Goal: Task Accomplishment & Management: Use online tool/utility

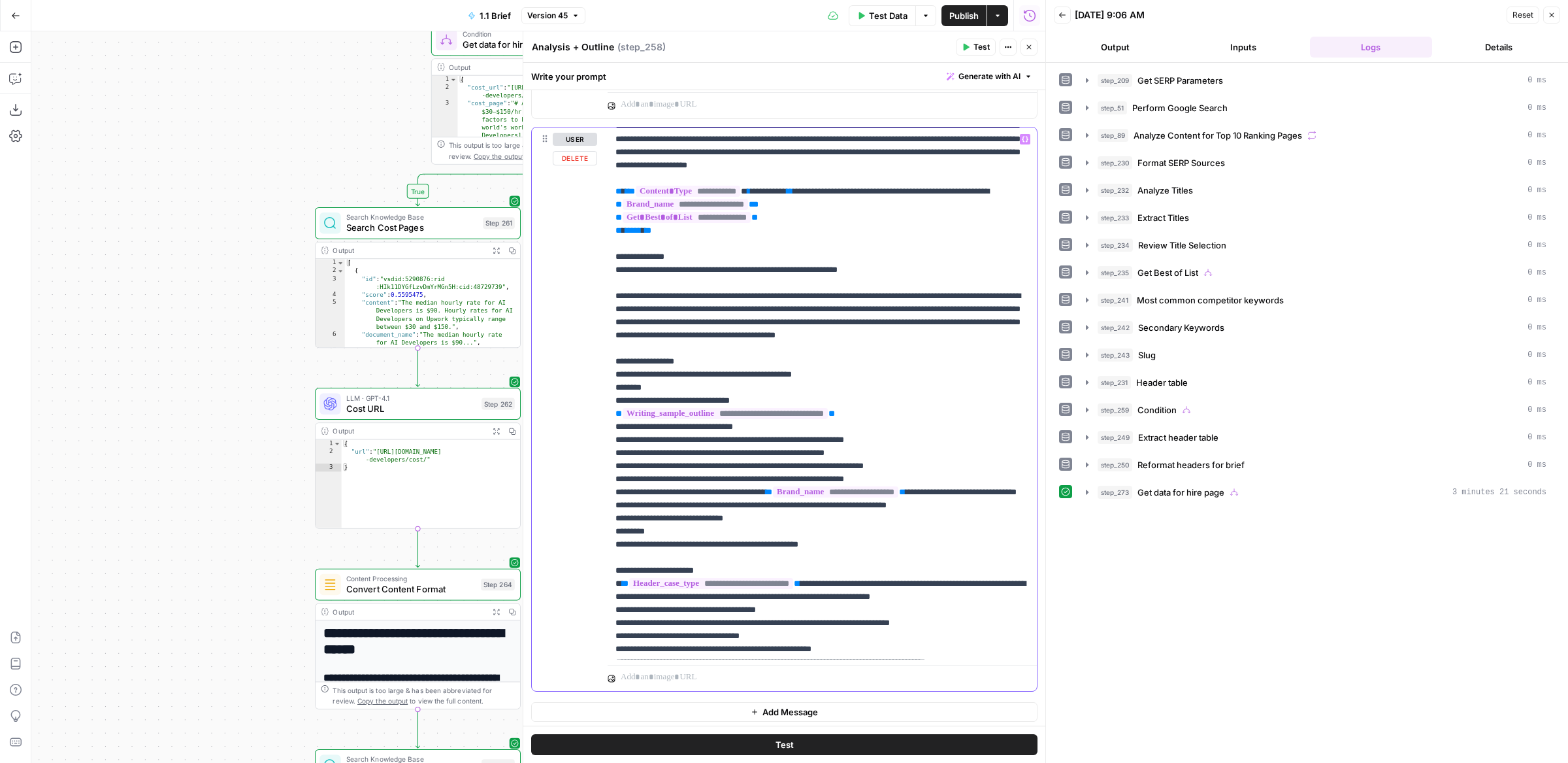
scroll to position [628, 0]
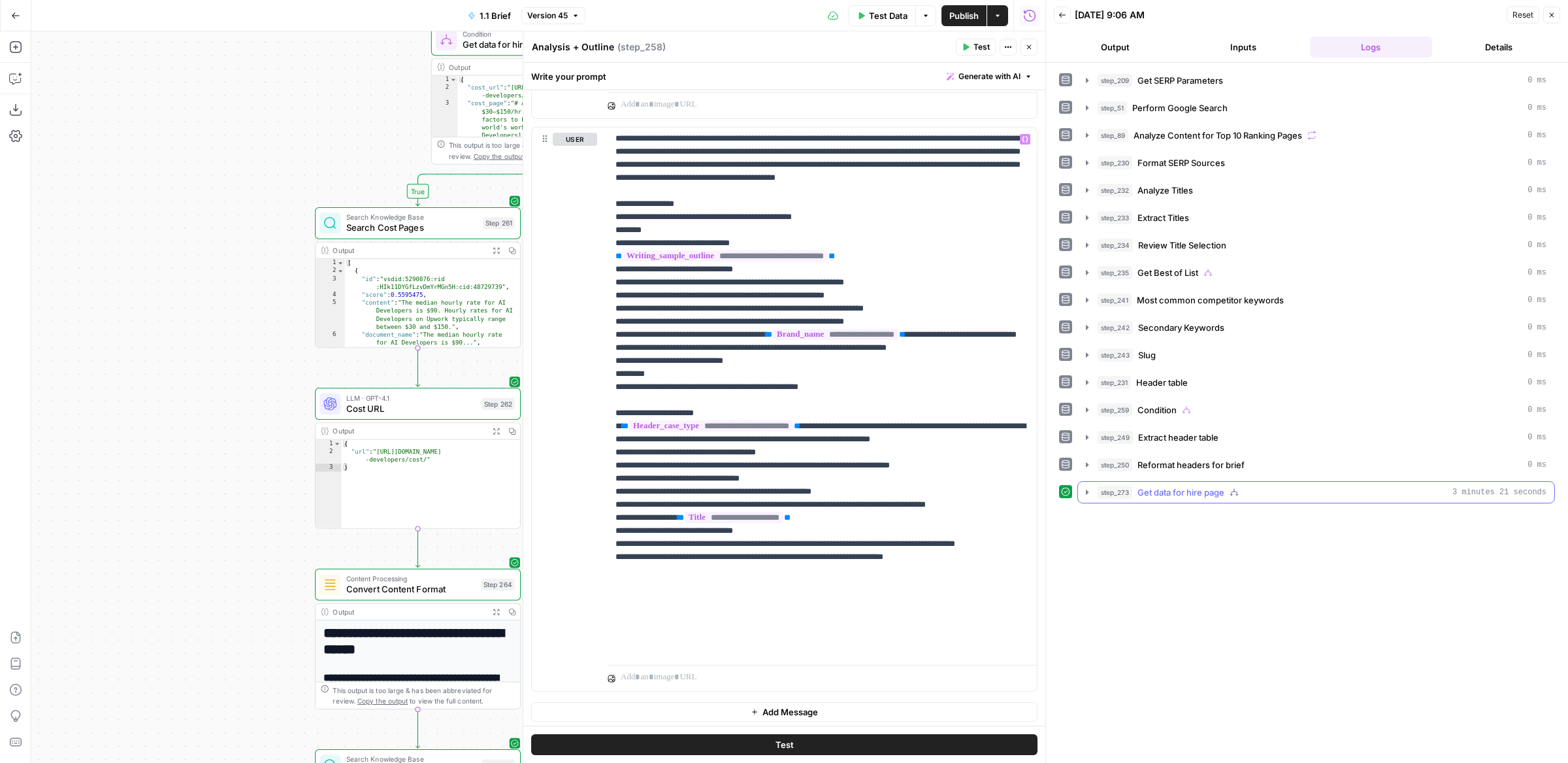
click at [1185, 486] on span "Get data for hire page" at bounding box center [1181, 493] width 87 height 14
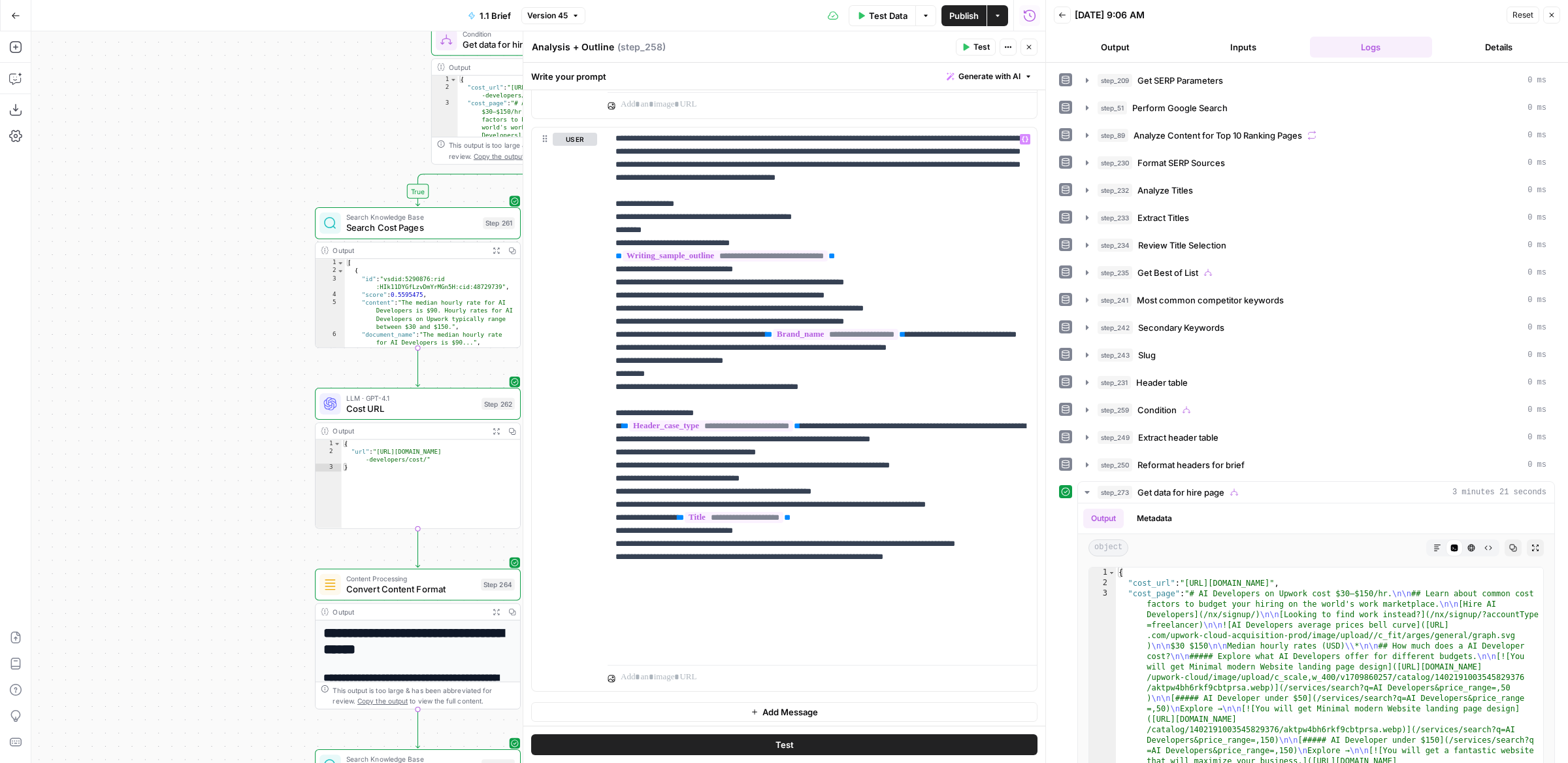
click at [1029, 50] on icon "button" at bounding box center [1029, 47] width 8 height 8
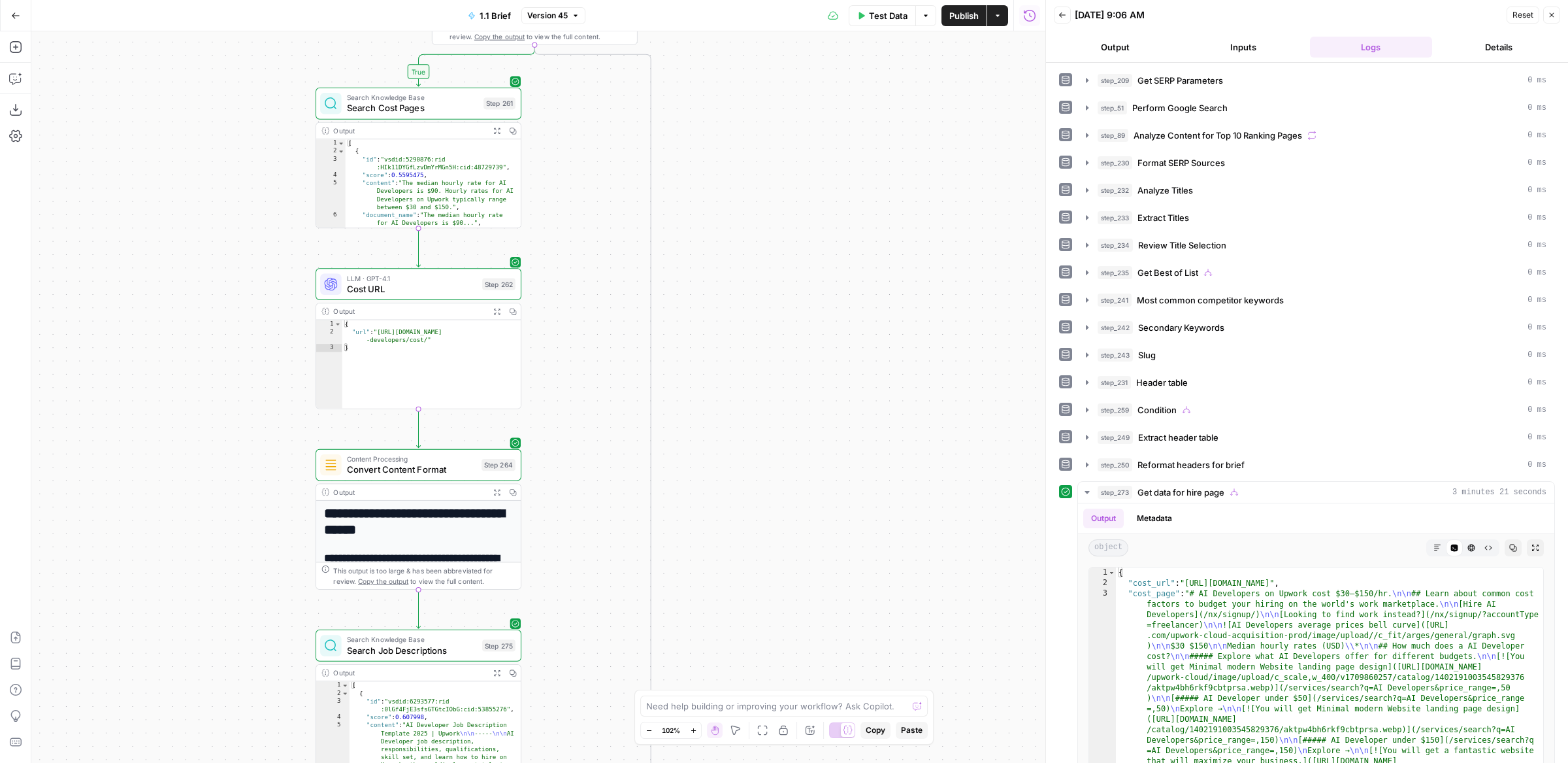
drag, startPoint x: 734, startPoint y: 341, endPoint x: 735, endPoint y: 100, distance: 241.0
click at [735, 103] on div "false true true false true true false false Workflow Input Settings Inputs Run …" at bounding box center [538, 396] width 1014 height 731
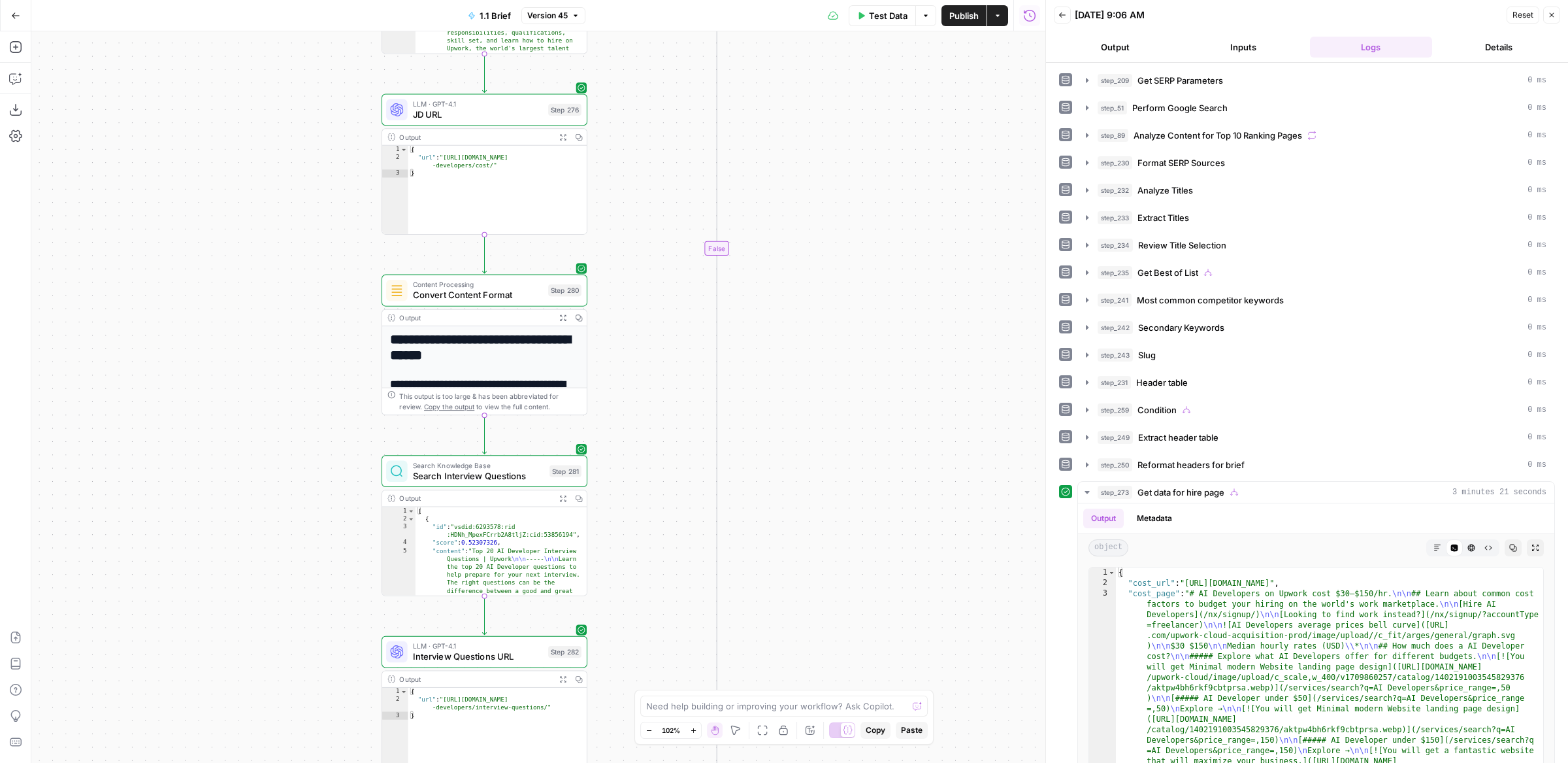
drag, startPoint x: 738, startPoint y: 492, endPoint x: 803, endPoint y: 13, distance: 483.4
click at [803, 13] on div "Go Back 1.1 Brief Version 45 Test Data Options Publish Actions Run History Add …" at bounding box center [522, 382] width 1046 height 763
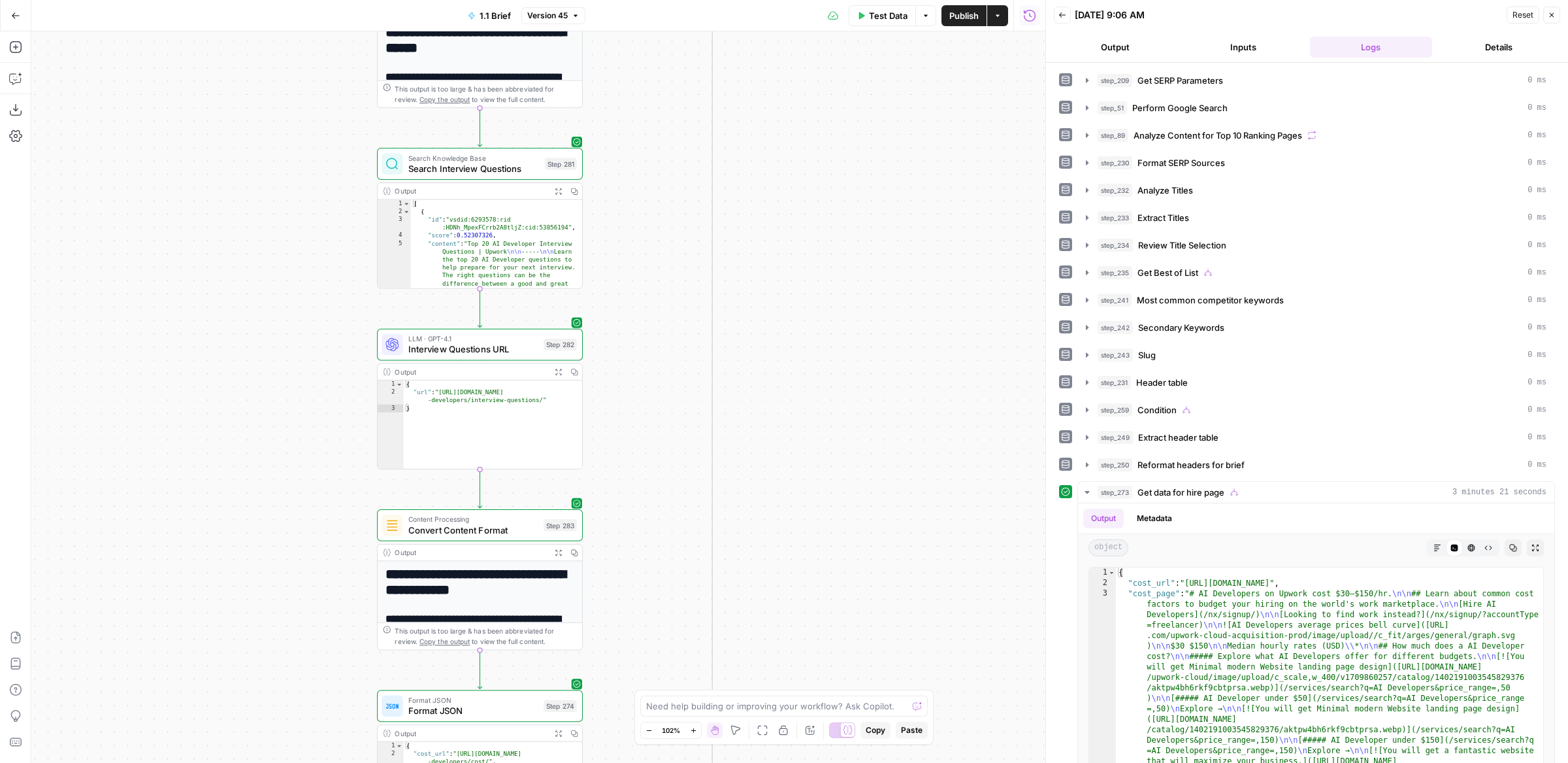
drag, startPoint x: 765, startPoint y: 523, endPoint x: 721, endPoint y: 23, distance: 501.9
click at [722, 25] on div "Go Back 1.1 Brief Version 45 Test Data Options Publish Actions Run History Add …" at bounding box center [522, 382] width 1046 height 763
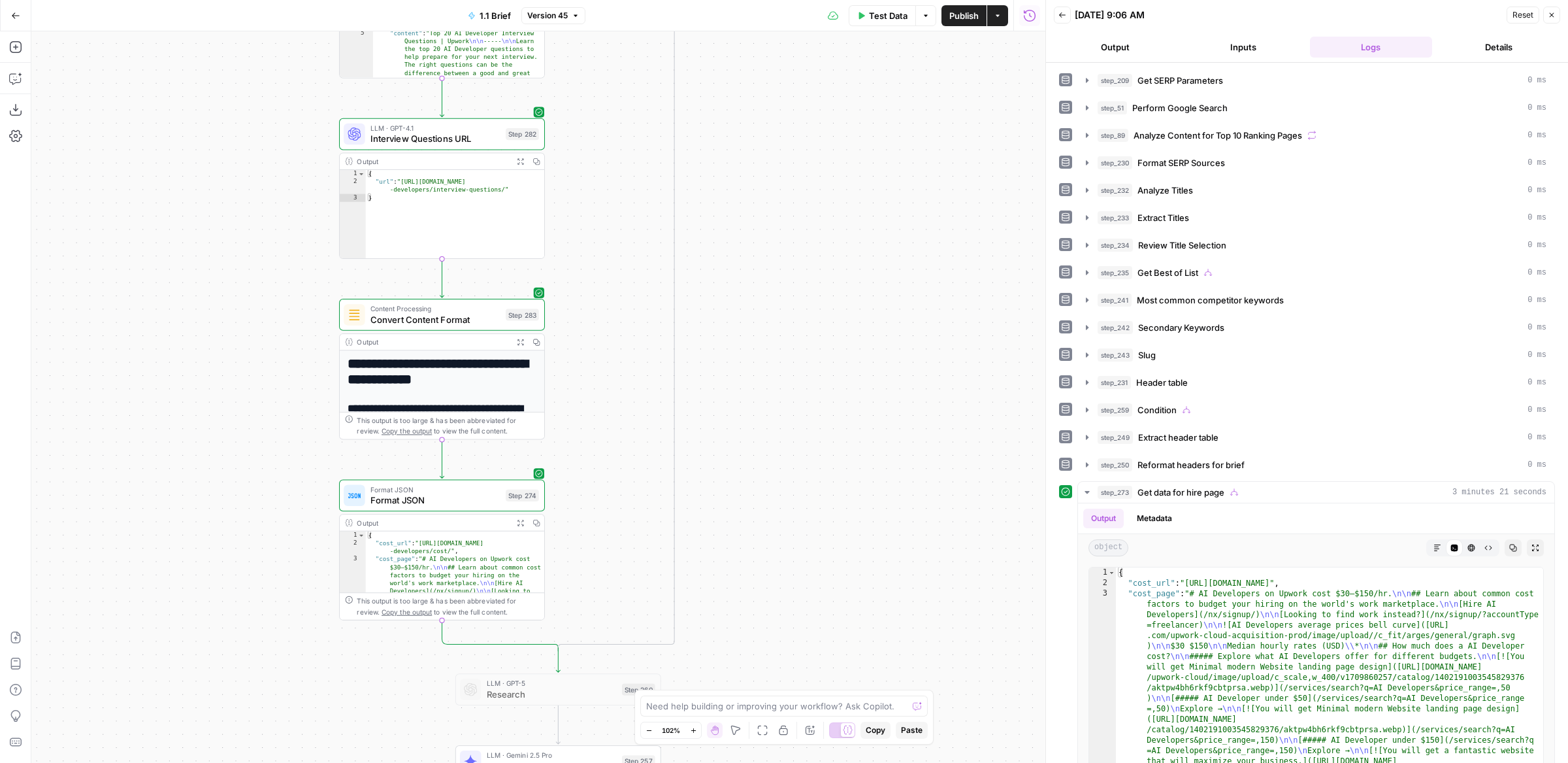
drag, startPoint x: 801, startPoint y: 558, endPoint x: 785, endPoint y: 186, distance: 372.3
click at [785, 187] on div "false true true false true true false false Workflow Input Settings Inputs Run …" at bounding box center [538, 396] width 1014 height 731
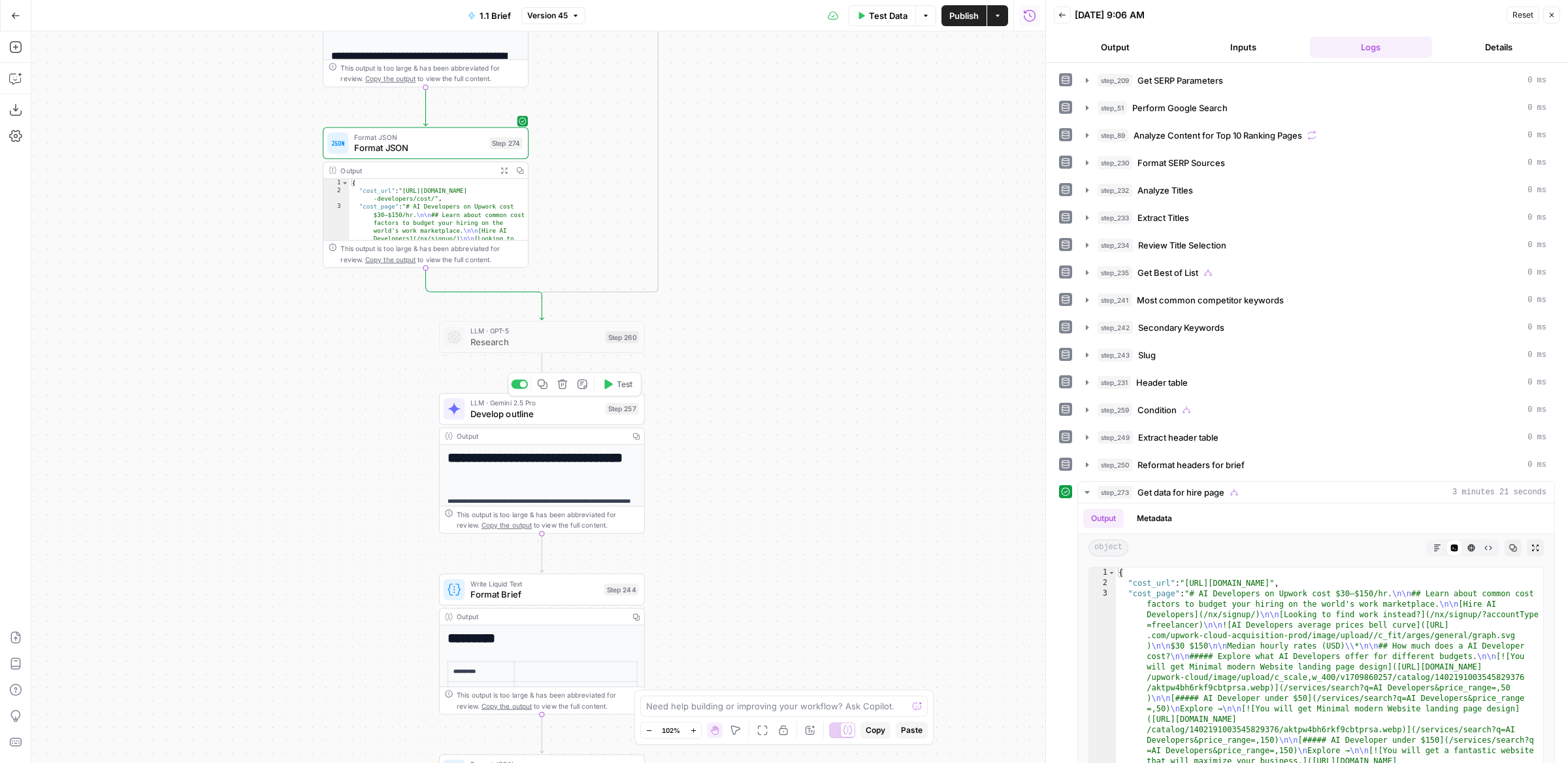
click at [630, 380] on span "Test" at bounding box center [625, 384] width 15 height 12
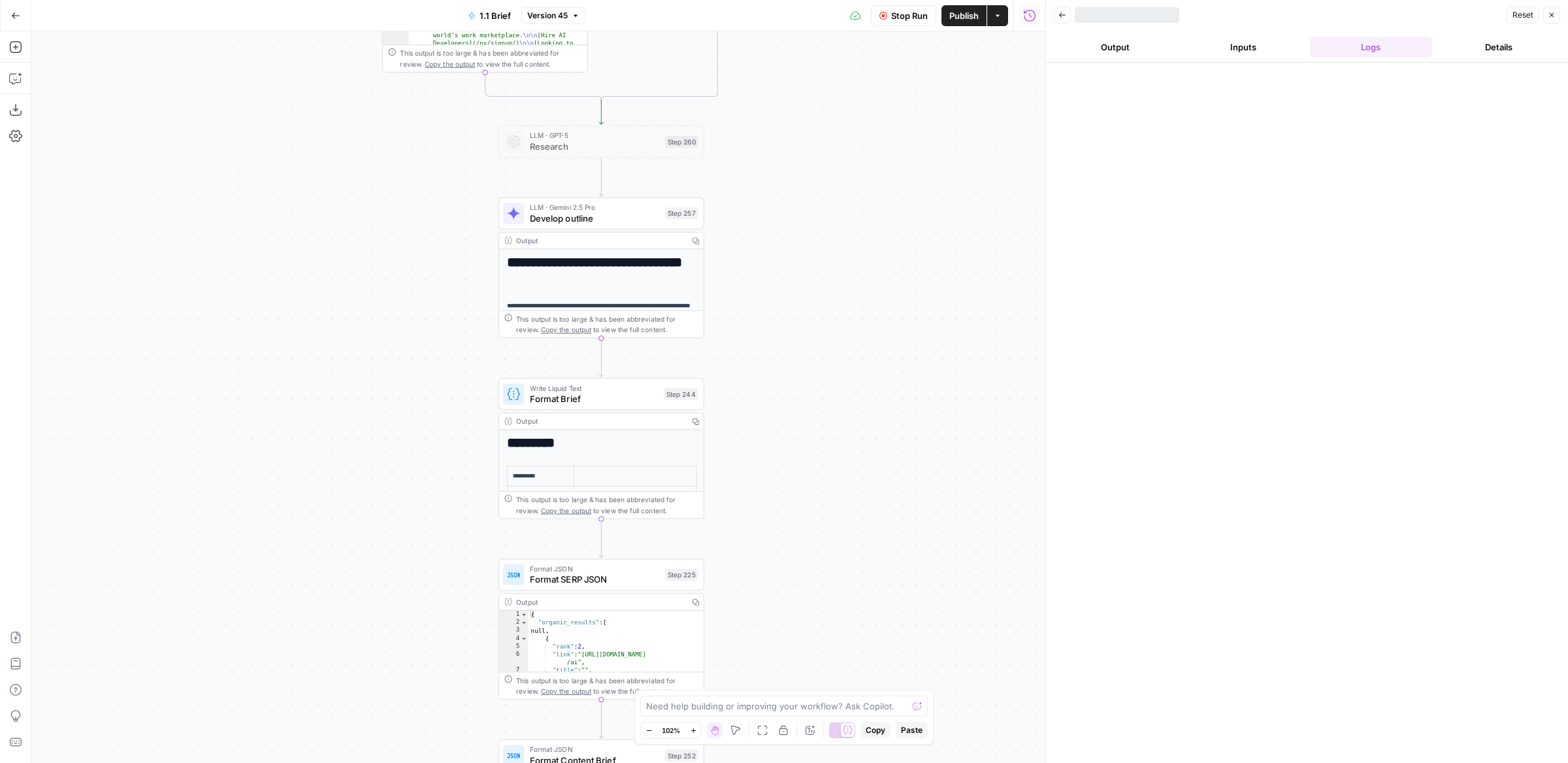
drag, startPoint x: 686, startPoint y: 487, endPoint x: 746, endPoint y: 280, distance: 215.5
click at [746, 280] on div "false true true false true true false false Workflow Input Settings Inputs Run …" at bounding box center [538, 396] width 1014 height 731
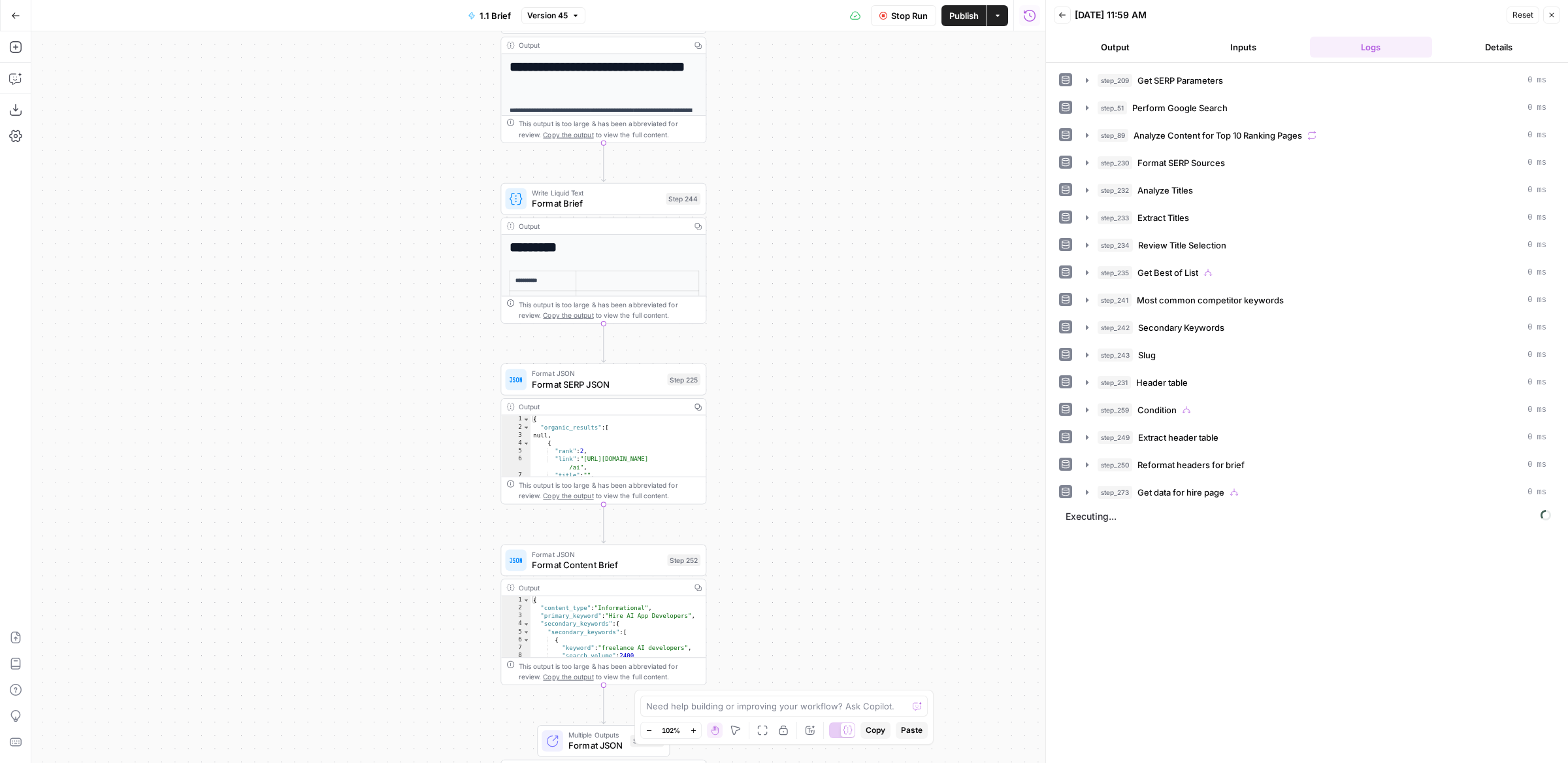
click at [1116, 45] on button "Output" at bounding box center [1115, 47] width 123 height 21
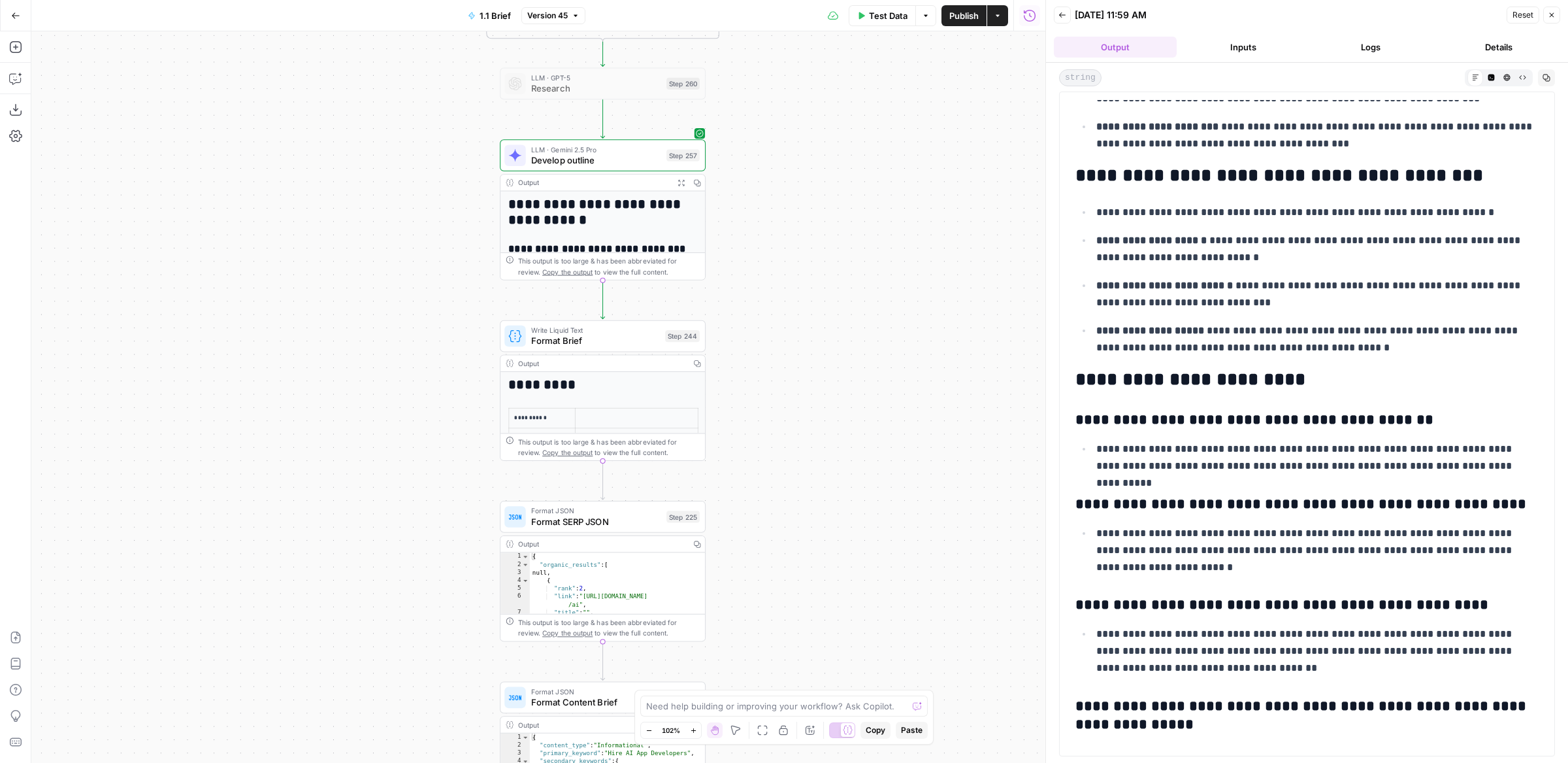
scroll to position [2235, 0]
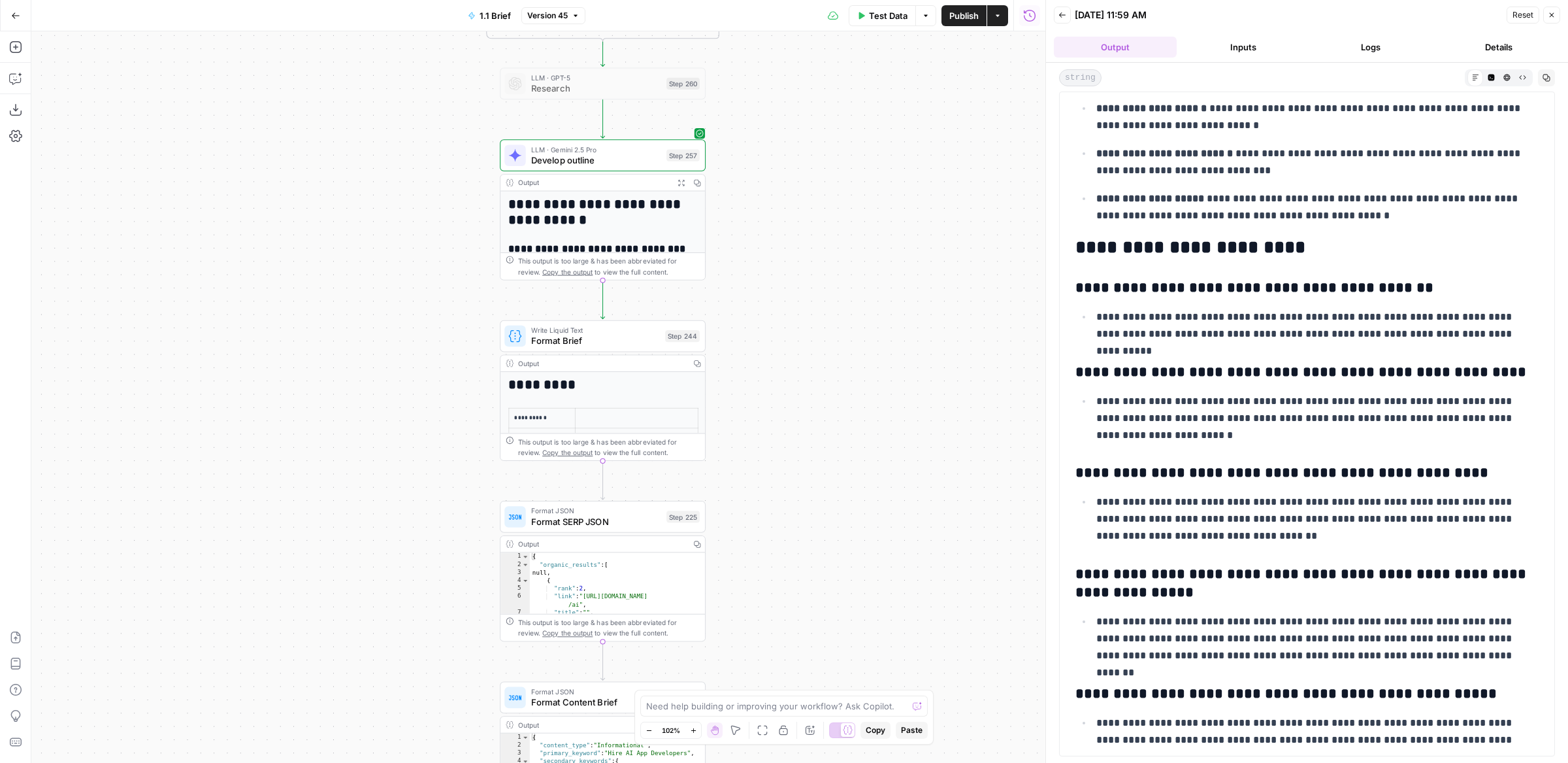
drag, startPoint x: 1101, startPoint y: 243, endPoint x: 1395, endPoint y: 243, distance: 294.0
click at [1391, 243] on h2 "**********" at bounding box center [1307, 248] width 463 height 21
click at [674, 308] on button "Test" at bounding box center [678, 311] width 42 height 17
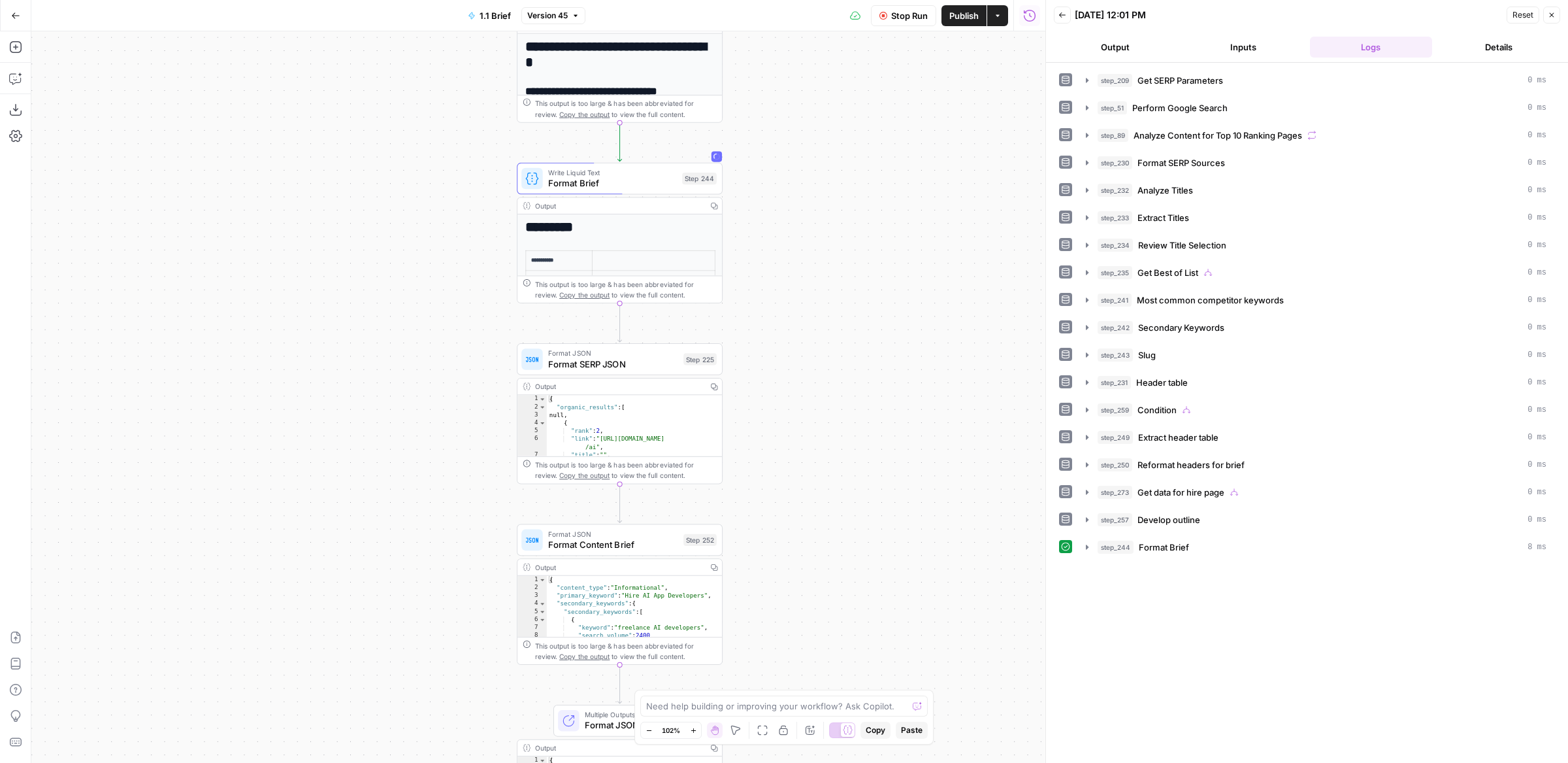
drag, startPoint x: 796, startPoint y: 338, endPoint x: 810, endPoint y: 181, distance: 157.6
click at [810, 181] on div "false true true false true true false false Workflow Input Settings Inputs Run …" at bounding box center [538, 396] width 1014 height 731
drag, startPoint x: 768, startPoint y: 334, endPoint x: 725, endPoint y: 215, distance: 126.5
click at [726, 215] on div "false true true false true true false false Workflow Input Settings Inputs Run …" at bounding box center [538, 396] width 1014 height 731
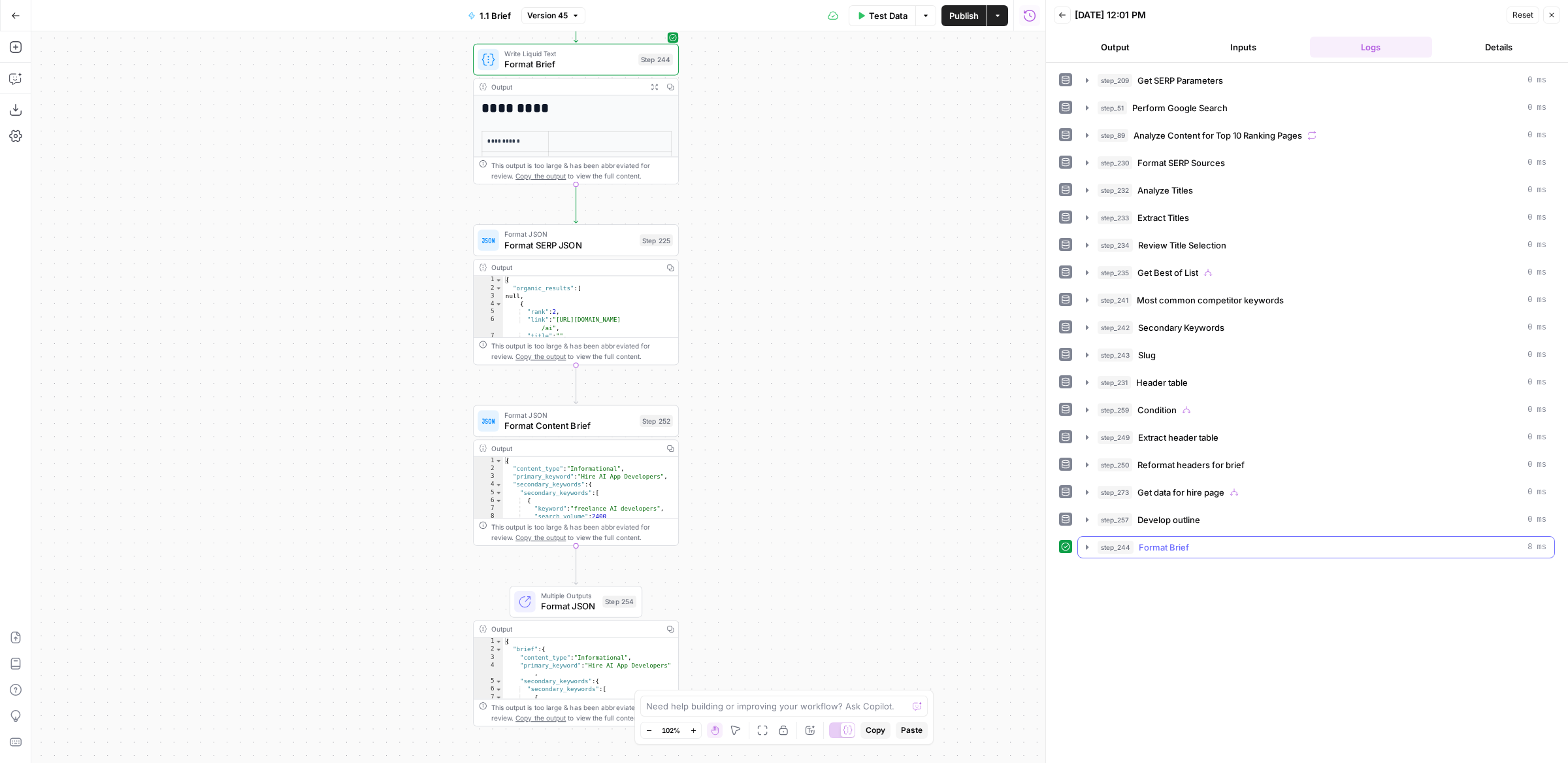
click at [1155, 541] on span "Format Brief" at bounding box center [1164, 548] width 50 height 14
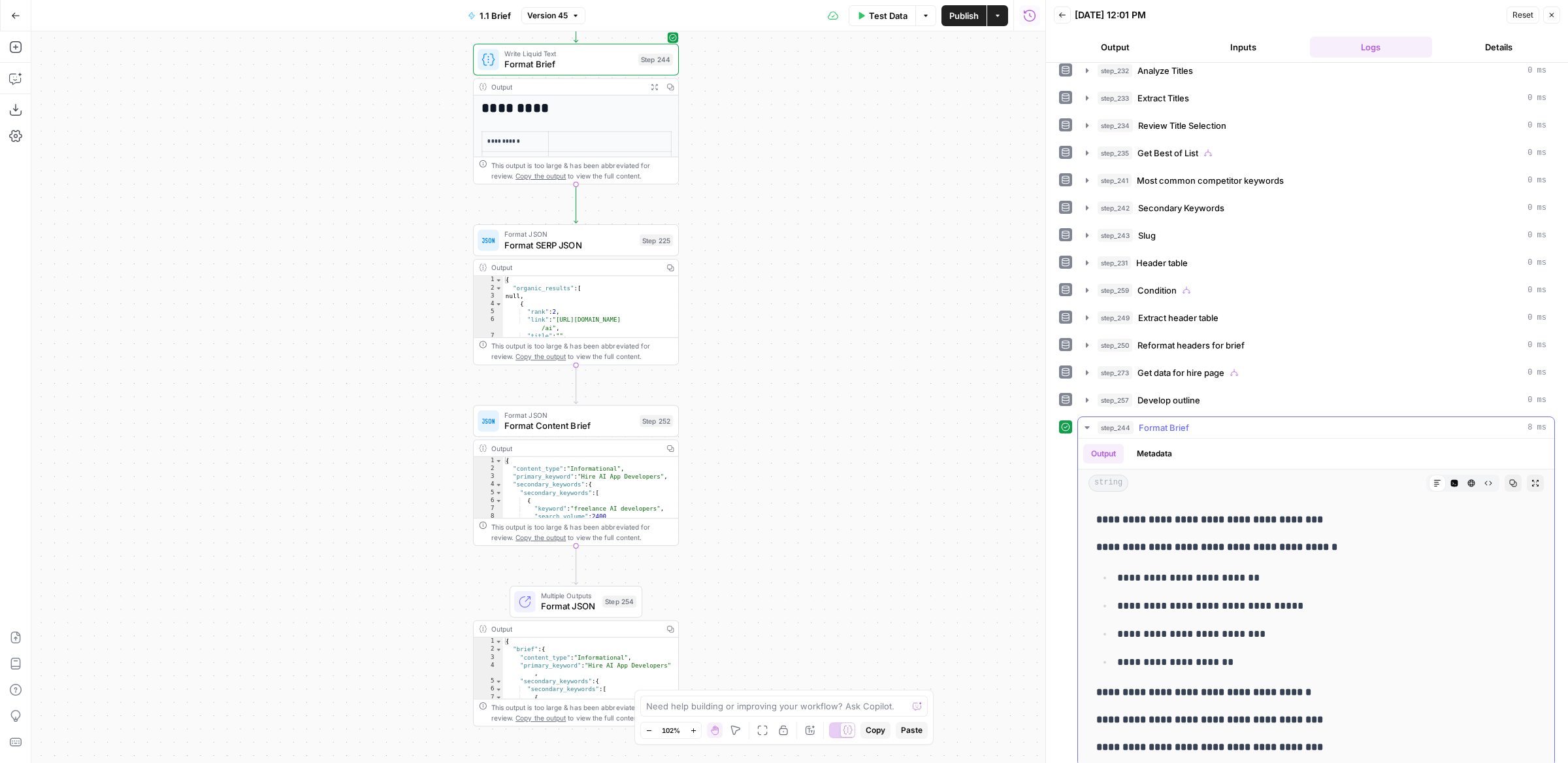
scroll to position [666, 0]
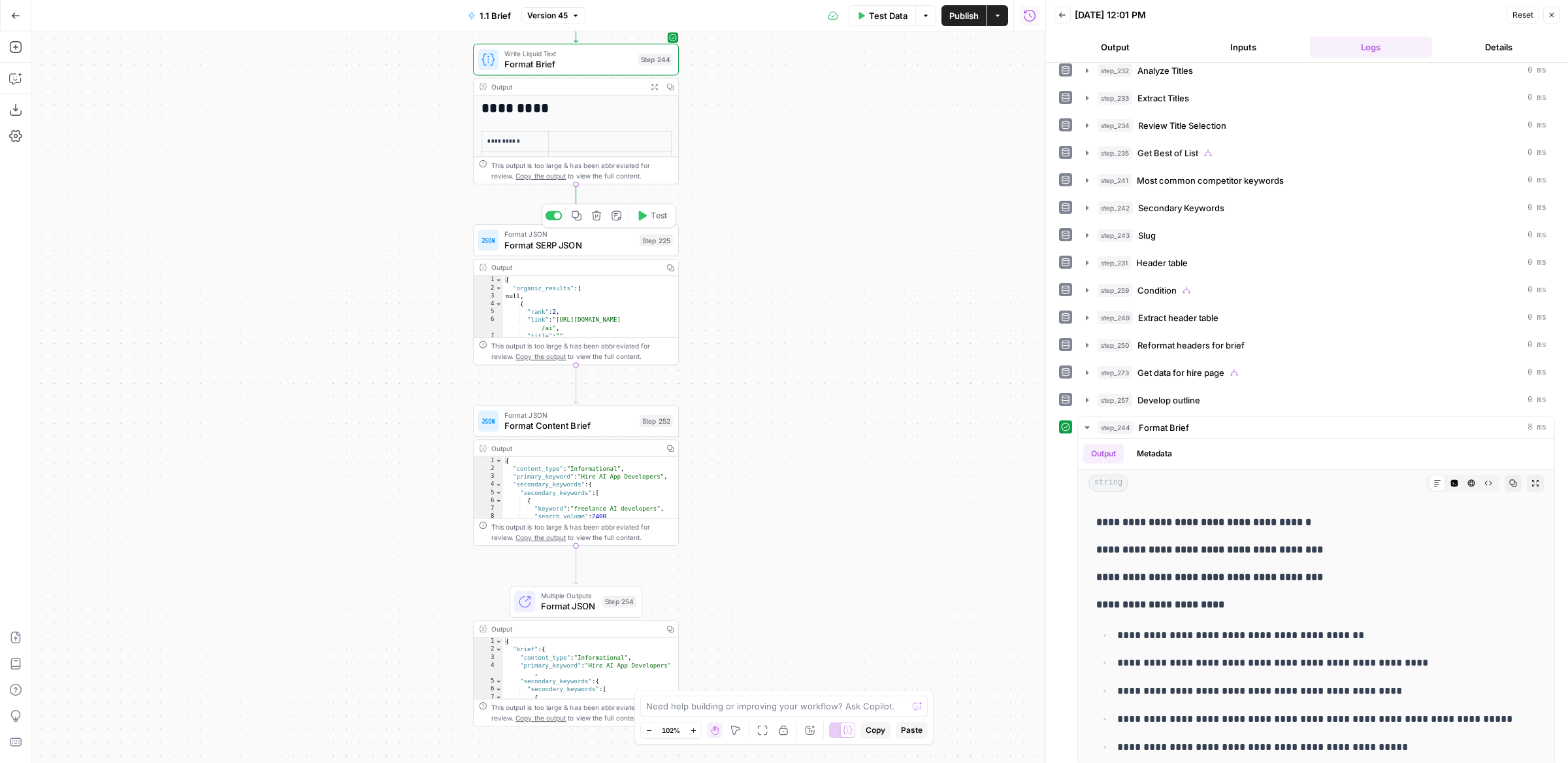
click at [653, 215] on span "Test" at bounding box center [658, 215] width 15 height 12
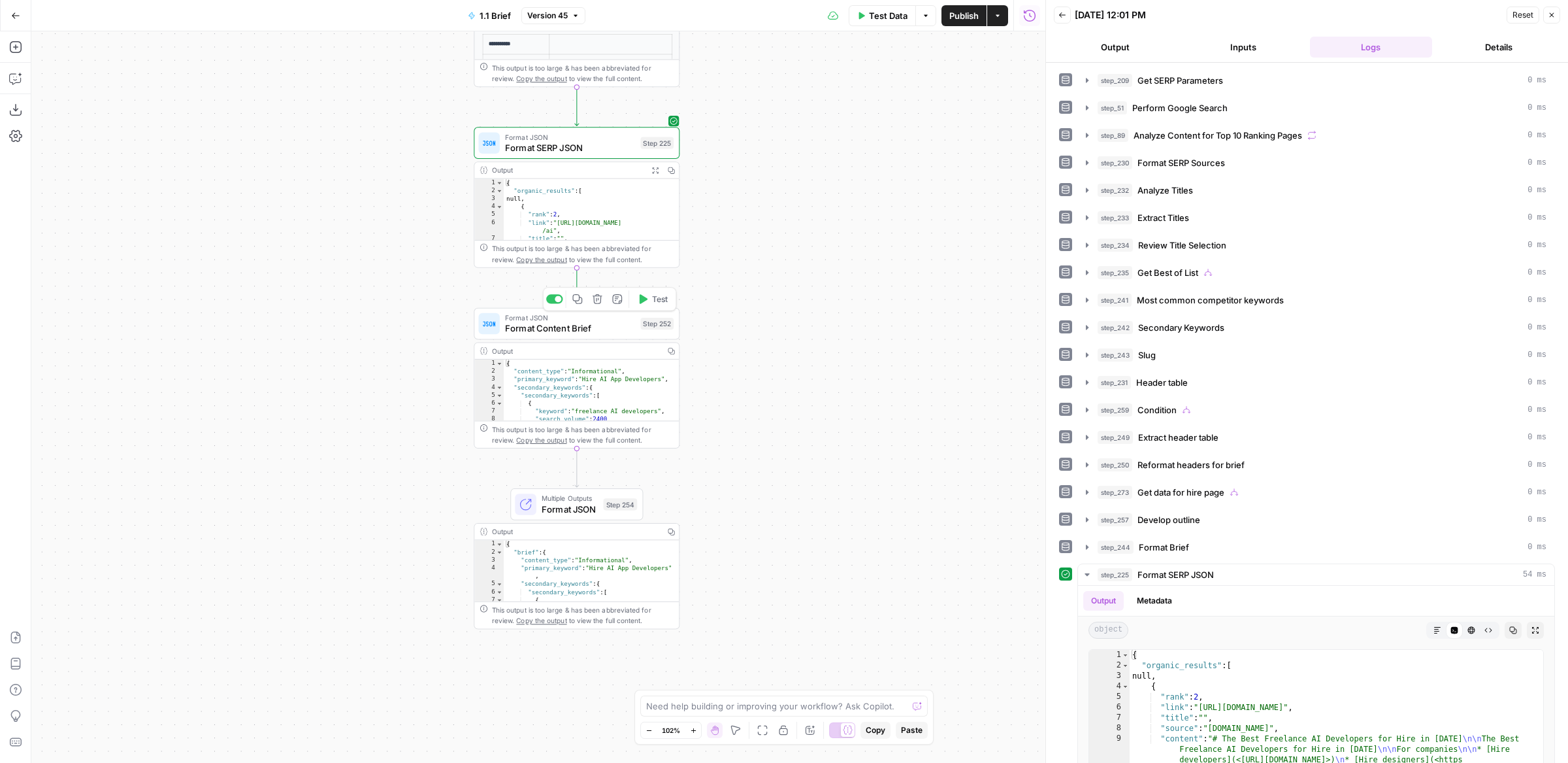
click at [654, 298] on span "Test" at bounding box center [659, 298] width 15 height 12
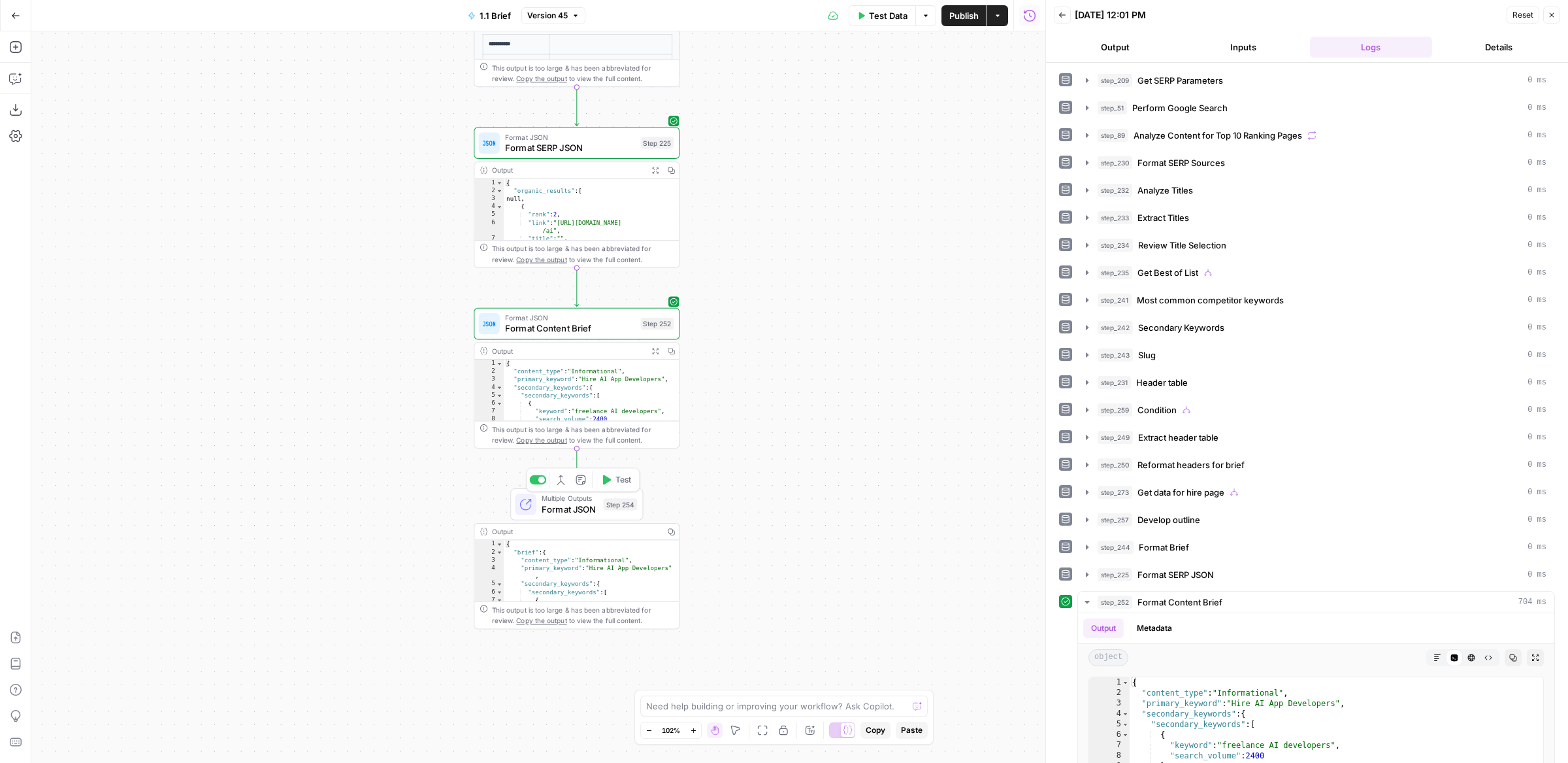
click at [625, 478] on span "Test" at bounding box center [623, 480] width 15 height 12
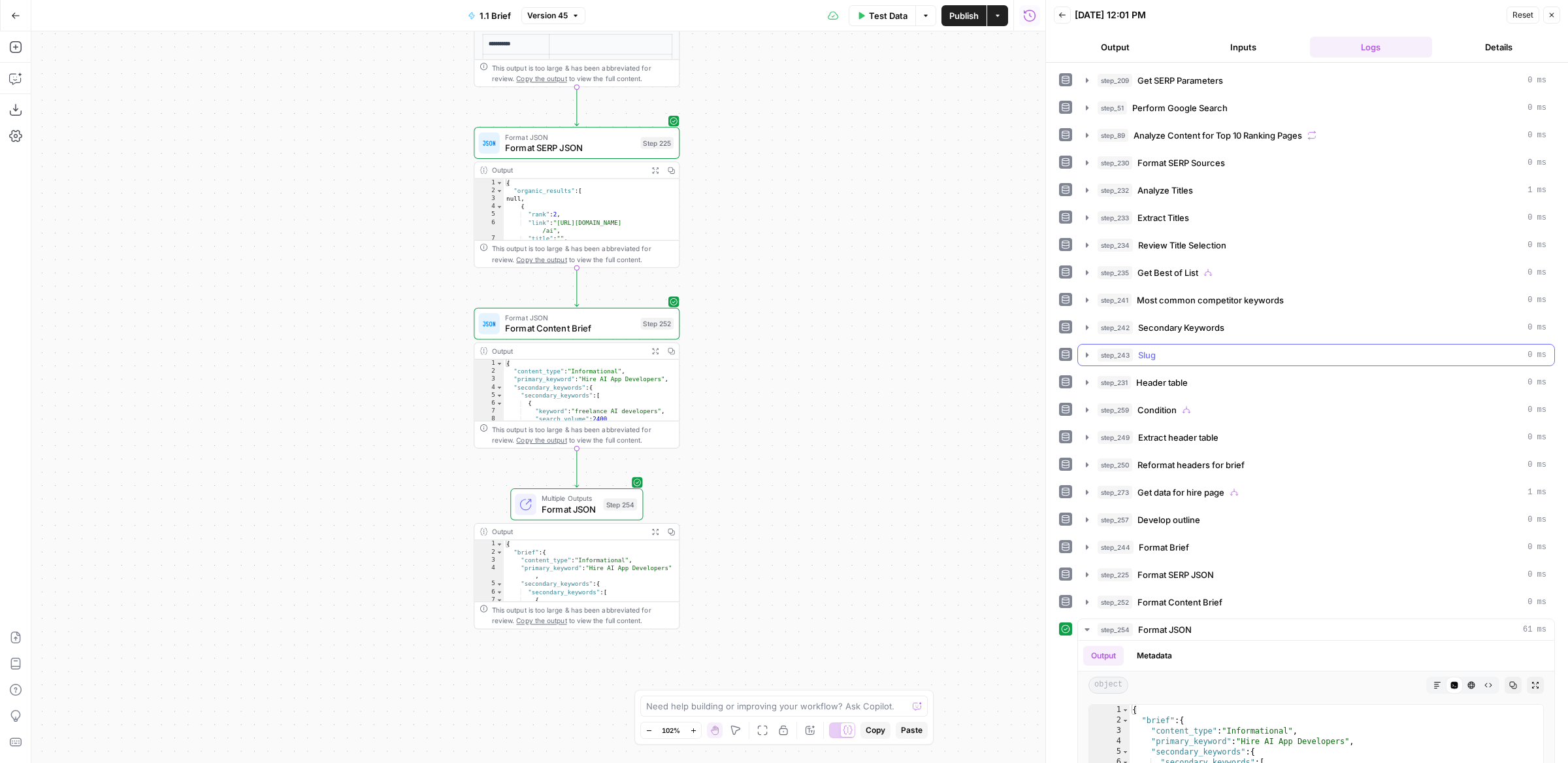
scroll to position [200, 0]
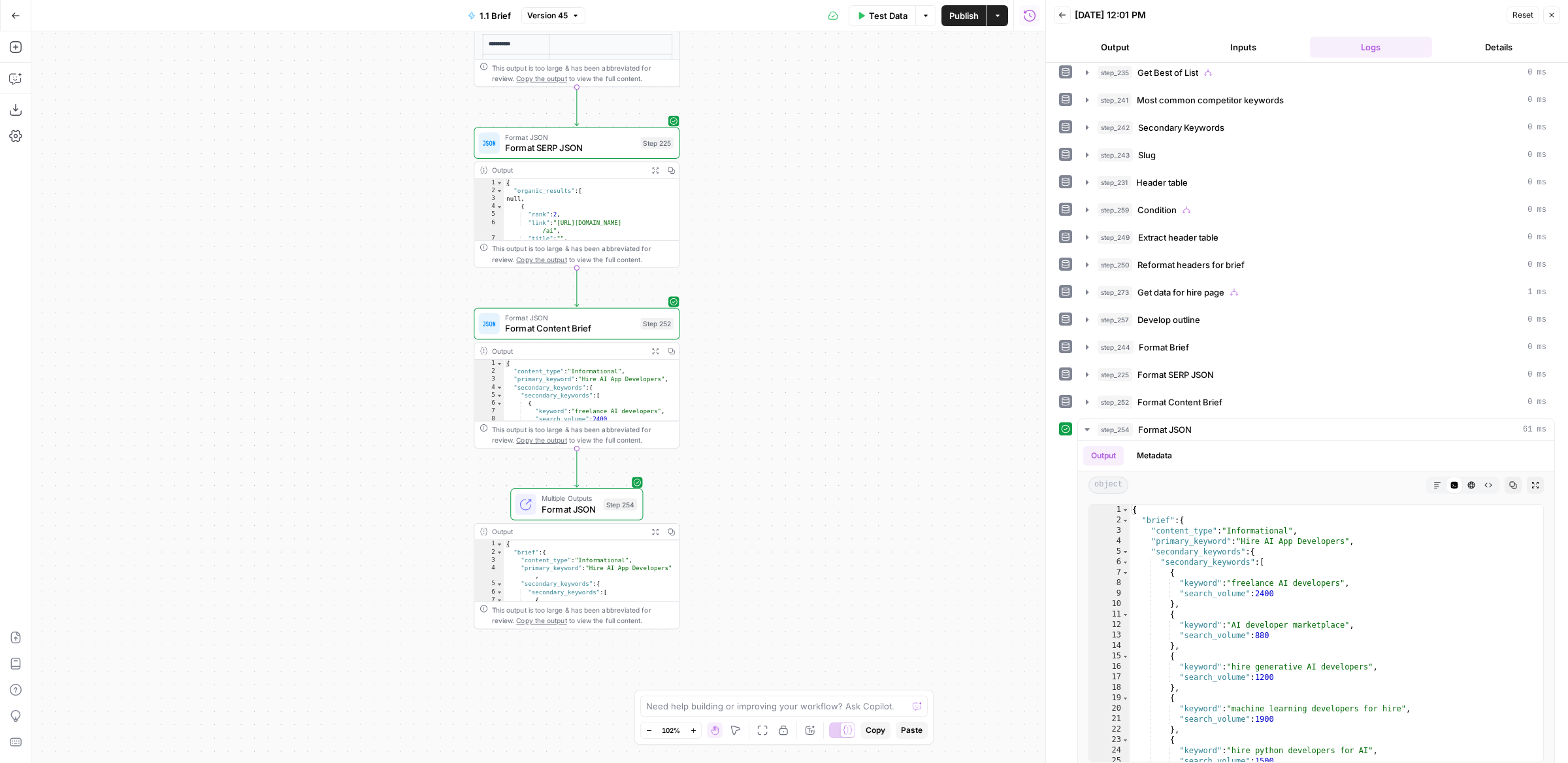
click at [961, 19] on span "Publish" at bounding box center [964, 15] width 29 height 14
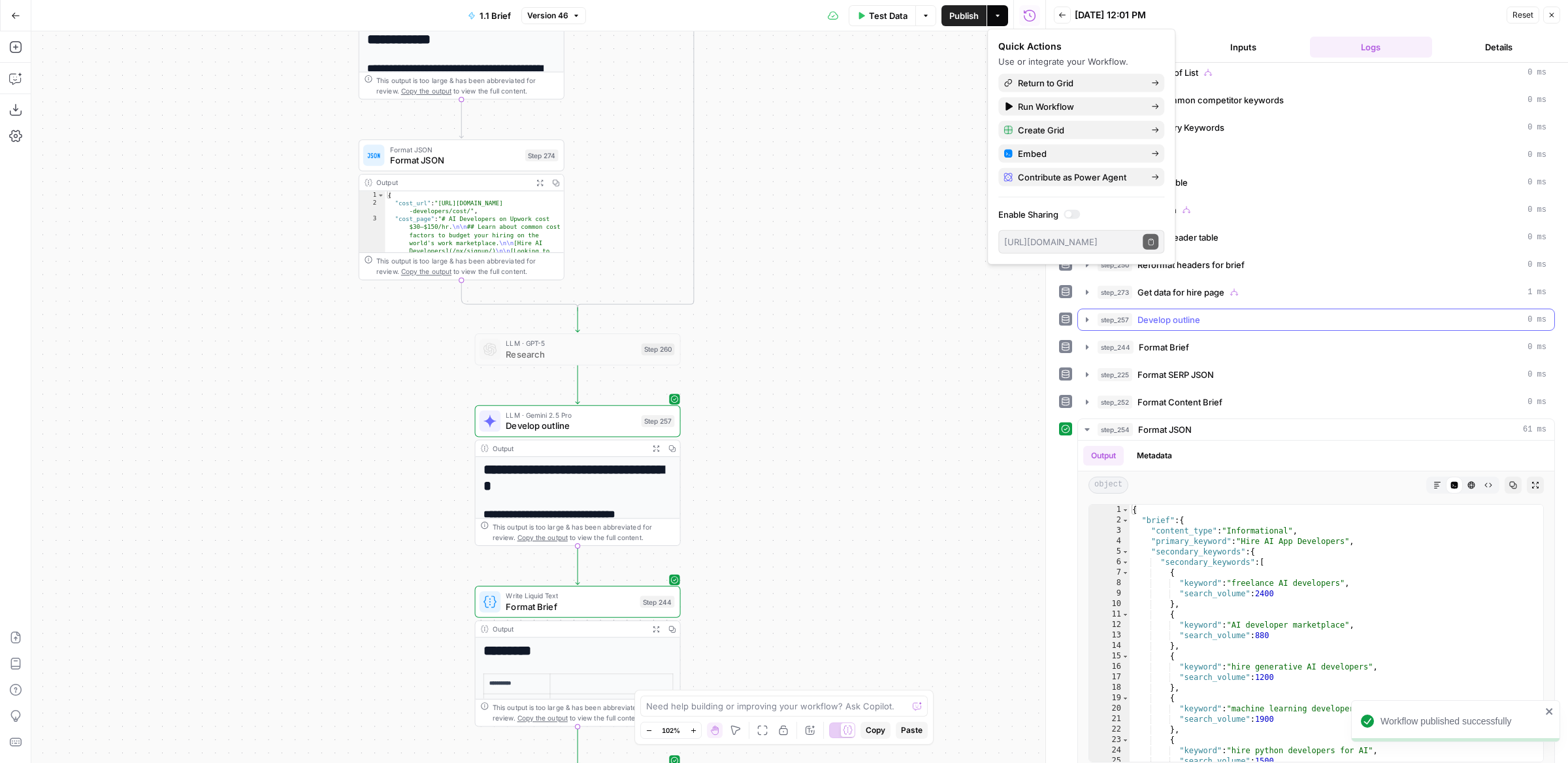
click at [1246, 313] on div "step_257 Develop outline 0 ms" at bounding box center [1322, 320] width 449 height 14
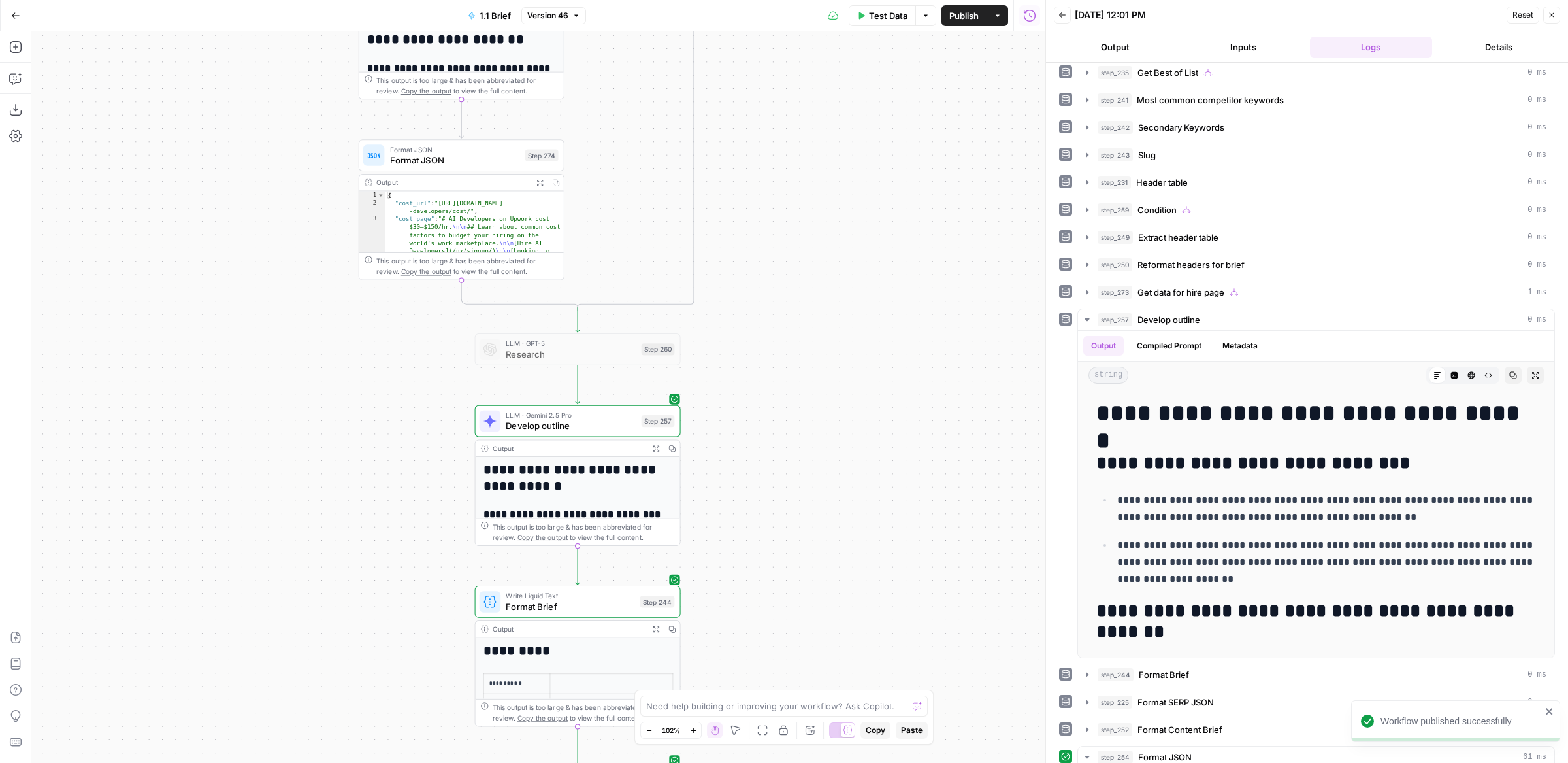
click at [1250, 298] on div "**********" at bounding box center [1307, 483] width 496 height 1227
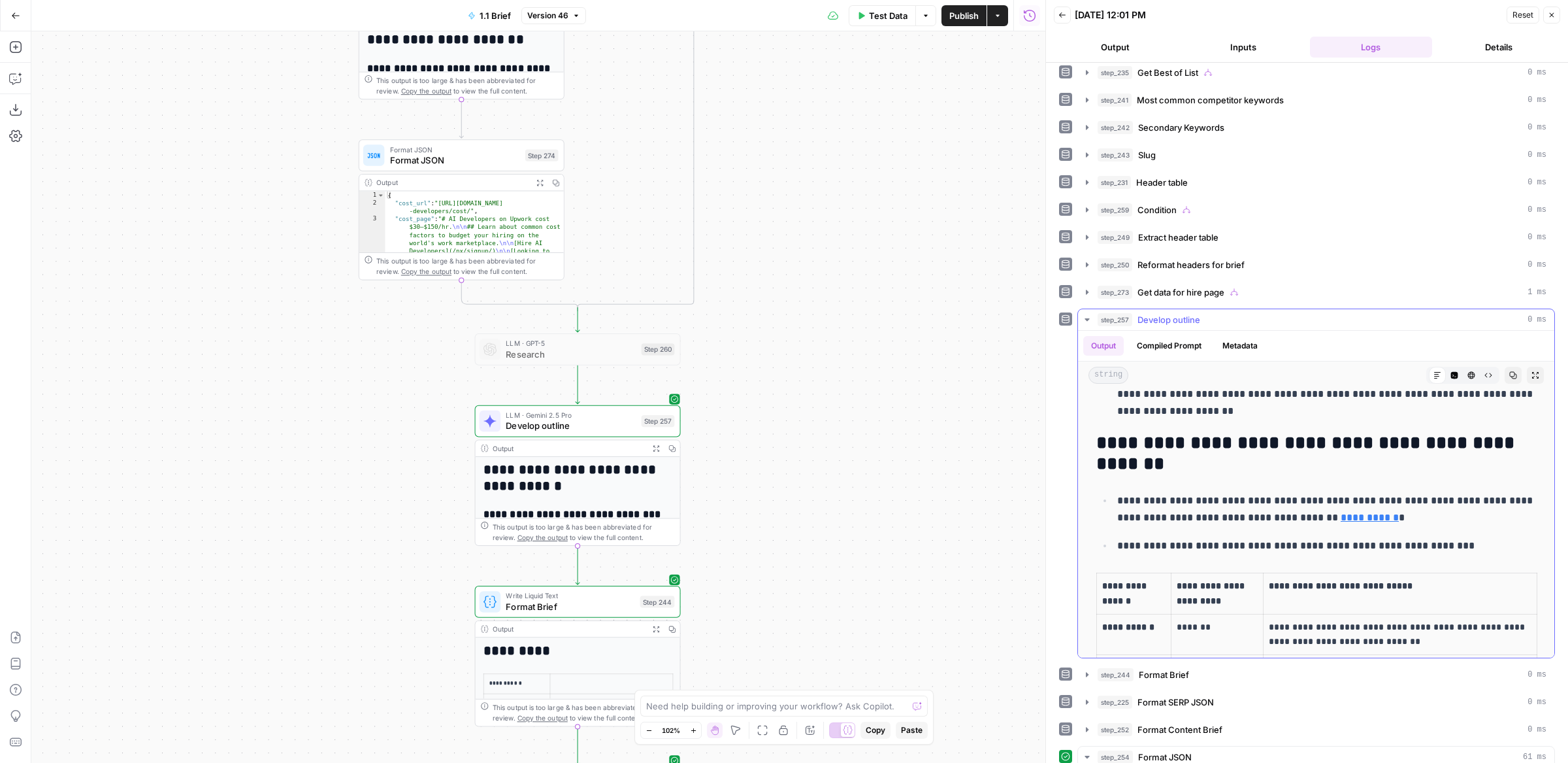
scroll to position [167, 0]
drag, startPoint x: 1123, startPoint y: 424, endPoint x: 1186, endPoint y: 498, distance: 97.2
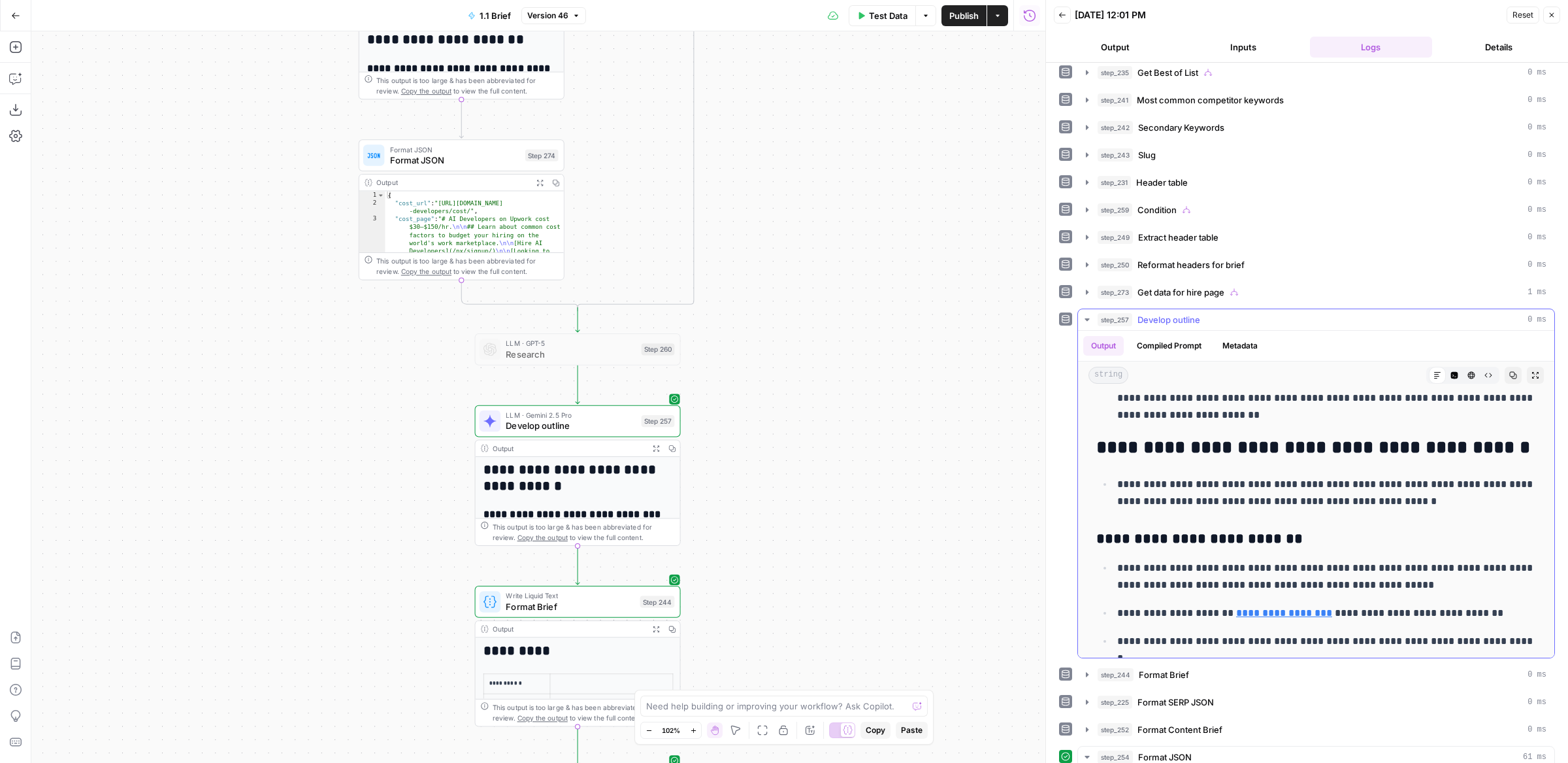
scroll to position [783, 0]
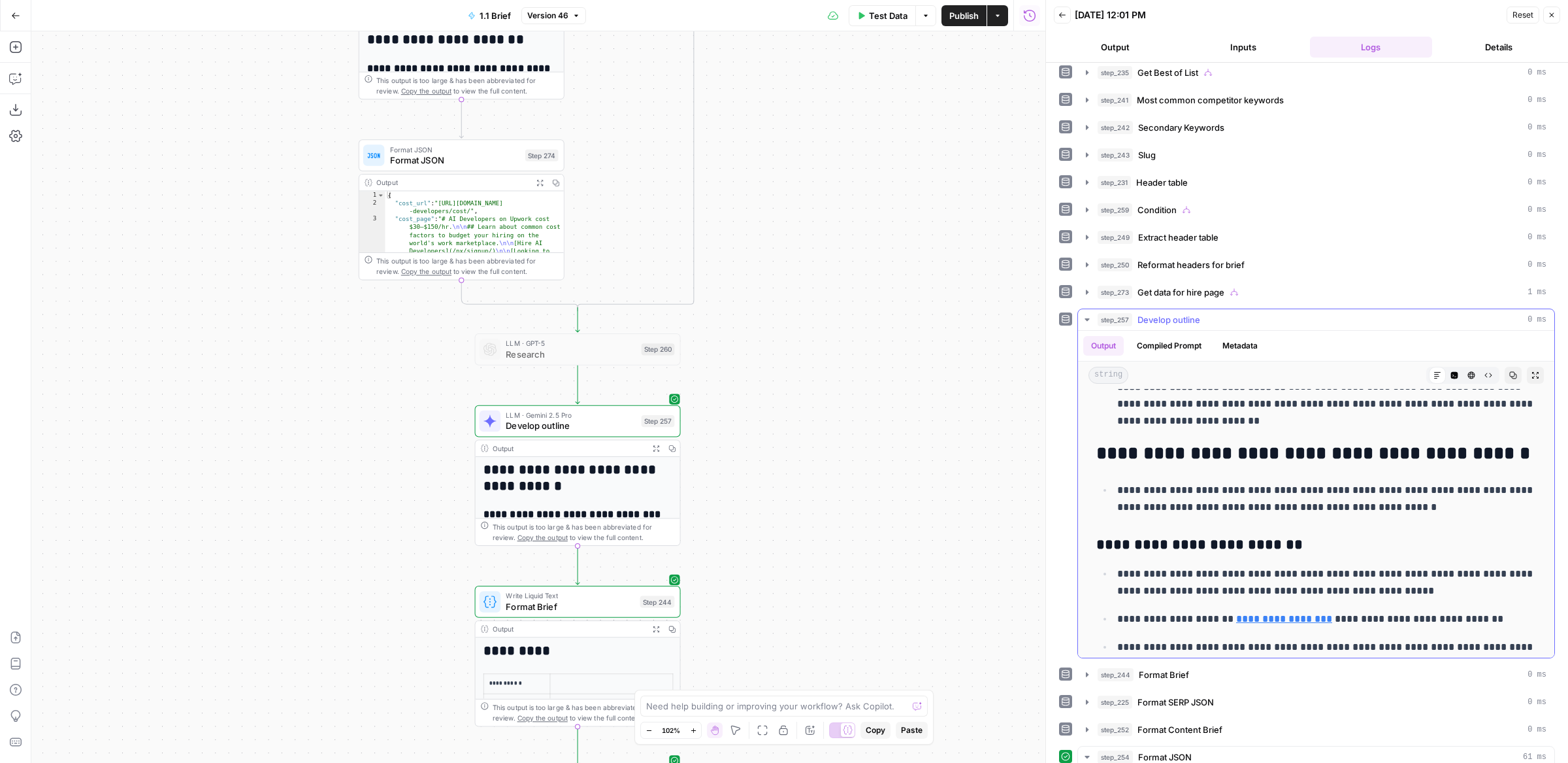
drag, startPoint x: 1123, startPoint y: 428, endPoint x: 1489, endPoint y: 429, distance: 366.0
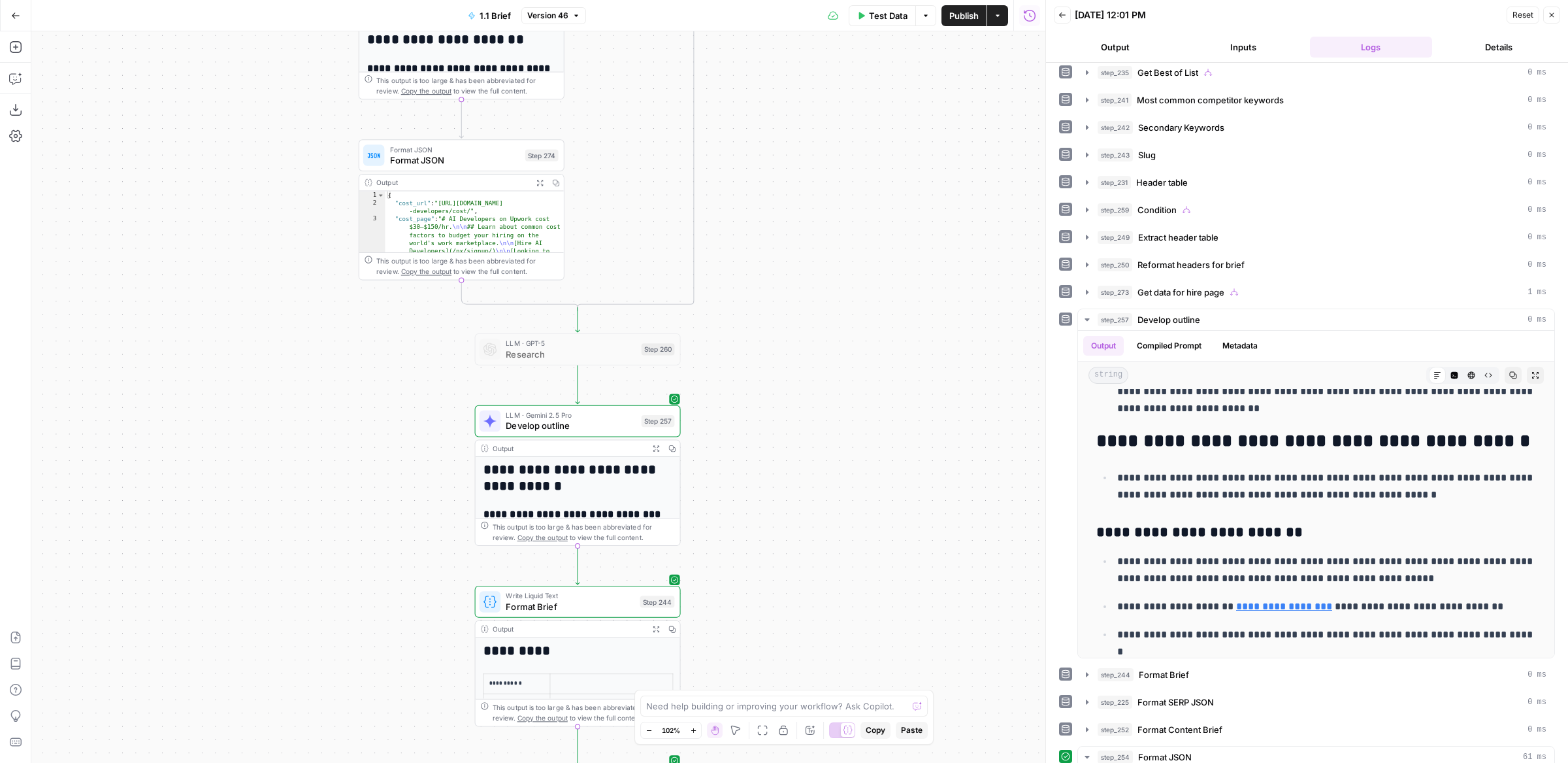
click at [542, 426] on span "Develop outline" at bounding box center [571, 426] width 130 height 14
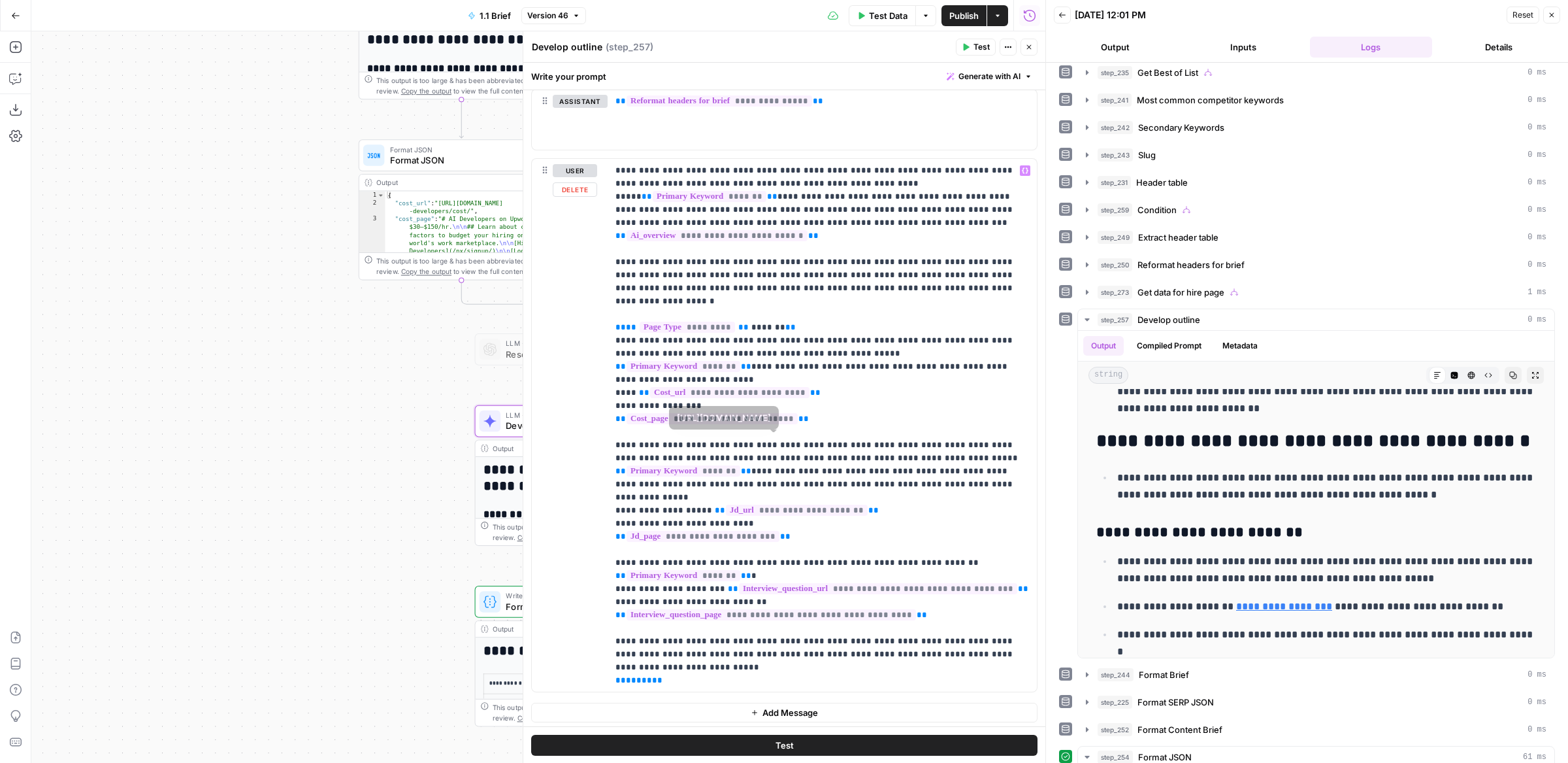
scroll to position [223, 0]
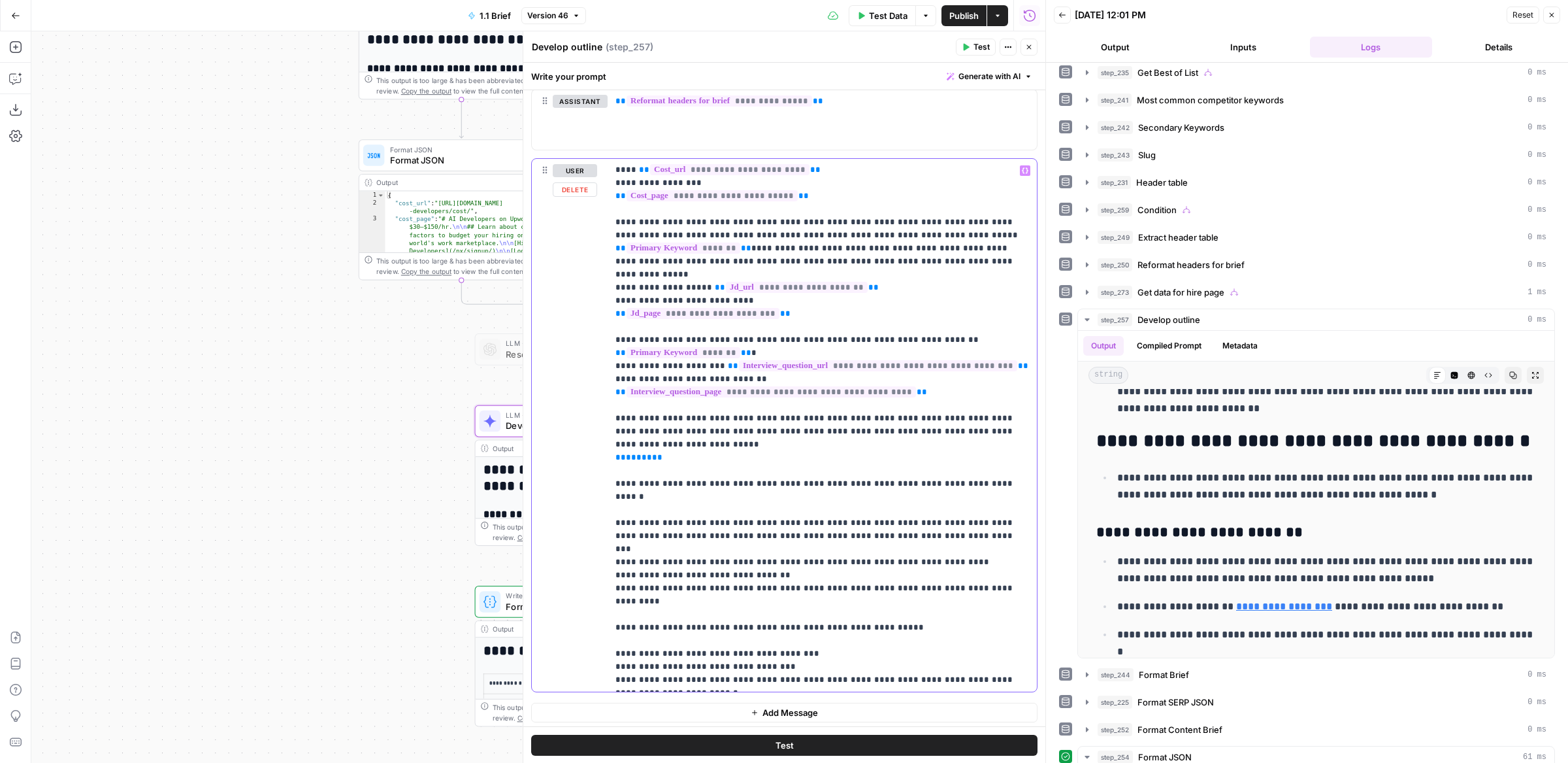
click at [734, 387] on p "**********" at bounding box center [822, 313] width 414 height 745
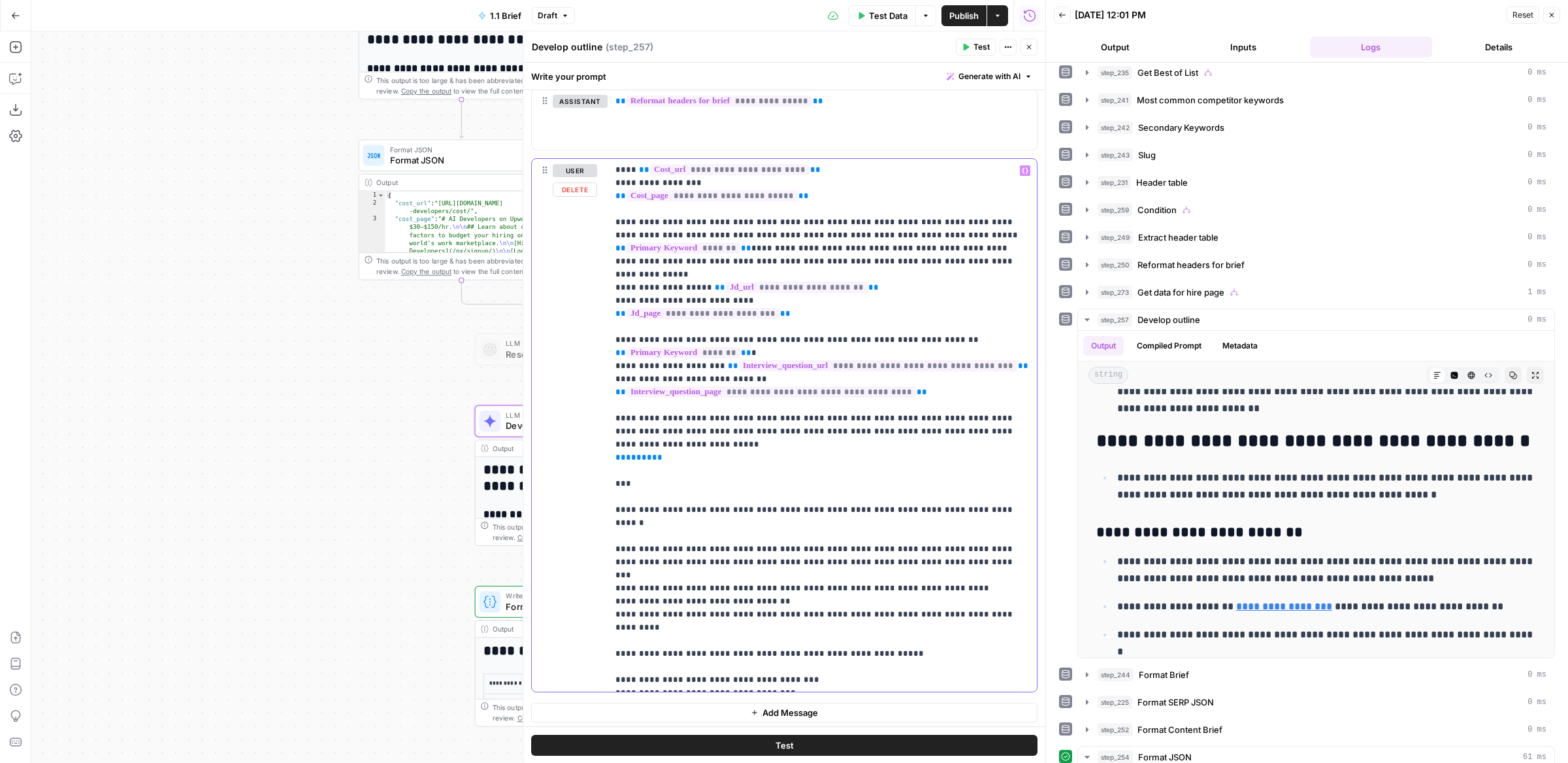
click at [623, 419] on p "**********" at bounding box center [822, 326] width 414 height 772
click at [661, 412] on p "**********" at bounding box center [822, 326] width 414 height 772
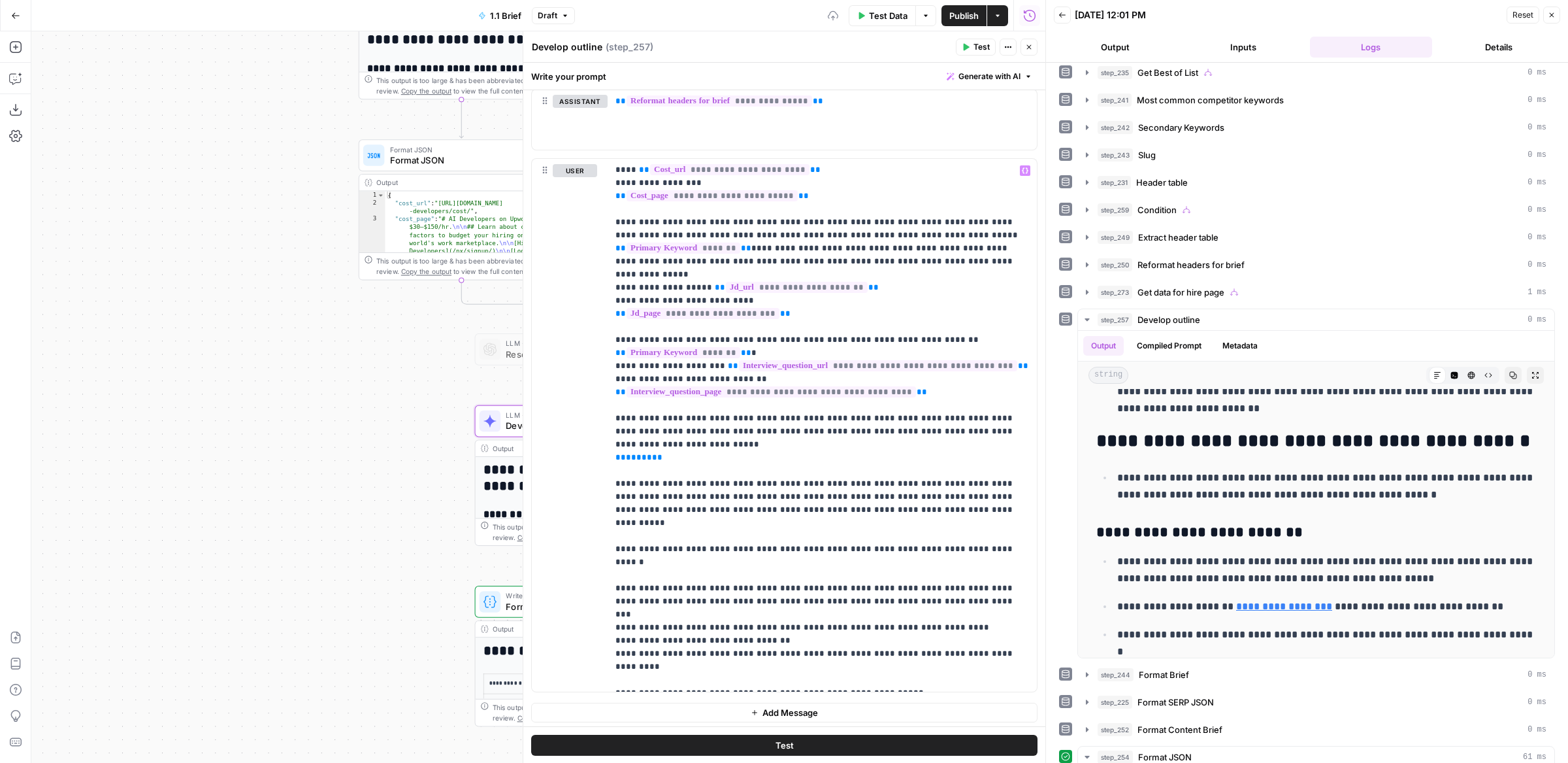
click at [656, 736] on button "Test" at bounding box center [784, 746] width 506 height 21
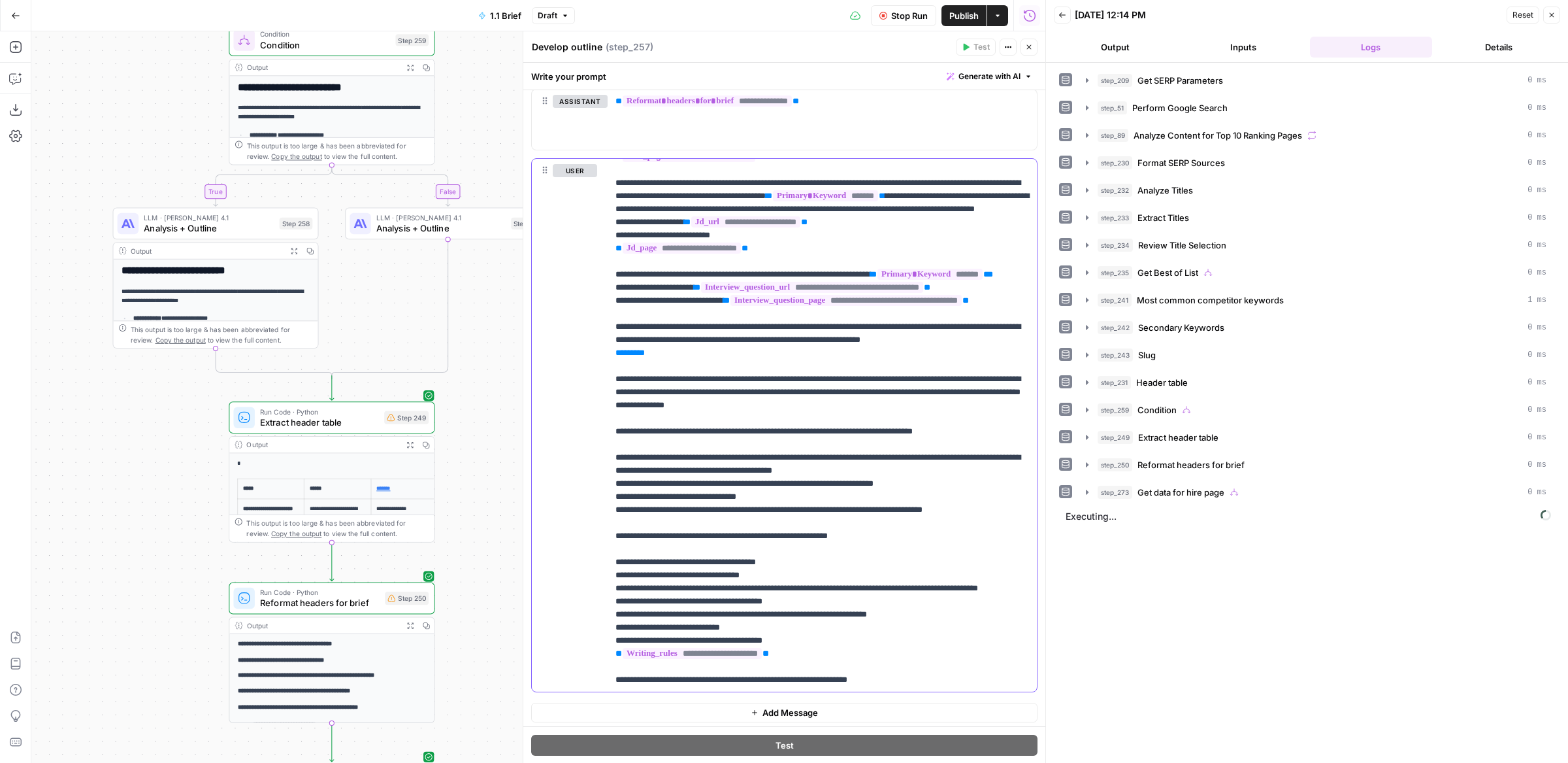
click at [760, 517] on p "**********" at bounding box center [822, 340] width 414 height 798
drag, startPoint x: 921, startPoint y: 443, endPoint x: 575, endPoint y: 409, distance: 347.7
click at [575, 409] on div "**********" at bounding box center [784, 424] width 505 height 532
copy p "**********"
click at [914, 8] on button "Stop Run" at bounding box center [904, 15] width 66 height 21
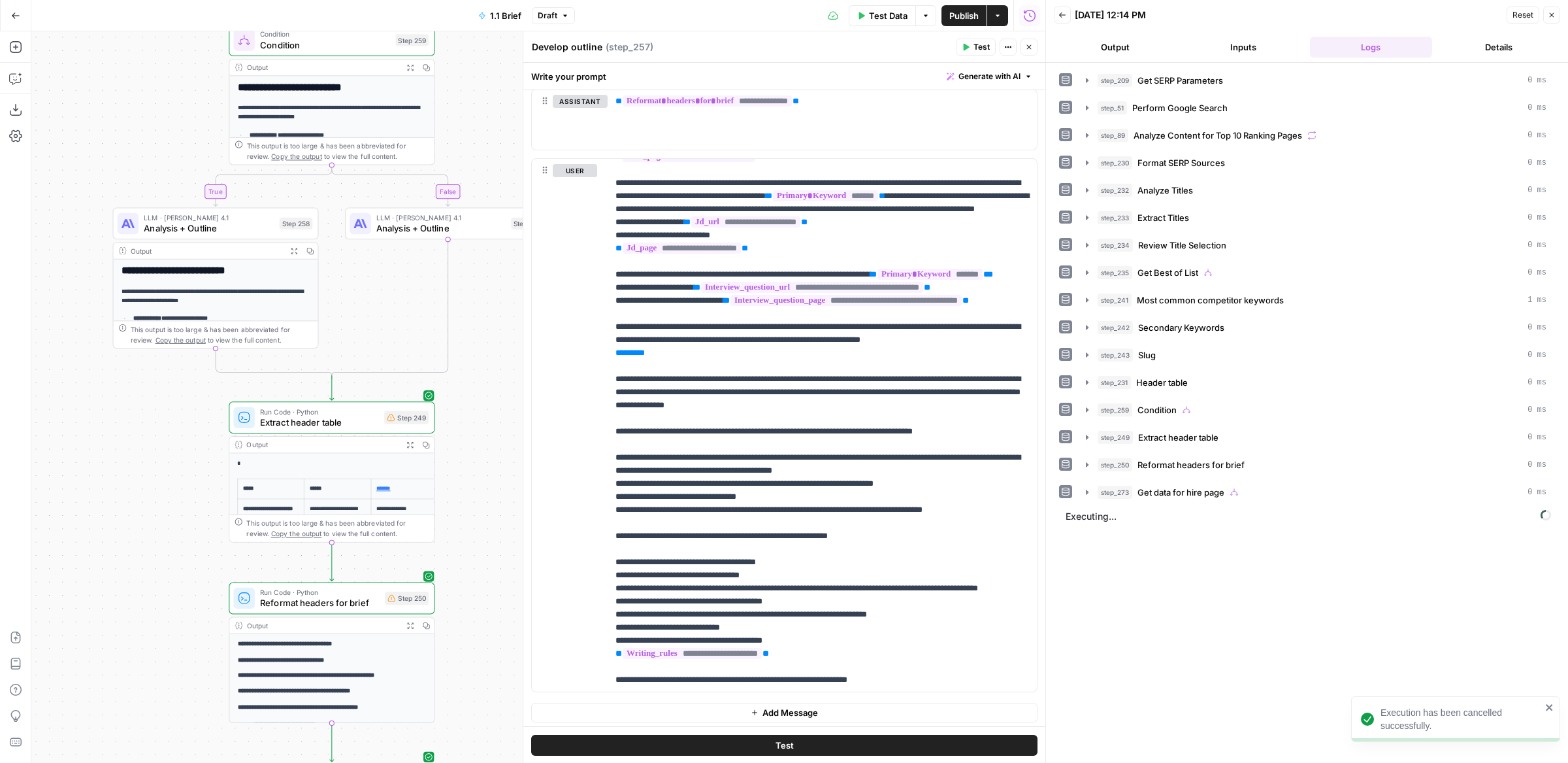
click at [203, 227] on span "Analysis + Outline" at bounding box center [209, 228] width 130 height 14
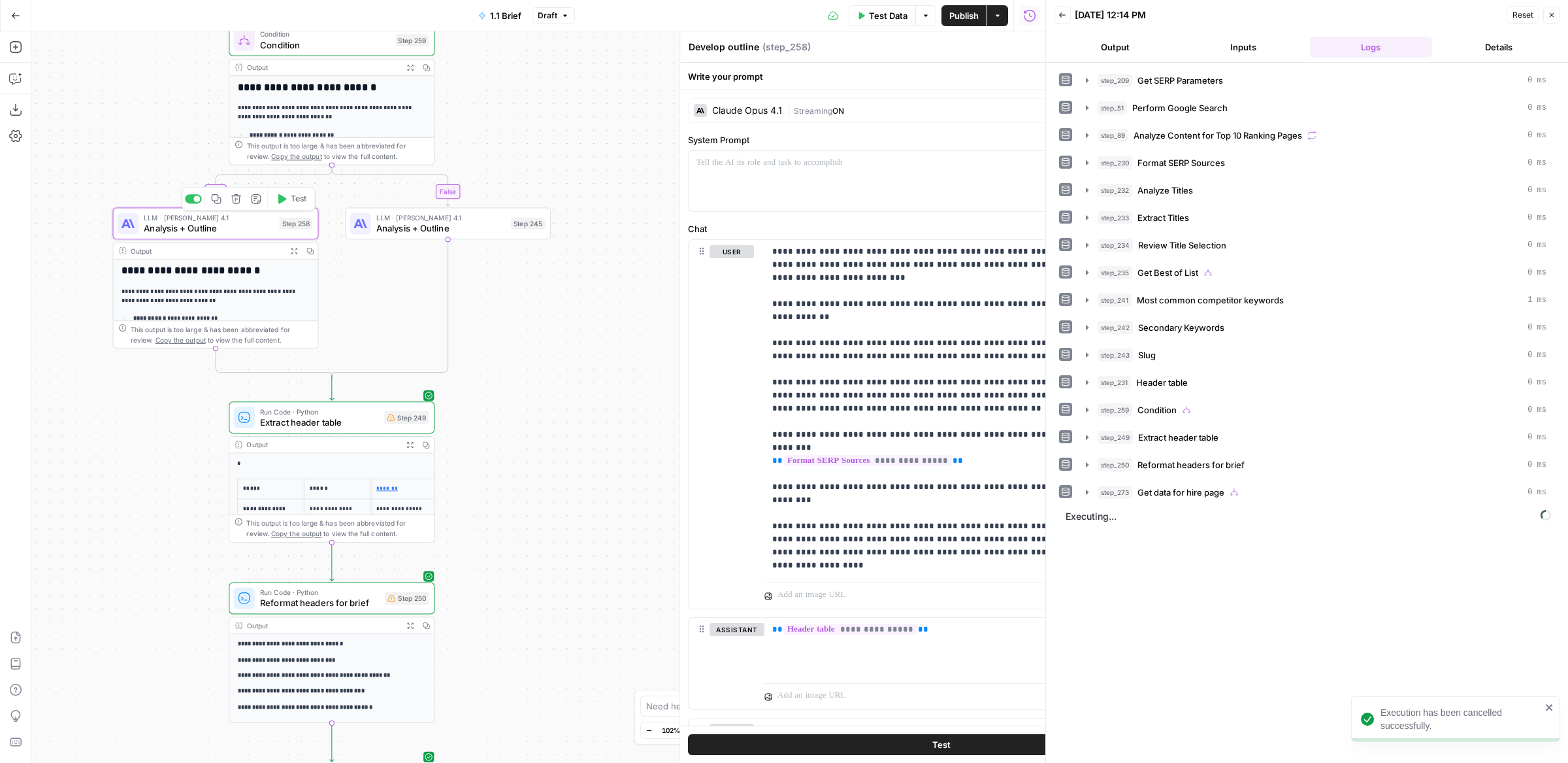
type textarea "Analysis + Outline"
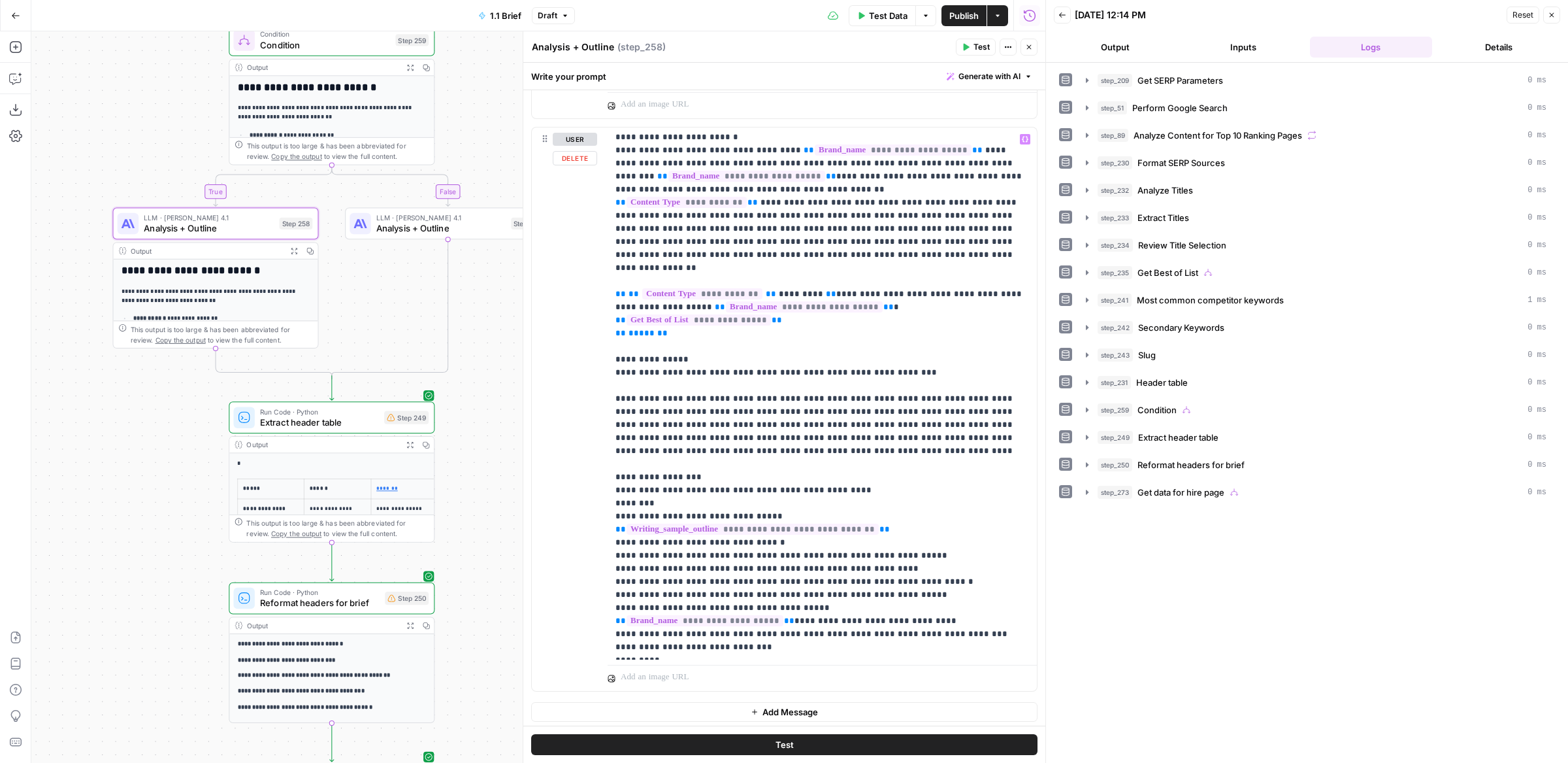
scroll to position [462, 0]
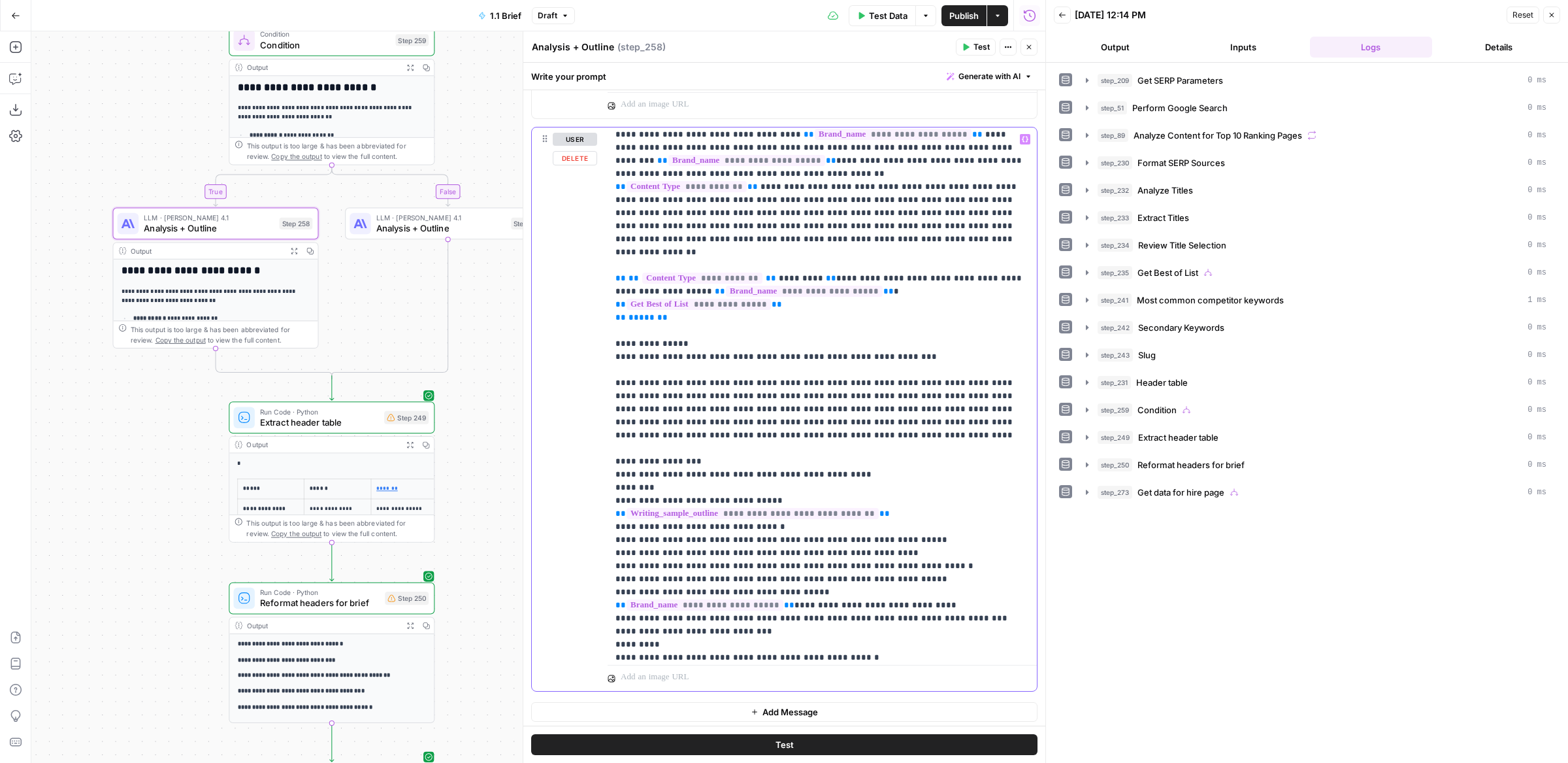
click at [868, 411] on p "**********" at bounding box center [822, 245] width 414 height 1150
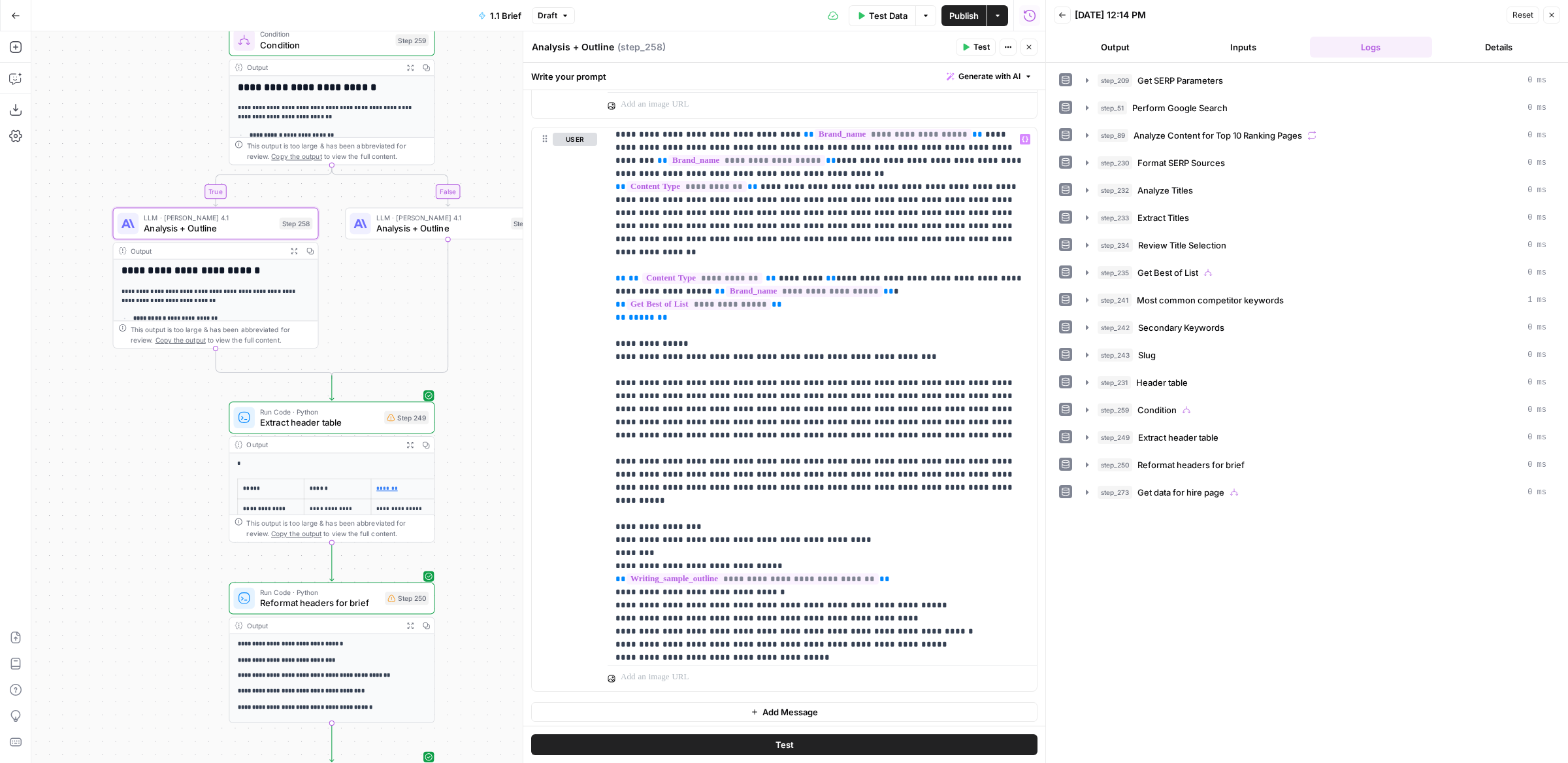
click at [582, 744] on button "Test" at bounding box center [784, 746] width 506 height 21
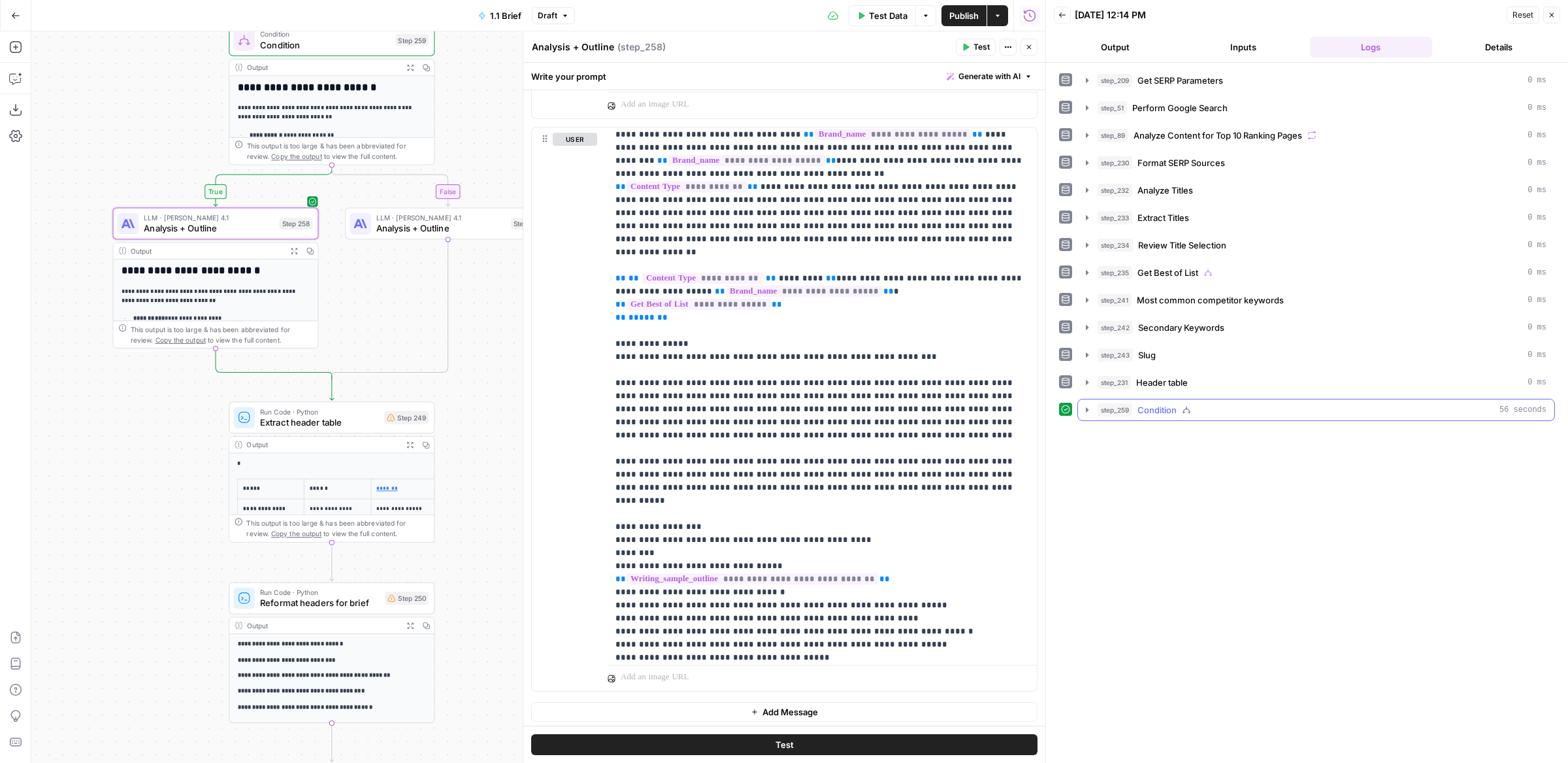
click at [1111, 411] on button "step_259 Condition 56 seconds" at bounding box center [1316, 410] width 476 height 21
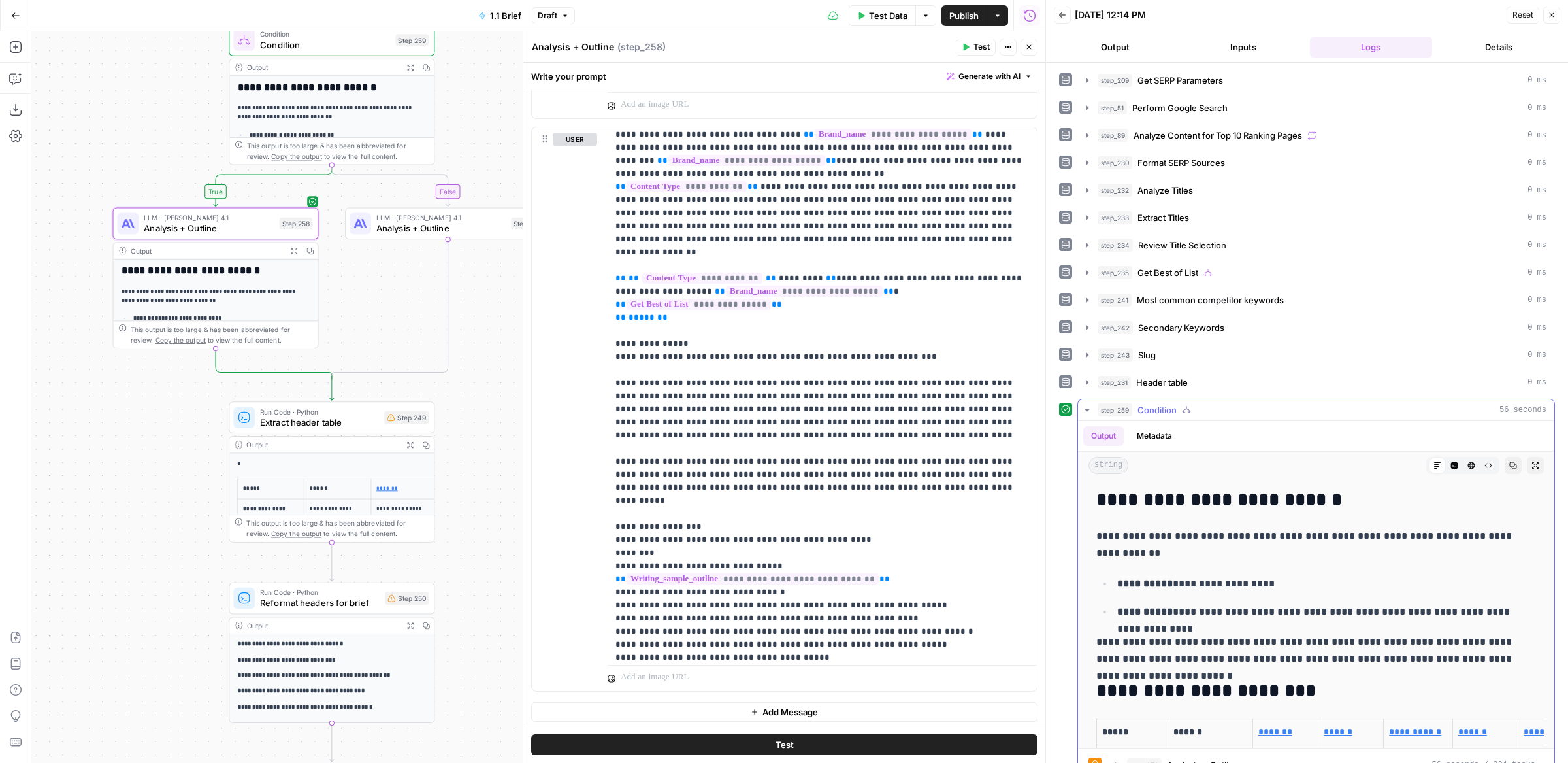
scroll to position [17, 0]
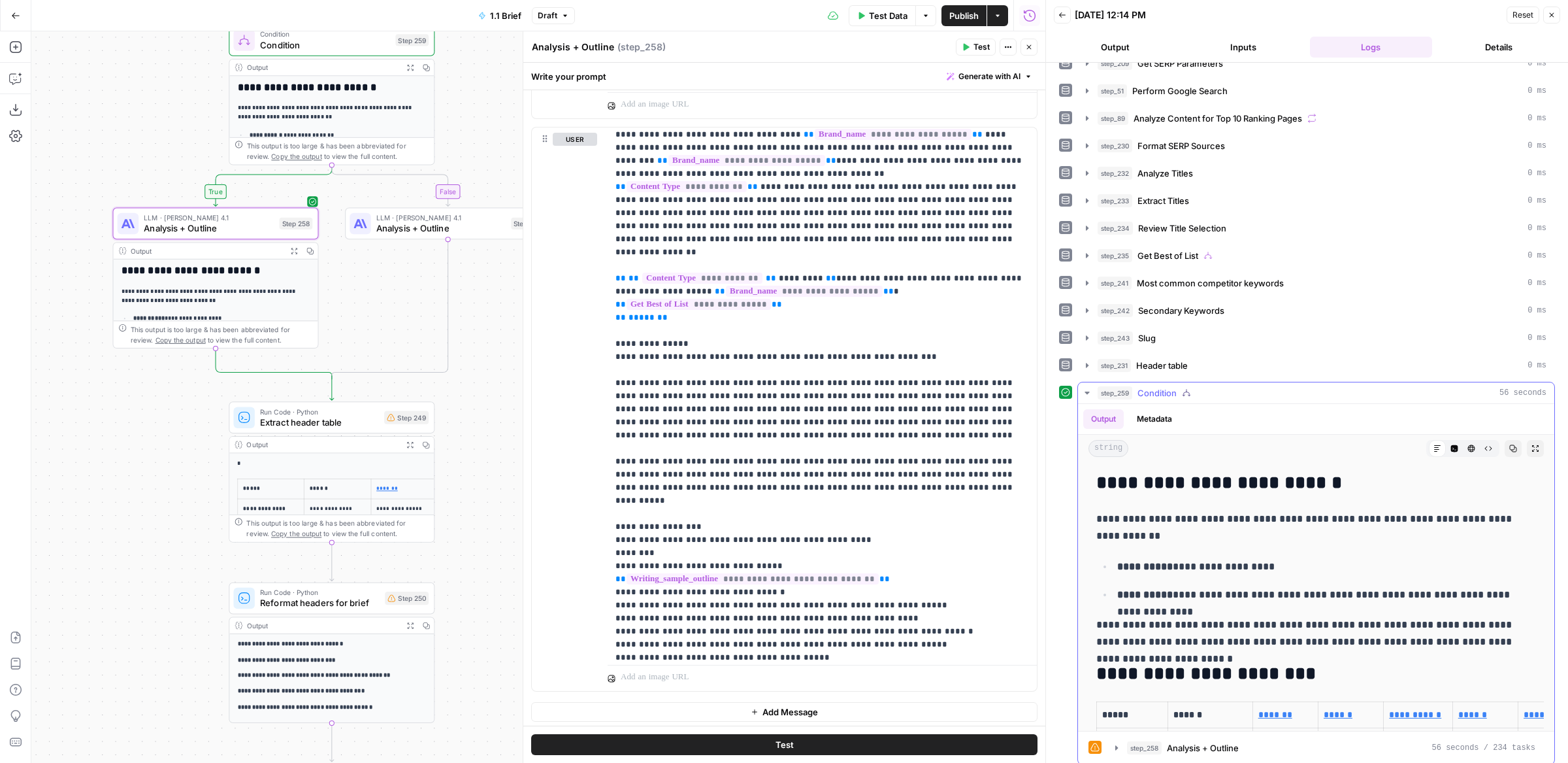
click at [1538, 444] on icon "button" at bounding box center [1535, 448] width 8 height 8
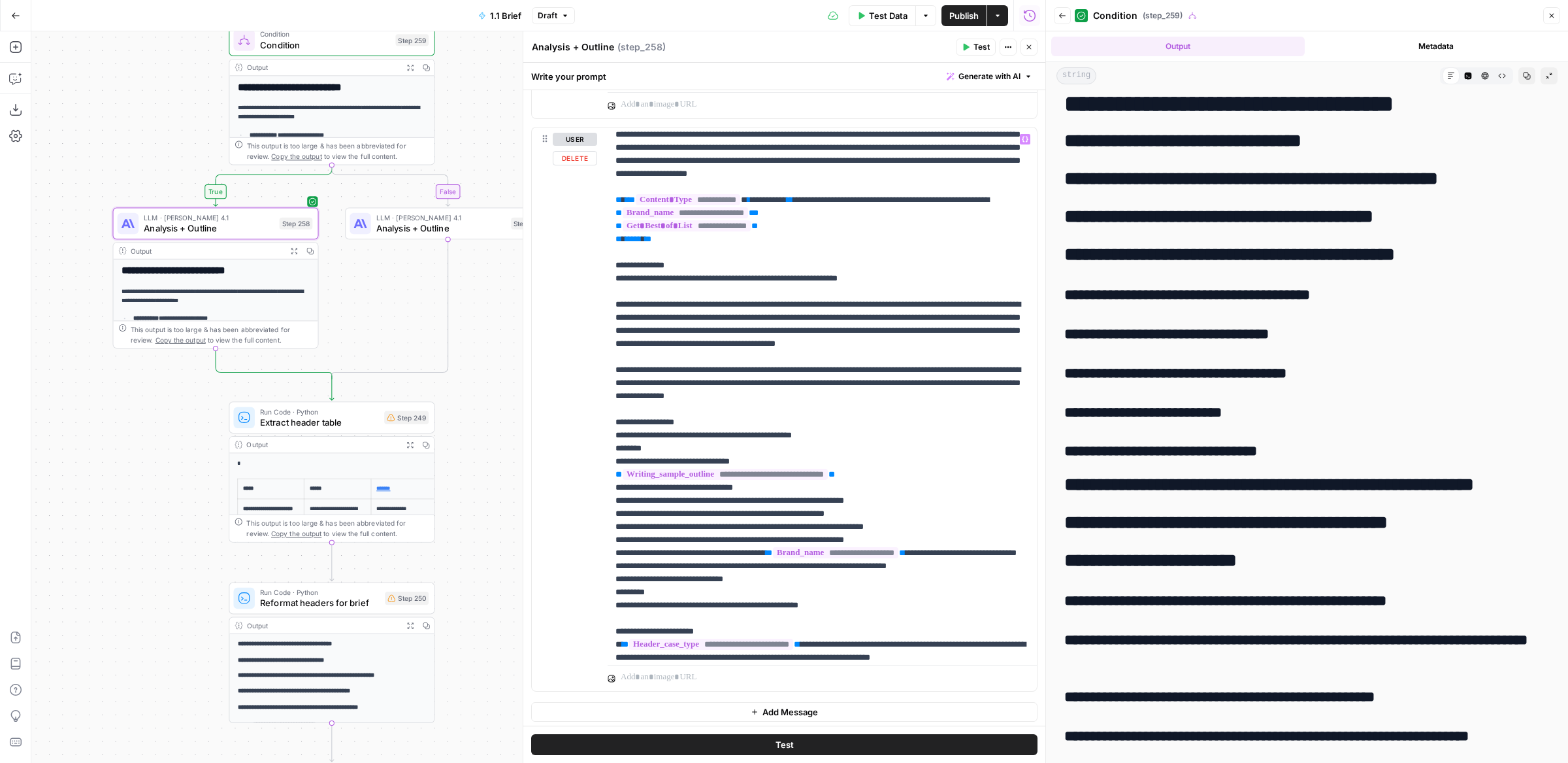
scroll to position [680, 0]
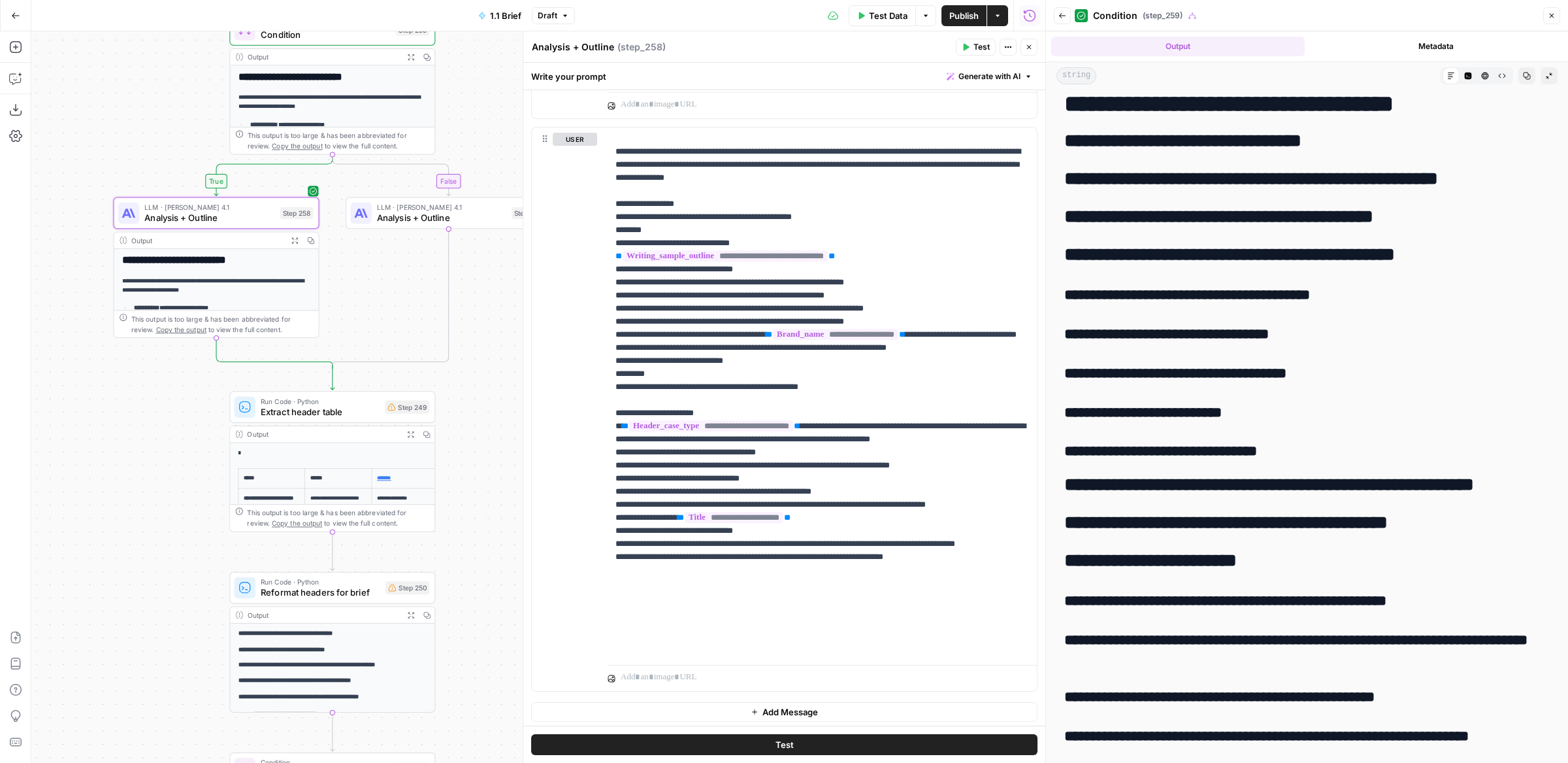
drag, startPoint x: 493, startPoint y: 510, endPoint x: 493, endPoint y: 329, distance: 181.0
click at [493, 330] on div "false true true false true true false false Workflow Input Settings Inputs Run …" at bounding box center [538, 396] width 1014 height 731
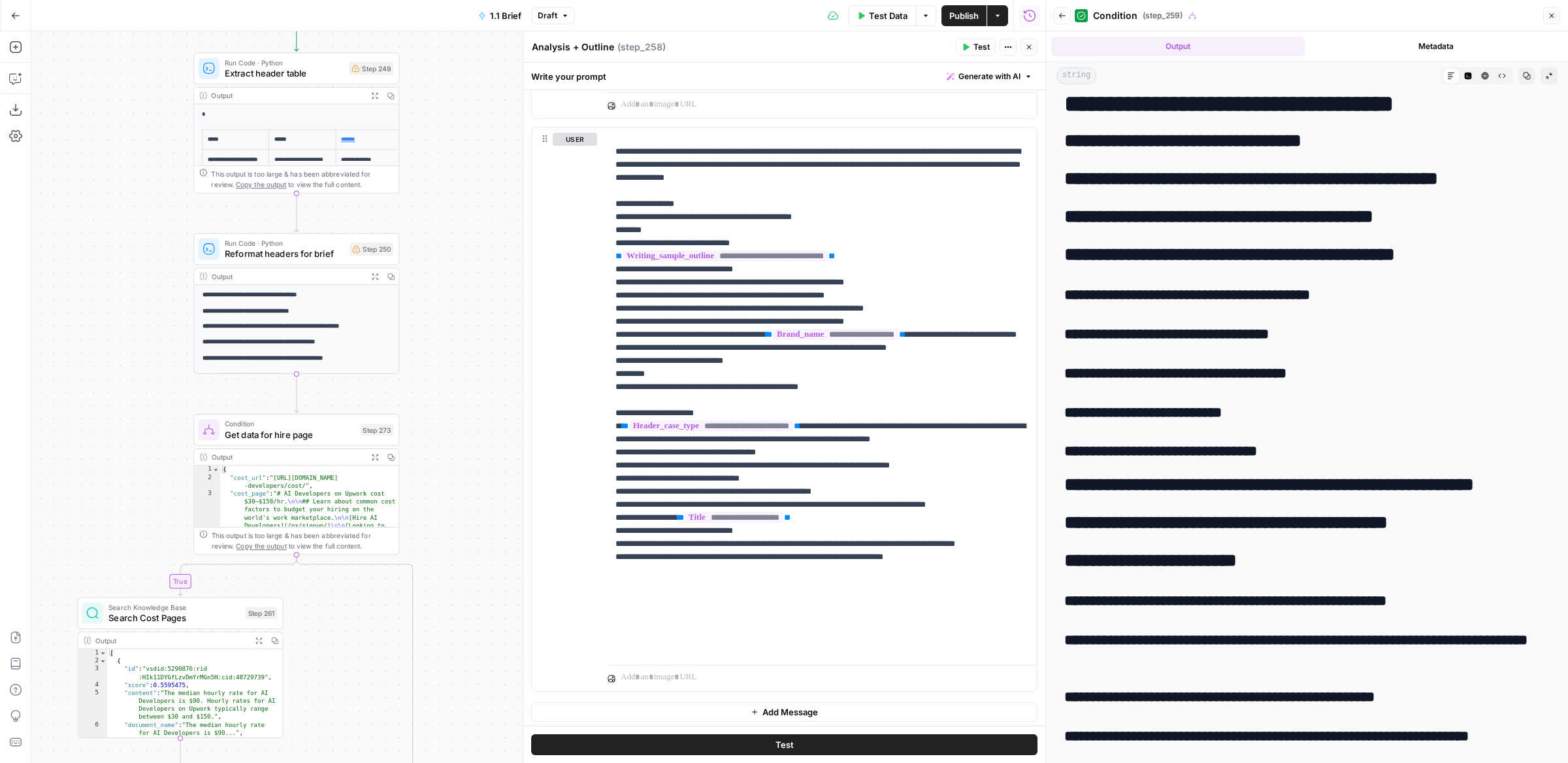
drag, startPoint x: 477, startPoint y: 454, endPoint x: 435, endPoint y: 284, distance: 175.1
click at [435, 285] on div "false true true false true true false false Workflow Input Settings Inputs Run …" at bounding box center [538, 396] width 1014 height 731
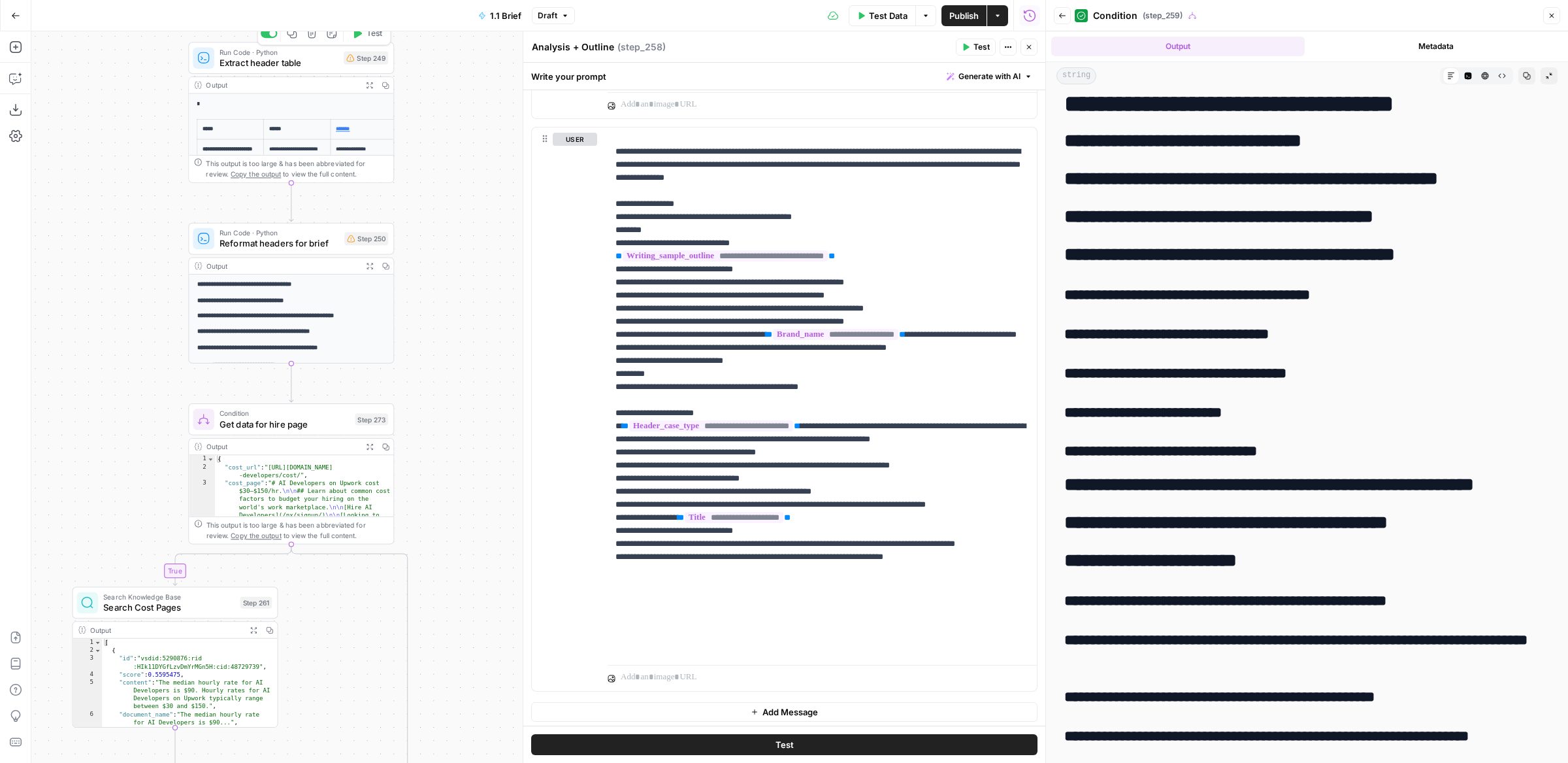
click at [378, 36] on span "Test" at bounding box center [375, 33] width 15 height 12
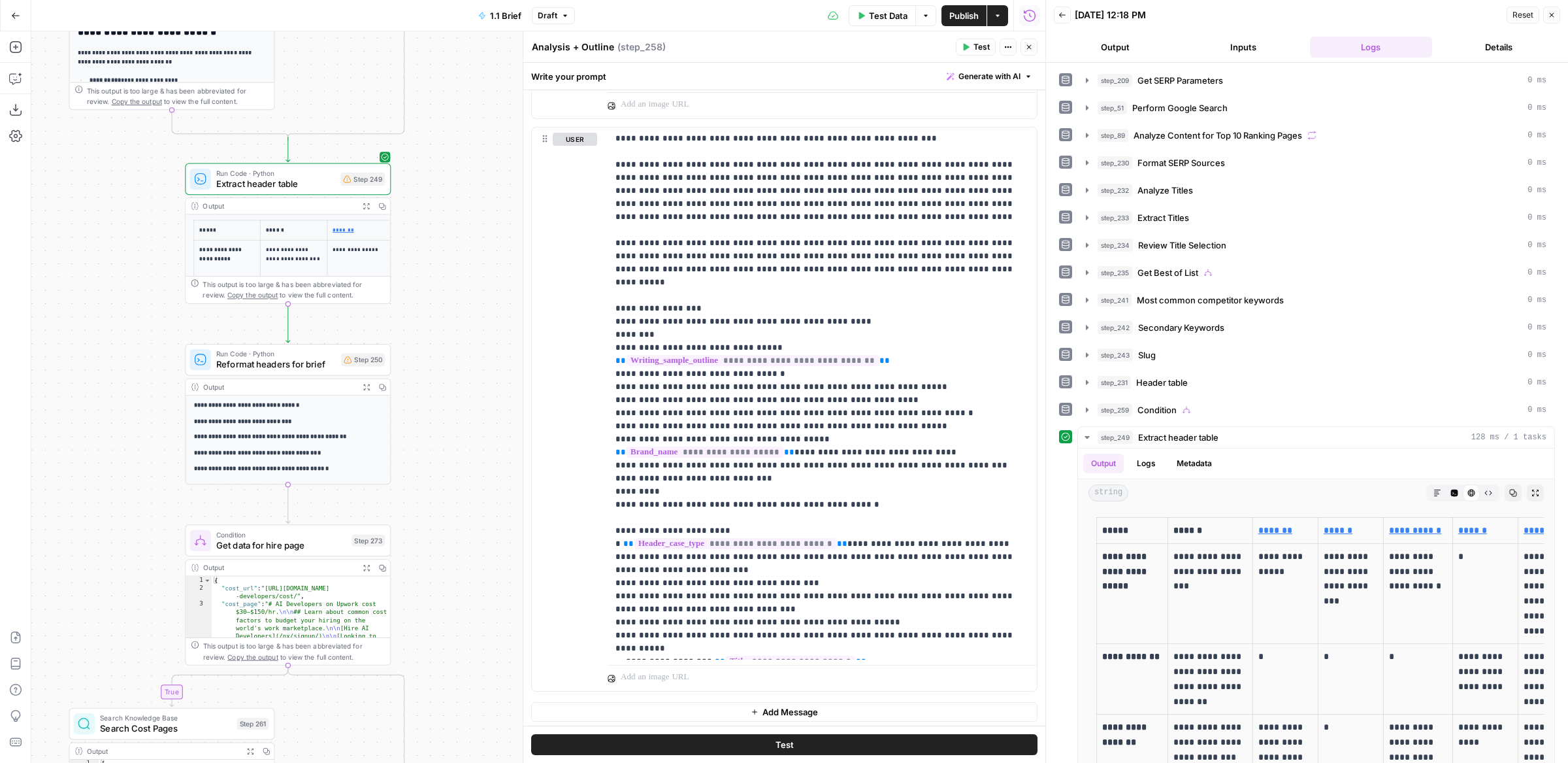
drag, startPoint x: 455, startPoint y: 280, endPoint x: 455, endPoint y: 225, distance: 55.0
click at [455, 225] on div "false true true false true true false false Workflow Input Settings Inputs Run …" at bounding box center [538, 396] width 1014 height 731
click at [361, 338] on button "Test" at bounding box center [363, 335] width 42 height 17
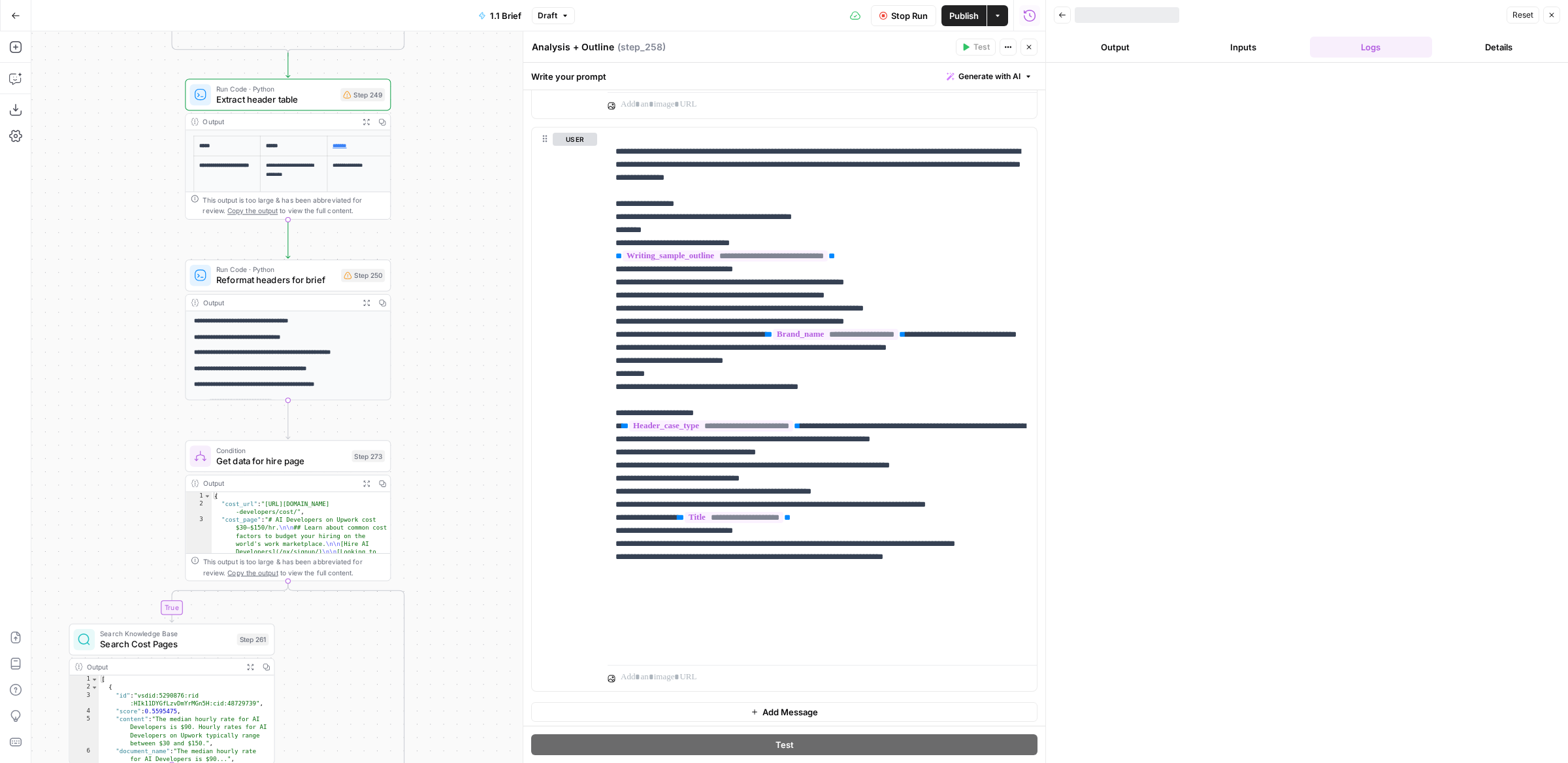
drag, startPoint x: 411, startPoint y: 421, endPoint x: 411, endPoint y: 247, distance: 174.0
click at [411, 248] on div "false true true false true true false false Workflow Input Settings Inputs Run …" at bounding box center [538, 396] width 1014 height 731
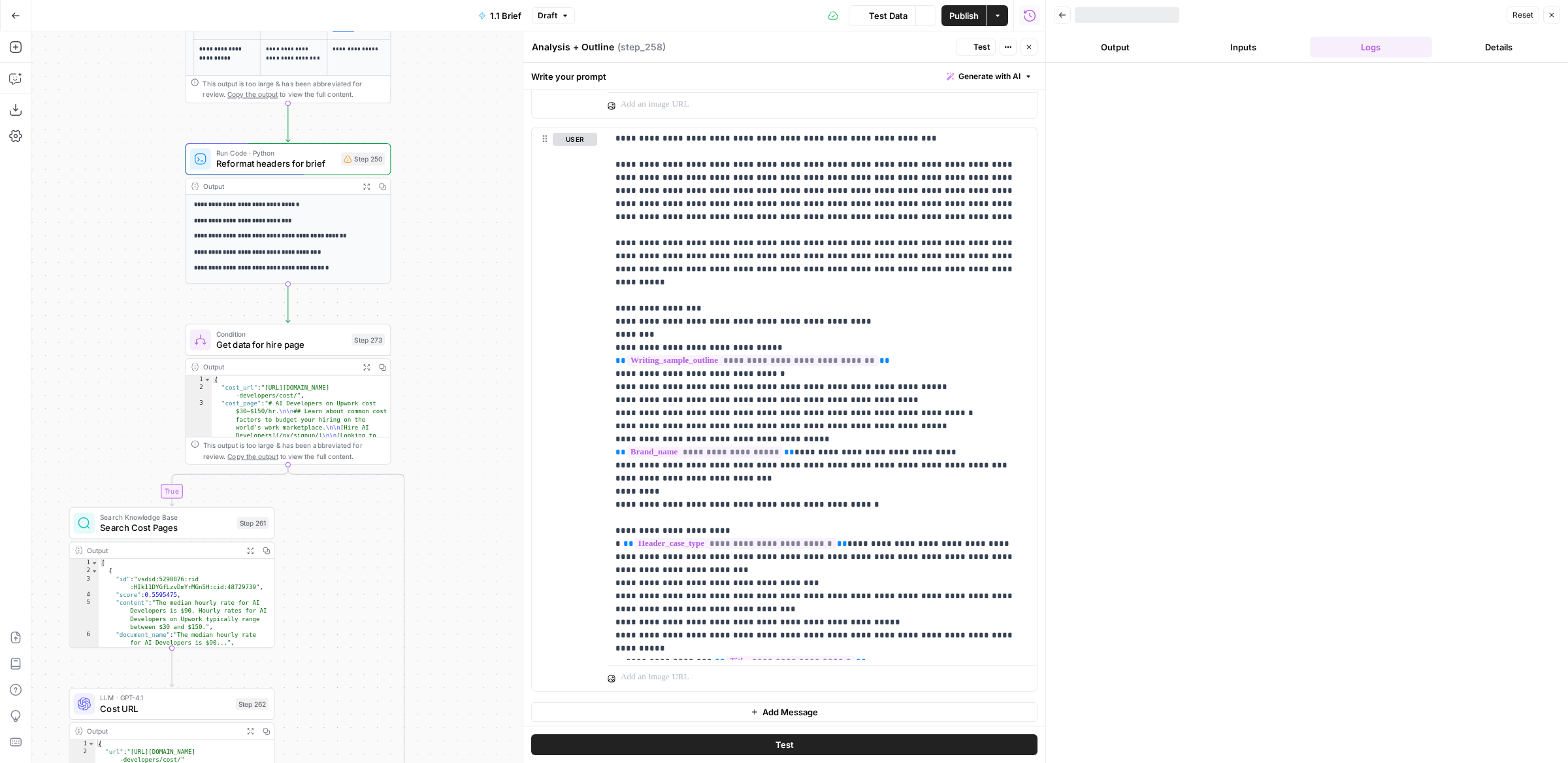
drag, startPoint x: 424, startPoint y: 417, endPoint x: 424, endPoint y: 158, distance: 259.0
click at [424, 176] on div "false true true false true true false false Workflow Input Settings Inputs Run …" at bounding box center [538, 396] width 1014 height 731
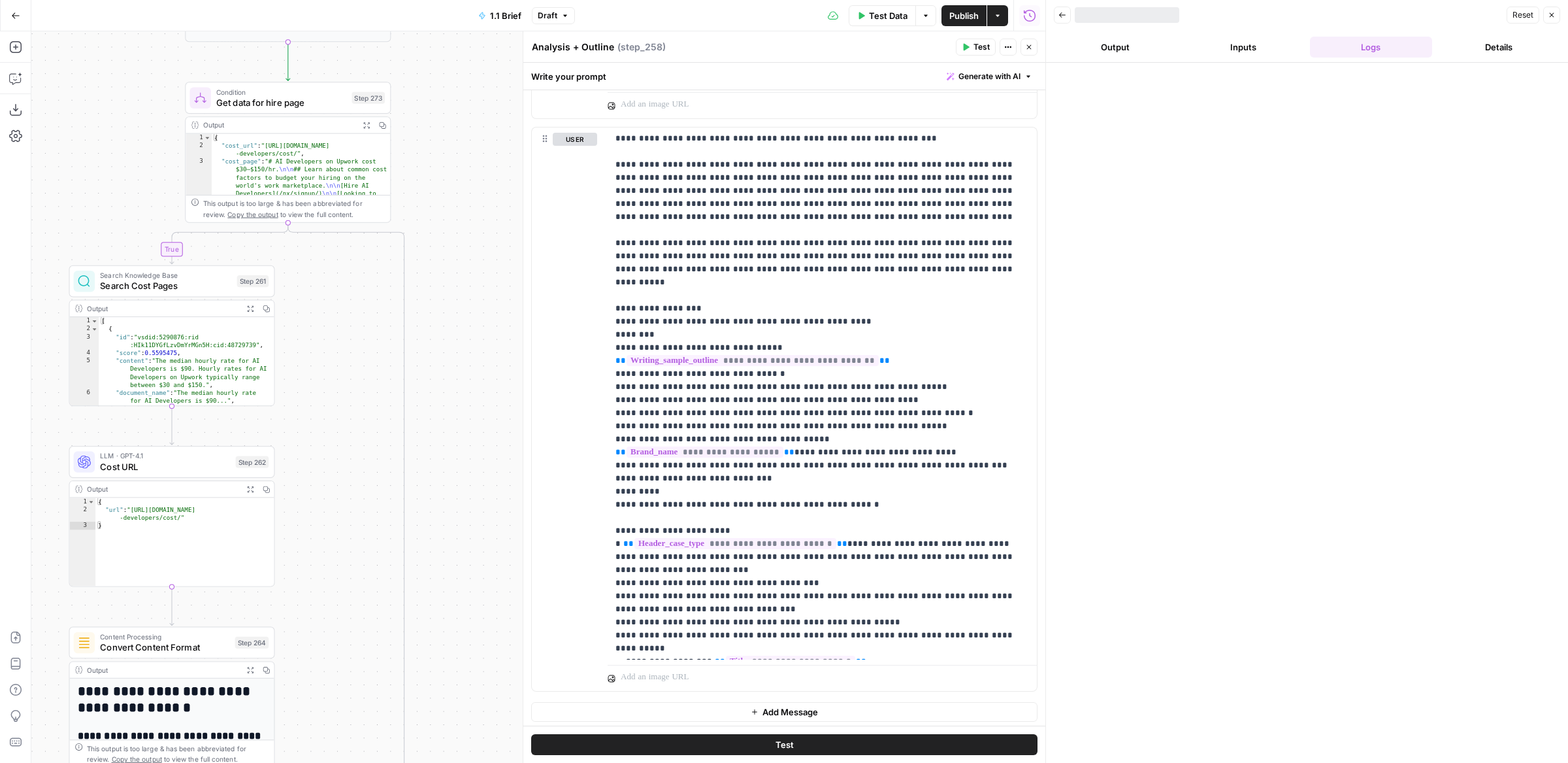
drag, startPoint x: 456, startPoint y: 511, endPoint x: 456, endPoint y: 60, distance: 451.0
click at [456, 60] on div "false true true false true true false false Workflow Input Settings Inputs Run …" at bounding box center [538, 396] width 1014 height 731
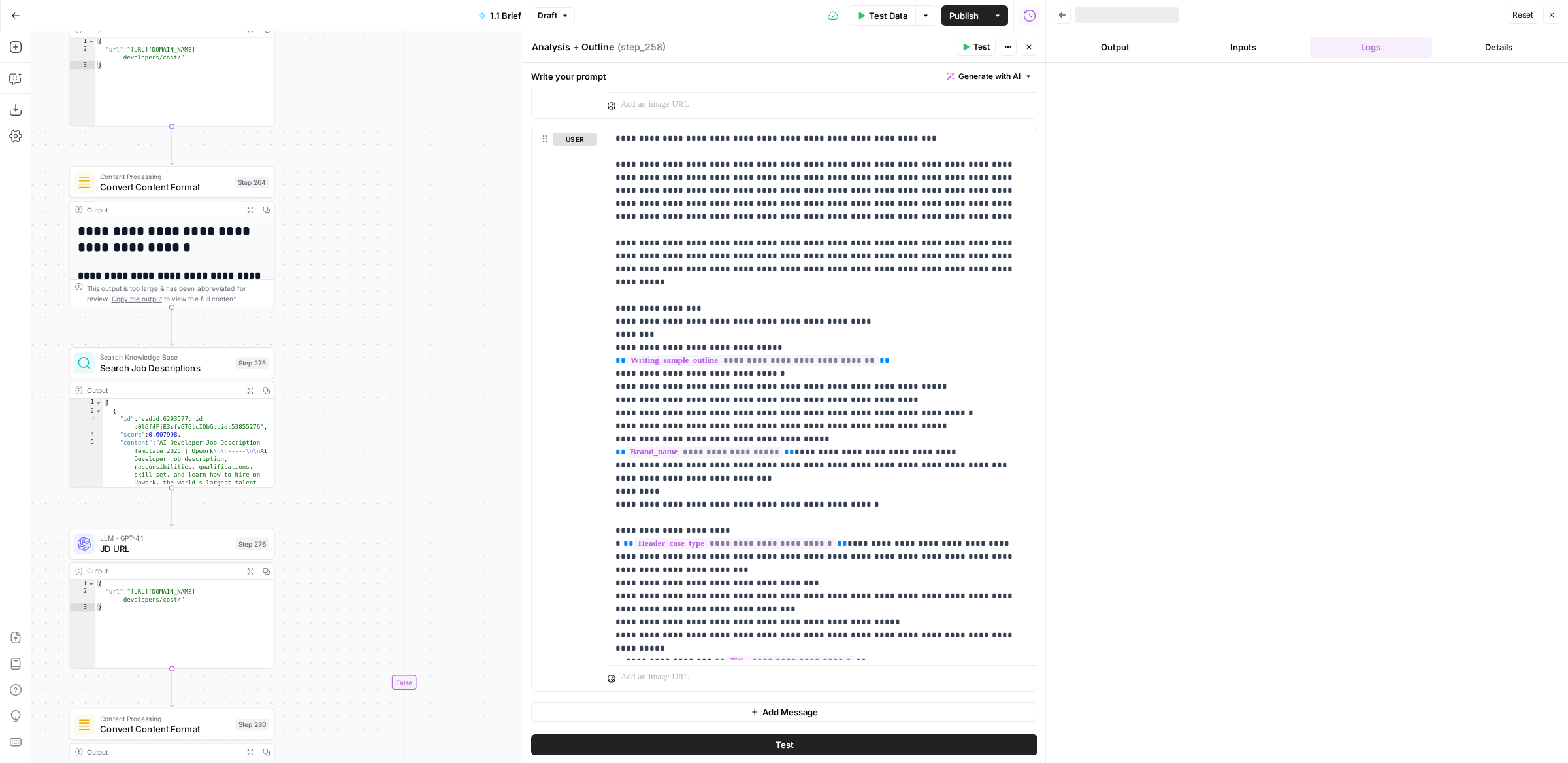
drag, startPoint x: 437, startPoint y: 513, endPoint x: 437, endPoint y: 173, distance: 340.0
click at [437, 191] on div "false true true false true true false false Workflow Input Settings Inputs Run …" at bounding box center [538, 396] width 1014 height 731
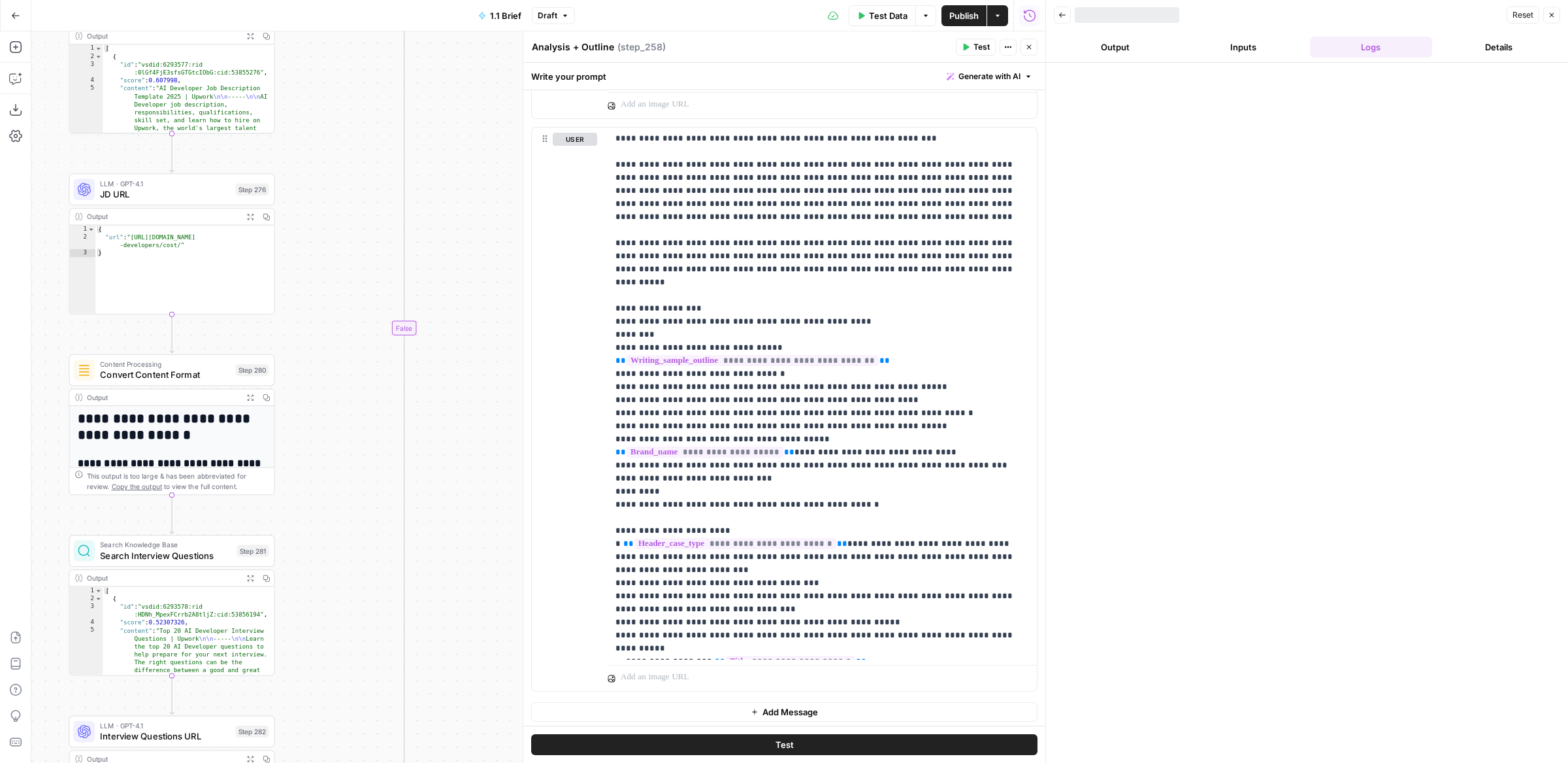
drag, startPoint x: 443, startPoint y: 583, endPoint x: 443, endPoint y: 110, distance: 473.0
click at [443, 112] on div "false true true false true true false false Workflow Input Settings Inputs Run …" at bounding box center [538, 396] width 1014 height 731
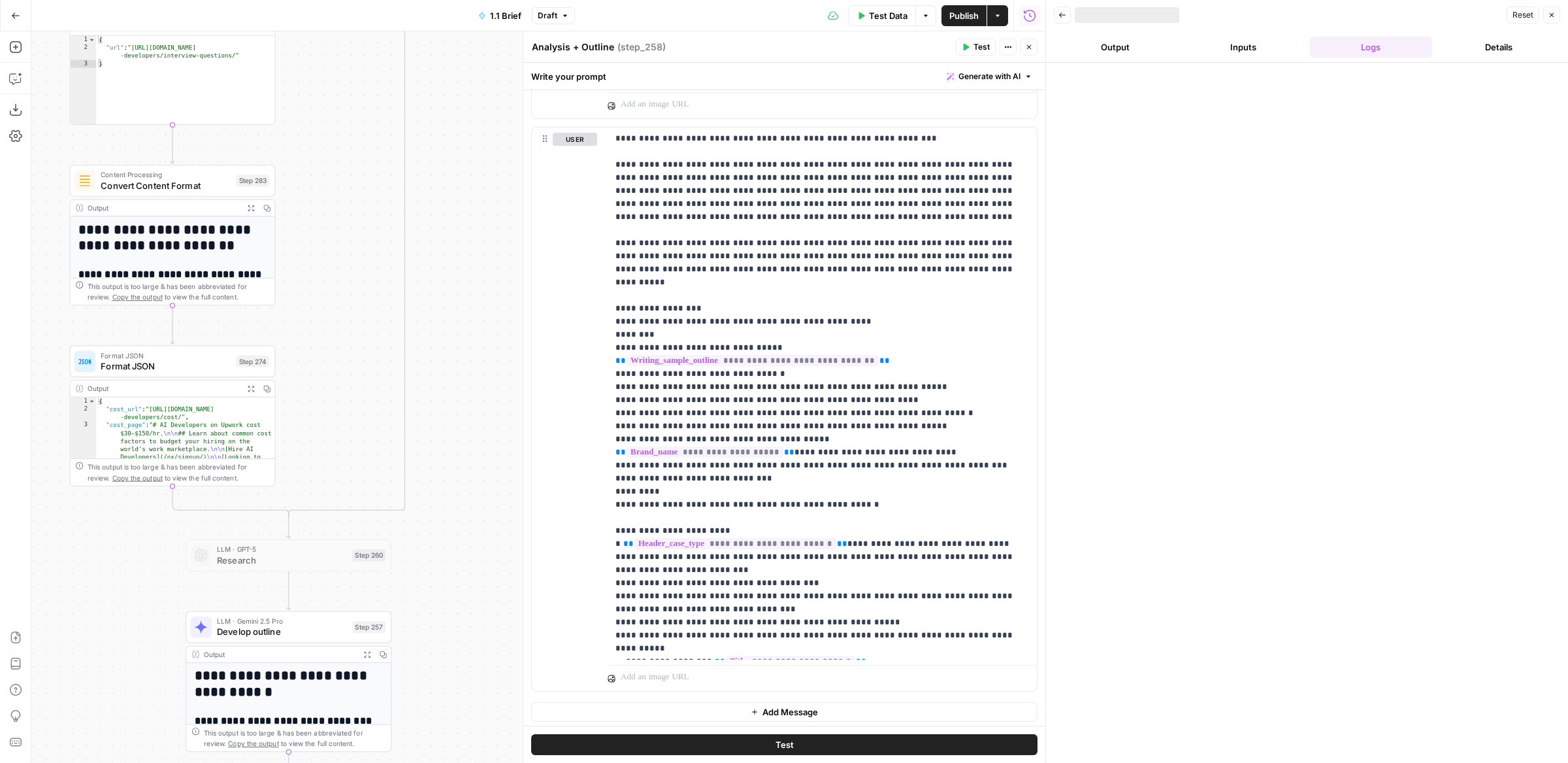
drag, startPoint x: 458, startPoint y: 528, endPoint x: 458, endPoint y: 127, distance: 401.0
click at [458, 127] on div "false true true false true true false false Workflow Input Settings Inputs Run …" at bounding box center [538, 396] width 1014 height 731
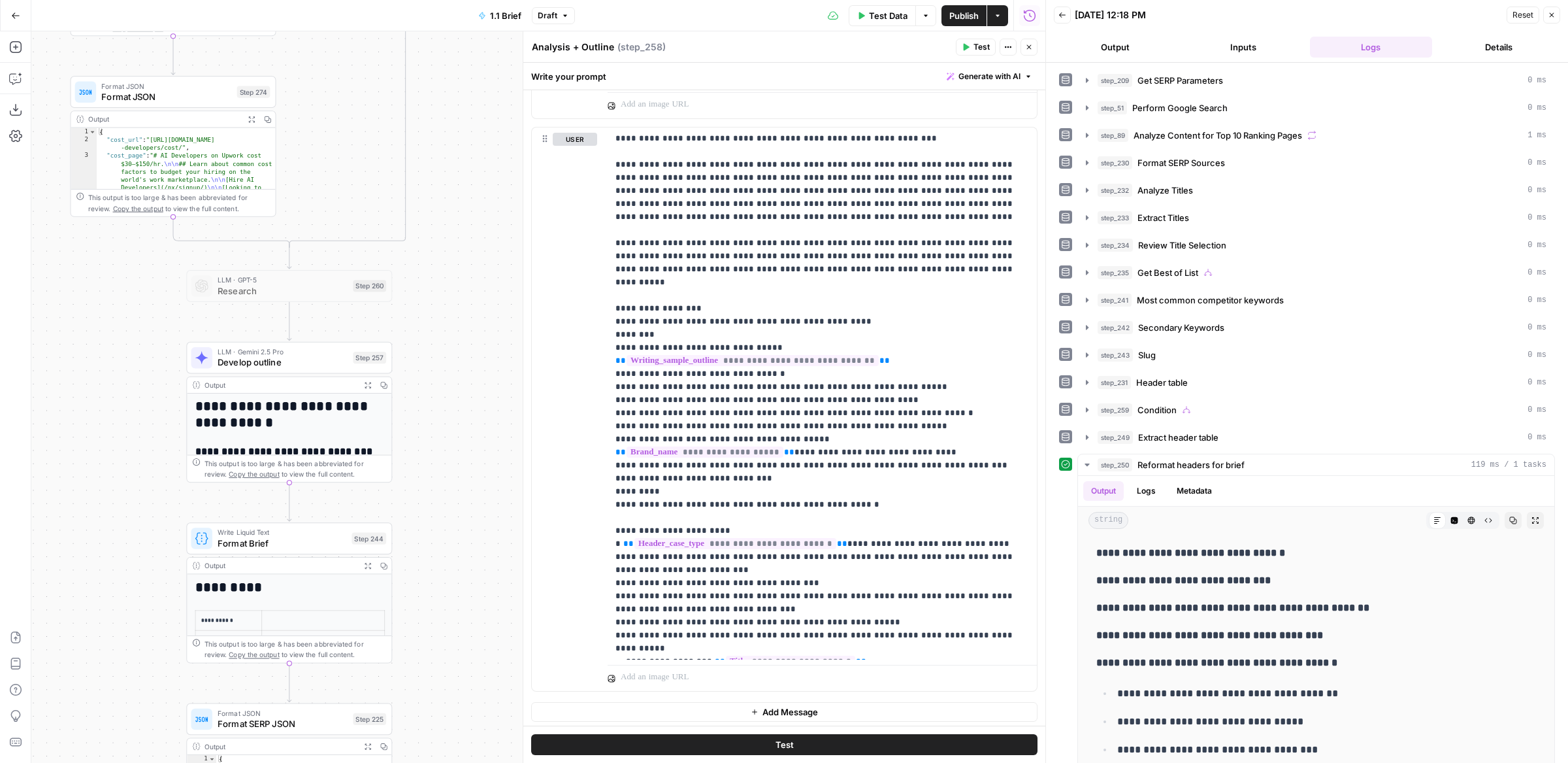
drag, startPoint x: 462, startPoint y: 450, endPoint x: 462, endPoint y: 203, distance: 247.0
click at [462, 203] on div "false true true false true true false false Workflow Input Settings Inputs Run …" at bounding box center [538, 396] width 1014 height 731
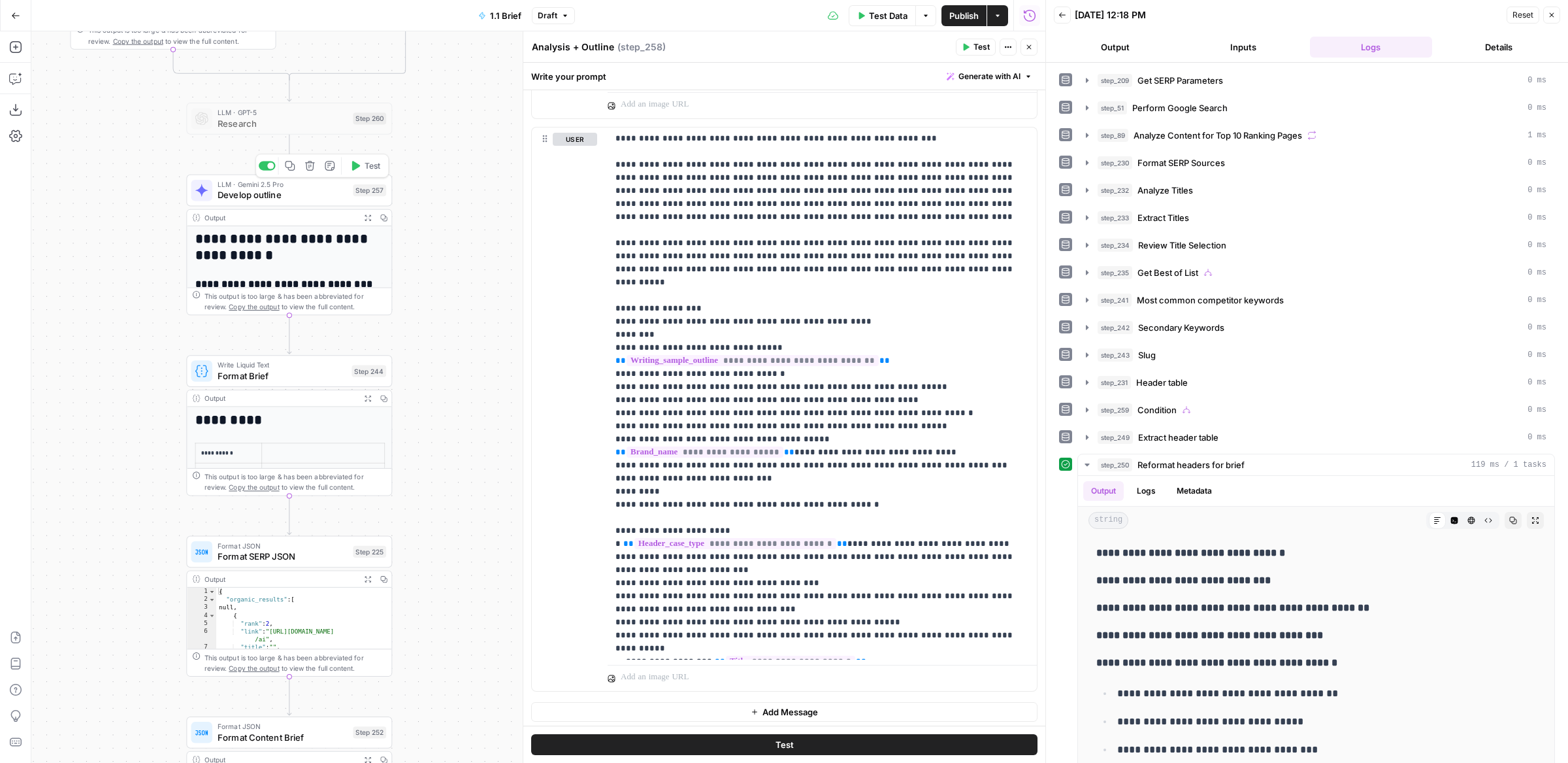
click at [354, 169] on icon "button" at bounding box center [356, 165] width 8 height 10
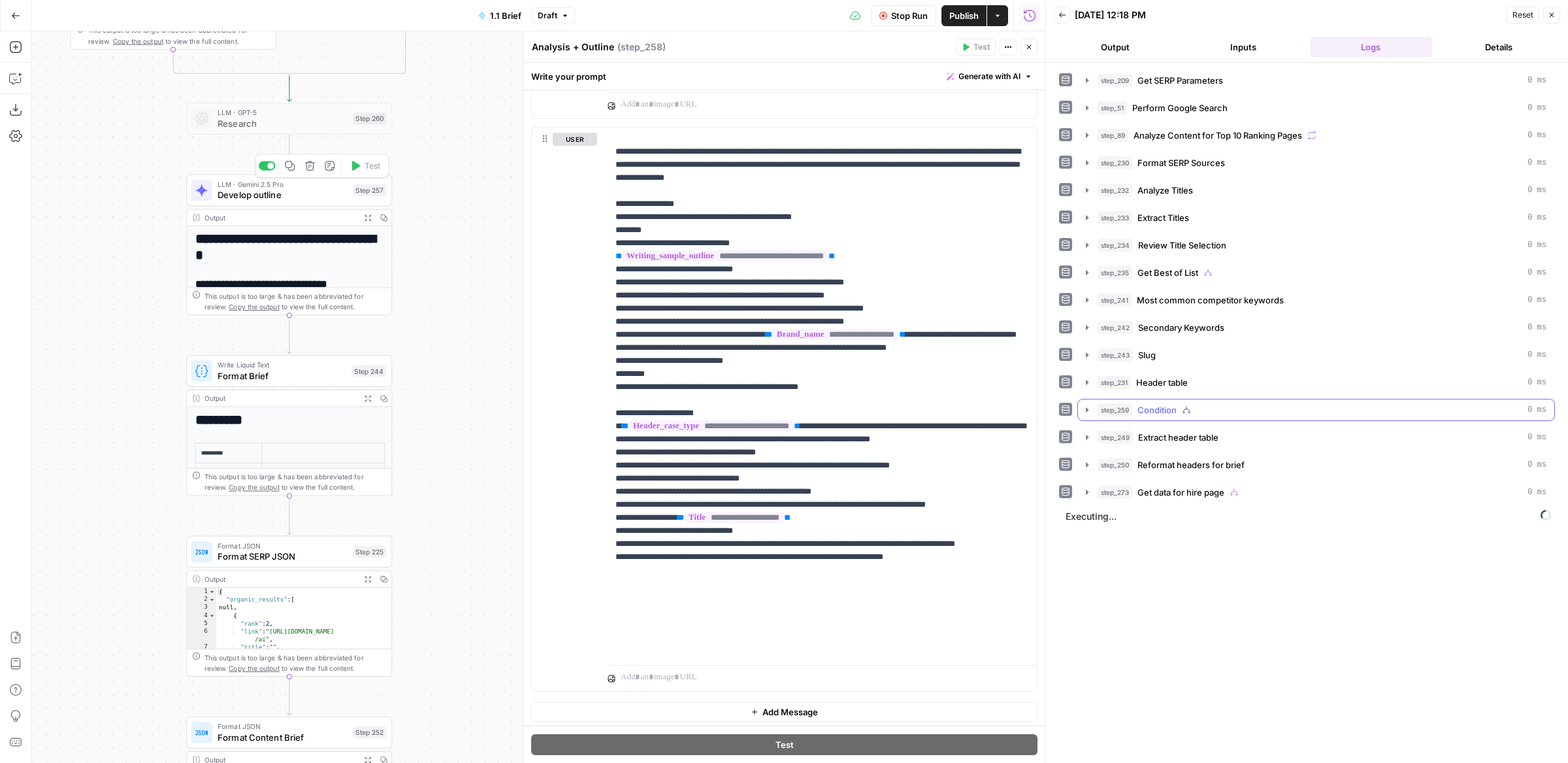
click at [1129, 404] on span "step_259" at bounding box center [1115, 410] width 35 height 14
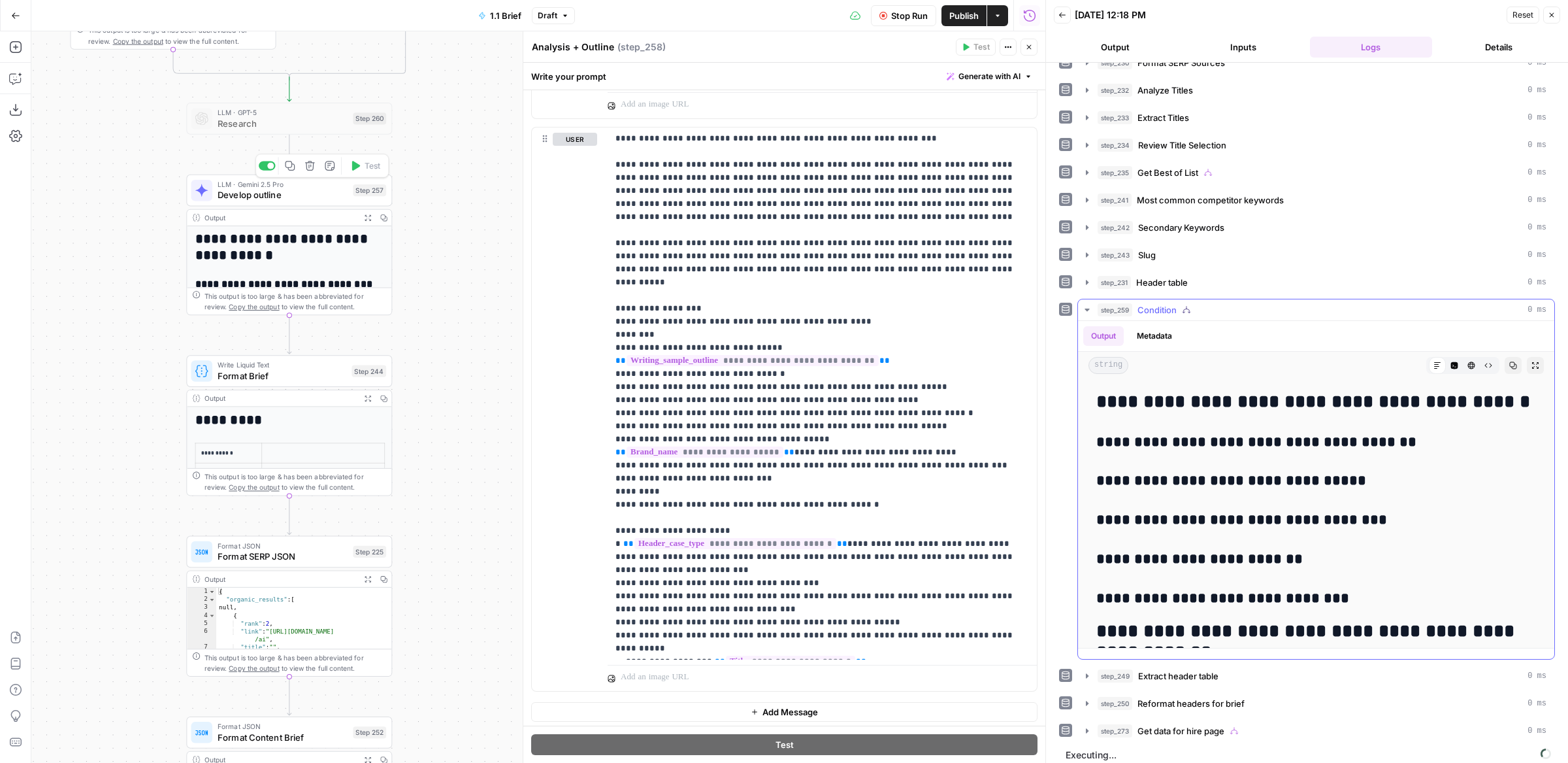
scroll to position [0, 113]
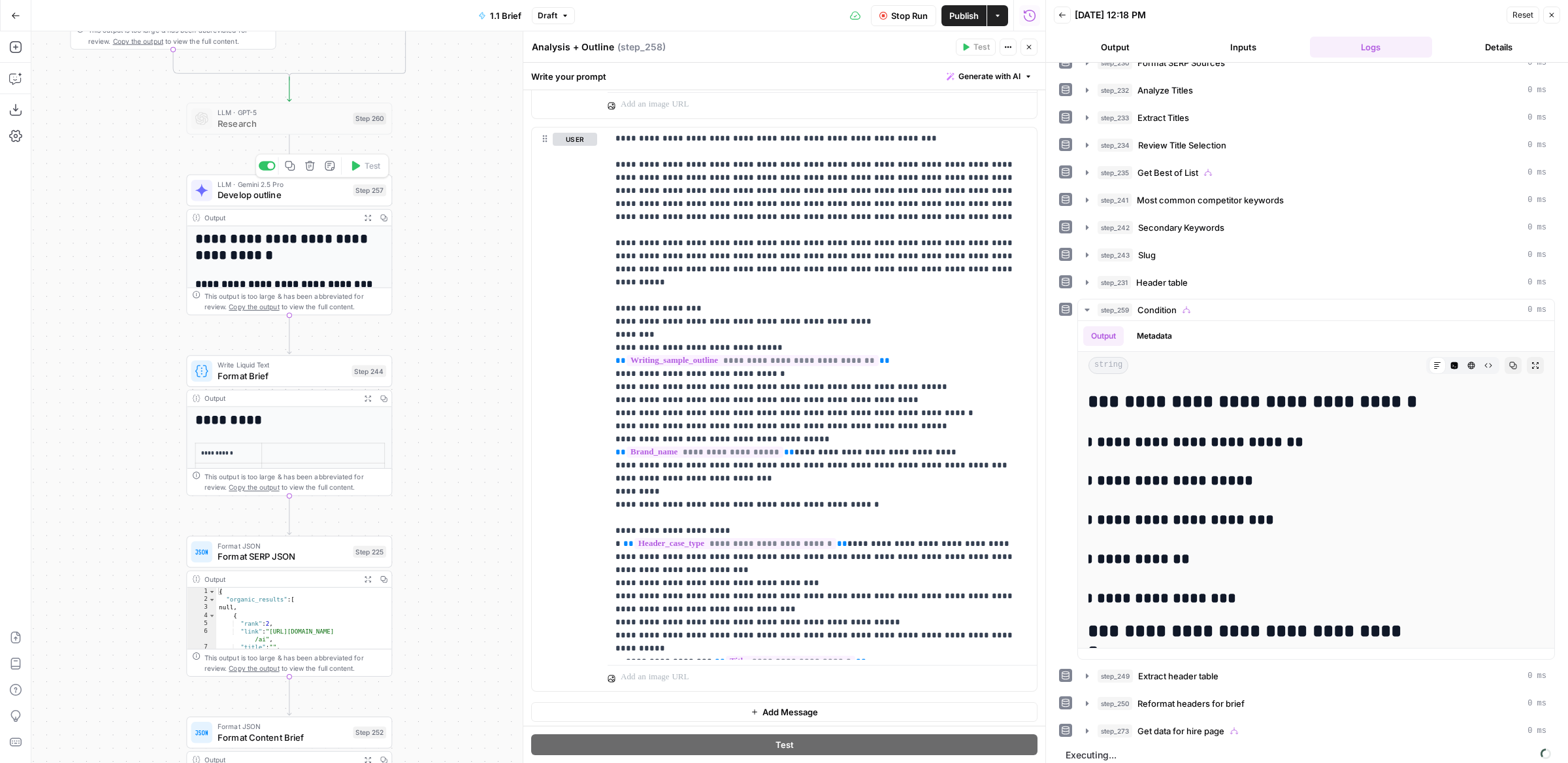
drag, startPoint x: 1121, startPoint y: 424, endPoint x: 1561, endPoint y: 426, distance: 440.0
click at [1561, 426] on div "**********" at bounding box center [1306, 412] width 522 height 700
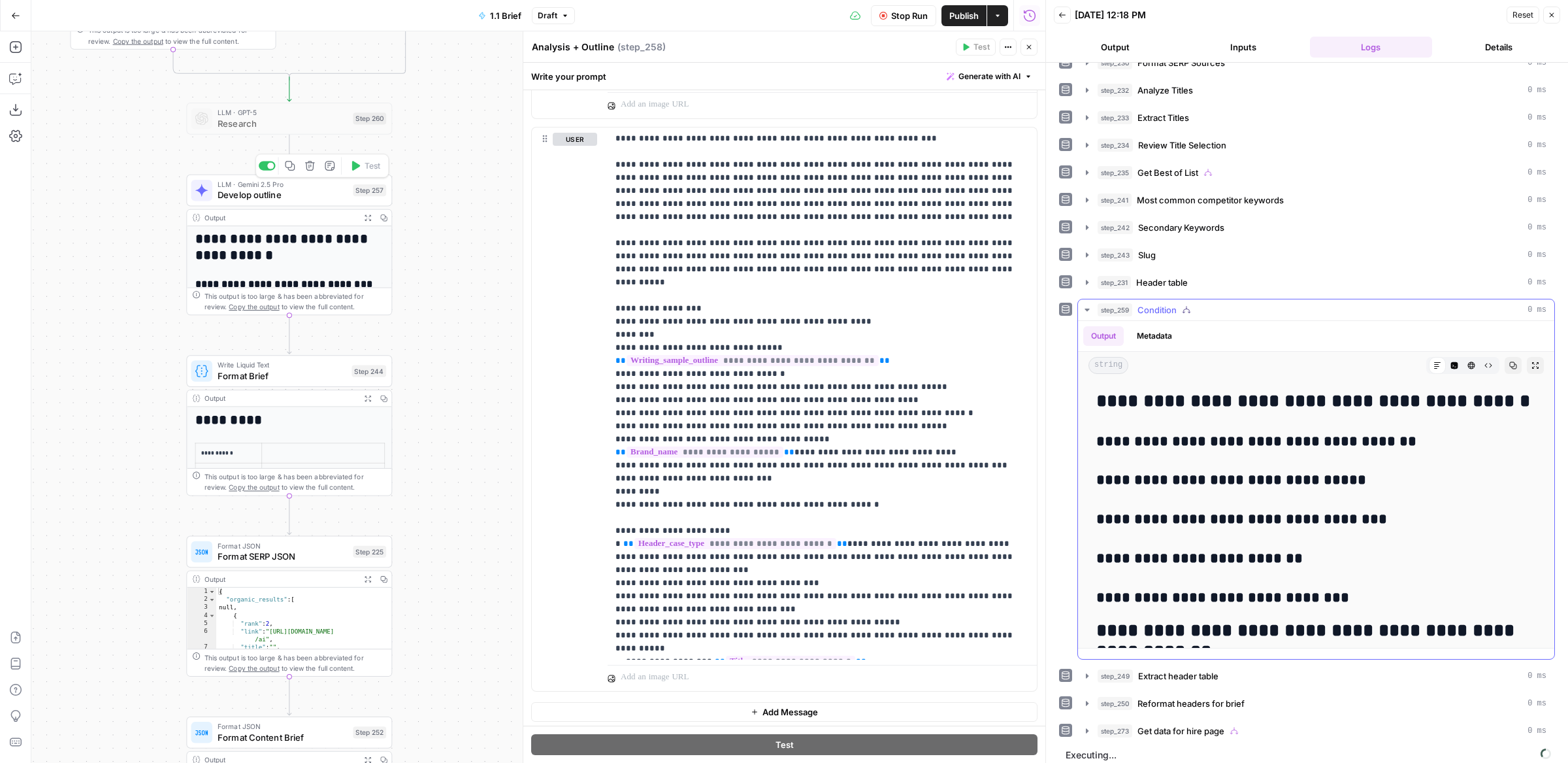
drag, startPoint x: 1122, startPoint y: 467, endPoint x: 1366, endPoint y: 468, distance: 244.0
click at [1366, 471] on h3 "**********" at bounding box center [1317, 480] width 440 height 18
drag, startPoint x: 1121, startPoint y: 509, endPoint x: 1332, endPoint y: 509, distance: 211.0
click at [1332, 511] on h3 "**********" at bounding box center [1317, 520] width 440 height 18
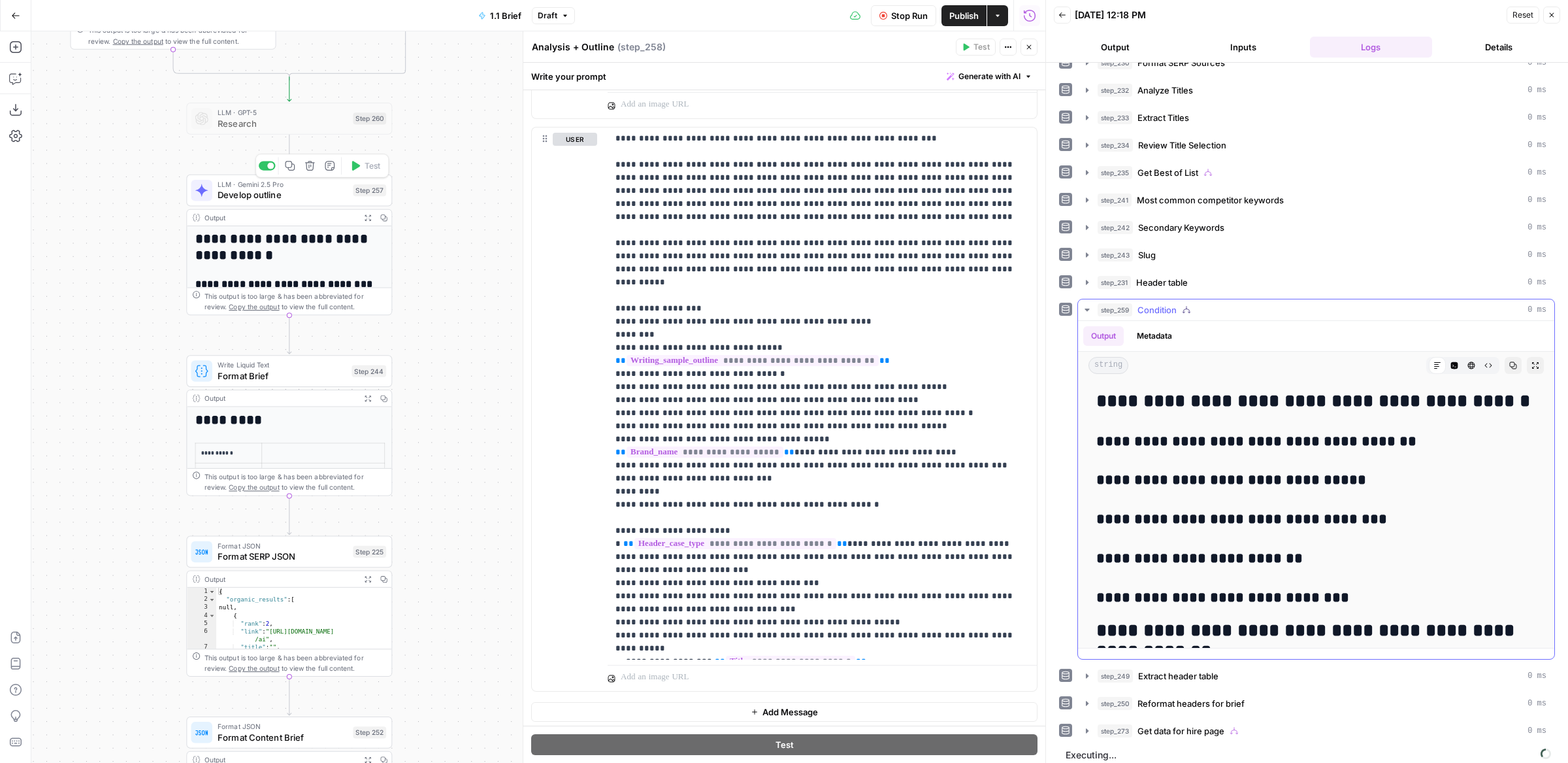
click at [1332, 511] on h3 "**********" at bounding box center [1317, 520] width 440 height 18
click at [783, 446] on span "**********" at bounding box center [705, 452] width 156 height 12
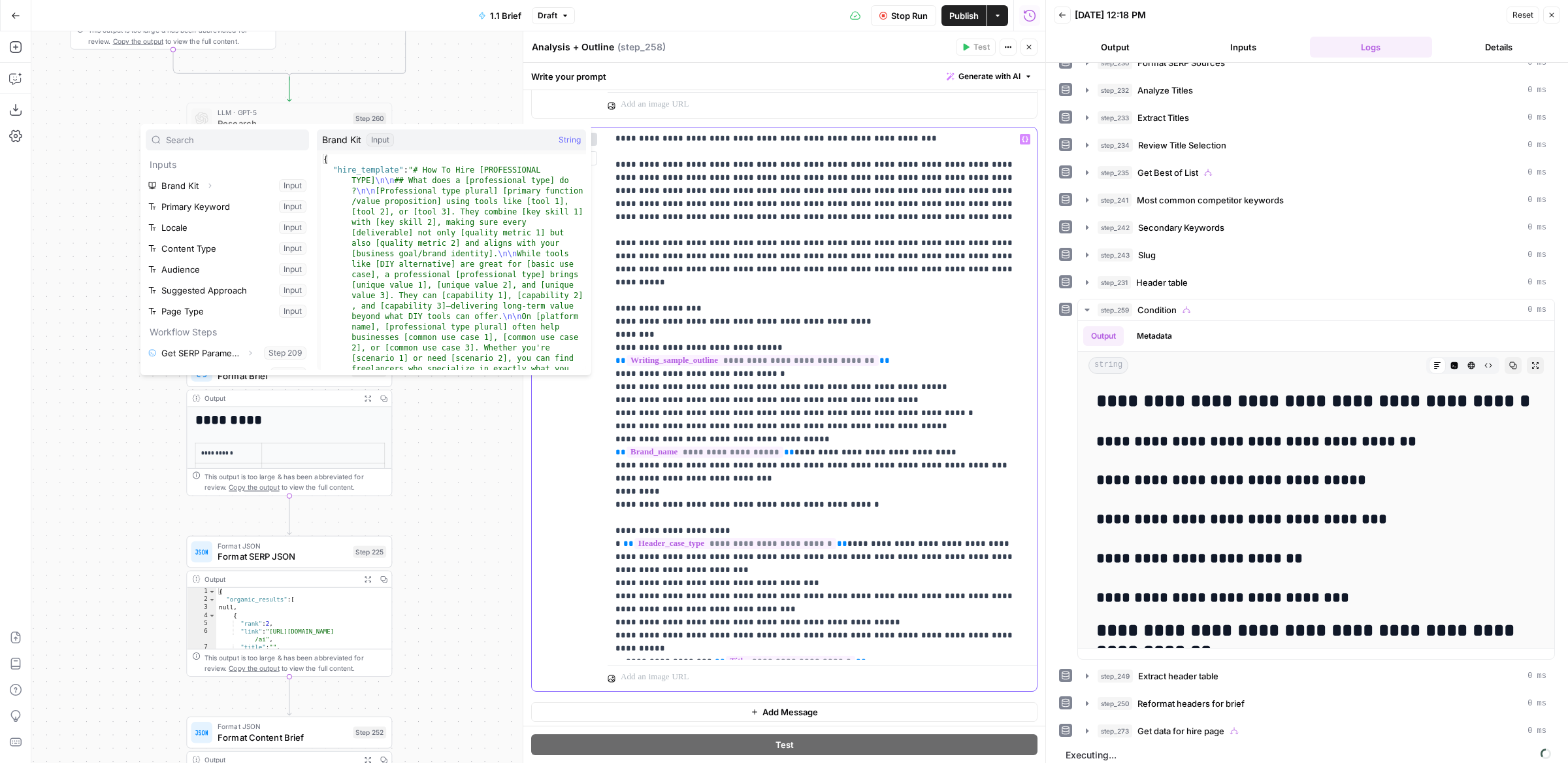
click at [942, 244] on p "**********" at bounding box center [822, 53] width 414 height 1202
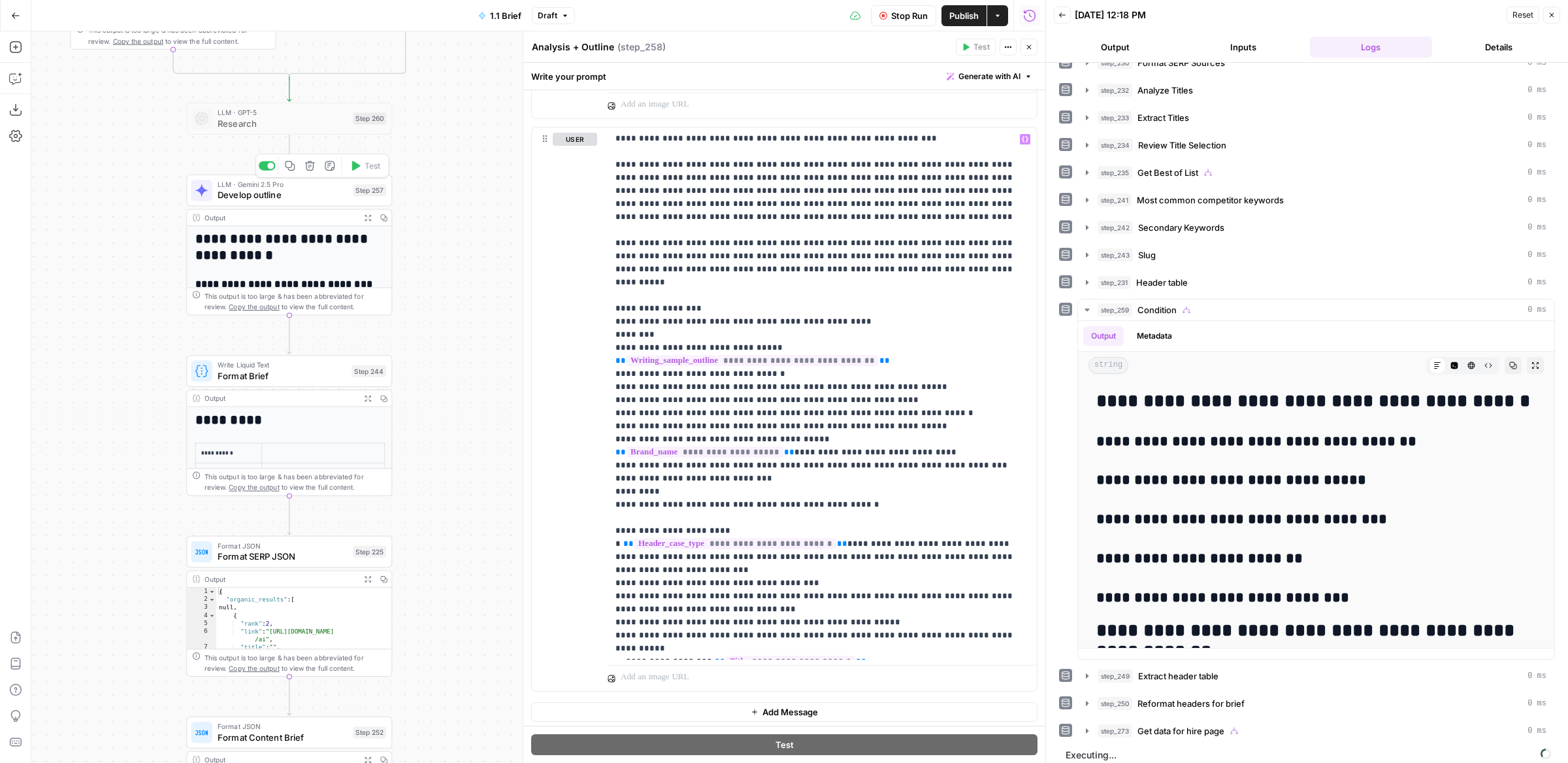
click at [1032, 47] on span "Close" at bounding box center [1032, 47] width 1 height 1
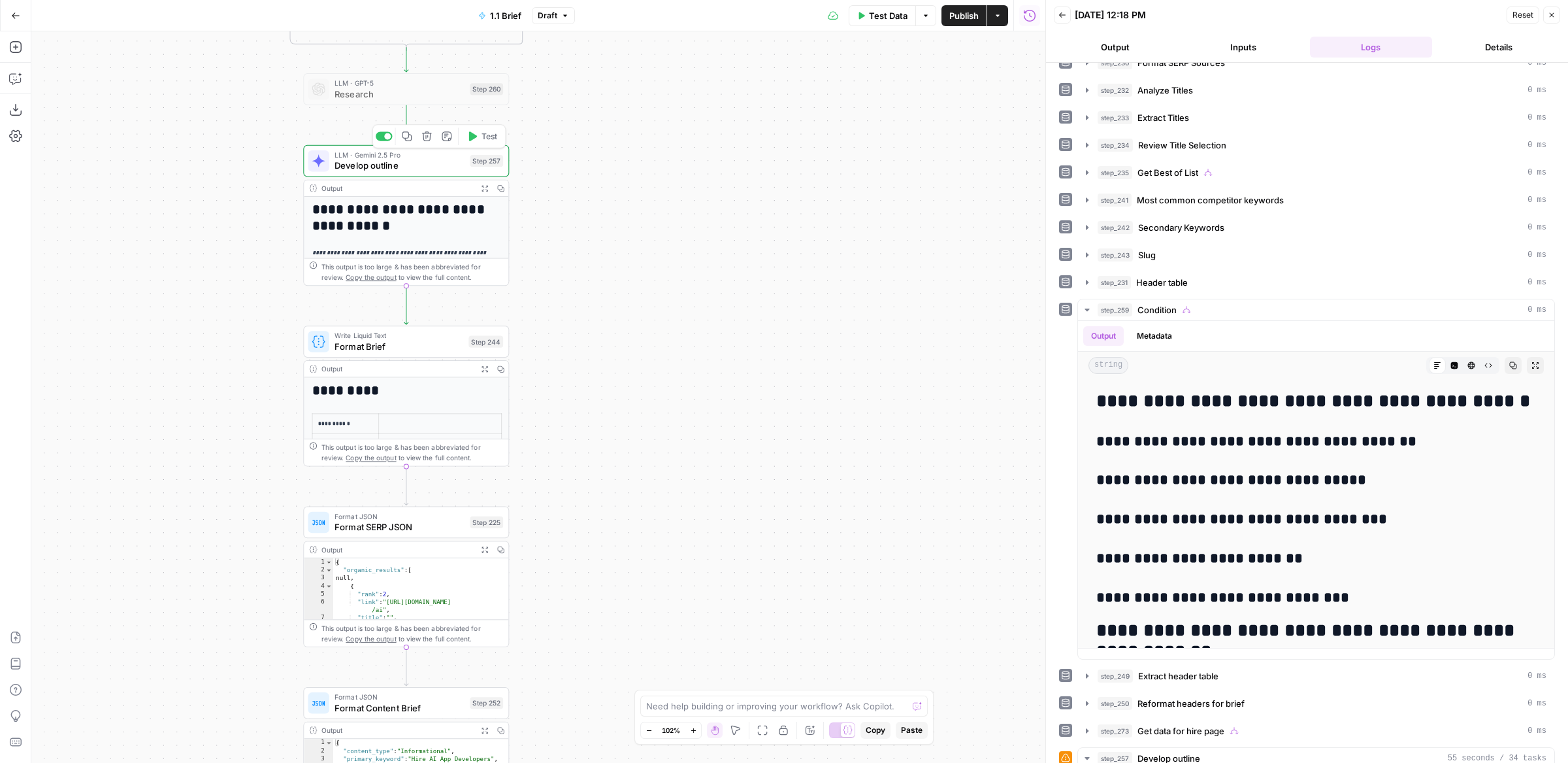
drag, startPoint x: 502, startPoint y: 405, endPoint x: 644, endPoint y: 367, distance: 147.0
click at [645, 367] on div "false true true false true true false false Workflow Input Settings Inputs Run …" at bounding box center [538, 396] width 1014 height 731
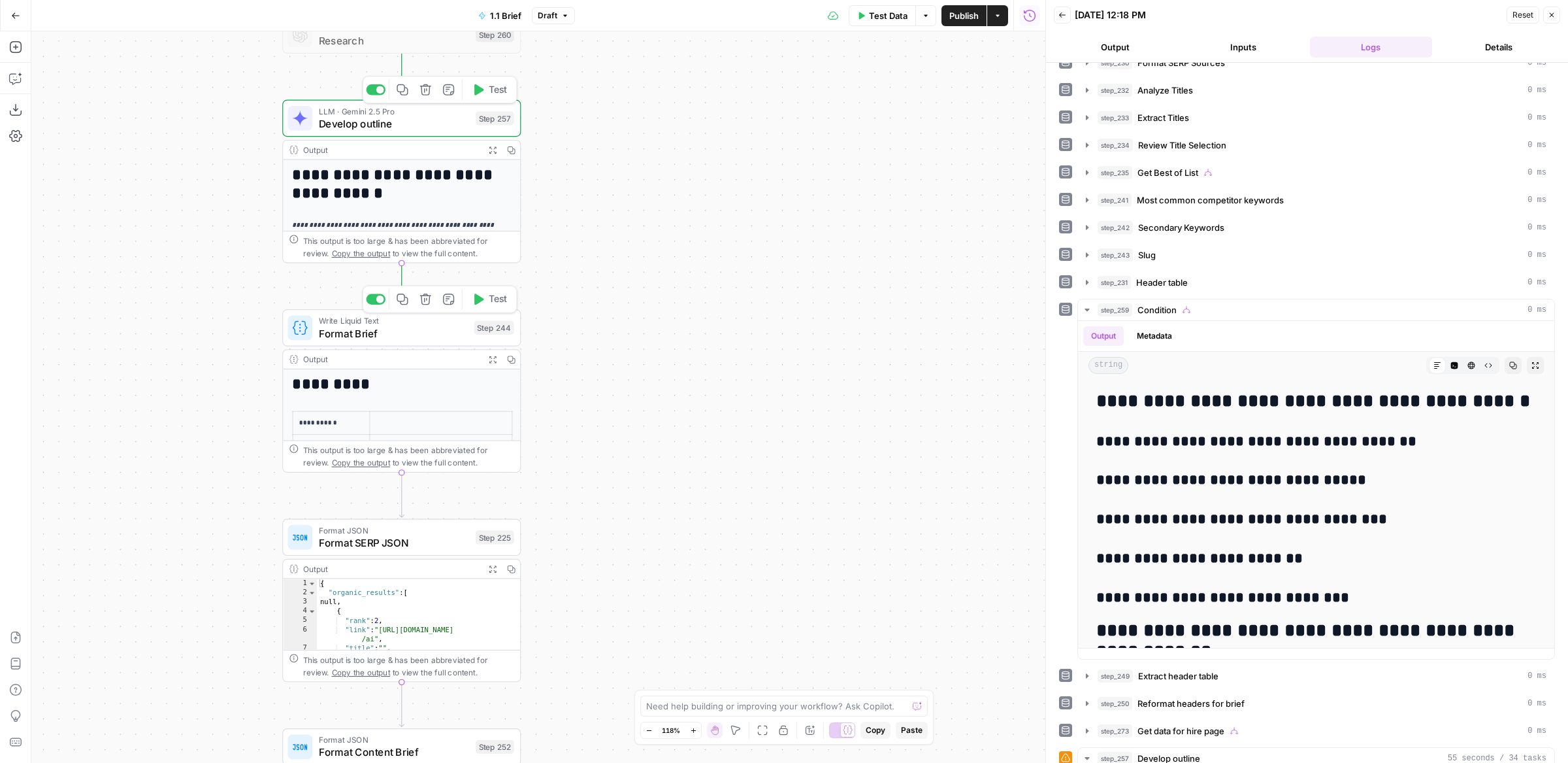
click at [494, 302] on span "Test" at bounding box center [497, 298] width 18 height 14
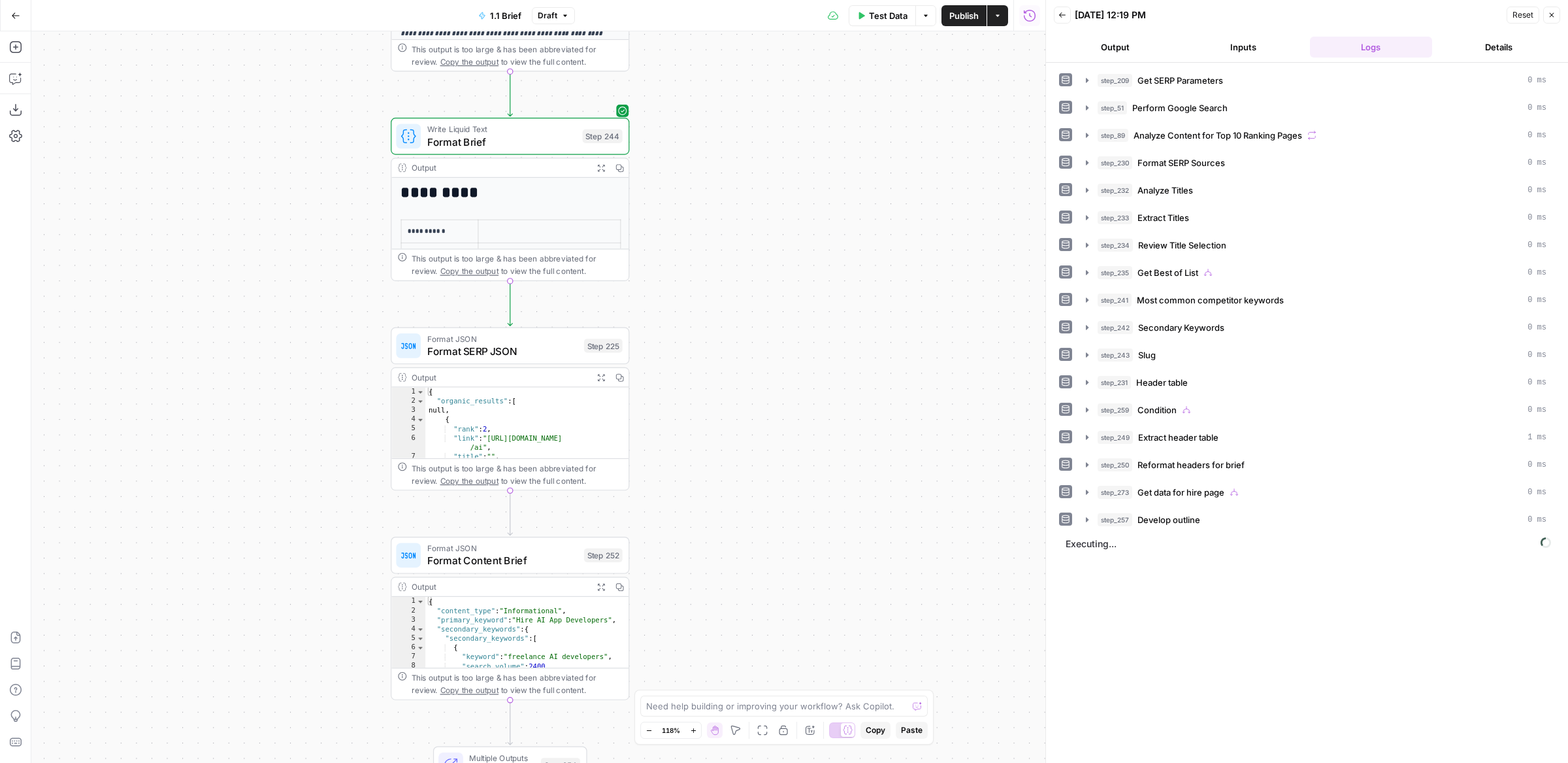
drag, startPoint x: 556, startPoint y: 404, endPoint x: 662, endPoint y: 212, distance: 219.3
click at [663, 212] on div "false true true false true true false false Workflow Input Settings Inputs Run …" at bounding box center [538, 396] width 1014 height 731
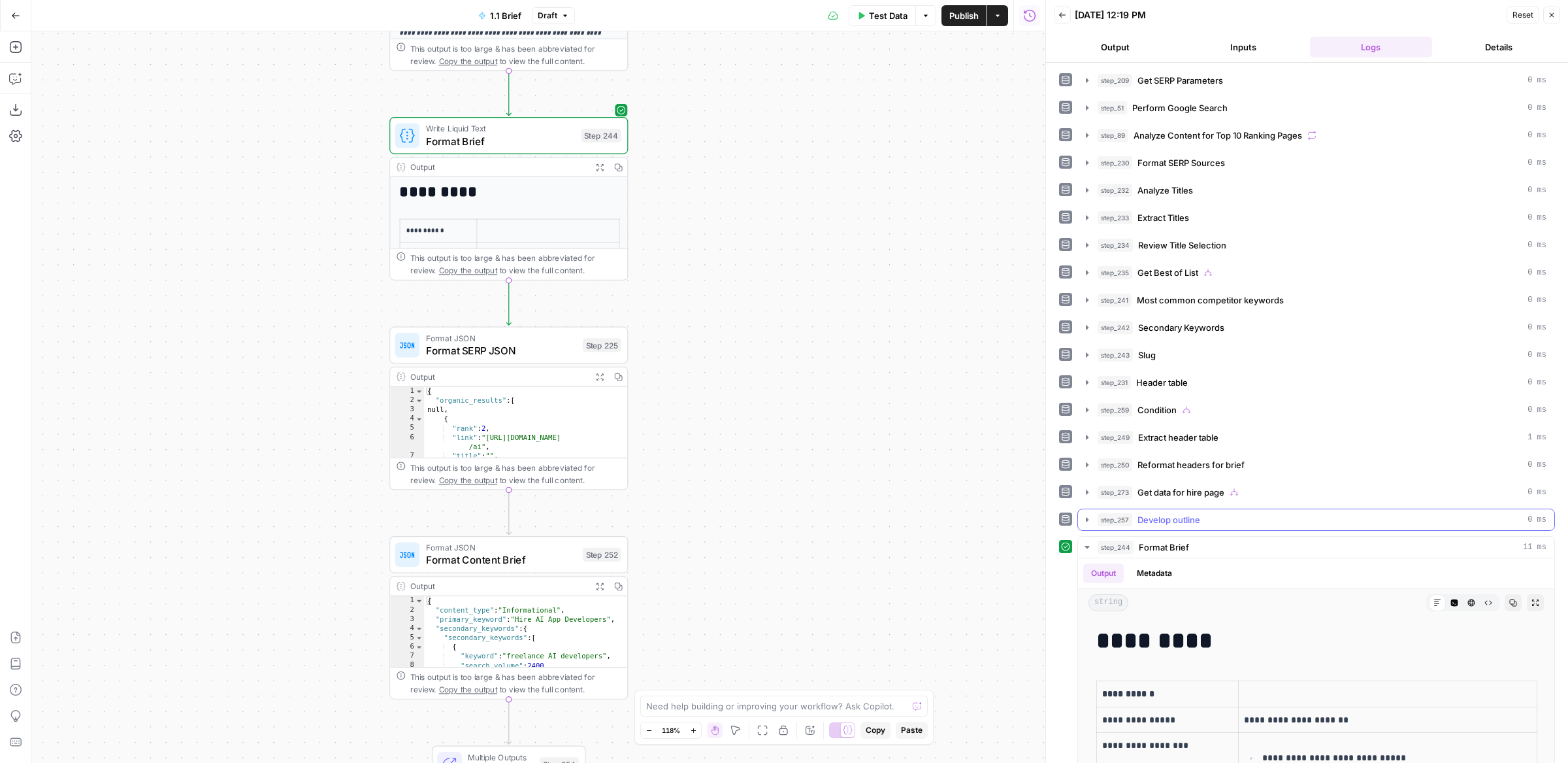
click at [1126, 513] on span "step_257" at bounding box center [1115, 520] width 35 height 14
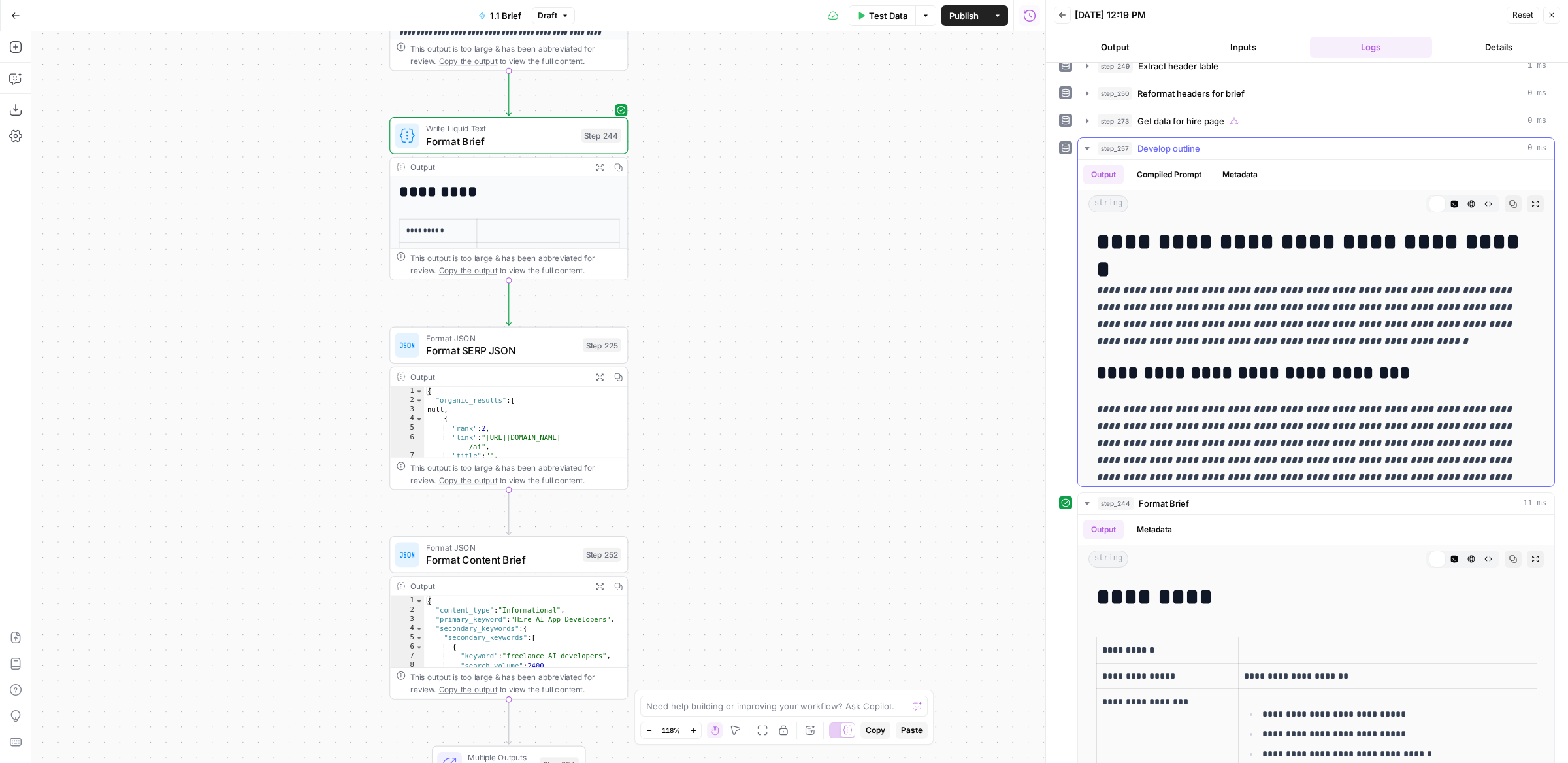
scroll to position [446, 0]
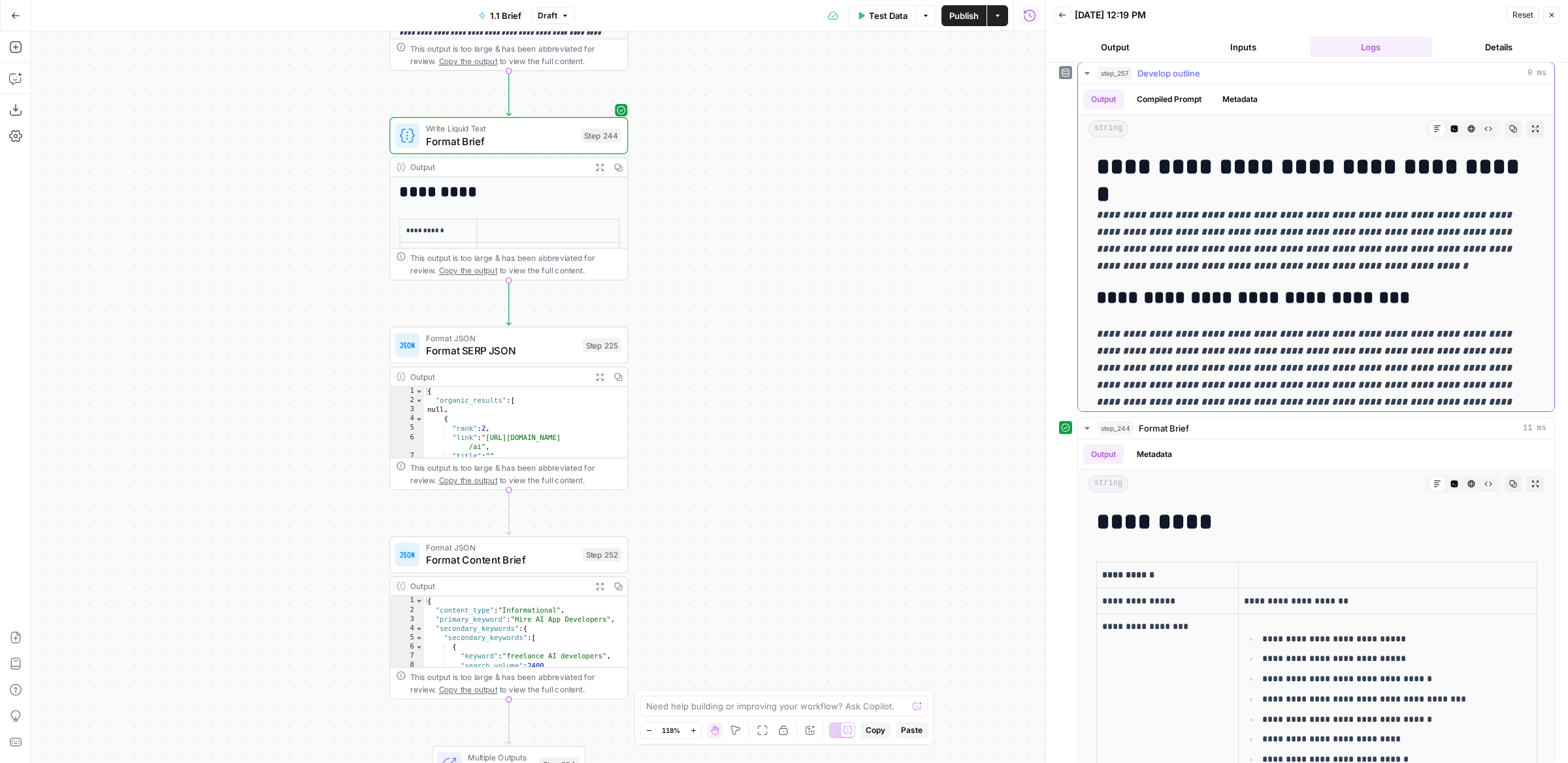
click at [1543, 121] on button "Expand Output" at bounding box center [1535, 129] width 17 height 17
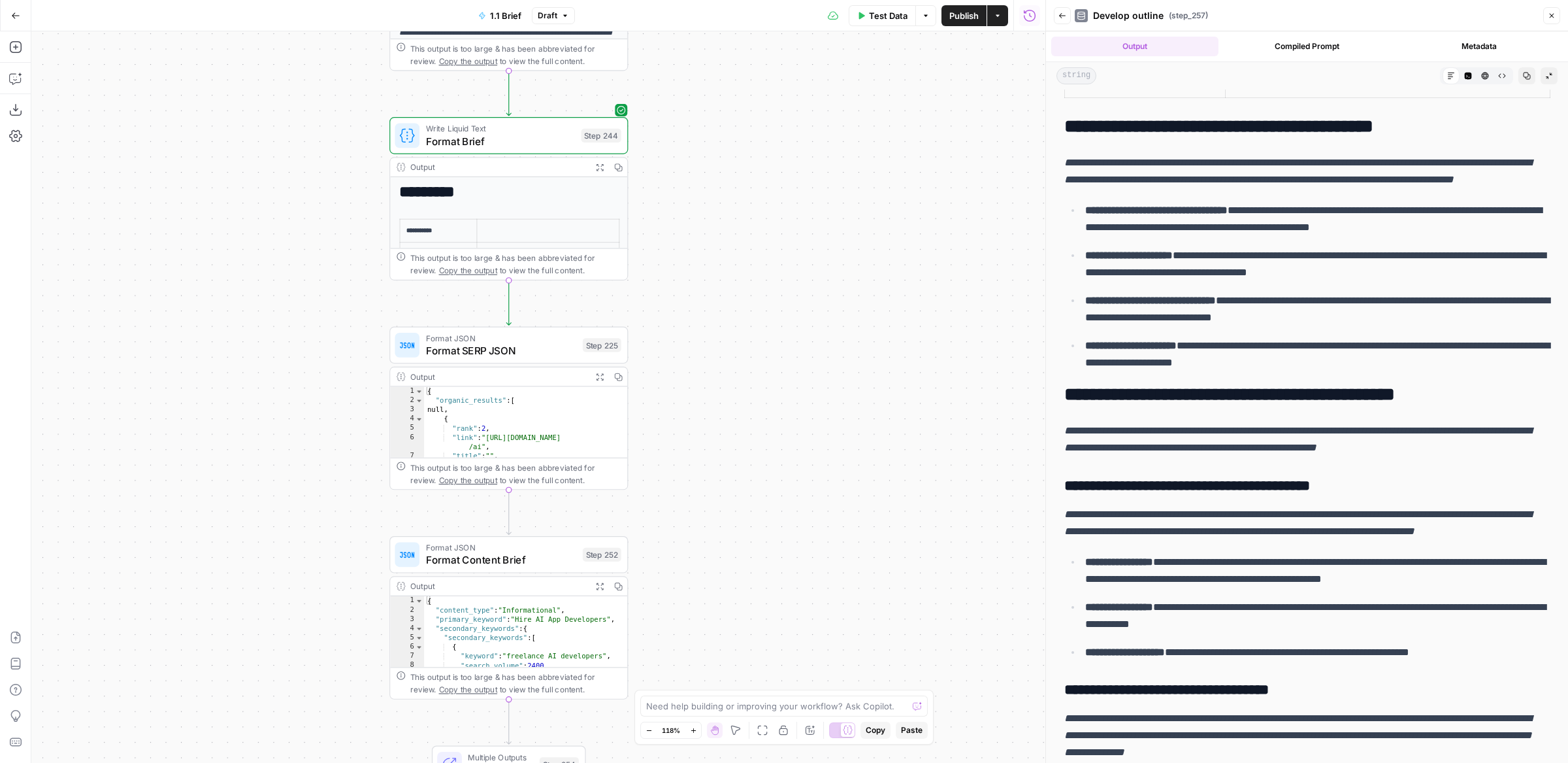
scroll to position [649, 0]
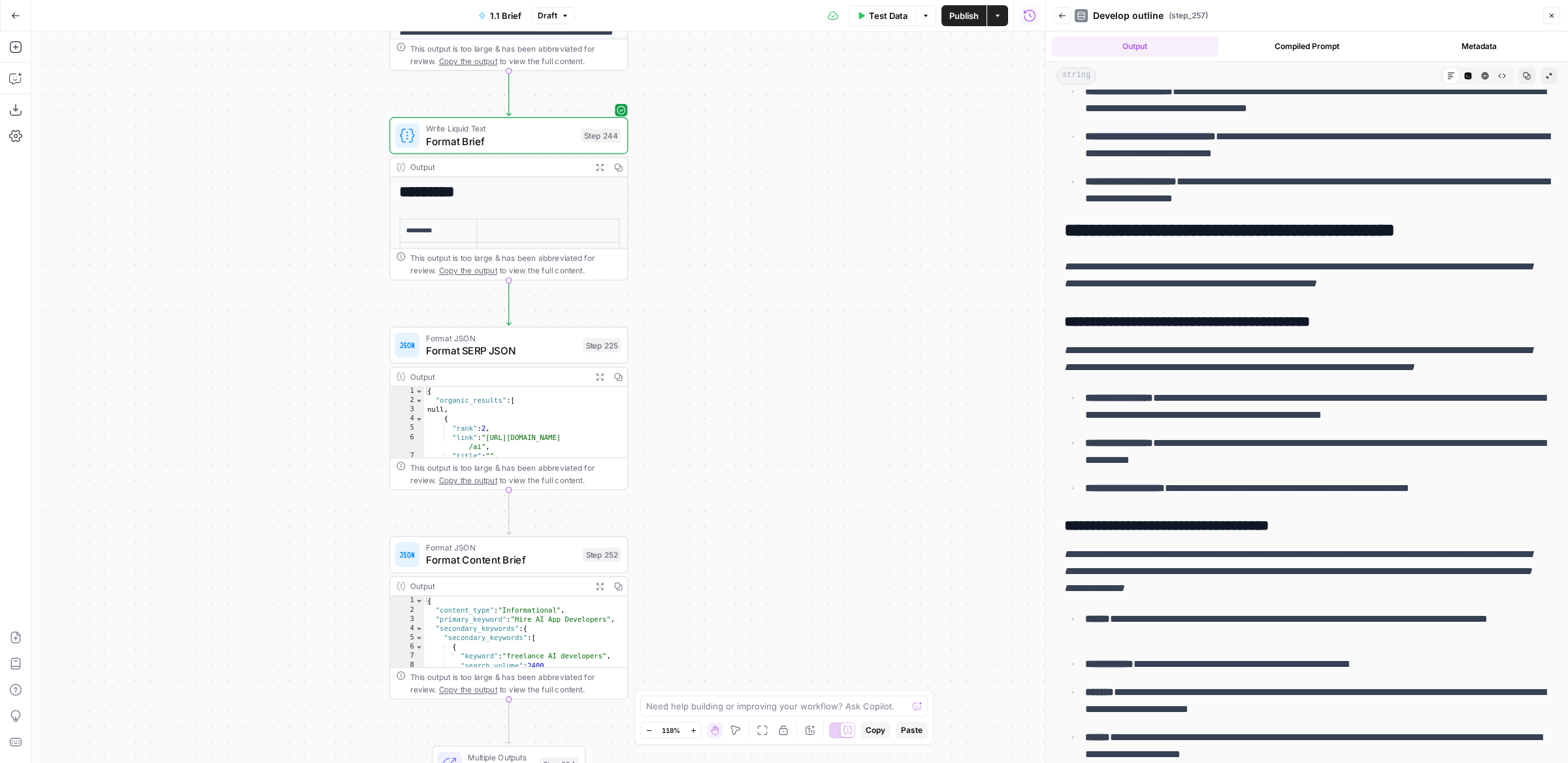
click at [967, 19] on span "Publish" at bounding box center [964, 15] width 29 height 14
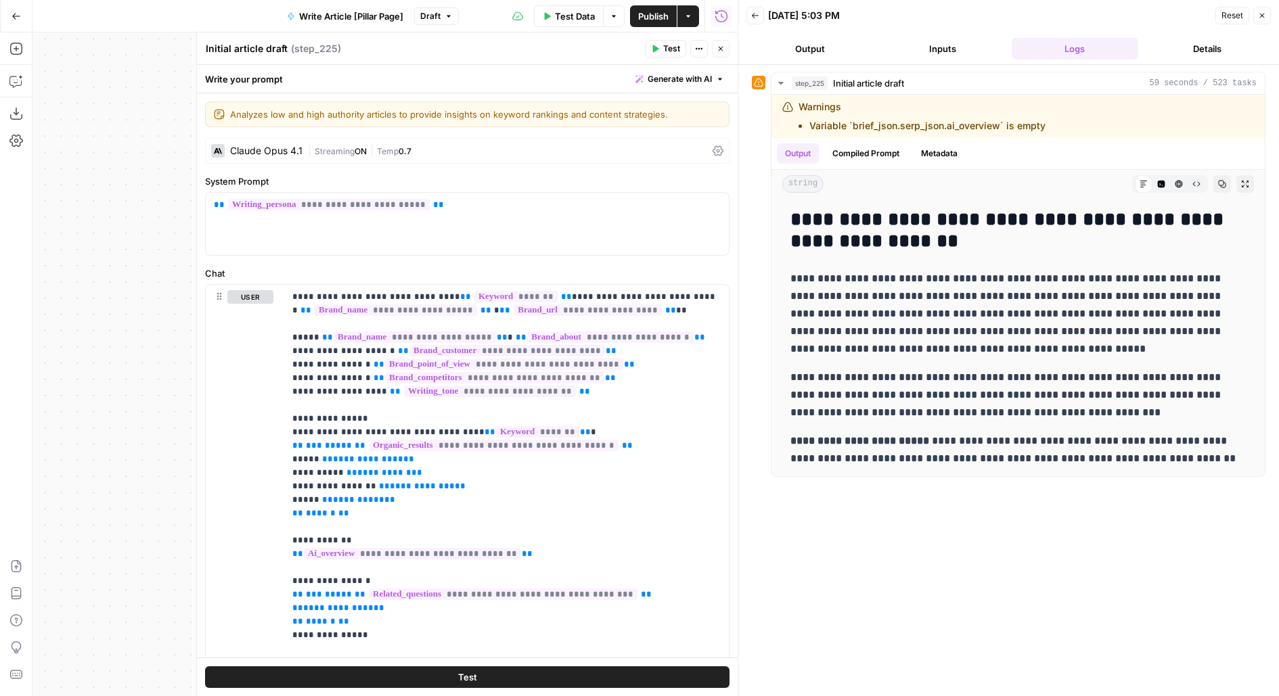
scroll to position [1692, 0]
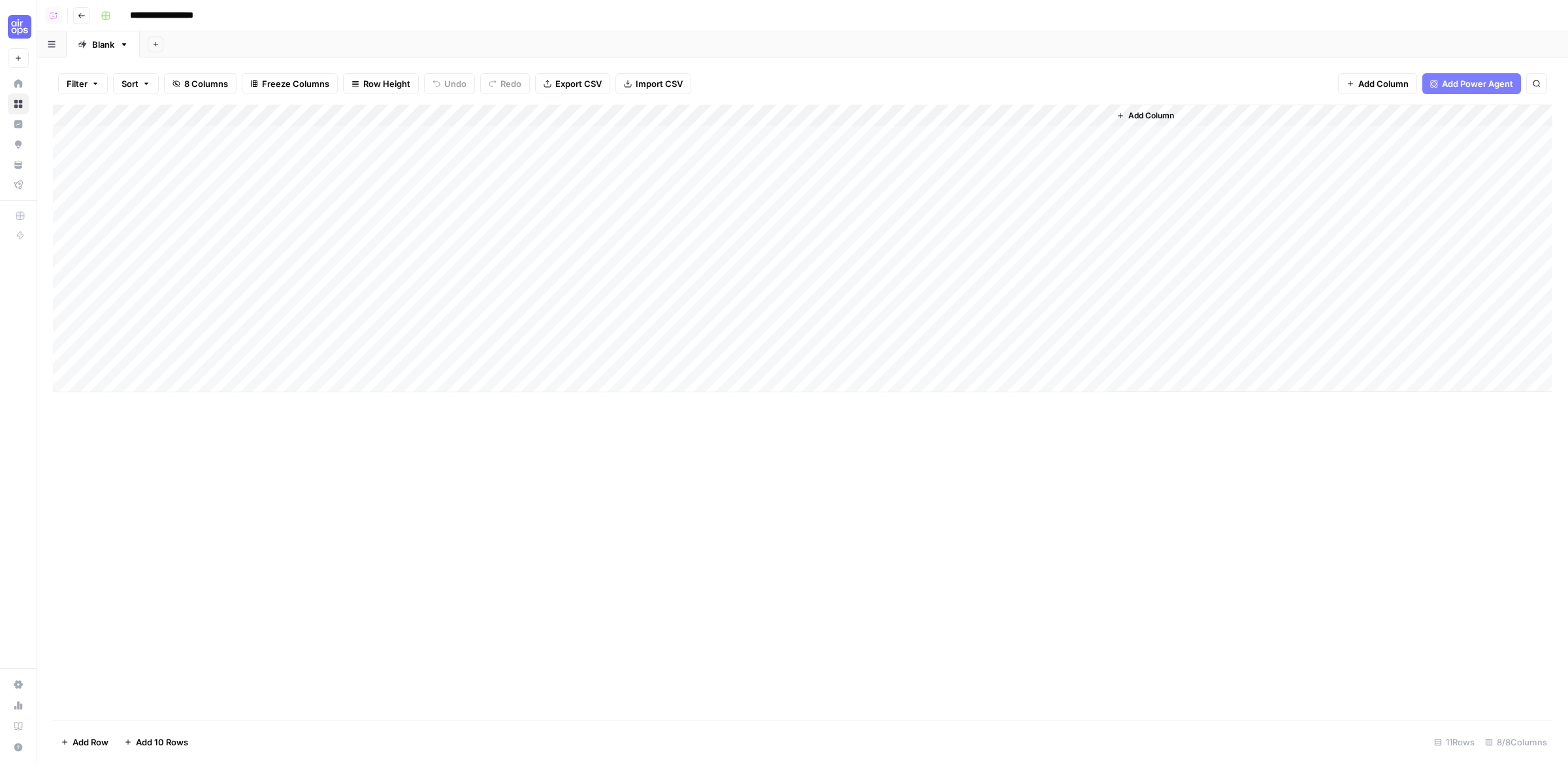
click at [343, 124] on div "Add Column" at bounding box center [802, 248] width 1499 height 288
click at [256, 245] on span "Edit Workflow" at bounding box center [298, 244] width 114 height 14
click at [956, 112] on div "Add Column" at bounding box center [802, 248] width 1499 height 288
click at [892, 240] on span "Edit Workflow" at bounding box center [926, 244] width 114 height 14
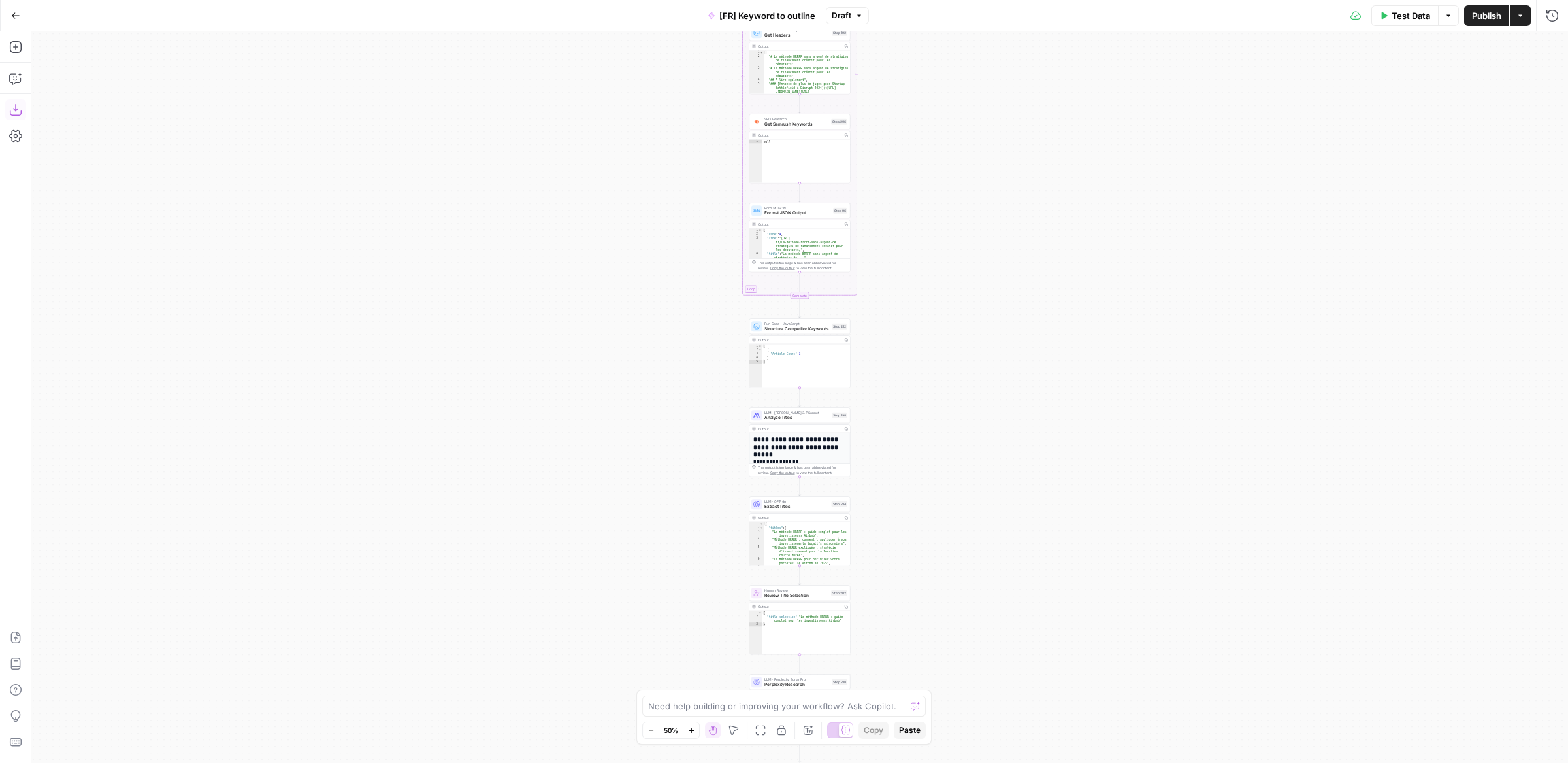
click at [14, 111] on icon "button" at bounding box center [15, 110] width 14 height 14
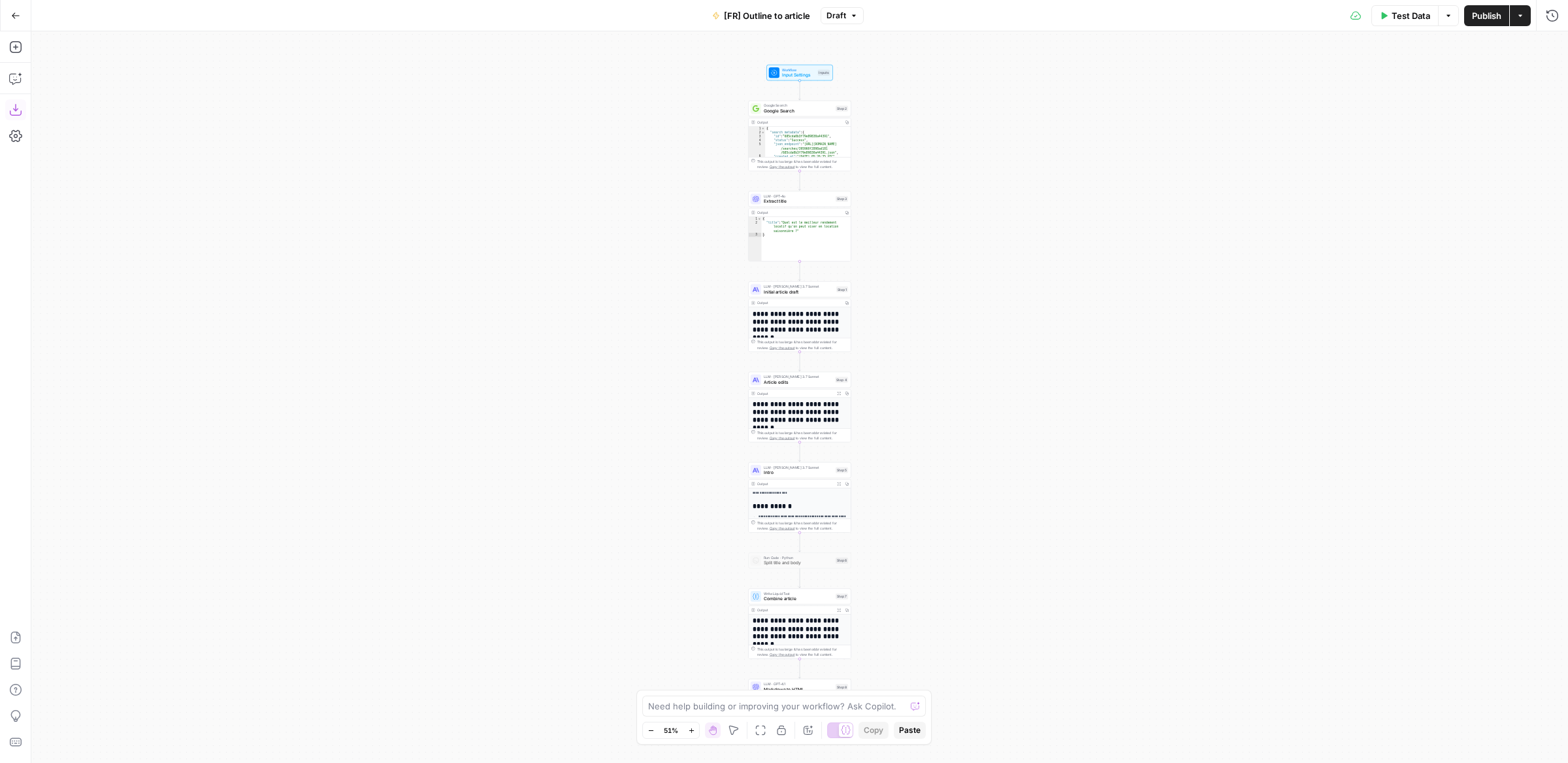
click at [21, 108] on icon "button" at bounding box center [15, 110] width 14 height 14
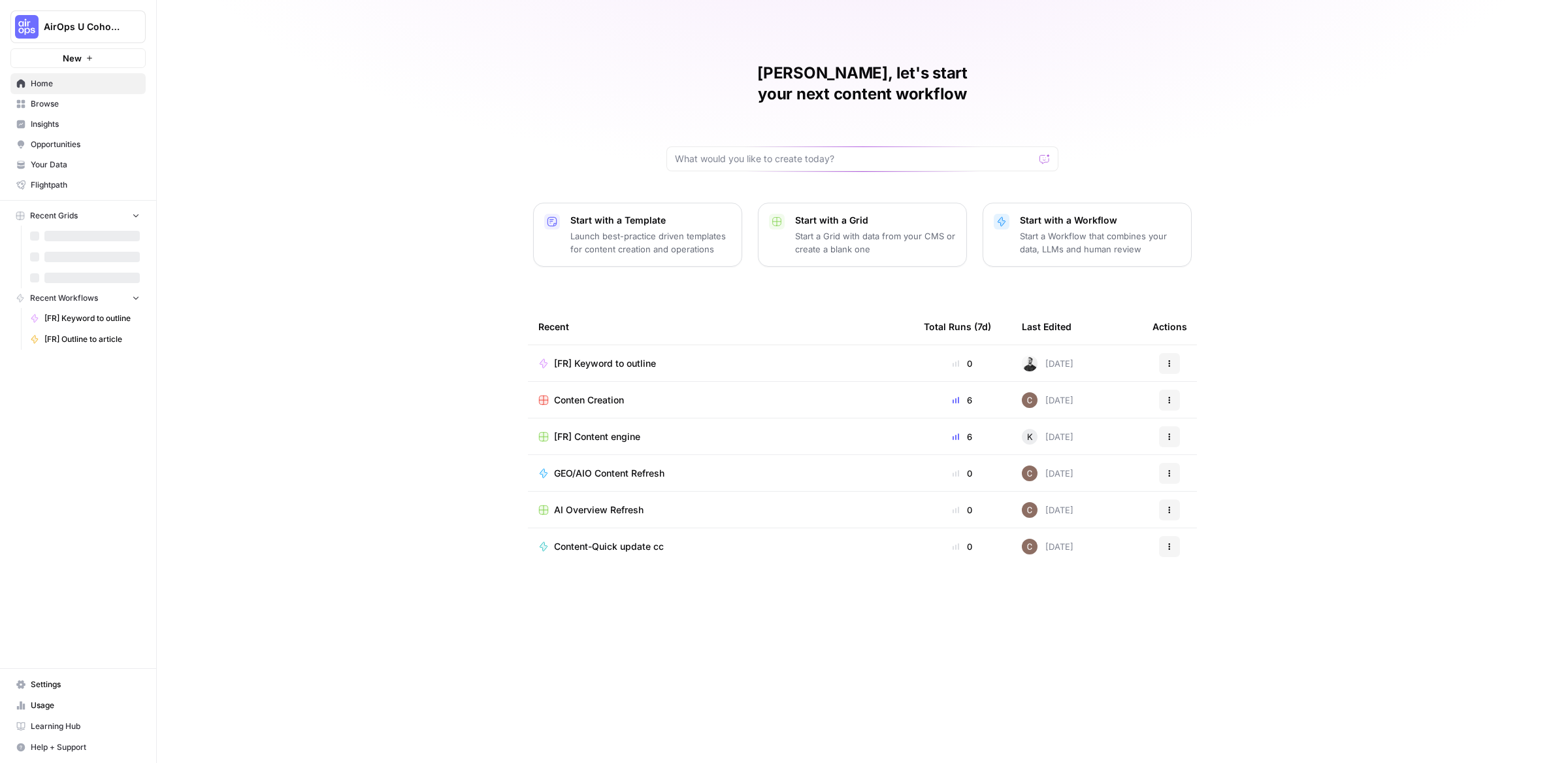
click at [94, 27] on span "AirOps U Cohort 1" at bounding box center [83, 27] width 79 height 14
type input "upl"
click button "Uplisting" at bounding box center [118, 99] width 210 height 21
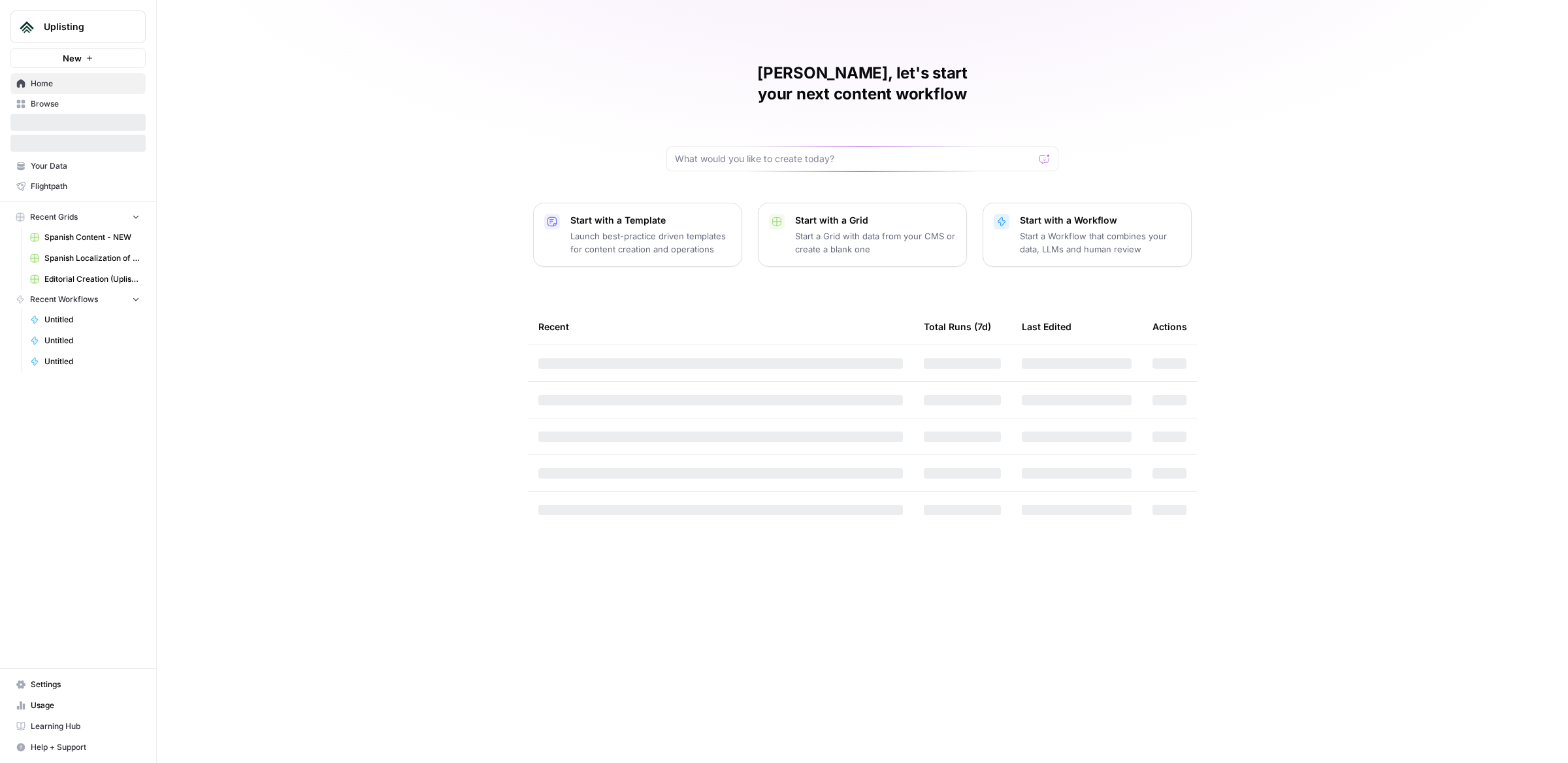
click at [248, 158] on div "[PERSON_NAME], let's start your next content workflow Start with a Template Lau…" at bounding box center [862, 382] width 1412 height 763
click at [90, 85] on span "Home" at bounding box center [85, 84] width 109 height 12
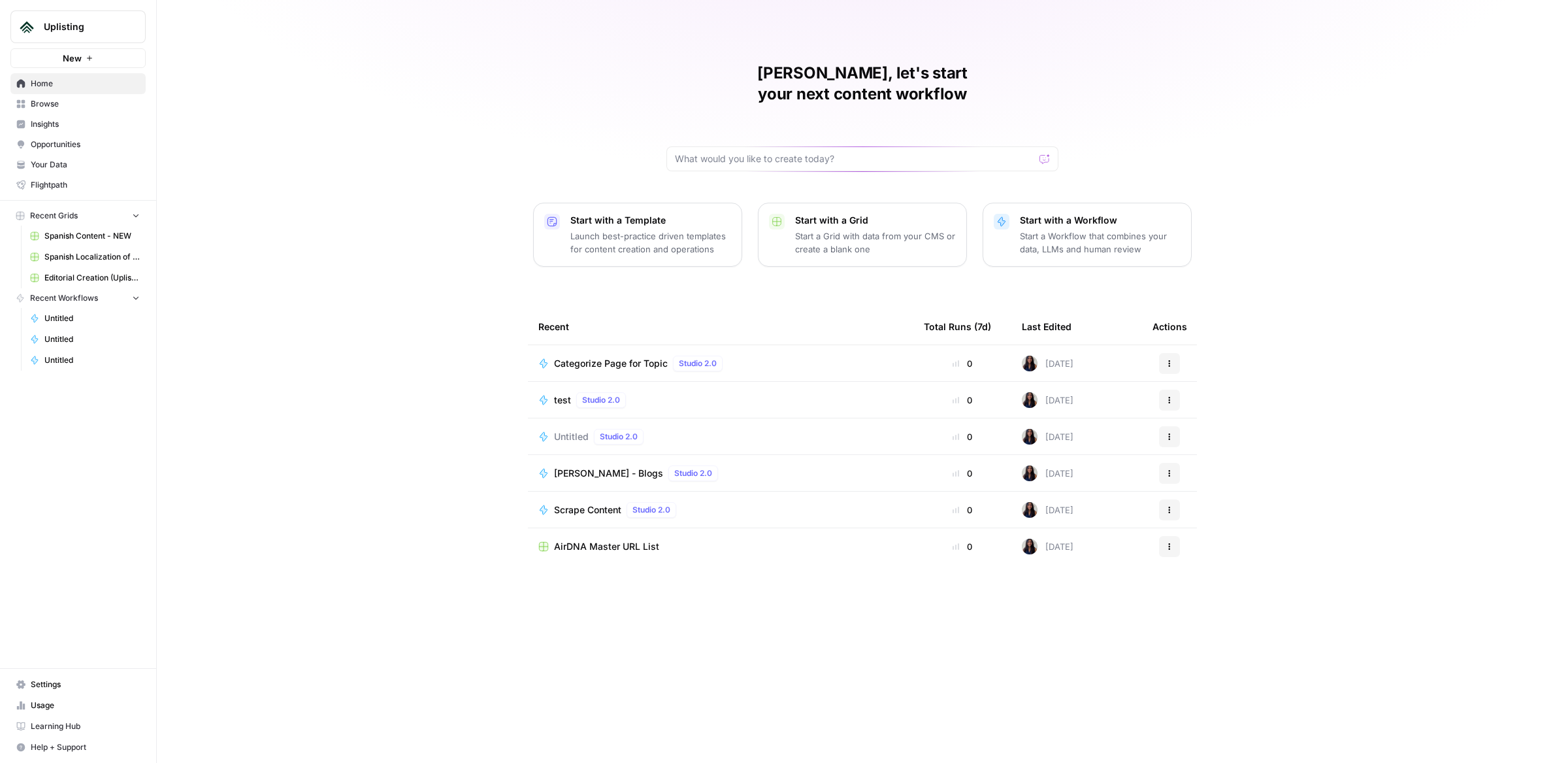
click at [91, 64] on button "New" at bounding box center [78, 58] width 135 height 19
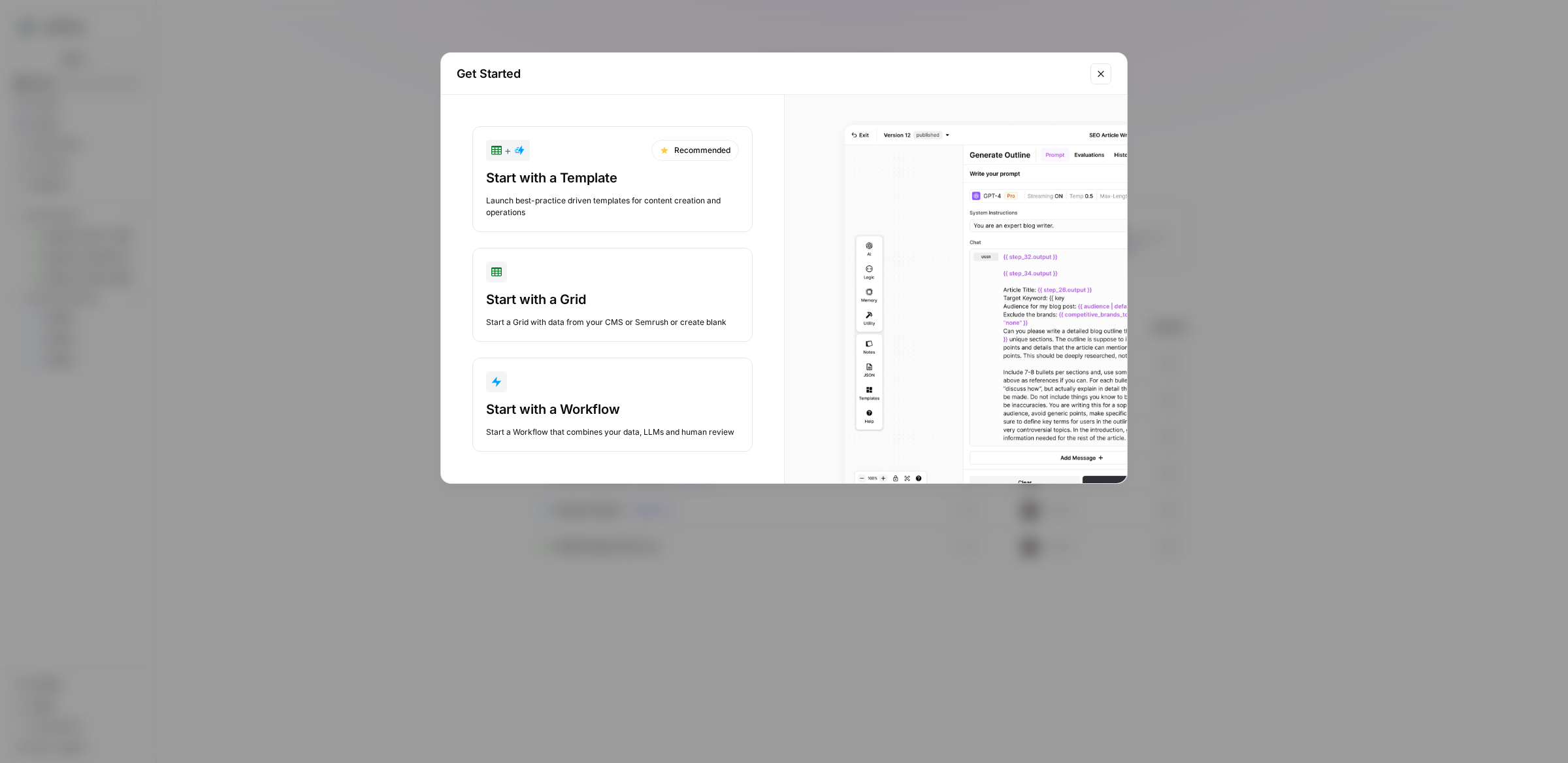
click at [521, 395] on button "Start with a Workflow Start a Workflow that combines your data, LLMs and human …" at bounding box center [612, 404] width 280 height 94
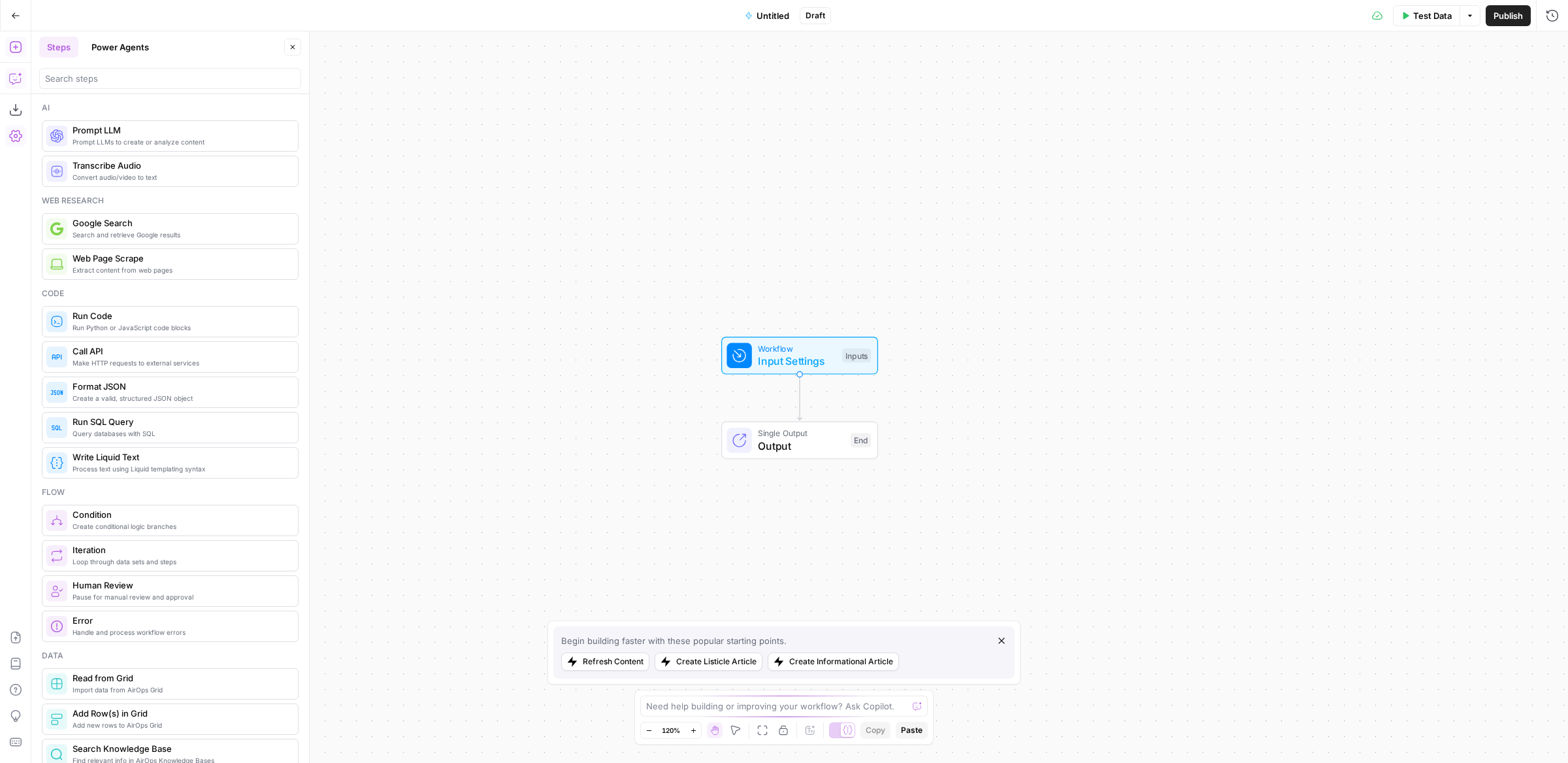
click at [14, 22] on button "Go Back" at bounding box center [15, 15] width 23 height 23
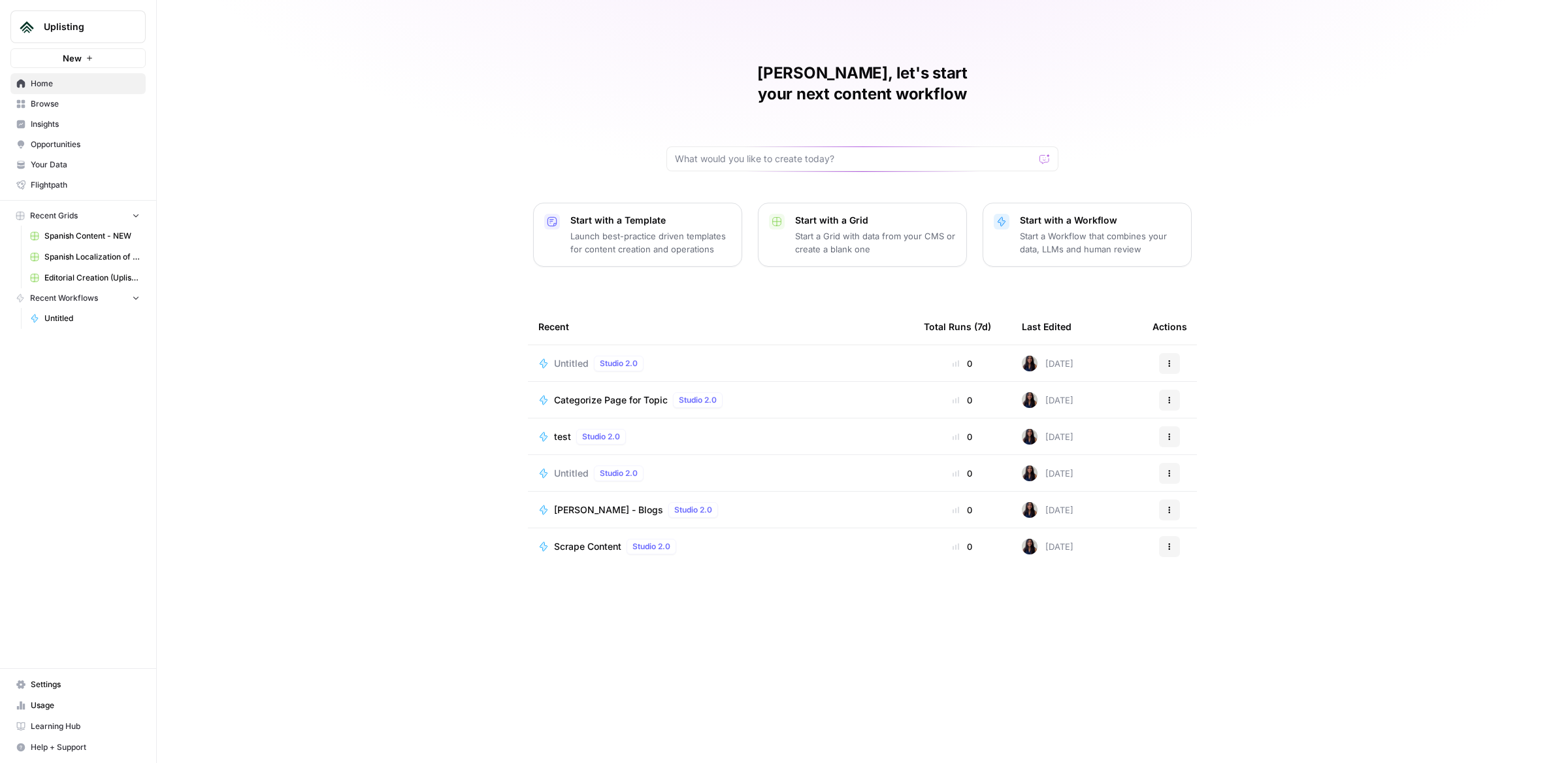
click at [675, 355] on div "Untitled Studio 2.0" at bounding box center [721, 363] width 365 height 15
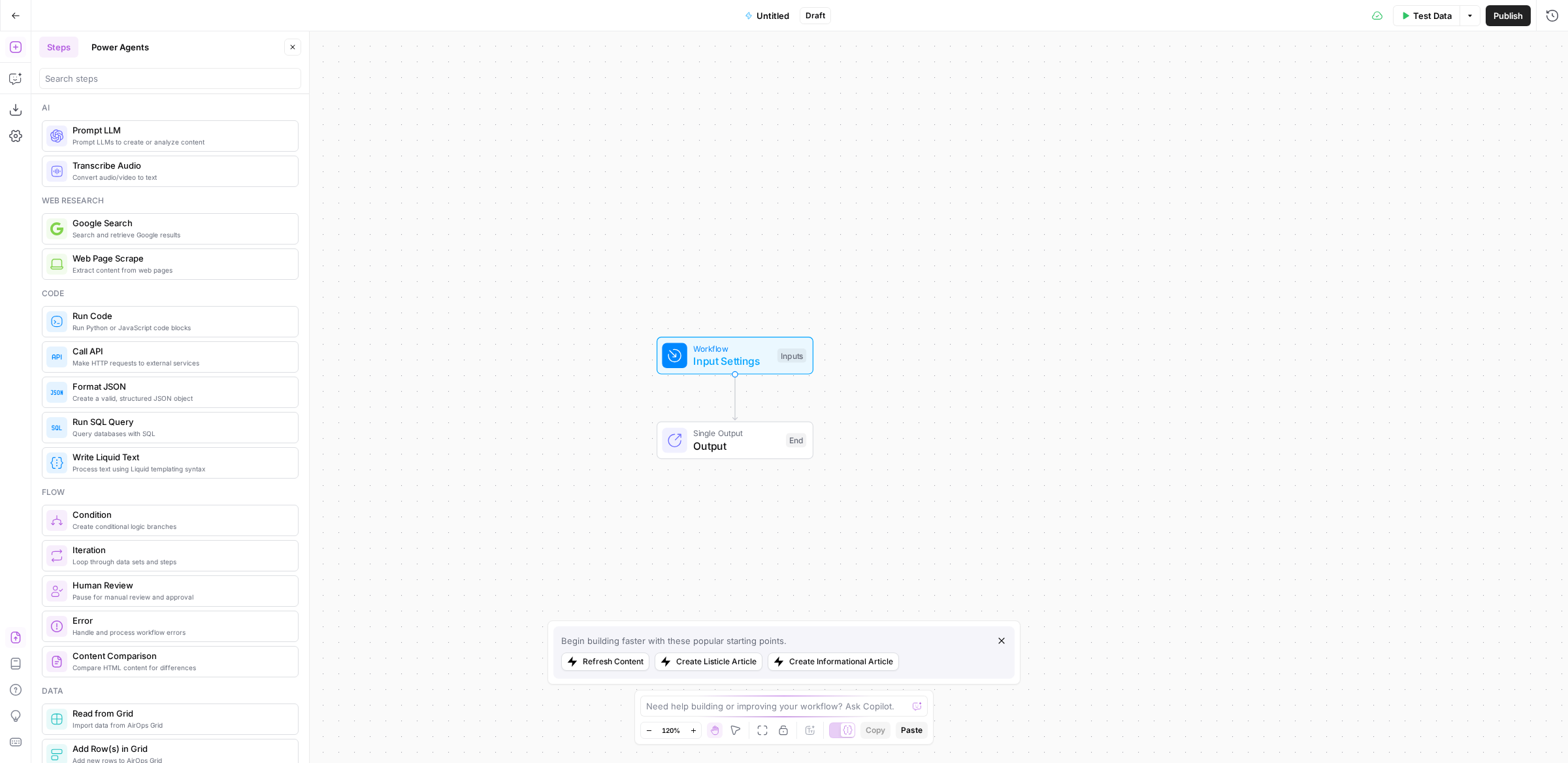
click at [15, 640] on icon "button" at bounding box center [15, 637] width 14 height 14
click at [757, 160] on button "Import" at bounding box center [738, 166] width 45 height 23
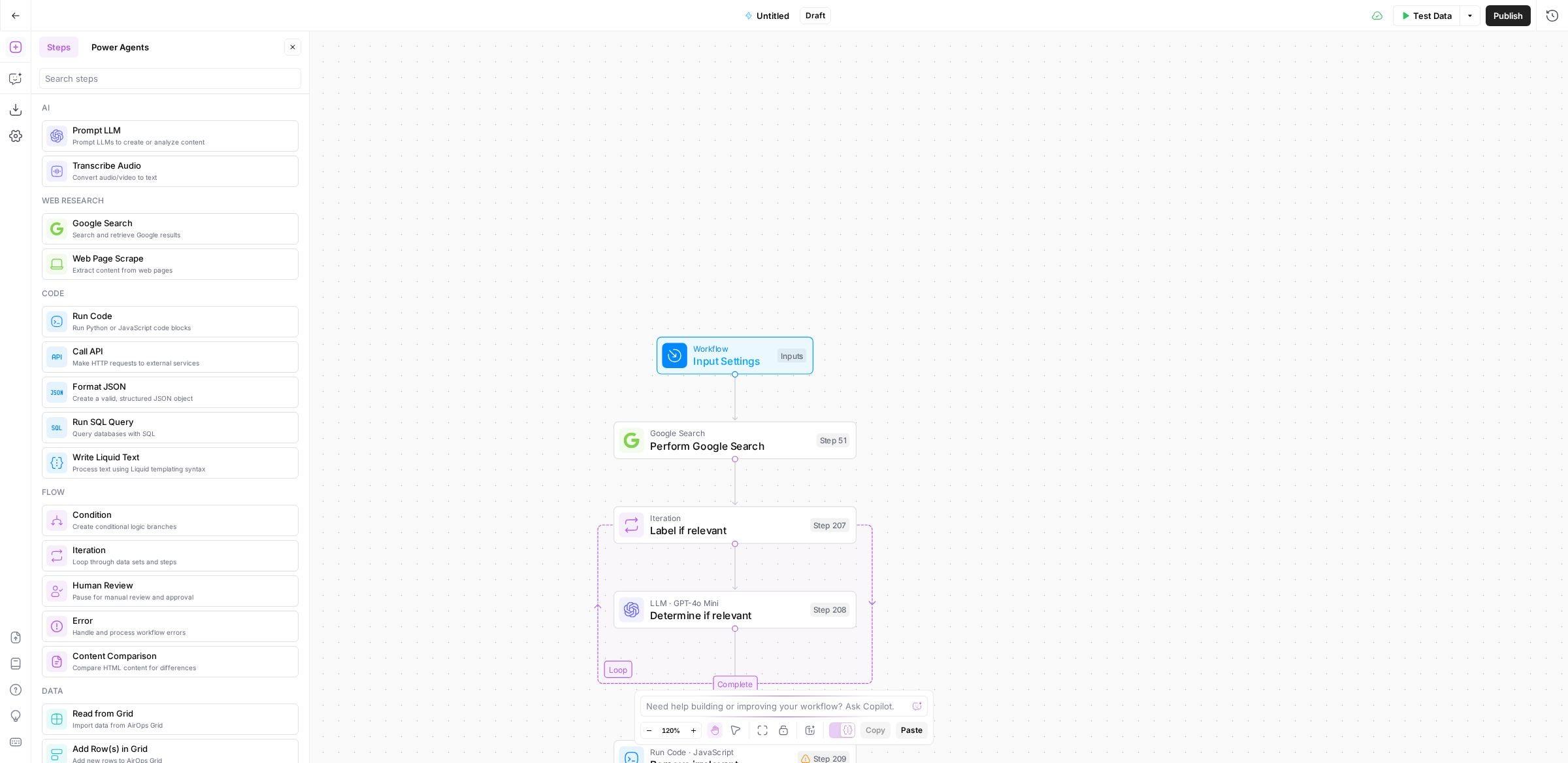
click at [769, 18] on span "Untitled" at bounding box center [773, 15] width 33 height 14
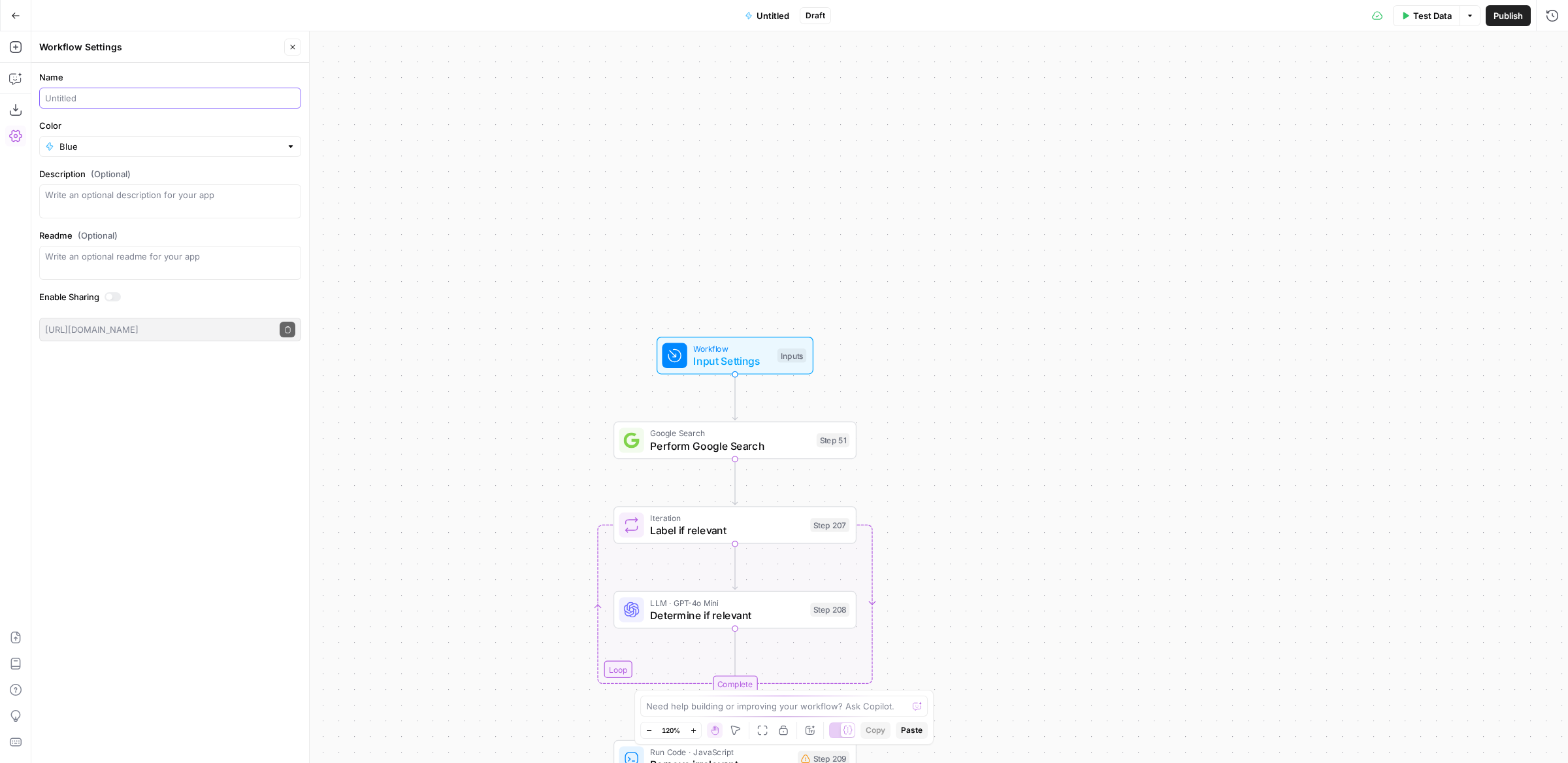
click at [205, 99] on input "Name" at bounding box center [170, 99] width 250 height 14
type input "[FR] Keyword to Outline"
click at [1526, 17] on button "Publish" at bounding box center [1508, 15] width 45 height 21
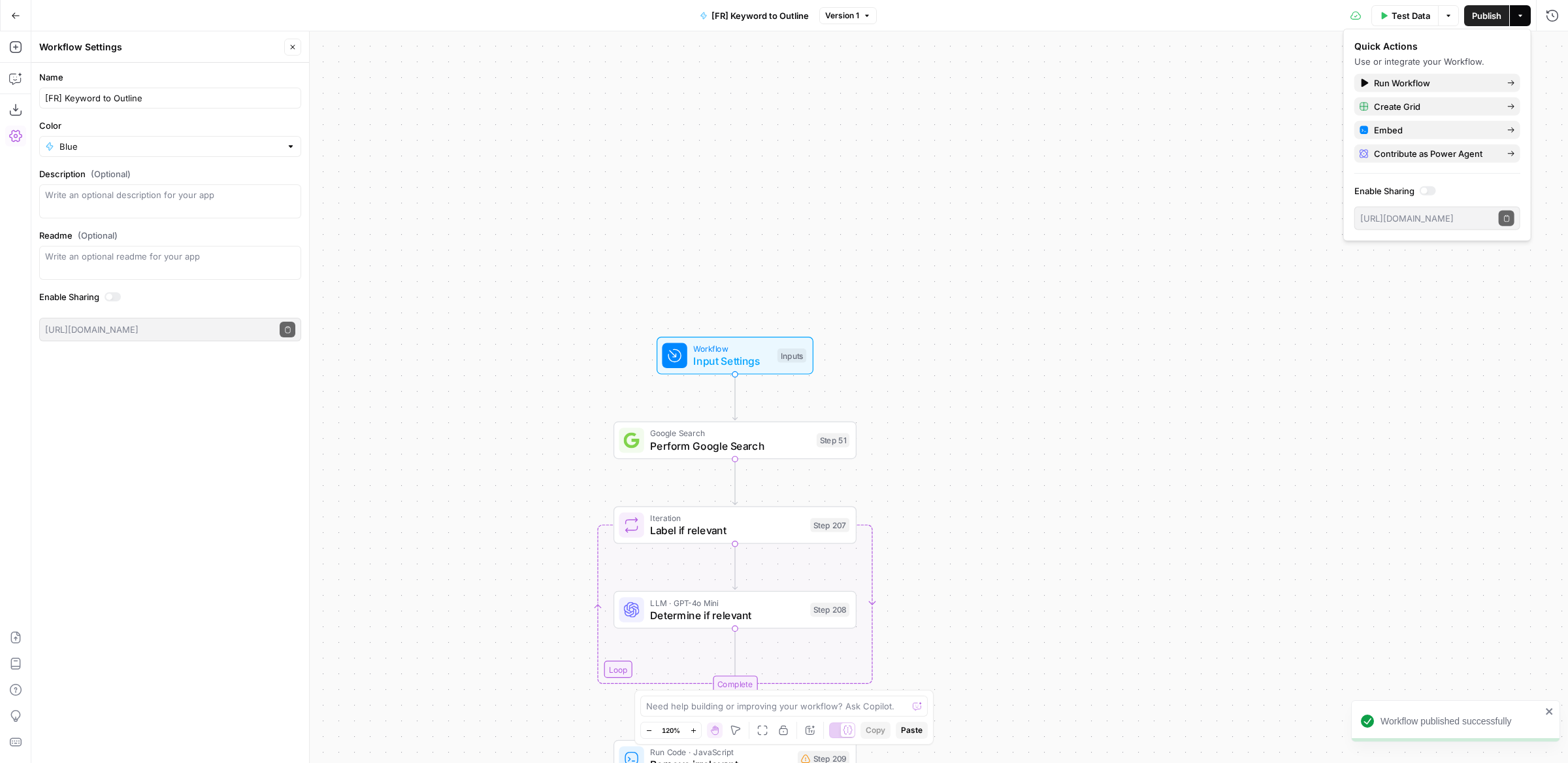
click at [23, 16] on button "Go Back" at bounding box center [15, 15] width 23 height 23
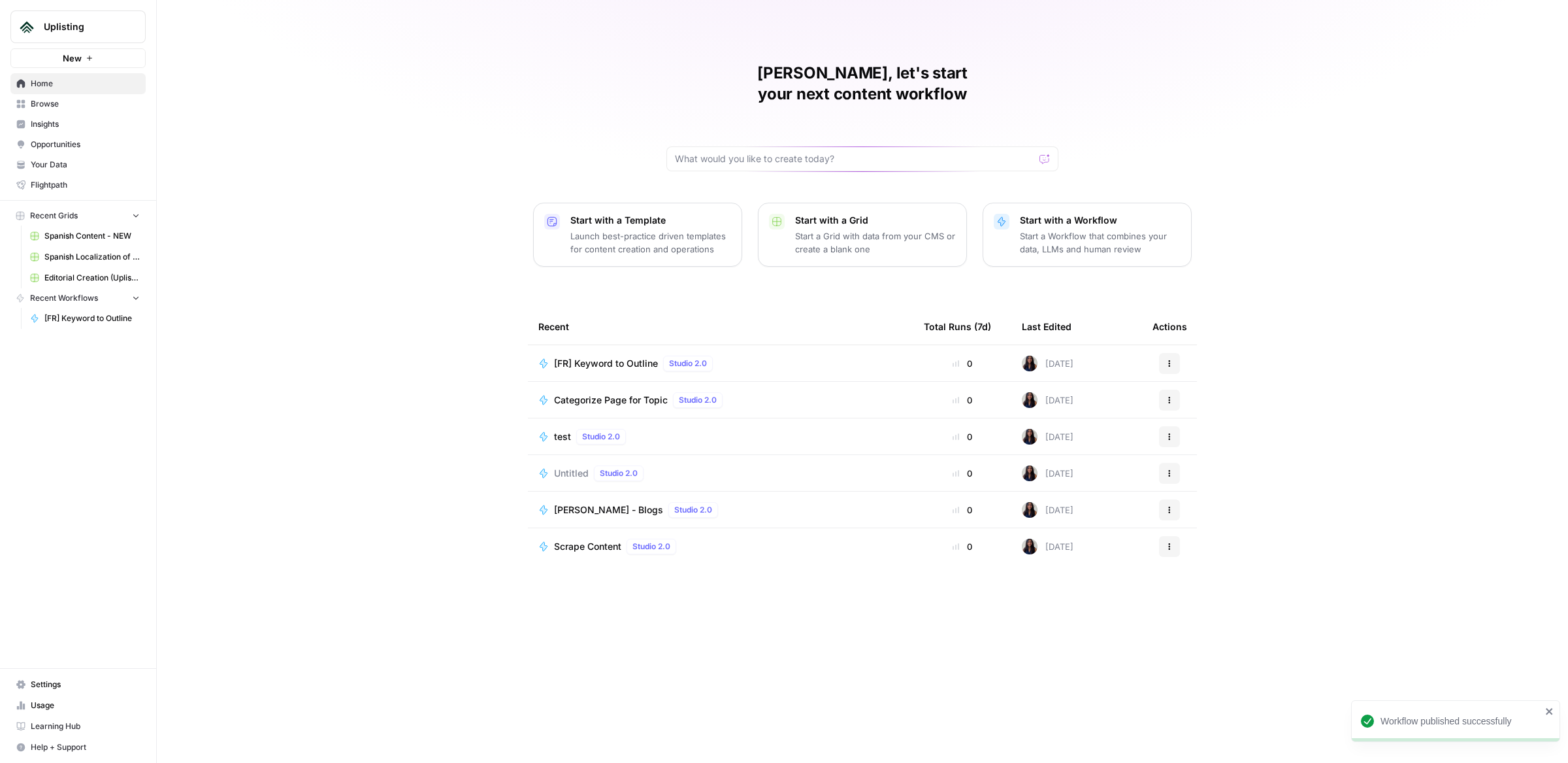
click at [121, 60] on button "New" at bounding box center [78, 58] width 135 height 19
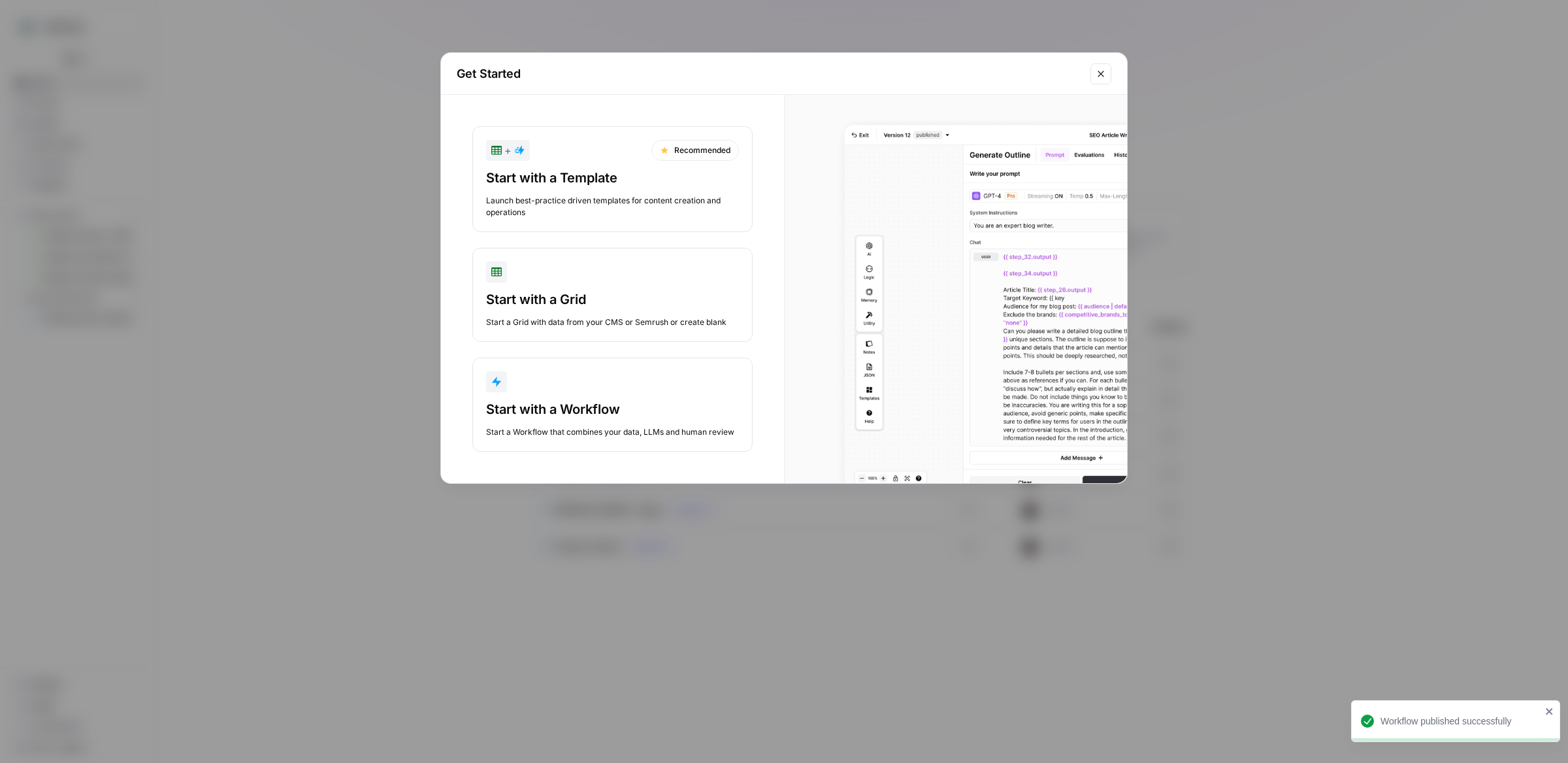
click at [538, 415] on div "Start with a Workflow" at bounding box center [612, 409] width 253 height 18
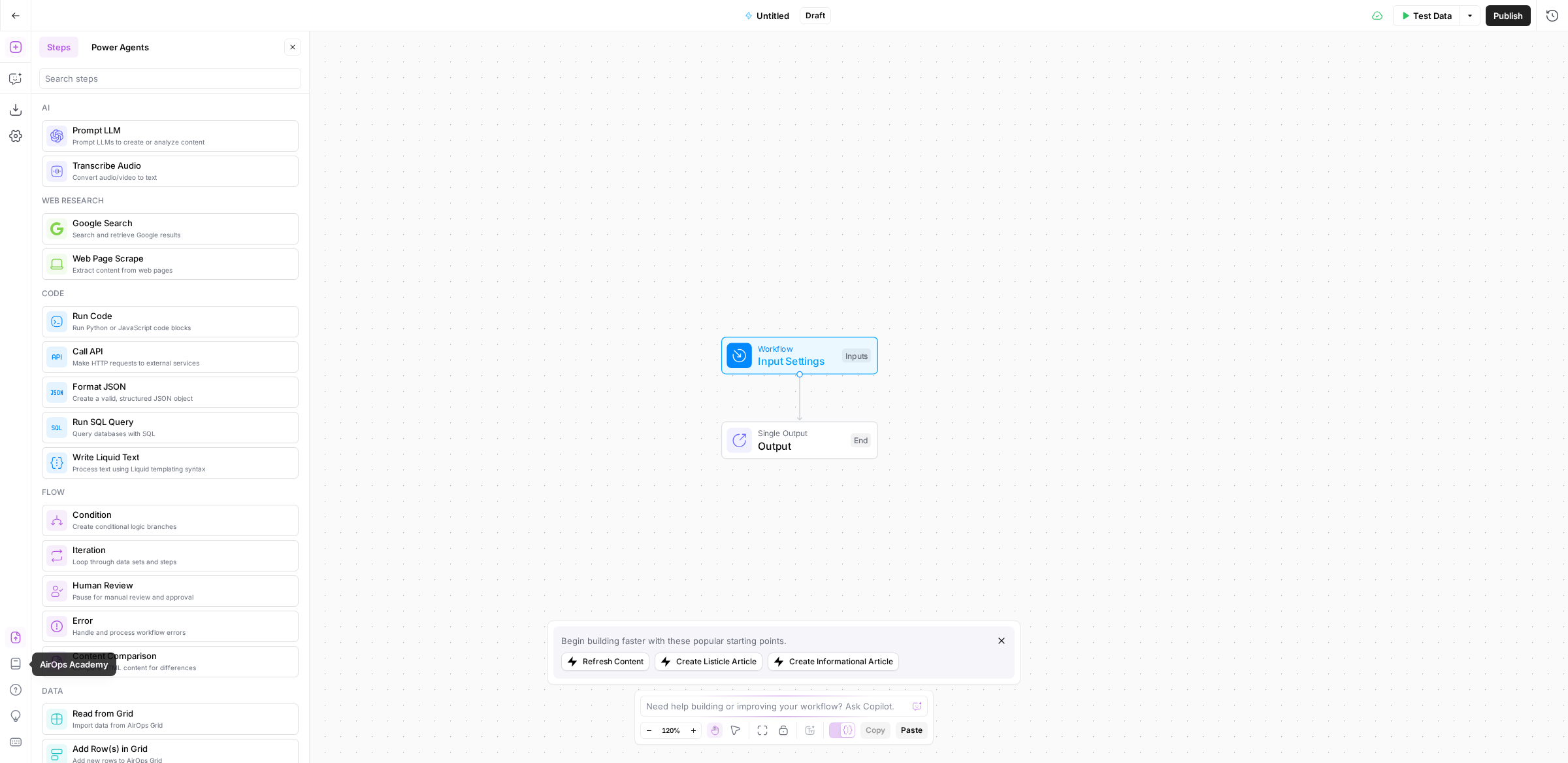
click at [15, 644] on button "Import JSON" at bounding box center [15, 637] width 21 height 21
click at [742, 161] on span "Import" at bounding box center [738, 167] width 30 height 14
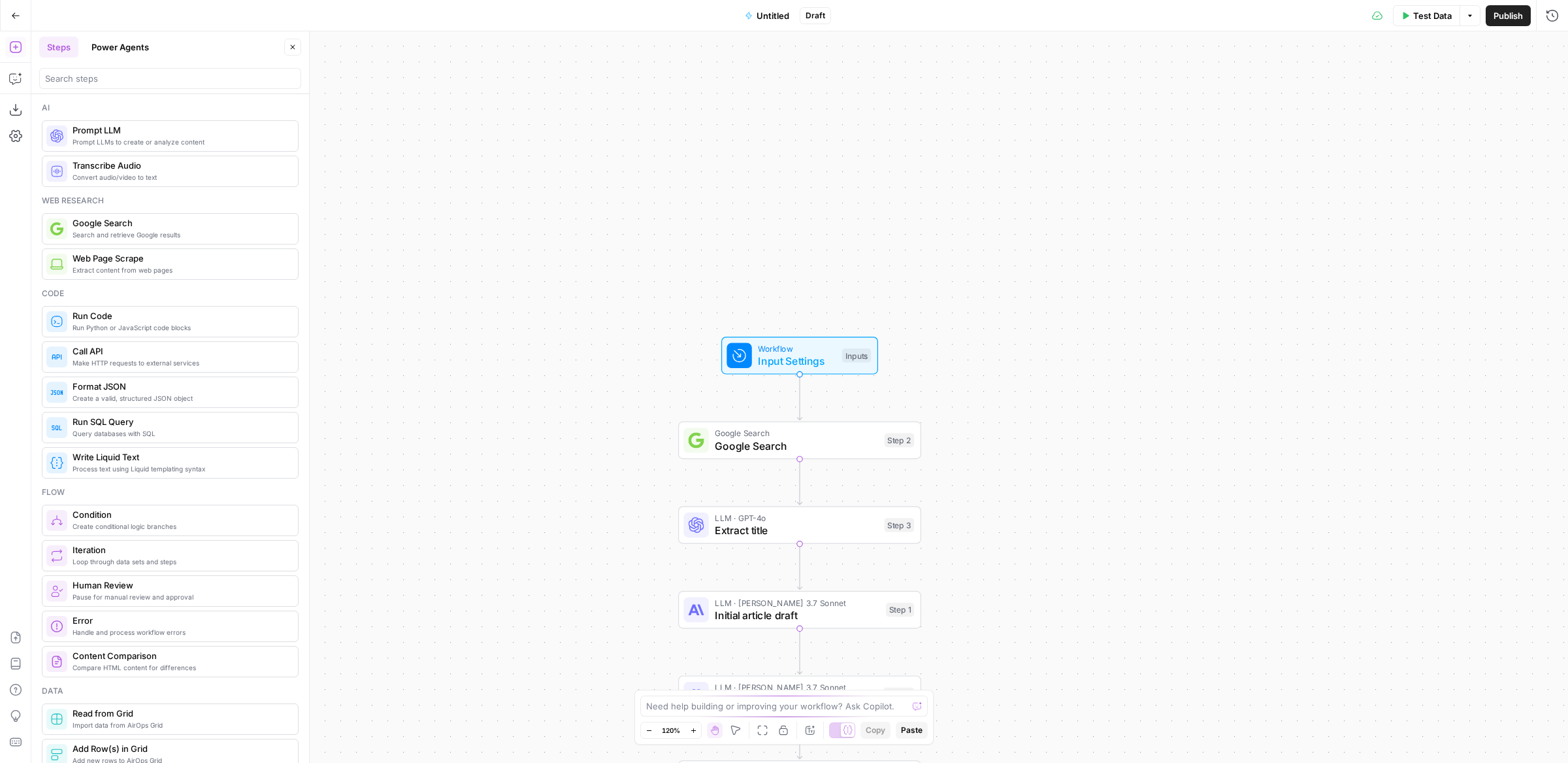
click at [769, 15] on span "Untitled" at bounding box center [773, 15] width 33 height 14
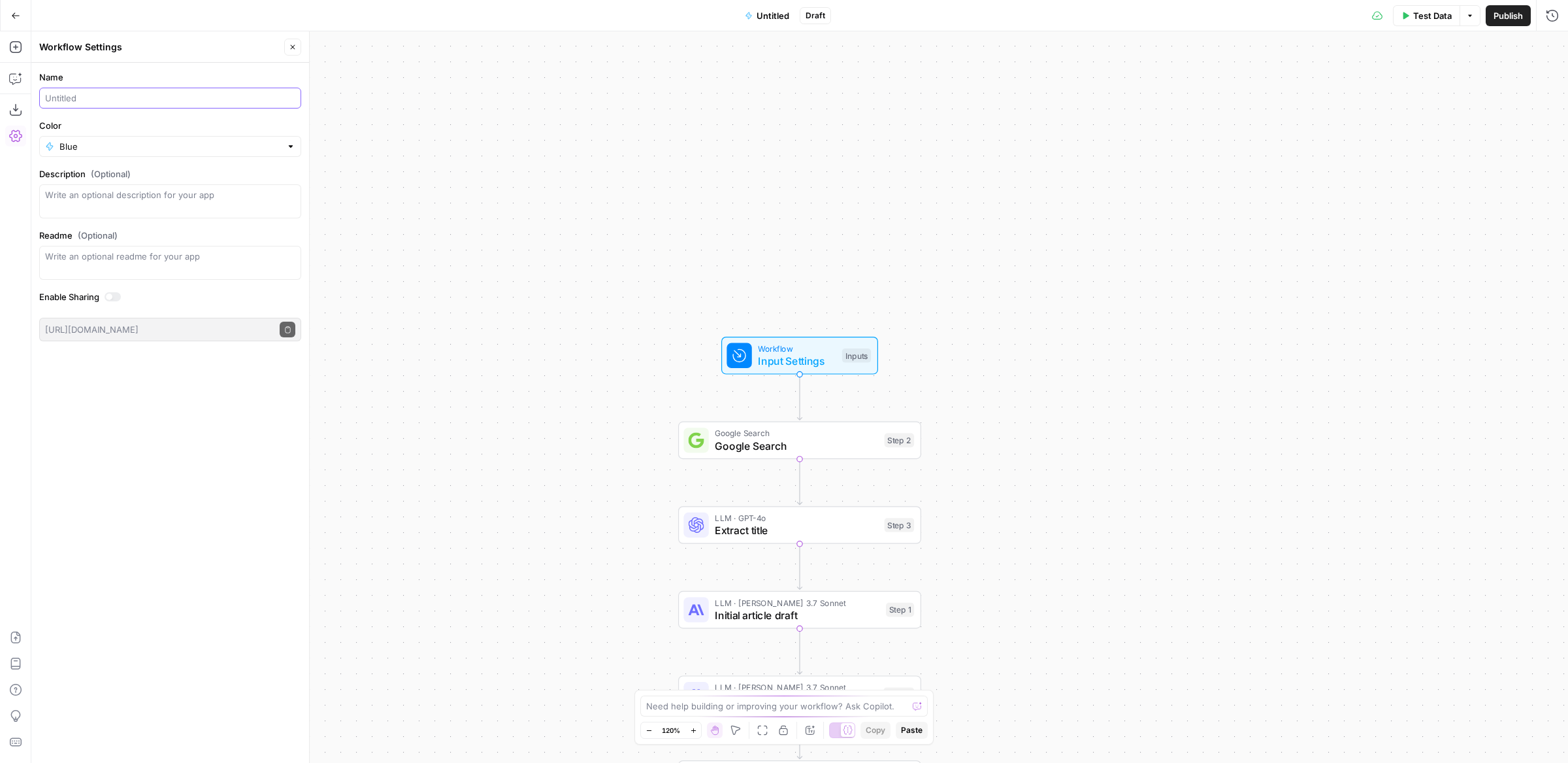
click at [70, 99] on input "Name" at bounding box center [170, 99] width 250 height 14
type input "[FR] Outline to article"
click at [1519, 16] on span "Publish" at bounding box center [1508, 15] width 29 height 14
click at [18, 13] on icon "button" at bounding box center [15, 15] width 9 height 9
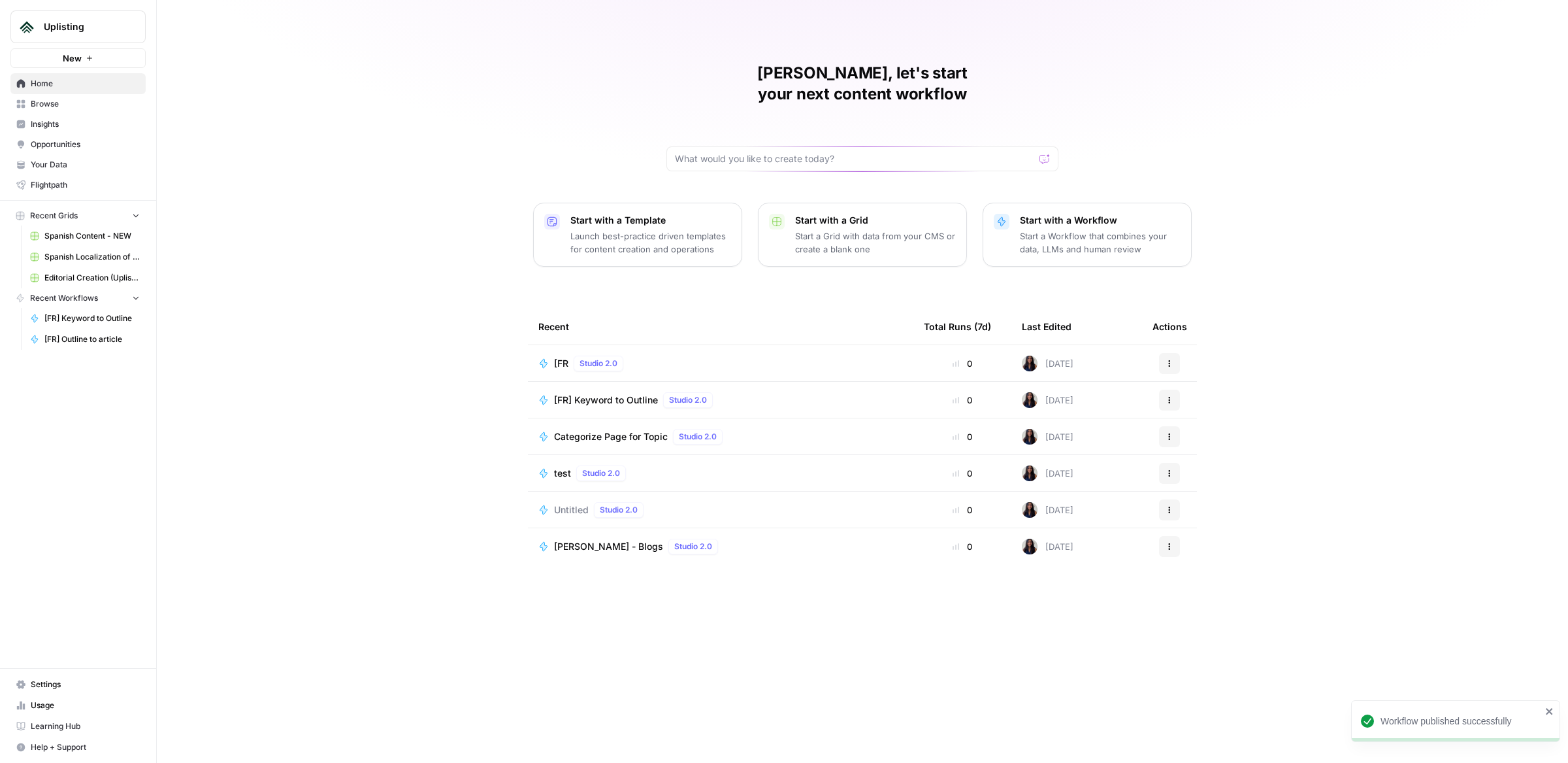
click at [731, 355] on div "[FR Studio 2.0" at bounding box center [721, 363] width 365 height 15
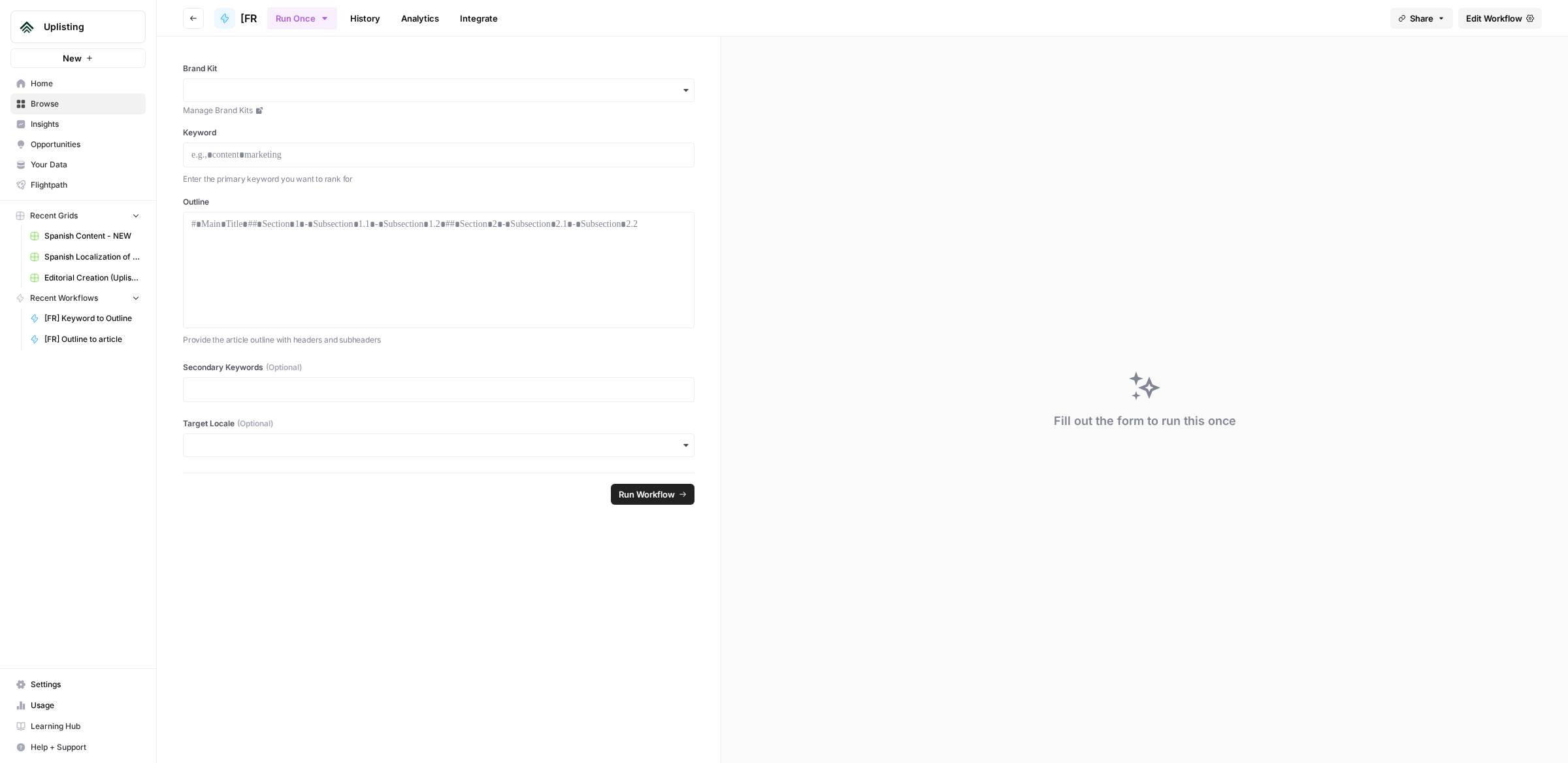
click at [1484, 23] on span "Edit Workflow" at bounding box center [1495, 18] width 56 height 14
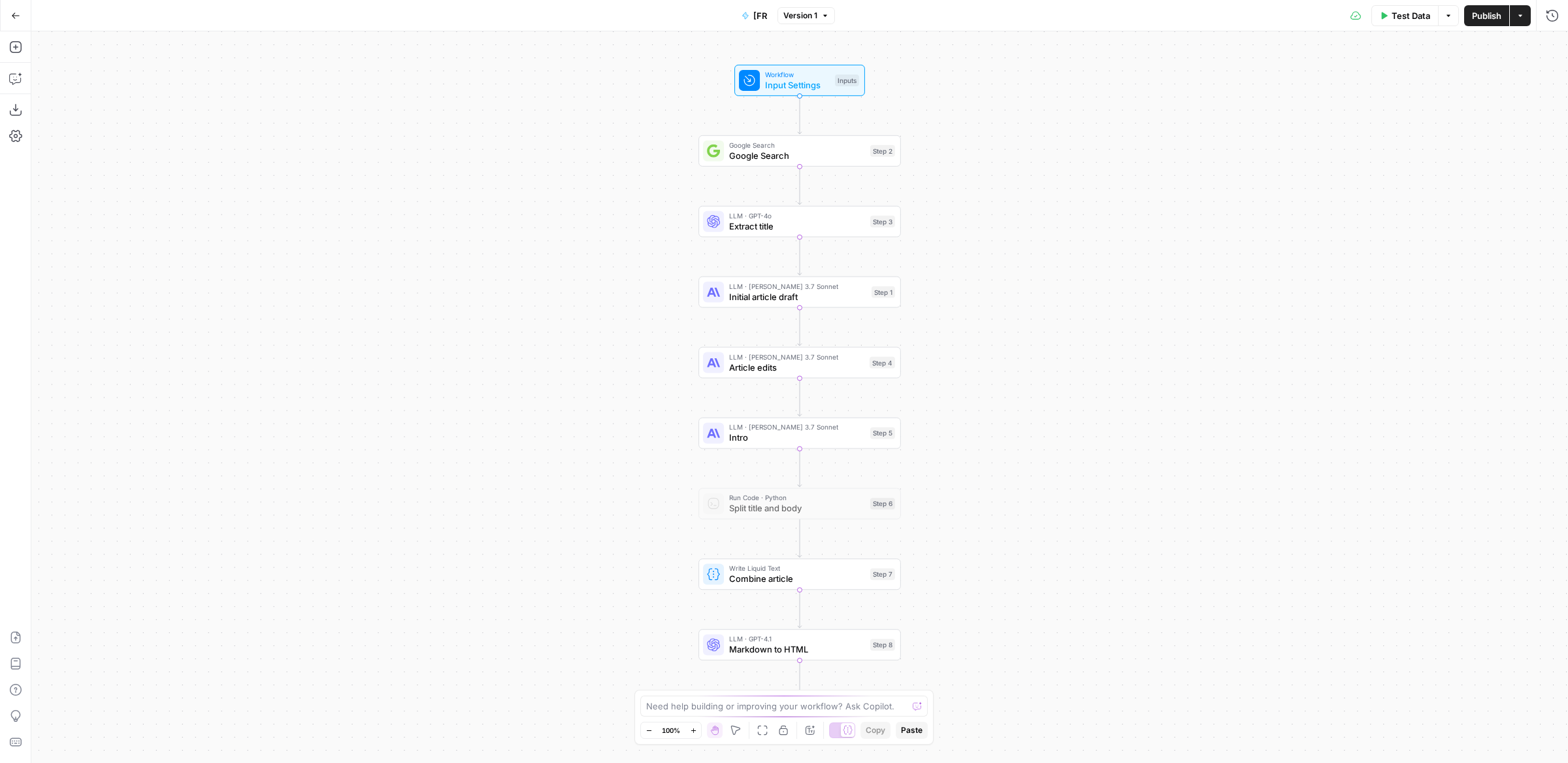
click at [760, 5] on button "[FR" at bounding box center [754, 15] width 42 height 21
click at [98, 94] on input "[FR" at bounding box center [170, 99] width 250 height 14
type input "[FR] Outline to article"
click at [1494, 22] on button "Publish" at bounding box center [1487, 15] width 45 height 21
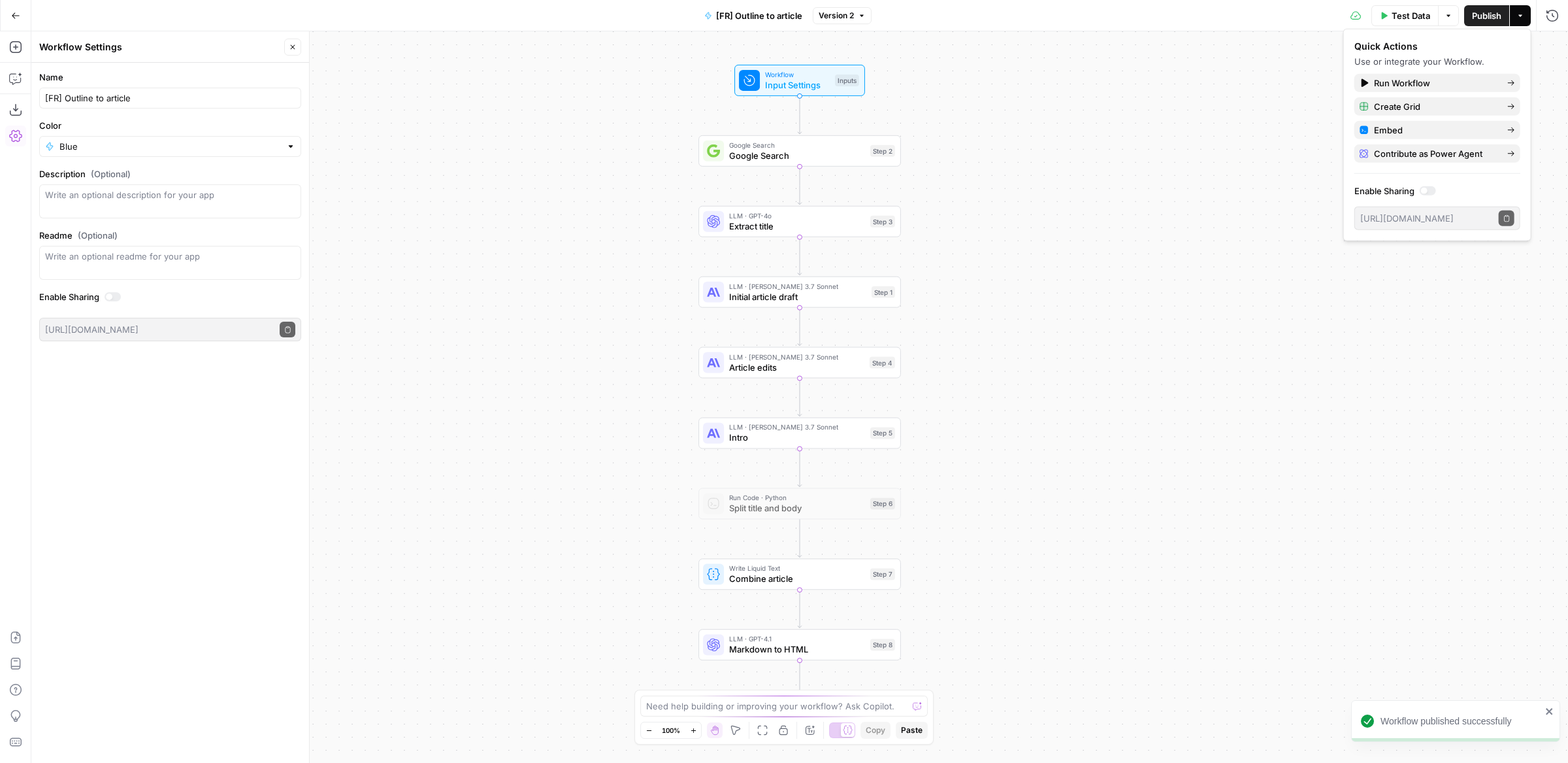
click at [19, 17] on icon "button" at bounding box center [15, 15] width 9 height 9
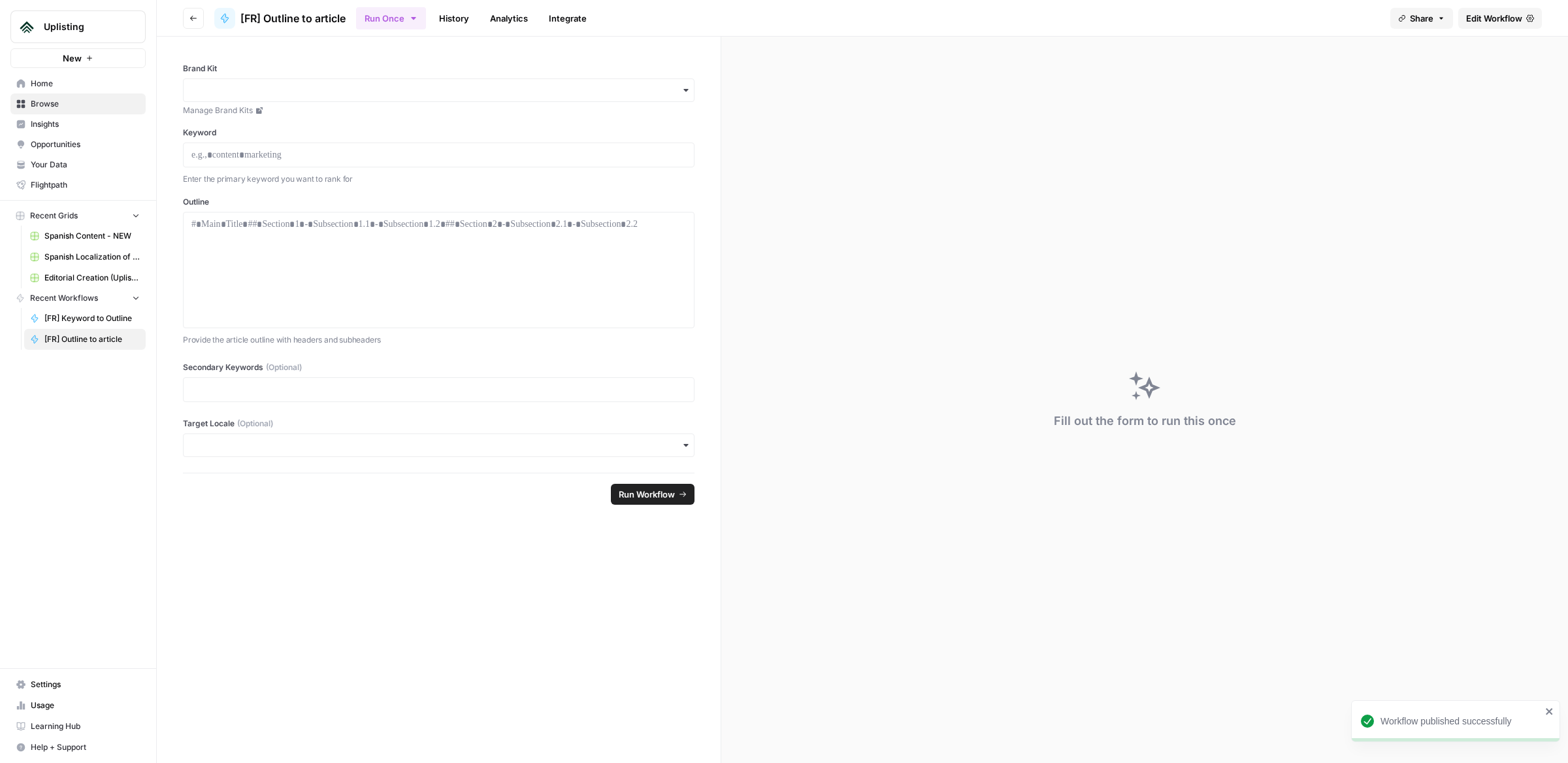
click at [194, 23] on button "Go back" at bounding box center [193, 18] width 21 height 21
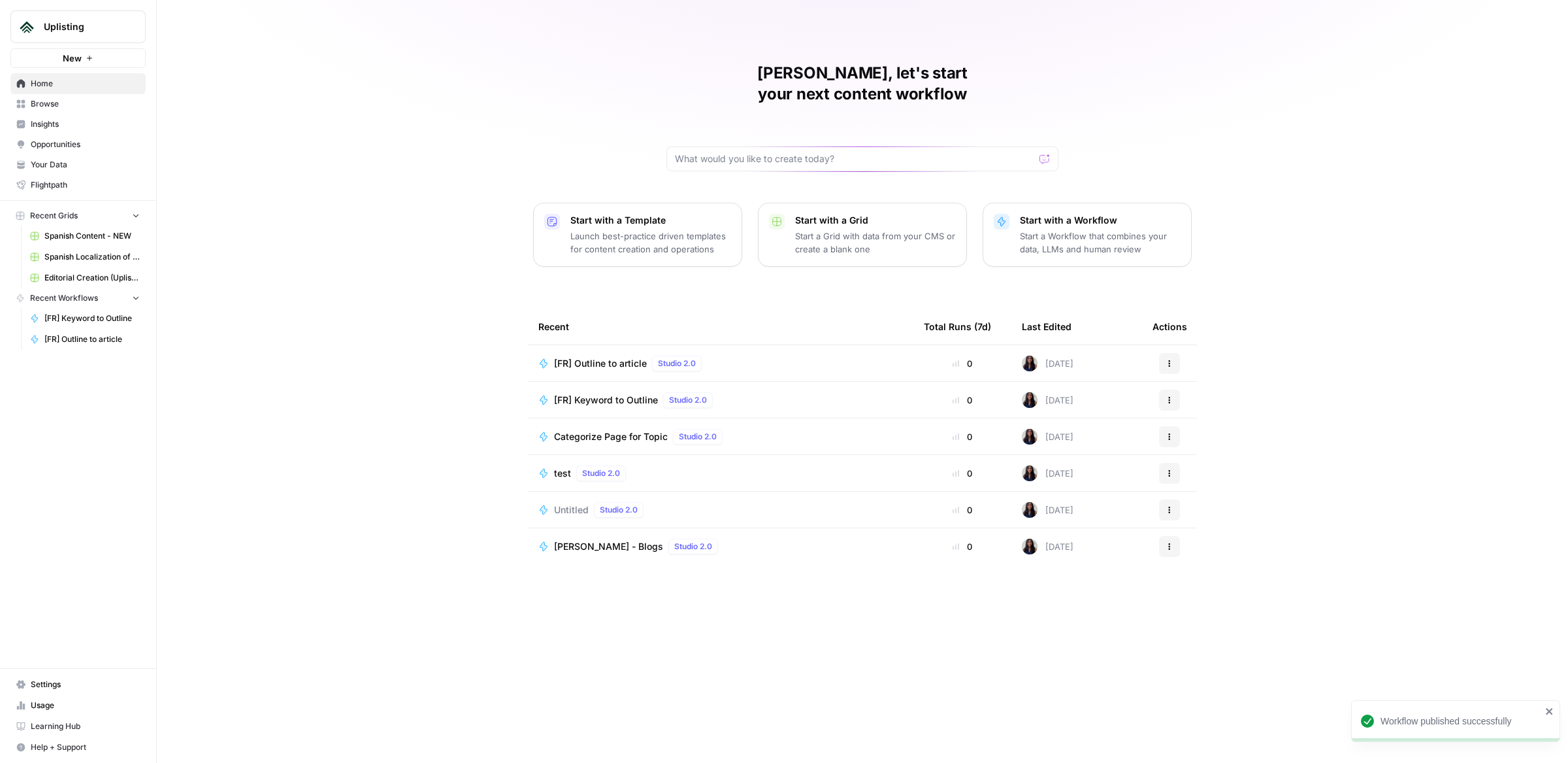
click at [602, 393] on span "[FR] Keyword to Outline" at bounding box center [606, 400] width 104 height 14
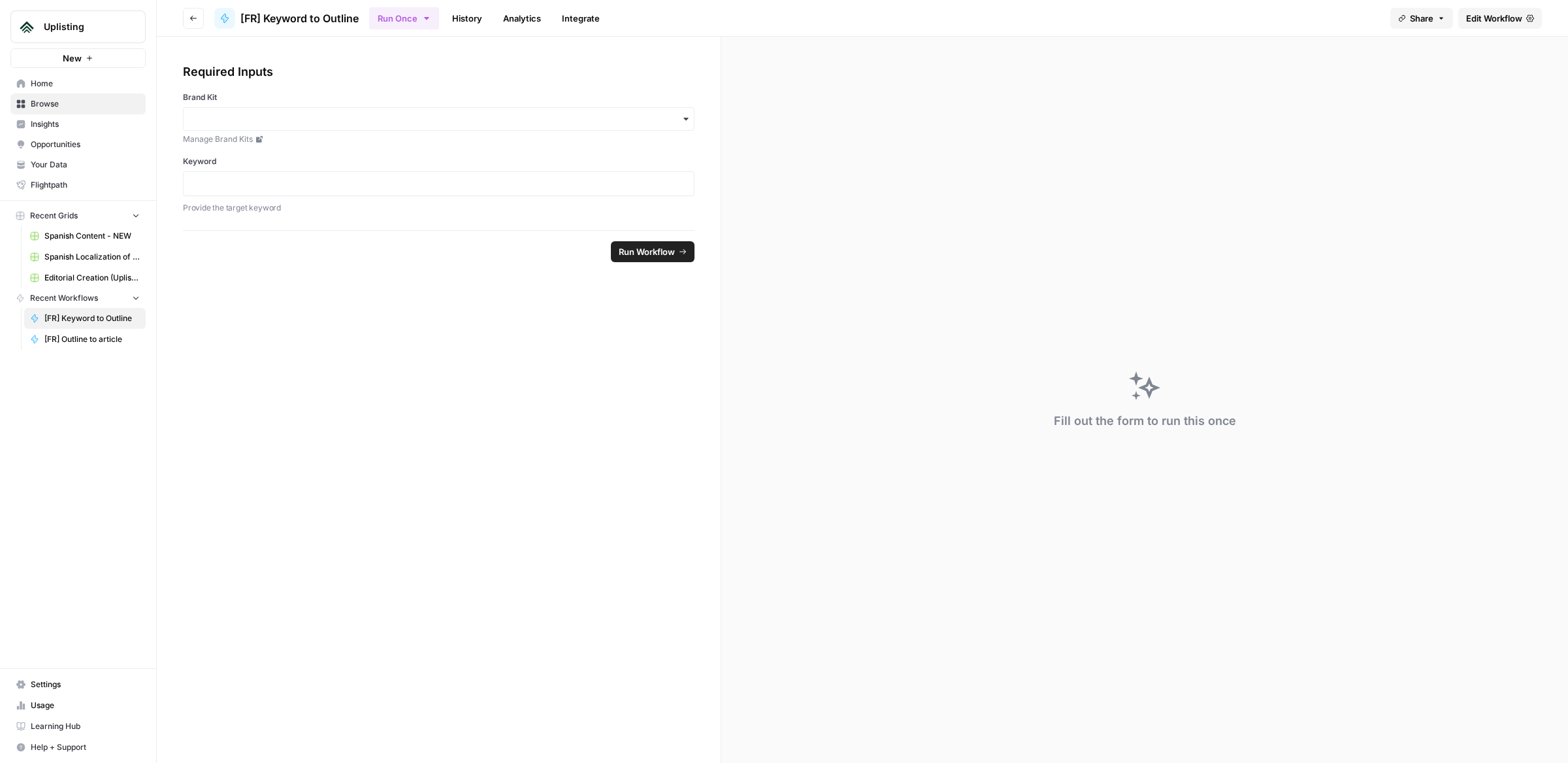
click at [1488, 19] on span "Edit Workflow" at bounding box center [1495, 18] width 56 height 14
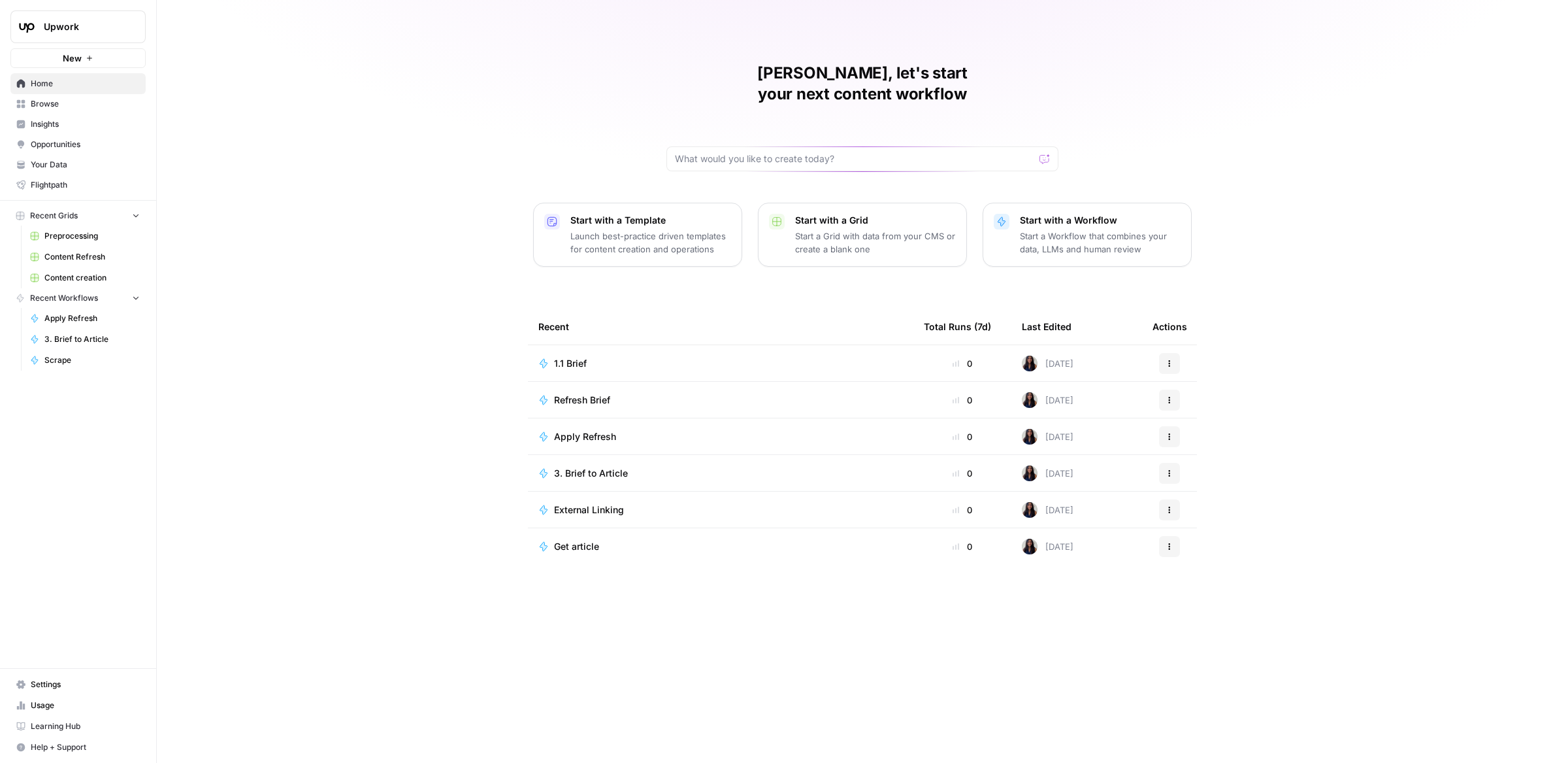
click at [67, 173] on link "Your Data" at bounding box center [78, 165] width 135 height 21
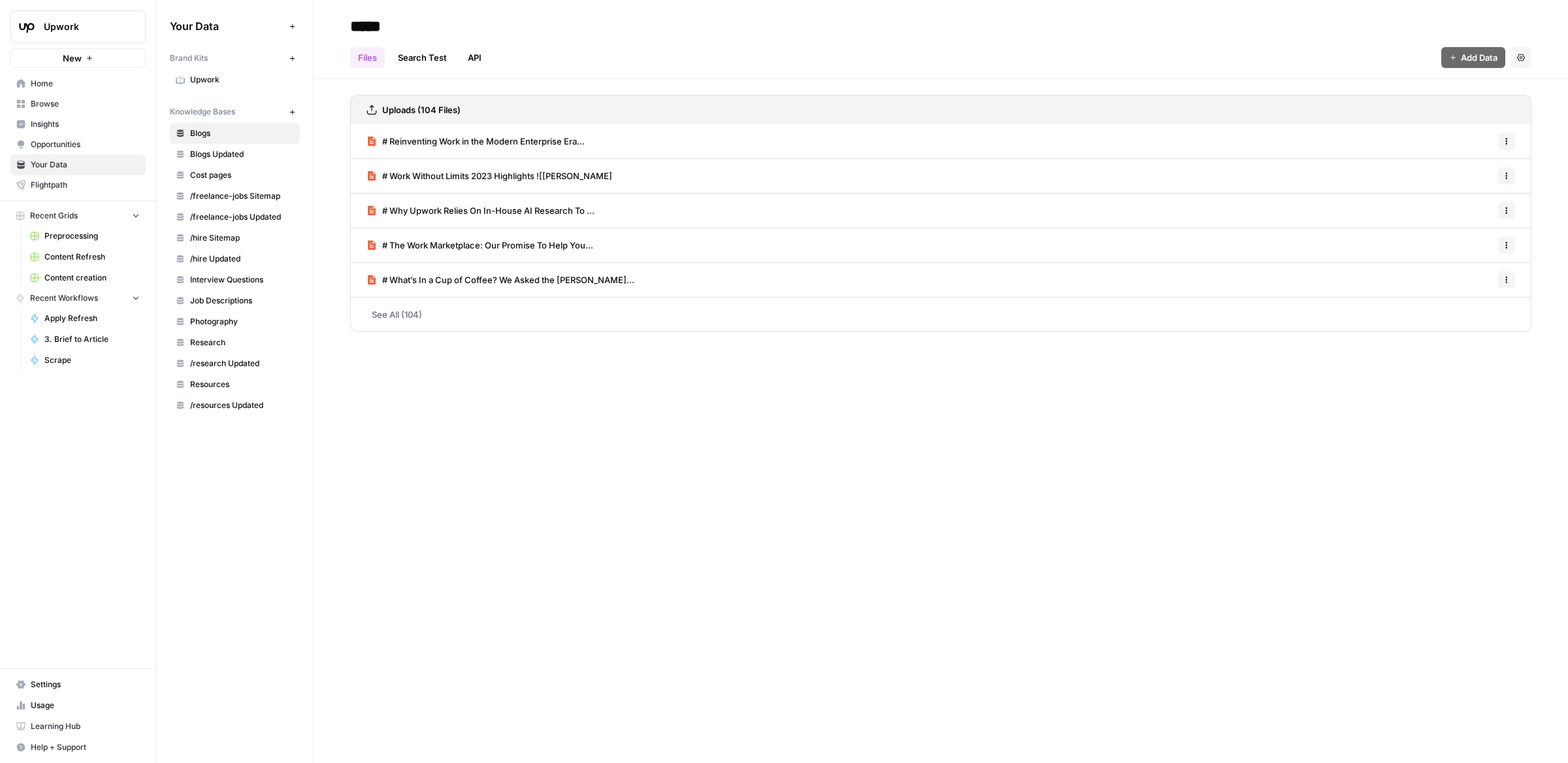
click at [262, 68] on div "Brand Kits New" at bounding box center [235, 58] width 130 height 22
click at [264, 88] on link "Upwork" at bounding box center [235, 80] width 130 height 21
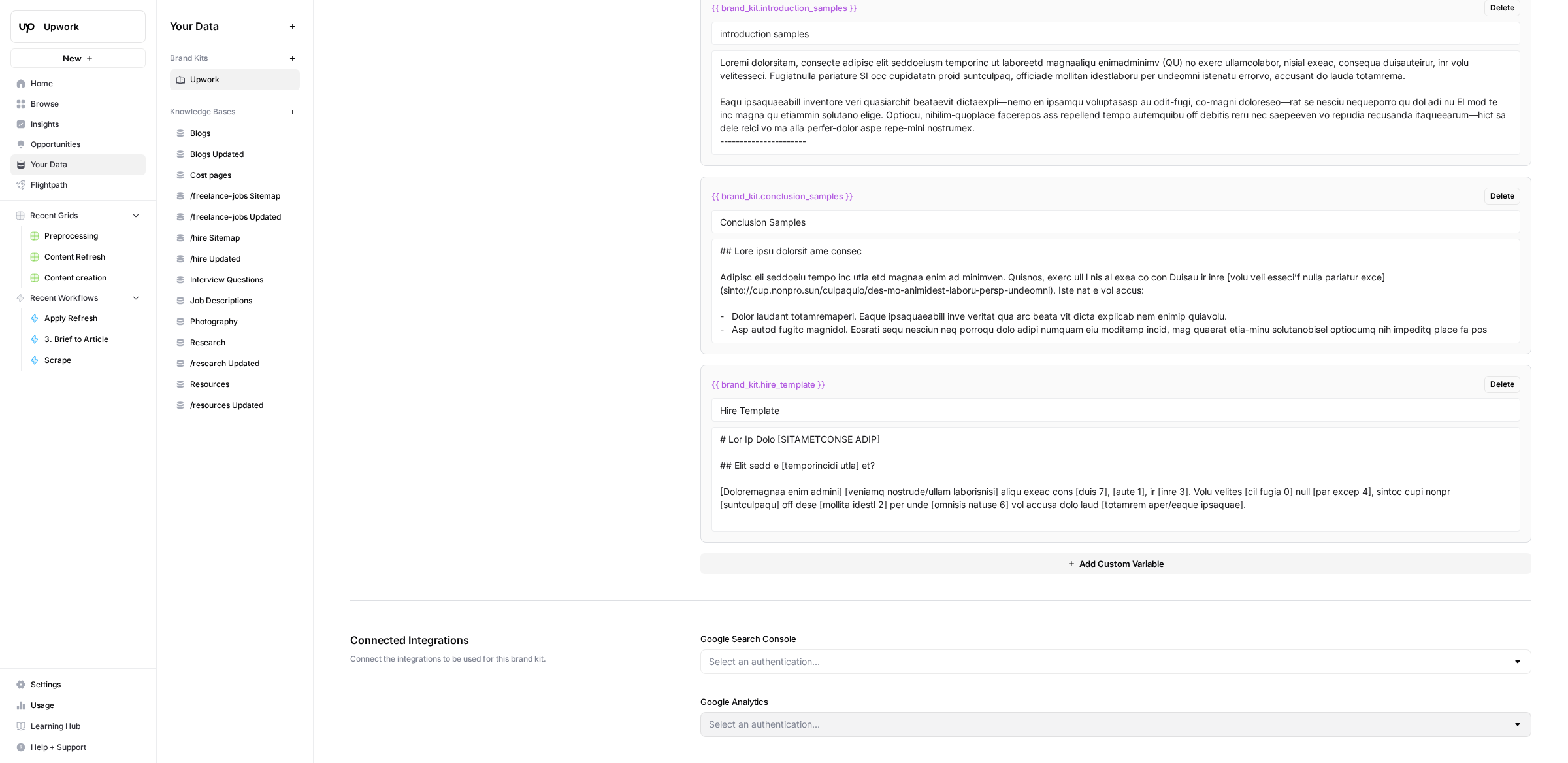
scroll to position [3189, 0]
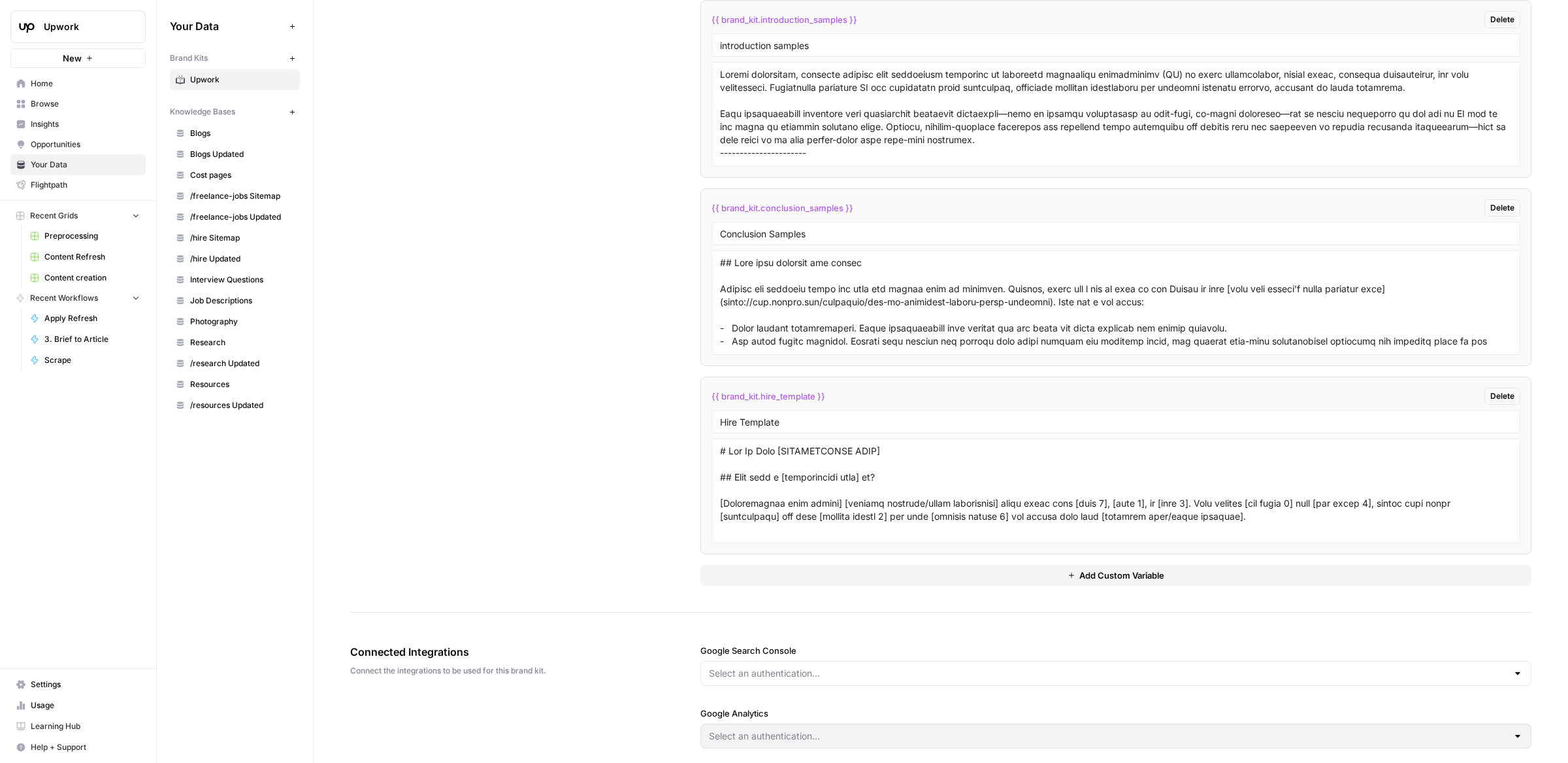
click at [777, 661] on div at bounding box center [1115, 673] width 831 height 25
click at [676, 617] on div "Connected Integrations Connect the integrations to be used for this brand kit. …" at bounding box center [940, 695] width 1181 height 156
click at [757, 666] on input "Google Search Console" at bounding box center [1107, 673] width 798 height 14
click at [645, 617] on div "Connected Integrations Connect the integrations to be used for this brand kit. …" at bounding box center [940, 695] width 1181 height 156
click at [744, 666] on input "Google Search Console" at bounding box center [1107, 673] width 798 height 14
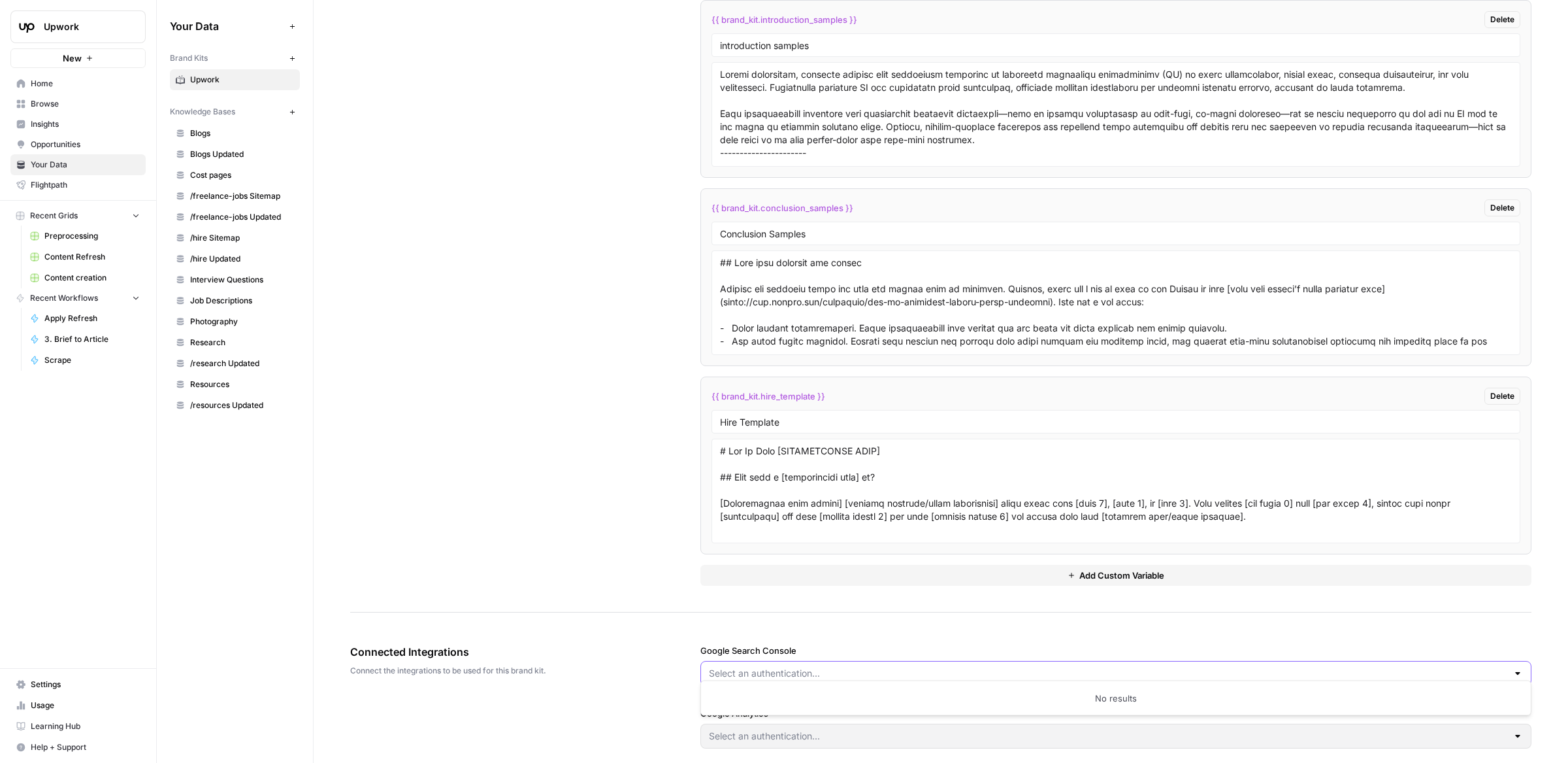
click at [745, 666] on input "Google Search Console" at bounding box center [1107, 673] width 798 height 14
click at [649, 630] on div "Connected Integrations Connect the integrations to be used for this brand kit. …" at bounding box center [940, 695] width 1181 height 156
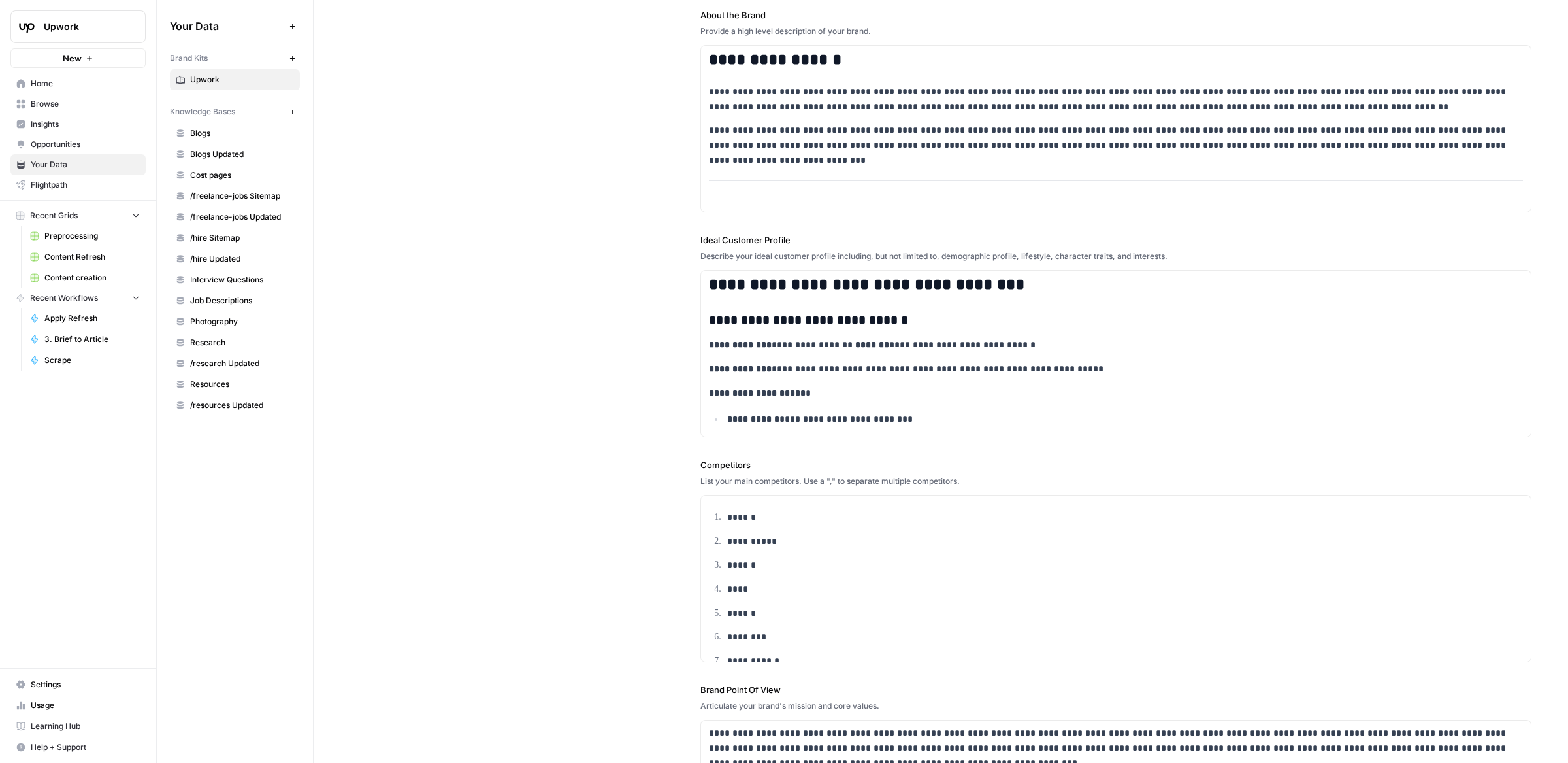
scroll to position [0, 0]
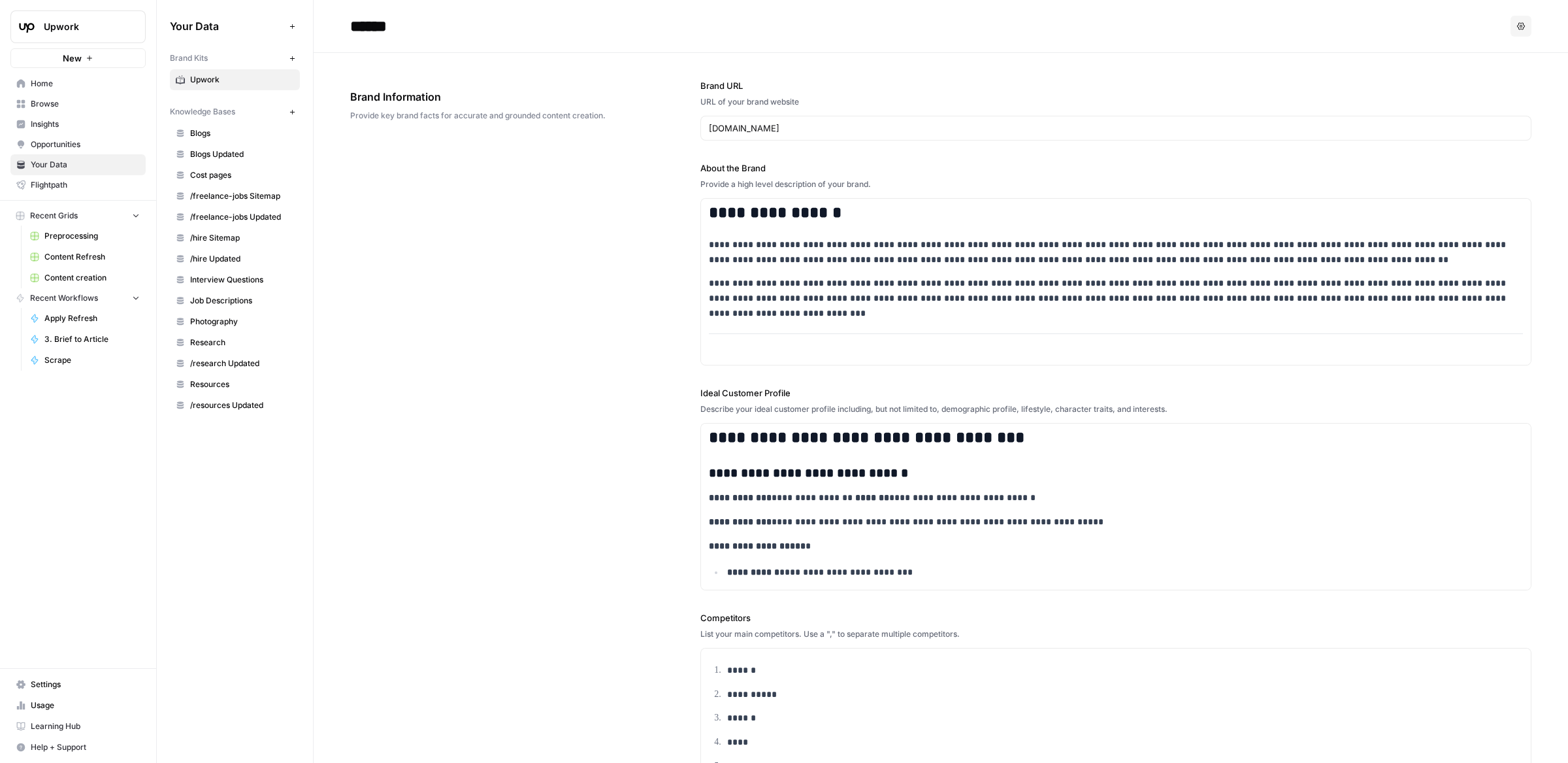
click at [633, 305] on div "**********" at bounding box center [940, 560] width 1181 height 1014
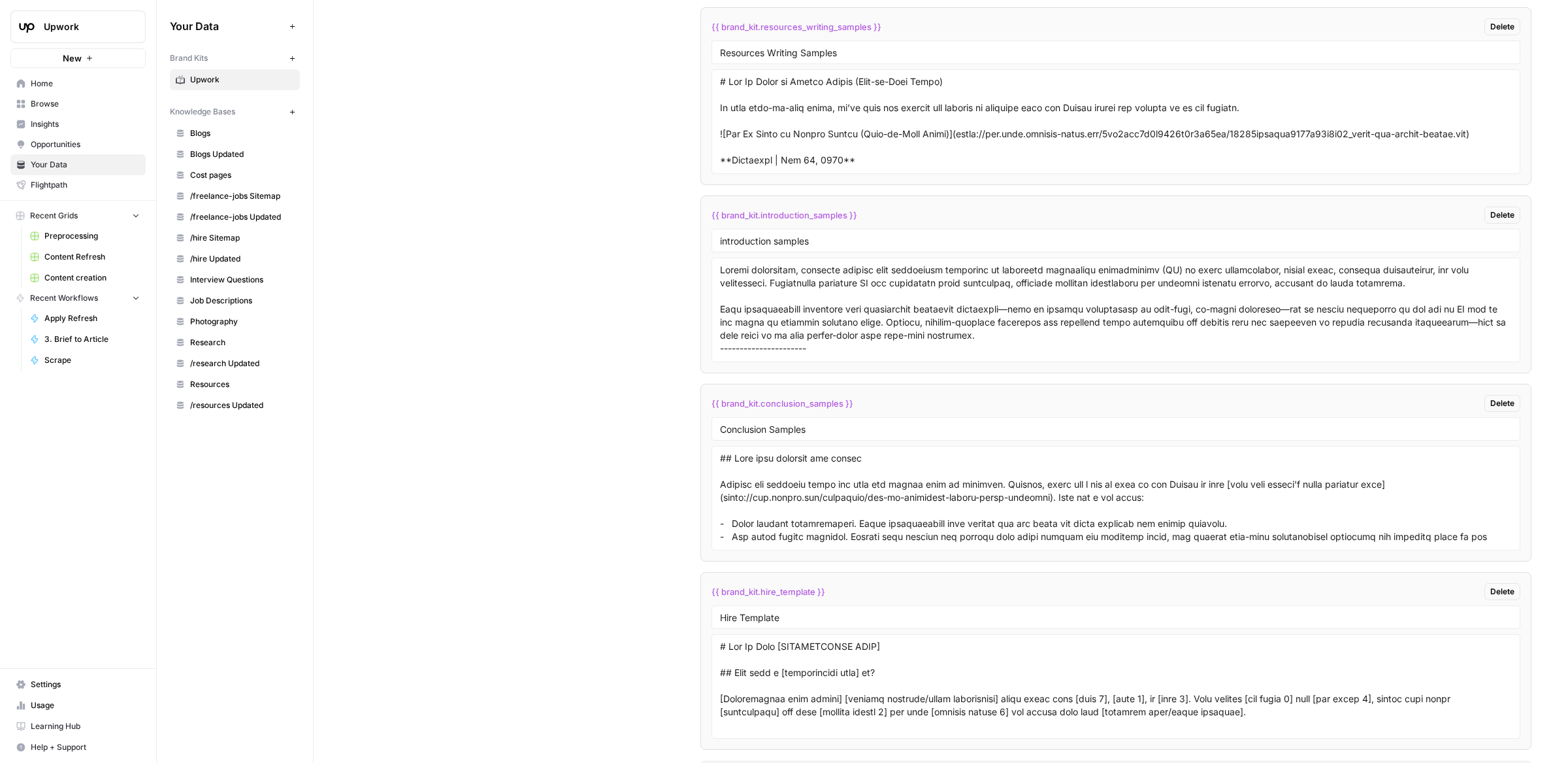
scroll to position [3189, 0]
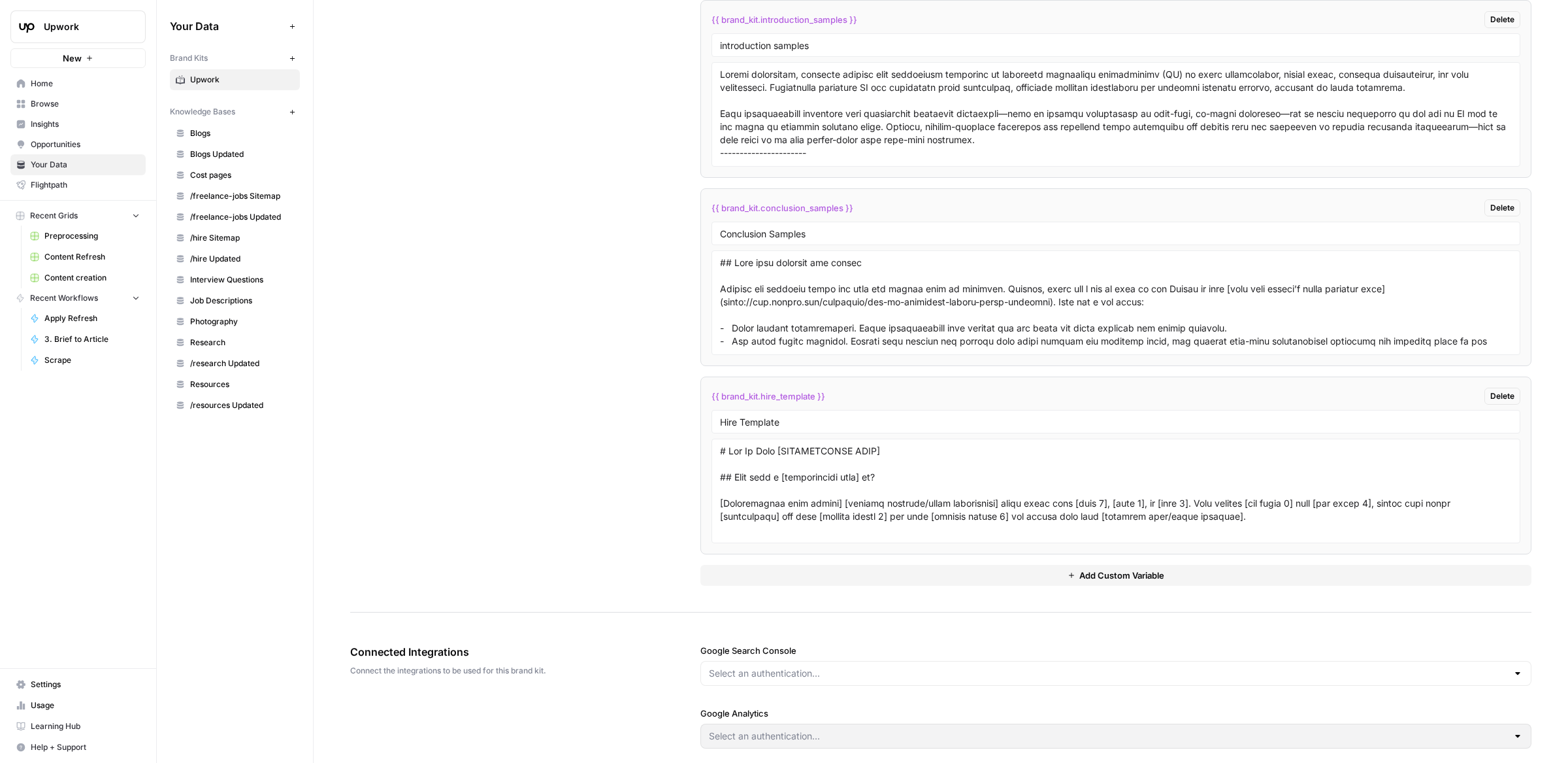
click at [1153, 680] on div "Google Search Console Google Analytics" at bounding box center [1115, 695] width 831 height 156
click at [1228, 674] on div at bounding box center [1115, 673] width 831 height 25
click at [1246, 617] on div "Google Search Console Google Analytics" at bounding box center [1115, 695] width 831 height 156
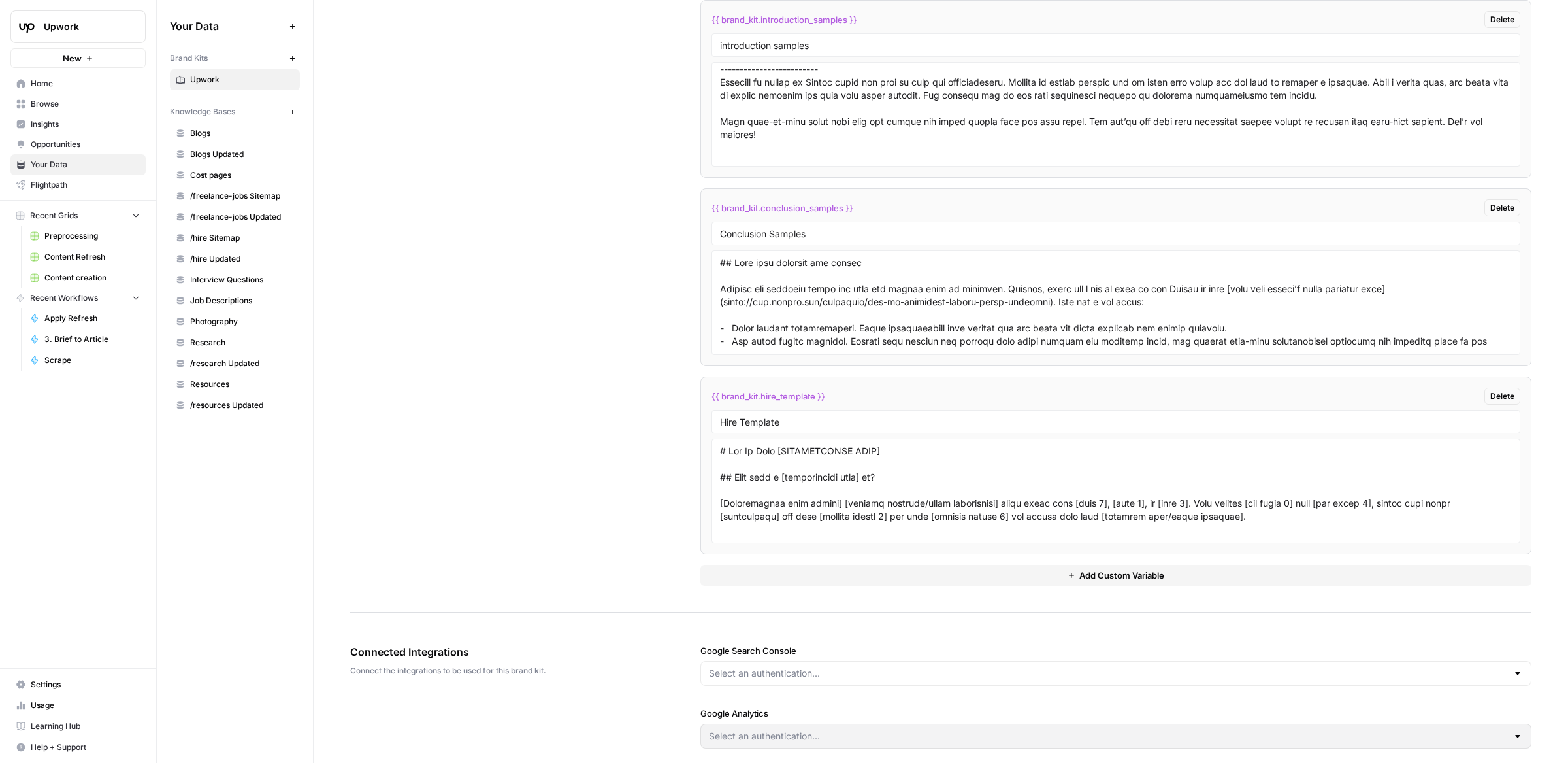
scroll to position [481, 0]
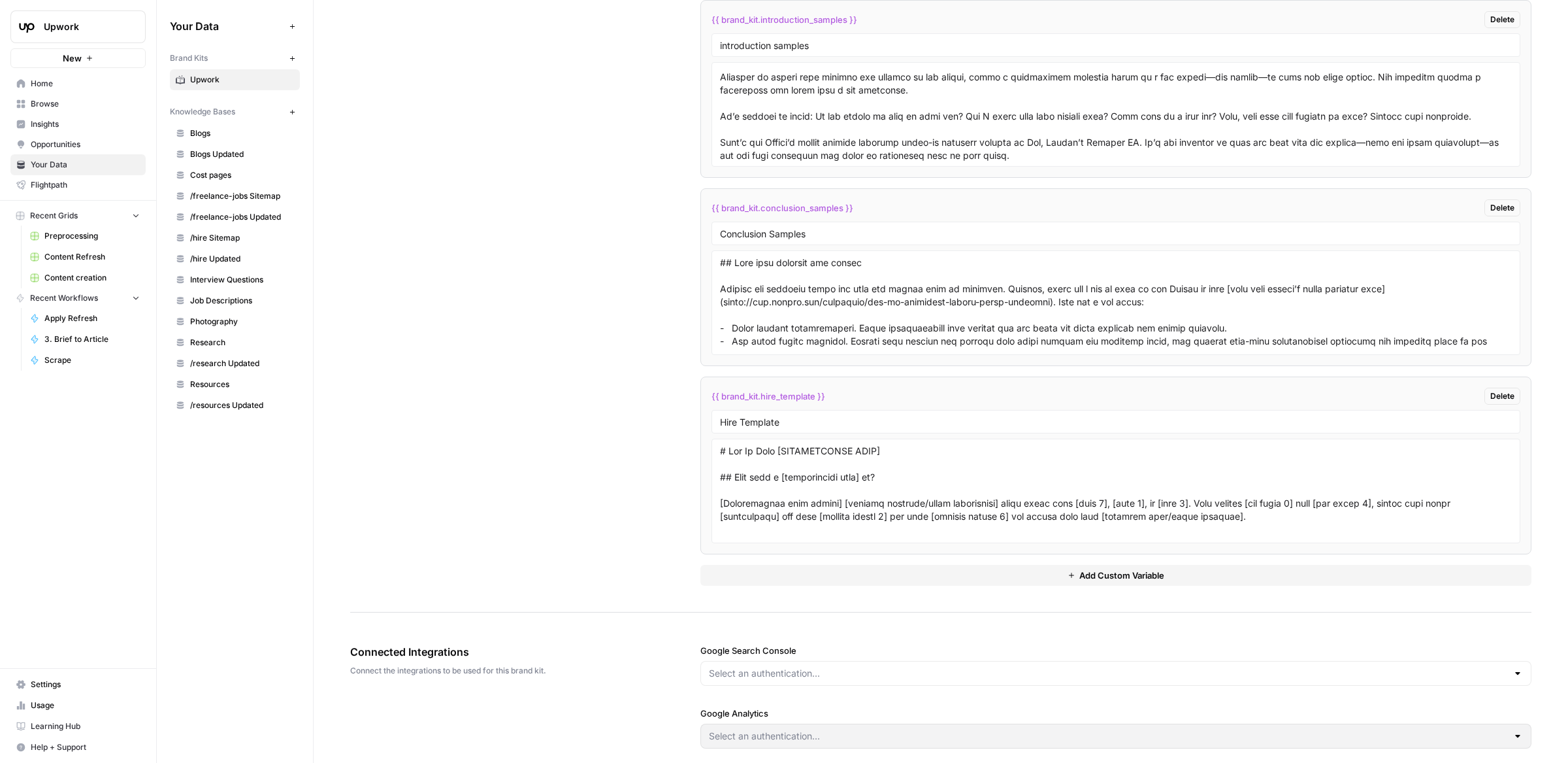
click at [63, 134] on link "Opportunities" at bounding box center [78, 145] width 135 height 21
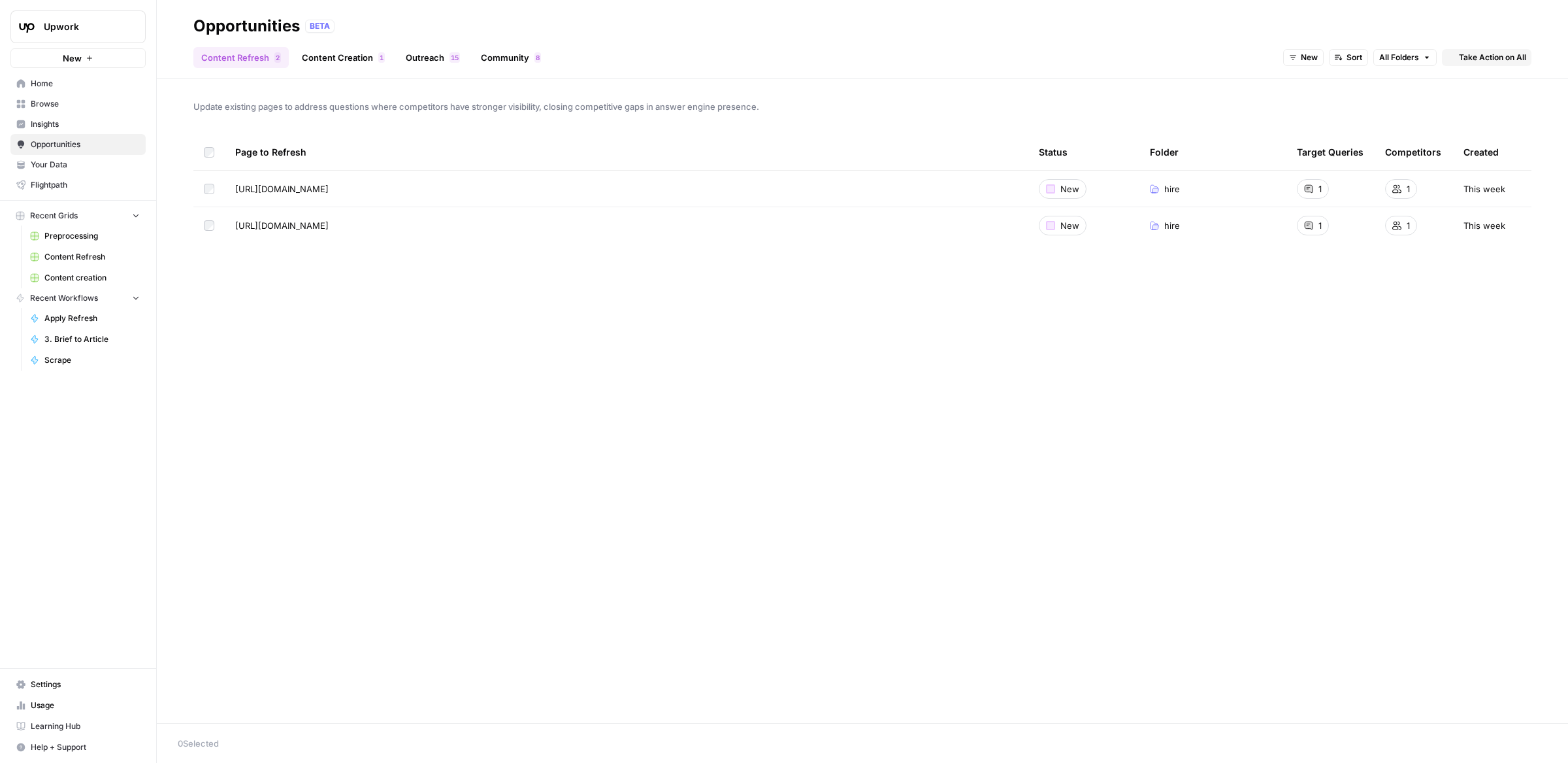
click at [36, 121] on span "Insights" at bounding box center [85, 124] width 109 height 12
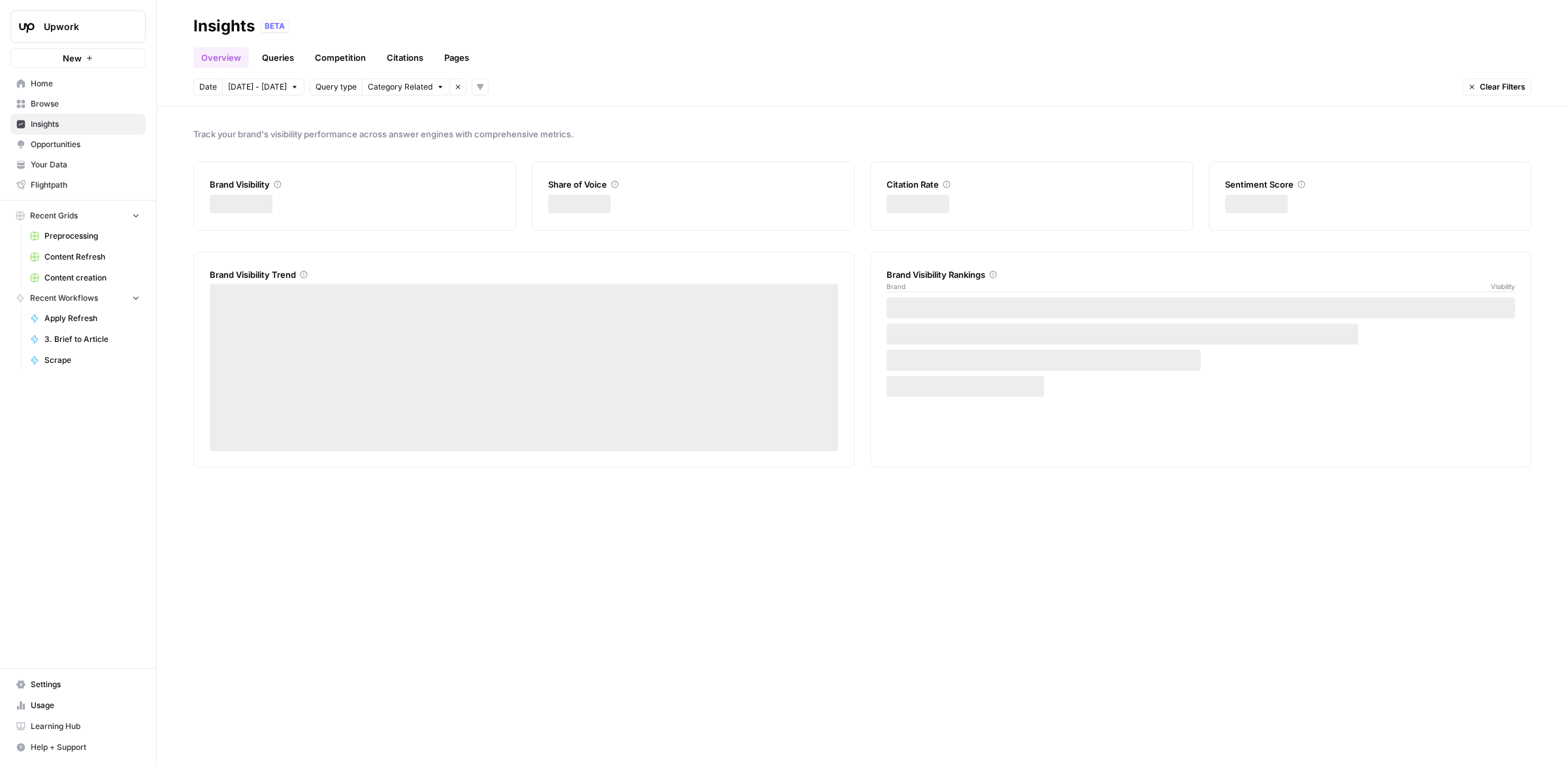
click at [477, 70] on header "Insights BETA Overview Queries Competition Citations Pages Date Sep 27 - Oct 3 …" at bounding box center [862, 53] width 1412 height 106
click at [439, 55] on link "Pages" at bounding box center [457, 58] width 41 height 21
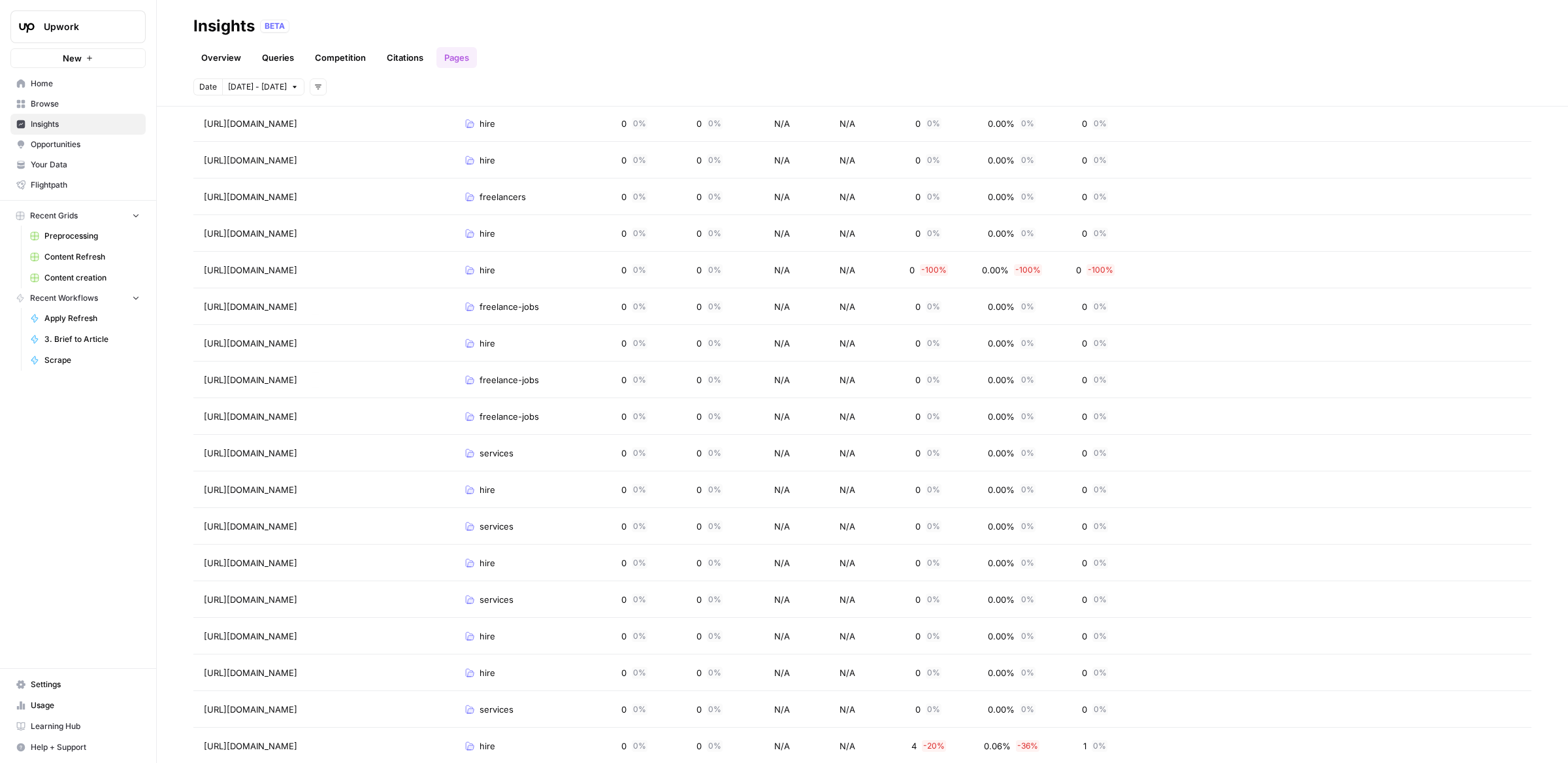
scroll to position [703, 0]
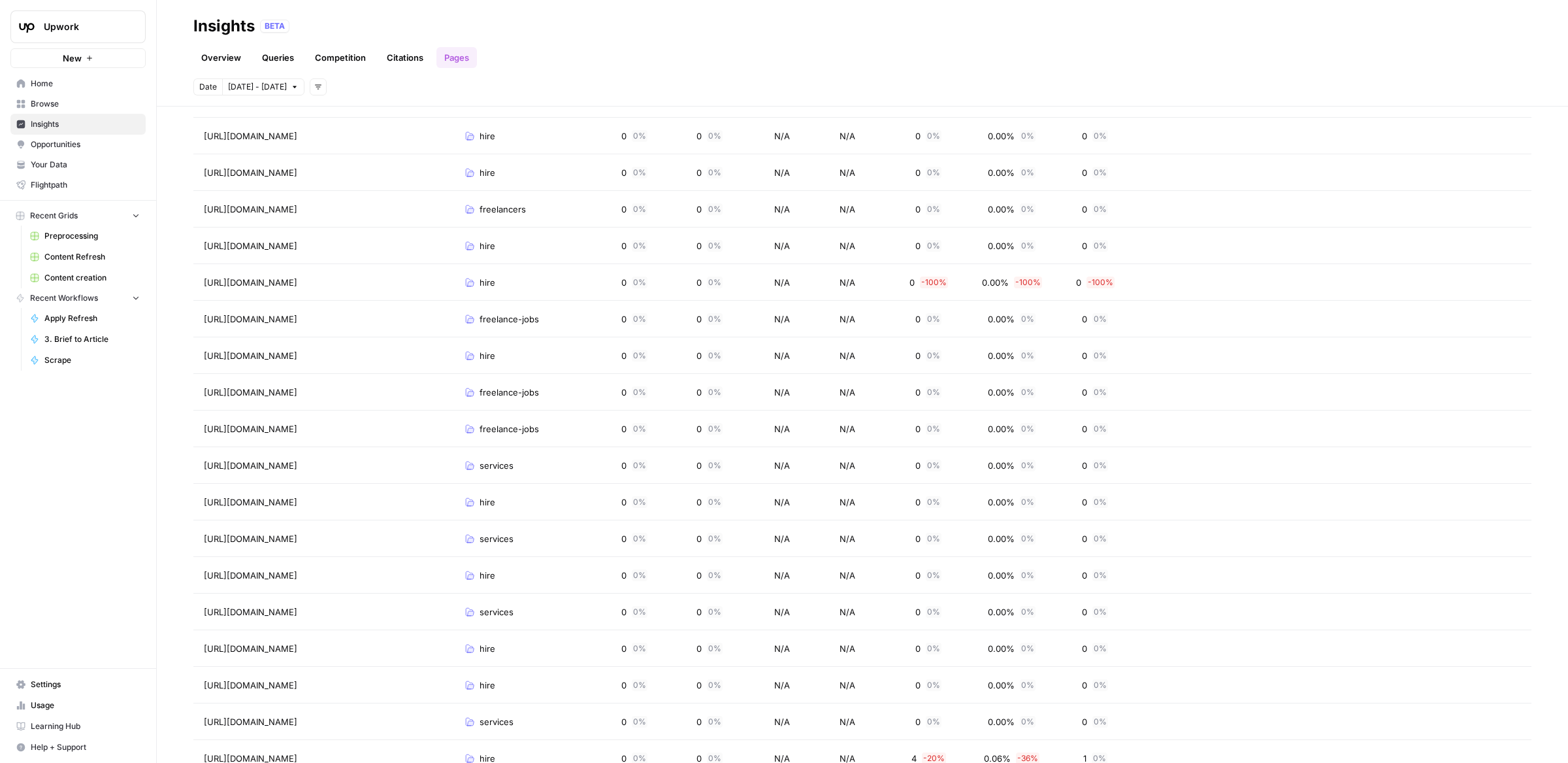
click at [41, 96] on link "Browse" at bounding box center [78, 104] width 135 height 21
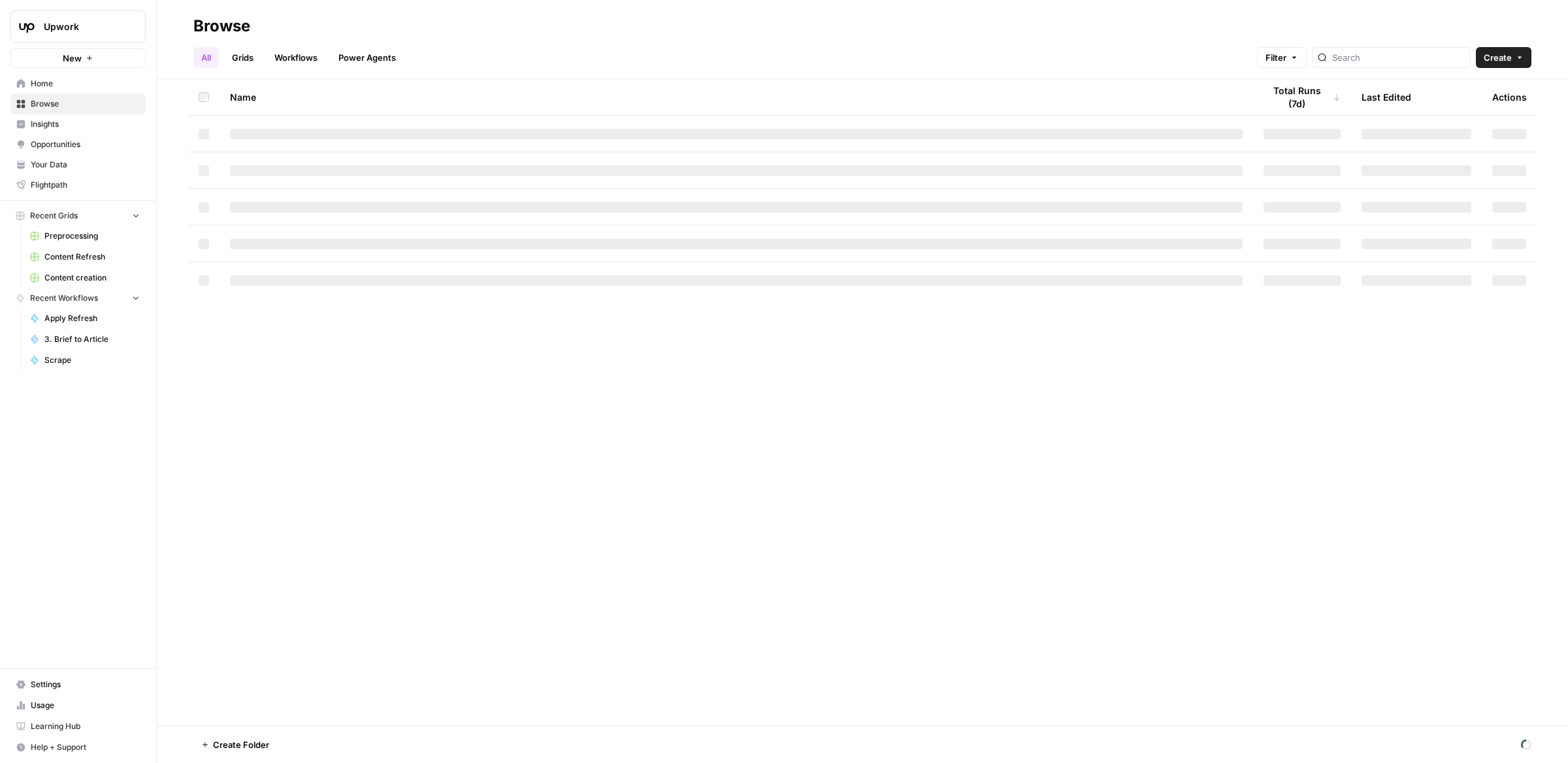
click at [56, 171] on link "Your Data" at bounding box center [78, 165] width 135 height 21
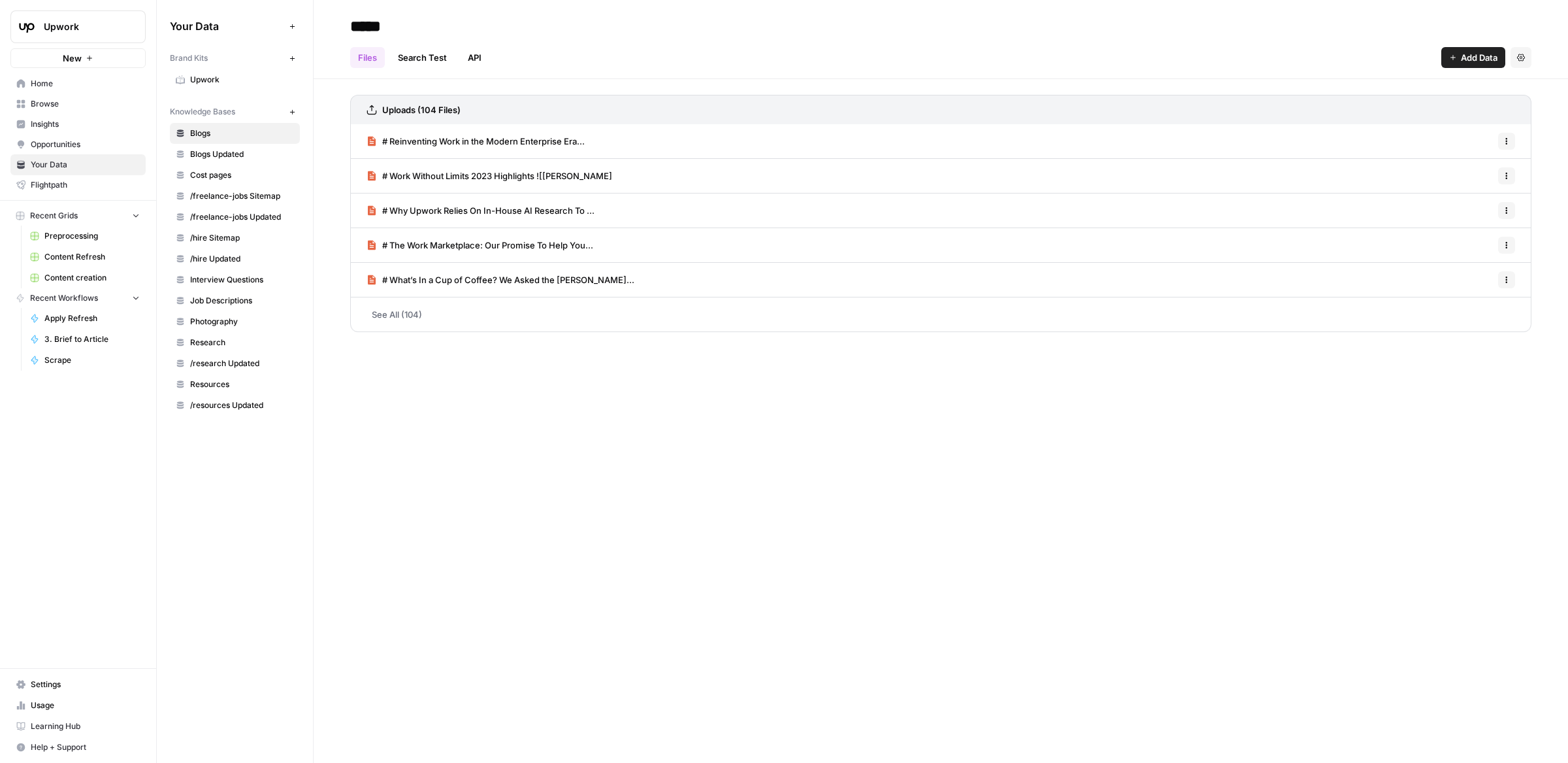
click at [218, 75] on span "Upwork" at bounding box center [242, 79] width 104 height 12
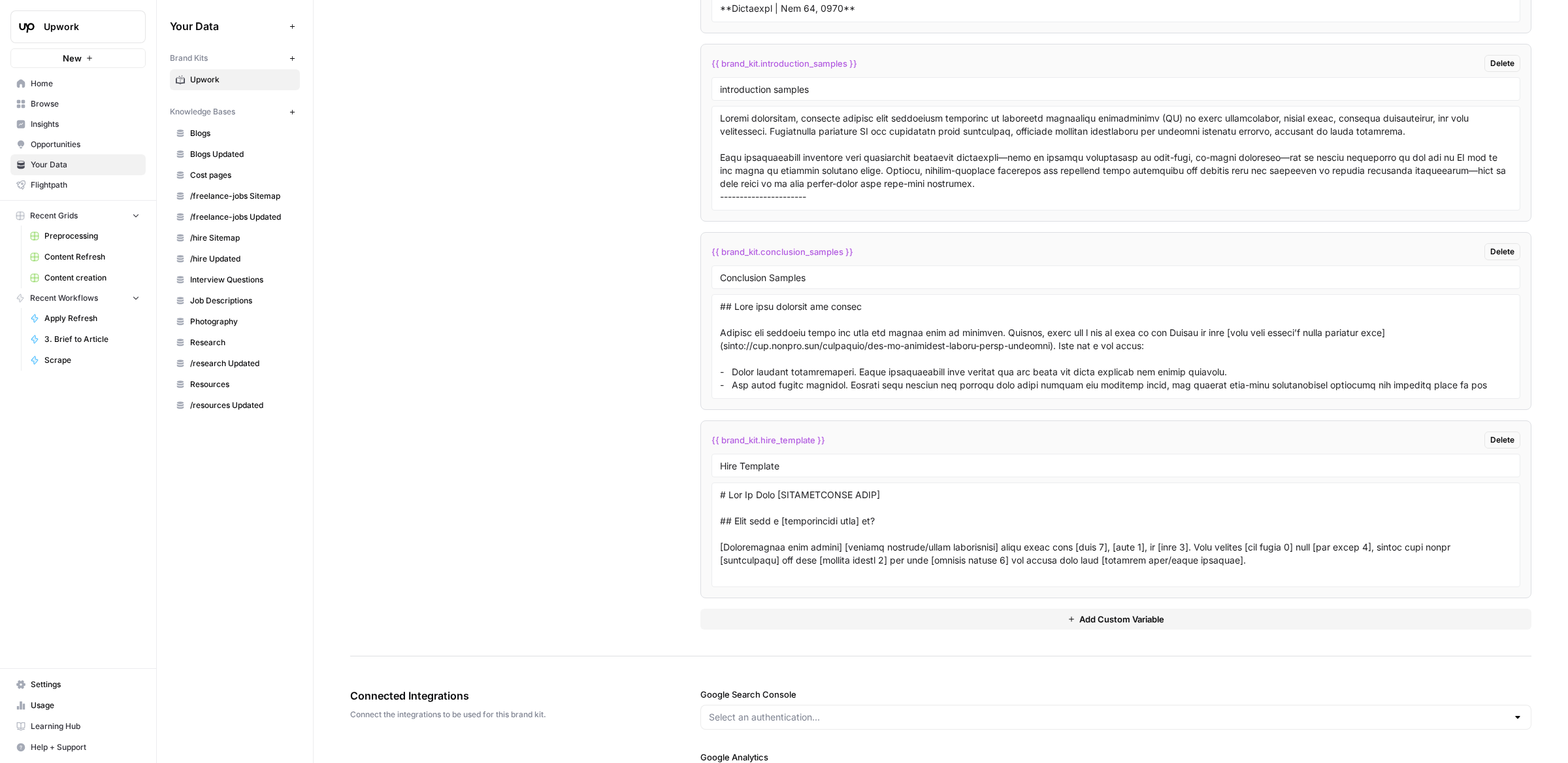
scroll to position [3189, 0]
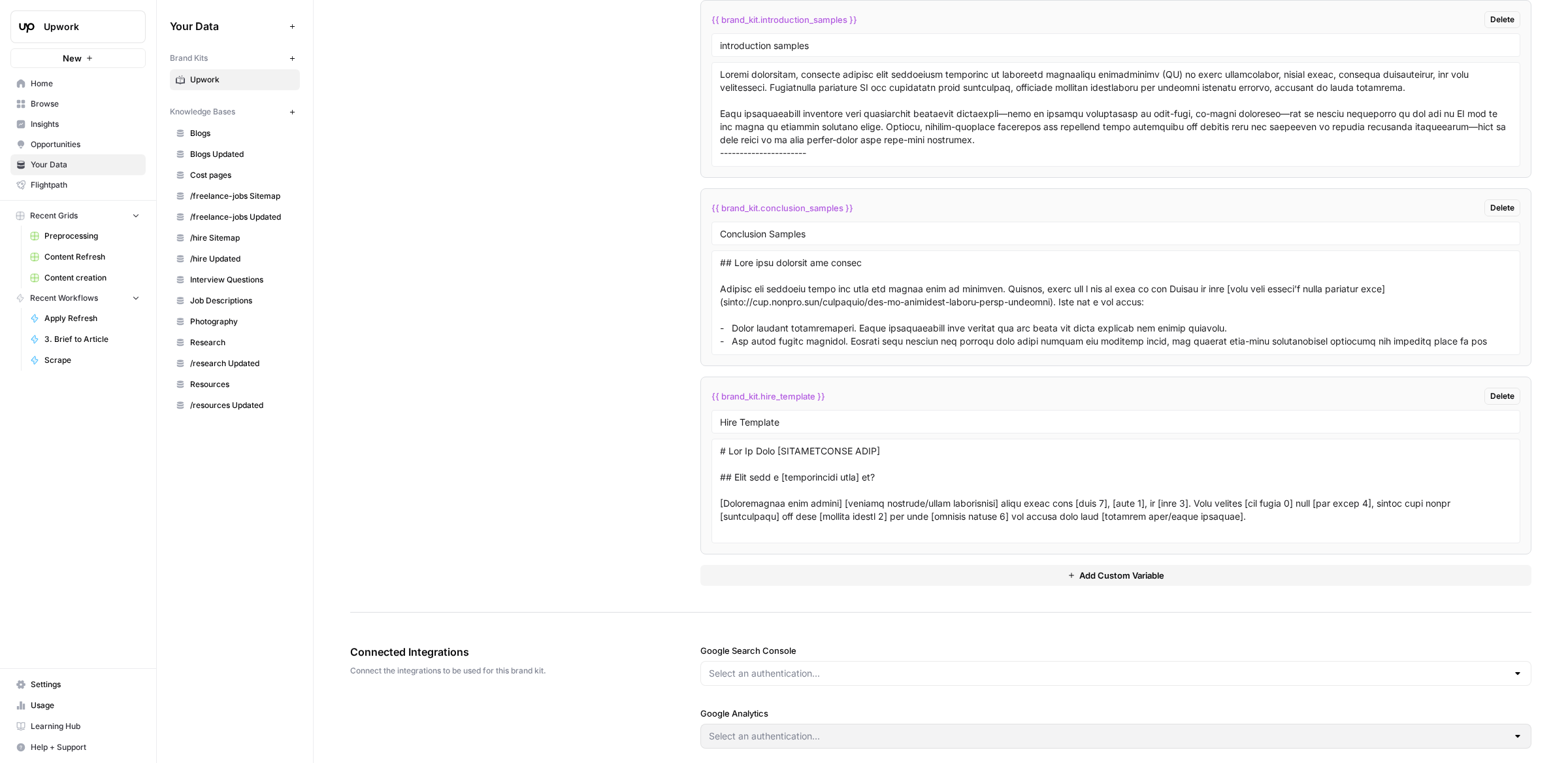
click at [957, 671] on div at bounding box center [1115, 673] width 831 height 25
click at [564, 626] on div "Connected Integrations Connect the integrations to be used for this brand kit." at bounding box center [489, 660] width 277 height 85
click at [84, 127] on span "Insights" at bounding box center [85, 124] width 109 height 12
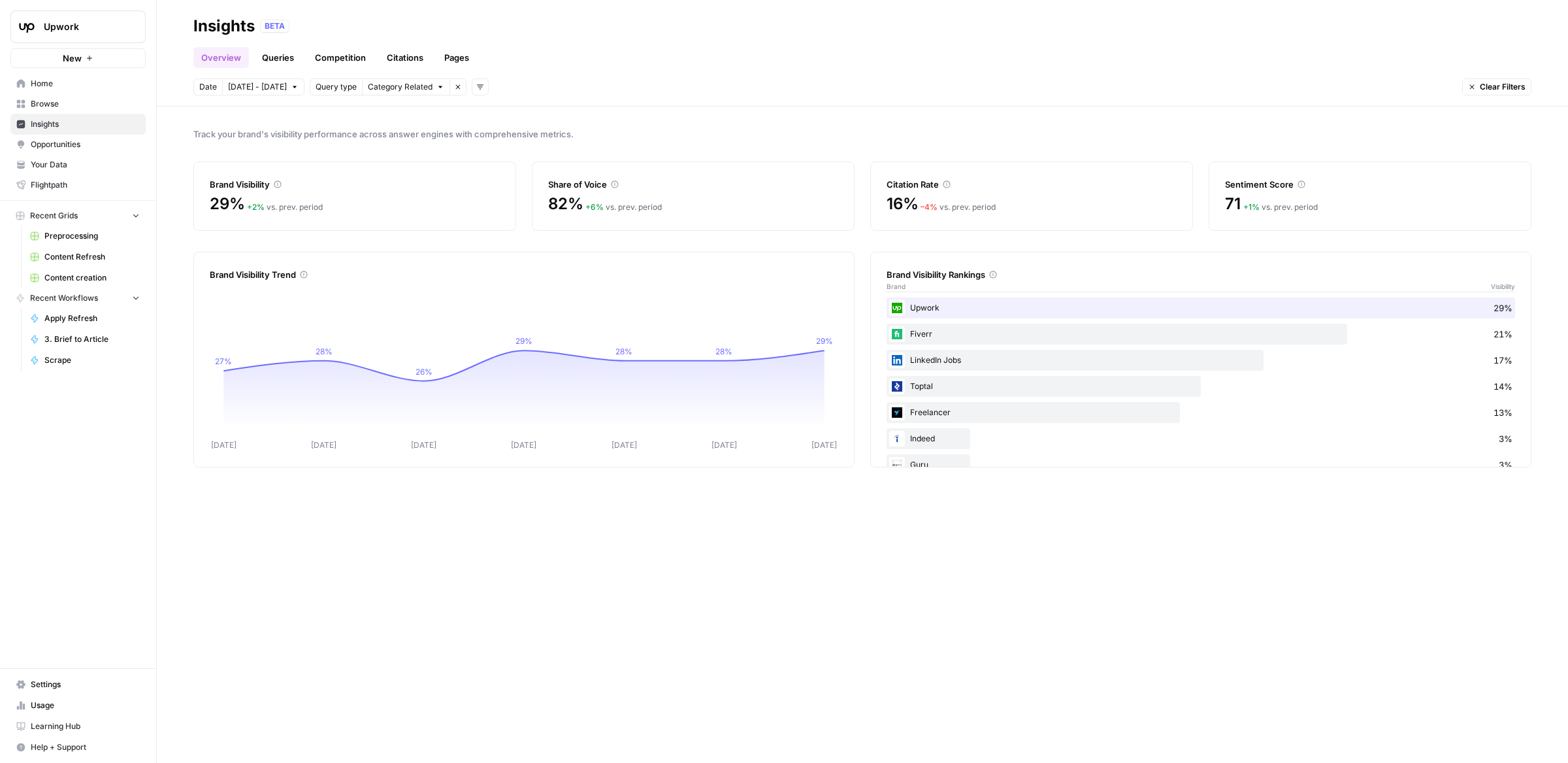
click at [464, 58] on link "Pages" at bounding box center [457, 58] width 41 height 21
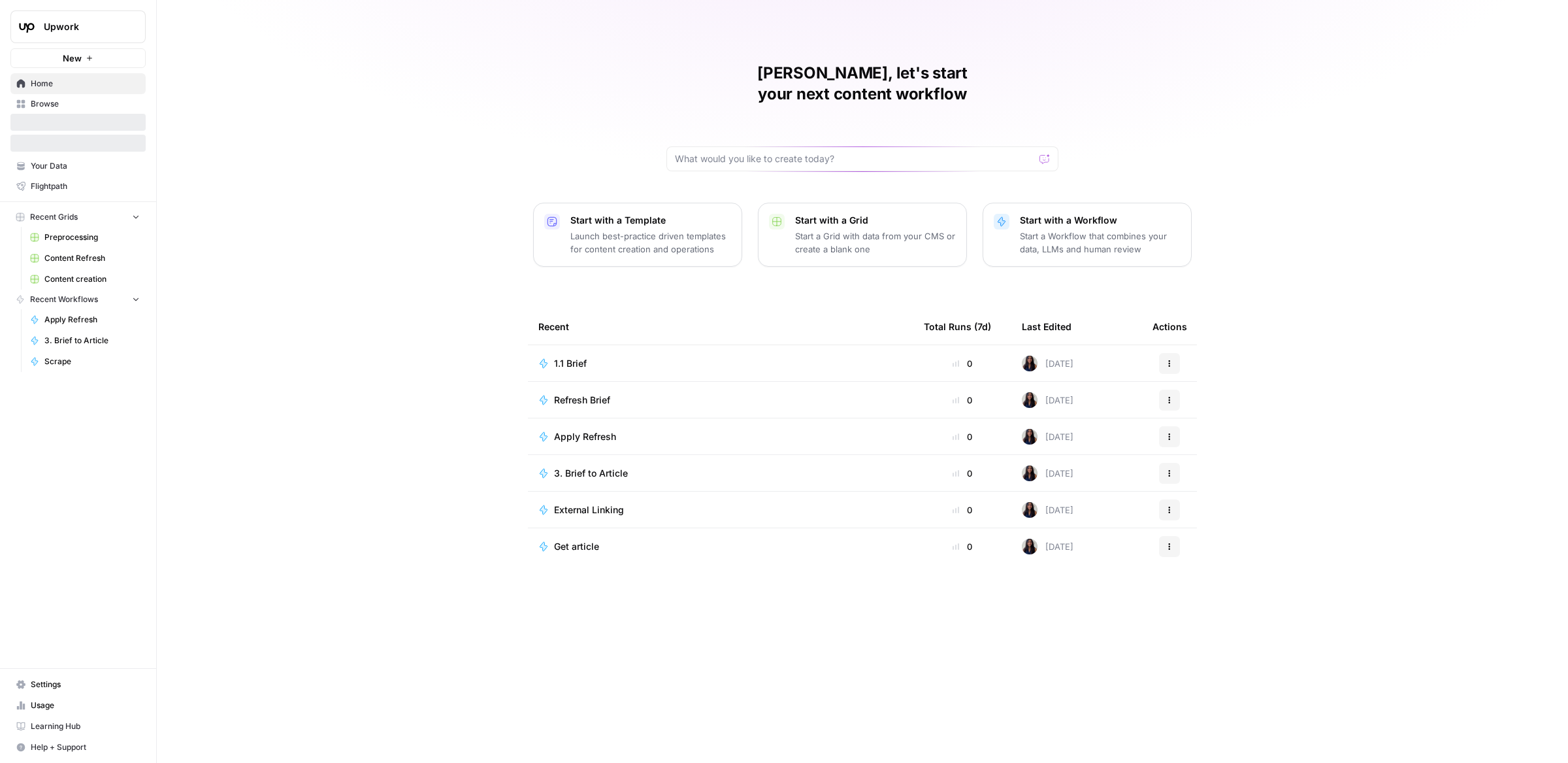
click at [50, 24] on span "Upwork" at bounding box center [83, 27] width 79 height 14
type input "kla"
click button "Klaviyo" at bounding box center [118, 99] width 210 height 21
click at [89, 694] on link "Settings" at bounding box center [78, 685] width 135 height 21
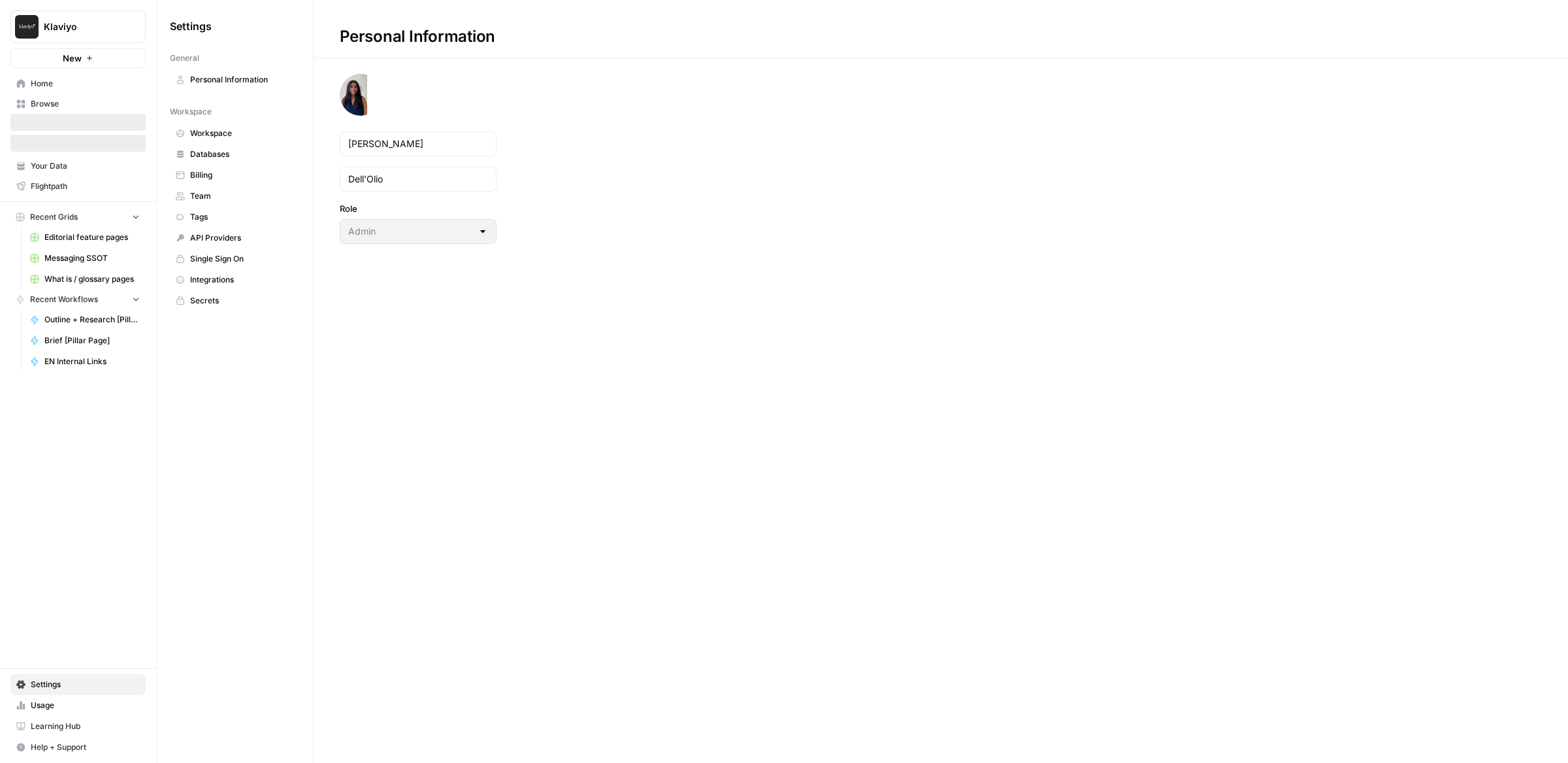
click at [98, 177] on link "Flightpath" at bounding box center [78, 186] width 135 height 21
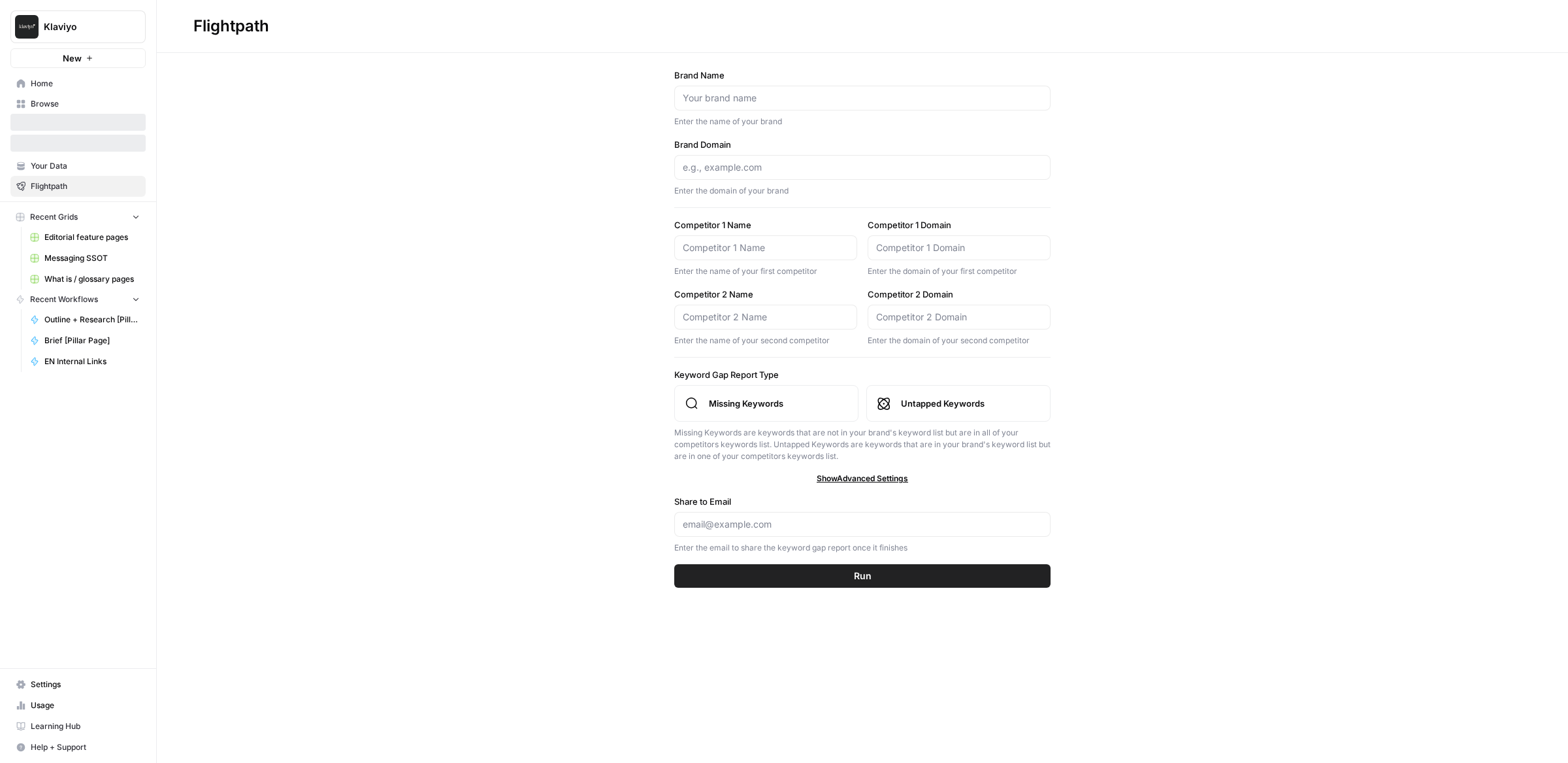
click at [96, 168] on span "Your Data" at bounding box center [85, 166] width 109 height 12
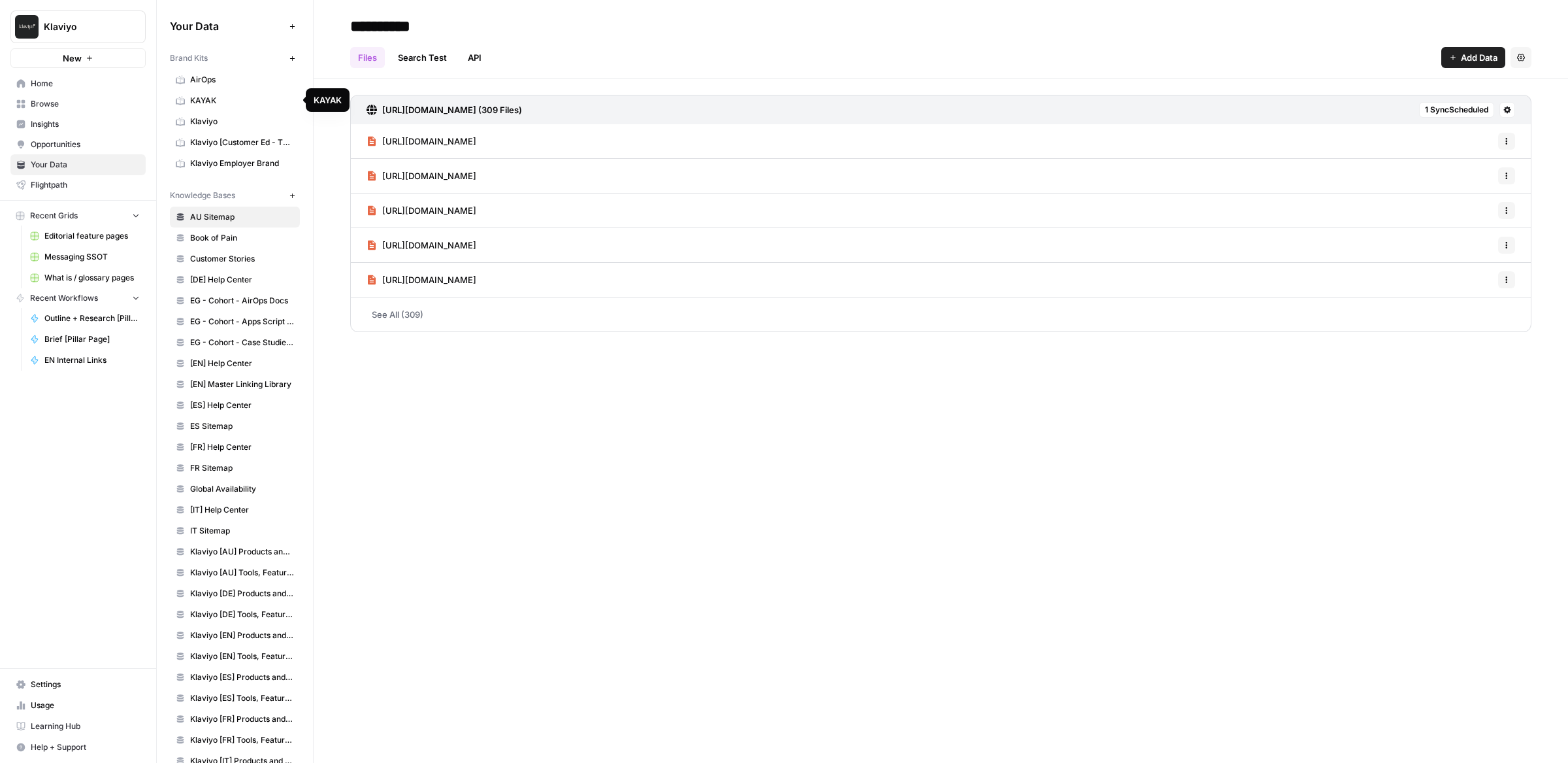
click at [210, 102] on span "KAYAK" at bounding box center [242, 100] width 104 height 12
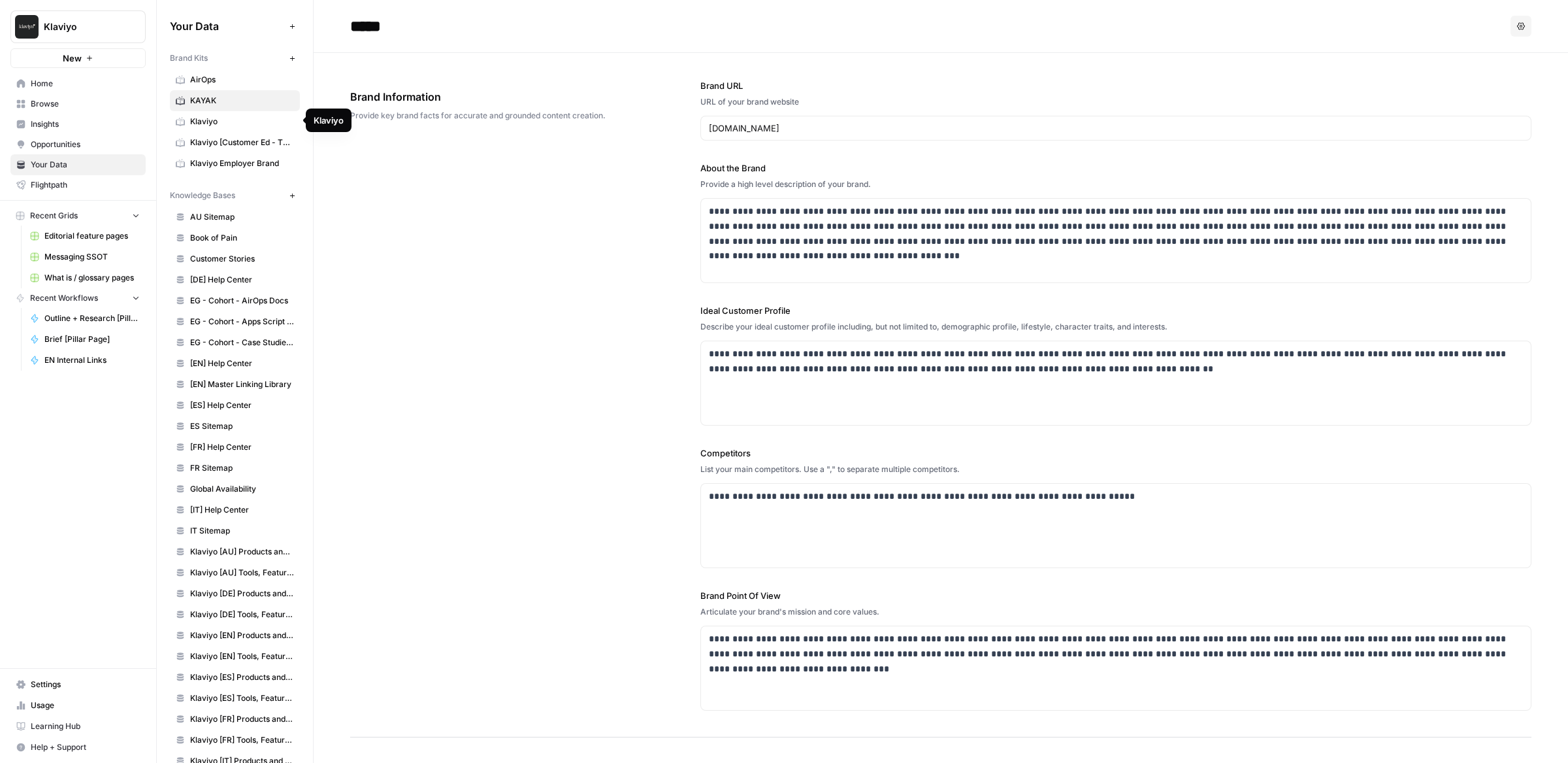
click at [205, 132] on link "Klaviyo [Customer Ed - TEST]" at bounding box center [235, 143] width 130 height 21
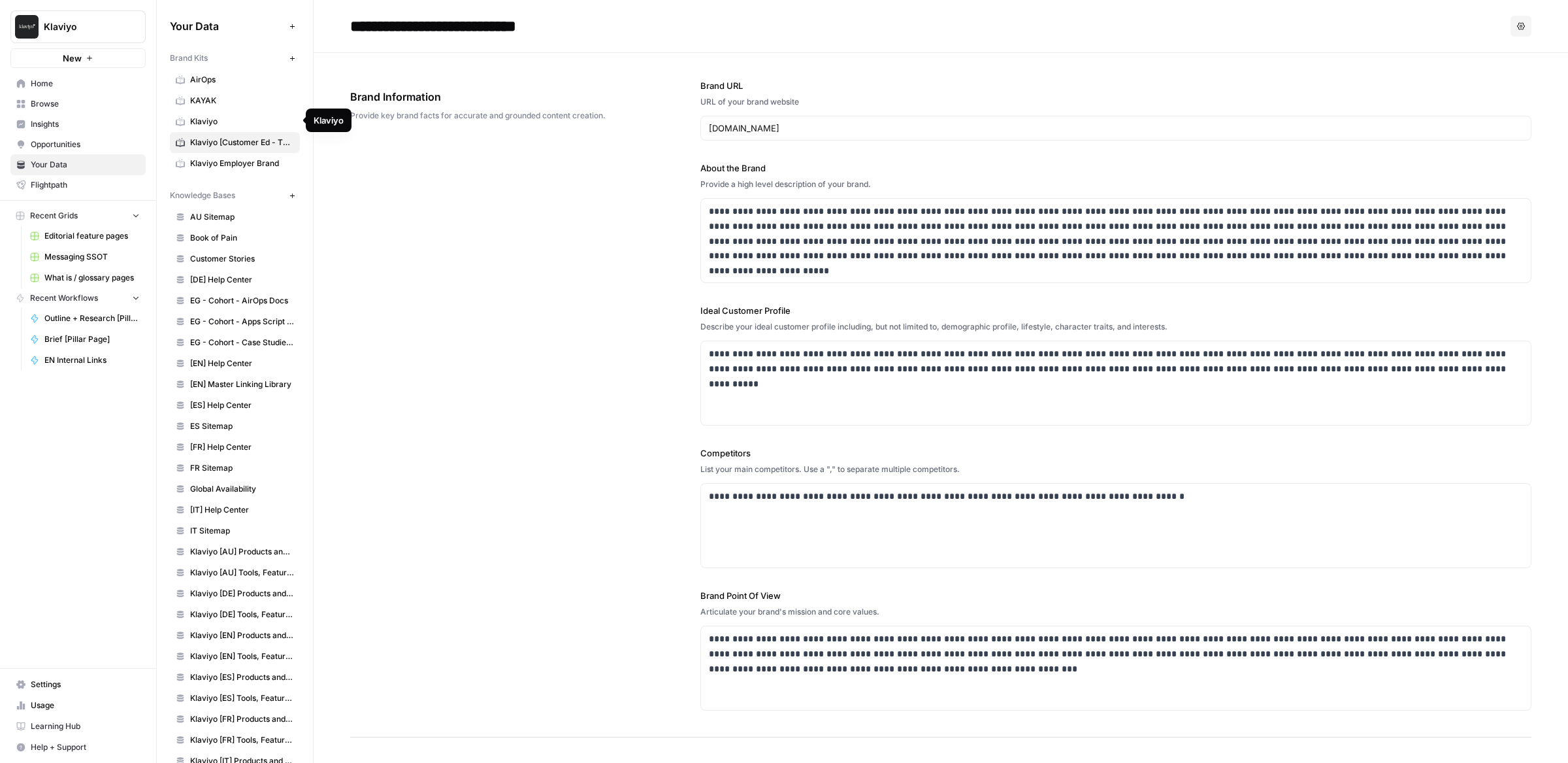
click at [203, 117] on span "Klaviyo" at bounding box center [242, 122] width 104 height 12
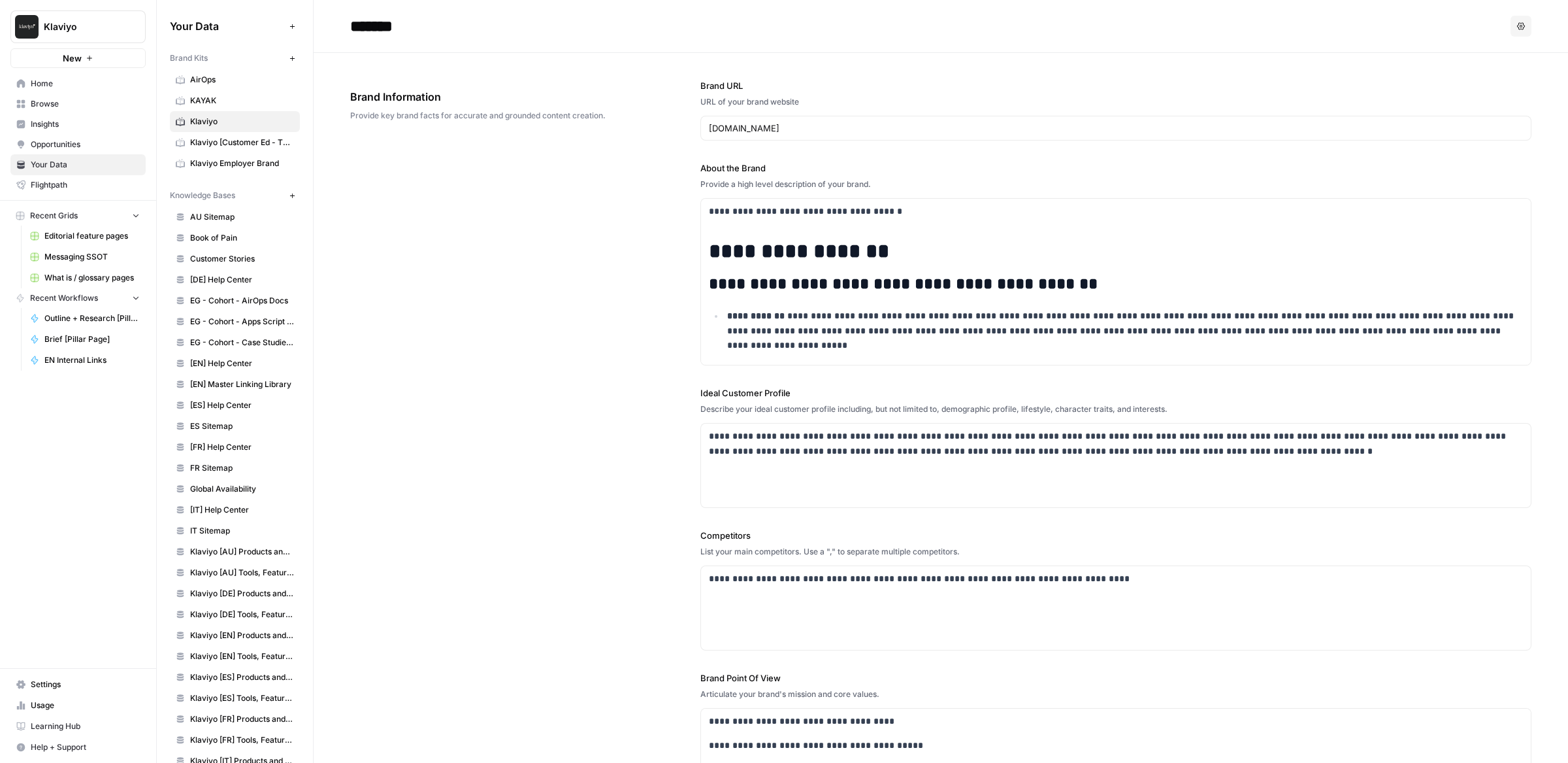
click at [199, 76] on span "AirOps" at bounding box center [242, 79] width 104 height 12
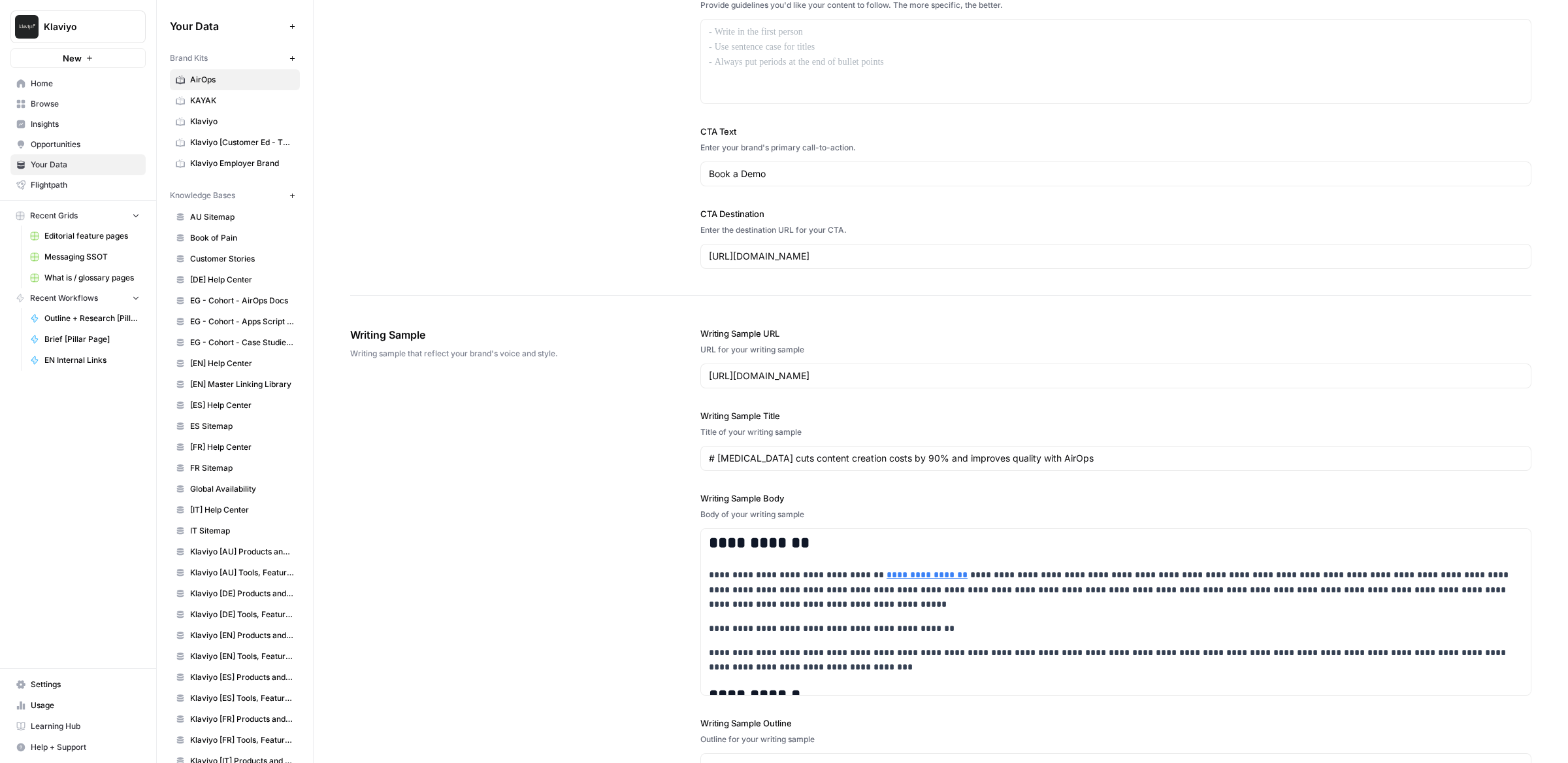
scroll to position [1726, 0]
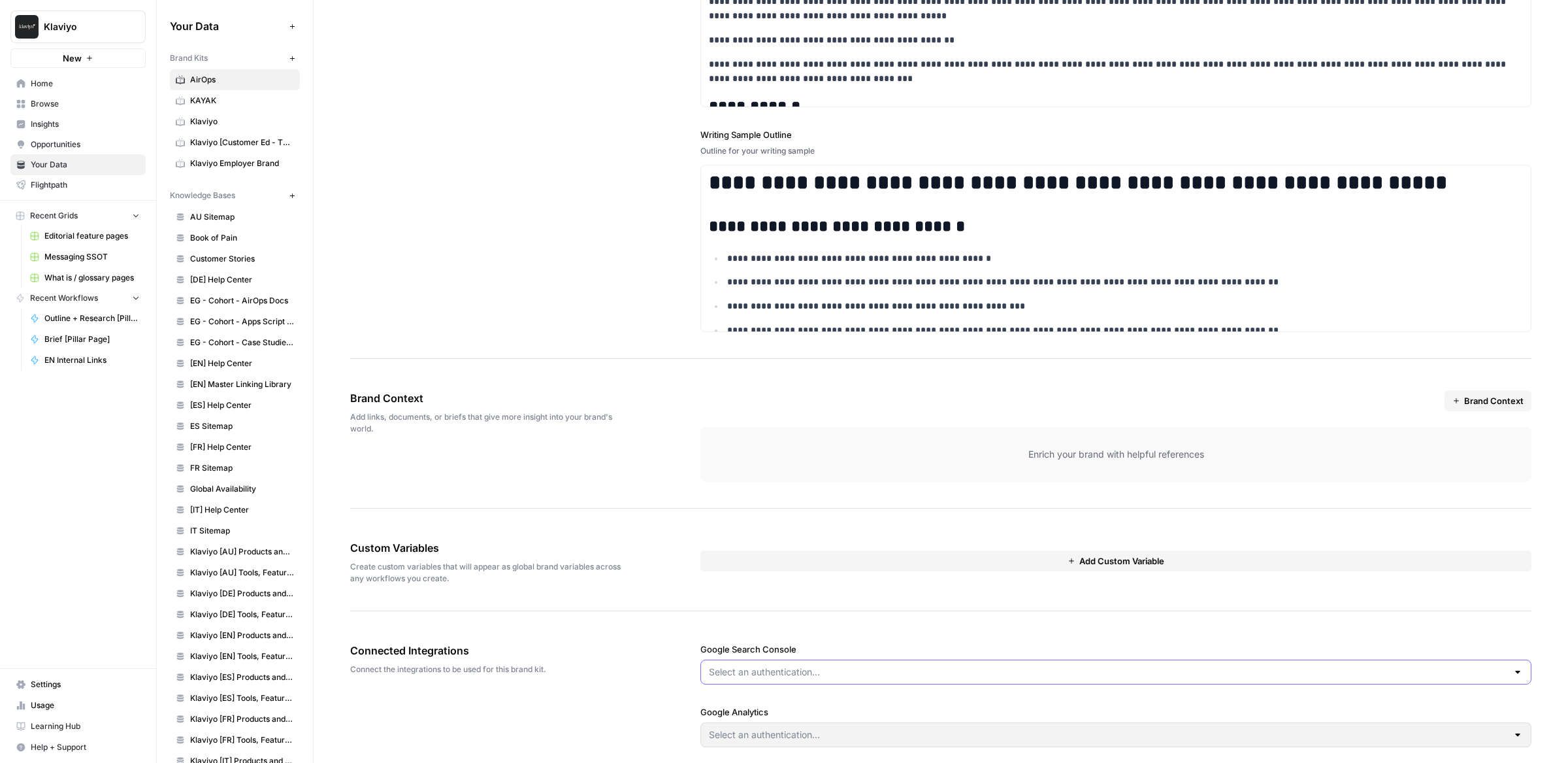
click at [753, 665] on input "Google Search Console" at bounding box center [1107, 672] width 798 height 14
click at [614, 454] on div "Brand Context Add links, documents, or briefs that give more insight into your …" at bounding box center [940, 437] width 1181 height 145
click at [208, 119] on span "Klaviyo" at bounding box center [242, 122] width 104 height 12
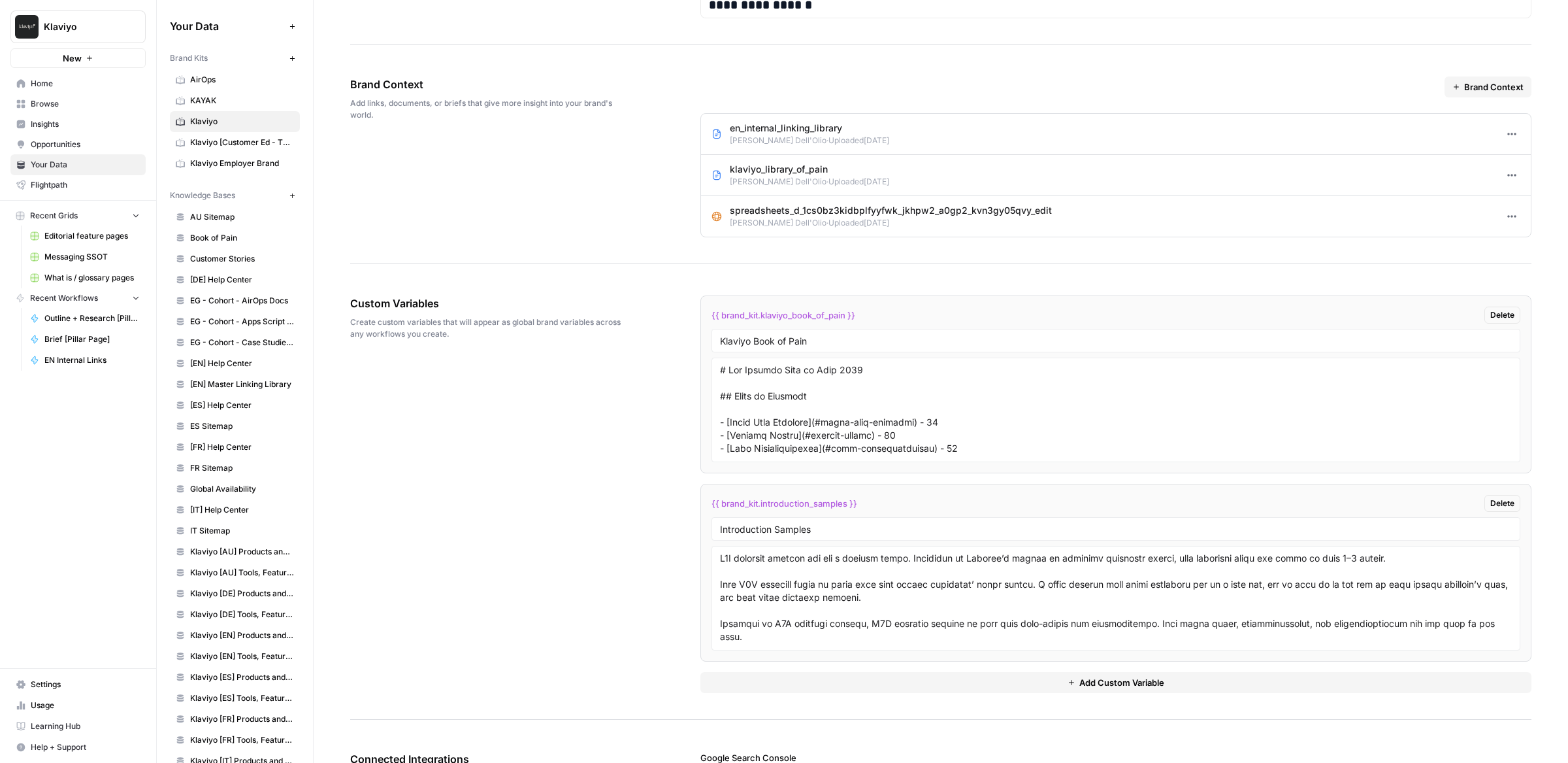
scroll to position [2477, 0]
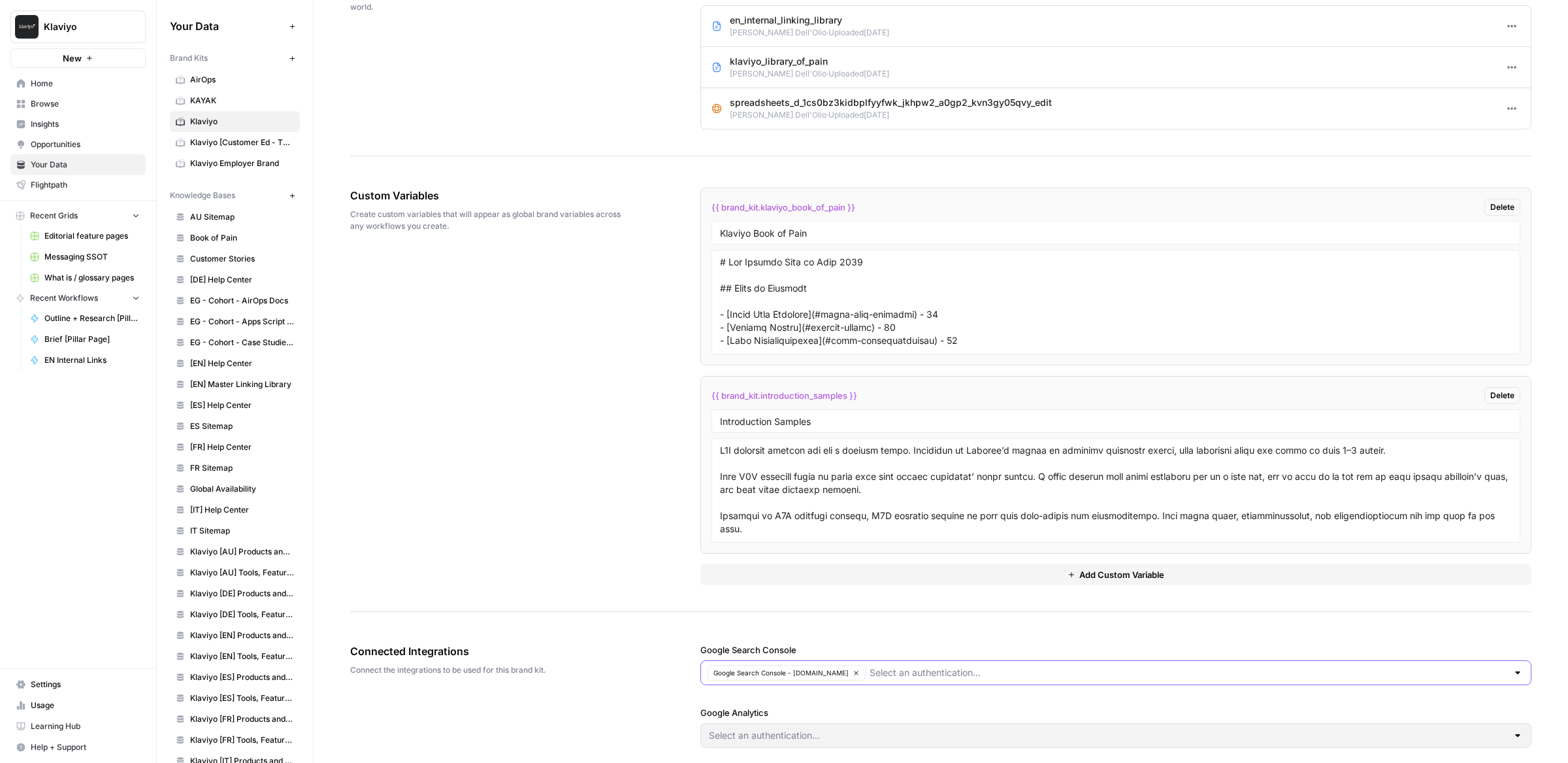
click at [900, 666] on input "Google Search Console" at bounding box center [1189, 673] width 637 height 14
click at [552, 696] on div "Connected Integrations Connect the integrations to be used for this brand kit. …" at bounding box center [940, 695] width 1181 height 156
click at [58, 686] on span "Settings" at bounding box center [85, 684] width 109 height 12
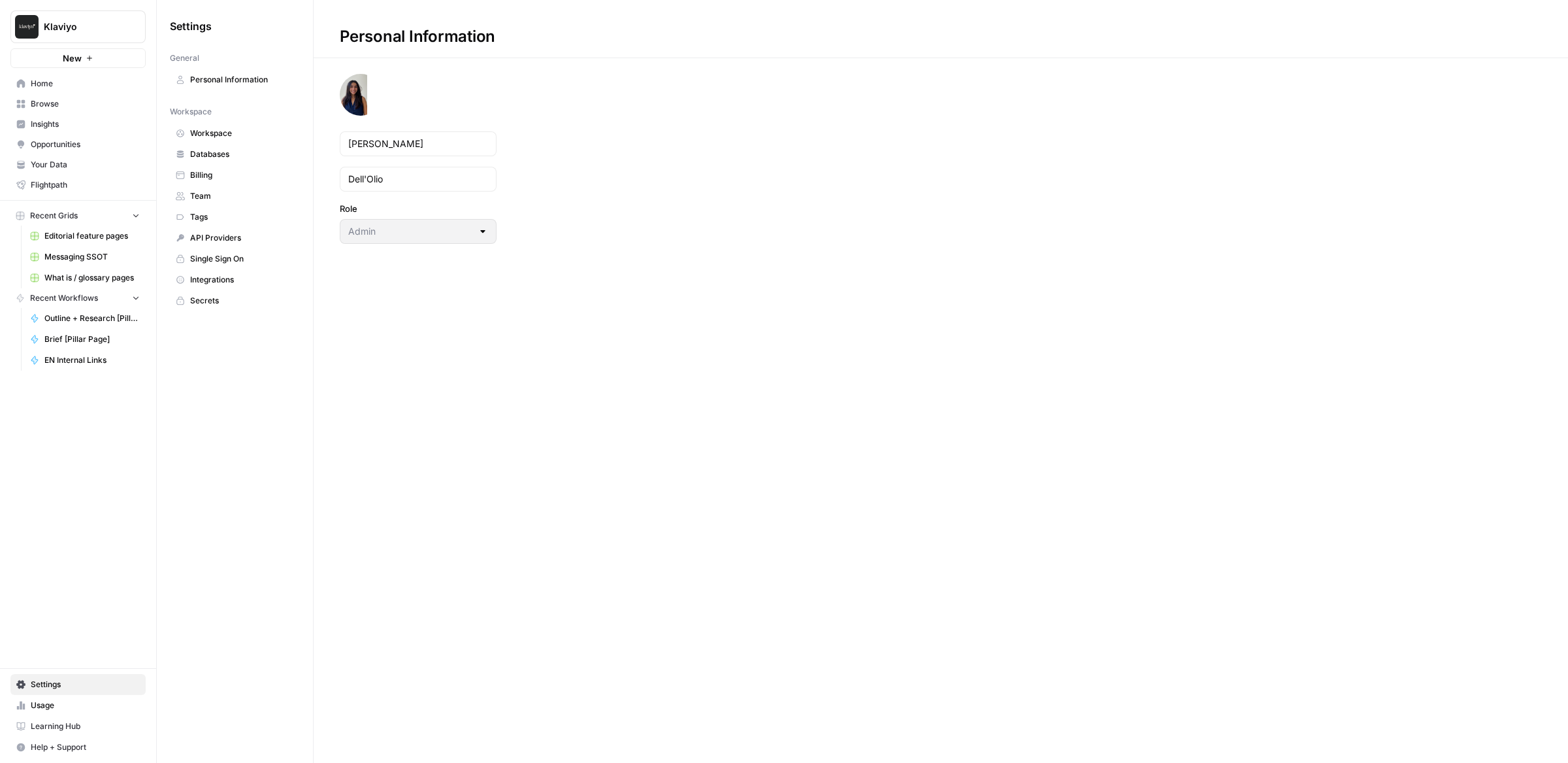
click at [229, 127] on span "Workspace" at bounding box center [242, 133] width 104 height 12
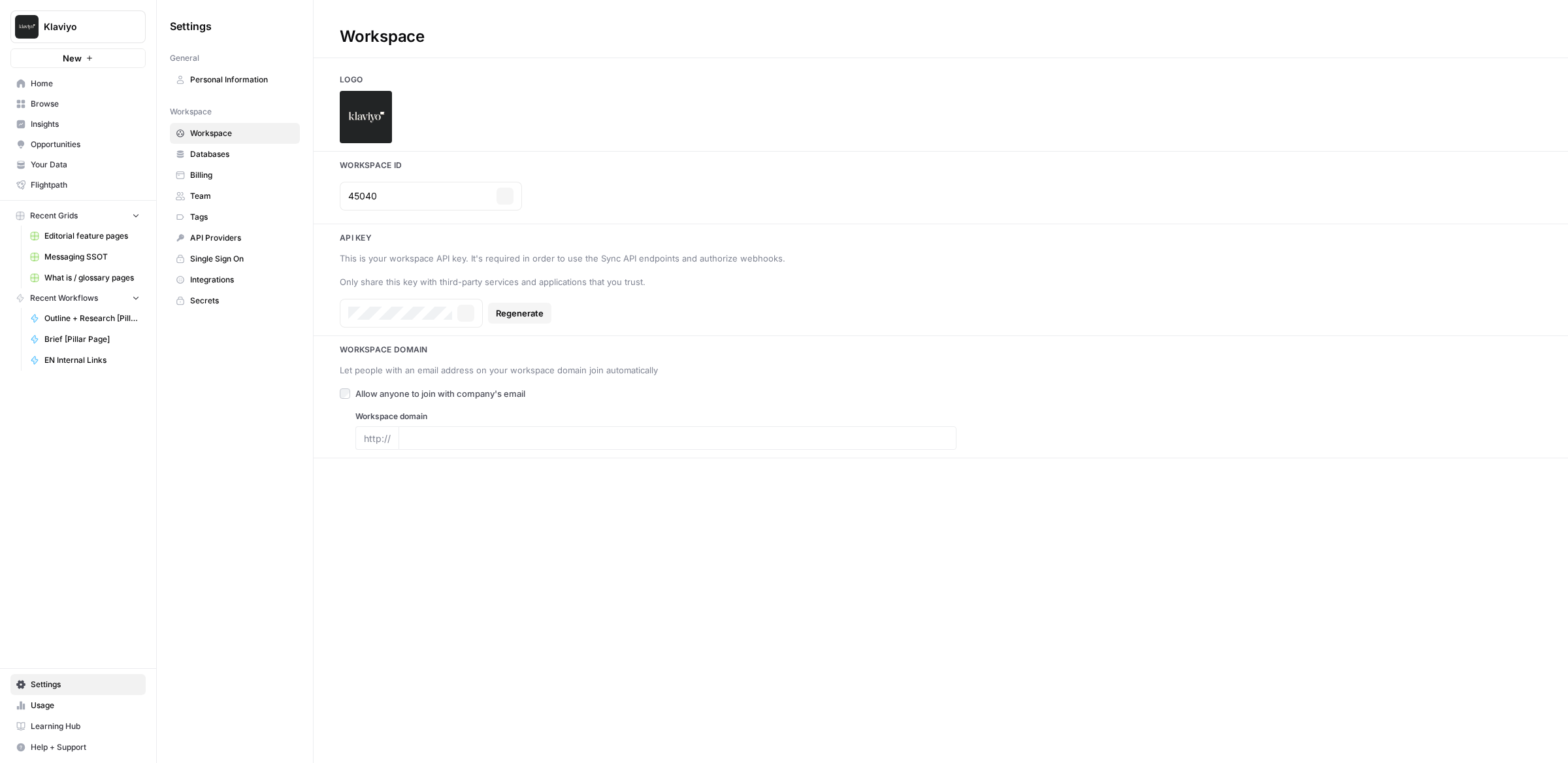
type input "klaviyo.com"
click at [219, 274] on span "Integrations" at bounding box center [242, 280] width 104 height 12
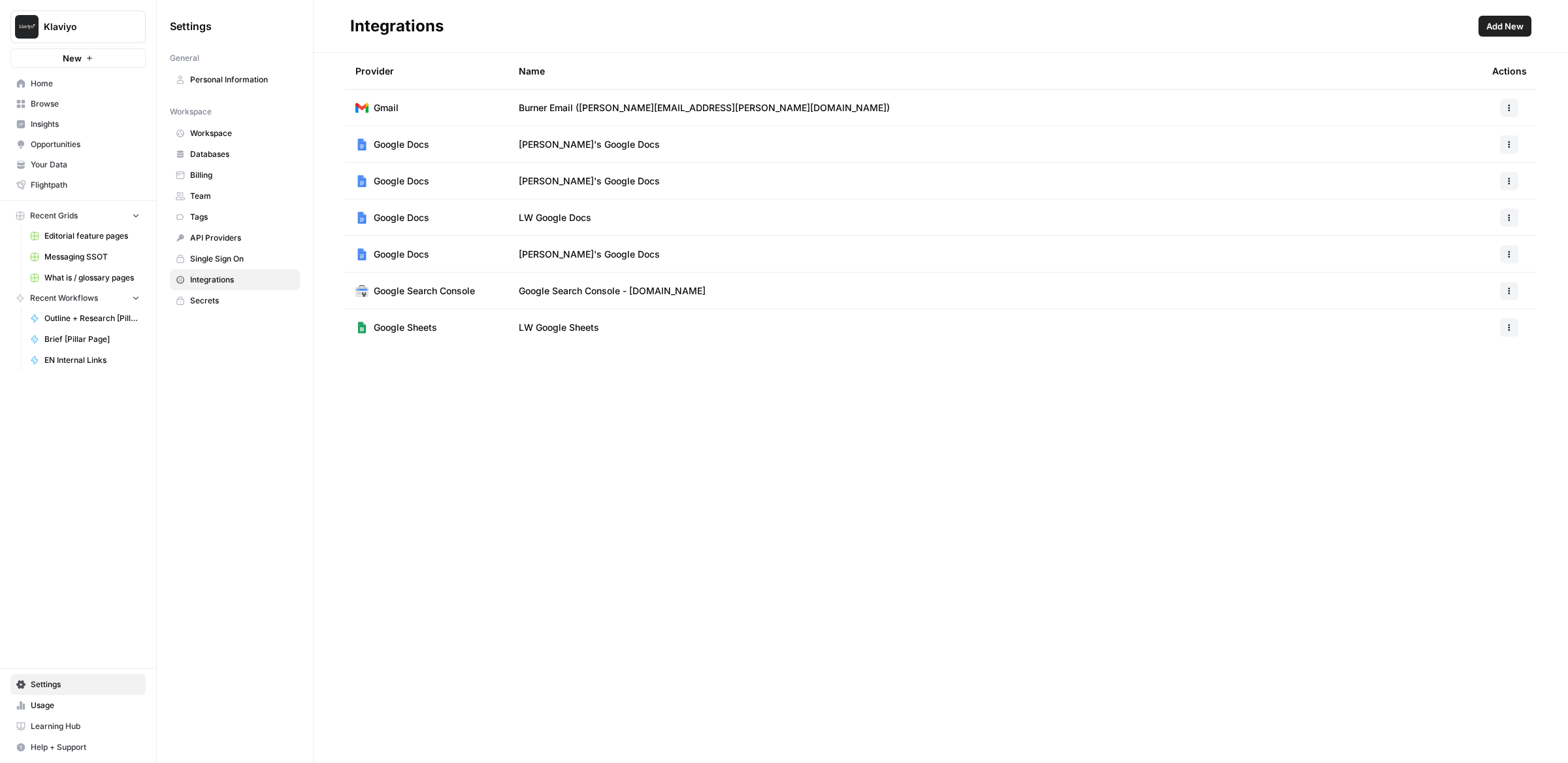
click at [1505, 19] on button "Add New" at bounding box center [1504, 26] width 53 height 21
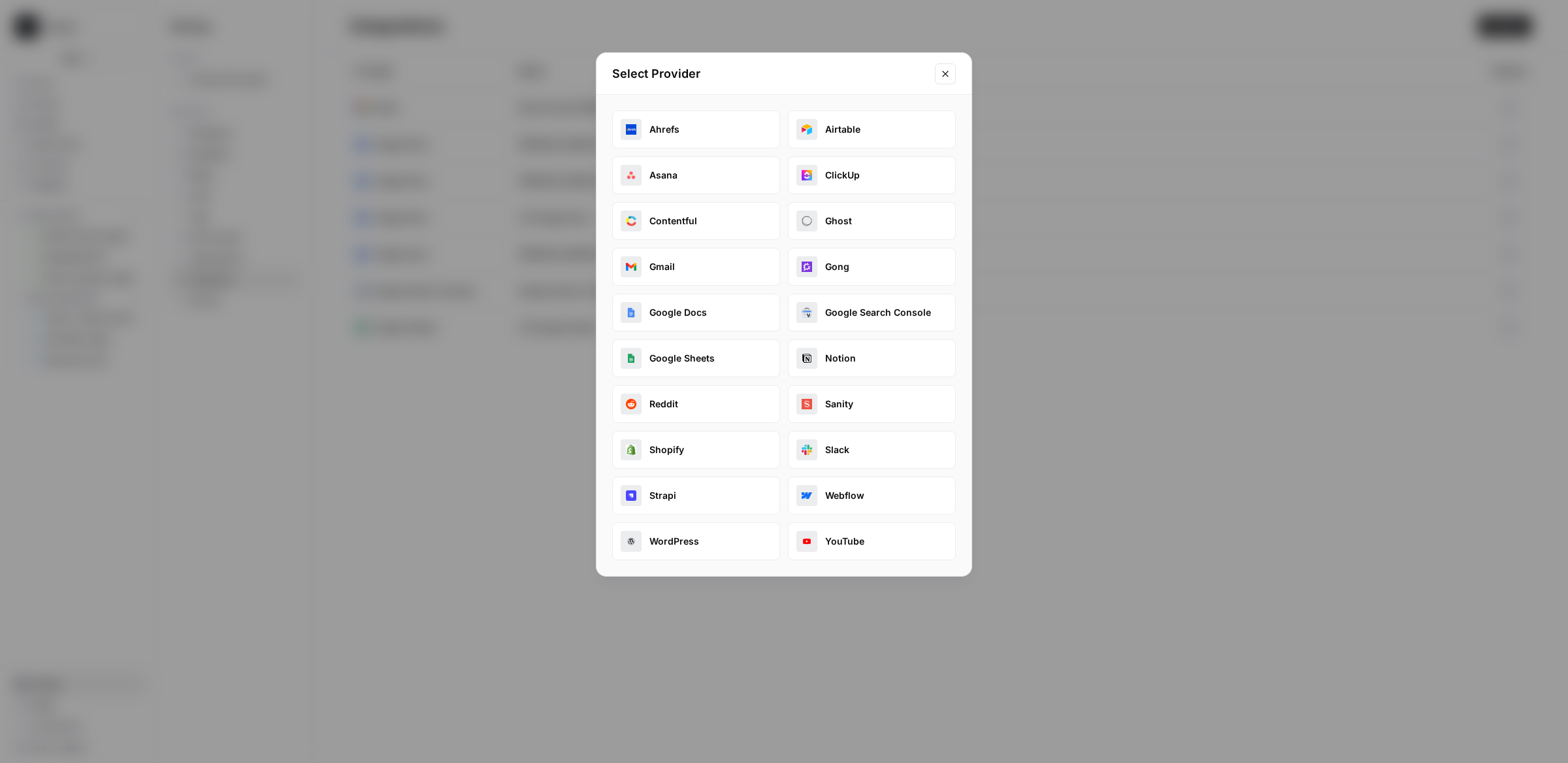
click at [940, 70] on icon "Close modal" at bounding box center [945, 73] width 11 height 11
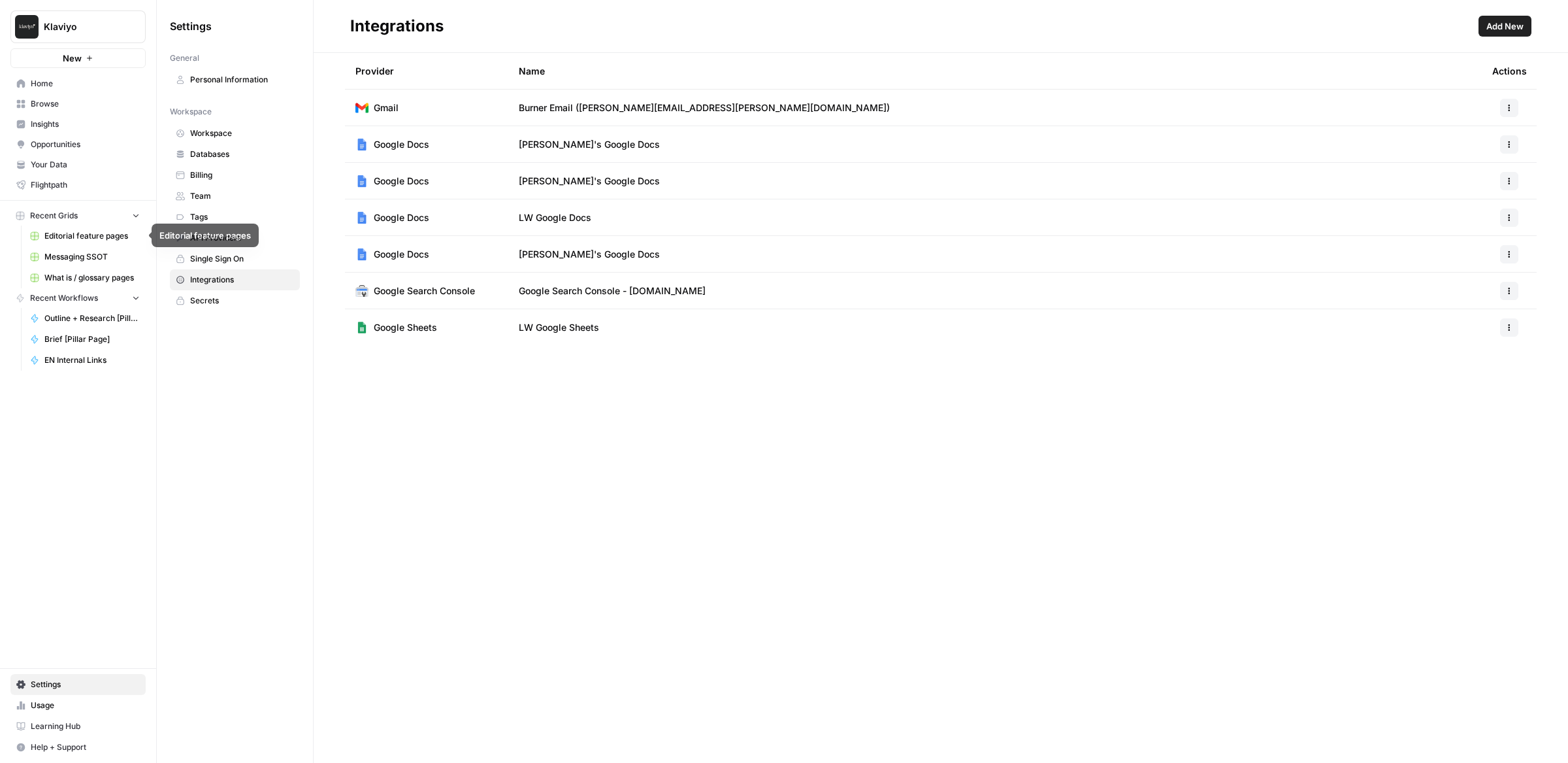
click at [59, 160] on span "Your Data" at bounding box center [85, 164] width 109 height 12
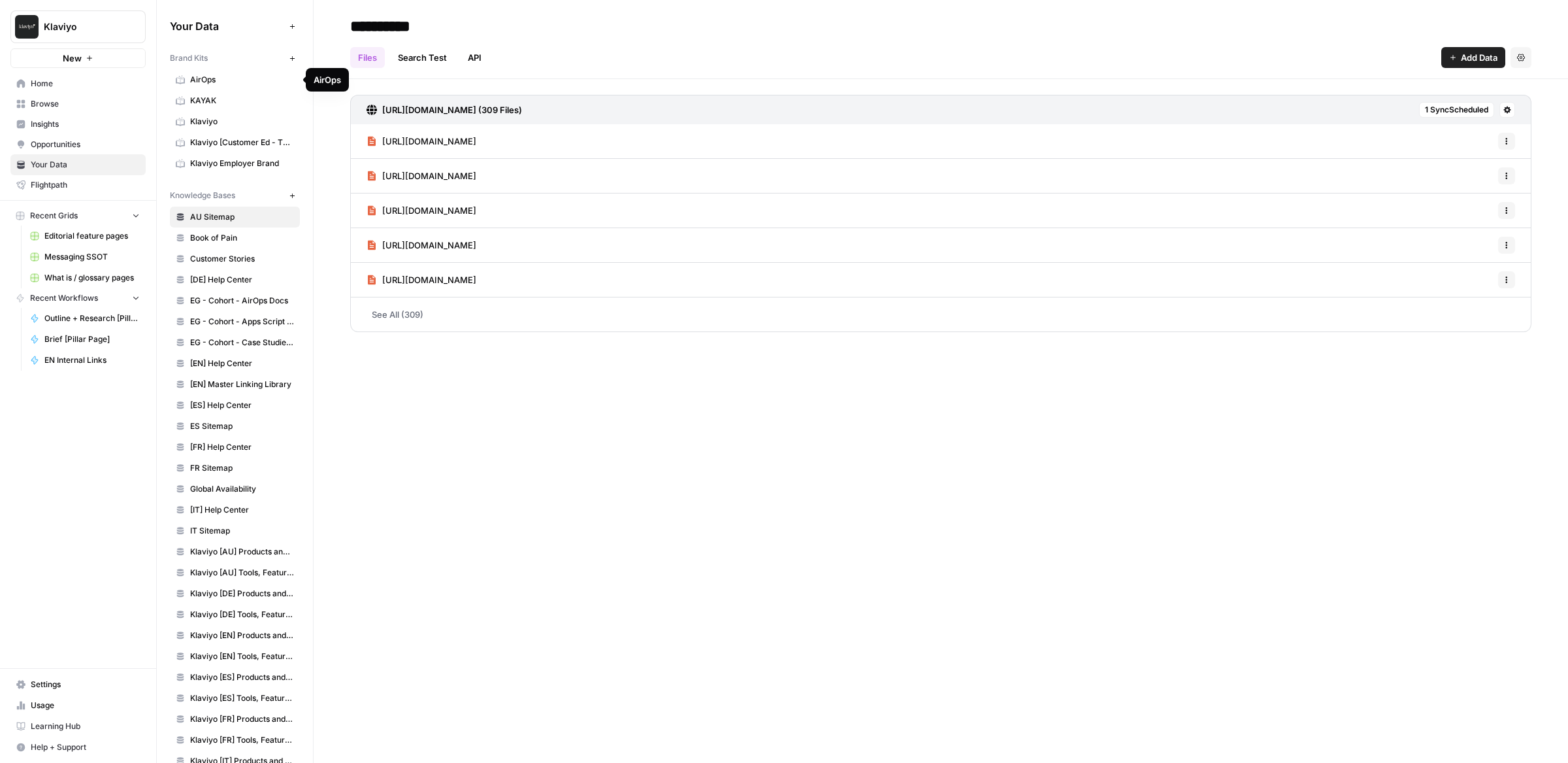
click at [252, 127] on link "Klaviyo" at bounding box center [235, 122] width 130 height 21
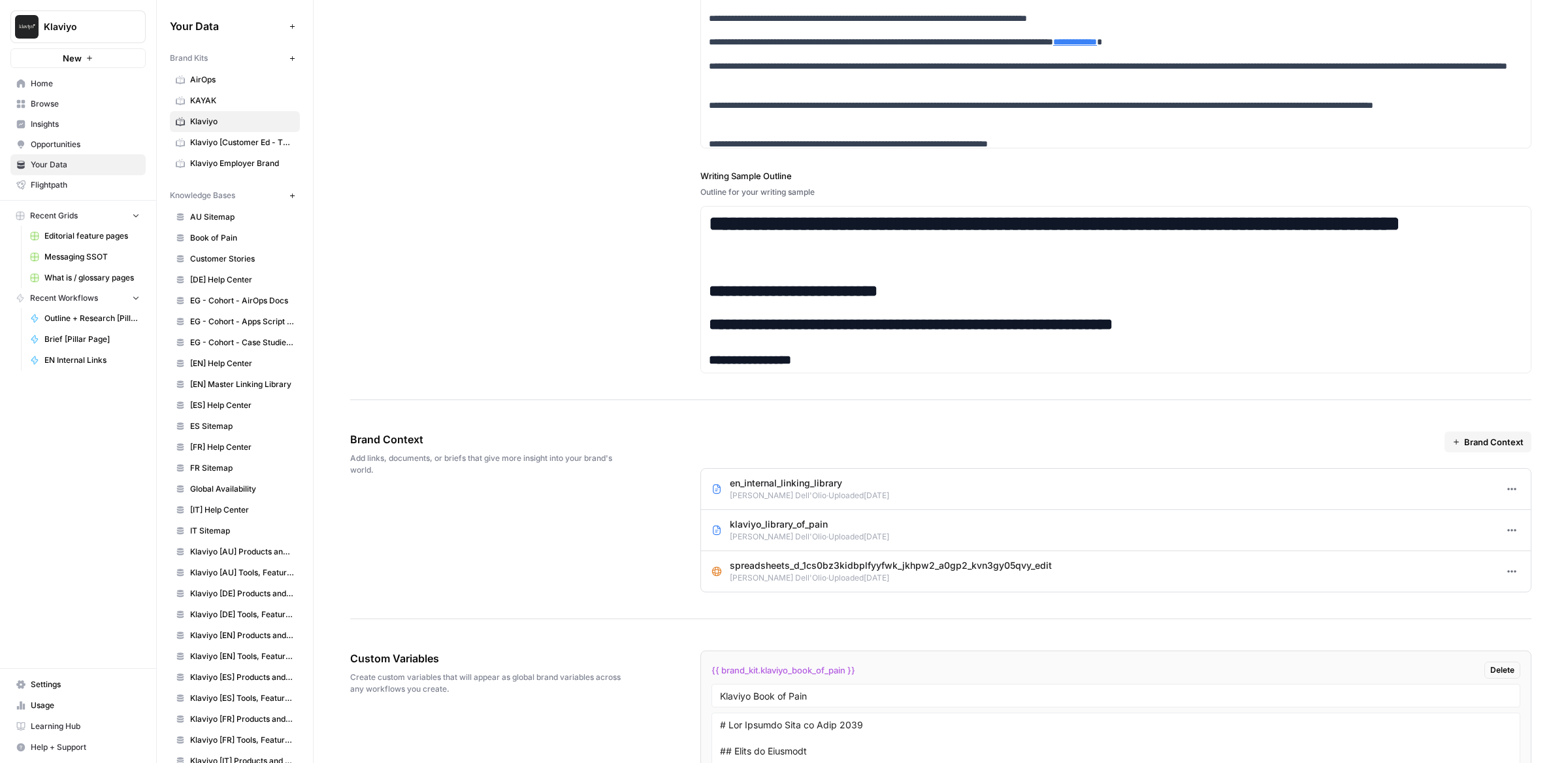
scroll to position [2477, 0]
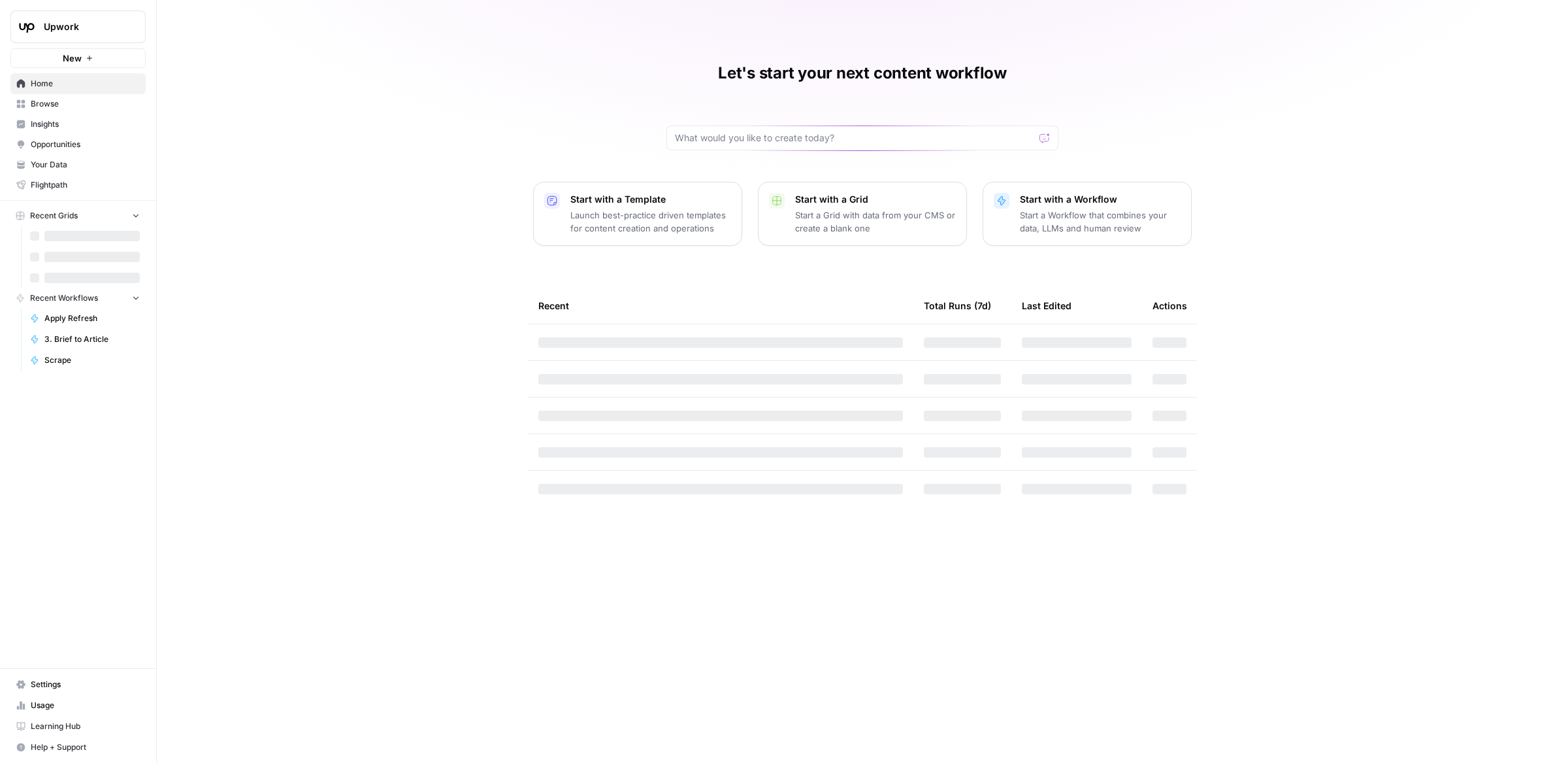
click at [36, 173] on link "Your Data" at bounding box center [78, 165] width 135 height 21
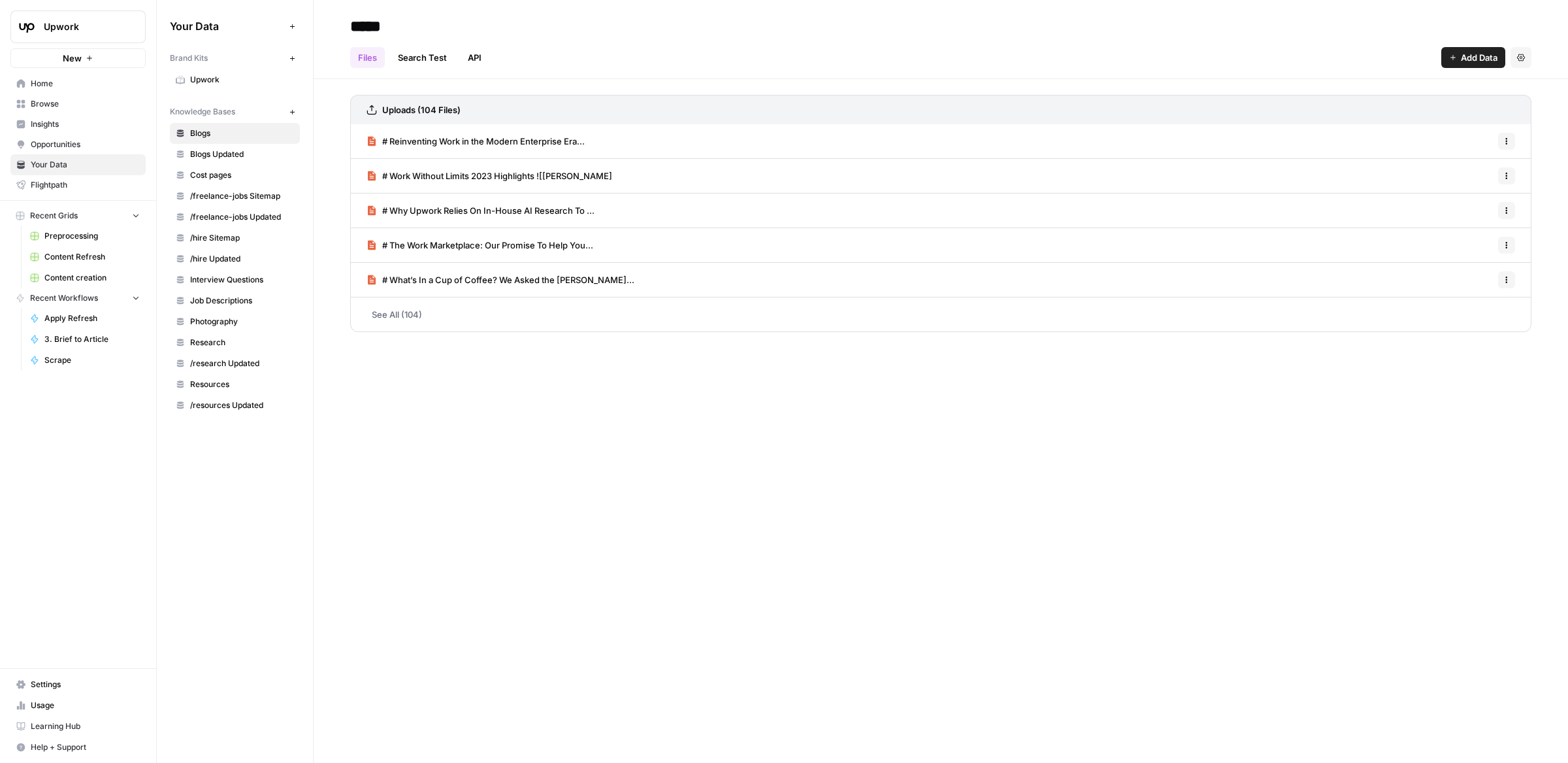
click at [221, 78] on span "Upwork" at bounding box center [242, 79] width 104 height 12
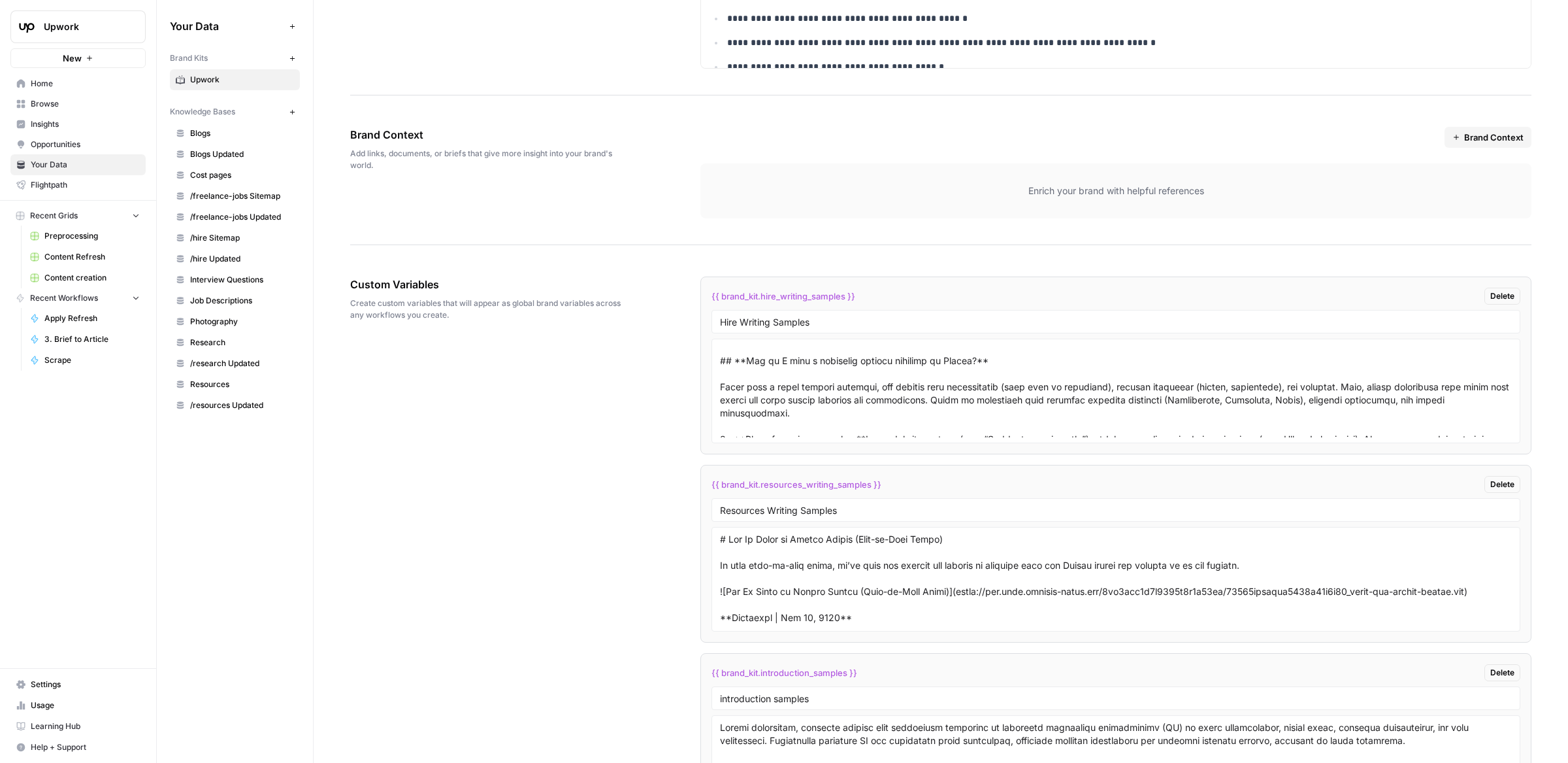
scroll to position [1138, 0]
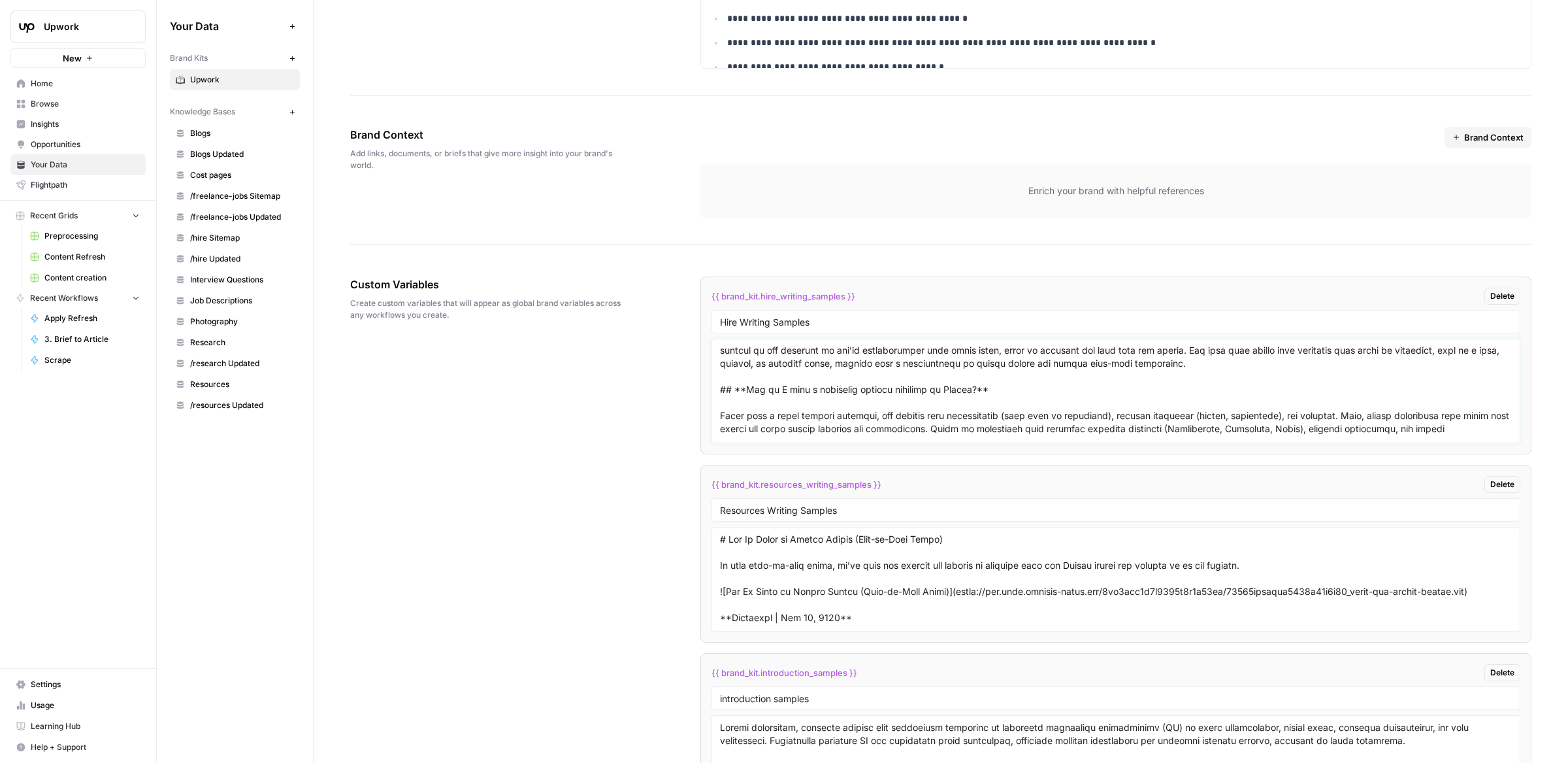
click at [922, 382] on textarea at bounding box center [1116, 391] width 792 height 93
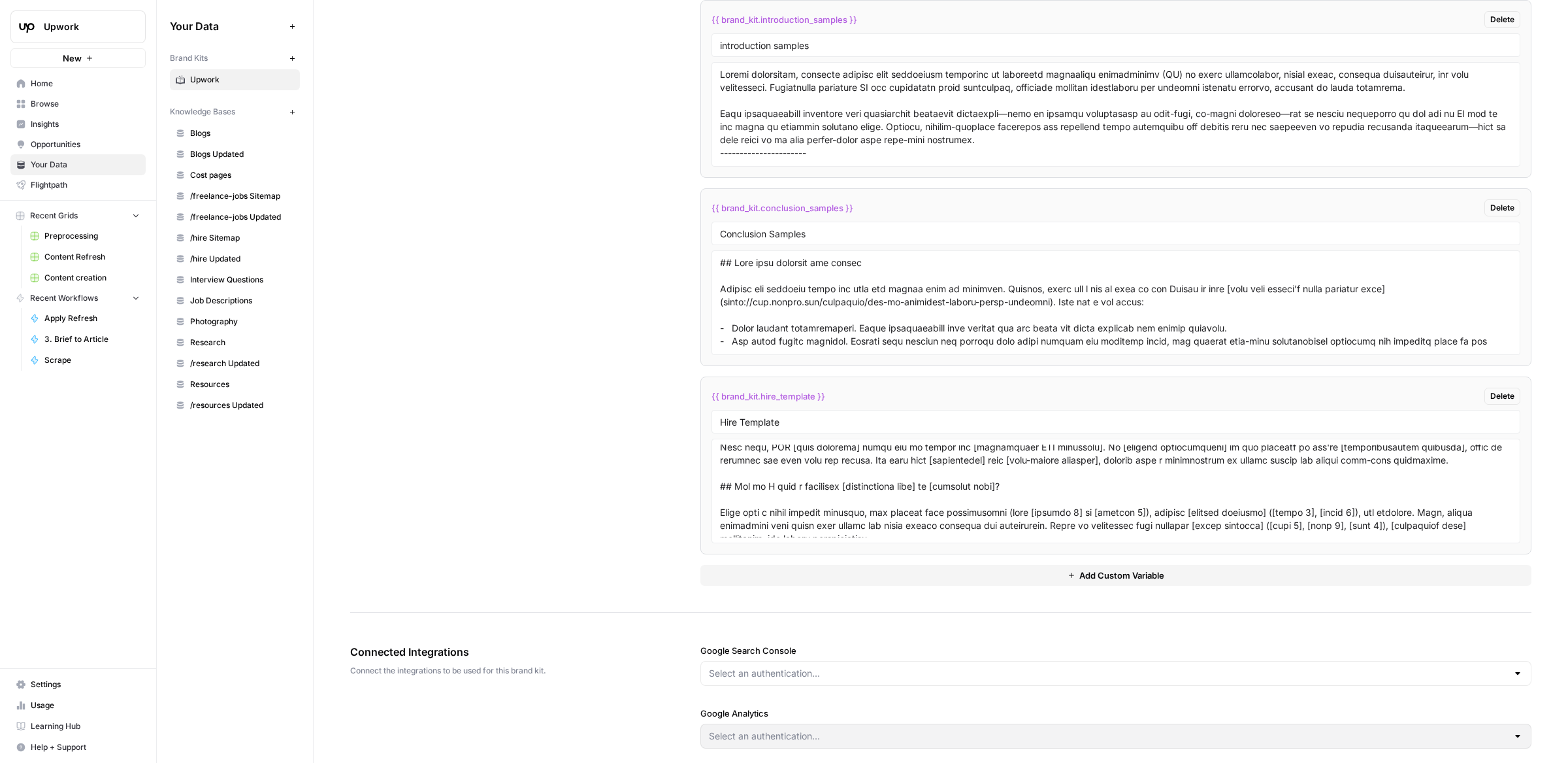
scroll to position [445, 0]
click at [760, 480] on textarea at bounding box center [1116, 491] width 792 height 93
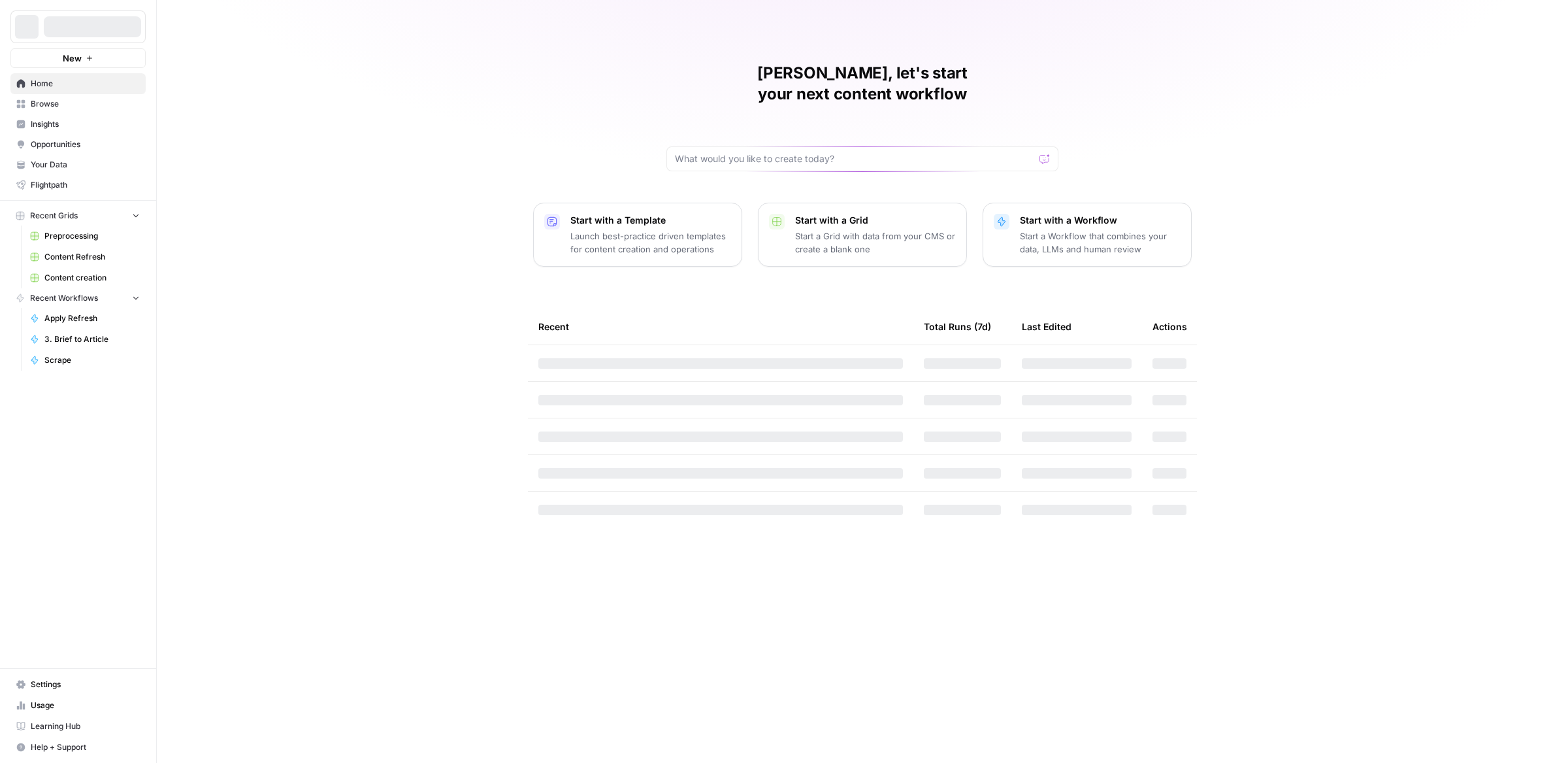
click at [51, 125] on span "Insights" at bounding box center [85, 124] width 109 height 12
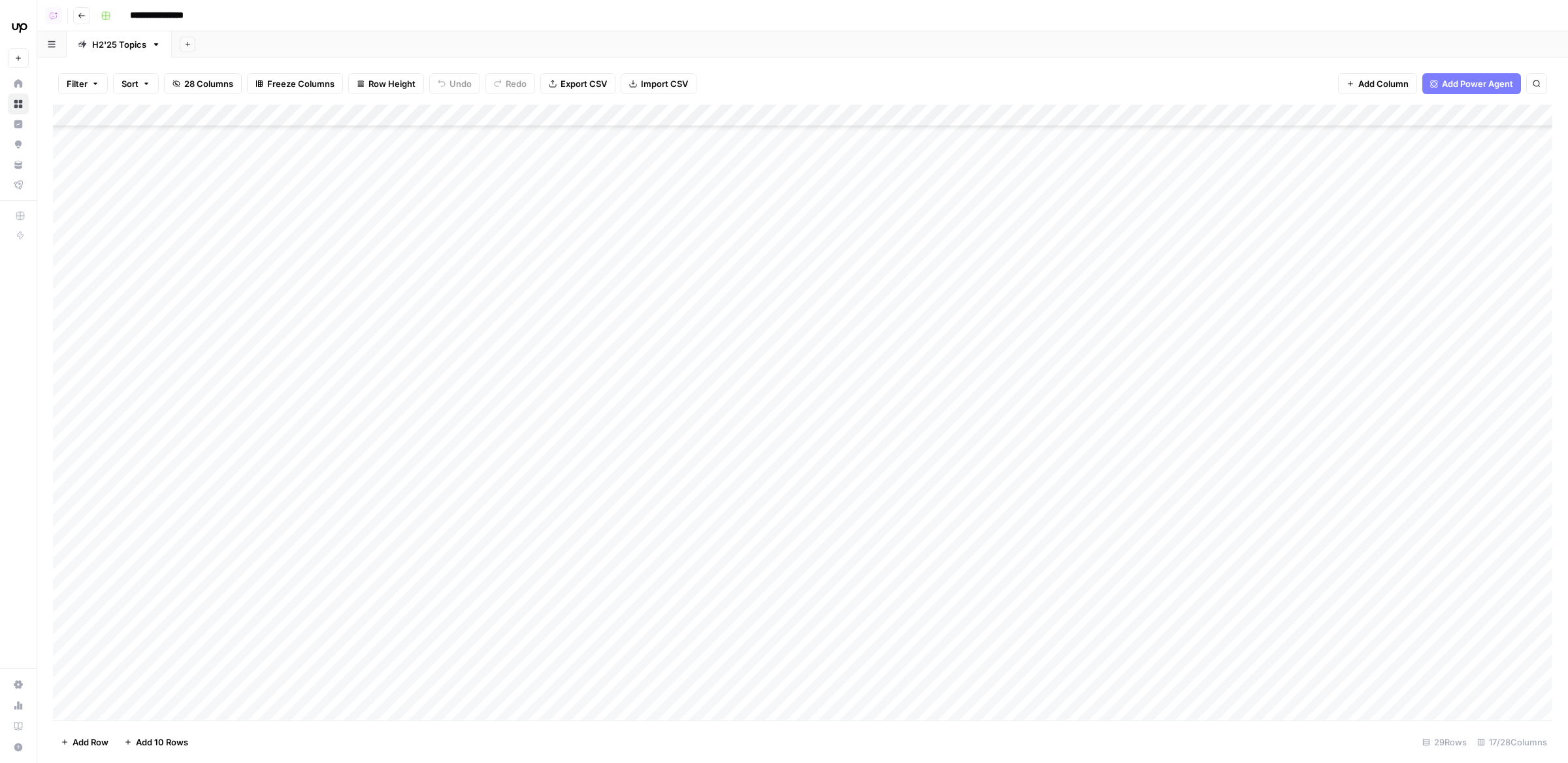
scroll to position [295, 0]
click at [707, 387] on div "Add Column" at bounding box center [802, 412] width 1499 height 616
click at [702, 385] on div "Add Column" at bounding box center [802, 412] width 1499 height 616
click at [692, 426] on div "Add Column" at bounding box center [802, 412] width 1499 height 616
click at [703, 421] on div "Add Column" at bounding box center [802, 412] width 1499 height 616
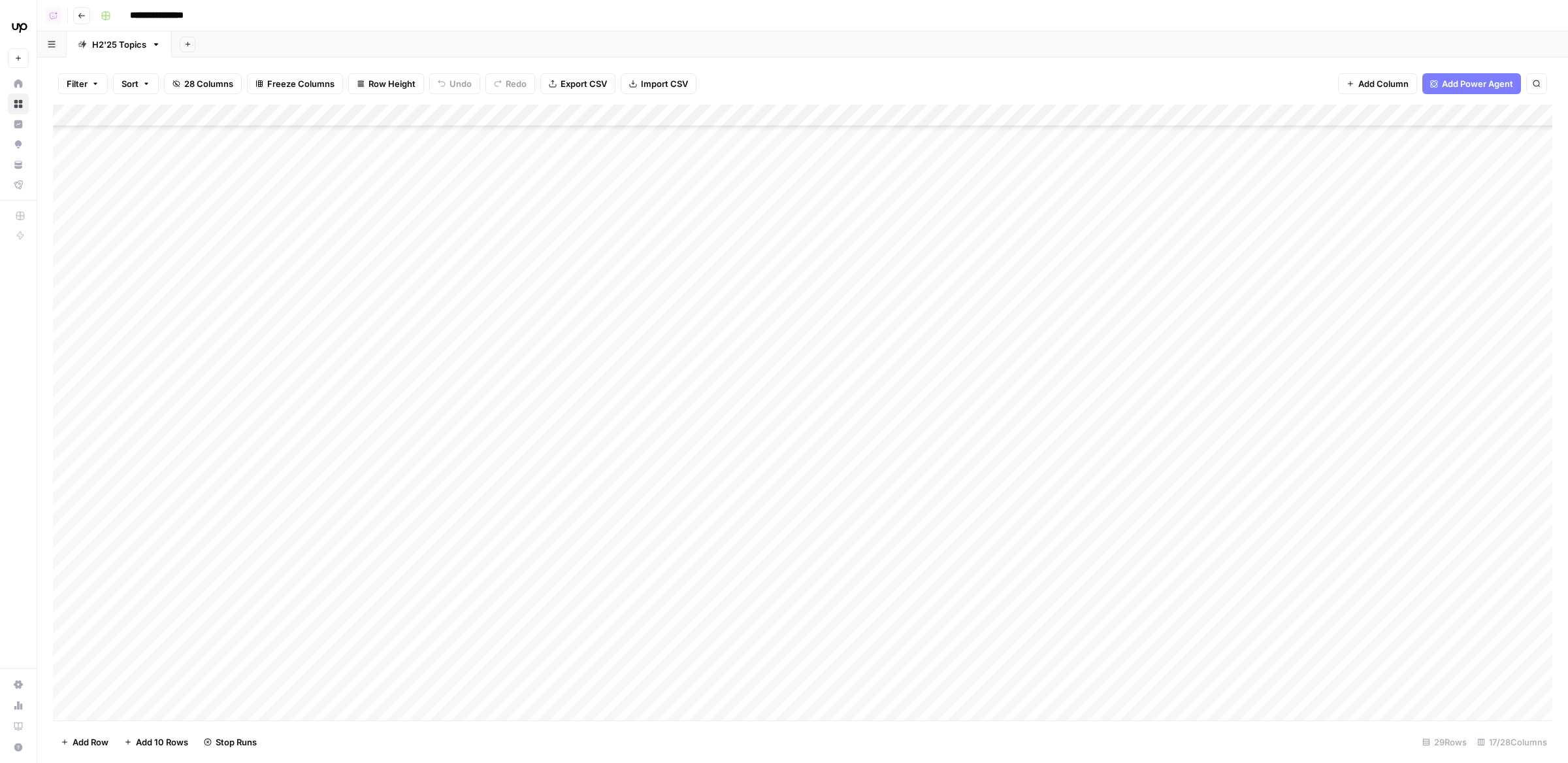
click at [703, 454] on div "Add Column" at bounding box center [802, 412] width 1499 height 616
click at [704, 483] on div "Add Column" at bounding box center [802, 412] width 1499 height 616
click at [707, 520] on div "Add Column" at bounding box center [802, 412] width 1499 height 616
click at [704, 406] on div "Add Column" at bounding box center [802, 412] width 1499 height 616
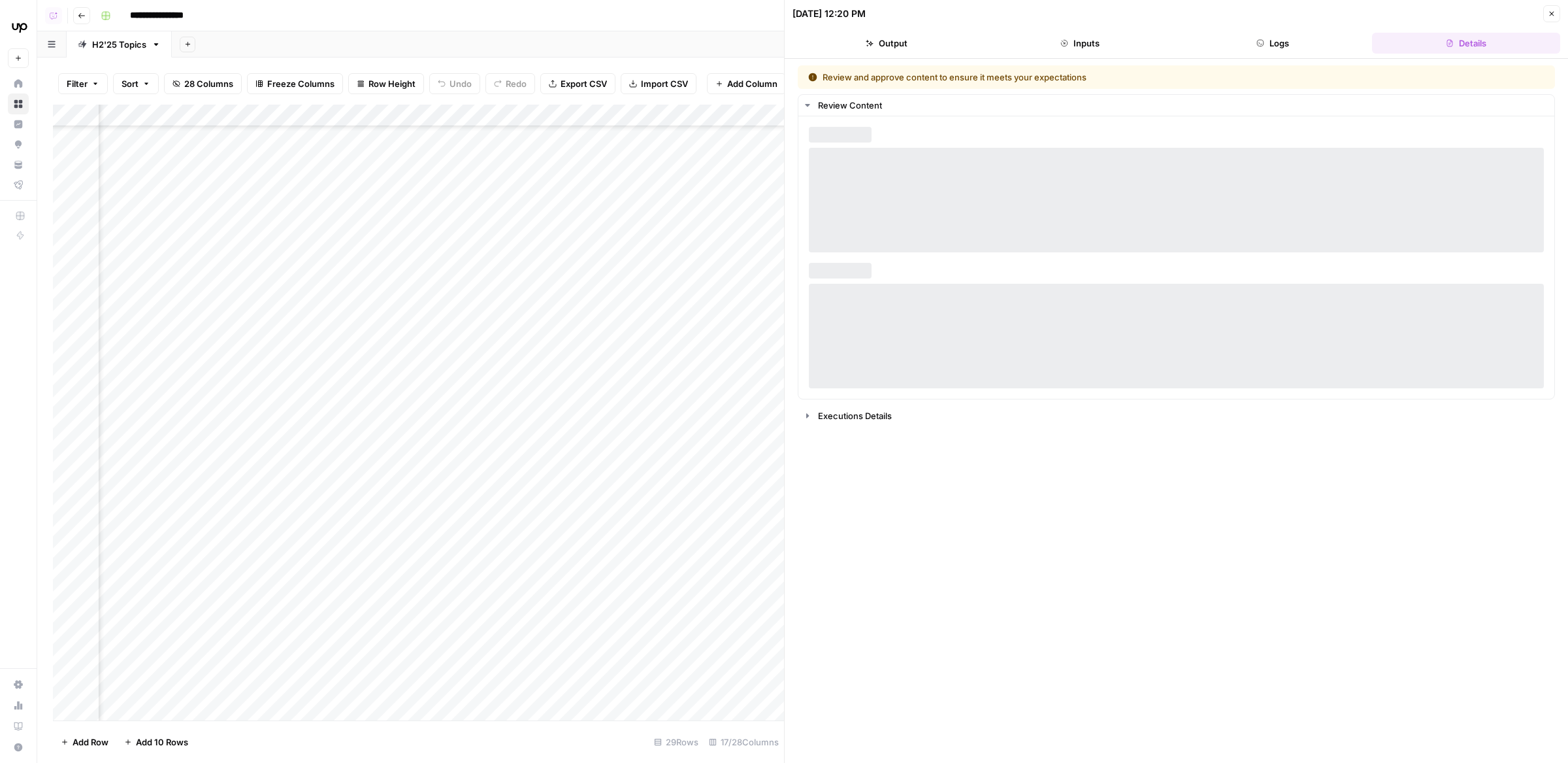
scroll to position [276, 84]
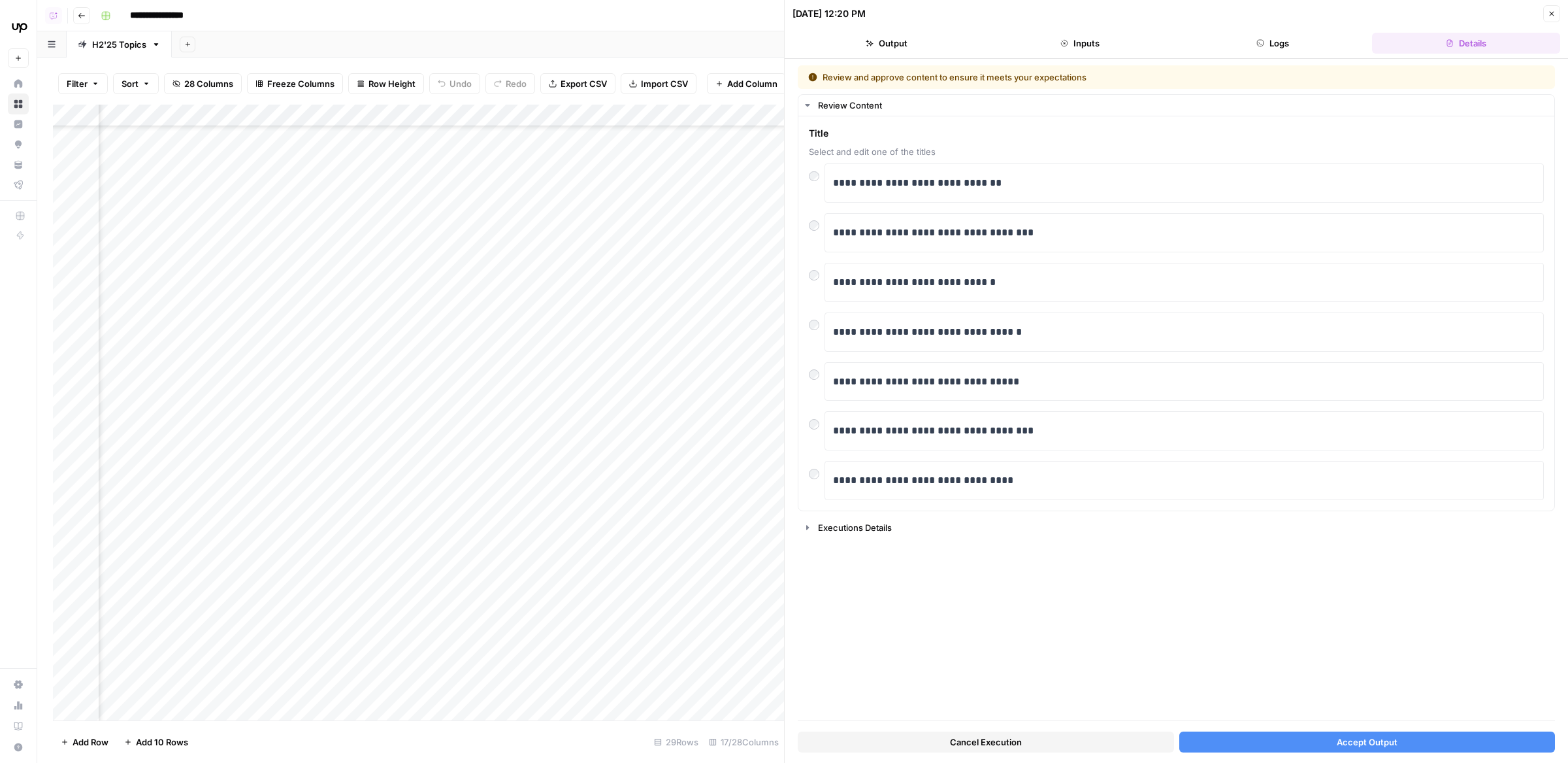
click at [1320, 745] on button "Accept Output" at bounding box center [1367, 742] width 377 height 21
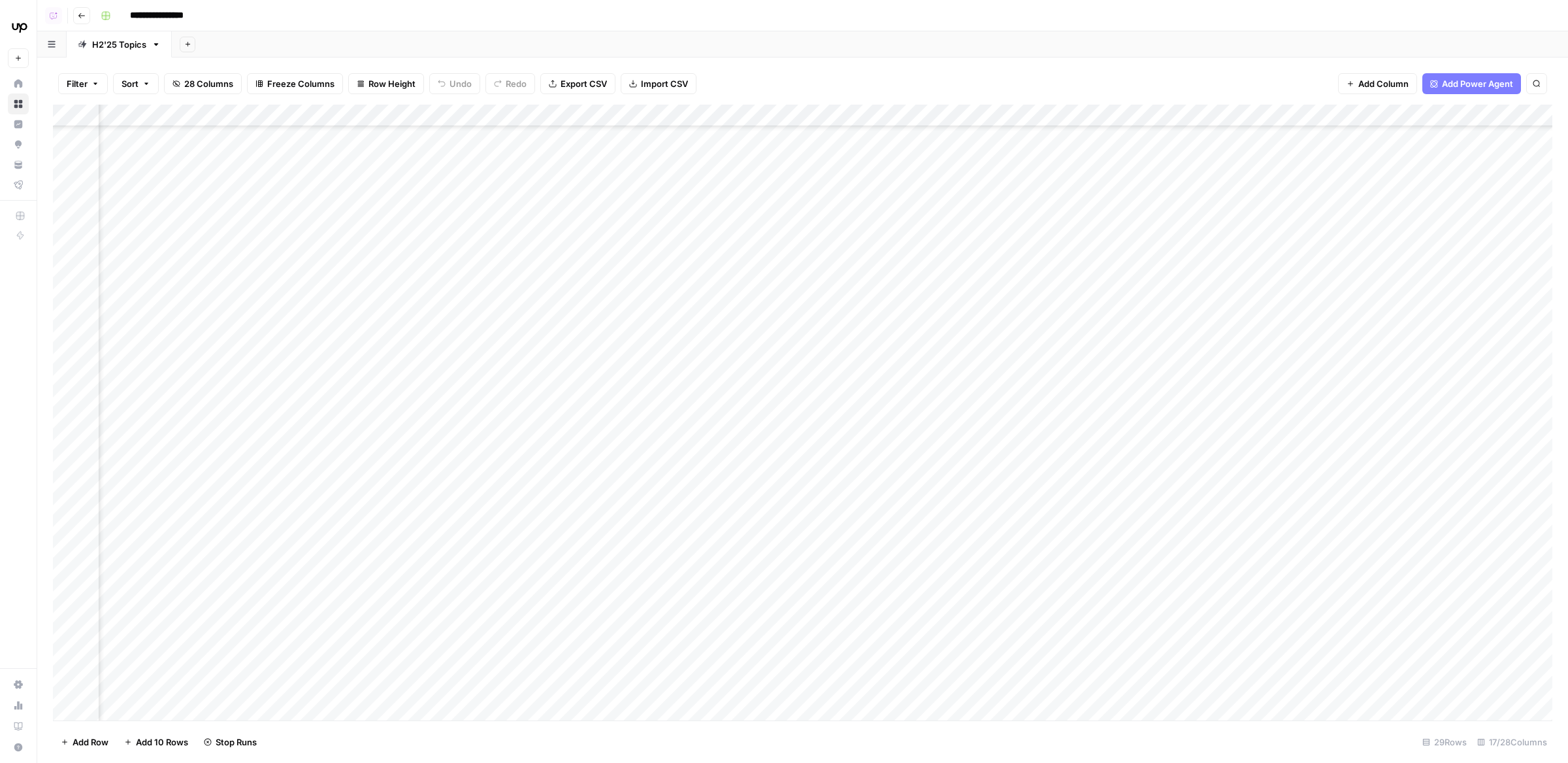
click at [617, 437] on div "Add Column" at bounding box center [802, 412] width 1499 height 616
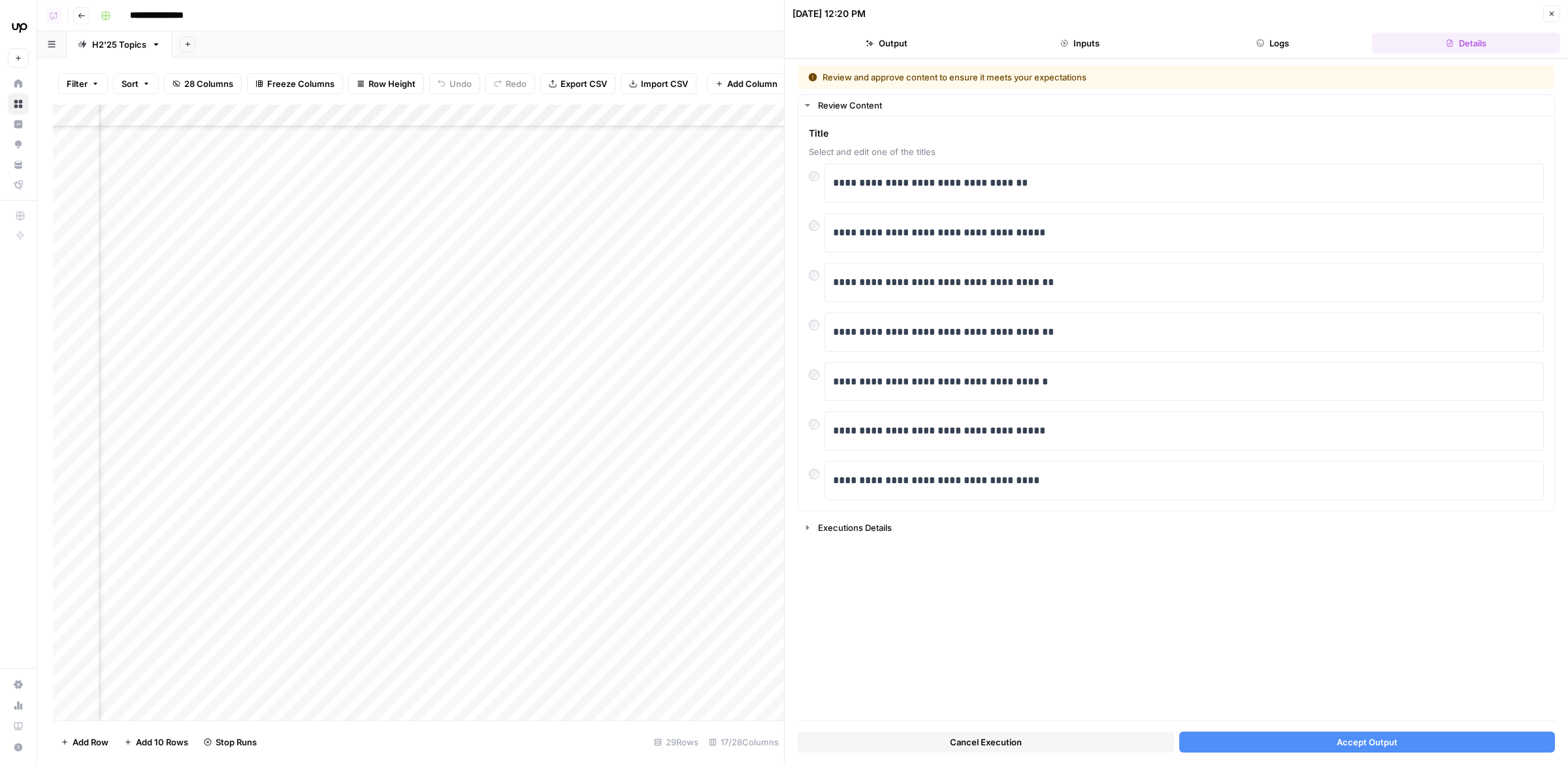
click at [1345, 735] on button "Accept Output" at bounding box center [1367, 742] width 377 height 21
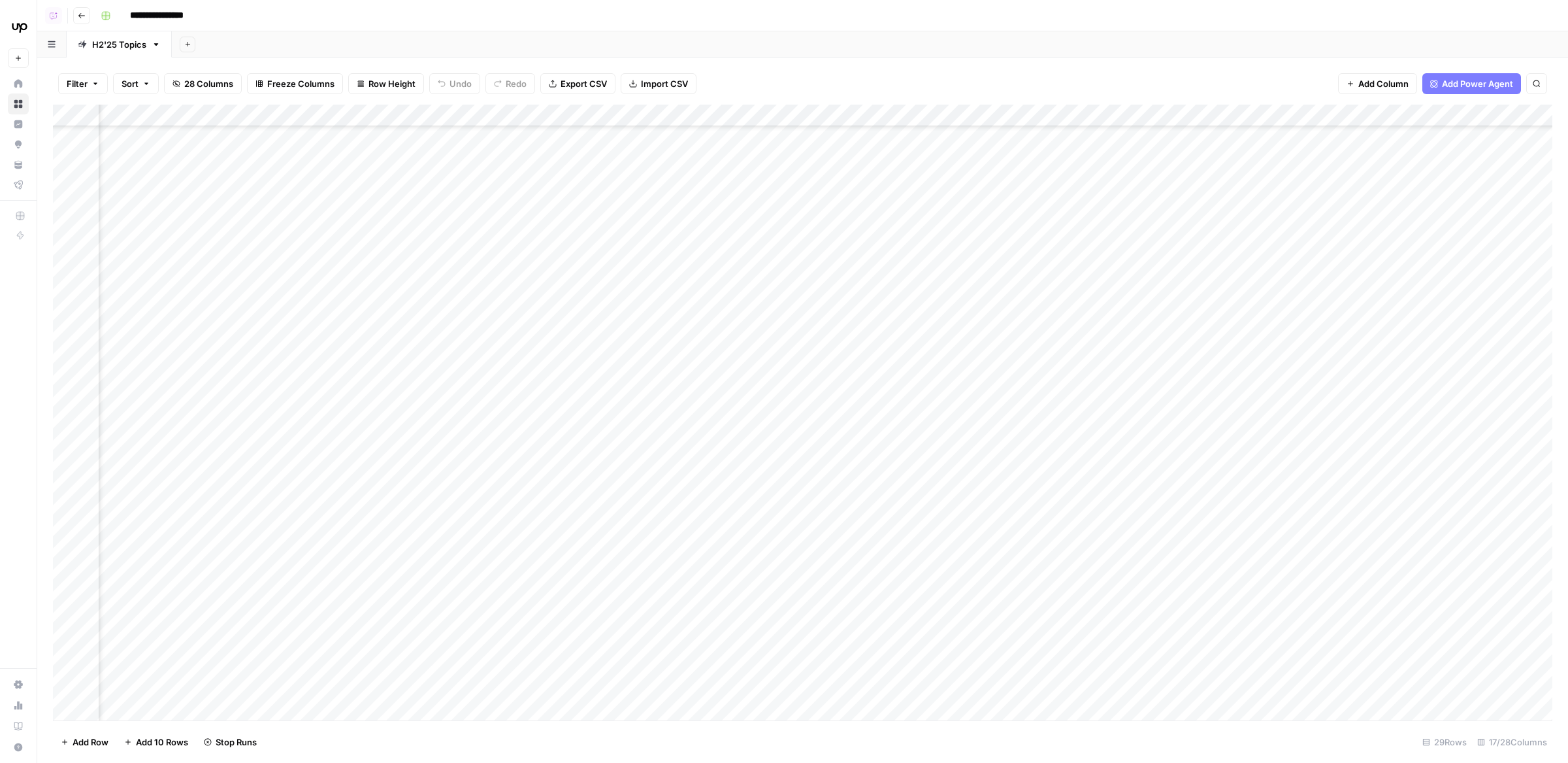
click at [617, 474] on div "Add Column" at bounding box center [802, 412] width 1499 height 616
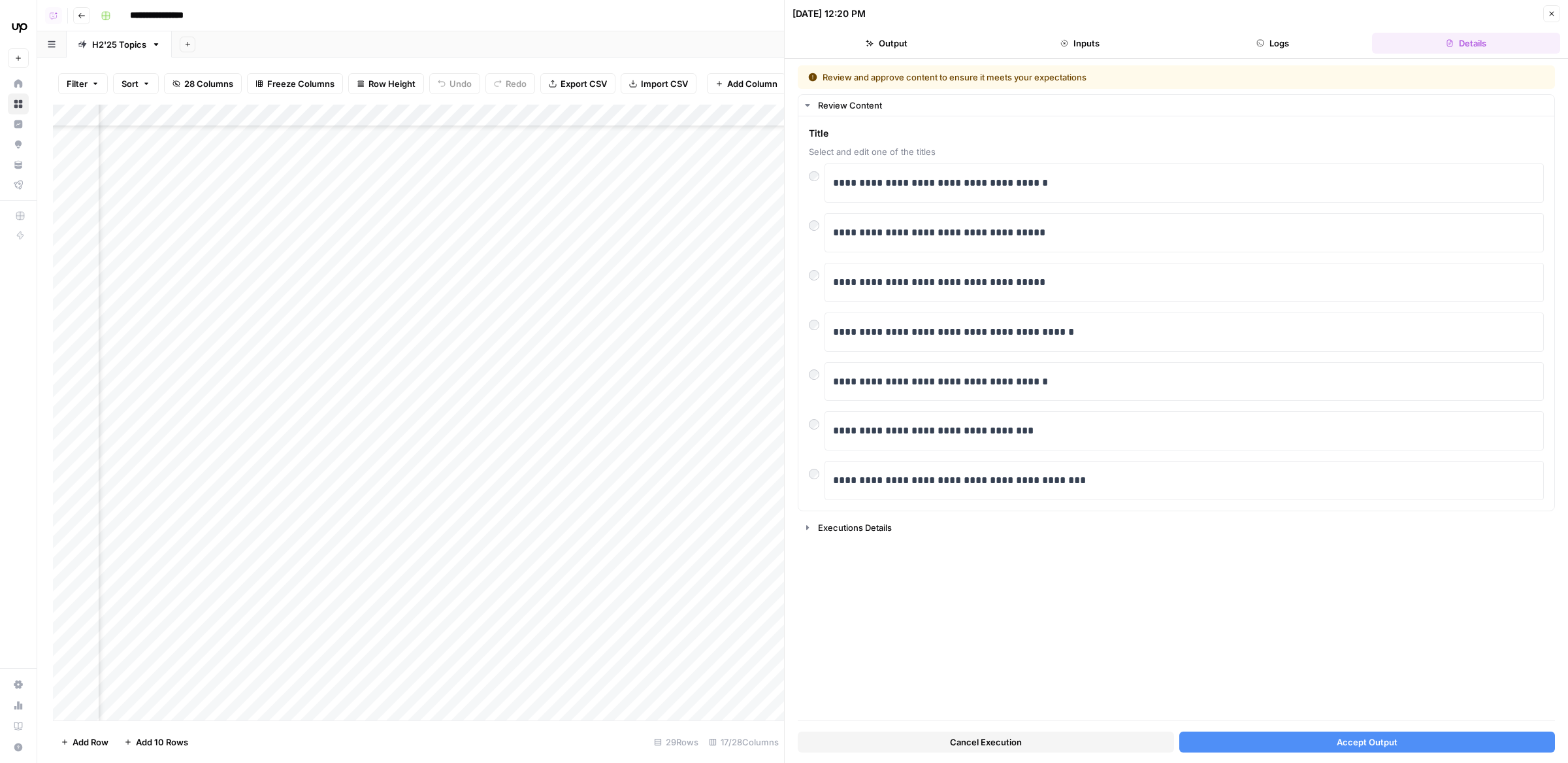
click at [1353, 749] on button "Accept Output" at bounding box center [1367, 742] width 377 height 21
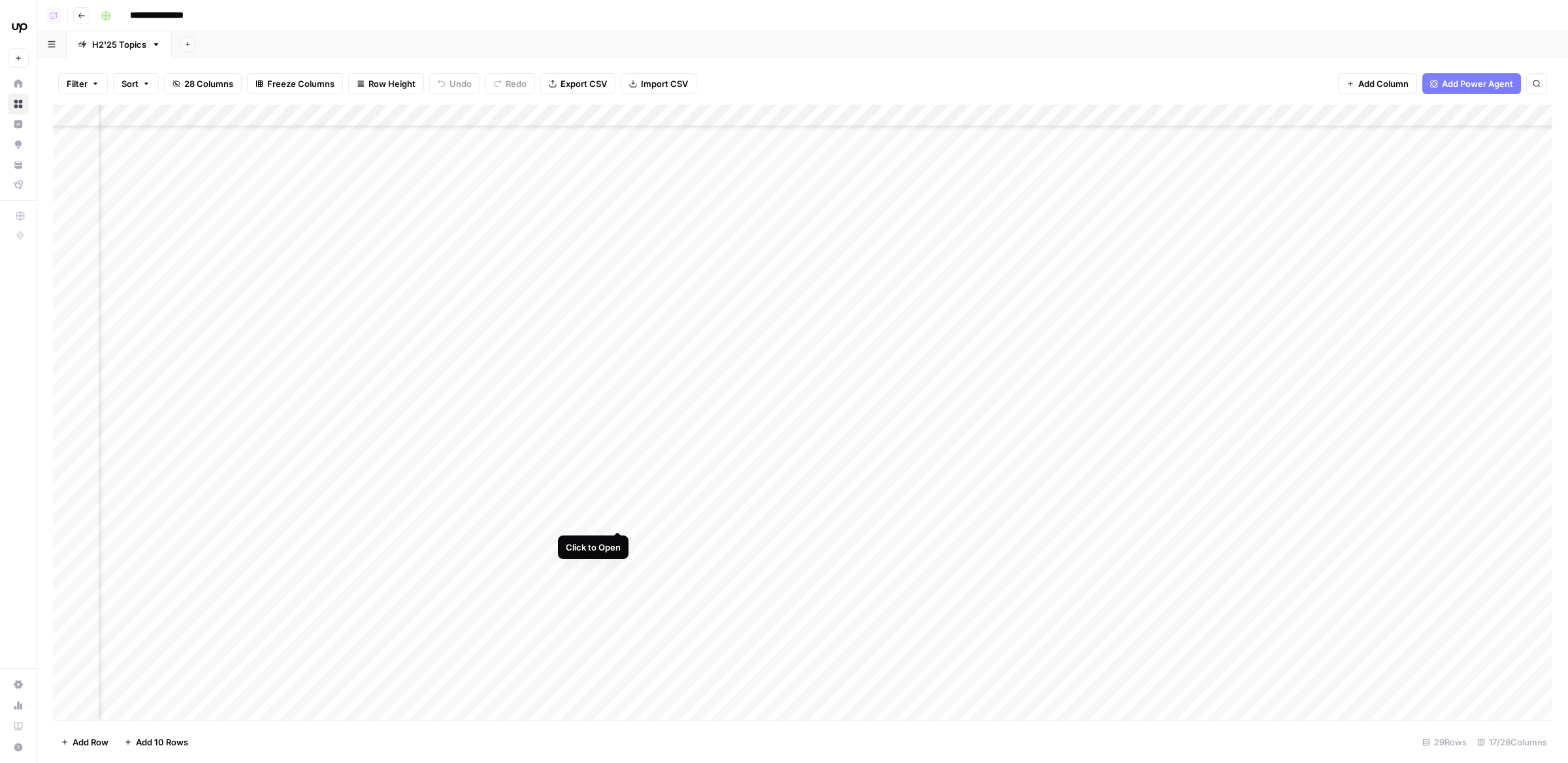
click at [617, 506] on div "Add Column" at bounding box center [802, 412] width 1499 height 616
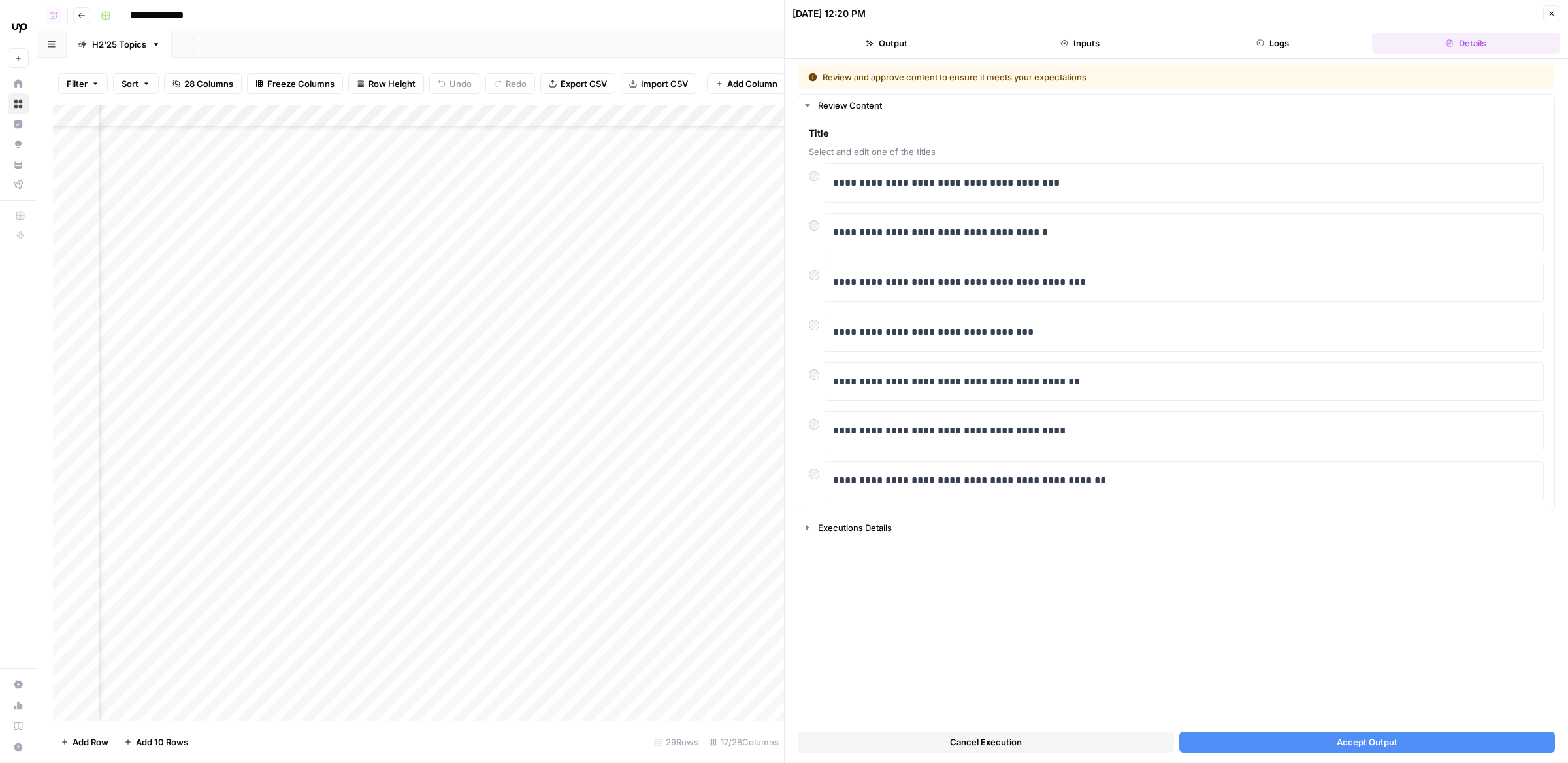
click at [1252, 744] on button "Accept Output" at bounding box center [1367, 742] width 377 height 21
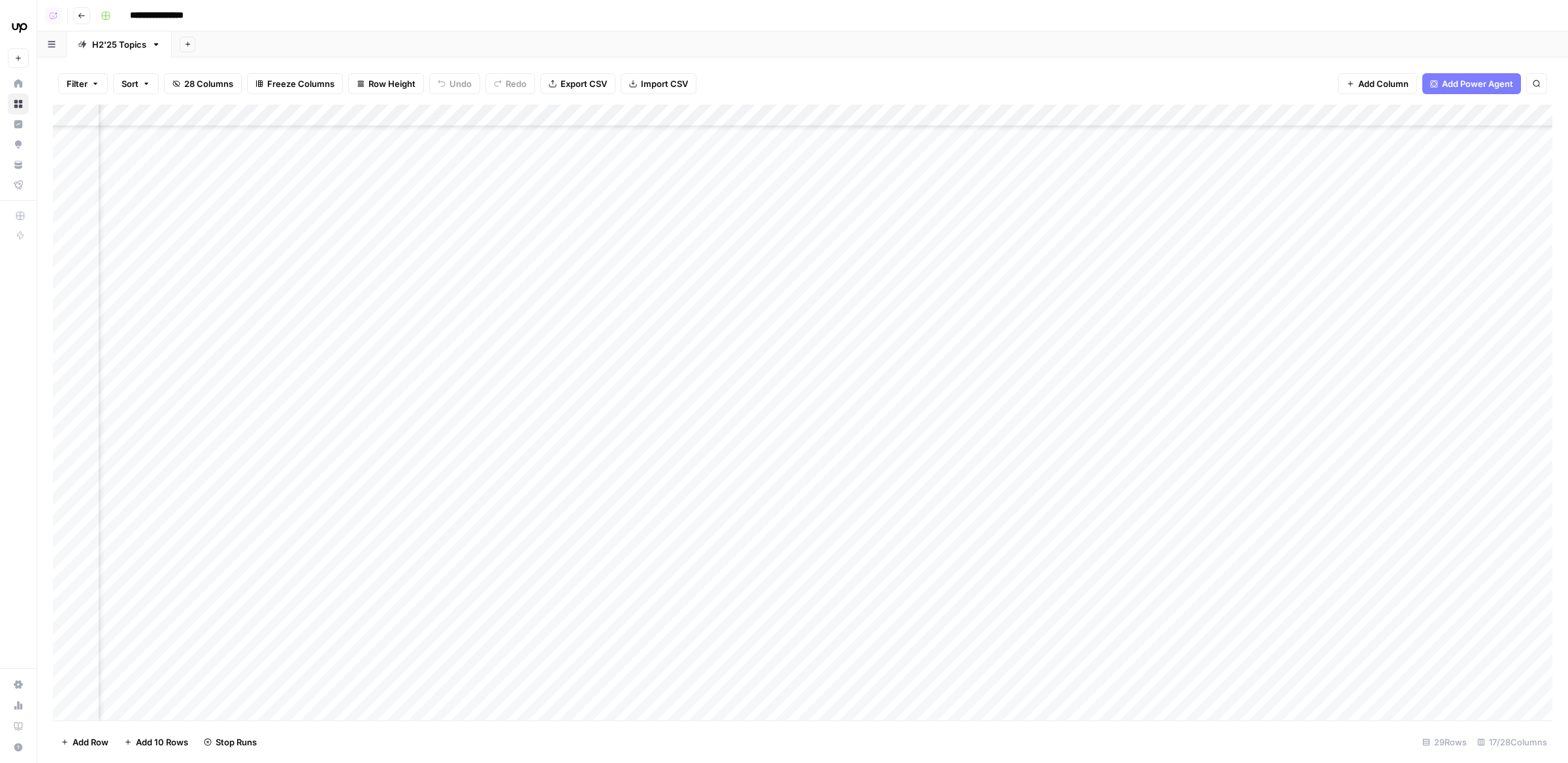
click at [624, 543] on div "Add Column" at bounding box center [802, 412] width 1499 height 616
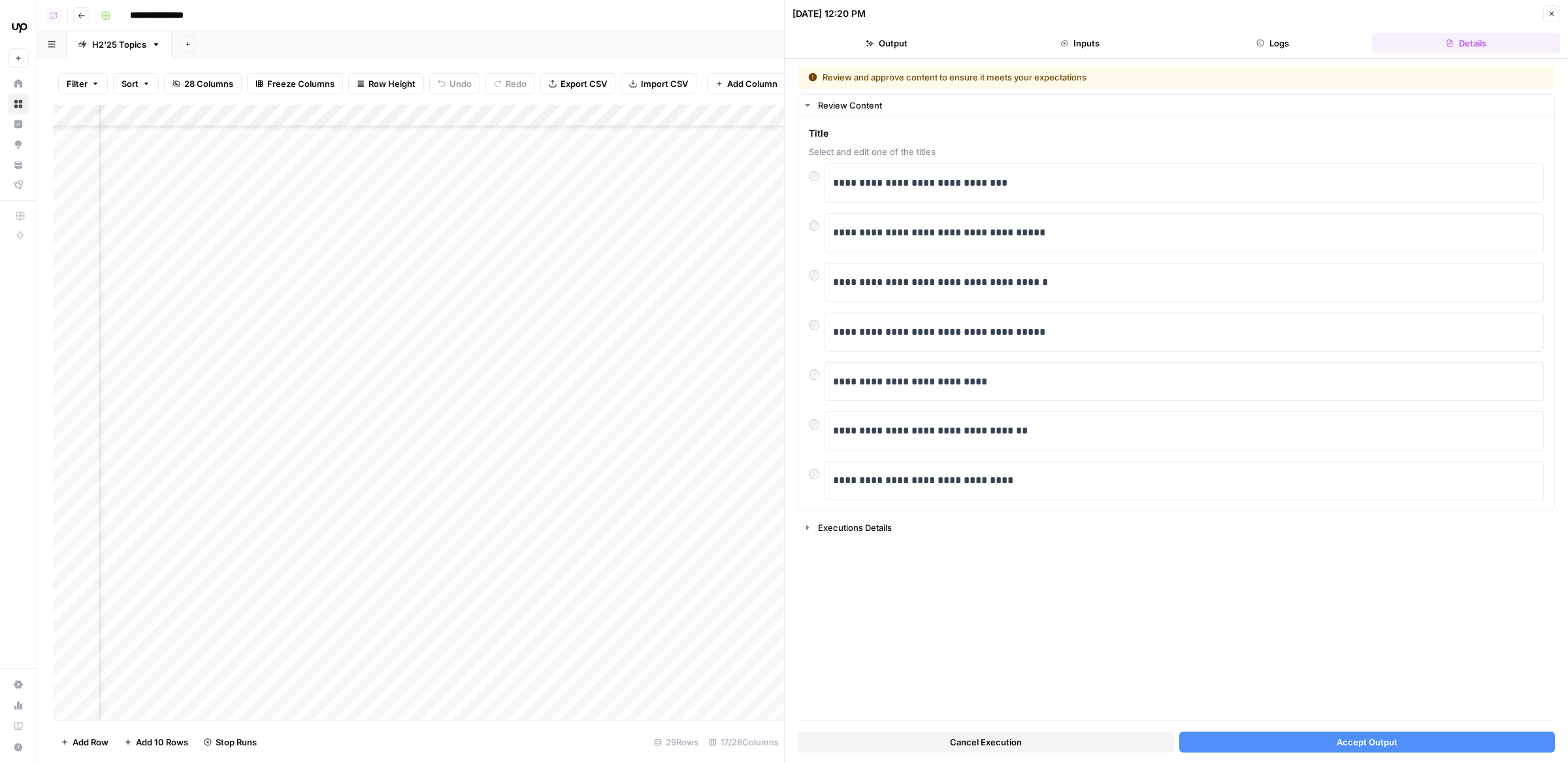
click at [1367, 749] on button "Accept Output" at bounding box center [1367, 742] width 377 height 21
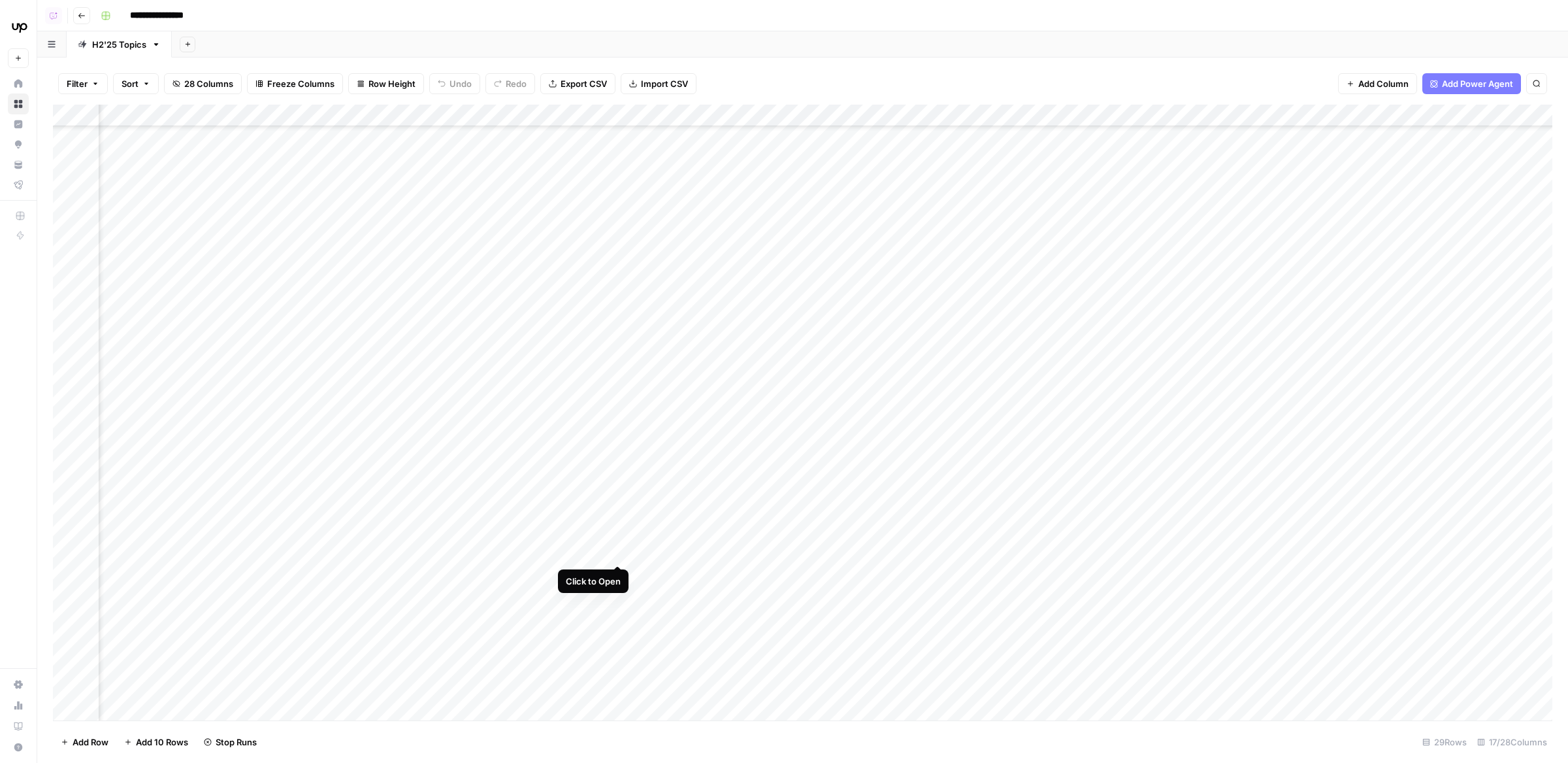
click at [619, 539] on div "Add Column" at bounding box center [802, 412] width 1499 height 616
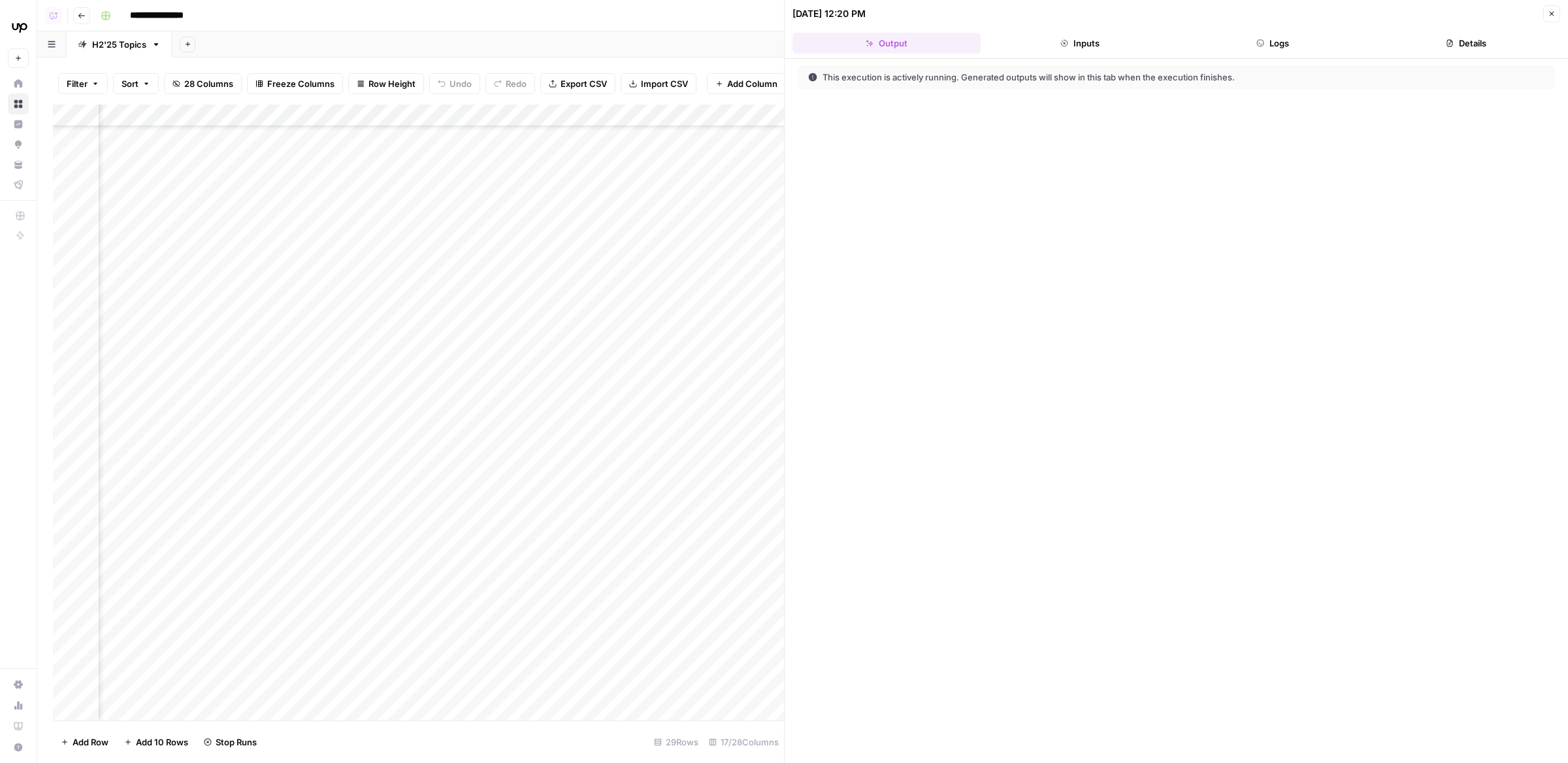
scroll to position [276, 345]
click at [1550, 12] on icon "button" at bounding box center [1552, 14] width 5 height 5
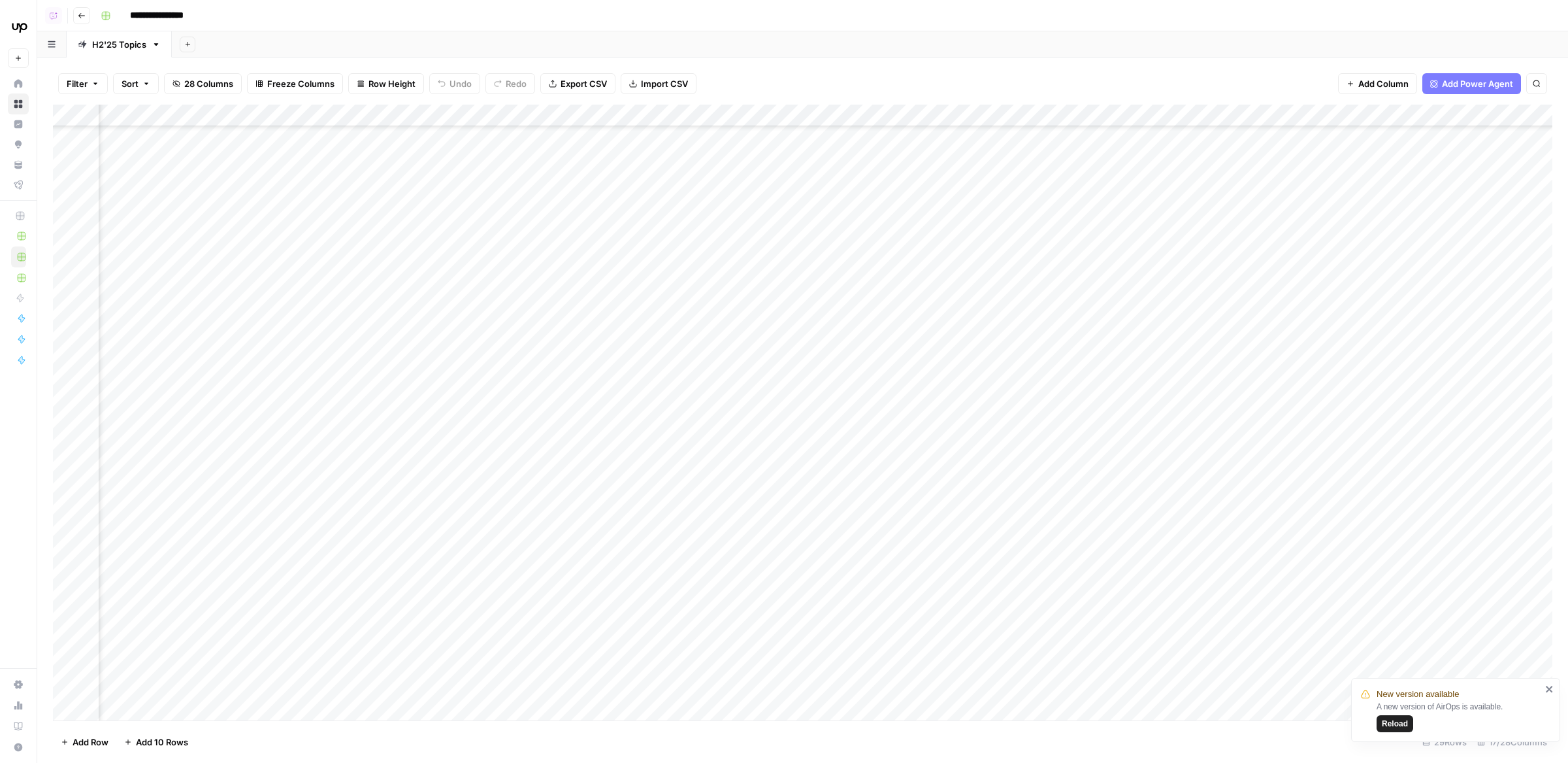
scroll to position [276, 404]
click at [646, 402] on div "Add Column" at bounding box center [802, 412] width 1499 height 616
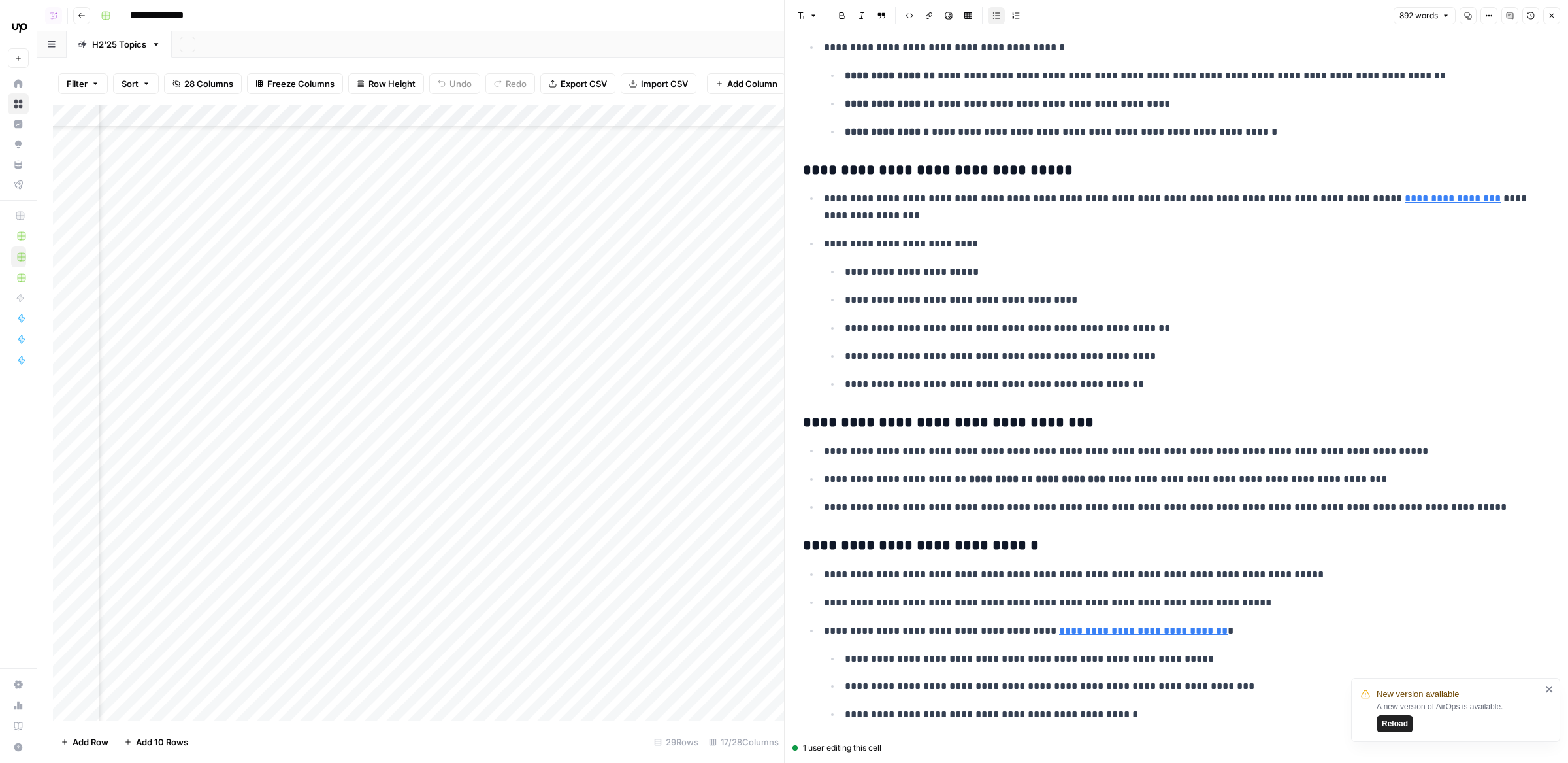
scroll to position [276, 1354]
click at [320, 404] on div "Add Column" at bounding box center [418, 412] width 731 height 616
click at [317, 440] on div "Add Column" at bounding box center [418, 412] width 731 height 616
click at [319, 472] on div "Add Column" at bounding box center [418, 412] width 731 height 616
click at [322, 496] on div "Add Column" at bounding box center [418, 412] width 731 height 616
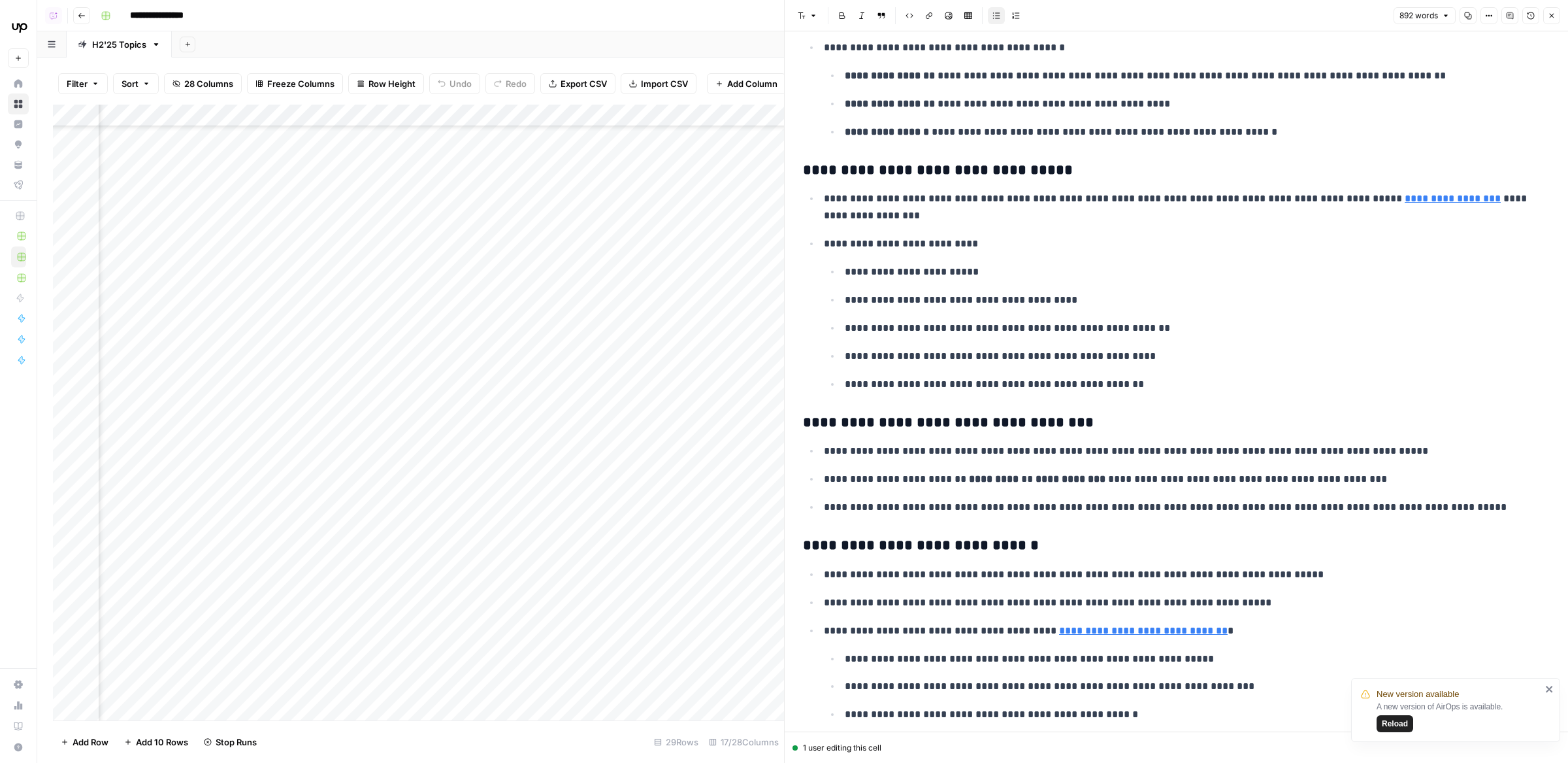
click at [321, 504] on div "Add Column" at bounding box center [418, 412] width 731 height 616
click at [320, 540] on div "Add Column" at bounding box center [418, 412] width 731 height 616
click at [318, 404] on div "Add Column" at bounding box center [418, 412] width 731 height 616
click at [320, 434] on div "Add Column" at bounding box center [418, 412] width 731 height 616
click at [319, 473] on div "Add Column" at bounding box center [418, 412] width 731 height 616
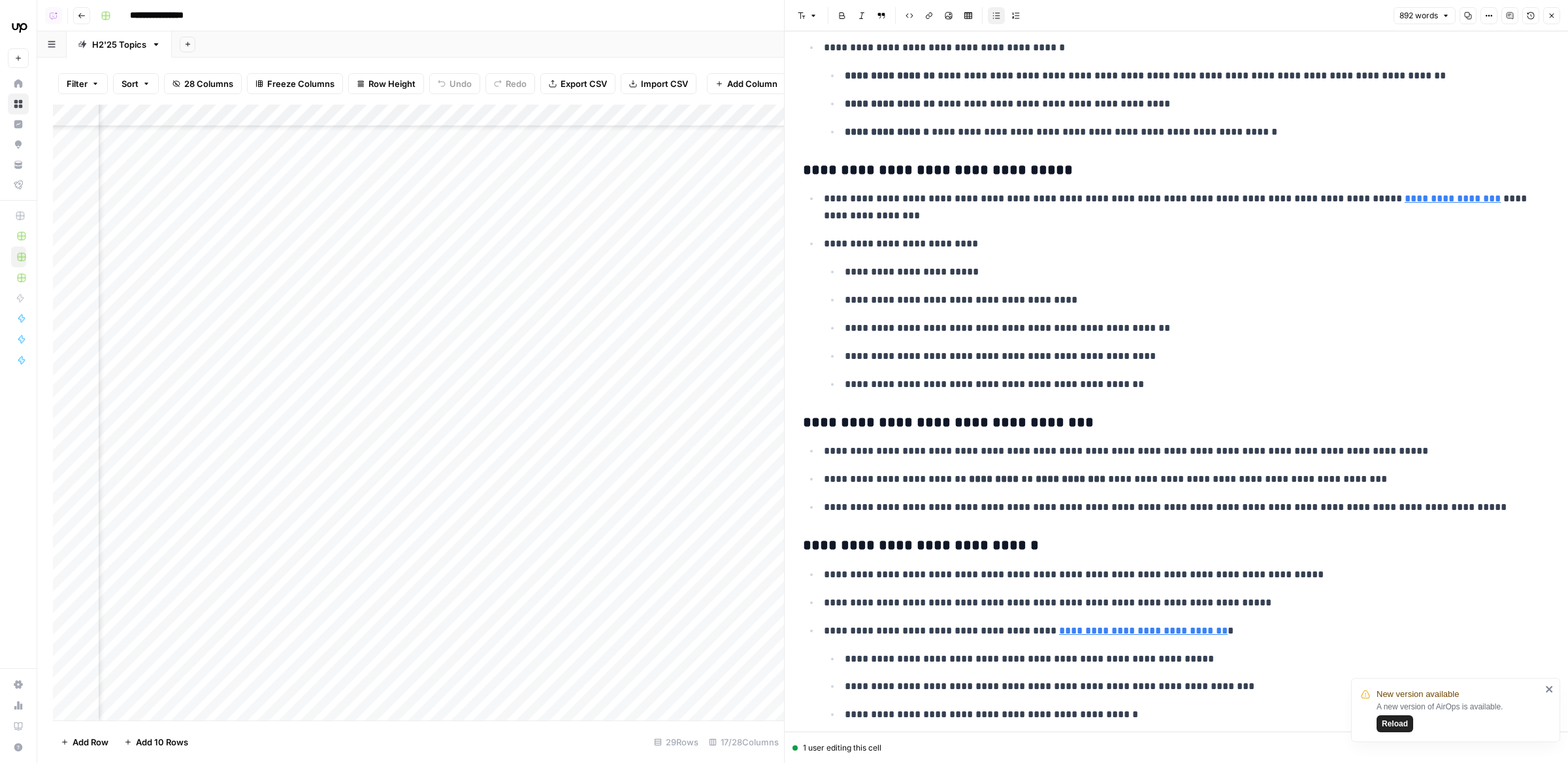
click at [319, 504] on div "Add Column" at bounding box center [418, 412] width 731 height 616
click at [318, 542] on div "Add Column" at bounding box center [418, 412] width 731 height 616
click at [288, 112] on div "Add Column" at bounding box center [418, 412] width 731 height 616
click at [246, 241] on span "Edit Workflow" at bounding box center [266, 244] width 114 height 14
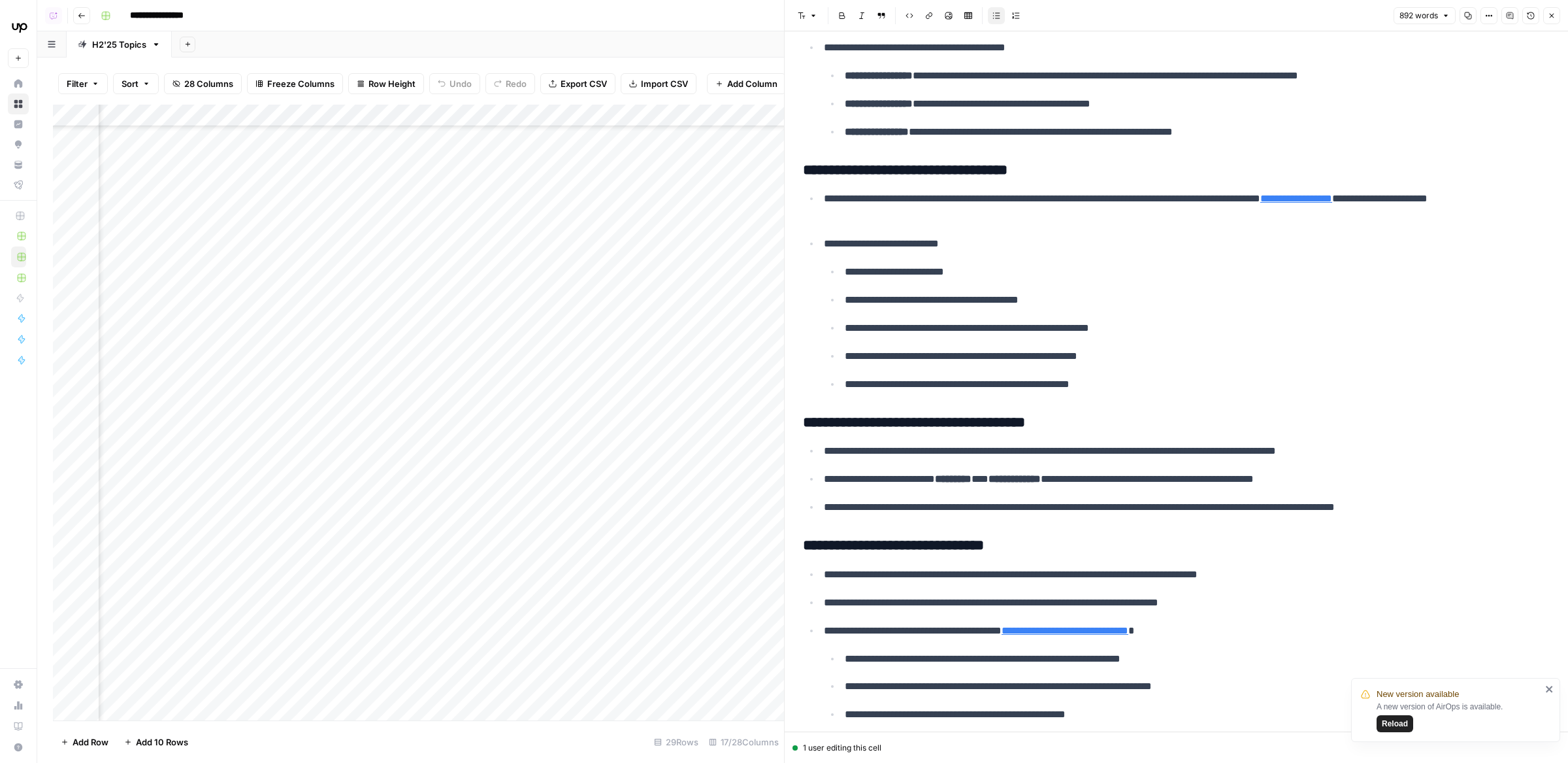
click at [347, 410] on div "Add Column" at bounding box center [418, 412] width 731 height 616
click at [347, 410] on textarea "**********" at bounding box center [353, 405] width 210 height 18
click at [605, 401] on div "Add Column" at bounding box center [418, 412] width 731 height 616
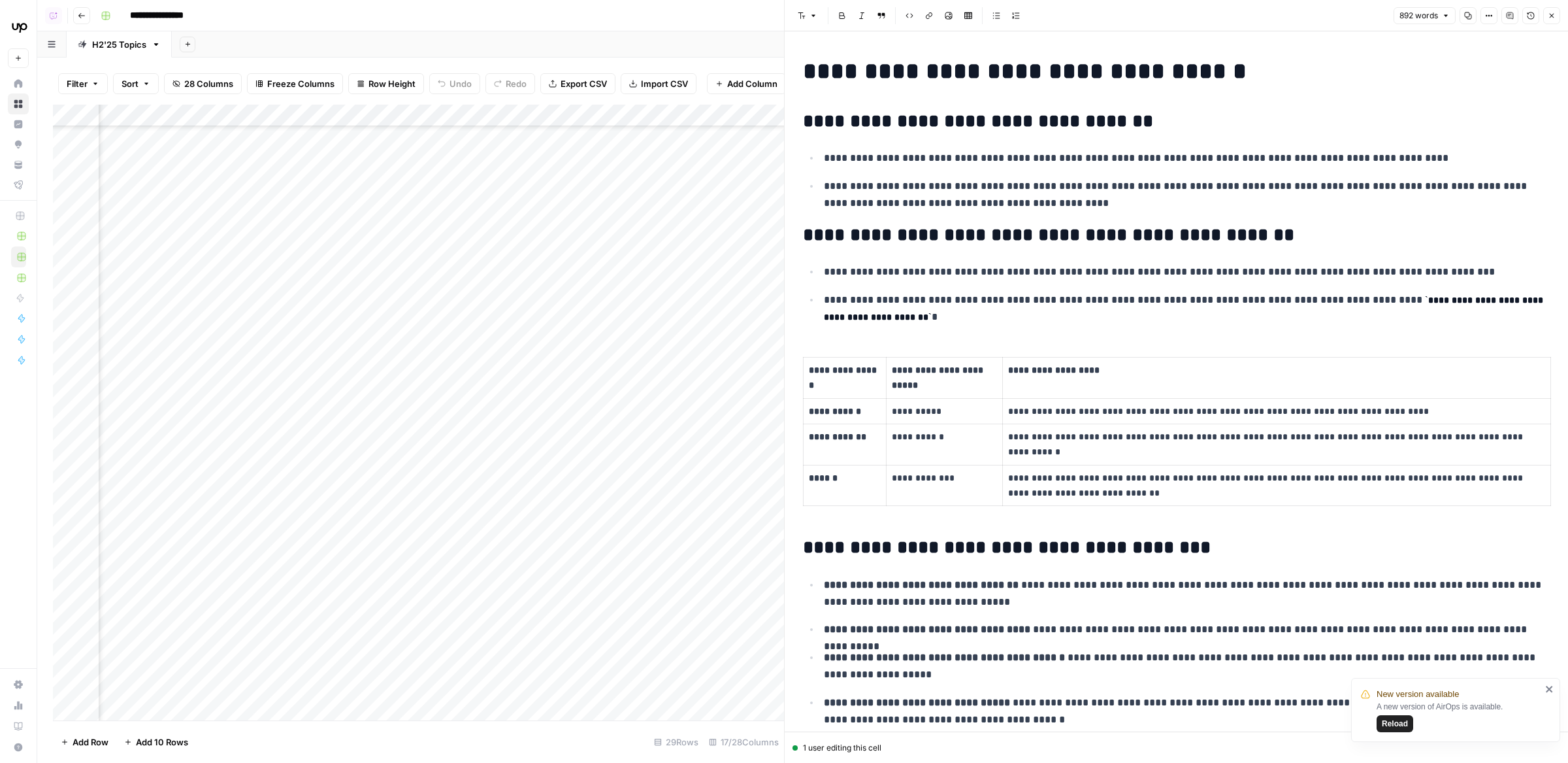
click at [1481, 16] on div "892 words Copy Options Comments Version History Close" at bounding box center [1476, 15] width 167 height 17
click at [1495, 23] on button "Options" at bounding box center [1489, 15] width 17 height 17
click at [1478, 134] on span "Code" at bounding box center [1450, 139] width 63 height 14
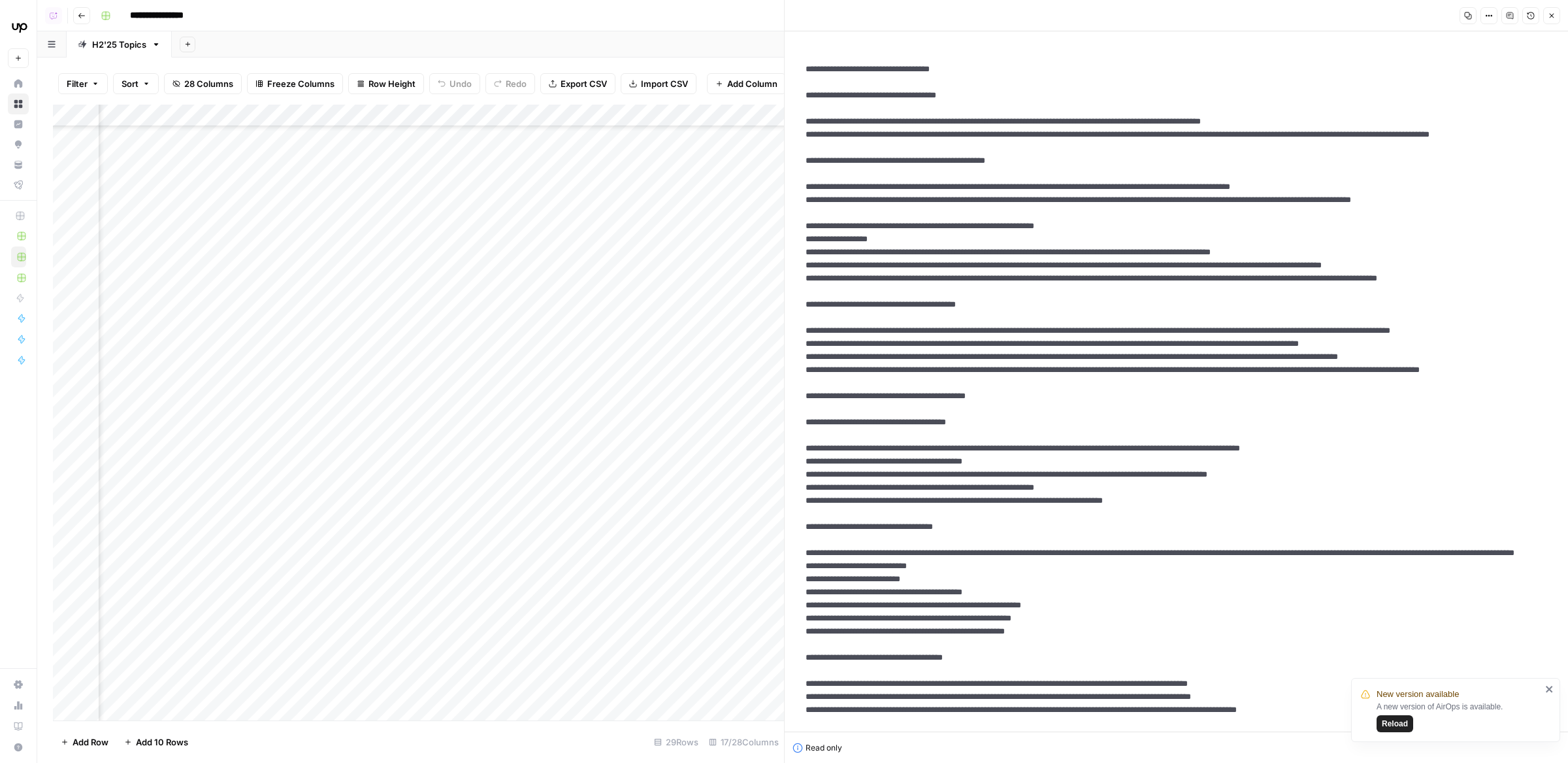
click at [1466, 14] on button "Copy" at bounding box center [1469, 15] width 17 height 17
click at [458, 404] on div "Add Column" at bounding box center [418, 412] width 731 height 616
click at [459, 439] on div "Add Column" at bounding box center [418, 412] width 731 height 616
click at [462, 472] on div "Add Column" at bounding box center [418, 412] width 731 height 616
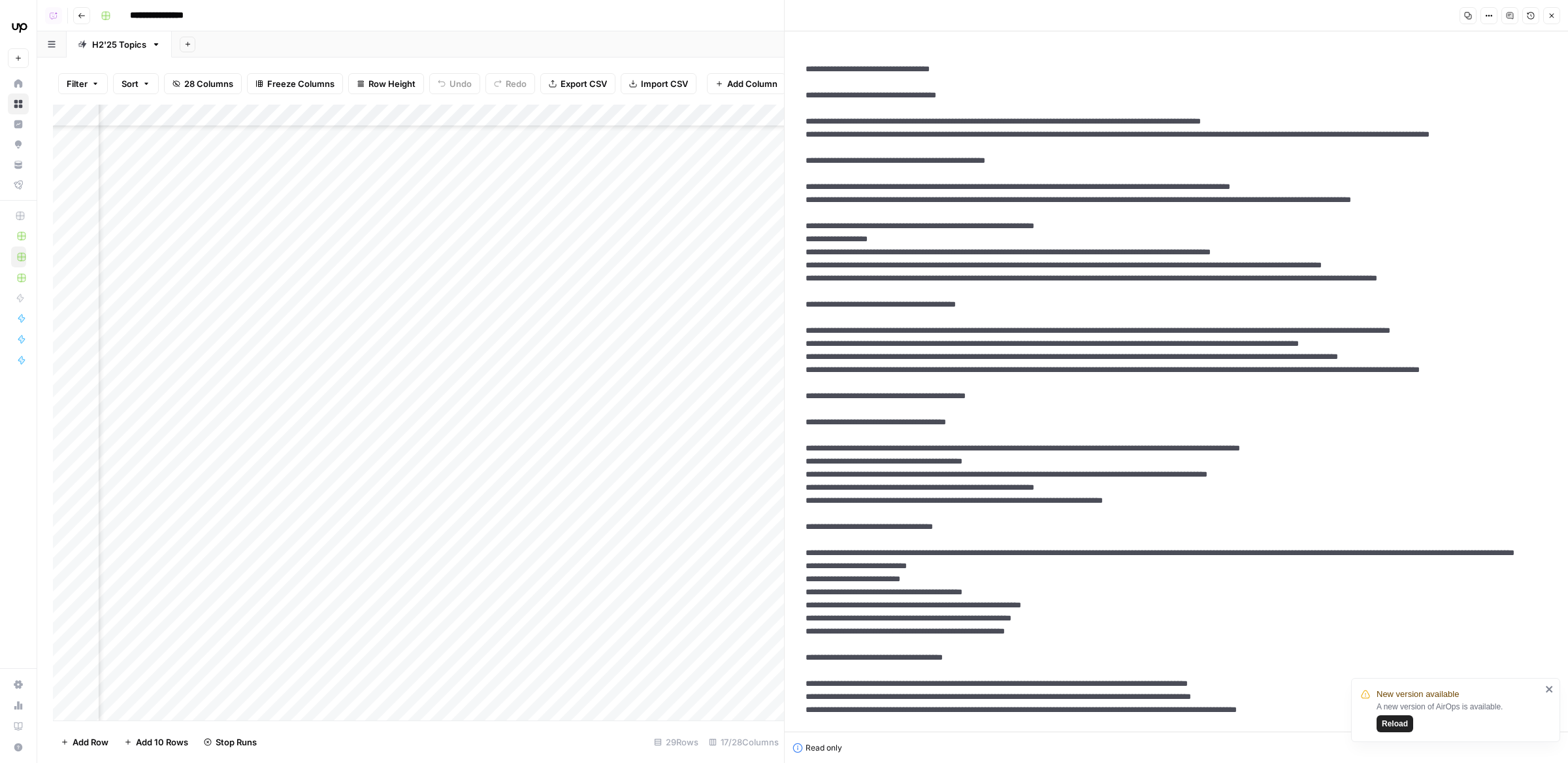
click at [458, 507] on div "Add Column" at bounding box center [418, 412] width 731 height 616
click at [458, 540] on div "Add Column" at bounding box center [418, 412] width 731 height 616
click at [430, 113] on div "Add Column" at bounding box center [418, 412] width 731 height 616
click at [369, 246] on span "Edit Workflow" at bounding box center [407, 244] width 114 height 14
click at [1493, 14] on icon "button" at bounding box center [1489, 15] width 8 height 8
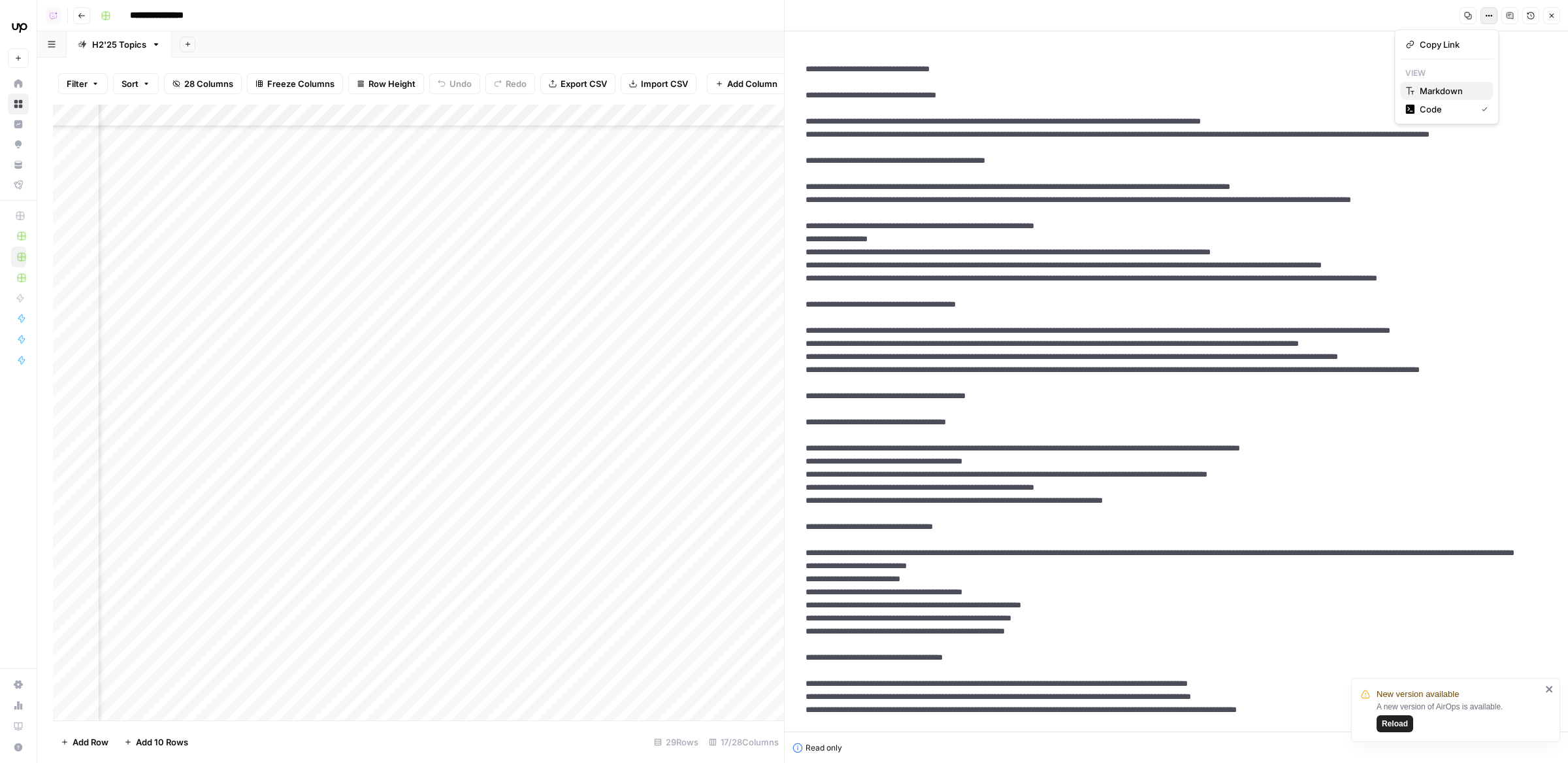
click at [1451, 95] on span "Markdown" at bounding box center [1450, 91] width 63 height 14
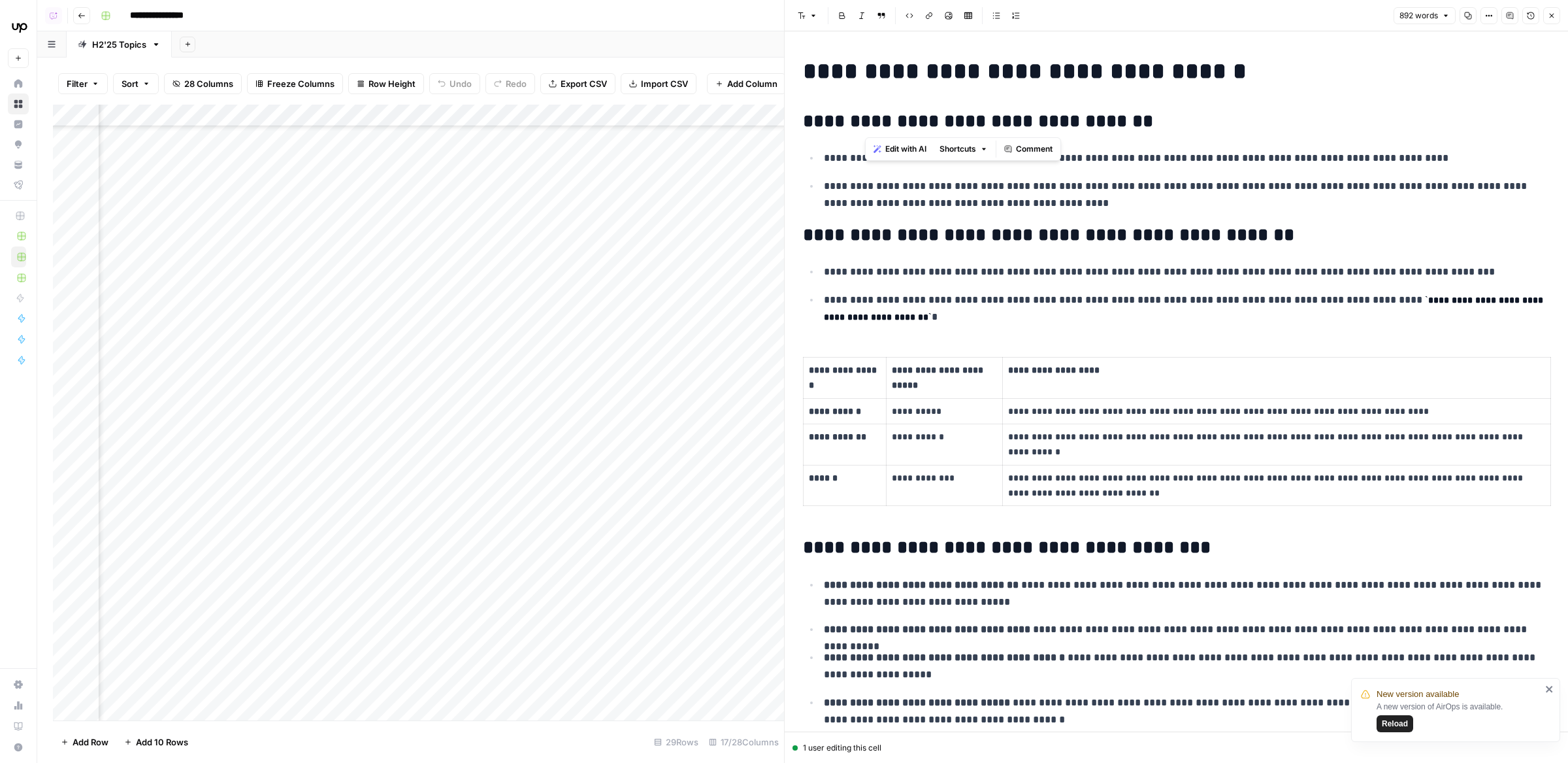
drag, startPoint x: 862, startPoint y: 120, endPoint x: 1188, endPoint y: 123, distance: 326.0
click at [1190, 123] on h2 "**********" at bounding box center [1176, 122] width 746 height 21
click at [1134, 199] on p "**********" at bounding box center [1187, 194] width 726 height 34
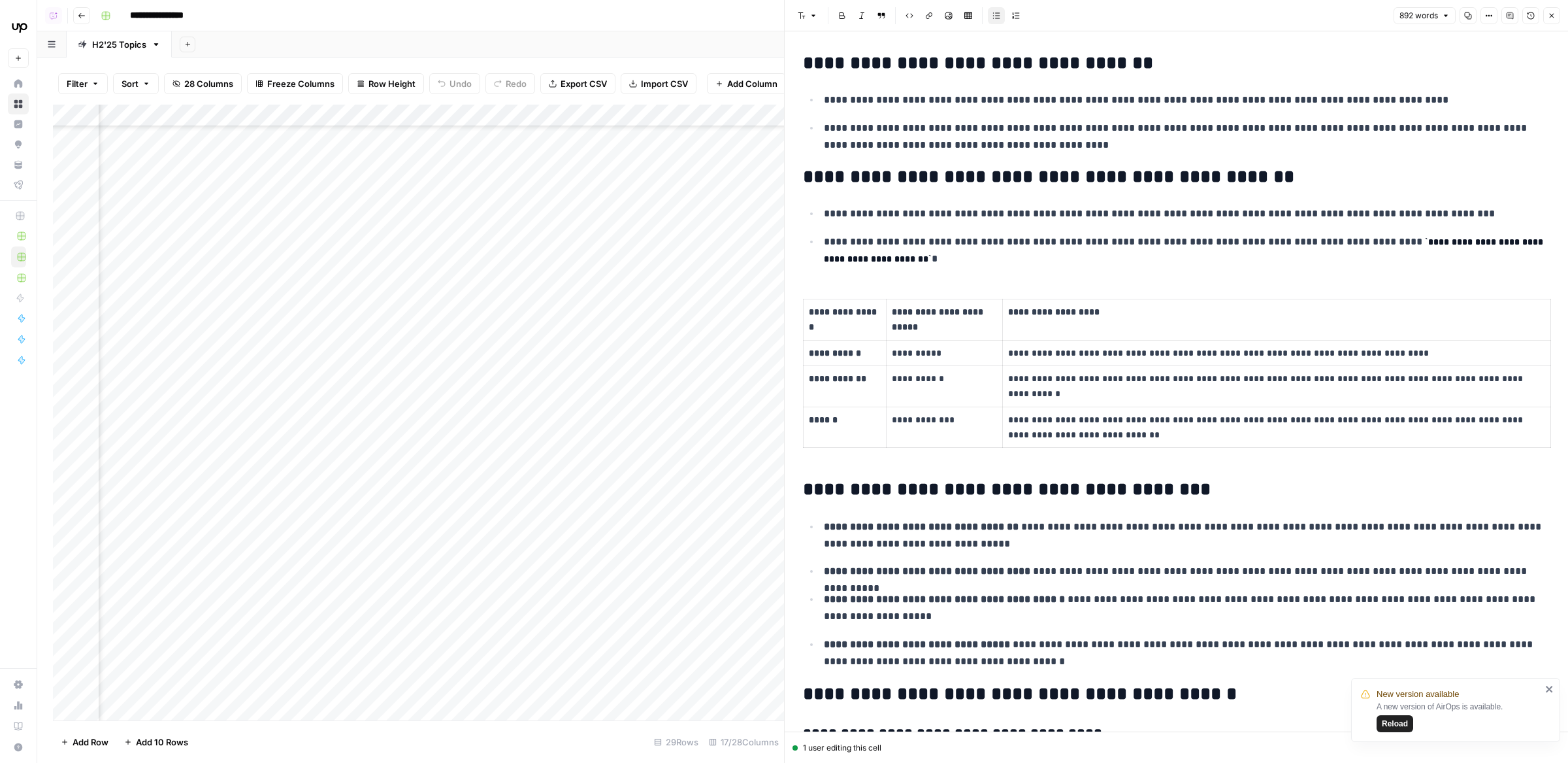
scroll to position [277, 1442]
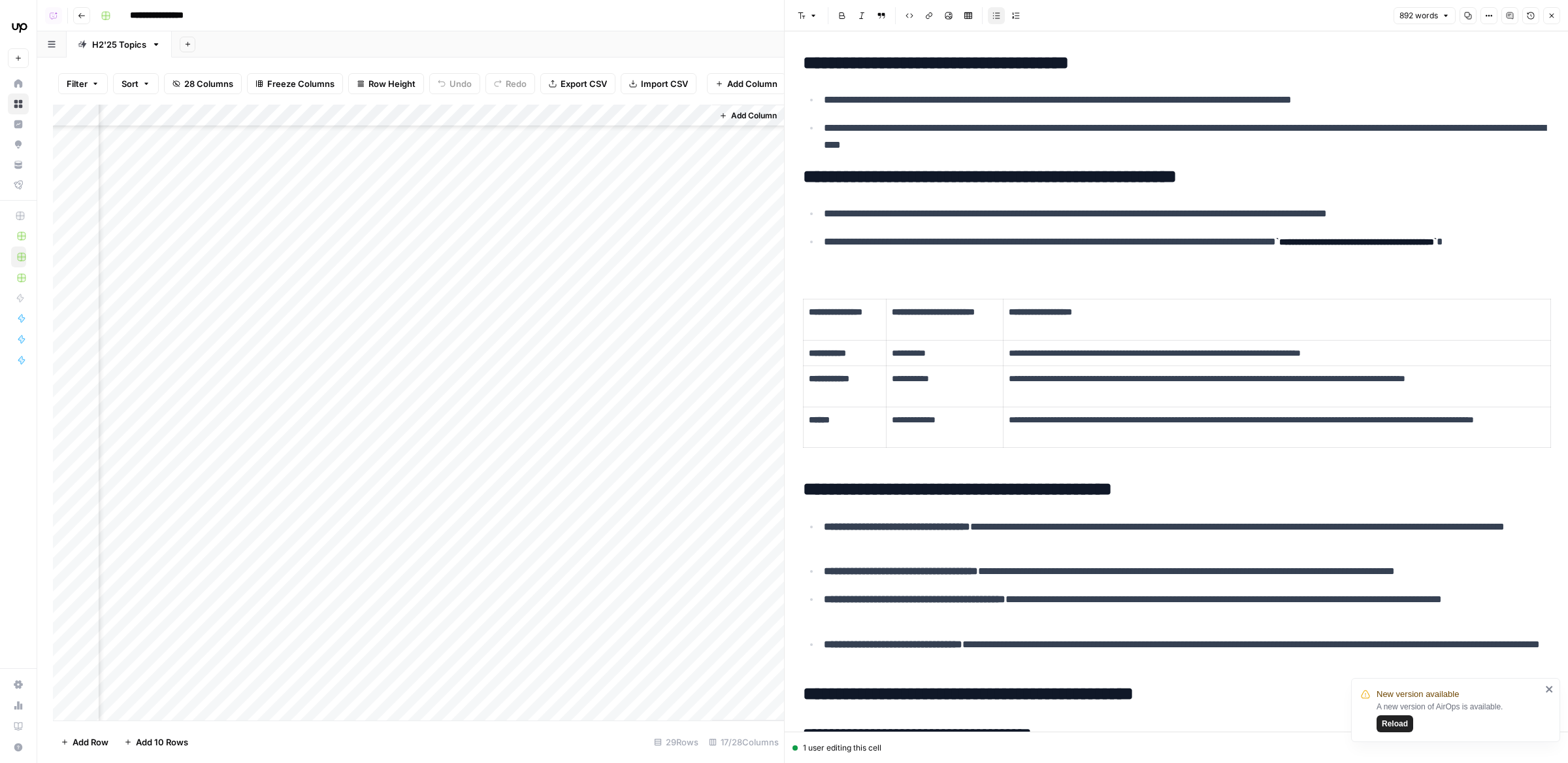
click at [468, 402] on div "Add Column" at bounding box center [418, 412] width 731 height 616
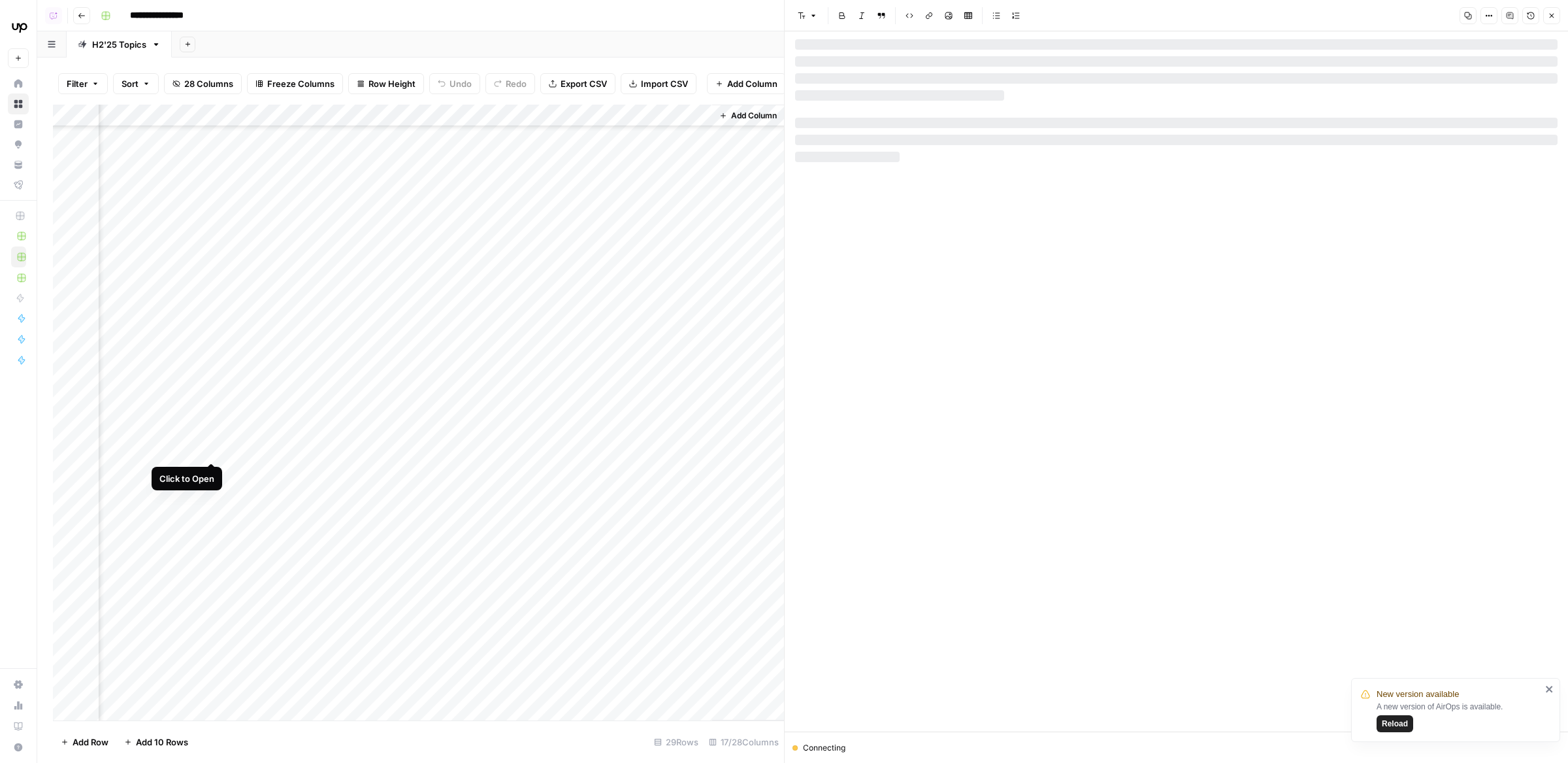
click at [210, 440] on div "Add Column" at bounding box center [418, 412] width 731 height 616
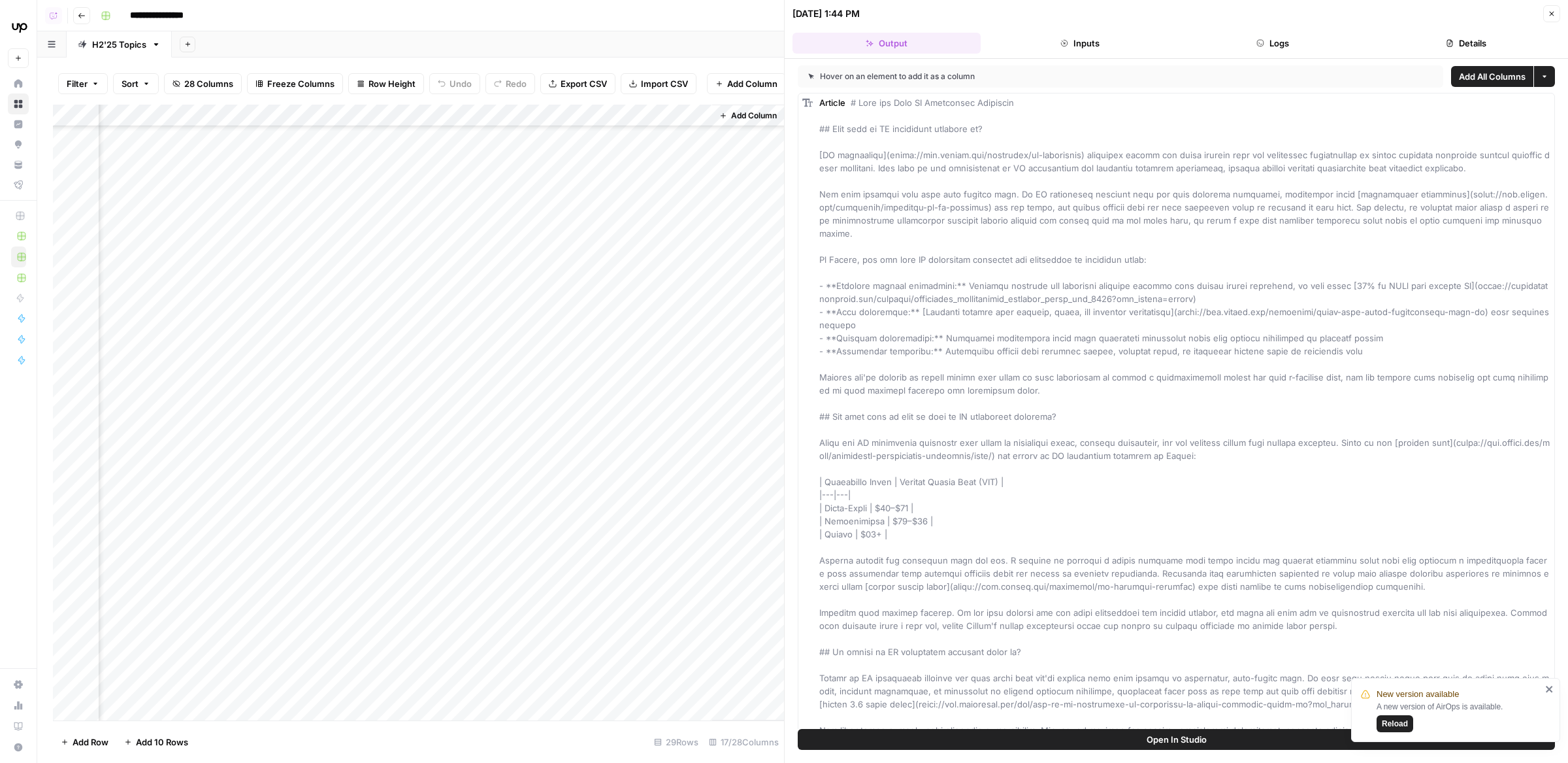
click at [1274, 46] on button "Logs" at bounding box center [1273, 43] width 188 height 21
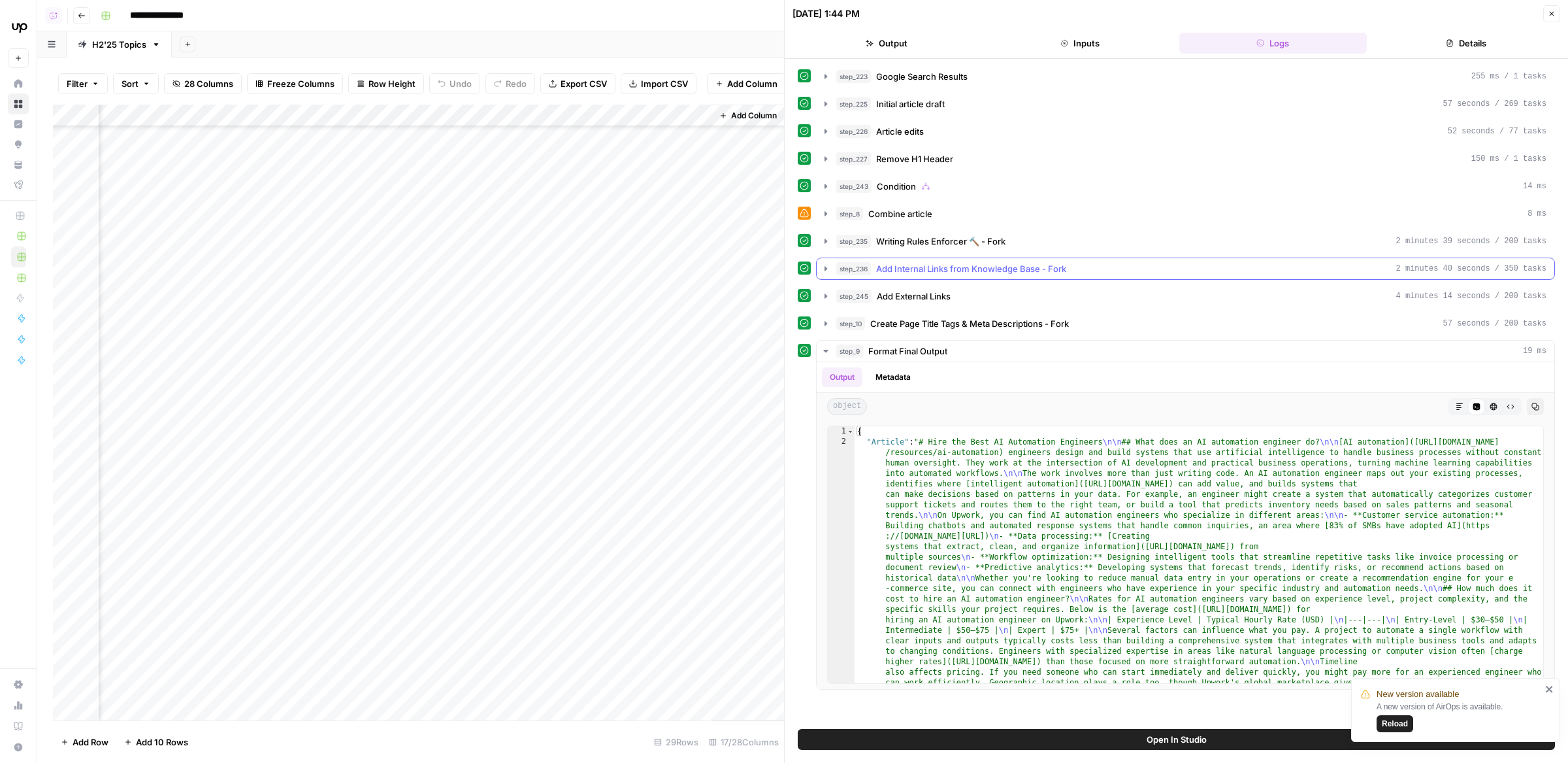
click at [1054, 265] on span "Add Internal Links from Knowledge Base - Fork" at bounding box center [970, 268] width 190 height 14
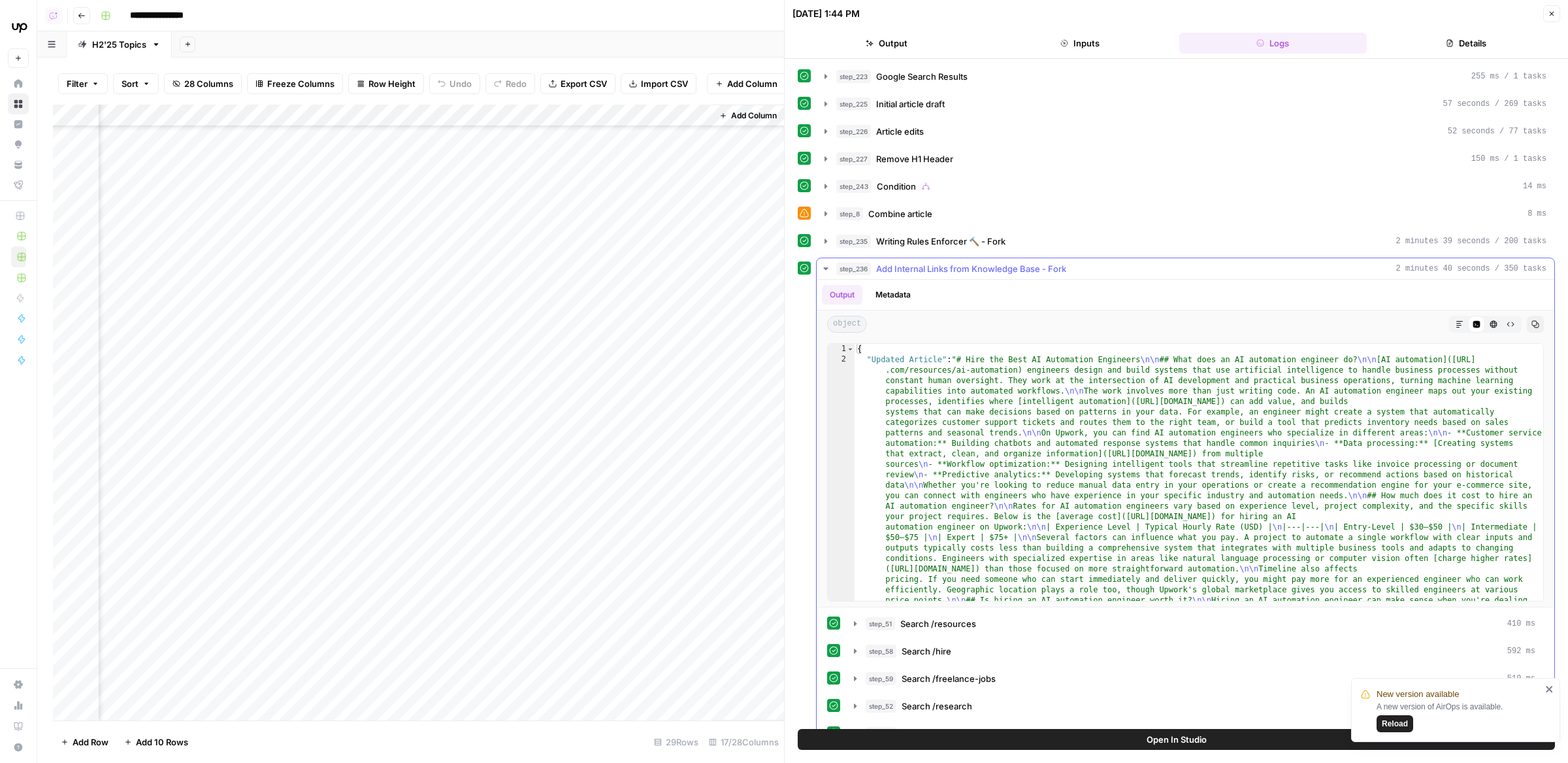
click at [1054, 266] on span "Add Internal Links from Knowledge Base - Fork" at bounding box center [970, 268] width 190 height 14
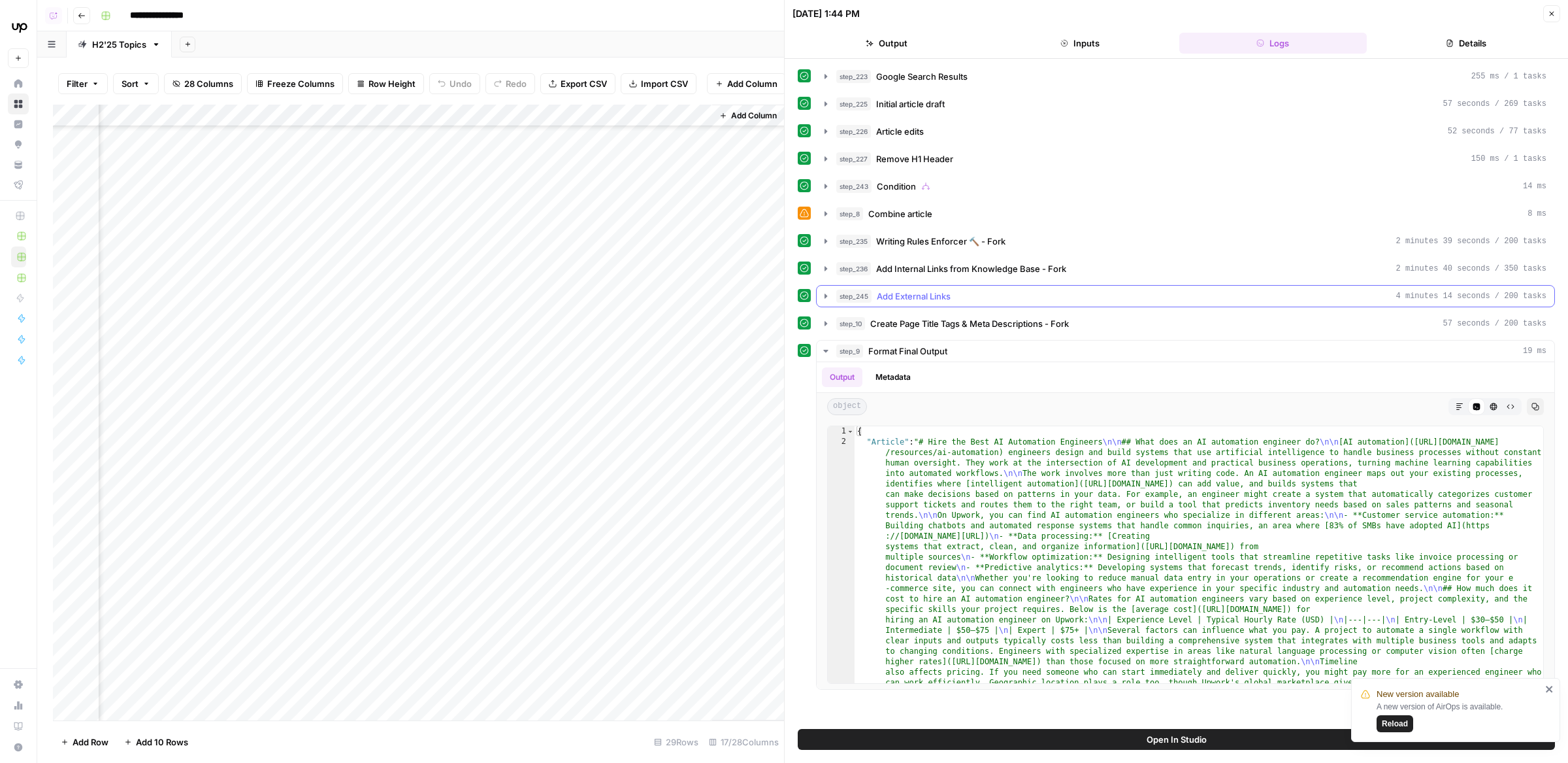
click at [1048, 300] on button "step_245 Add External Links 4 minutes 14 seconds / 200 tasks" at bounding box center [1186, 297] width 738 height 21
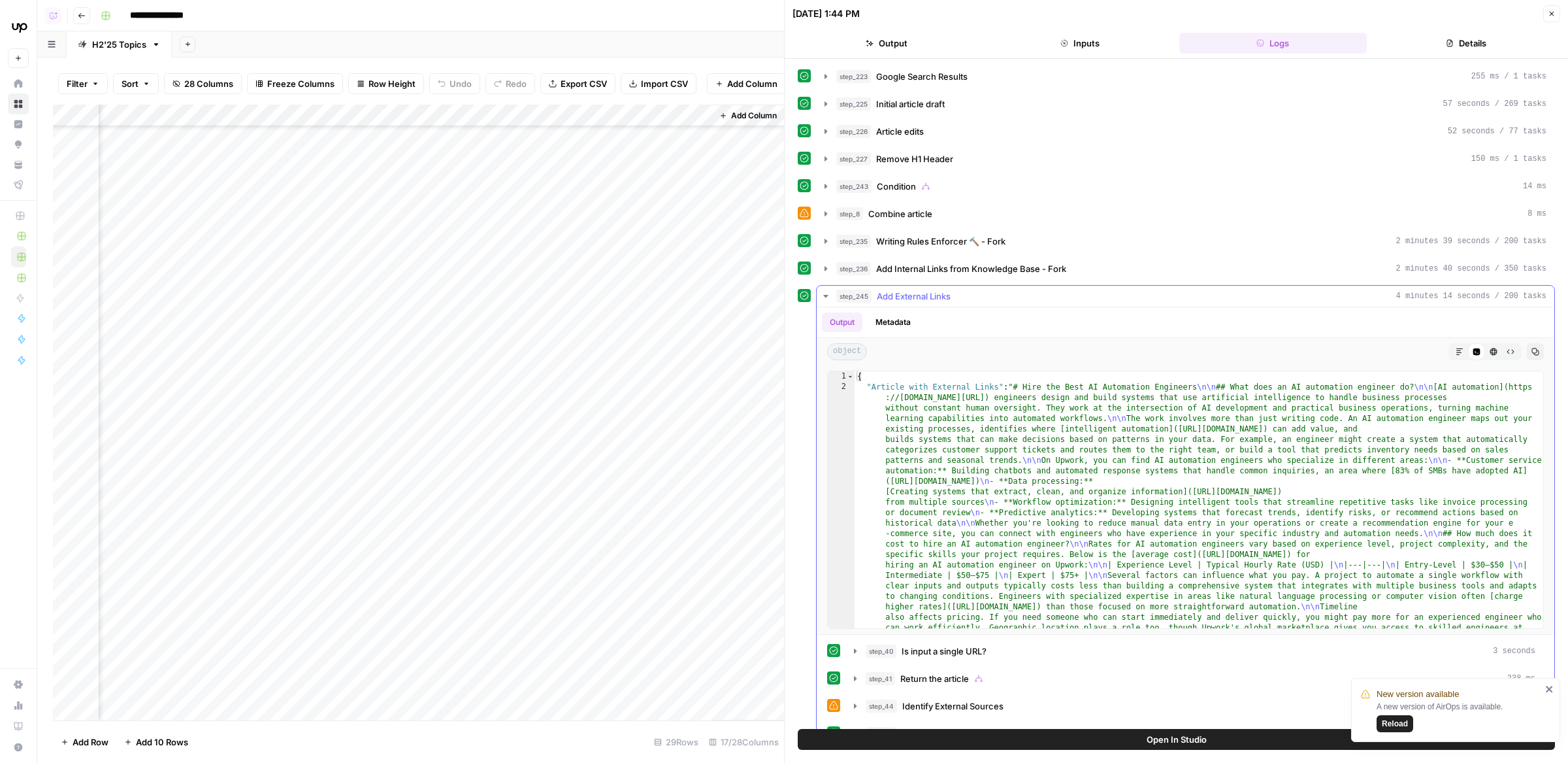
click at [1048, 306] on hr at bounding box center [1186, 306] width 738 height 1
click at [1029, 290] on div "step_245 Add External Links 4 minutes 14 seconds / 200 tasks" at bounding box center [1191, 297] width 711 height 14
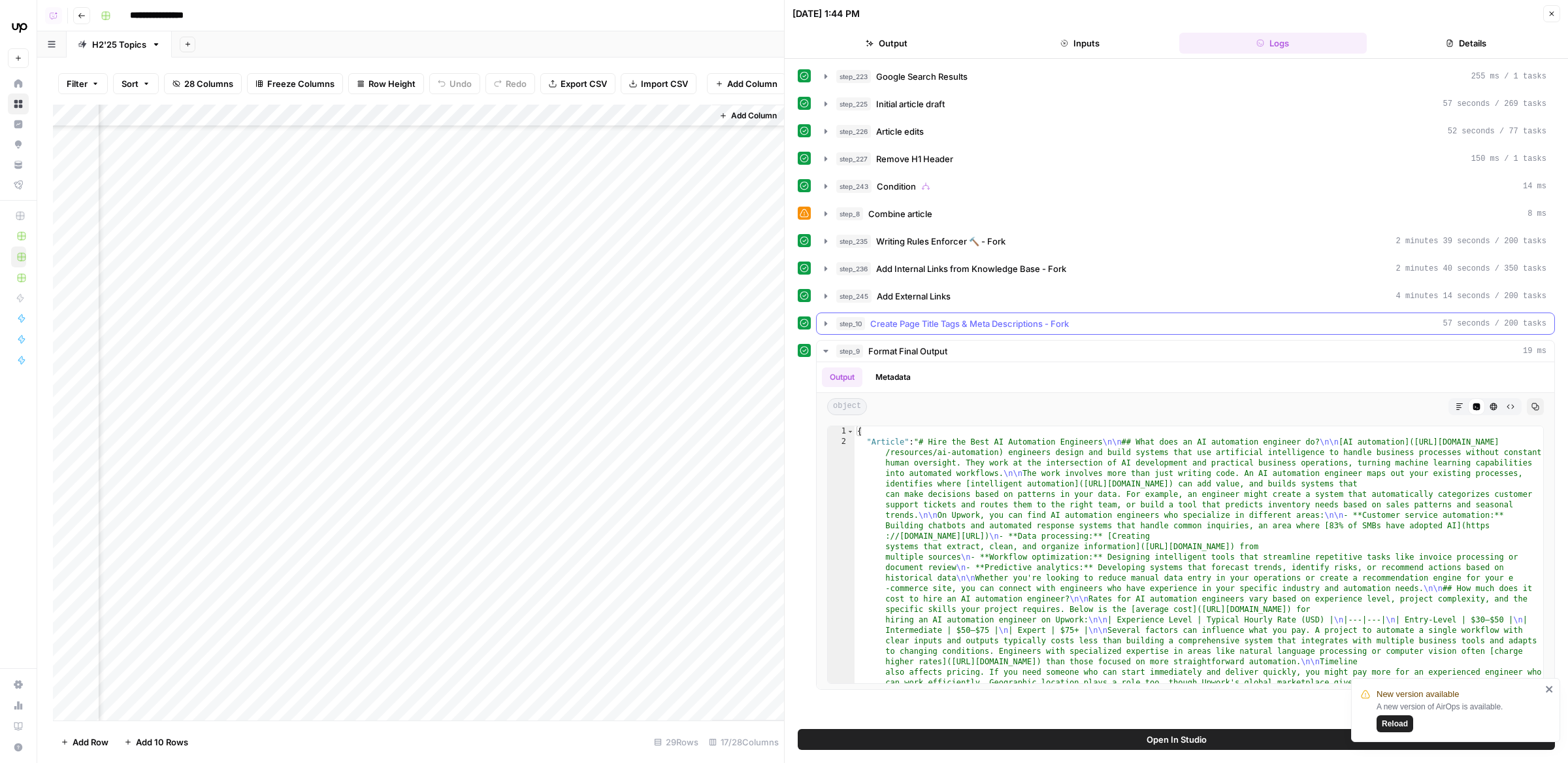
click at [1029, 317] on span "Create Page Title Tags & Meta Descriptions - Fork" at bounding box center [969, 324] width 199 height 14
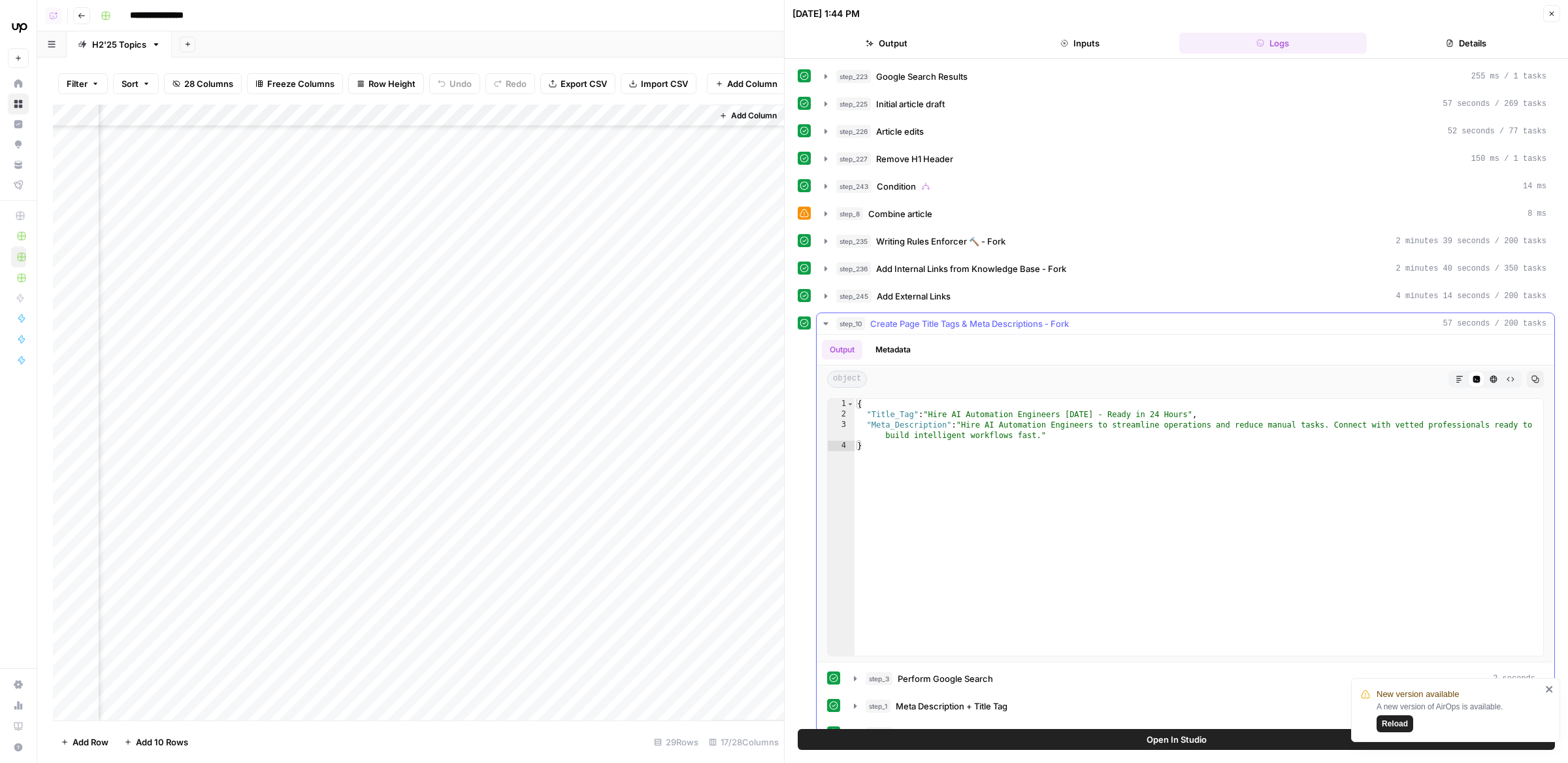
click at [1031, 317] on span "Create Page Title Tags & Meta Descriptions - Fork" at bounding box center [969, 324] width 199 height 14
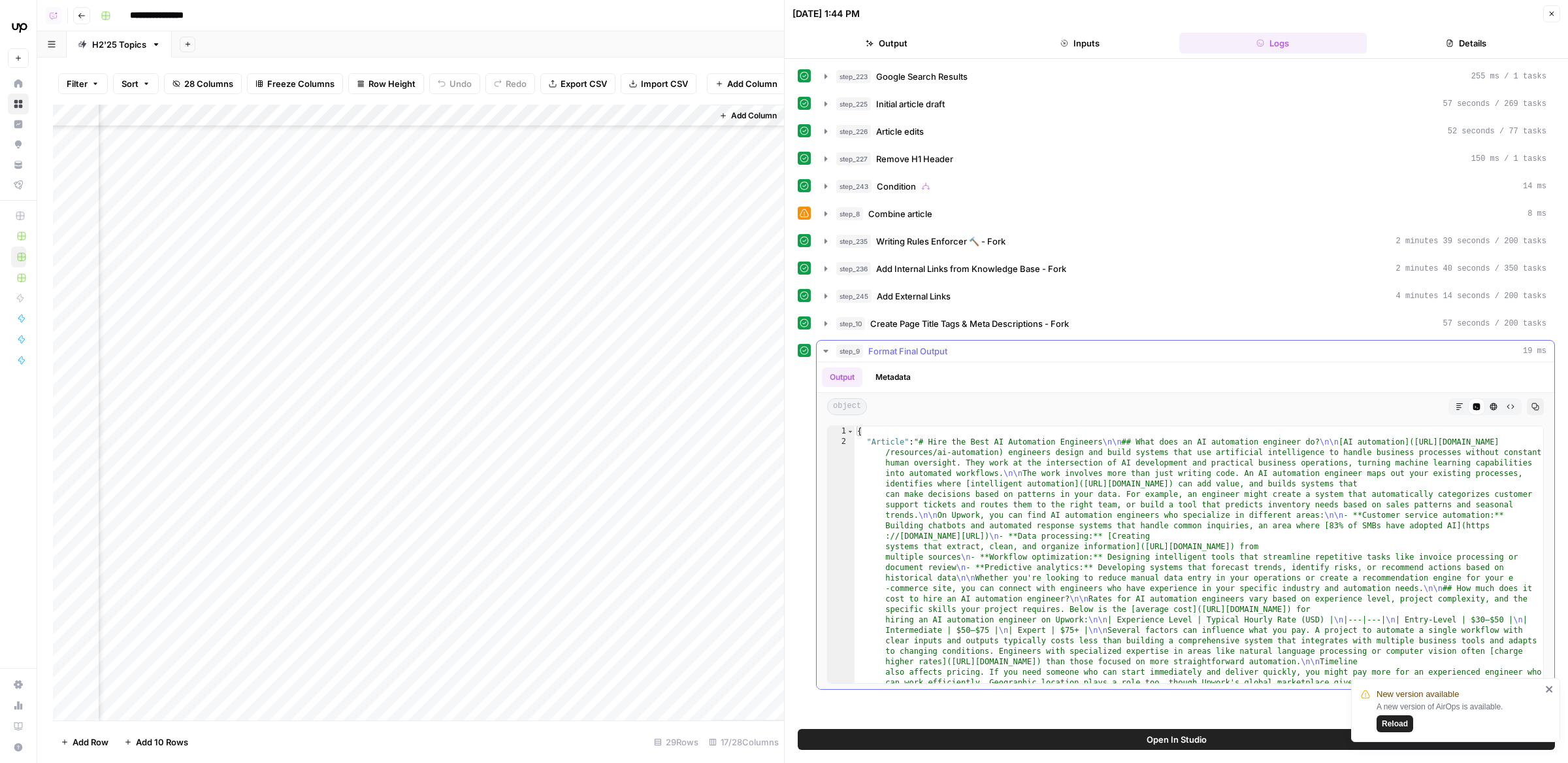
click at [1022, 348] on div "step_9 Format Final Output 19 ms" at bounding box center [1191, 352] width 711 height 14
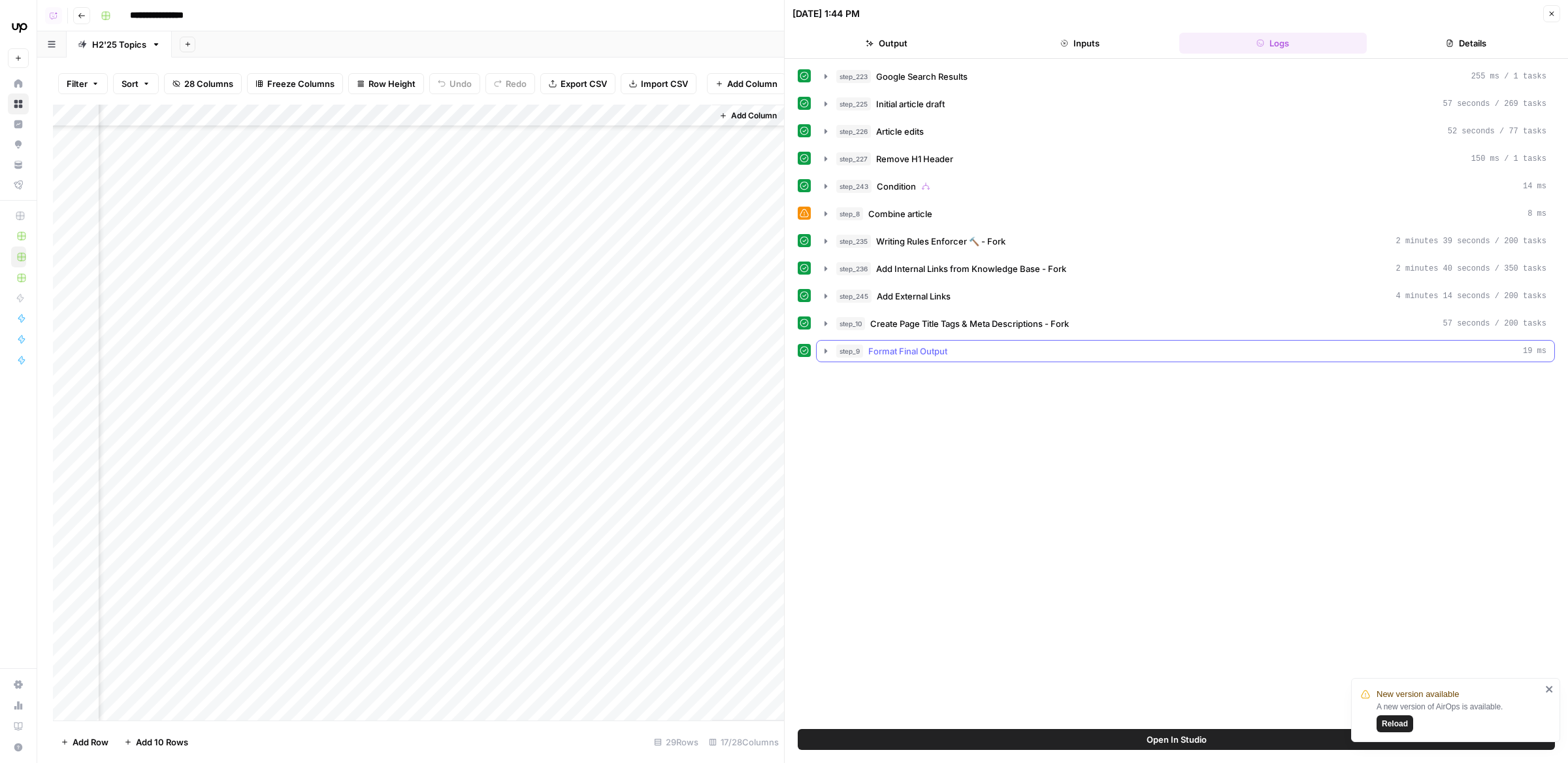
click at [1022, 348] on div "step_9 Format Final Output 19 ms" at bounding box center [1191, 352] width 711 height 14
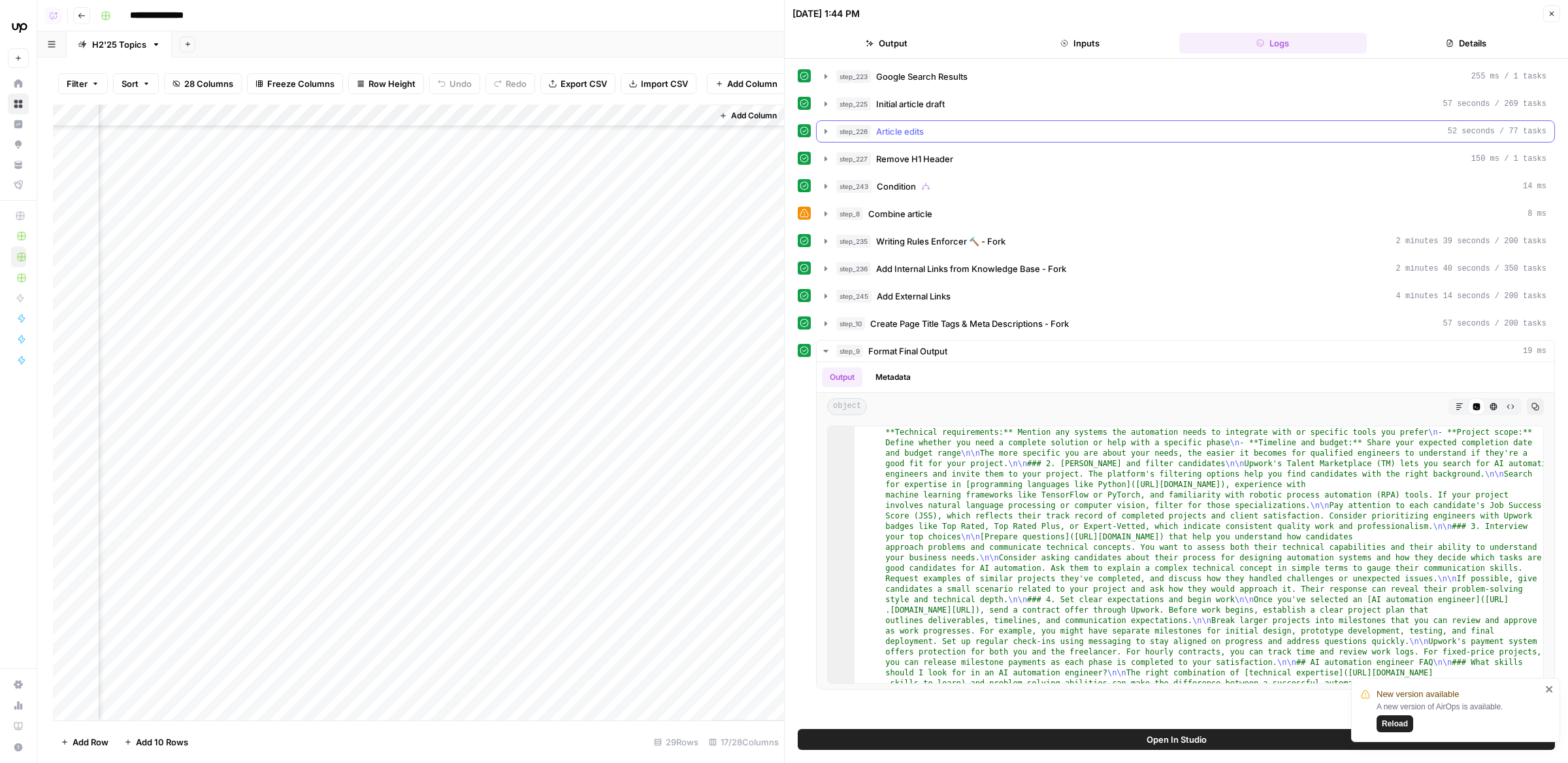
scroll to position [460, 0]
click at [906, 44] on button "Output" at bounding box center [886, 43] width 188 height 21
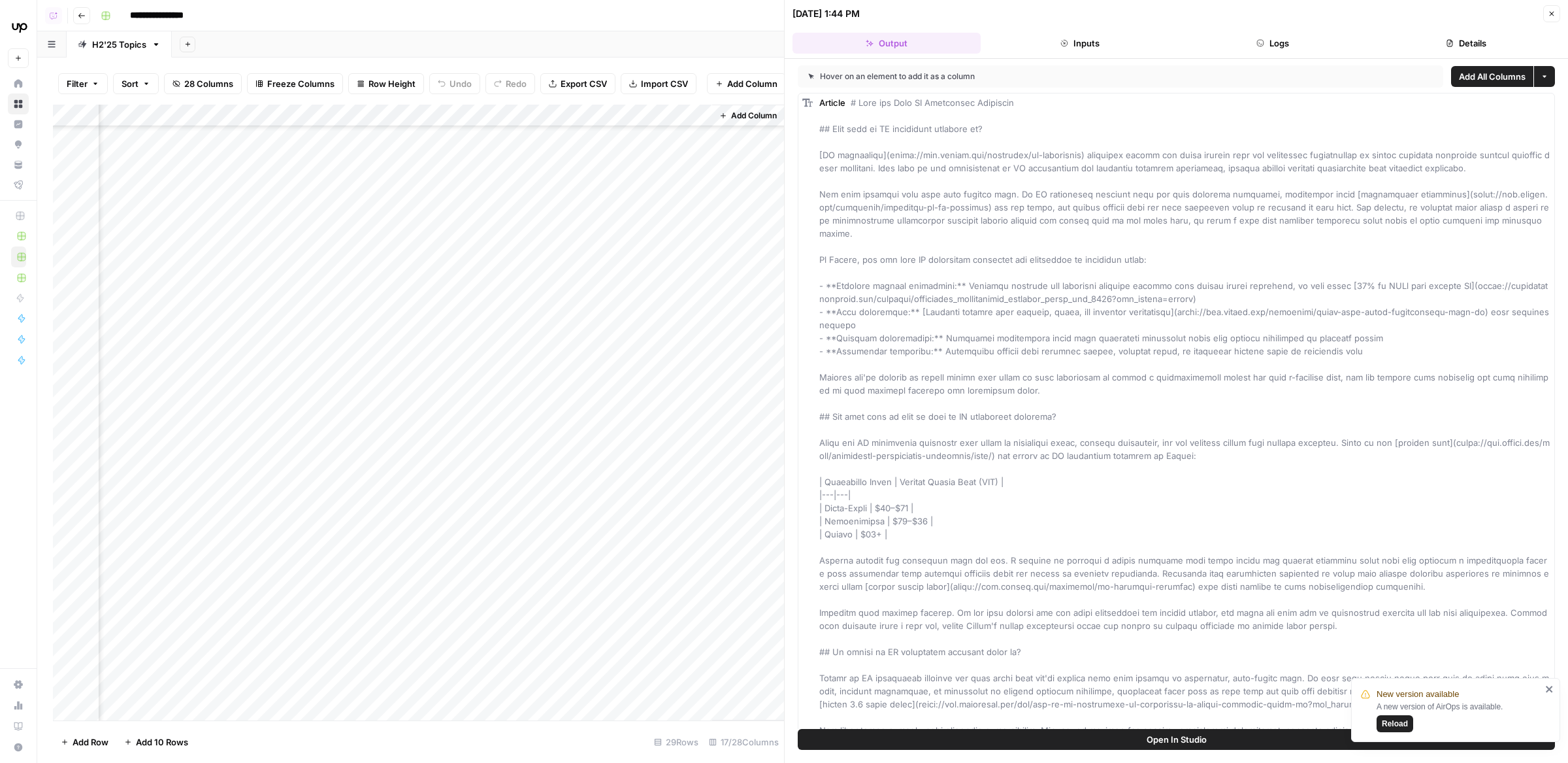
click at [369, 472] on div "Add Column" at bounding box center [418, 412] width 731 height 616
click at [393, 441] on div "Add Column" at bounding box center [418, 412] width 731 height 616
click at [466, 438] on div "Add Column" at bounding box center [418, 412] width 731 height 616
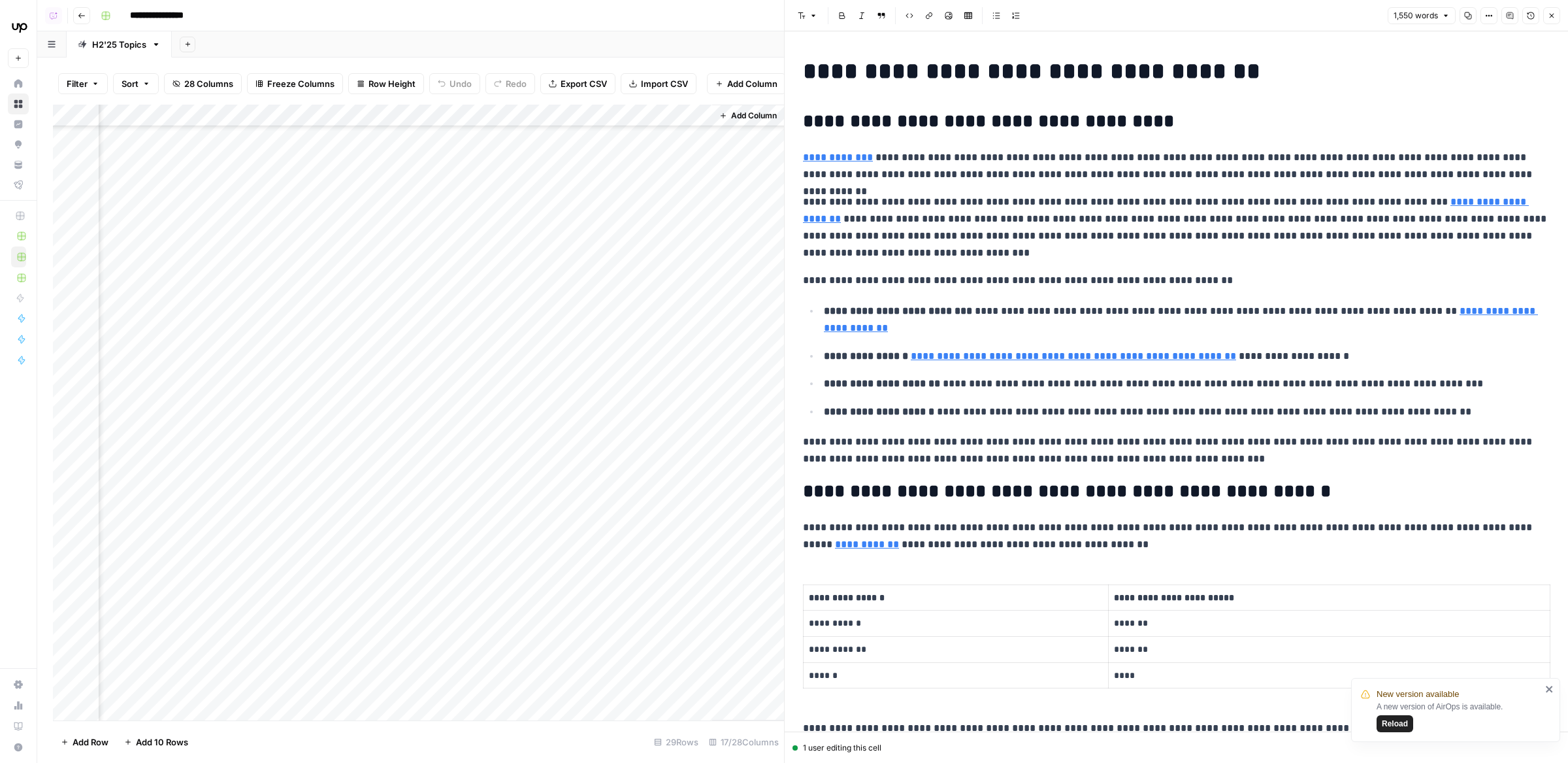
click at [465, 472] on div "Add Column" at bounding box center [418, 412] width 731 height 616
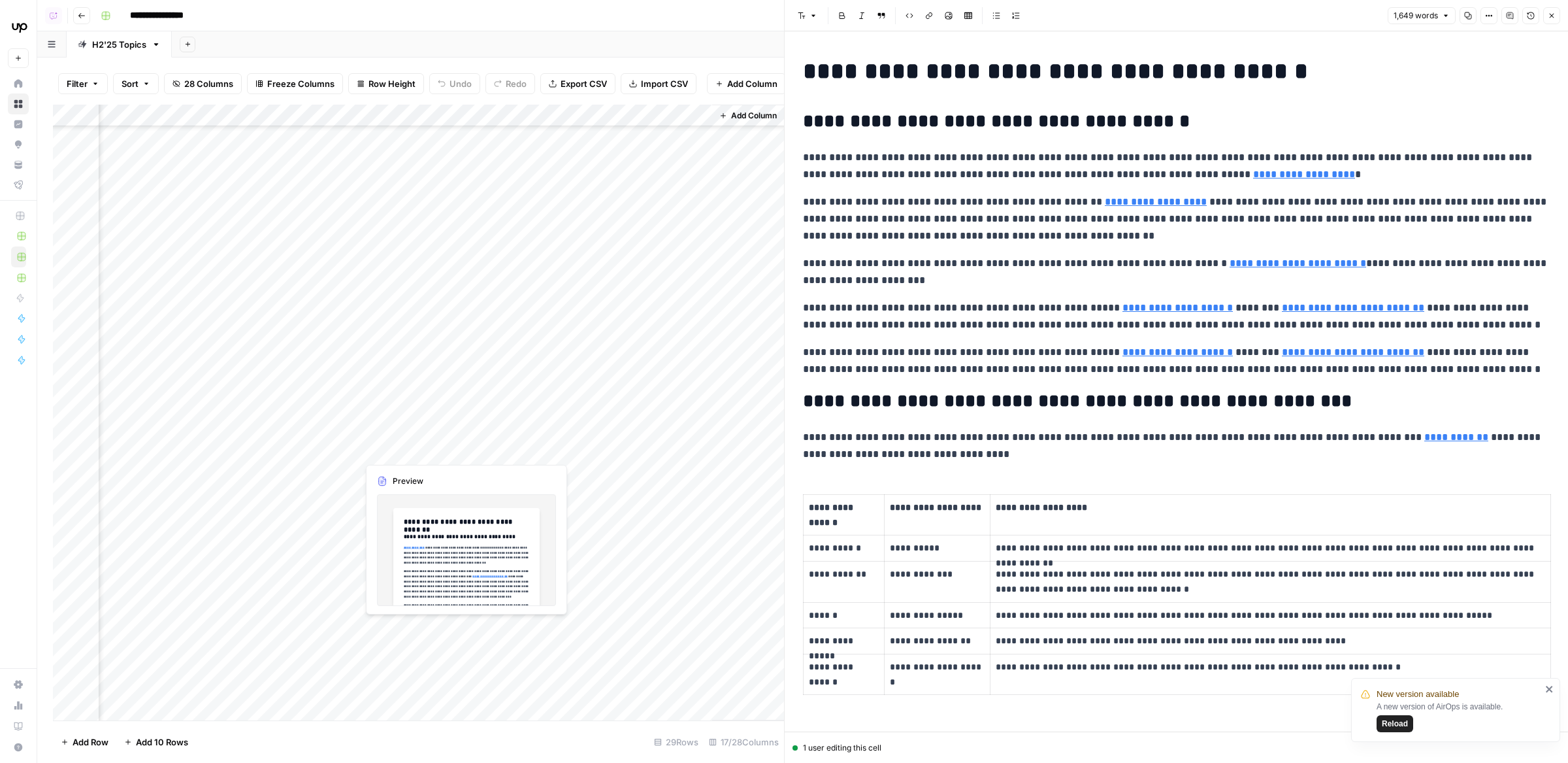
click at [470, 434] on div "Add Column" at bounding box center [418, 412] width 731 height 616
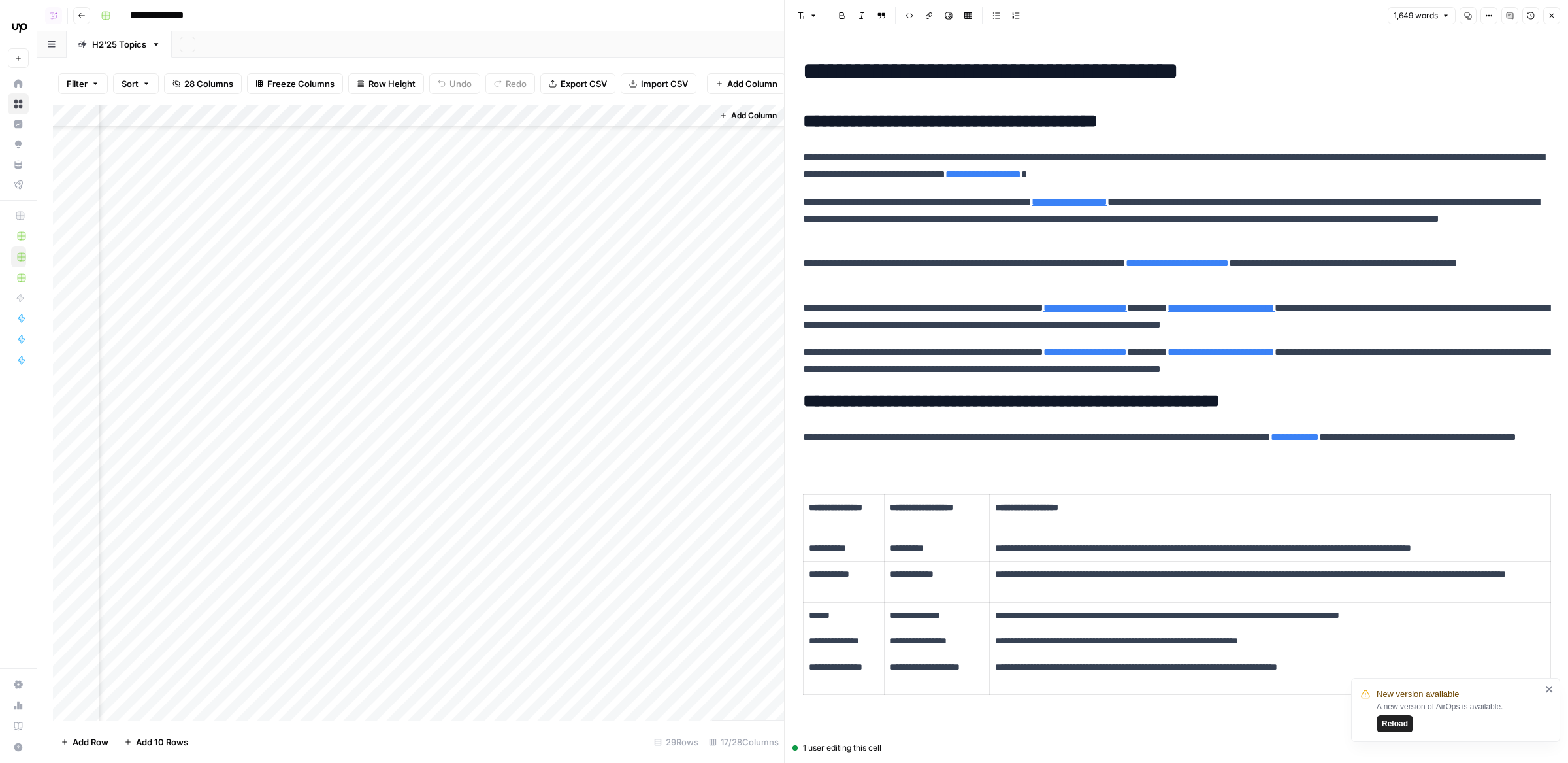
click at [460, 435] on div "Add Column" at bounding box center [418, 412] width 731 height 616
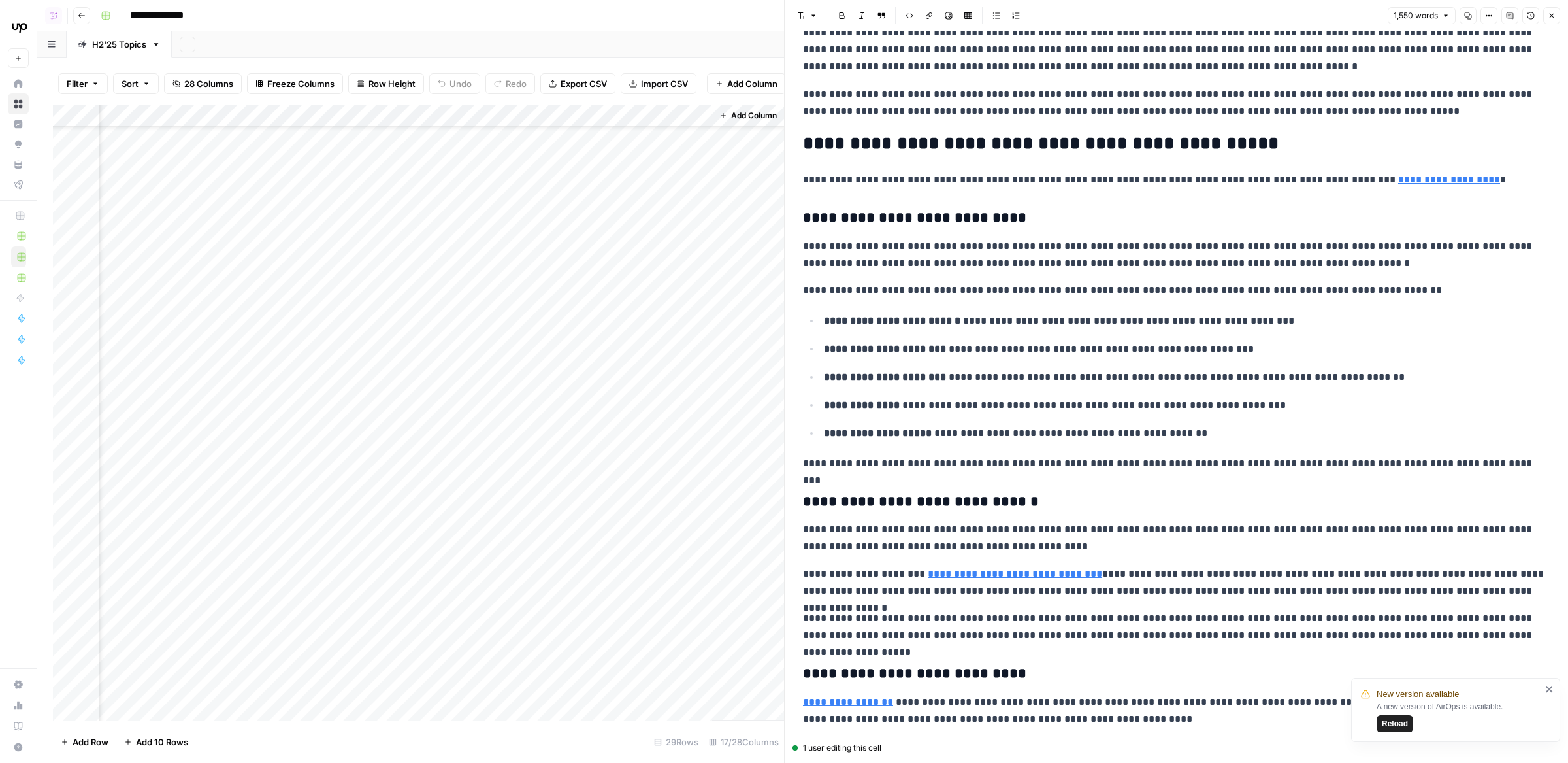
scroll to position [1126, 0]
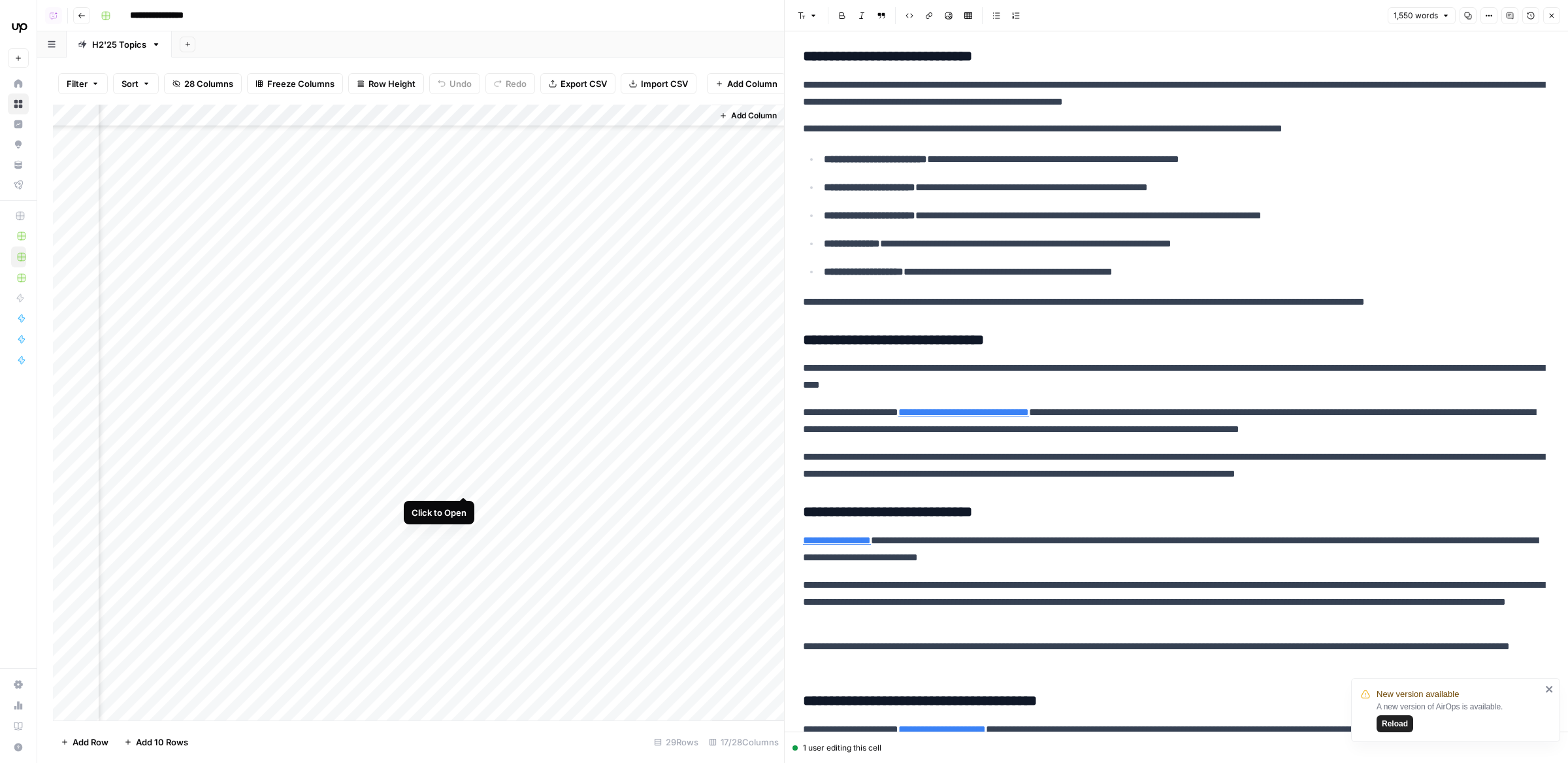
click at [465, 470] on div "Add Column" at bounding box center [418, 412] width 731 height 616
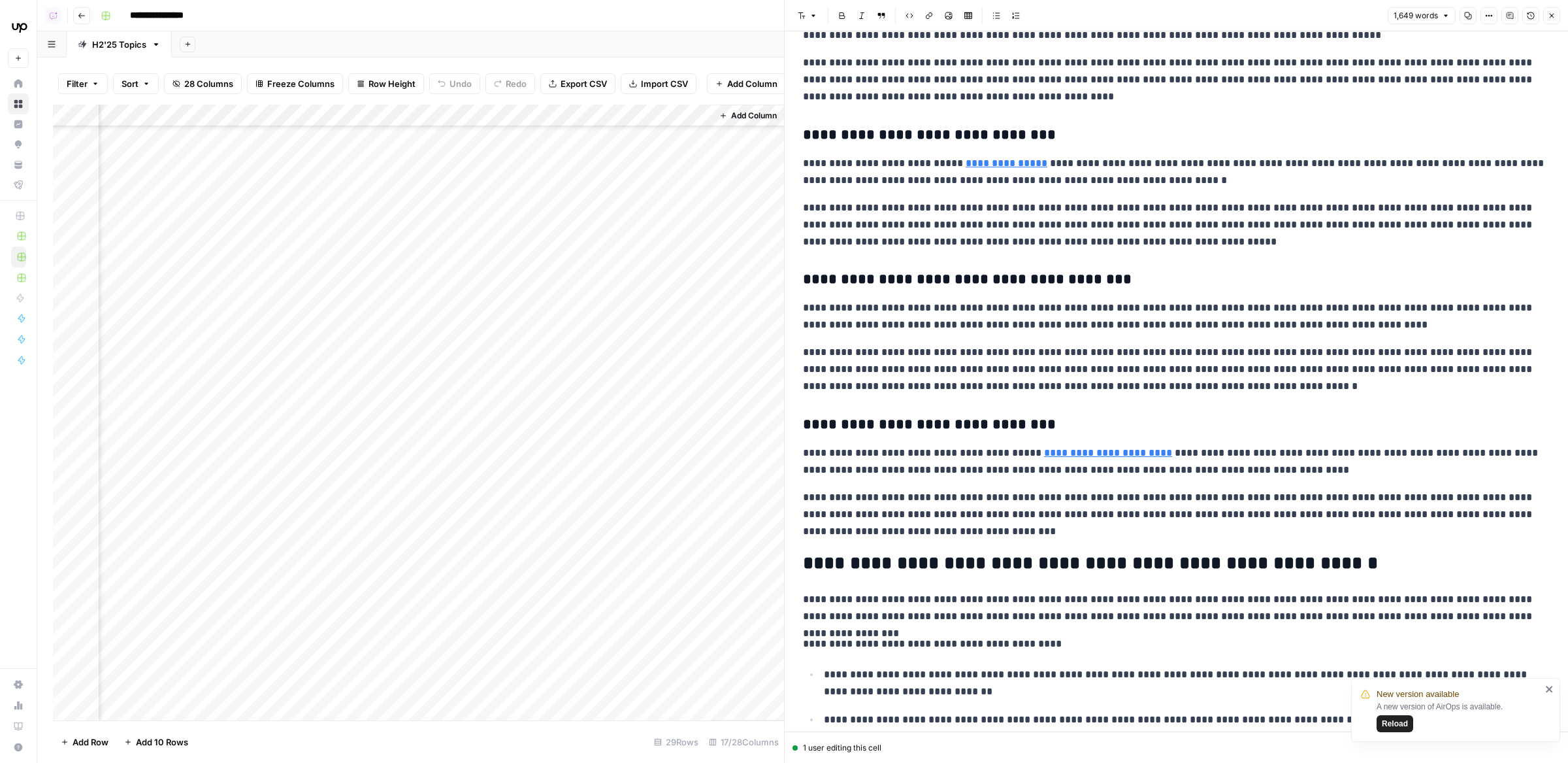
scroll to position [1324, 0]
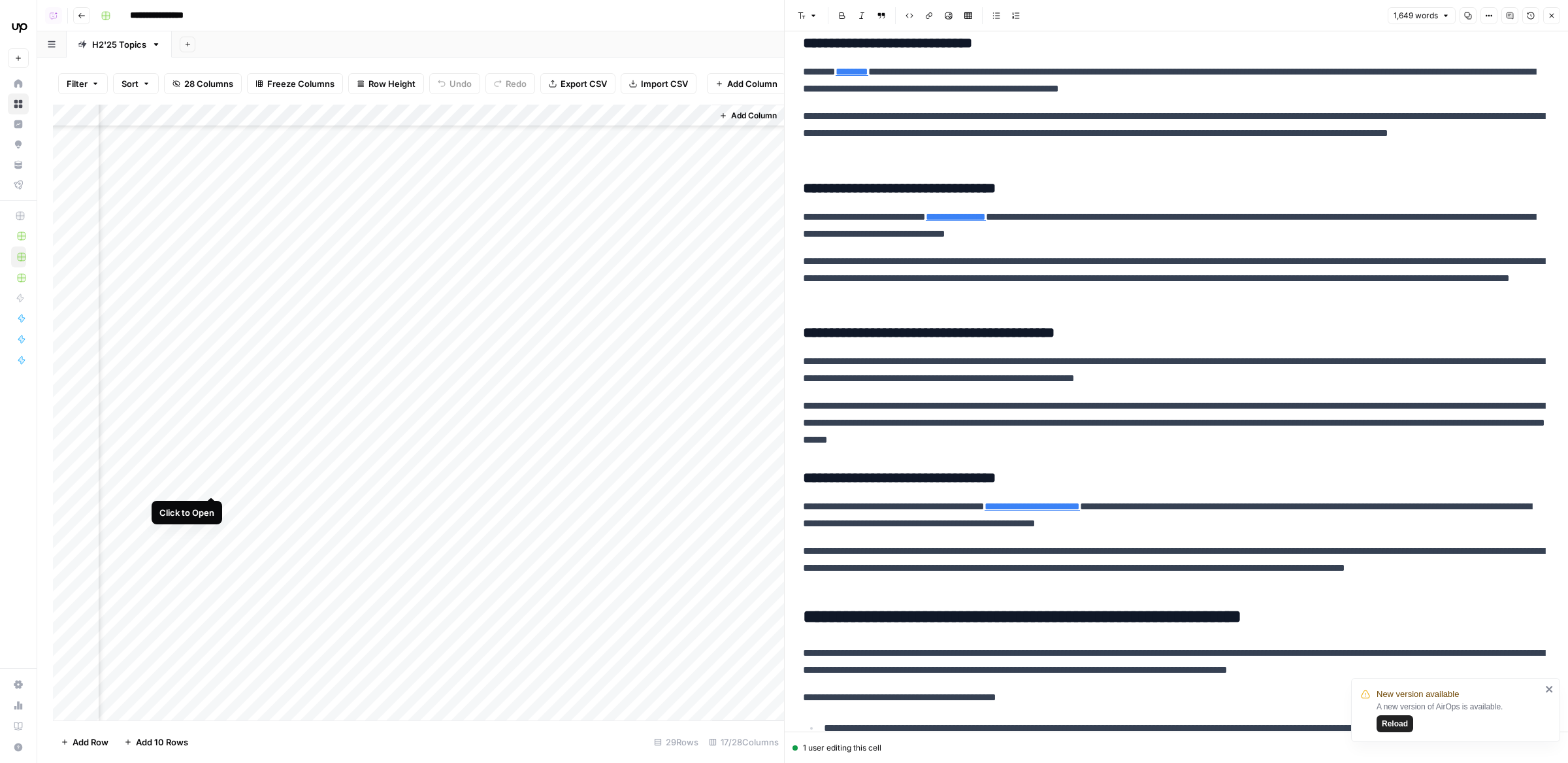
click at [211, 471] on div "Add Column" at bounding box center [418, 412] width 731 height 616
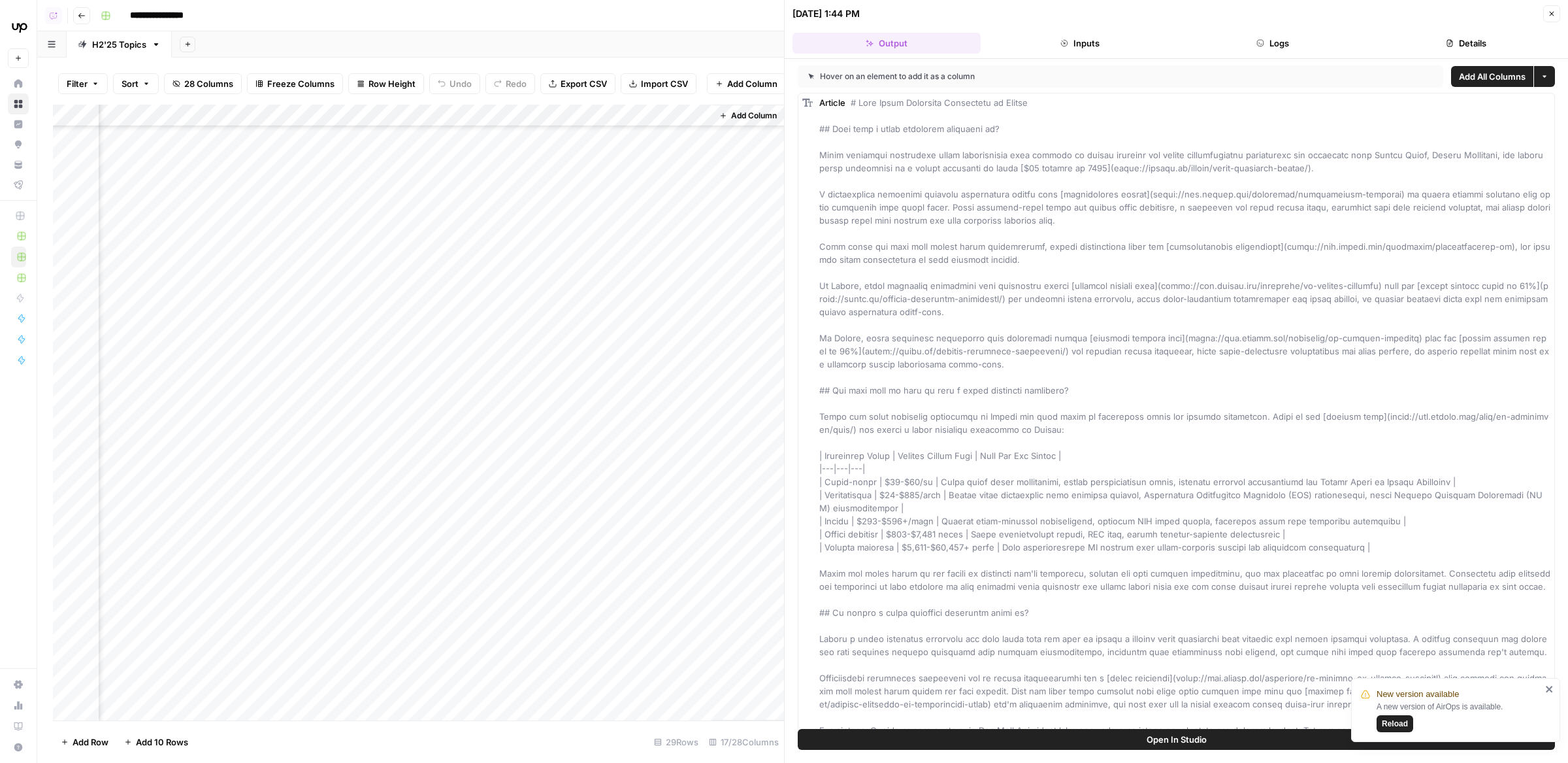
click at [1284, 66] on div "Hover on an element to add it as a column" at bounding box center [1120, 76] width 646 height 22
click at [465, 518] on div "Add Column" at bounding box center [418, 412] width 731 height 616
click at [465, 508] on div "Add Column" at bounding box center [418, 412] width 731 height 616
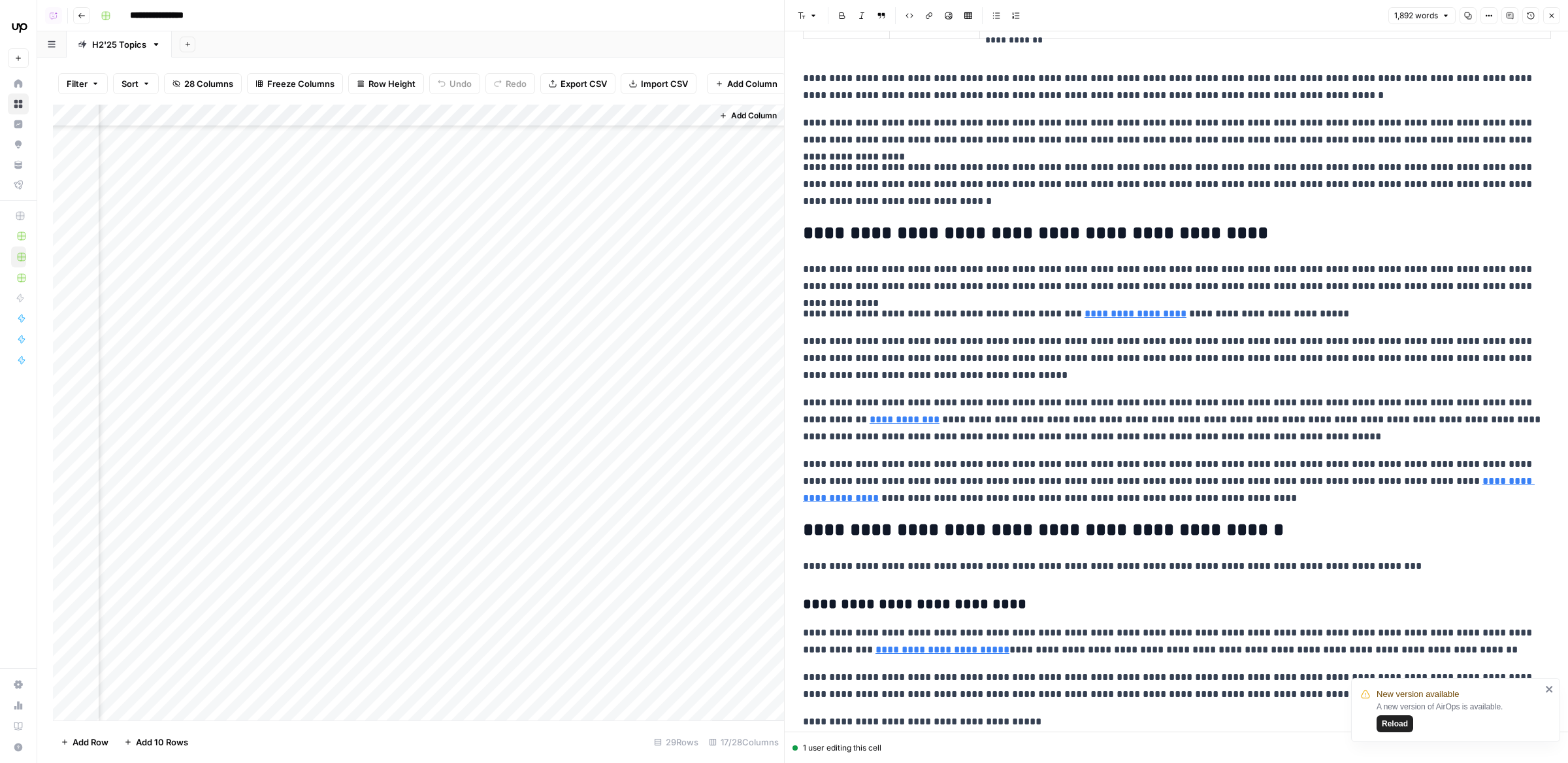
scroll to position [868, 0]
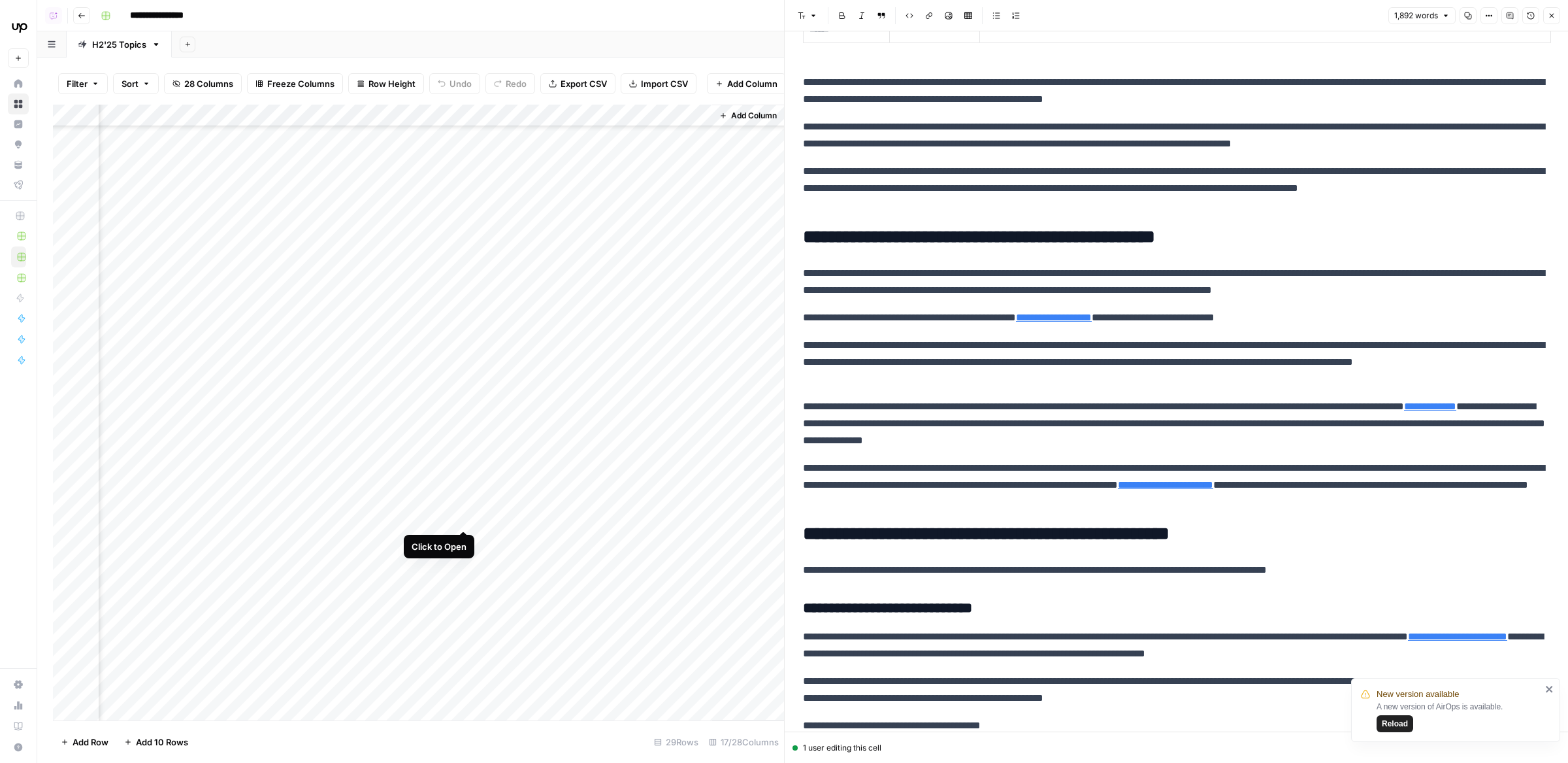
click at [465, 506] on div "Add Column" at bounding box center [418, 412] width 731 height 616
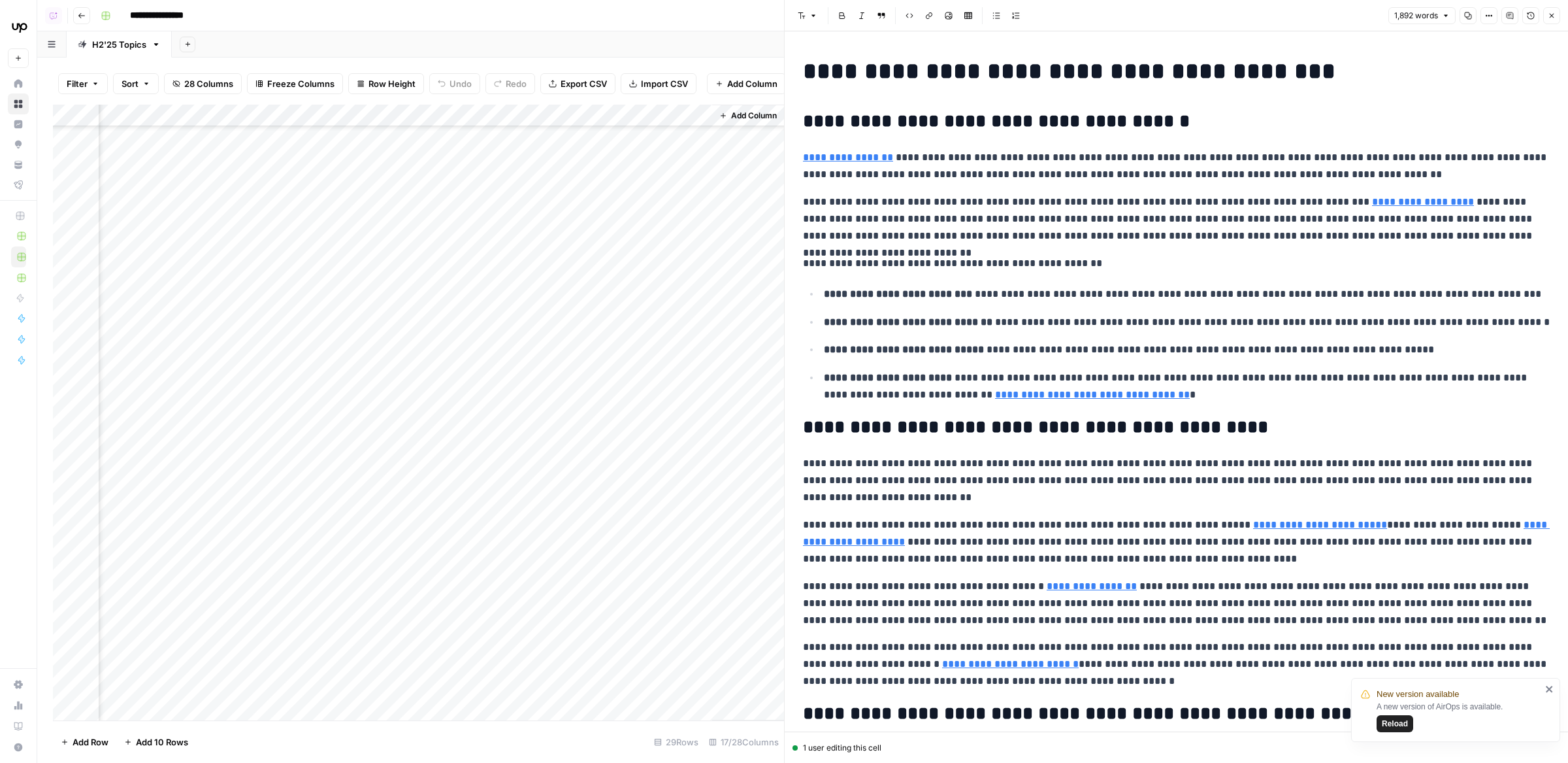
click at [461, 539] on div "Add Column" at bounding box center [418, 412] width 731 height 616
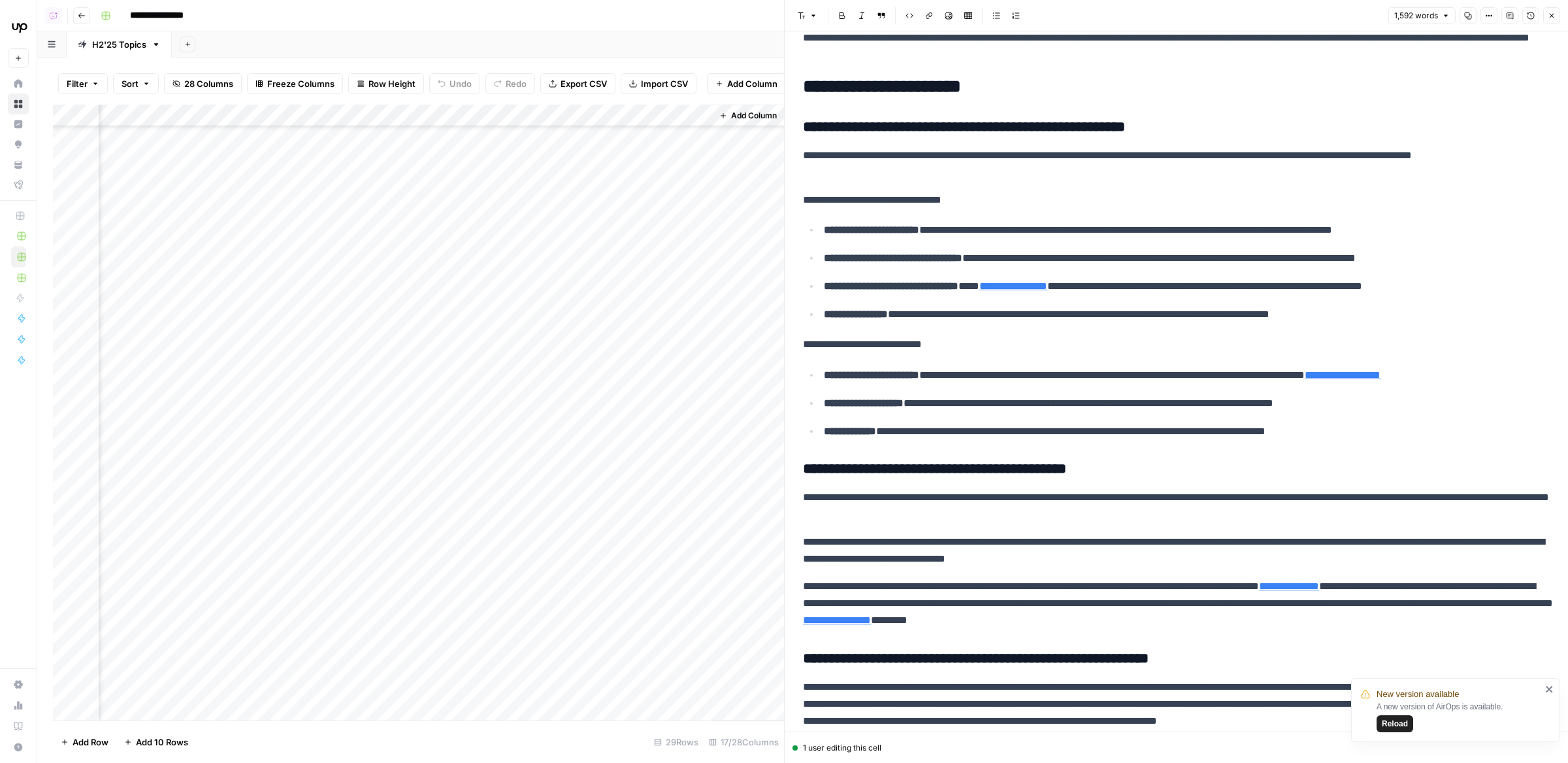
scroll to position [2233, 0]
click at [216, 536] on div "Add Column" at bounding box center [418, 412] width 731 height 616
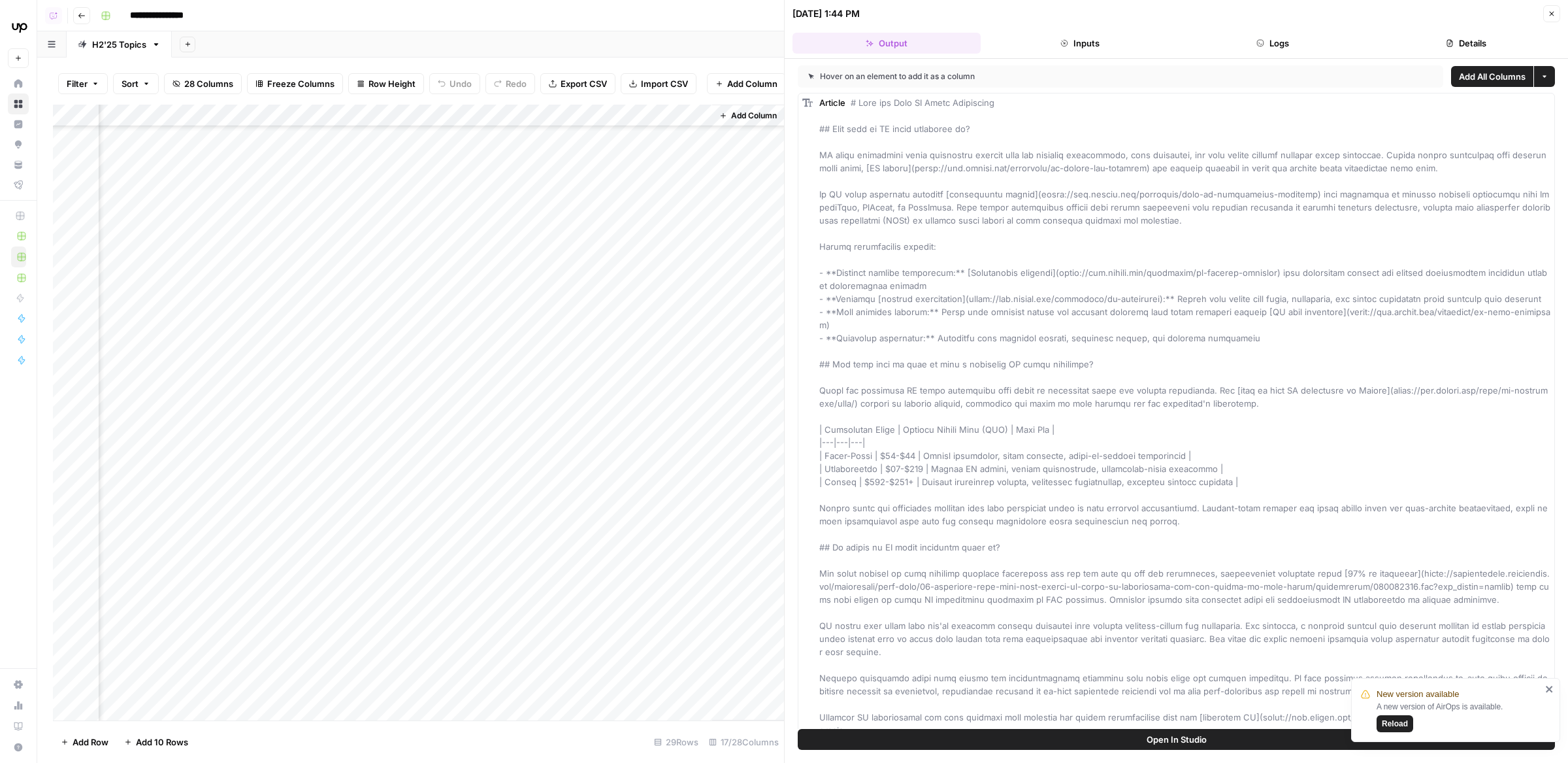
click at [1238, 733] on button "Open In Studio" at bounding box center [1176, 740] width 757 height 21
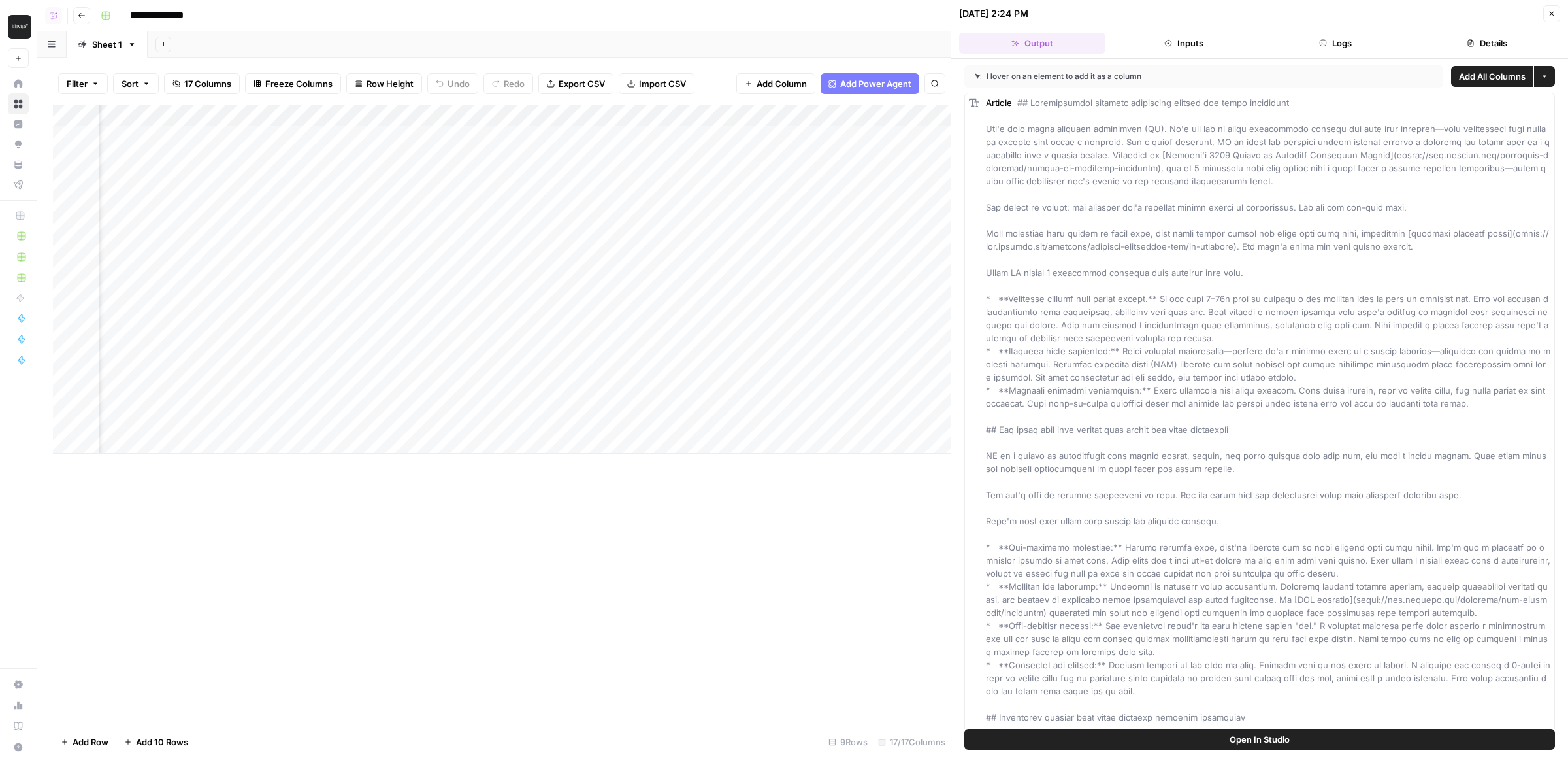
scroll to position [0, 1300]
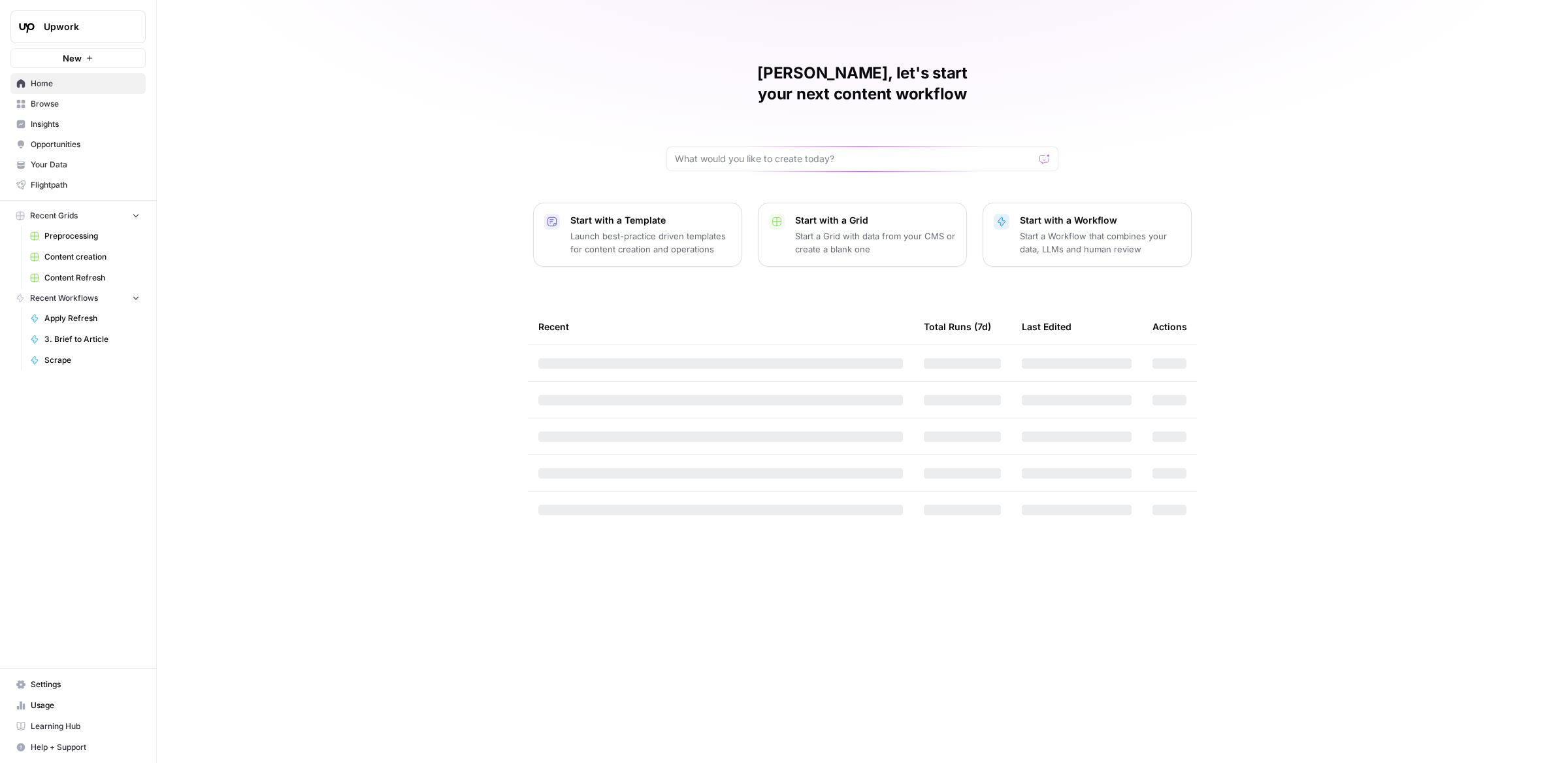
click at [96, 7] on div "Upwork New" at bounding box center [78, 34] width 156 height 68
click at [106, 34] on button "Upwork" at bounding box center [78, 27] width 135 height 33
type input "cart"
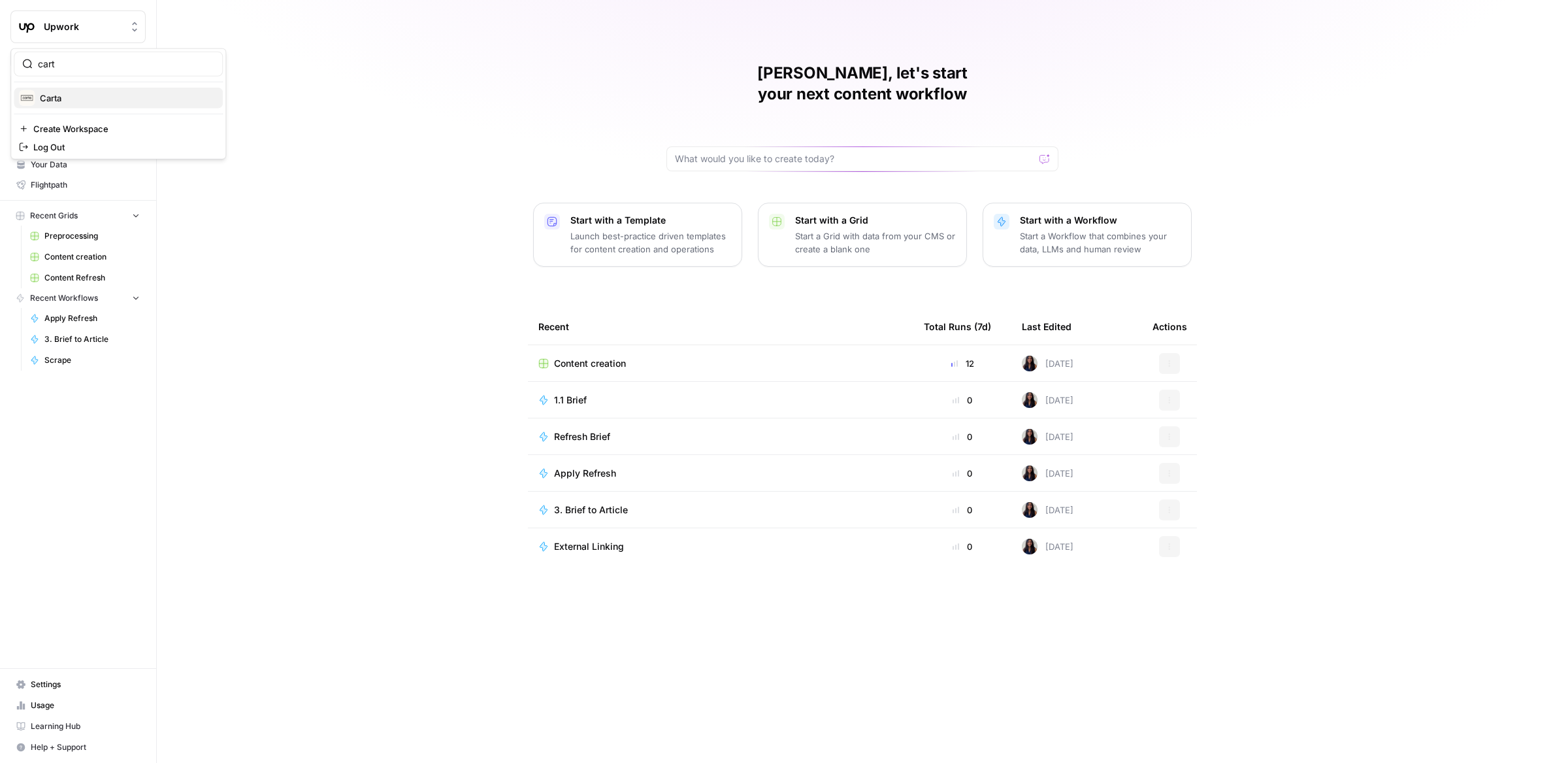
click button "Carta" at bounding box center [118, 99] width 210 height 21
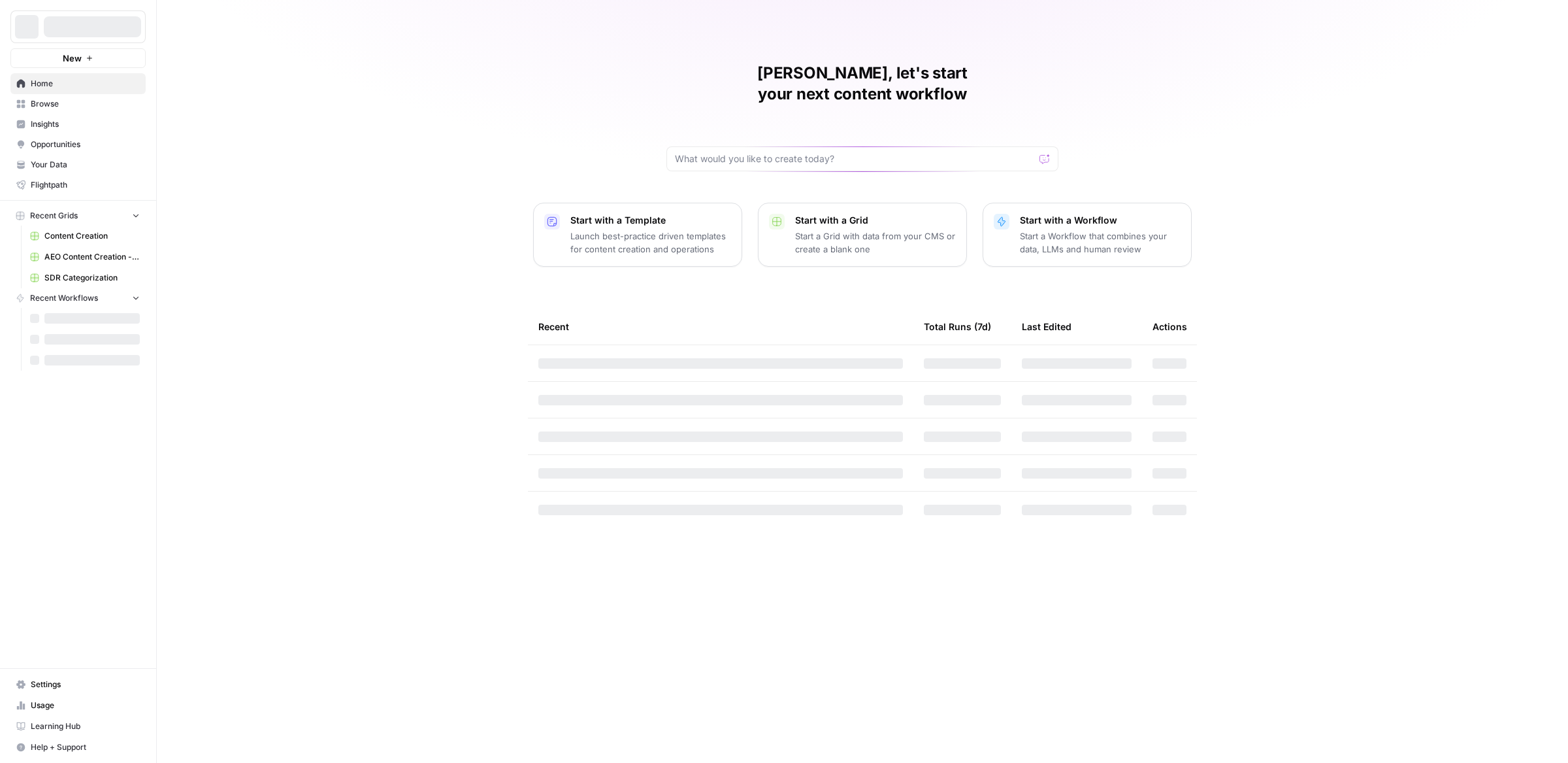
click at [47, 122] on span "Insights" at bounding box center [85, 124] width 109 height 12
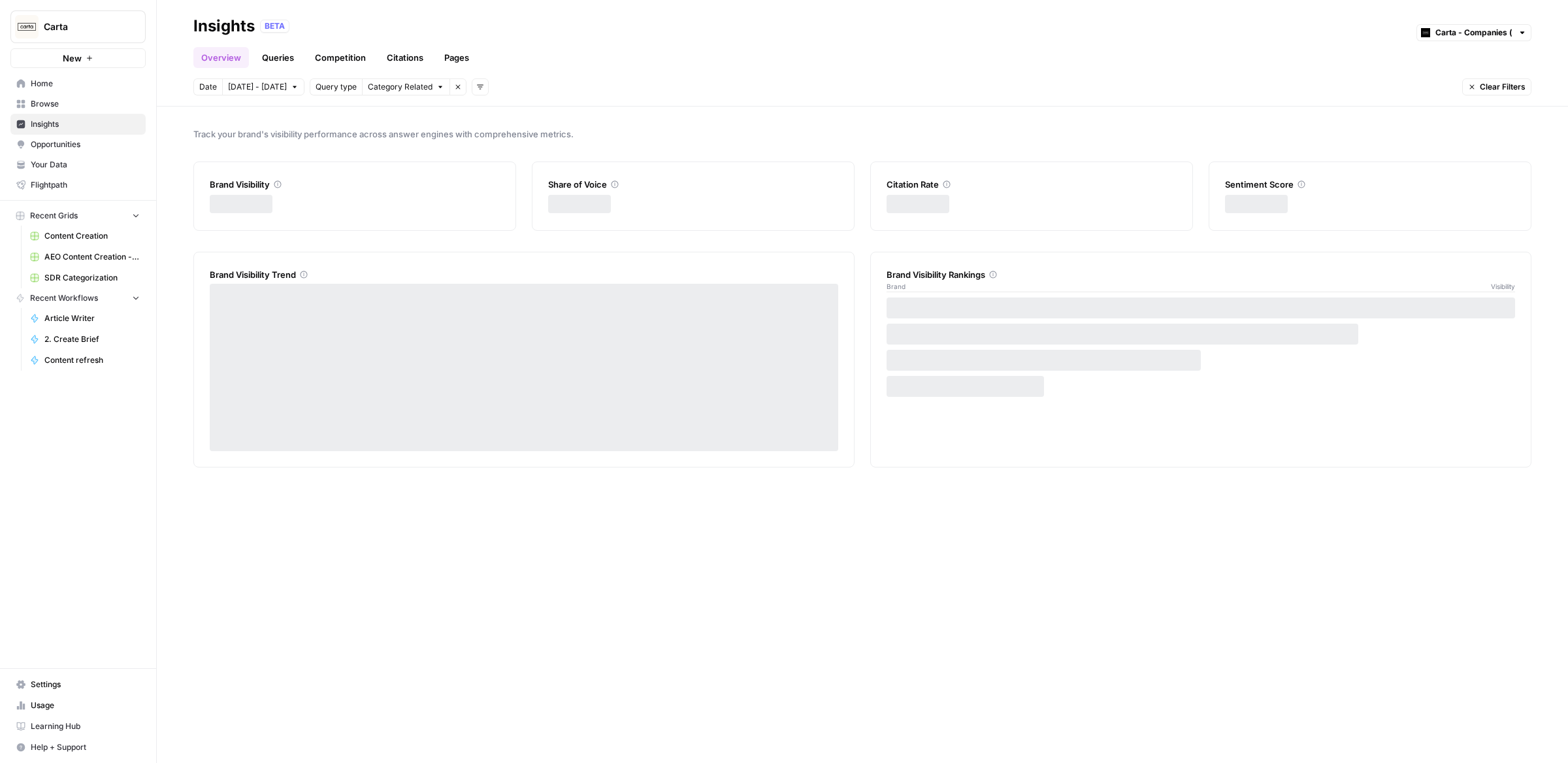
click at [452, 60] on link "Pages" at bounding box center [457, 58] width 41 height 21
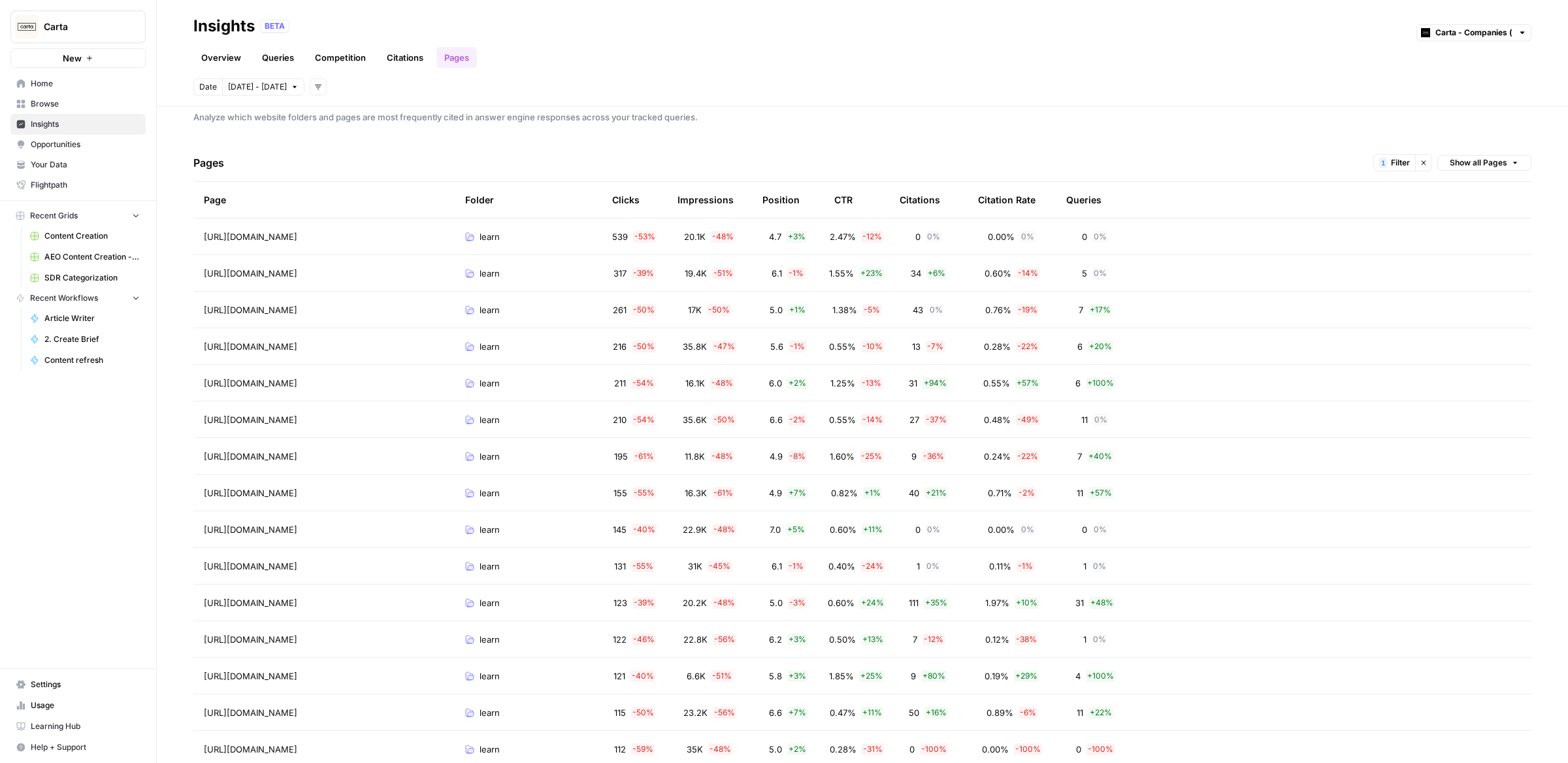
scroll to position [18, 0]
click at [1070, 299] on td "7 + 17 %" at bounding box center [1095, 307] width 78 height 36
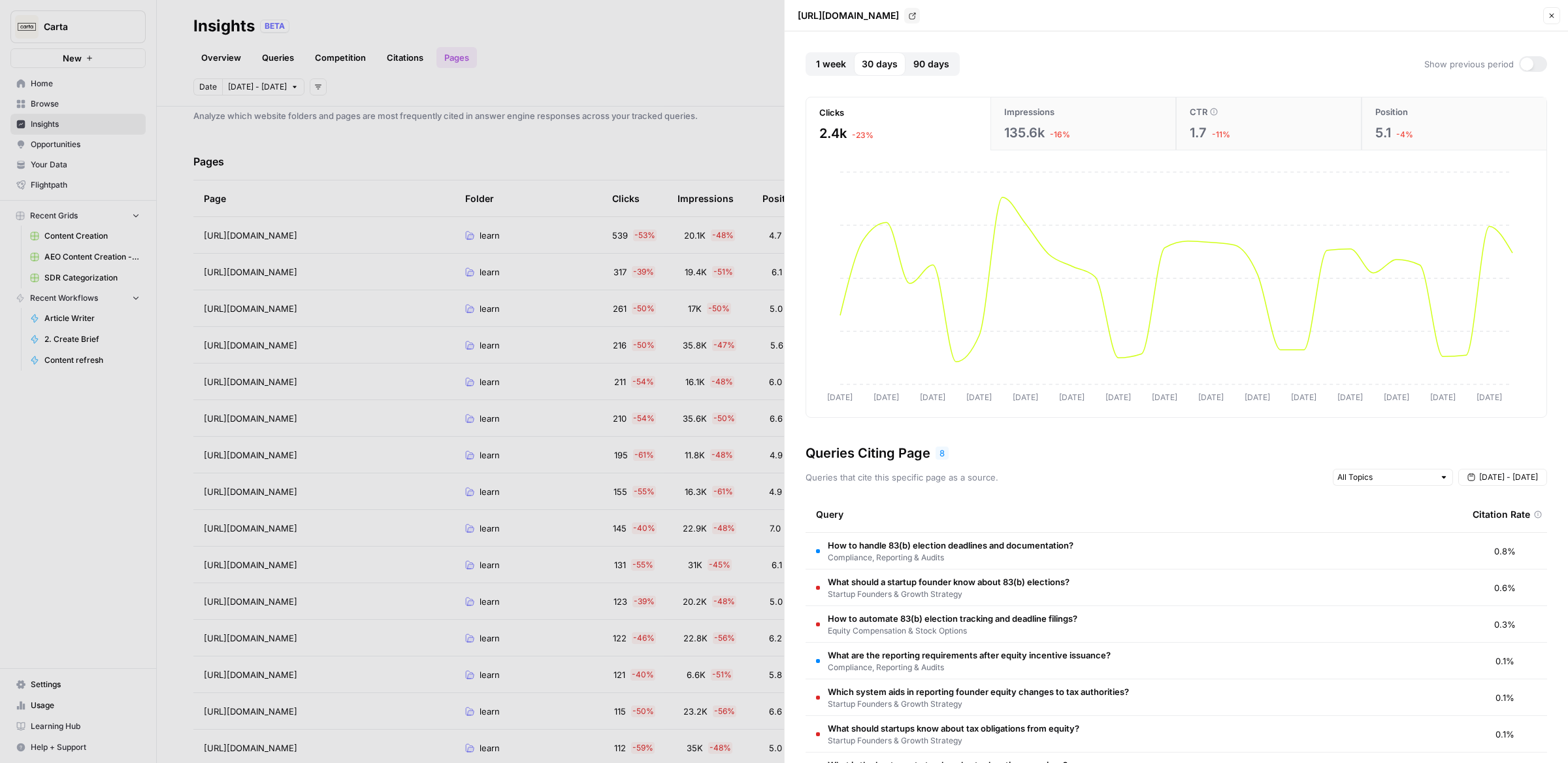
click at [1087, 99] on button "Impressions 135.6k -16%" at bounding box center [1083, 124] width 185 height 53
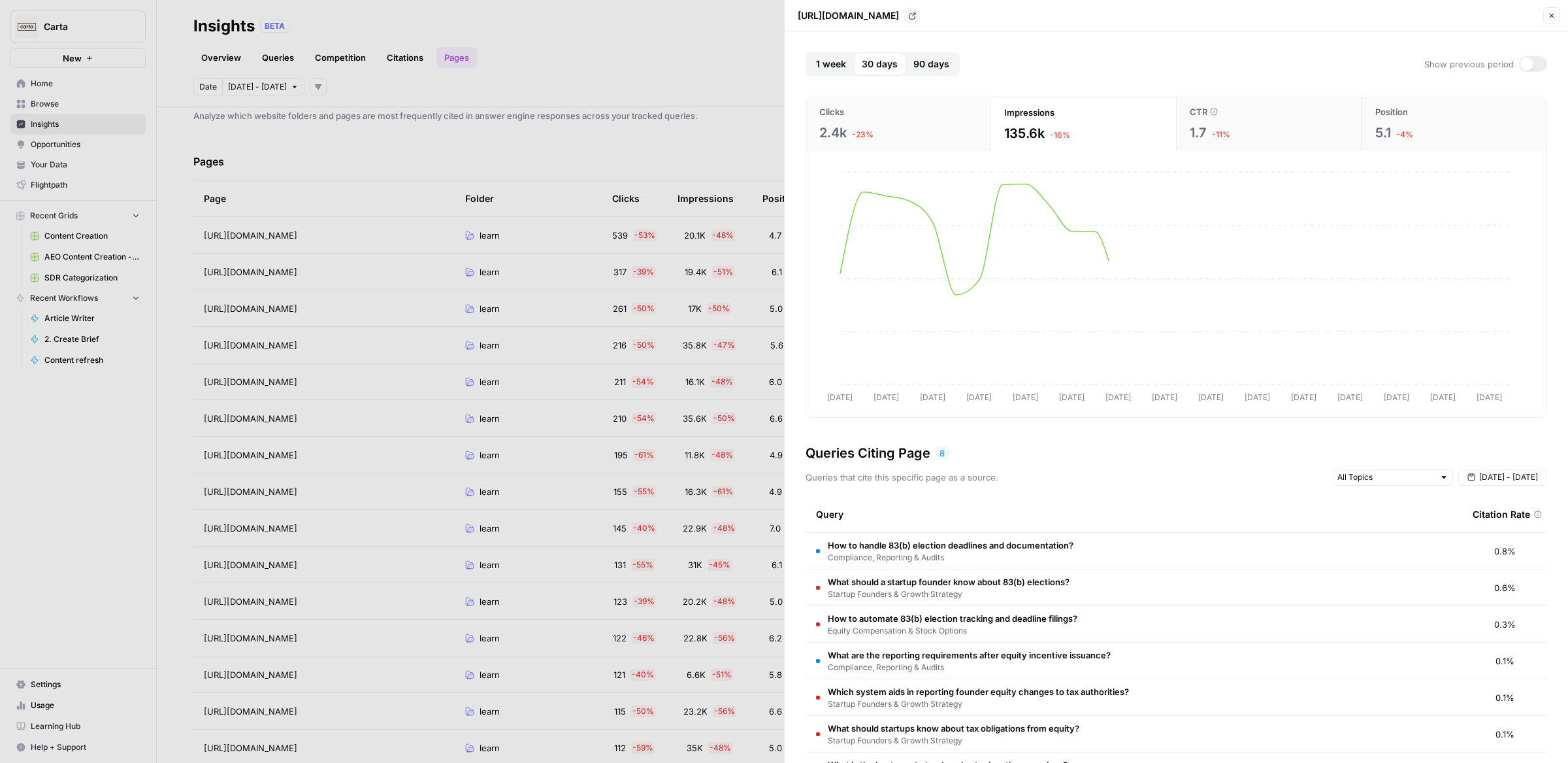
click at [1273, 114] on div "CTR" at bounding box center [1269, 112] width 158 height 14
click at [1406, 120] on button "Position 5.1 -4%" at bounding box center [1454, 124] width 185 height 53
click at [1551, 22] on button "Close" at bounding box center [1552, 15] width 17 height 17
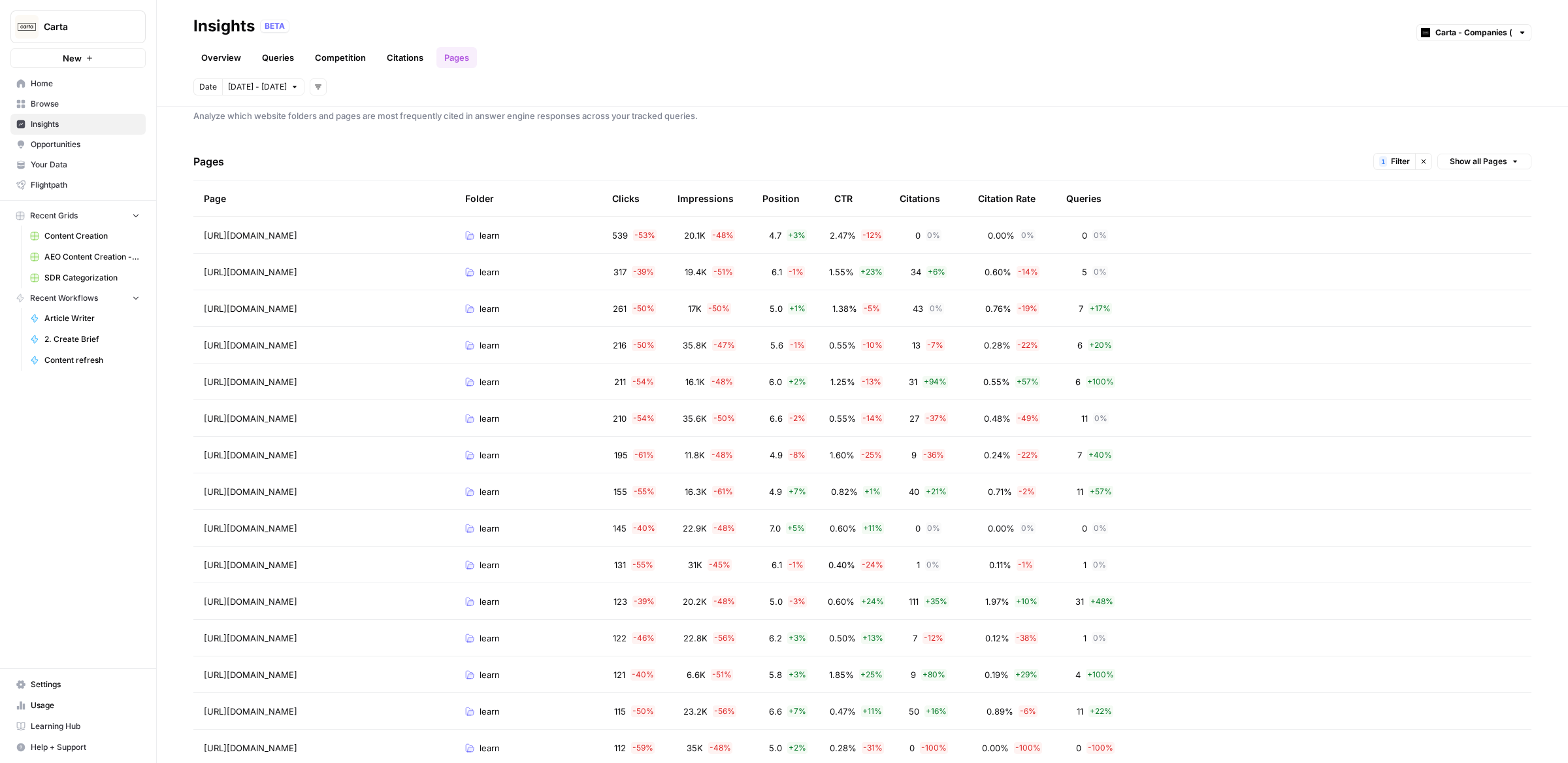
click at [291, 84] on icon "button" at bounding box center [294, 87] width 8 height 8
click at [466, 86] on div "Date [DATE] - [DATE] Add filters" at bounding box center [862, 87] width 1338 height 17
click at [314, 86] on icon "button" at bounding box center [318, 87] width 8 height 8
click at [267, 88] on span "Sep 27 - Oct 3" at bounding box center [257, 87] width 59 height 12
click at [245, 169] on div "31" at bounding box center [242, 171] width 17 height 17
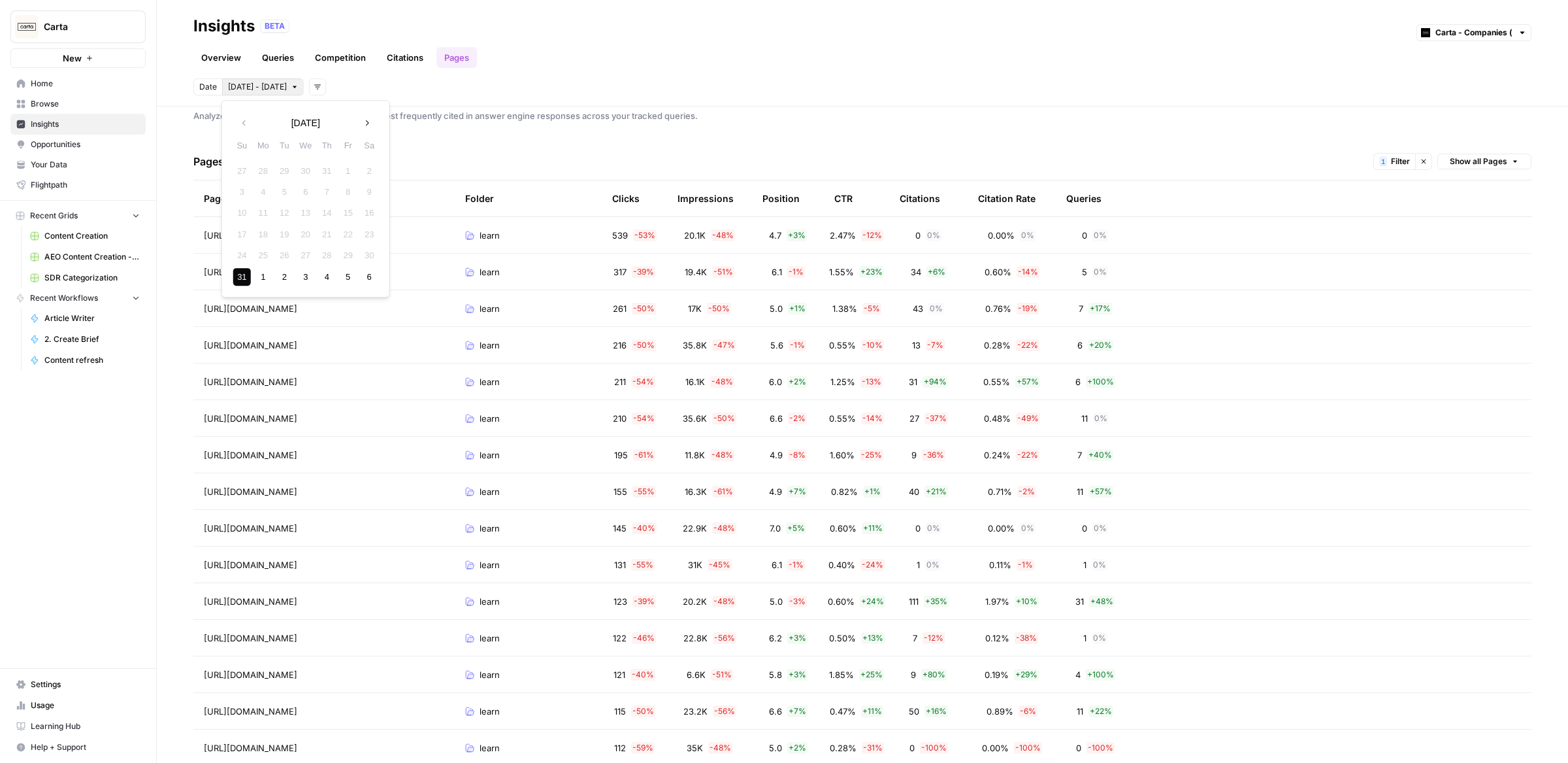
click at [245, 277] on div "31" at bounding box center [242, 276] width 17 height 17
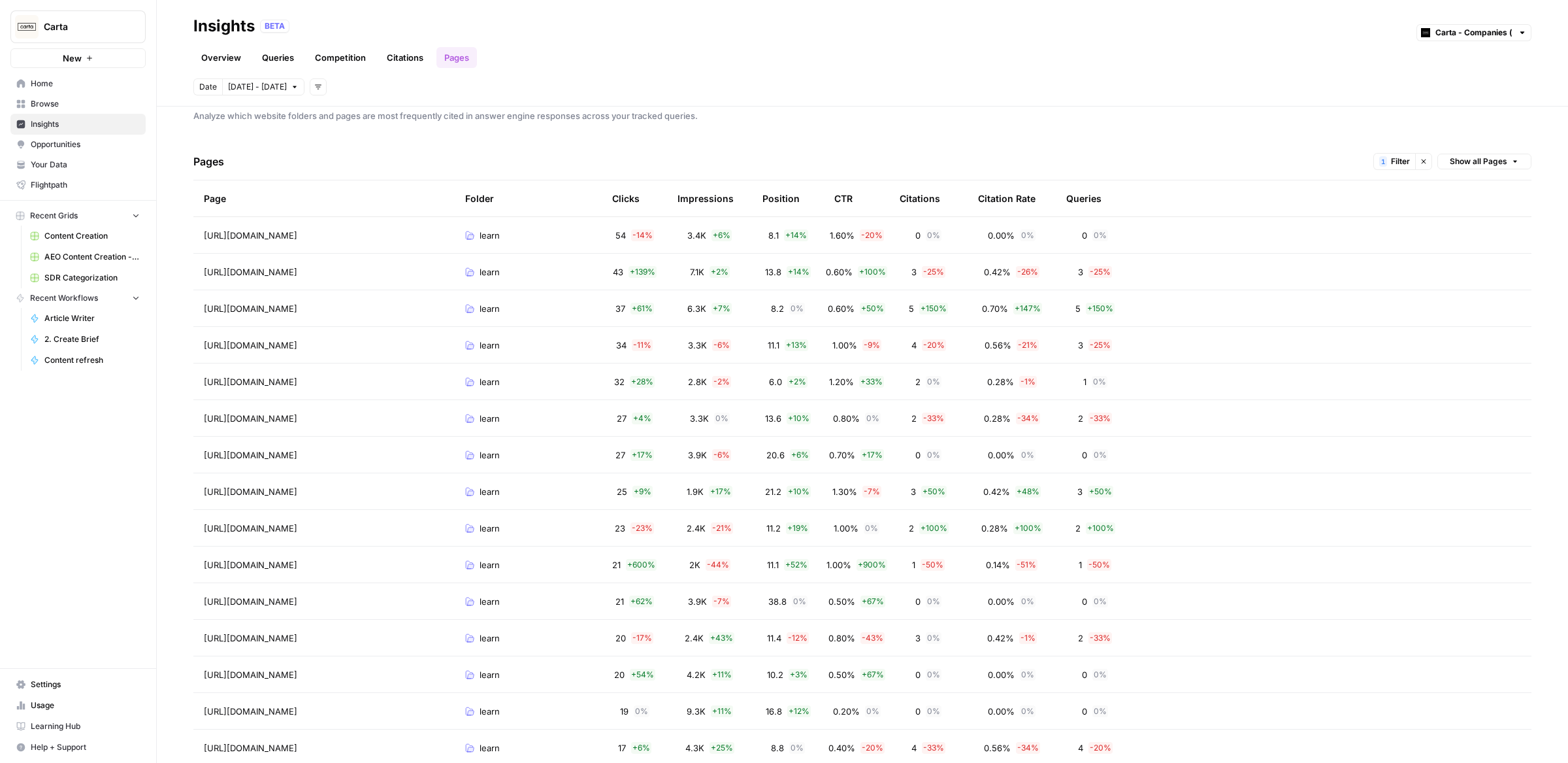
click at [284, 83] on span "Aug 31 - Aug 31" at bounding box center [257, 87] width 59 height 12
click at [373, 113] on button "Next month" at bounding box center [367, 123] width 23 height 23
click at [323, 254] on div "2" at bounding box center [327, 256] width 17 height 17
click at [328, 167] on div "2" at bounding box center [327, 171] width 17 height 17
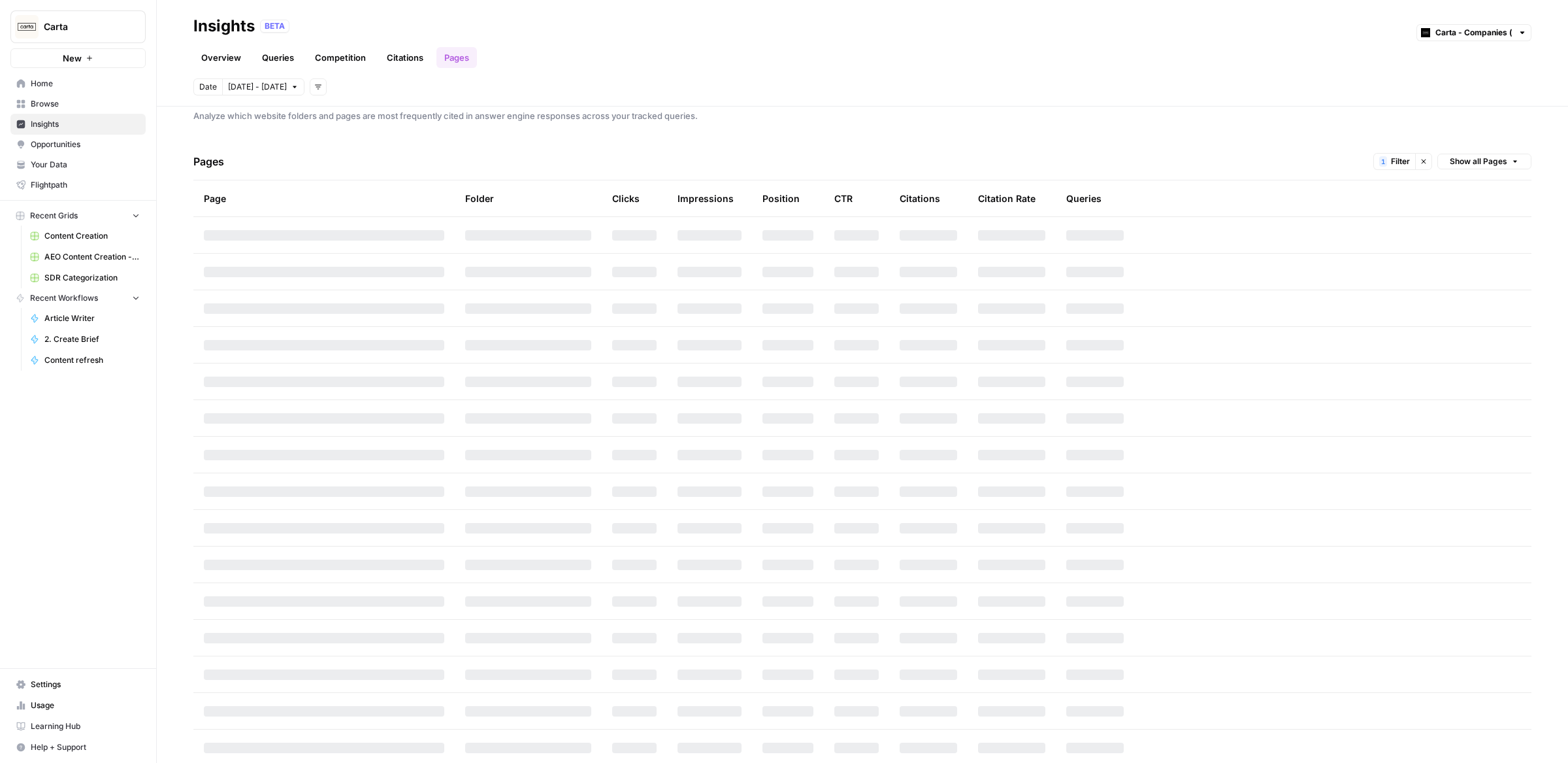
click at [269, 78] on button "Oct 2 - Oct 2" at bounding box center [263, 87] width 82 height 17
click at [243, 125] on icon "button" at bounding box center [243, 122] width 9 height 9
click at [210, 93] on div "Date" at bounding box center [208, 87] width 29 height 17
click at [210, 87] on span "Date" at bounding box center [208, 87] width 17 height 12
click at [238, 87] on span "Oct 2 - Oct 2" at bounding box center [257, 87] width 59 height 12
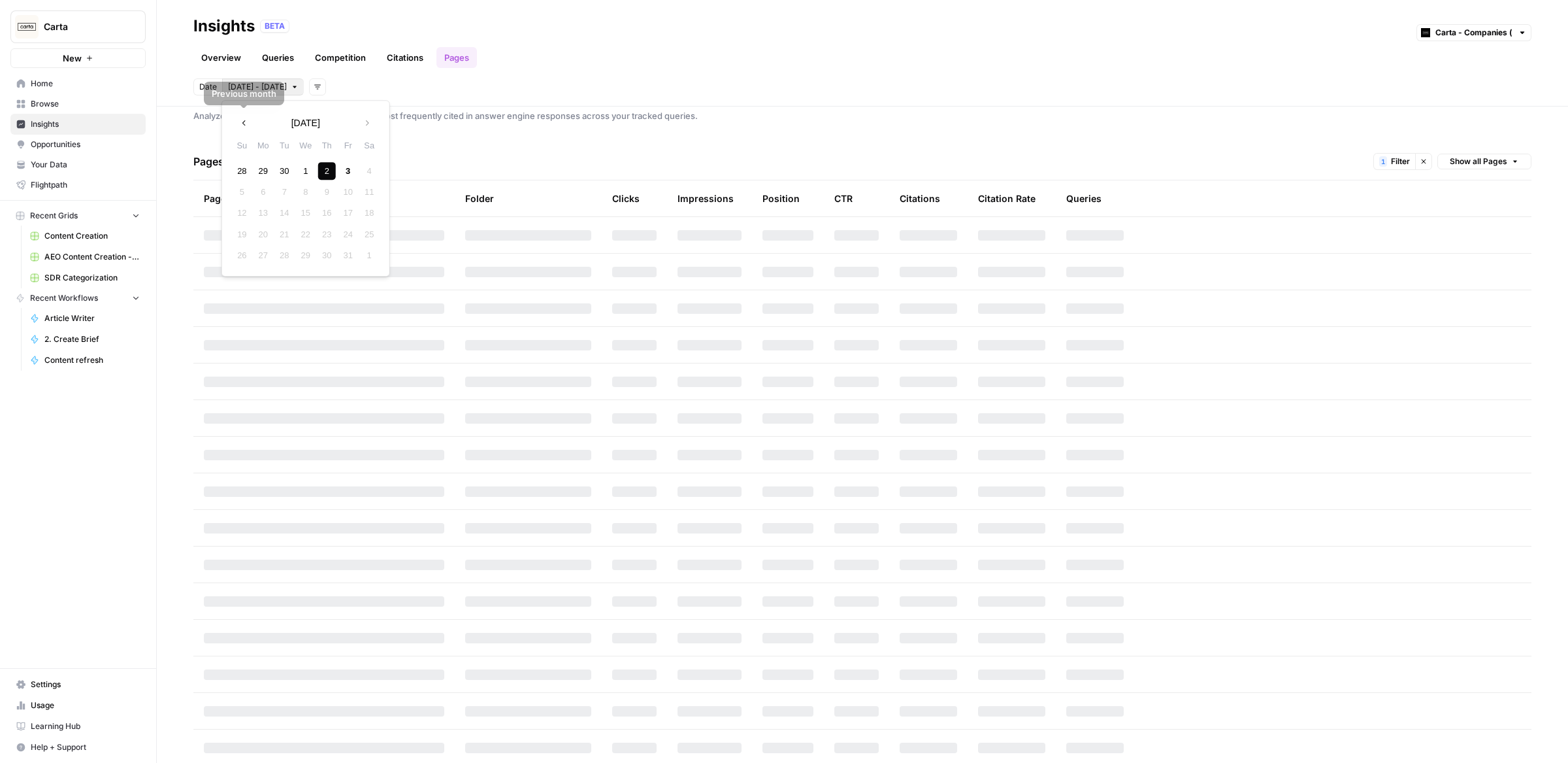
click at [243, 128] on button "Previous month" at bounding box center [244, 123] width 23 height 23
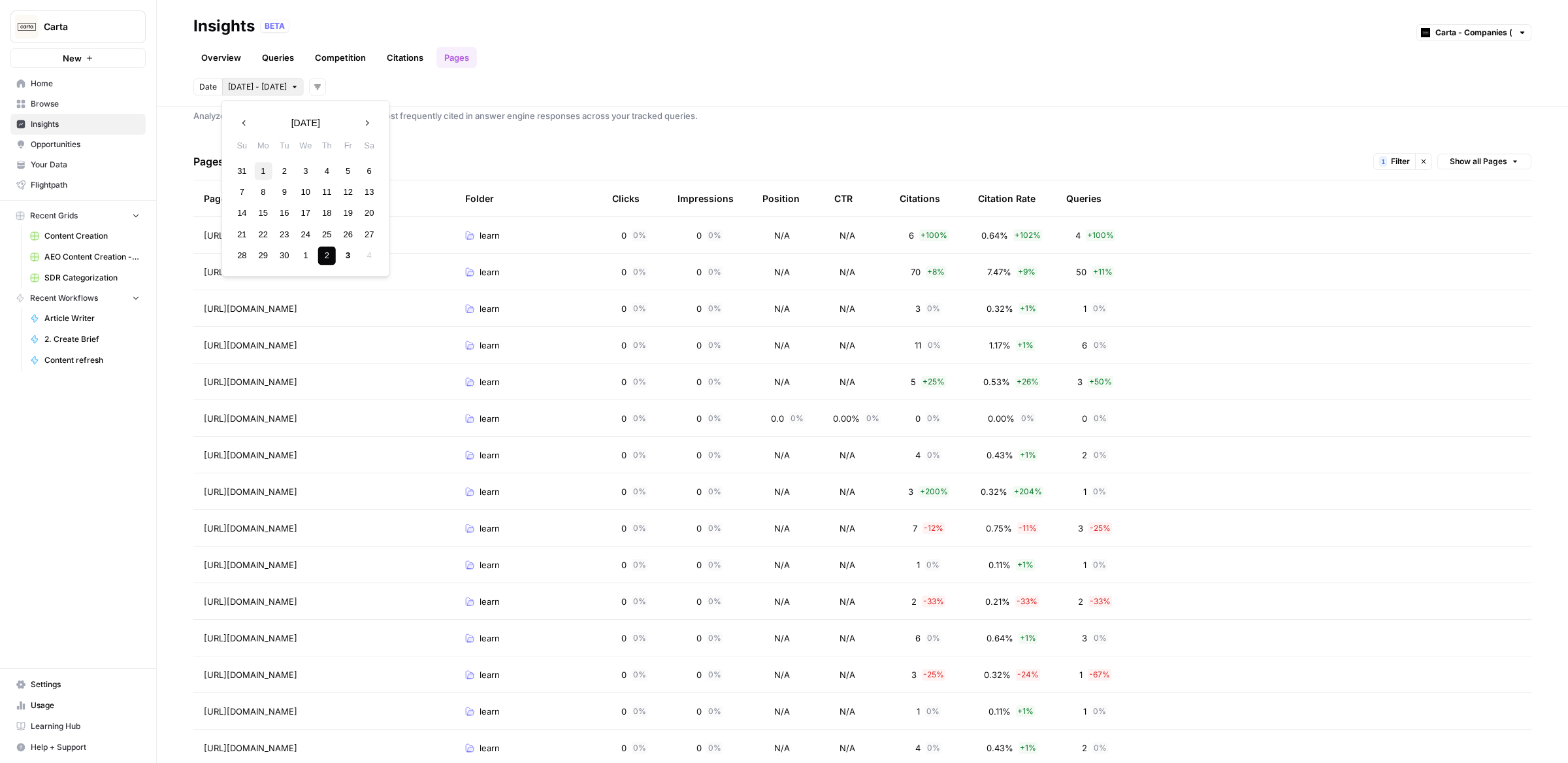
click at [265, 171] on div "1" at bounding box center [263, 171] width 17 height 17
click at [329, 254] on div "2" at bounding box center [327, 256] width 17 height 17
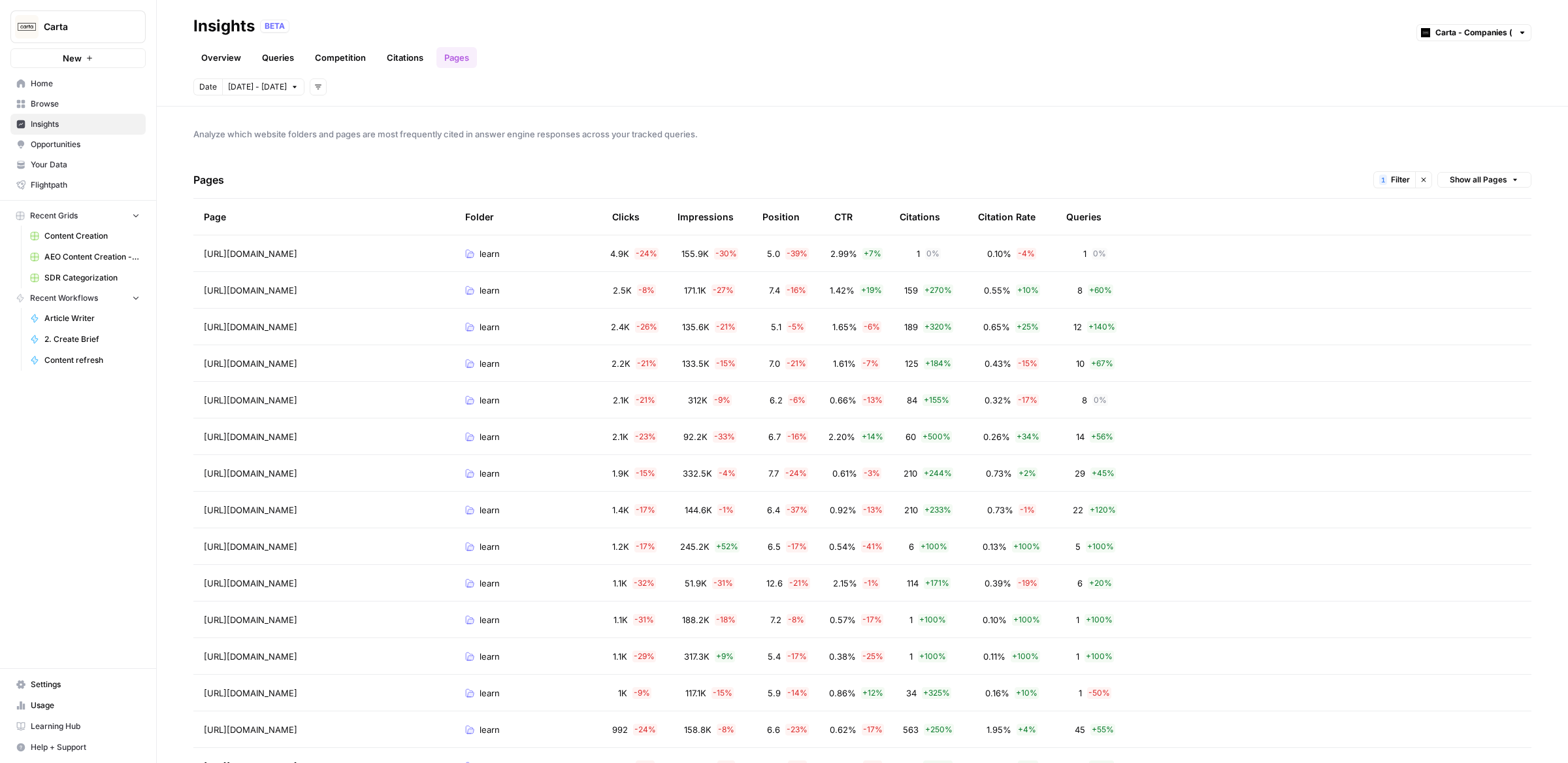
click at [291, 85] on icon "button" at bounding box center [294, 87] width 8 height 8
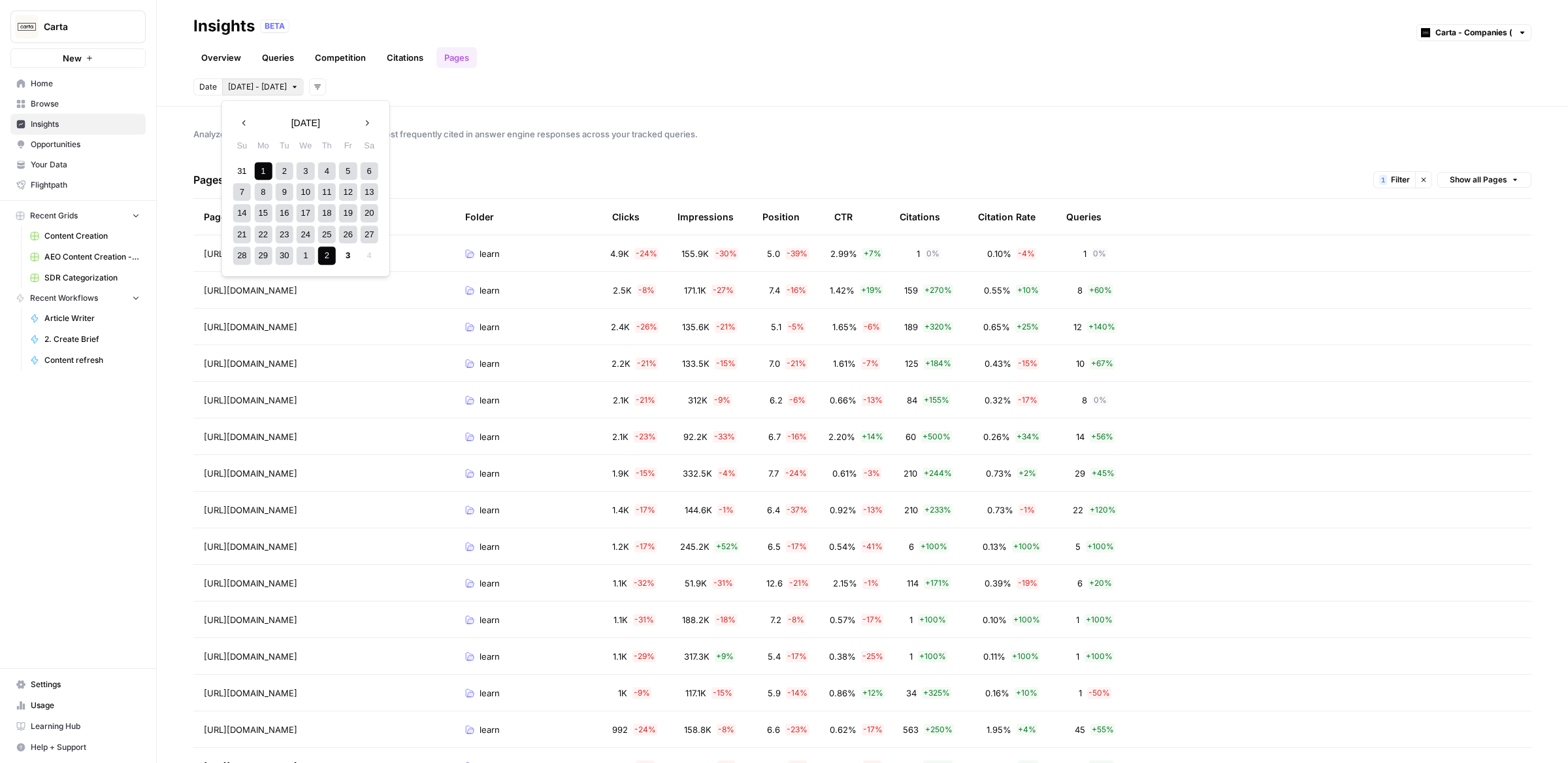
click at [345, 170] on div "5" at bounding box center [348, 171] width 17 height 17
click at [414, 76] on header "Insights BETA Carta - Companies (cap table) Overview Queries Competition Citati…" at bounding box center [862, 53] width 1412 height 106
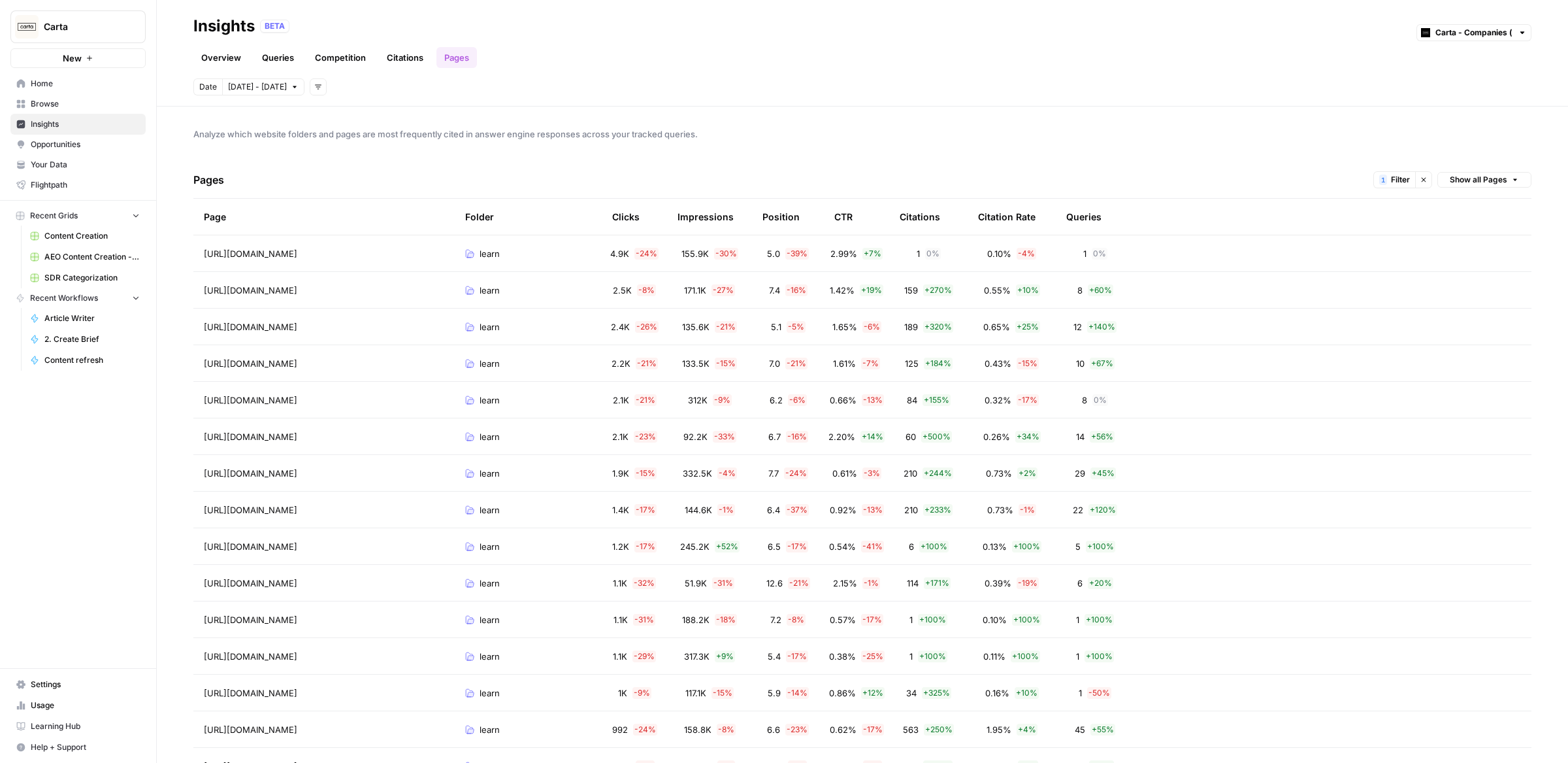
click at [291, 87] on icon "button" at bounding box center [294, 87] width 8 height 8
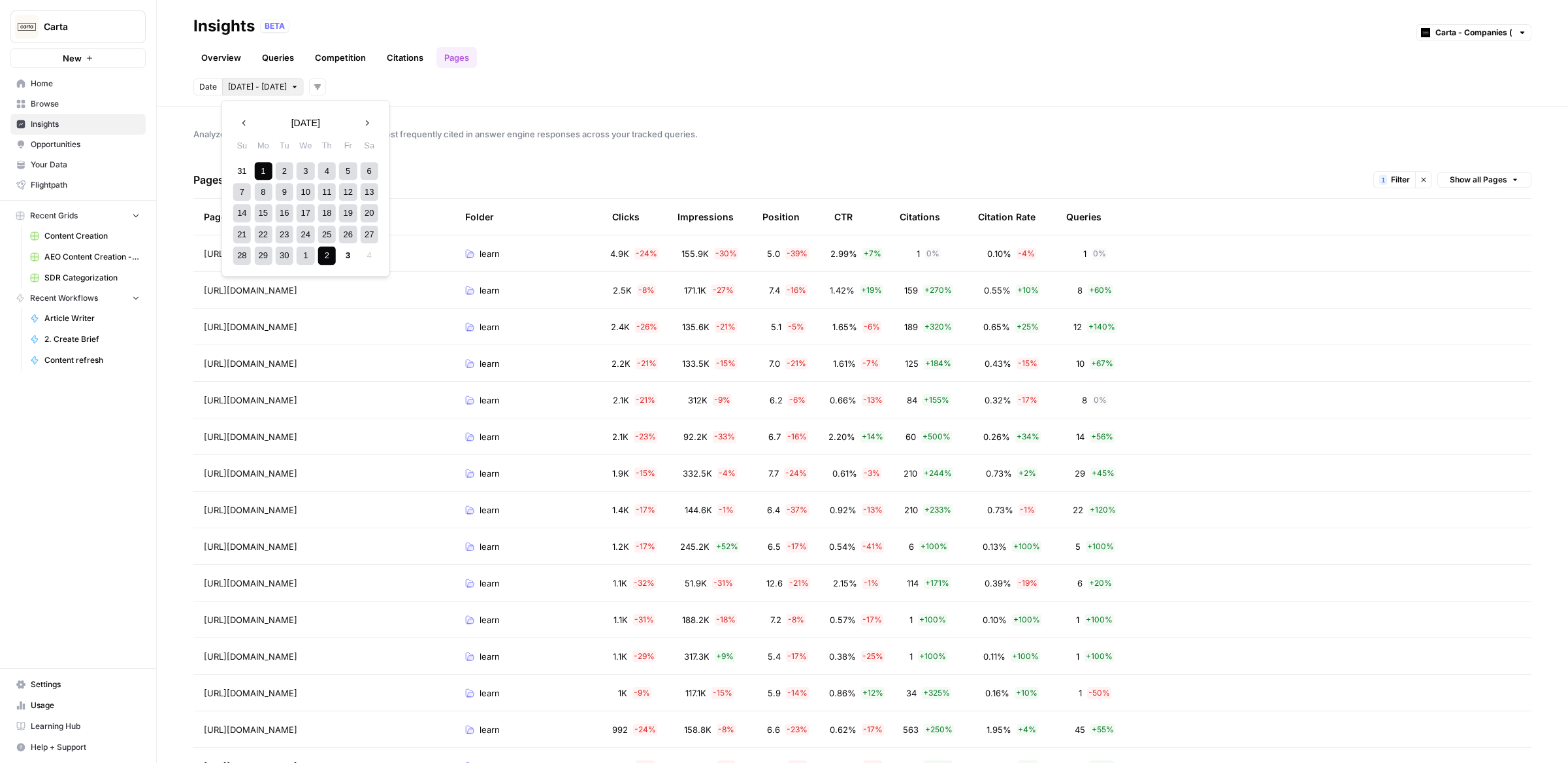
click at [238, 125] on button "Previous month" at bounding box center [244, 123] width 23 height 23
click at [350, 173] on div "1" at bounding box center [348, 171] width 17 height 17
click at [241, 274] on div "31" at bounding box center [242, 276] width 17 height 17
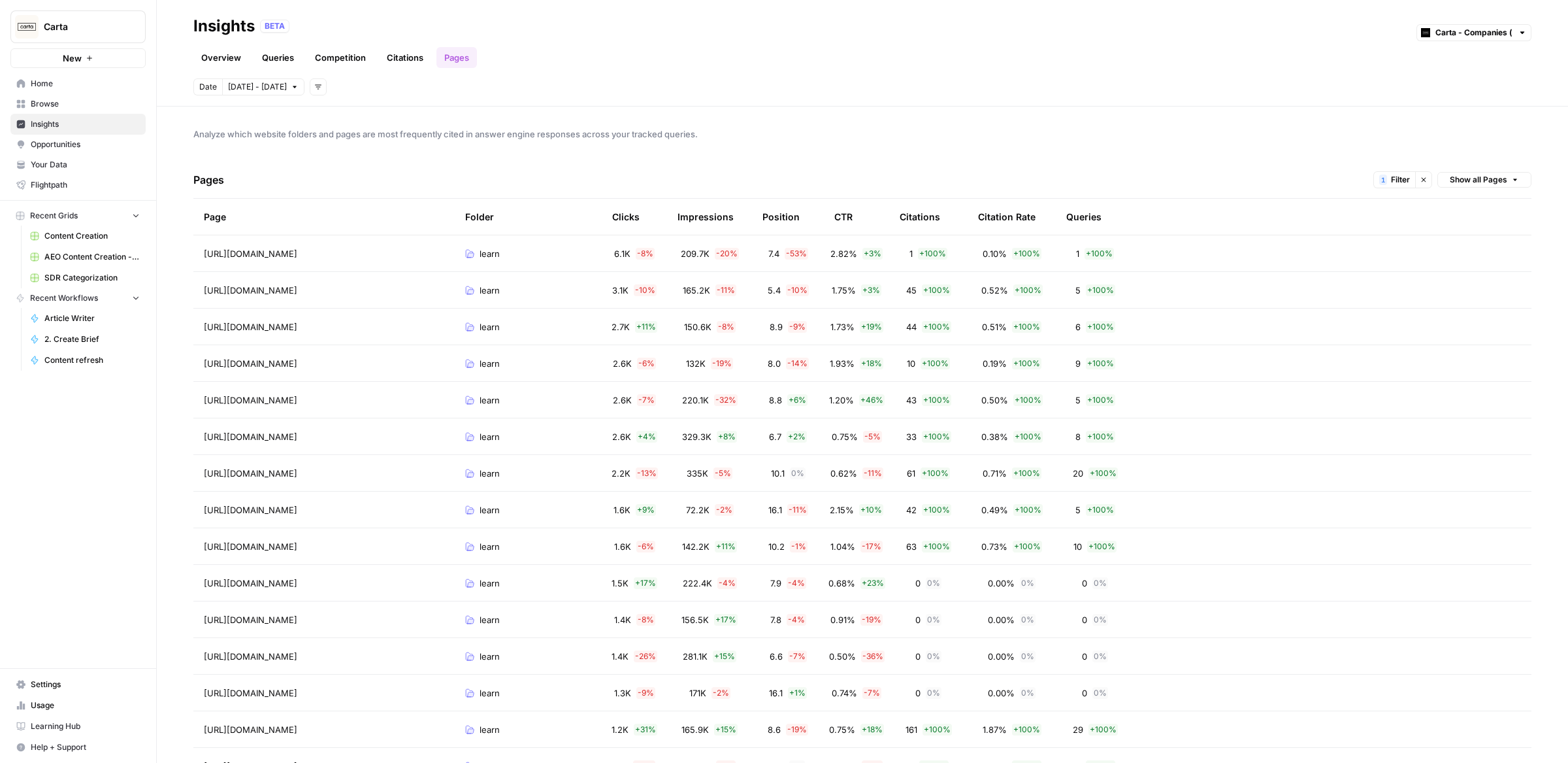
click at [278, 86] on span "Aug 1 - Aug 31" at bounding box center [257, 87] width 59 height 12
click at [314, 84] on icon "button" at bounding box center [318, 87] width 8 height 8
click at [275, 75] on header "Insights BETA Carta - Companies (cap table) Overview Queries Competition Citati…" at bounding box center [862, 53] width 1412 height 106
click at [282, 88] on button "Aug 1 - Aug 31" at bounding box center [263, 87] width 82 height 17
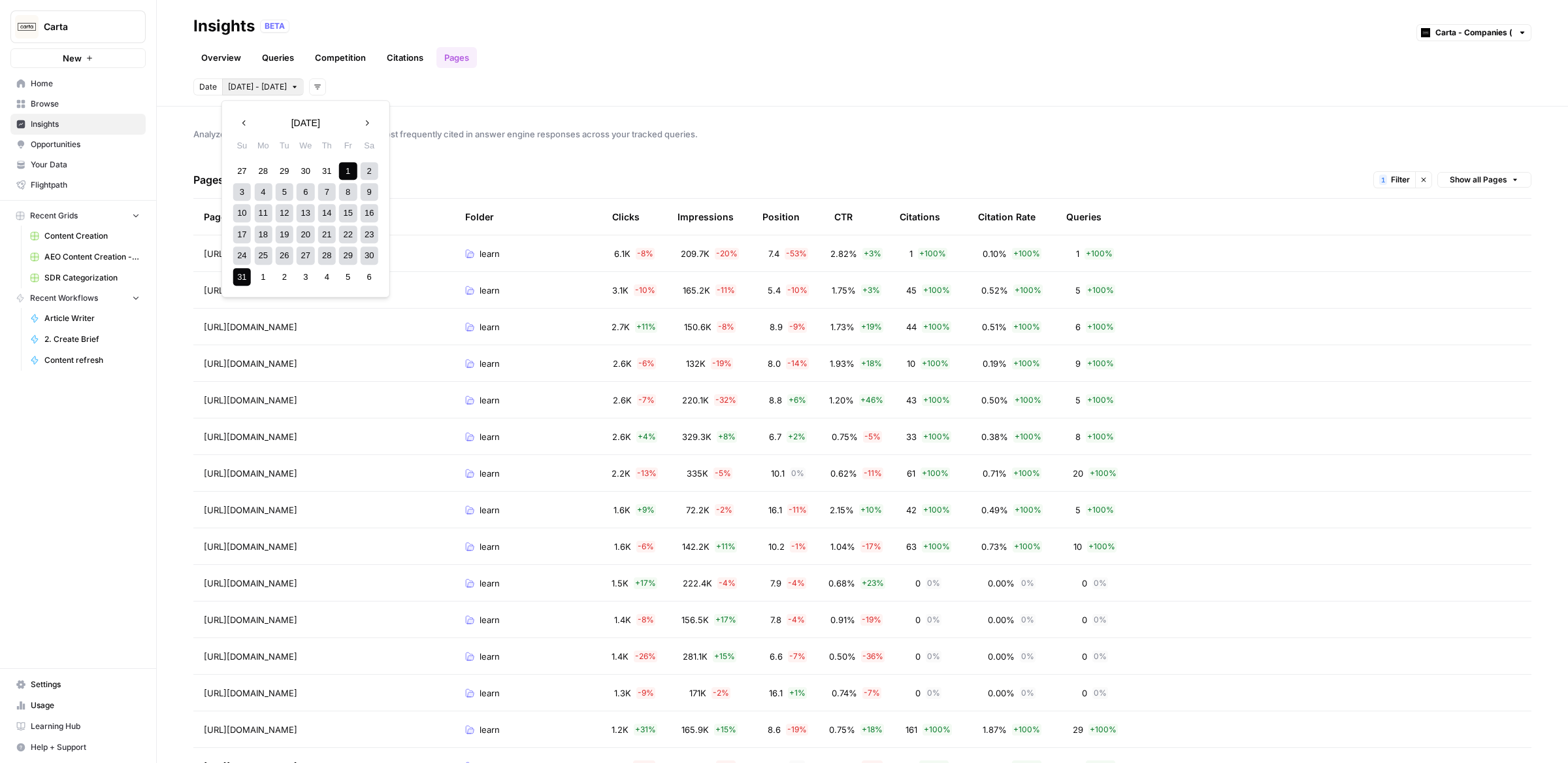
click at [719, 142] on div "Analyze which website folders and pages are most frequently cited in answer eng…" at bounding box center [862, 434] width 1412 height 656
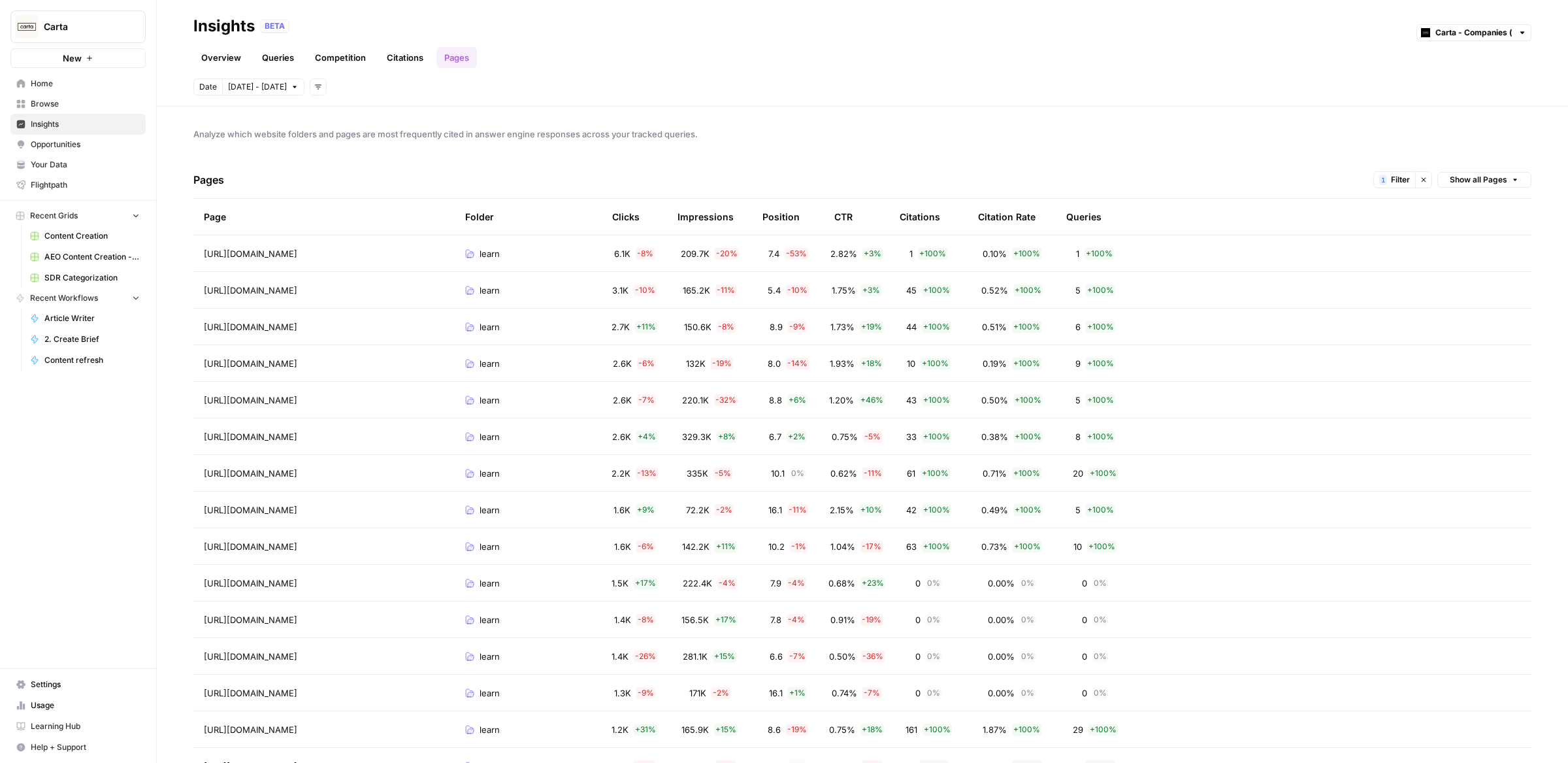
click at [223, 60] on link "Overview" at bounding box center [221, 58] width 56 height 21
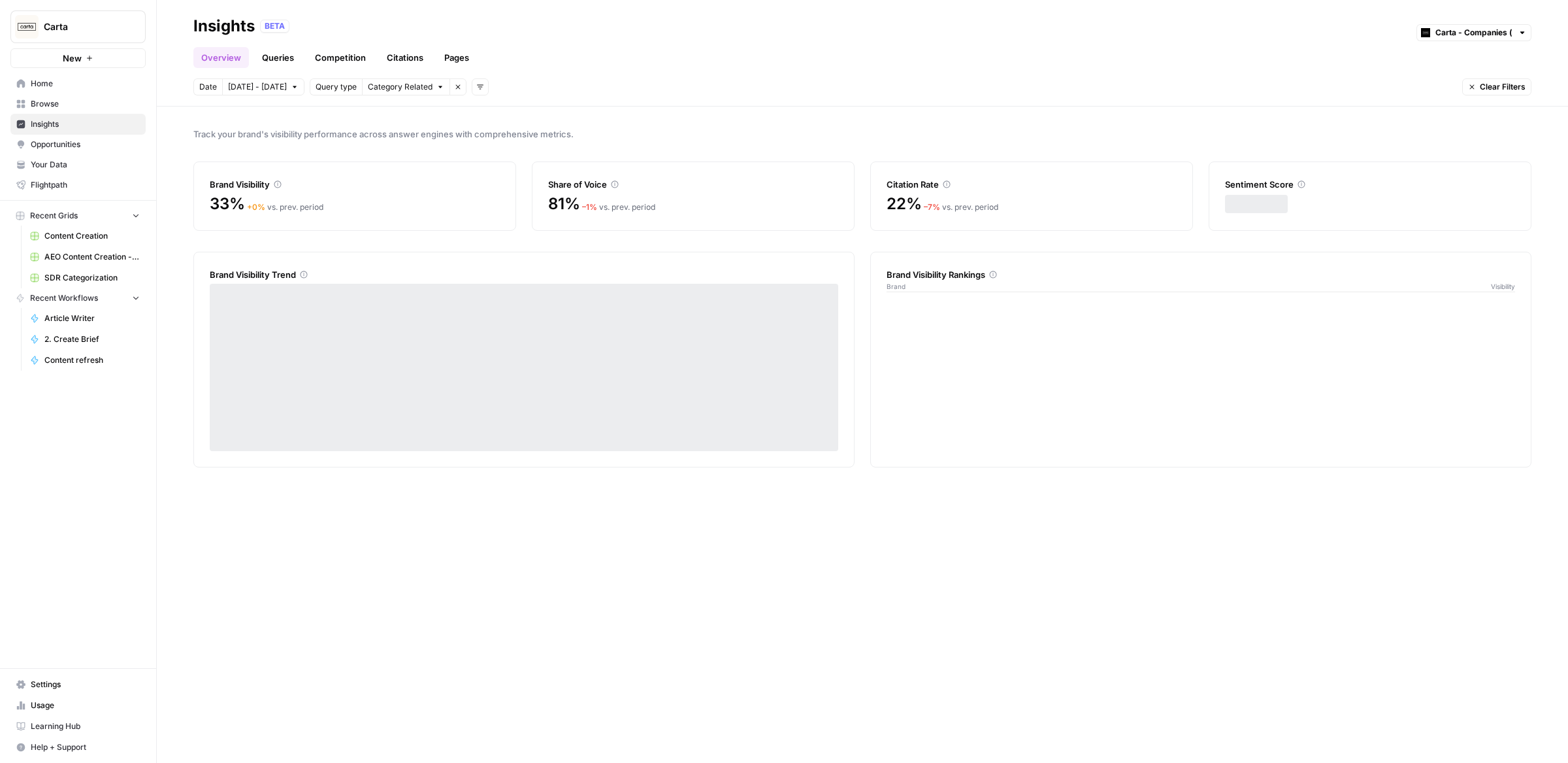
click at [451, 60] on link "Pages" at bounding box center [457, 58] width 41 height 21
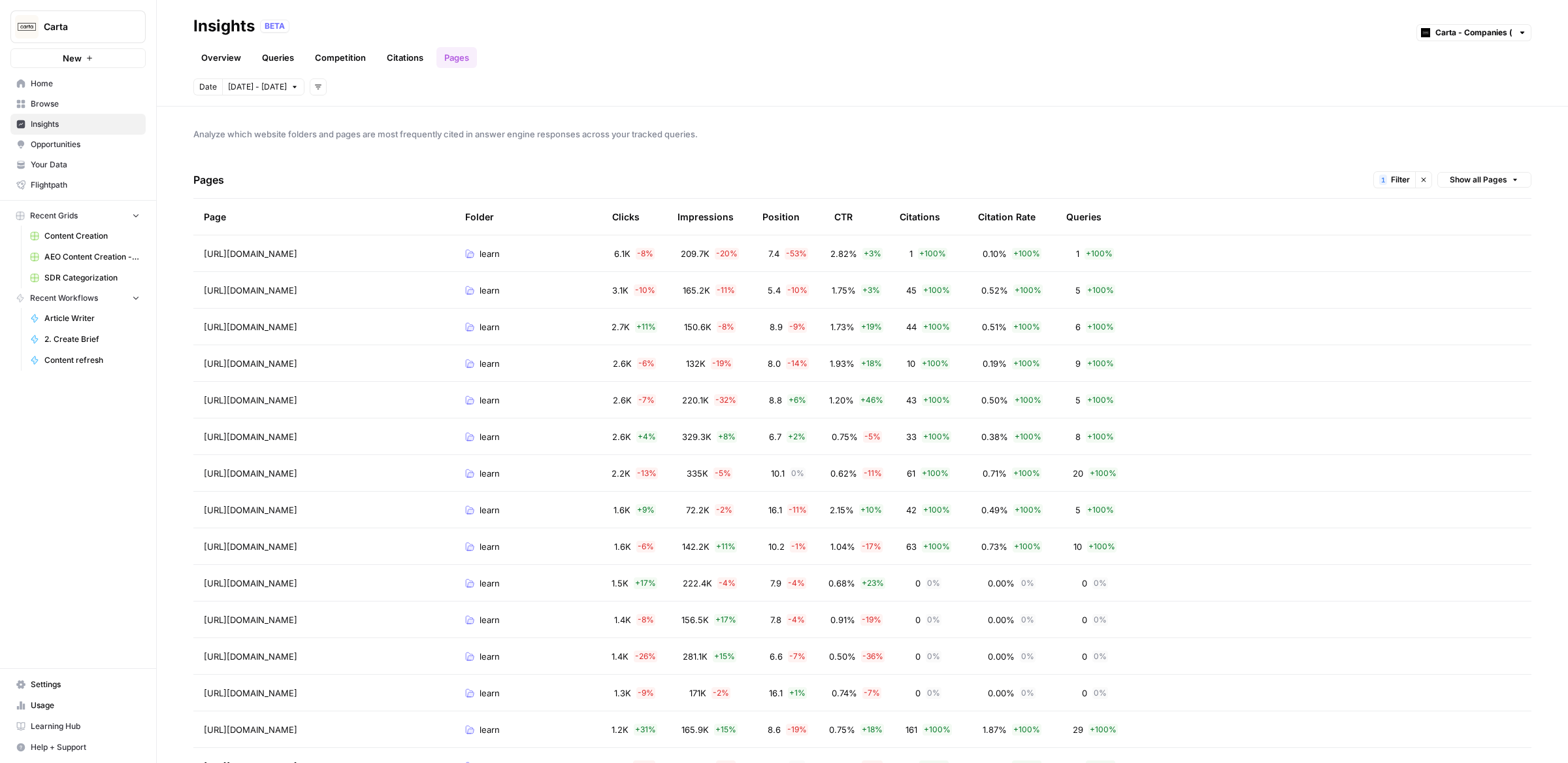
click at [225, 62] on link "Overview" at bounding box center [221, 58] width 56 height 21
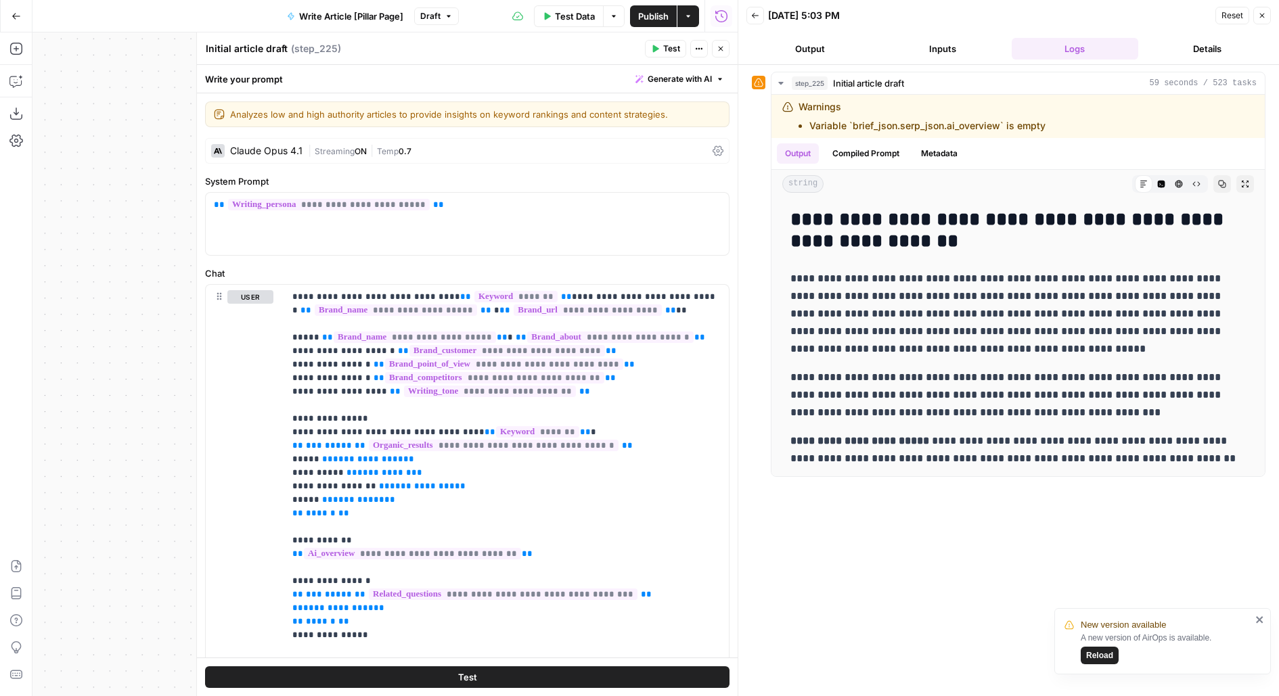
scroll to position [1692, 0]
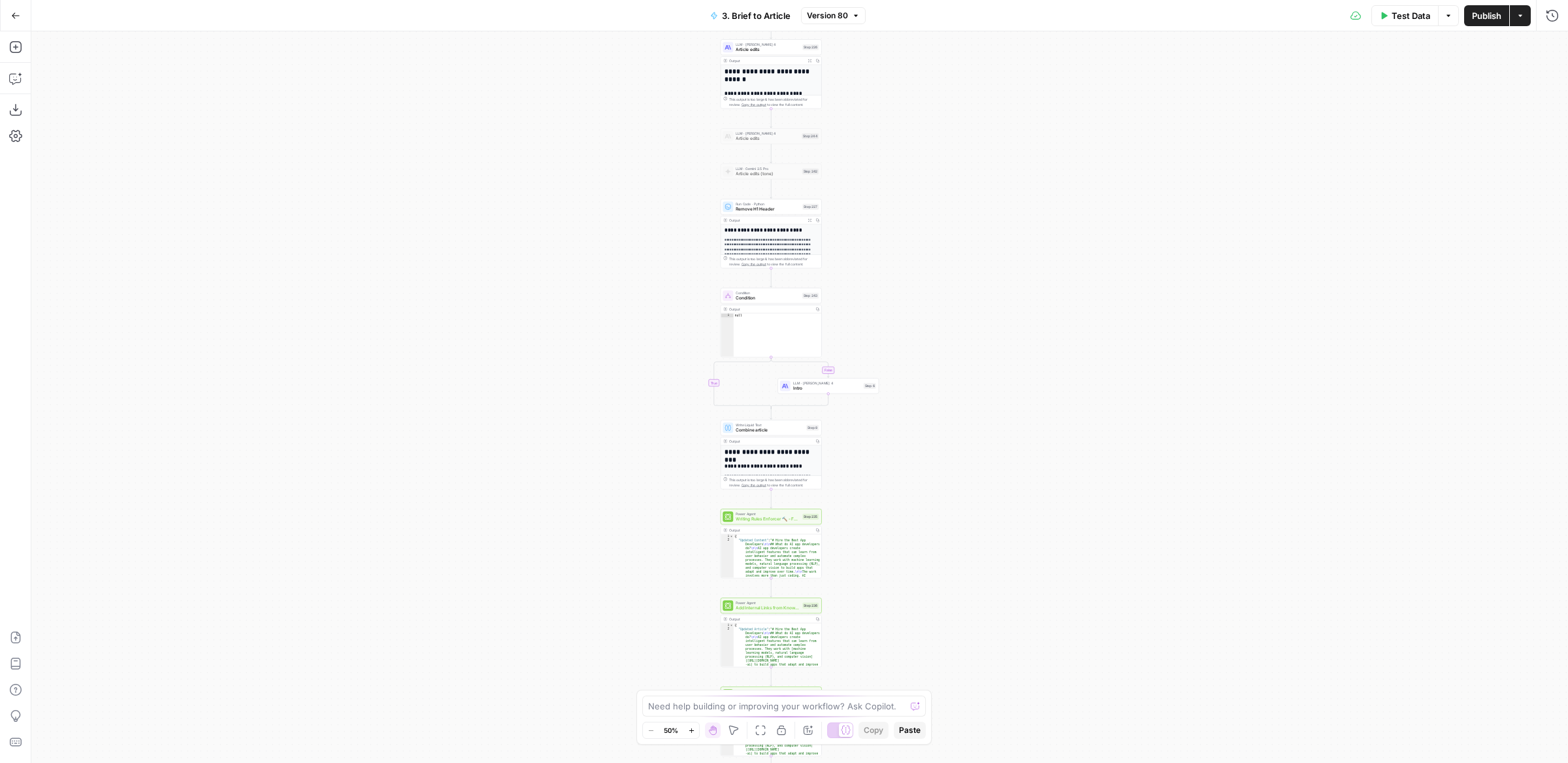
click at [1414, 14] on span "Test Data" at bounding box center [1411, 15] width 39 height 14
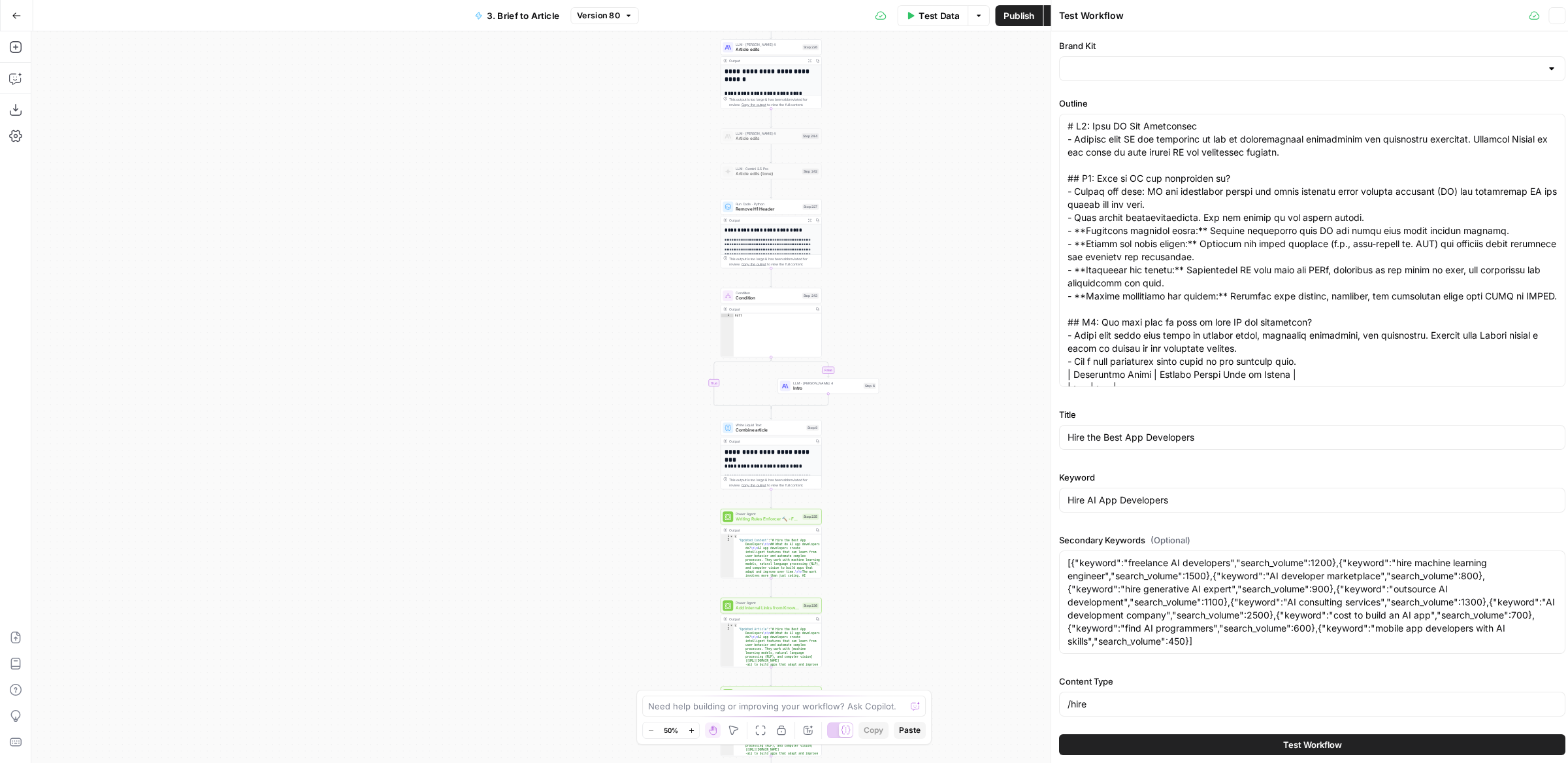
type input "Upwork"
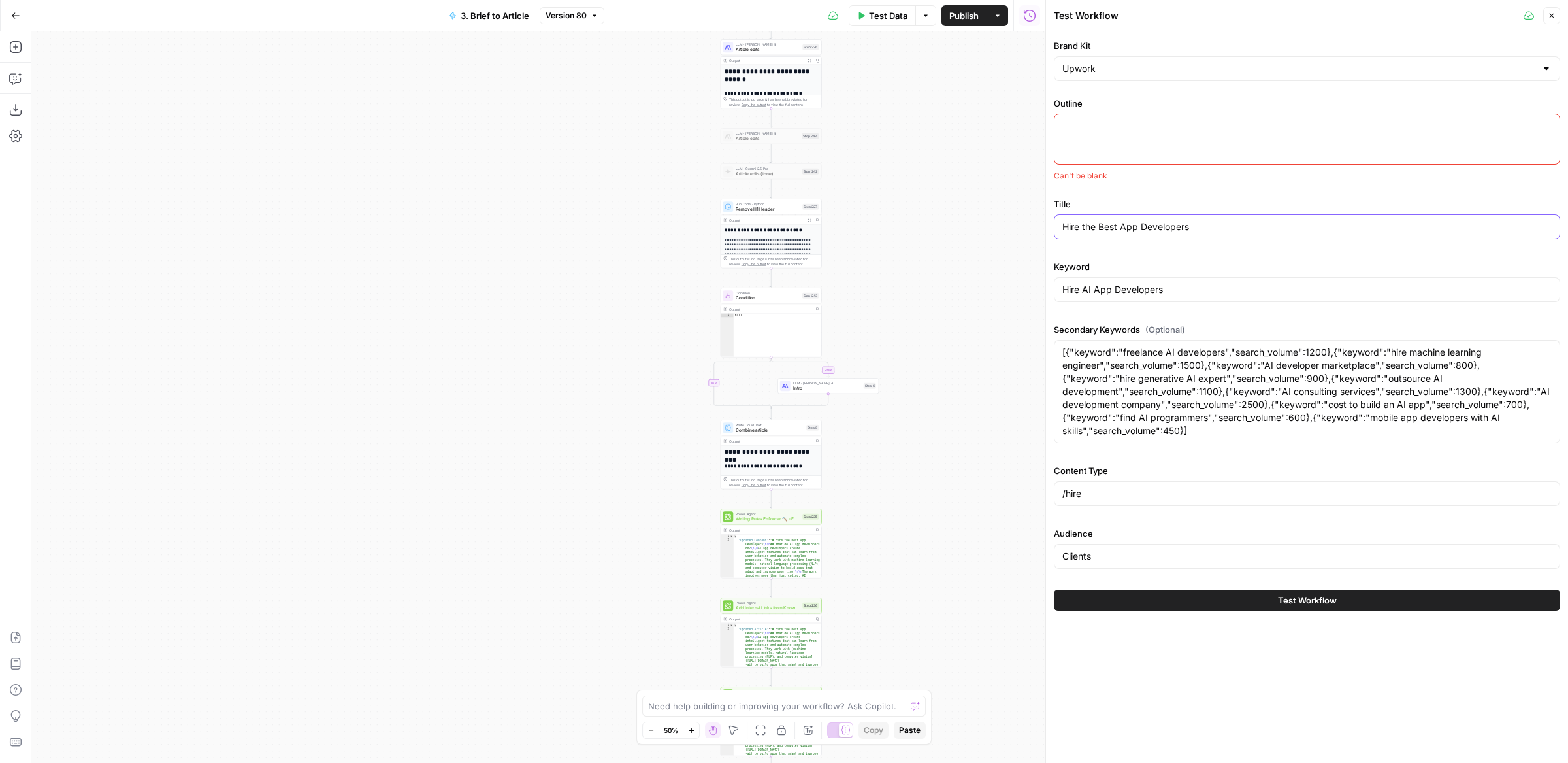
click at [1110, 220] on input "Hire the Best App Developers" at bounding box center [1306, 227] width 490 height 14
paste input "# H1: Hire AI App Developers on Upwork ## H2: What does an AI app developer do?…"
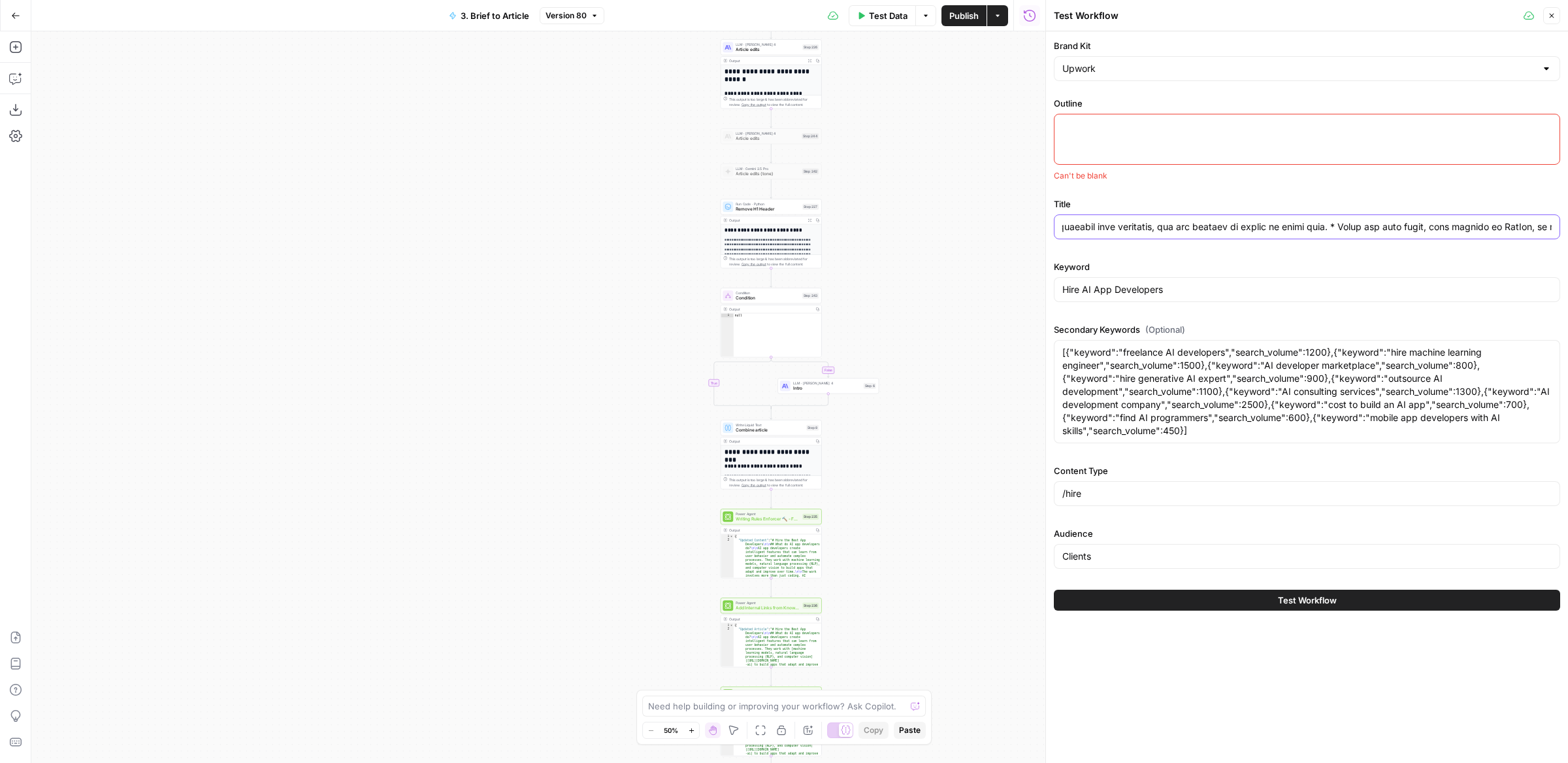
type input "Hire the Best App Developers"
click at [1176, 145] on div at bounding box center [1307, 139] width 506 height 51
paste textarea "# H1: Hire AI App Developers on Upwork ## H2: What does an AI app developer do?…"
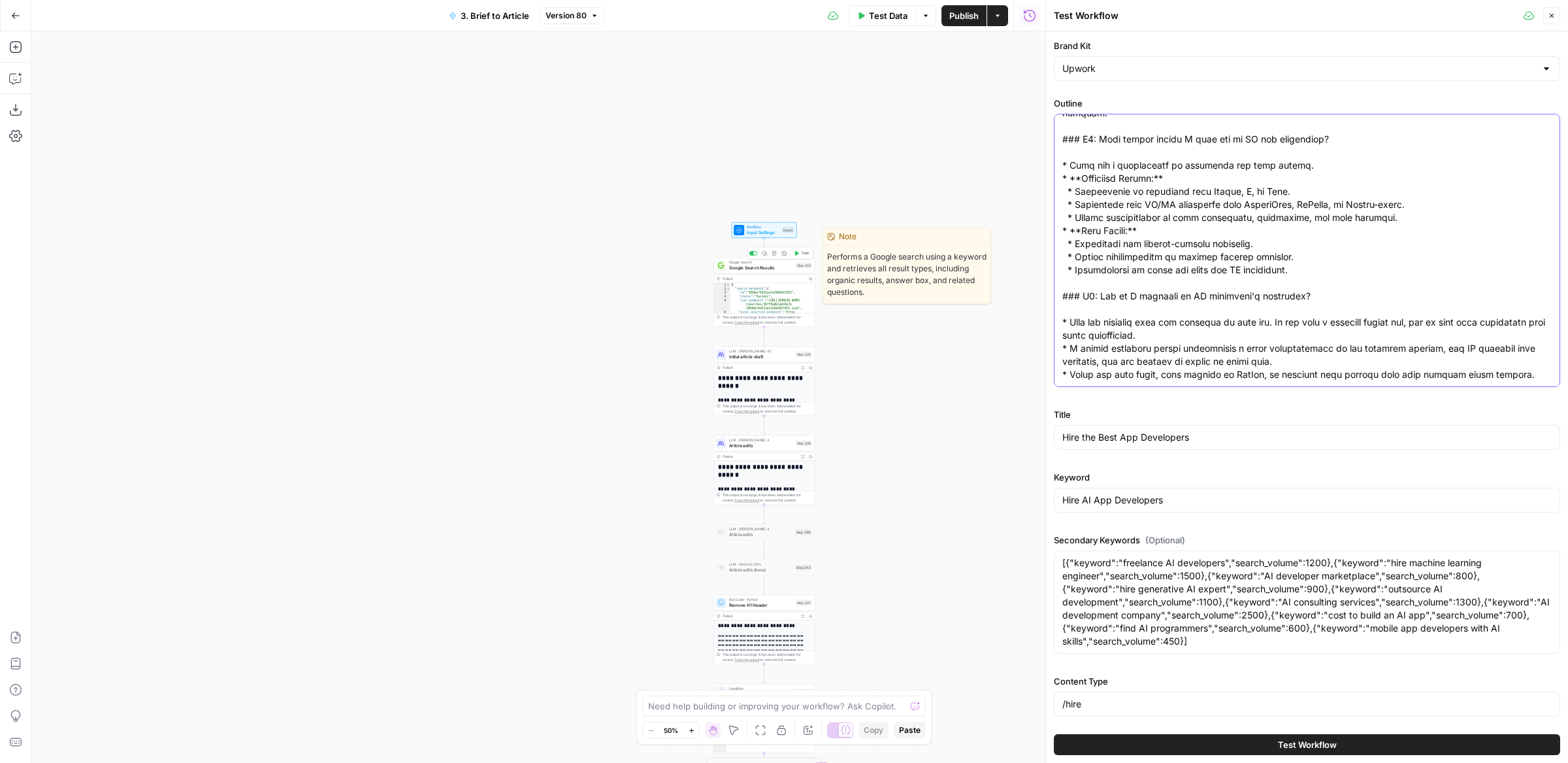
type textarea "# H1: Hire AI App Developers on Upwork ## H2: What does an AI app developer do?…"
click at [798, 256] on icon "button" at bounding box center [796, 252] width 5 height 5
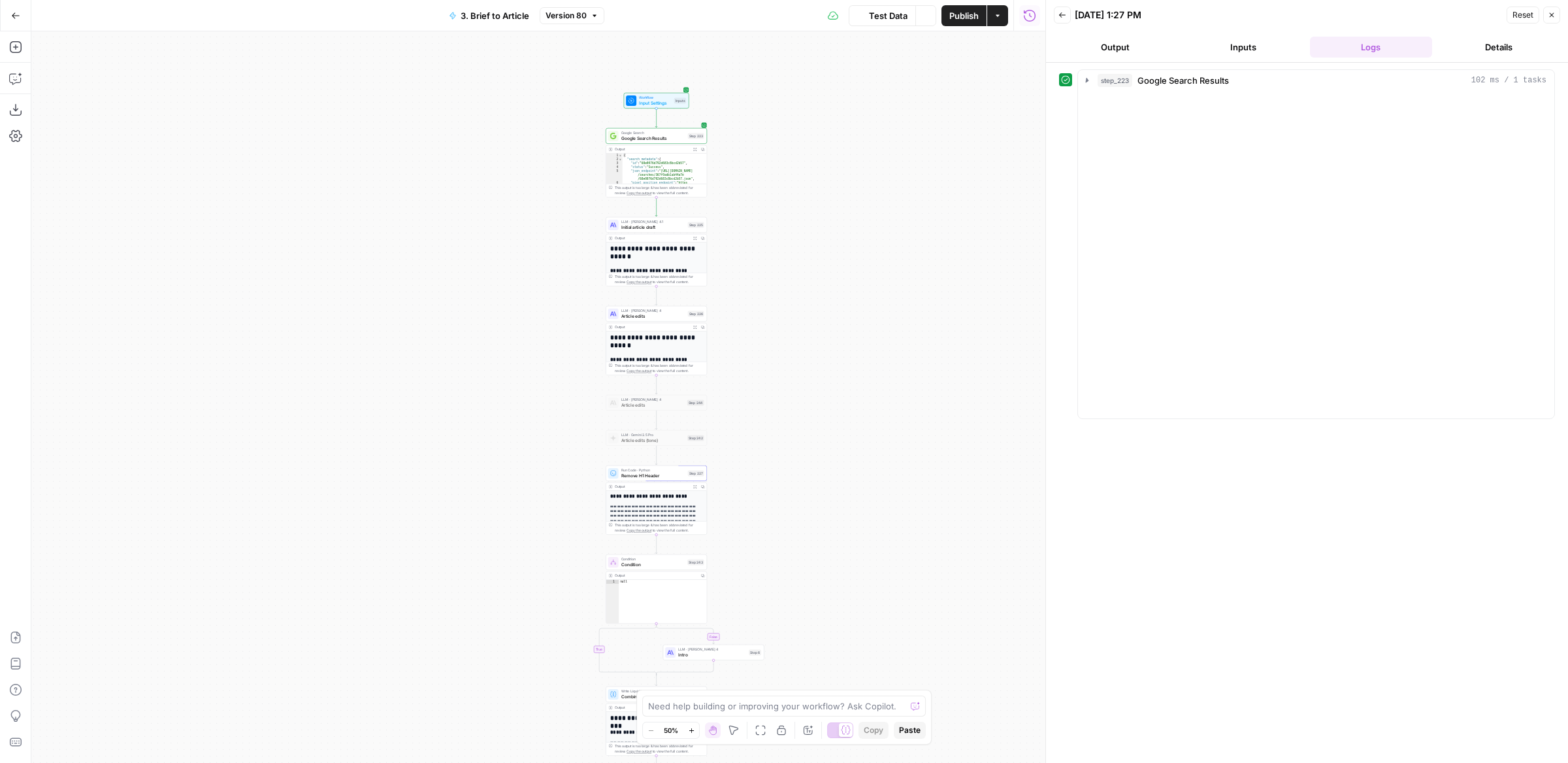
drag, startPoint x: 870, startPoint y: 530, endPoint x: 755, endPoint y: 392, distance: 179.6
click at [756, 393] on div "**********" at bounding box center [538, 396] width 1014 height 731
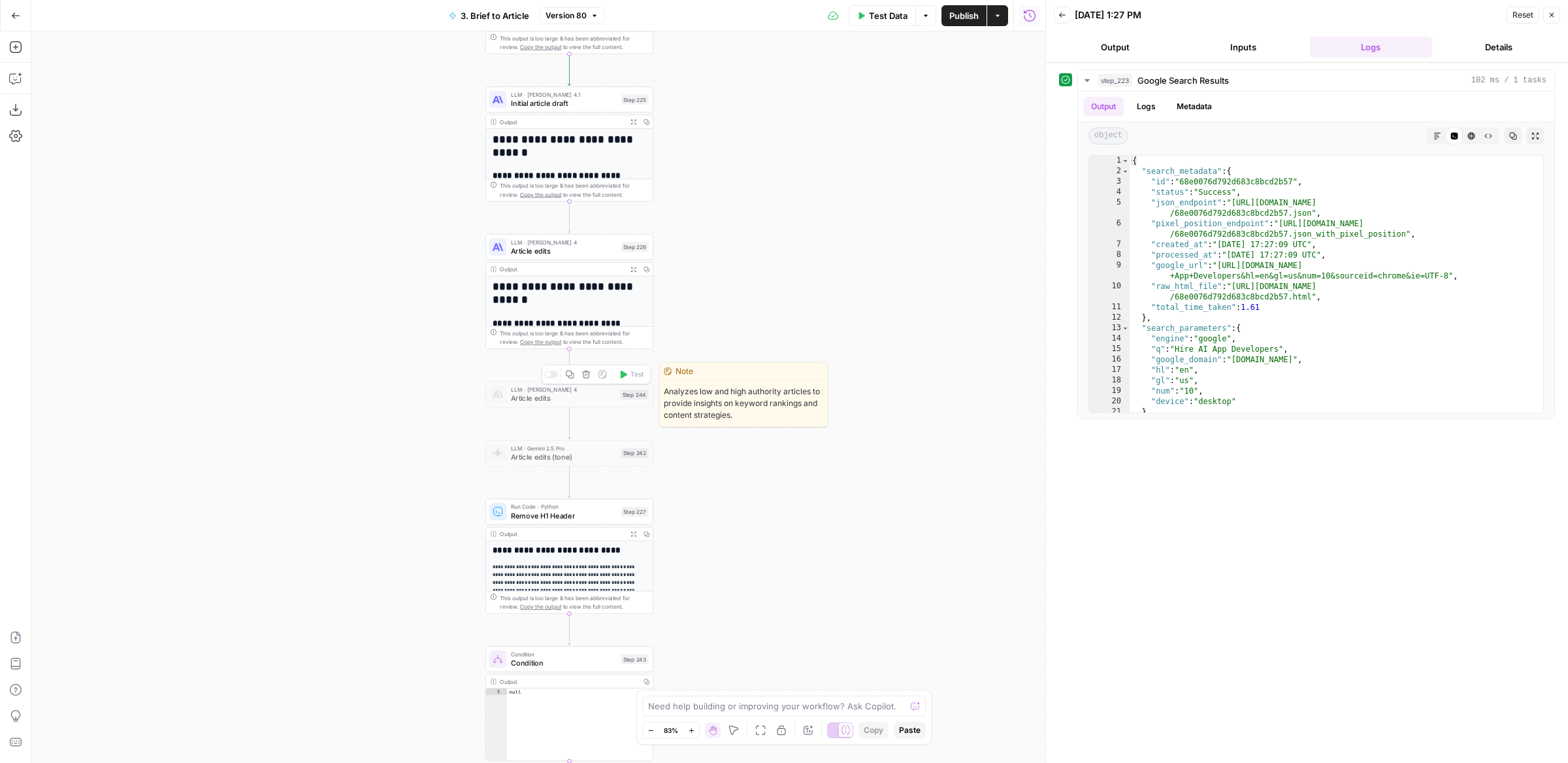
click at [587, 375] on icon "button" at bounding box center [586, 375] width 8 height 8
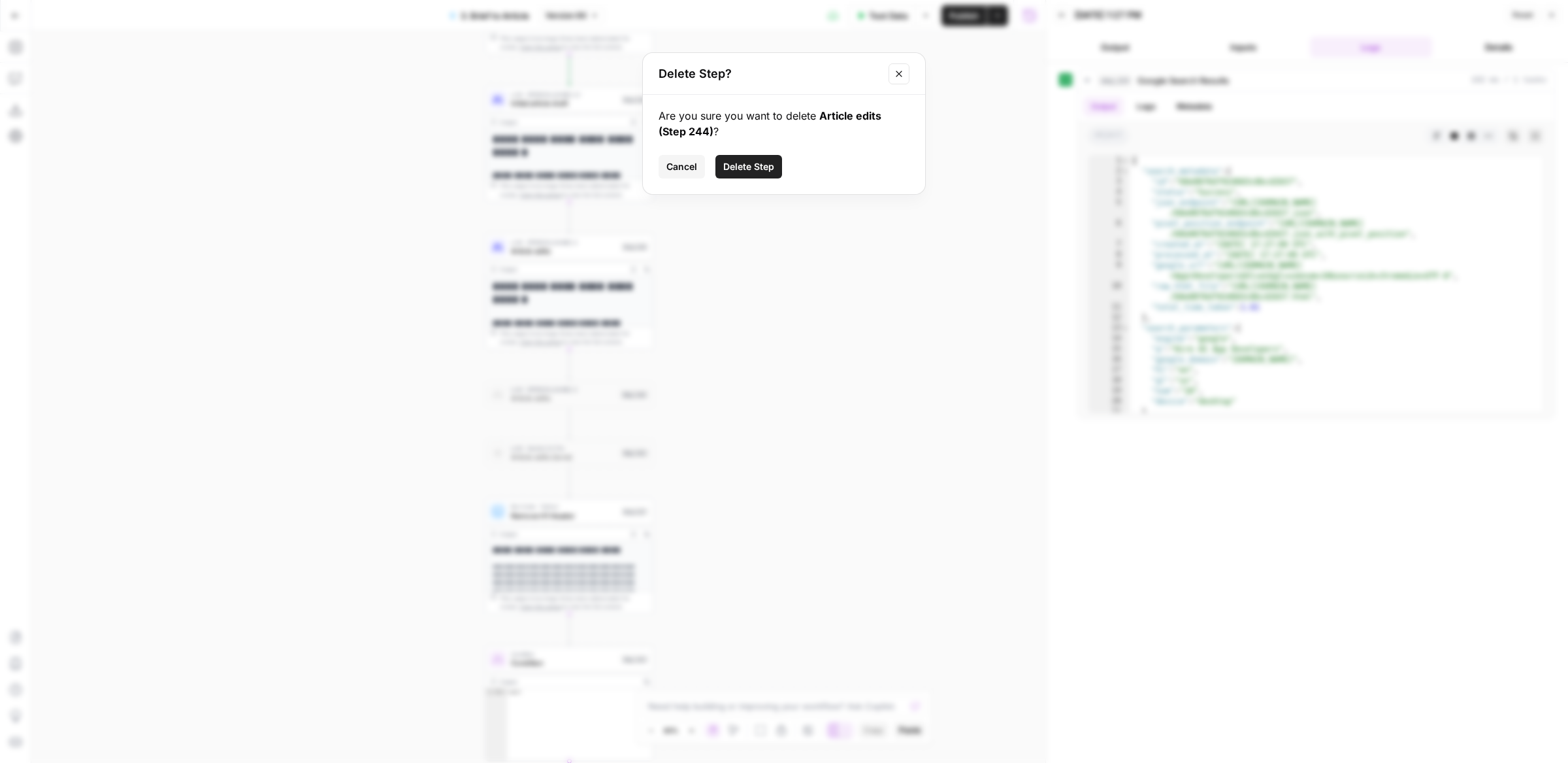
click at [744, 166] on span "Delete Step" at bounding box center [748, 167] width 51 height 14
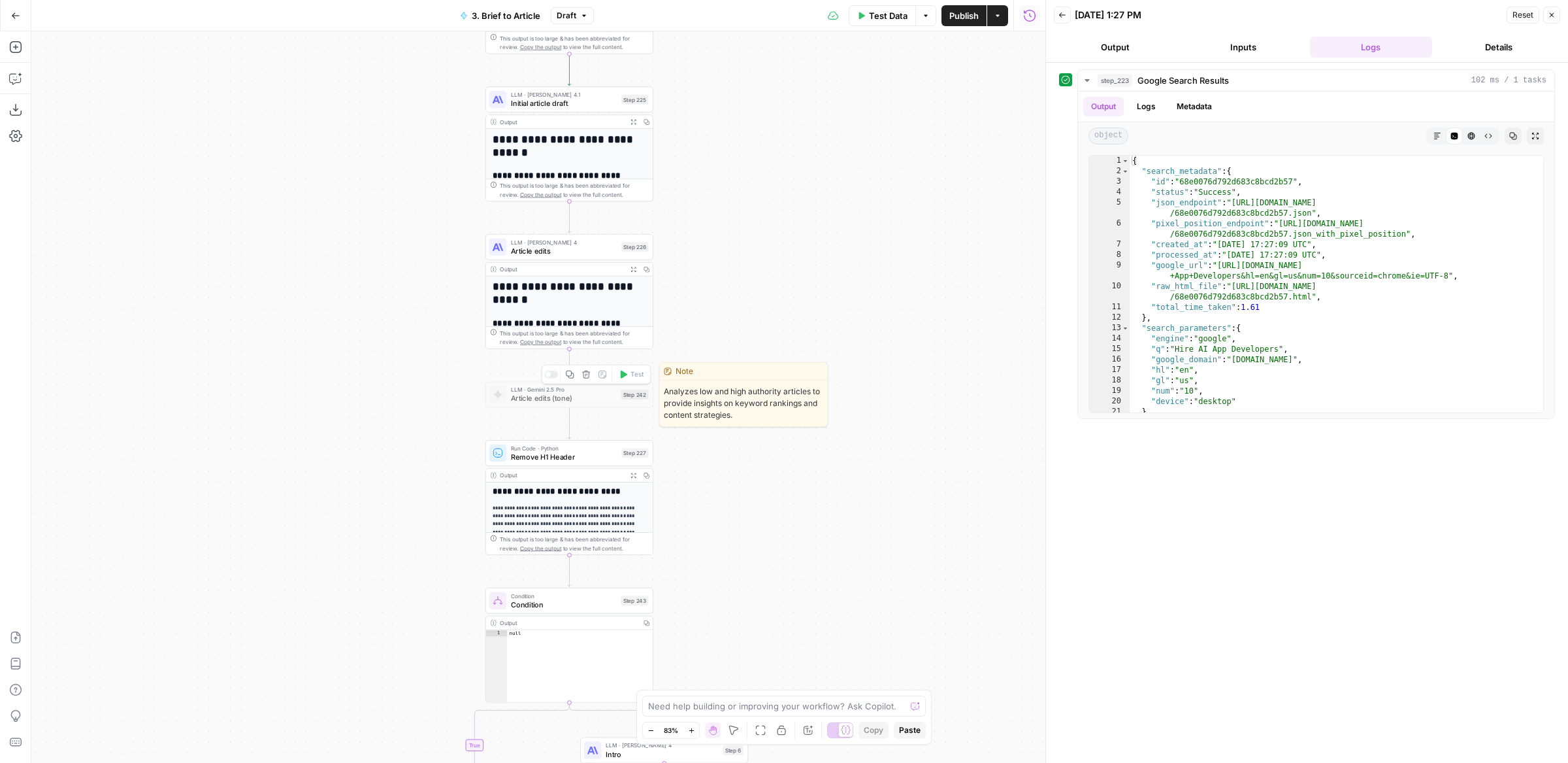
click at [585, 373] on icon "button" at bounding box center [586, 374] width 9 height 9
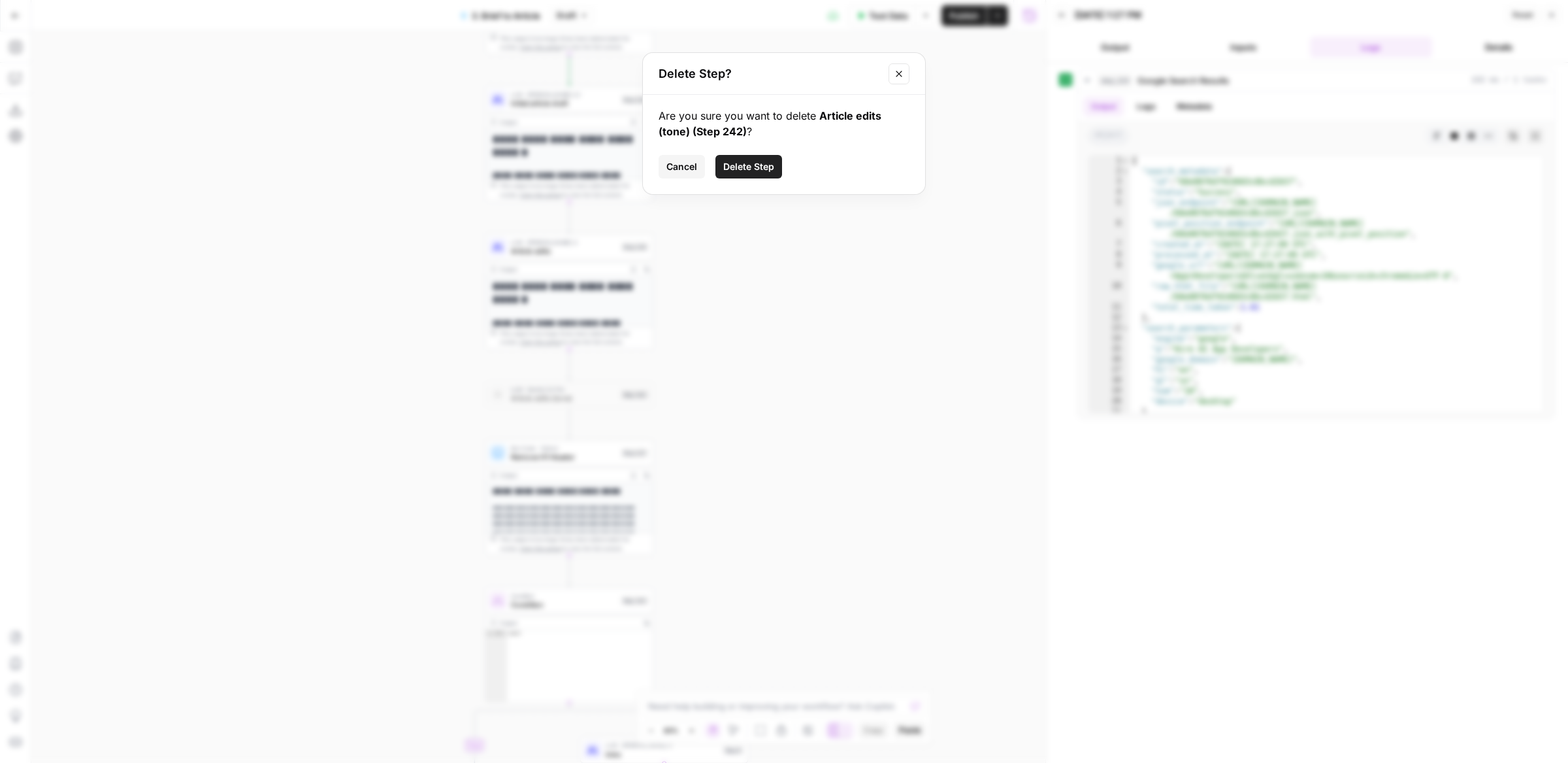
click at [740, 175] on button "Delete Step" at bounding box center [748, 166] width 67 height 23
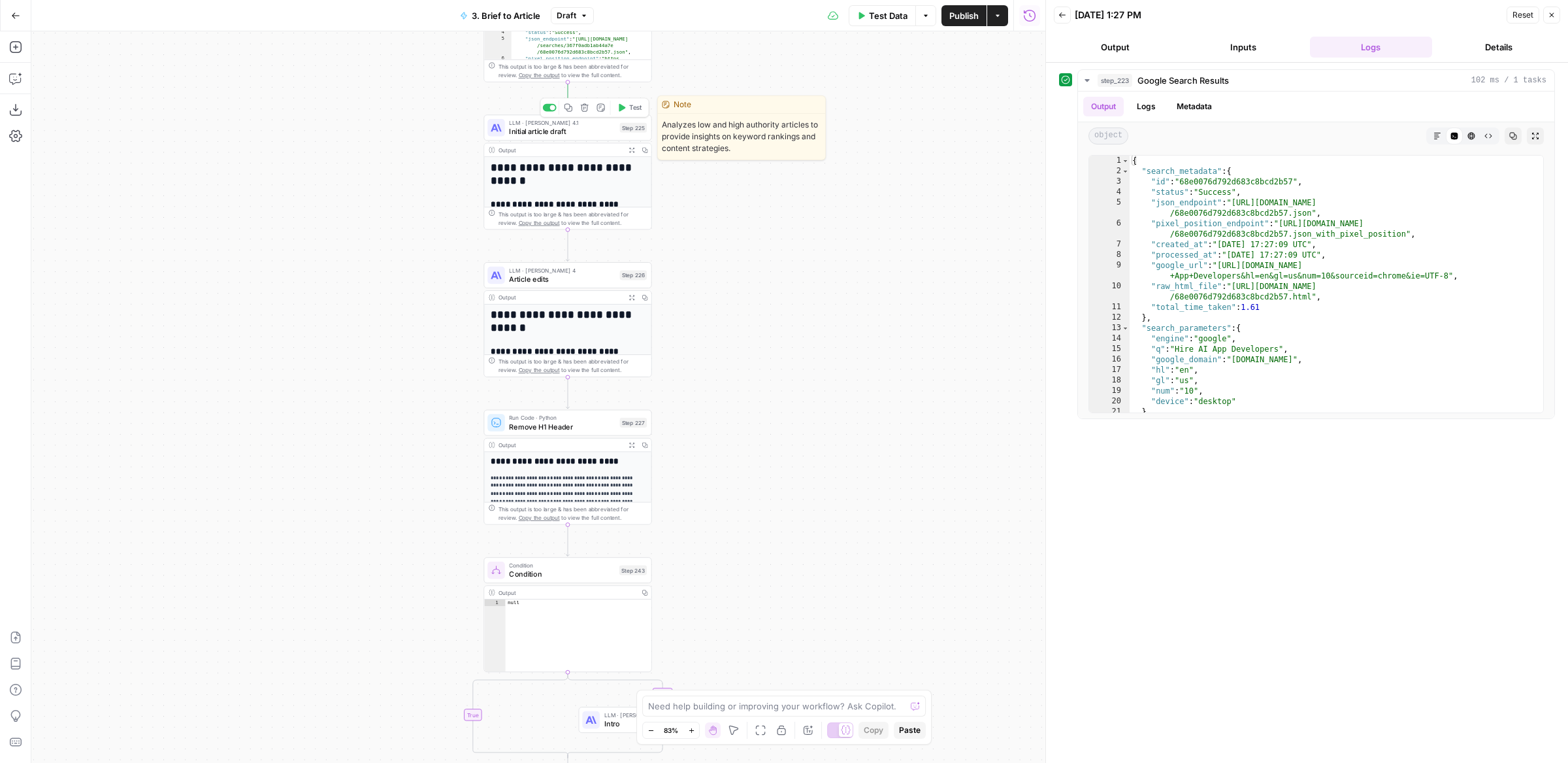
click at [624, 108] on icon "button" at bounding box center [622, 108] width 7 height 8
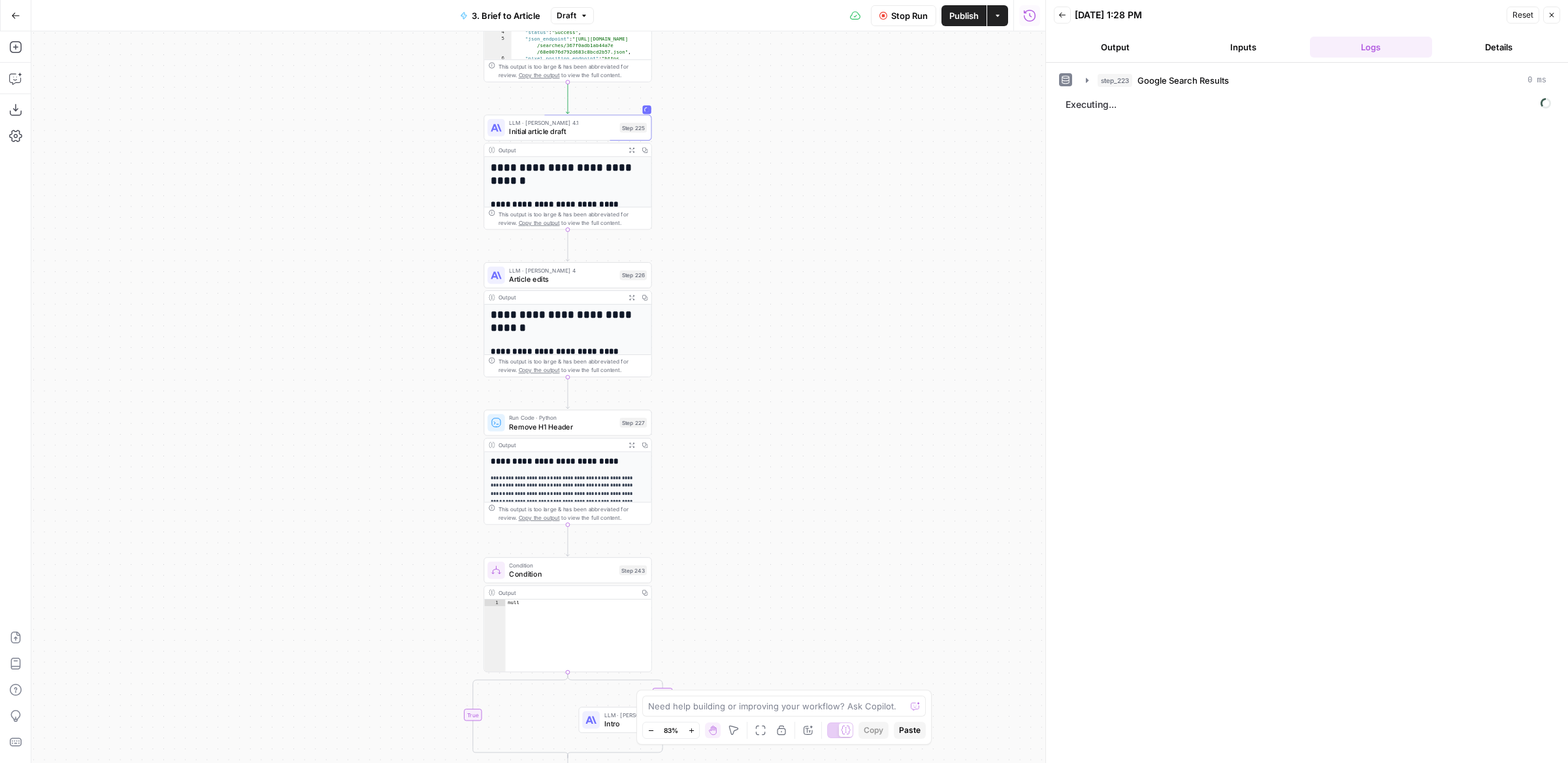
click at [1102, 33] on header "Back 10/03/25 at 1:28 PM Reset Close Output Inputs Logs Details" at bounding box center [1306, 31] width 522 height 63
click at [1117, 47] on button "Output" at bounding box center [1115, 47] width 123 height 21
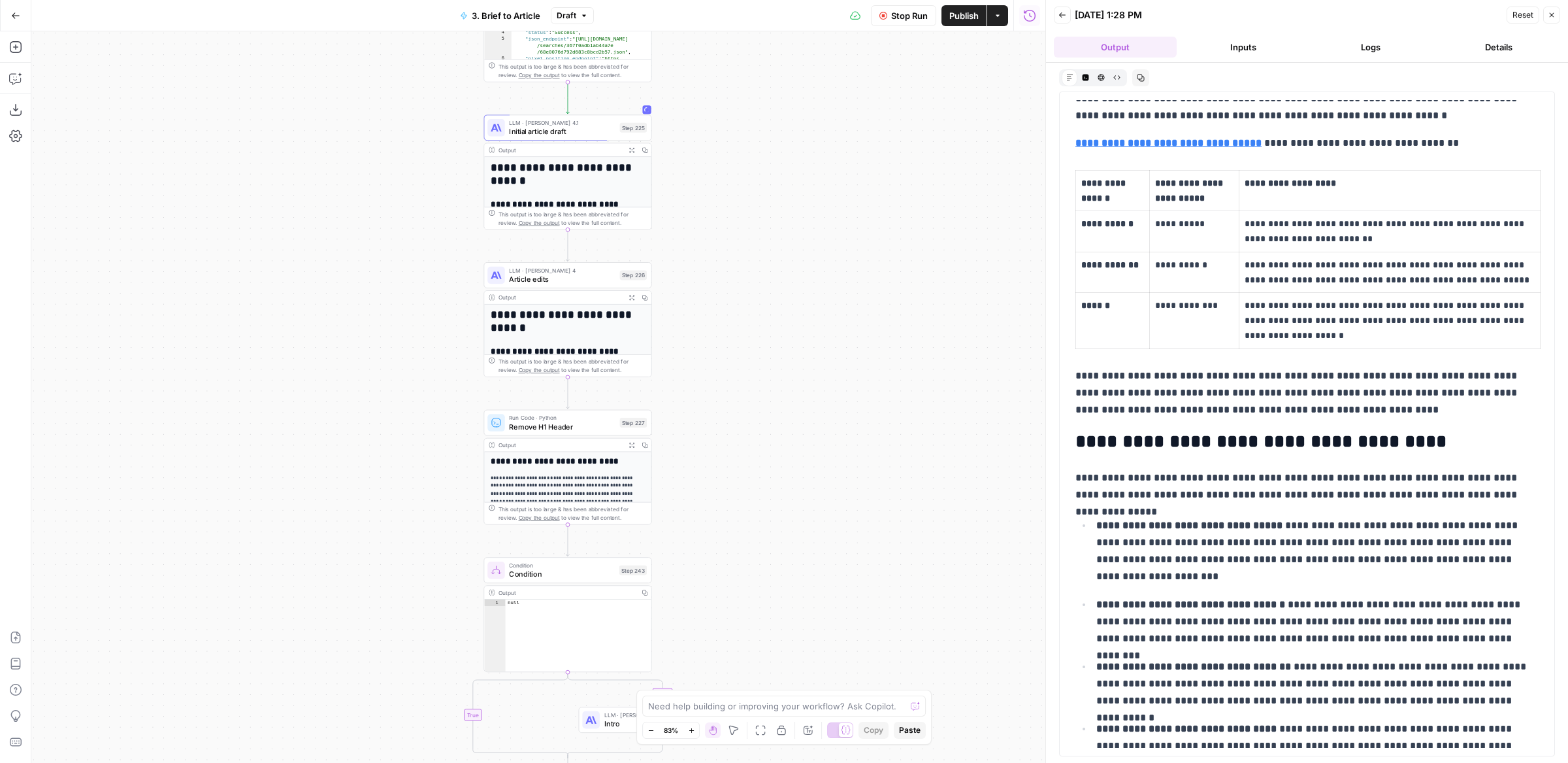
scroll to position [495, 0]
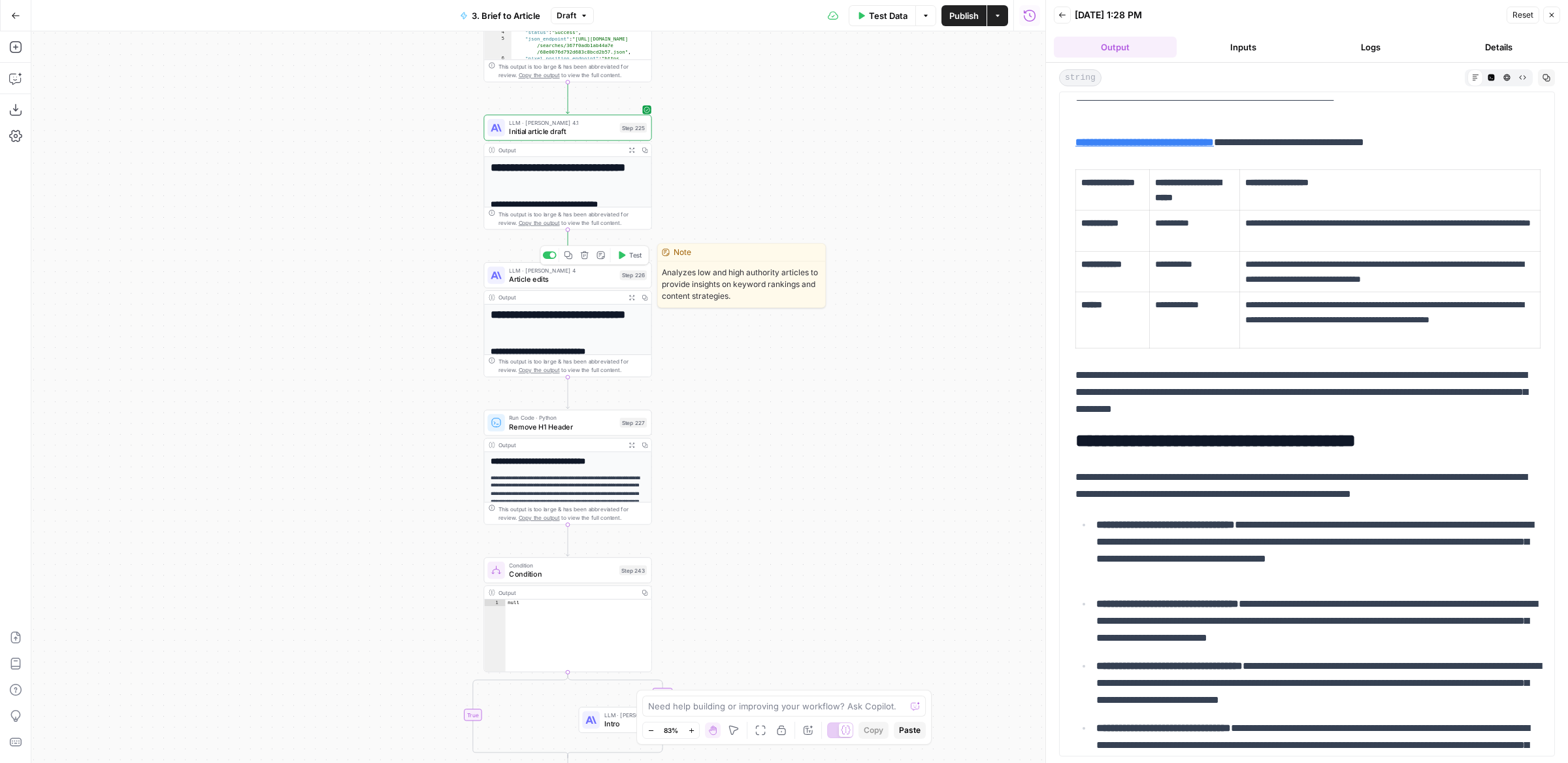
click at [632, 252] on span "Test" at bounding box center [636, 255] width 14 height 10
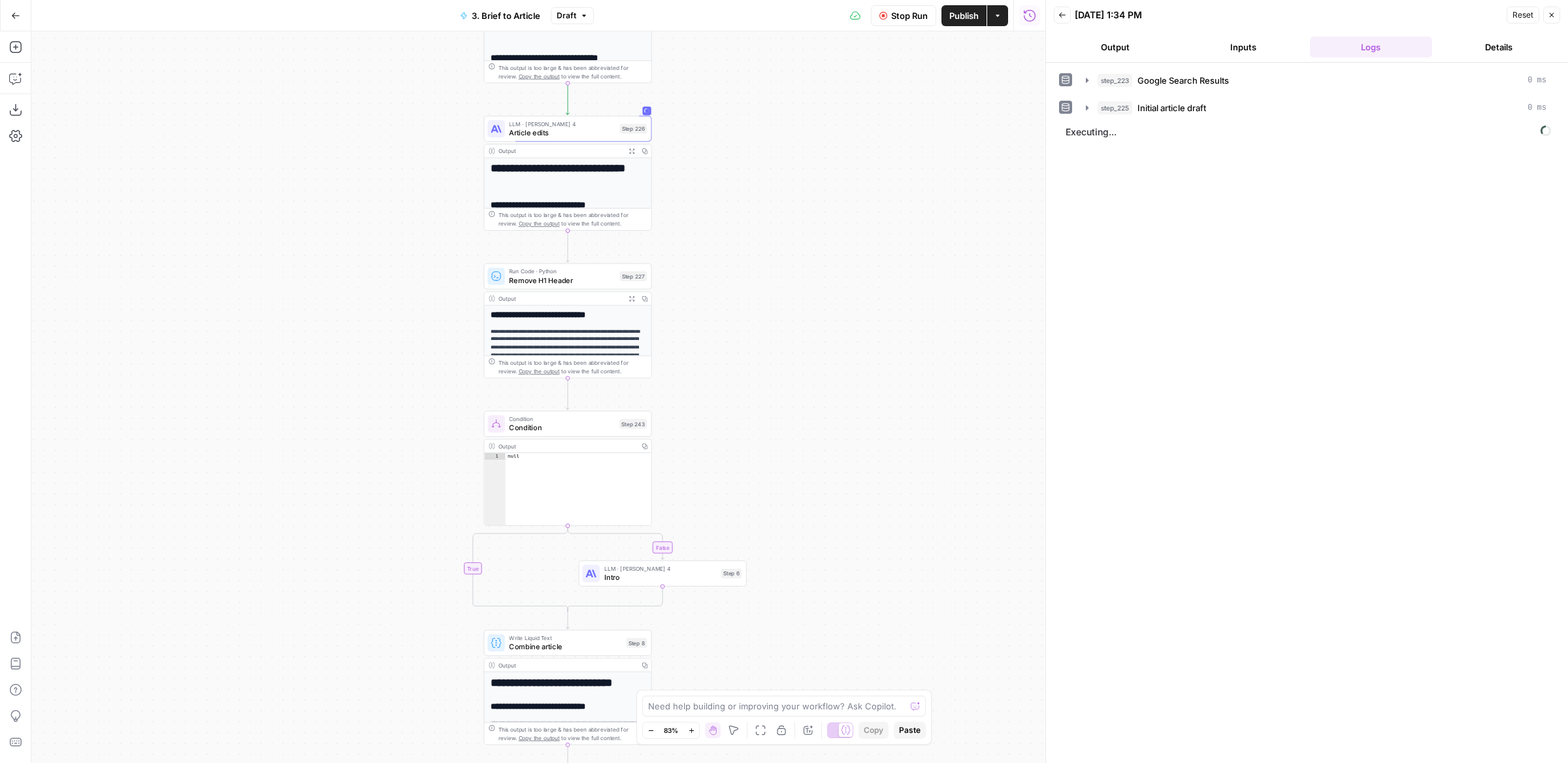
drag, startPoint x: 791, startPoint y: 525, endPoint x: 789, endPoint y: 377, distance: 148.0
click at [790, 378] on div "**********" at bounding box center [538, 396] width 1014 height 731
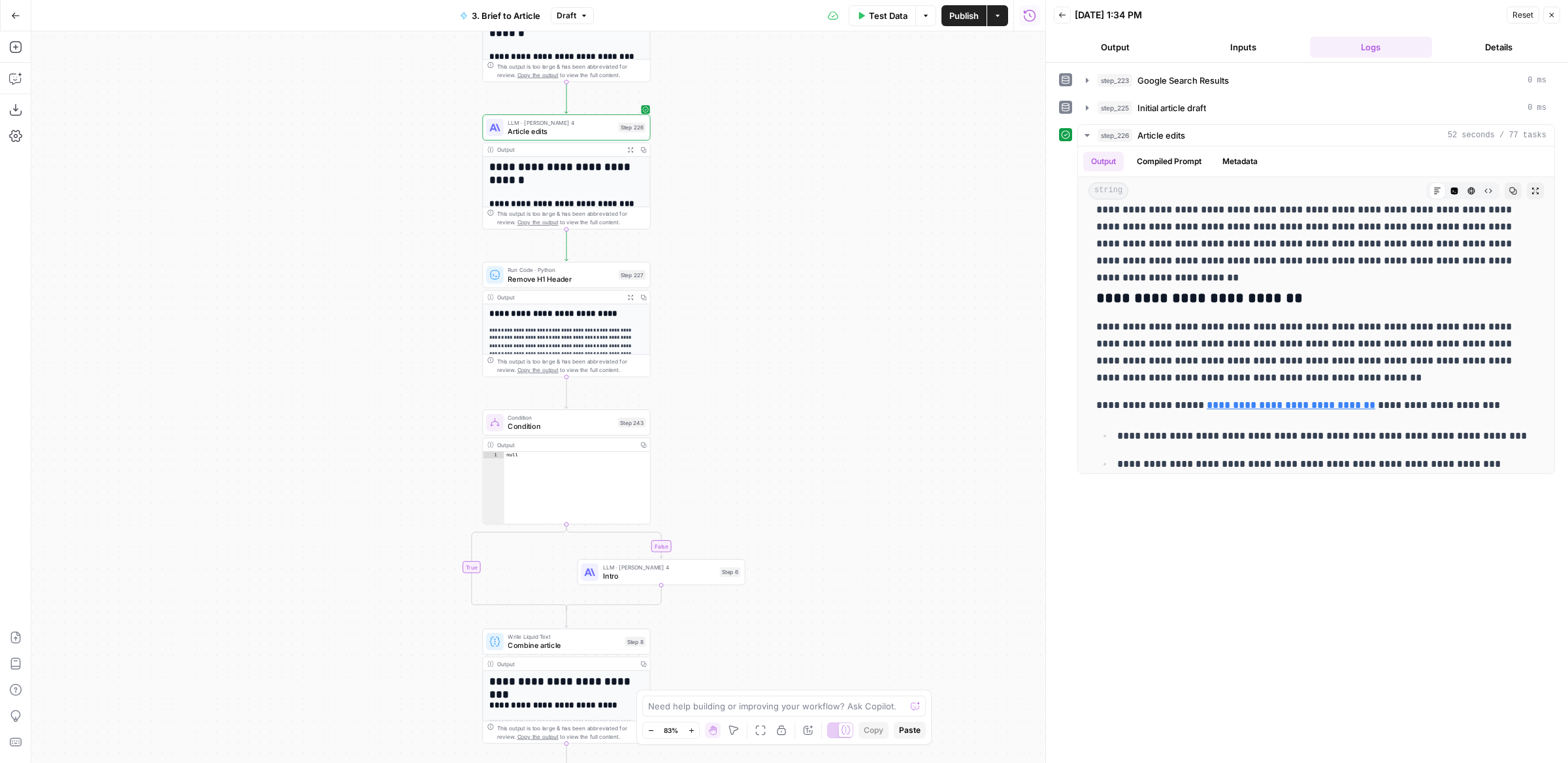
scroll to position [1768, 0]
click at [1533, 195] on button "Expand Output" at bounding box center [1535, 191] width 17 height 17
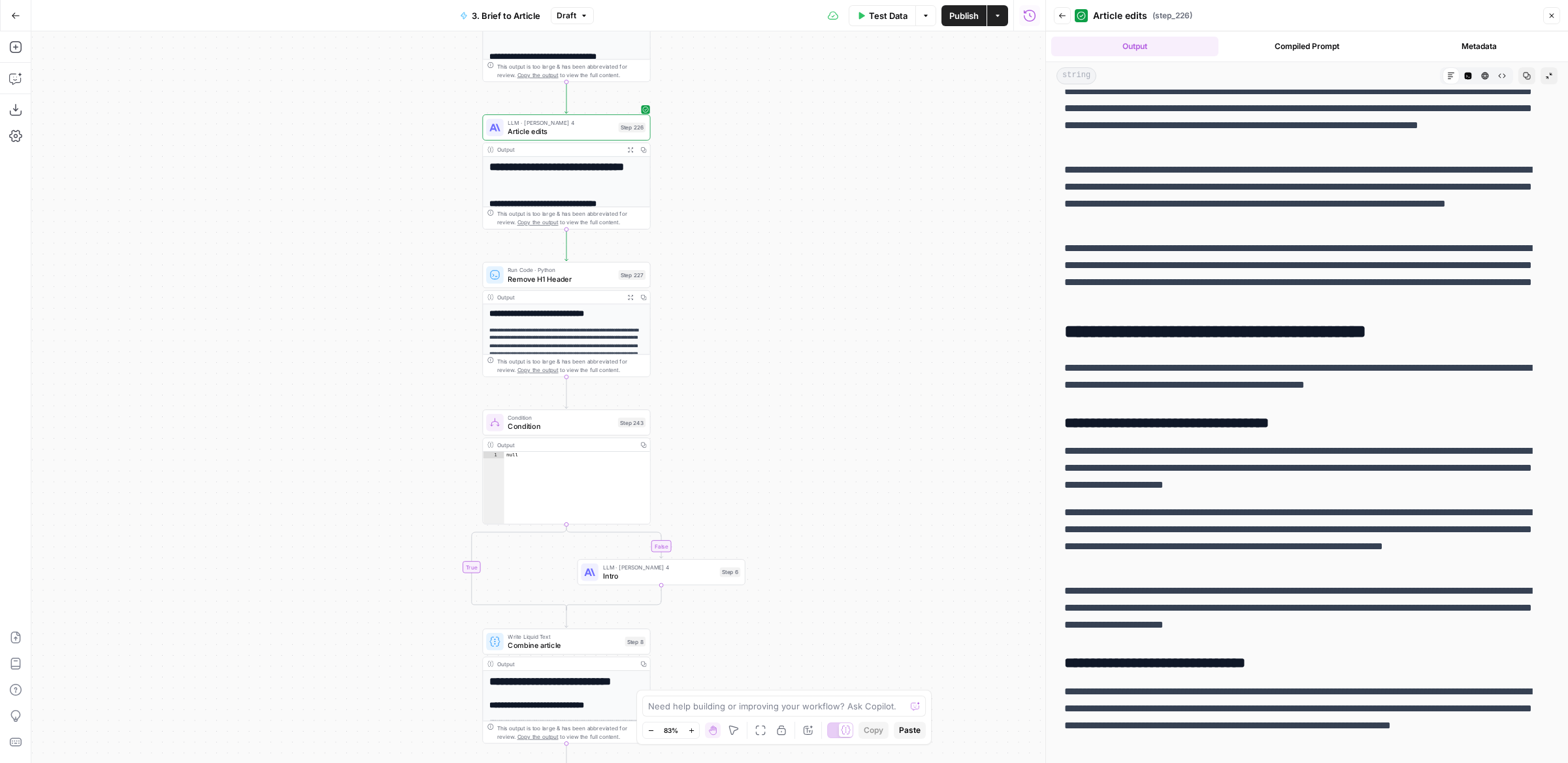
scroll to position [943, 0]
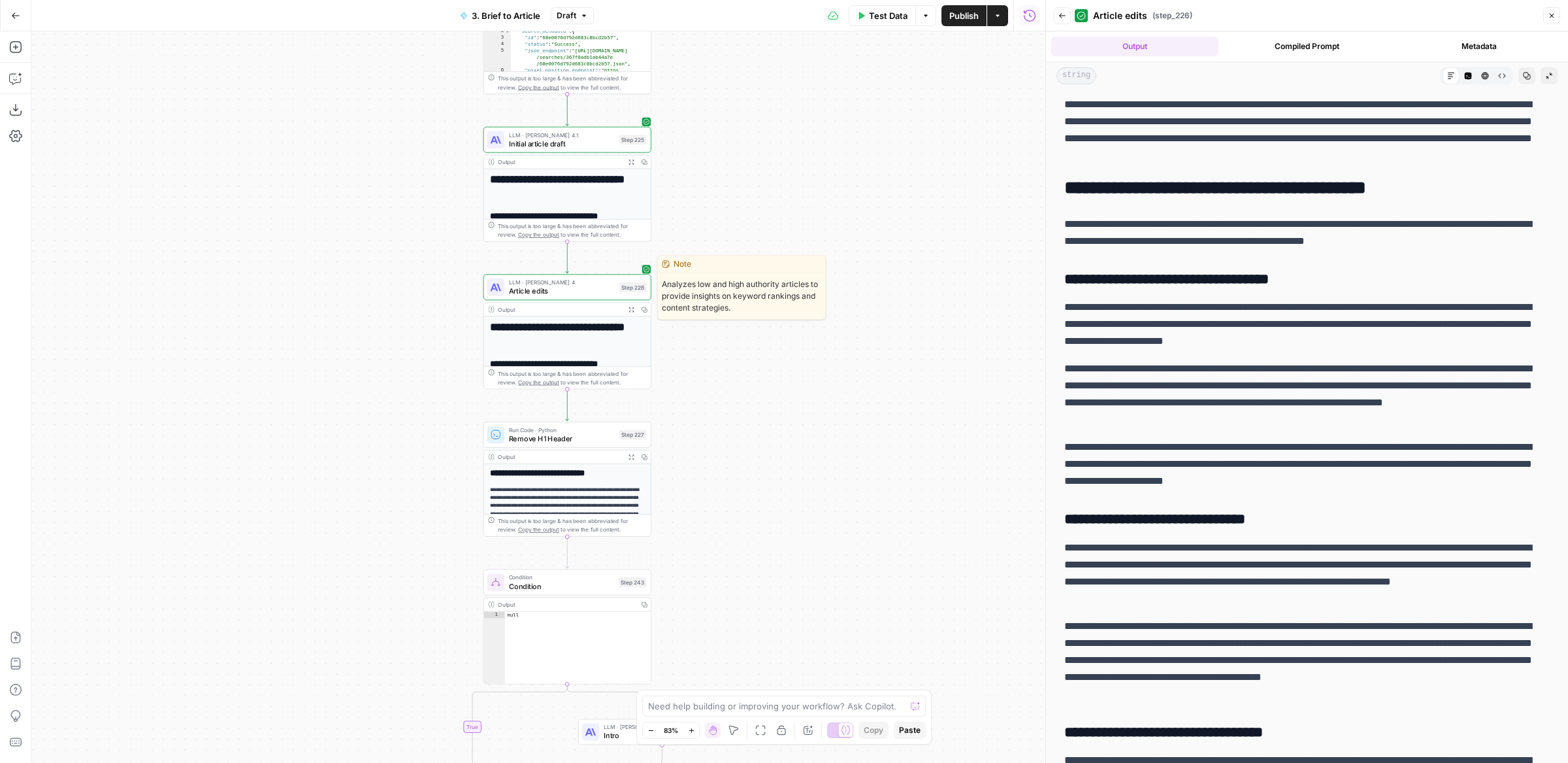
click at [554, 284] on span "LLM · [PERSON_NAME] 4" at bounding box center [562, 282] width 106 height 9
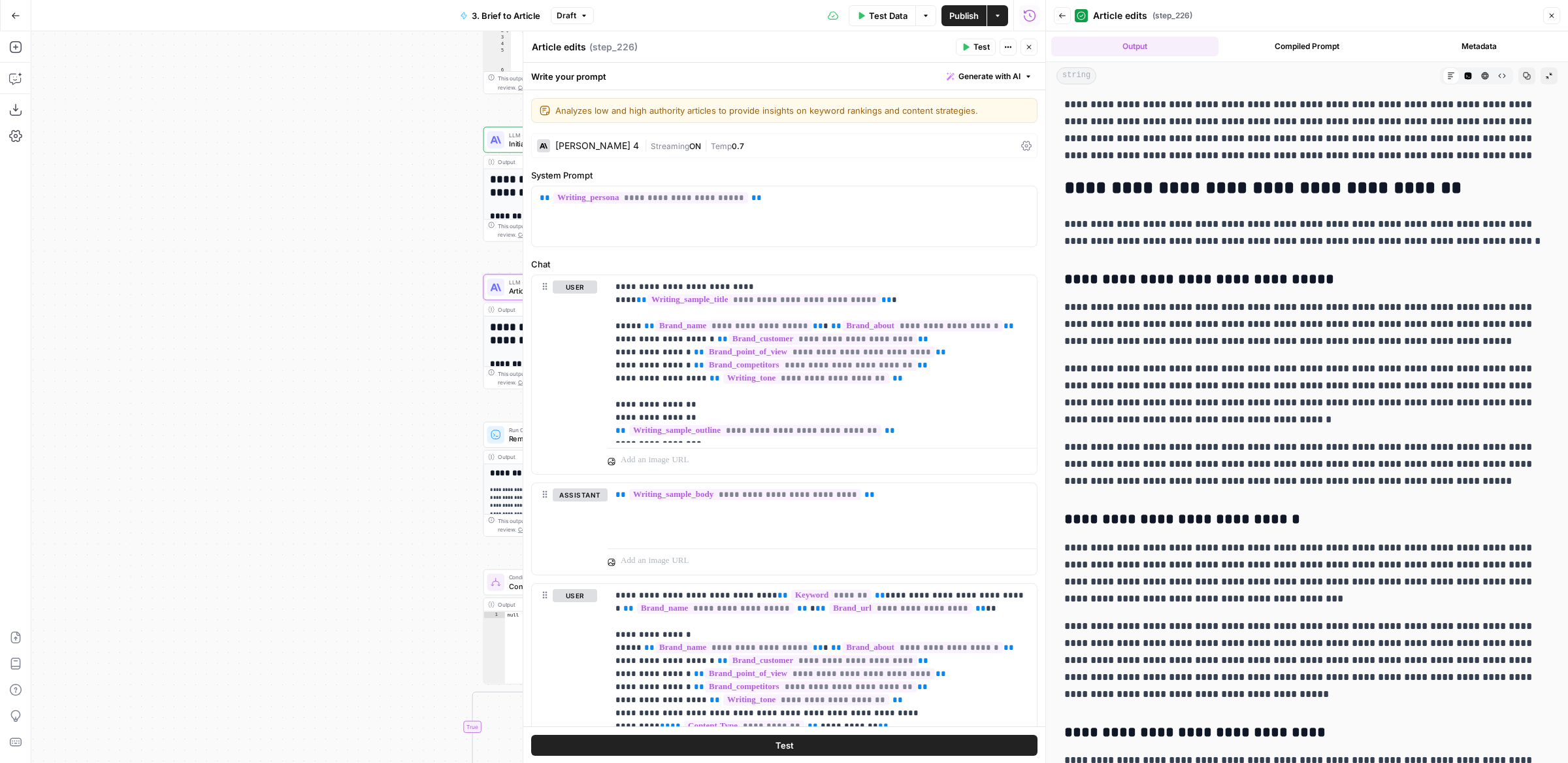
click at [598, 134] on div "Claude Sonnet 4 | Streaming ON | Temp 0.7" at bounding box center [784, 146] width 506 height 25
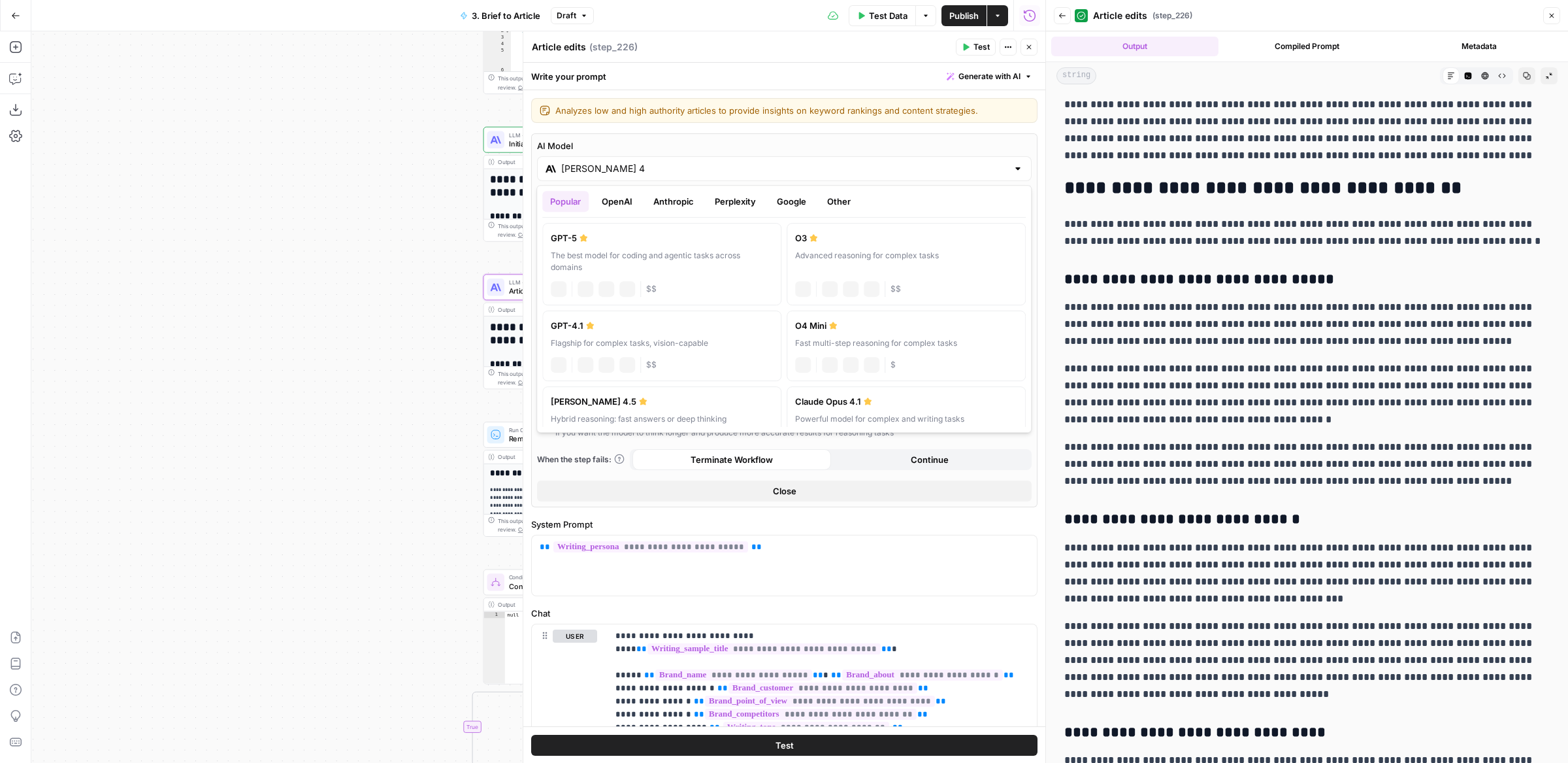
click at [671, 173] on input "Claude Sonnet 4" at bounding box center [784, 169] width 446 height 14
click at [677, 201] on button "Anthropic" at bounding box center [674, 202] width 56 height 21
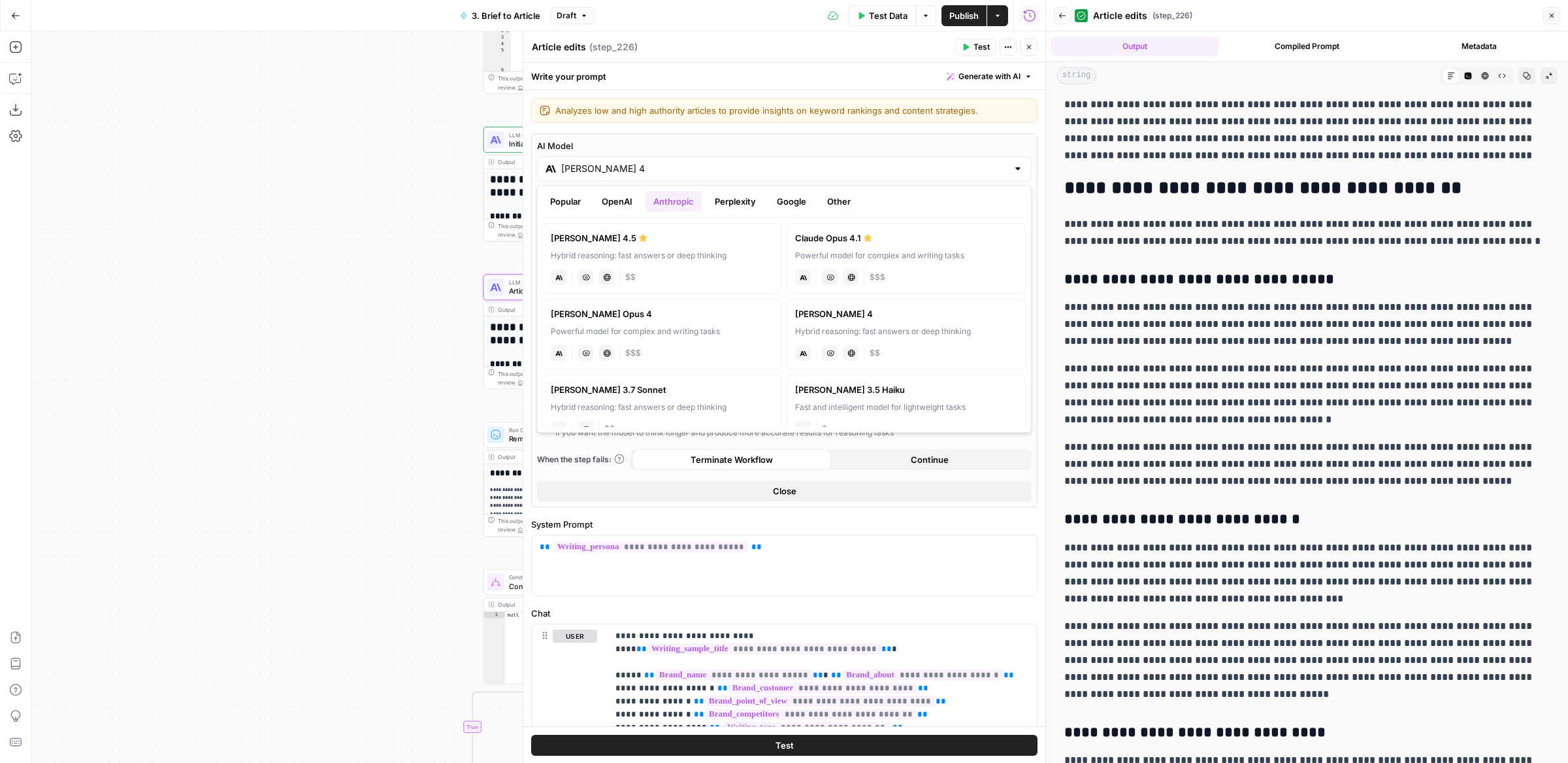
click at [622, 254] on div "Hybrid reasoning: fast answers or deep thinking" at bounding box center [661, 256] width 222 height 12
type input "Claude Sonnet 4.5"
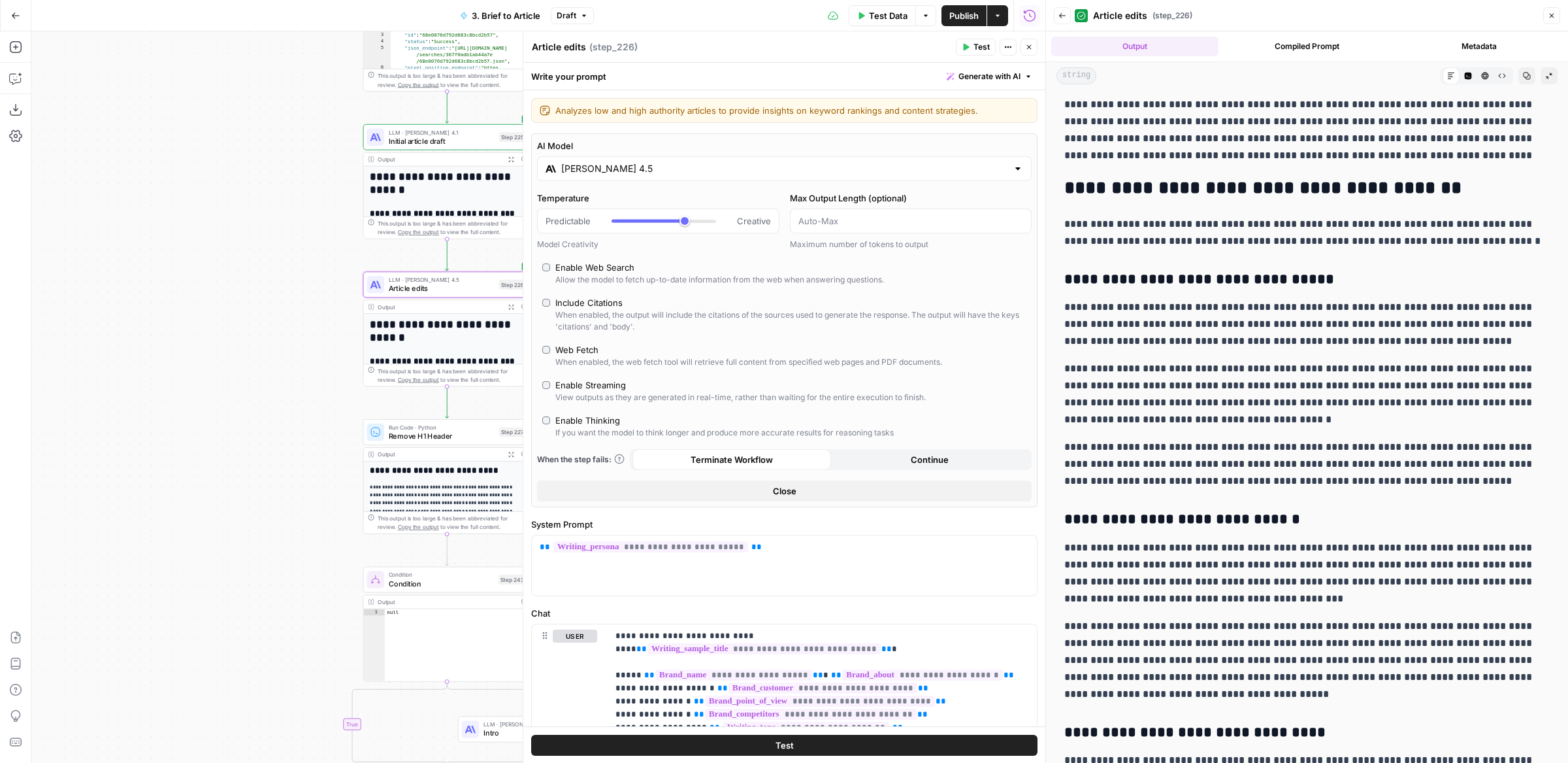
drag, startPoint x: 439, startPoint y: 295, endPoint x: 320, endPoint y: 290, distance: 119.1
click at [320, 290] on div "**********" at bounding box center [538, 396] width 1014 height 731
click at [402, 284] on span "Article edits" at bounding box center [442, 288] width 106 height 12
click at [496, 287] on div "LLM · Claude Sonnet 4.5 Article edits Step 226 Copy step Delete step Edit Note …" at bounding box center [446, 283] width 159 height 18
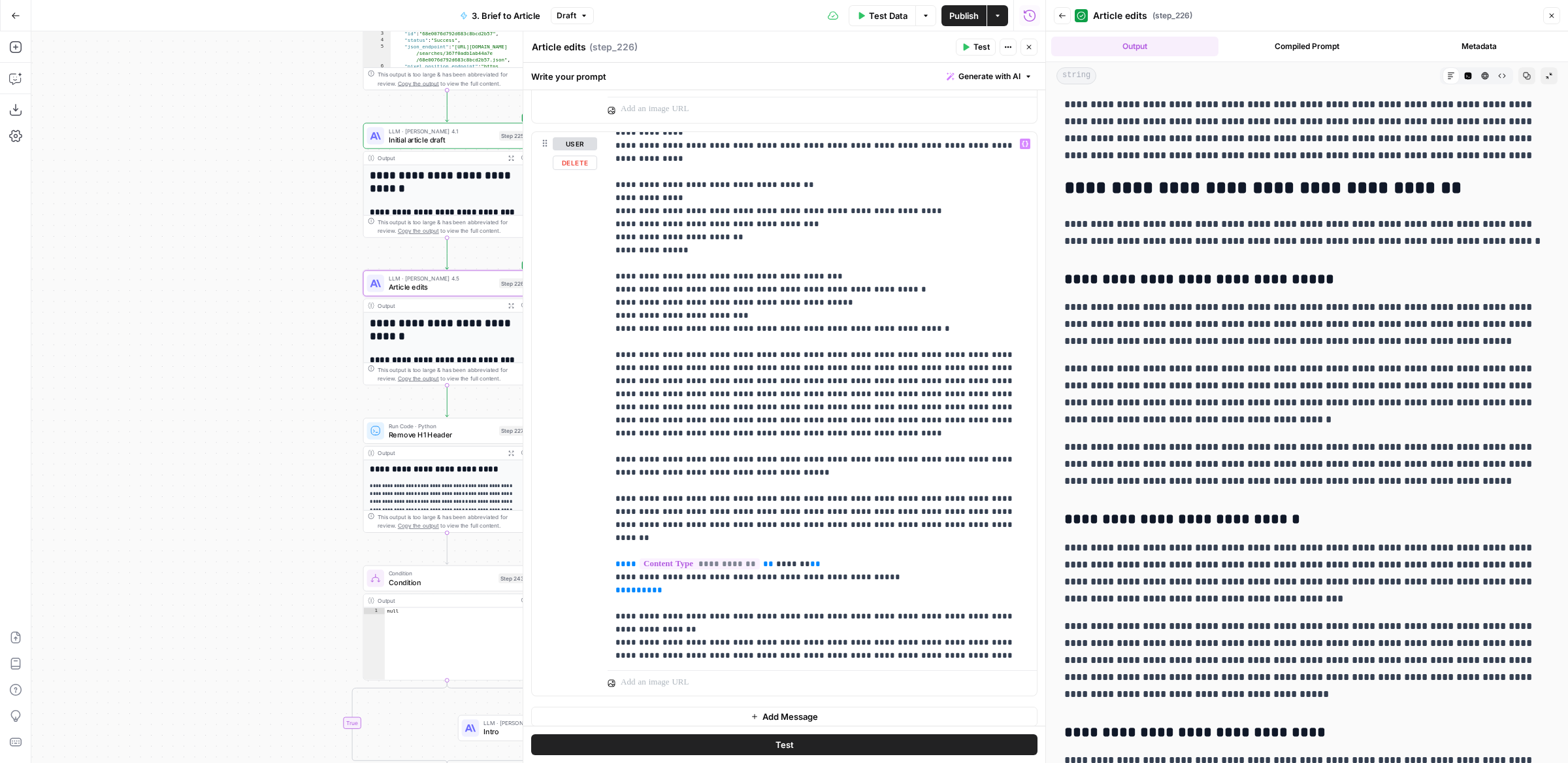
scroll to position [646, 0]
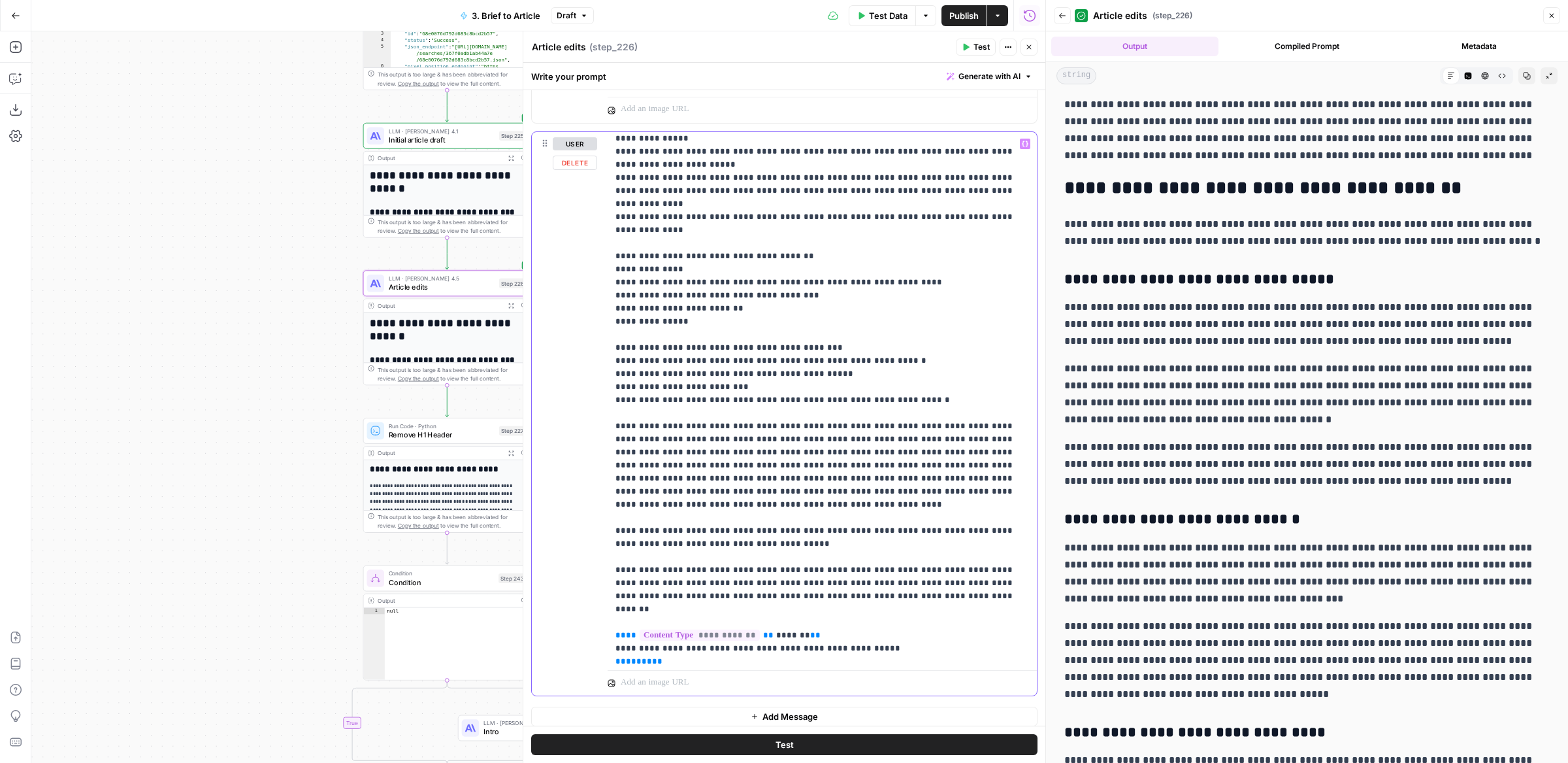
click at [931, 312] on p "**********" at bounding box center [822, 269] width 414 height 1556
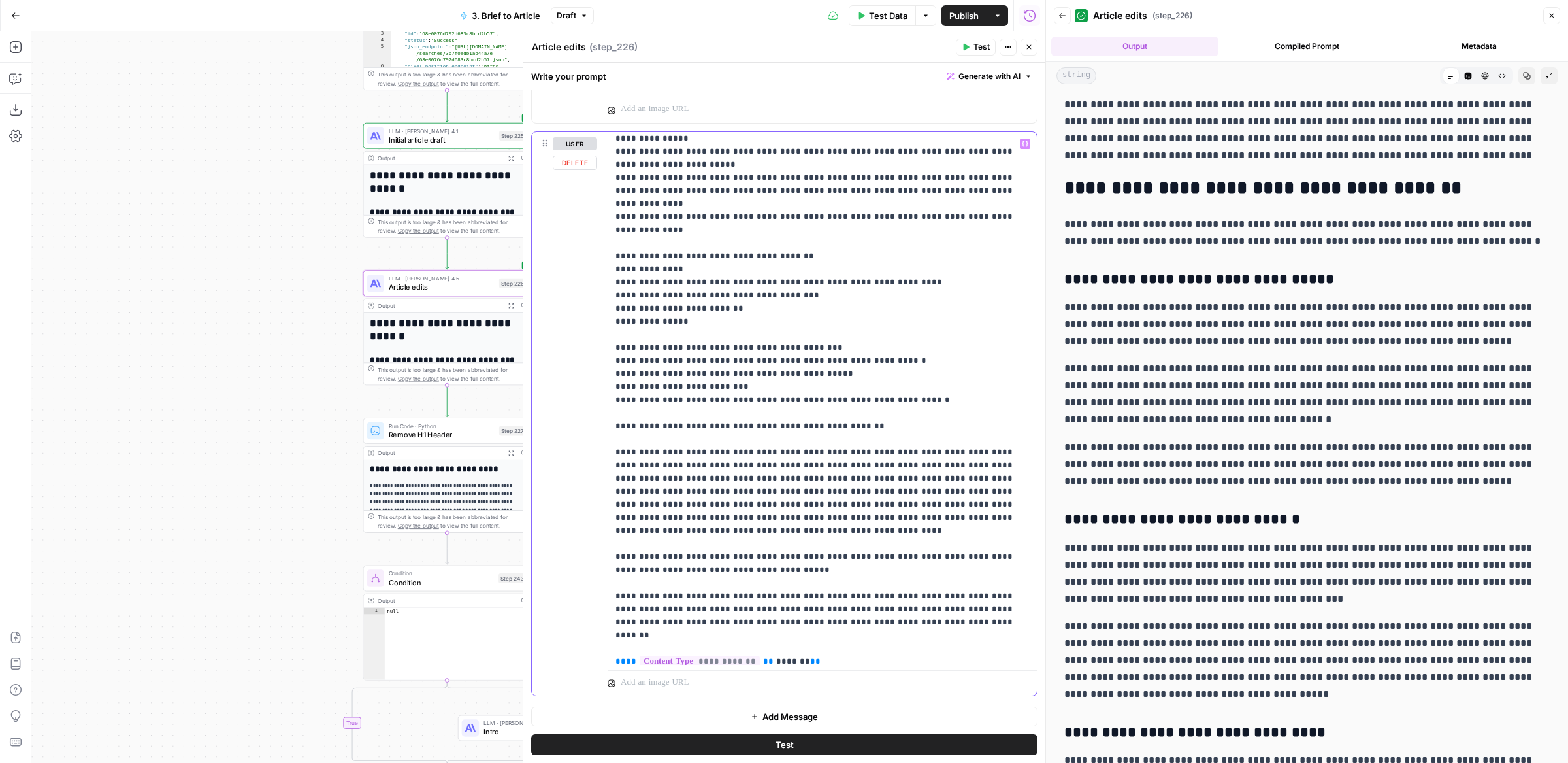
click at [676, 339] on p "**********" at bounding box center [822, 283] width 414 height 1582
click at [896, 342] on p "**********" at bounding box center [822, 283] width 414 height 1582
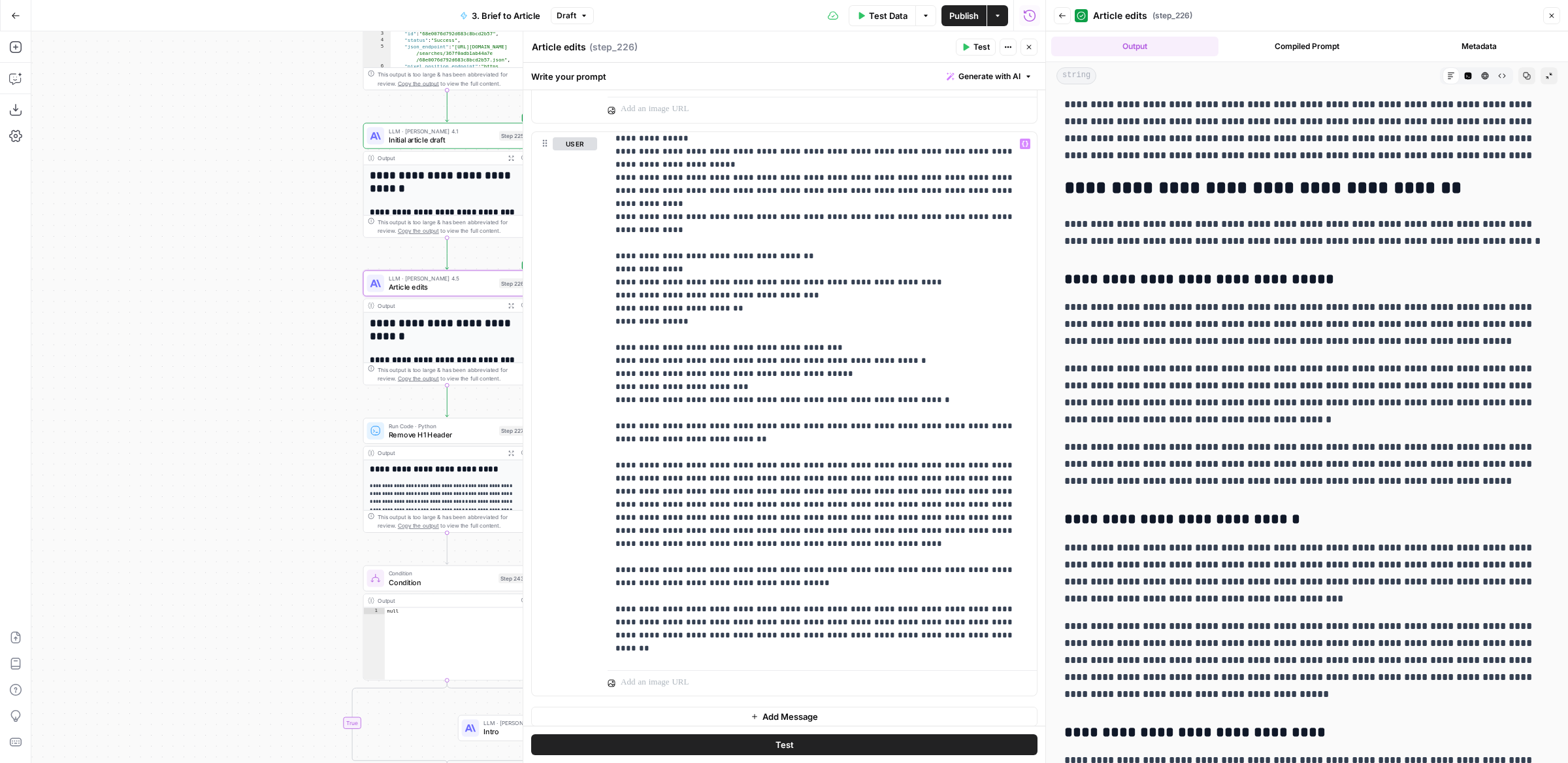
click at [888, 742] on button "Test" at bounding box center [784, 746] width 506 height 21
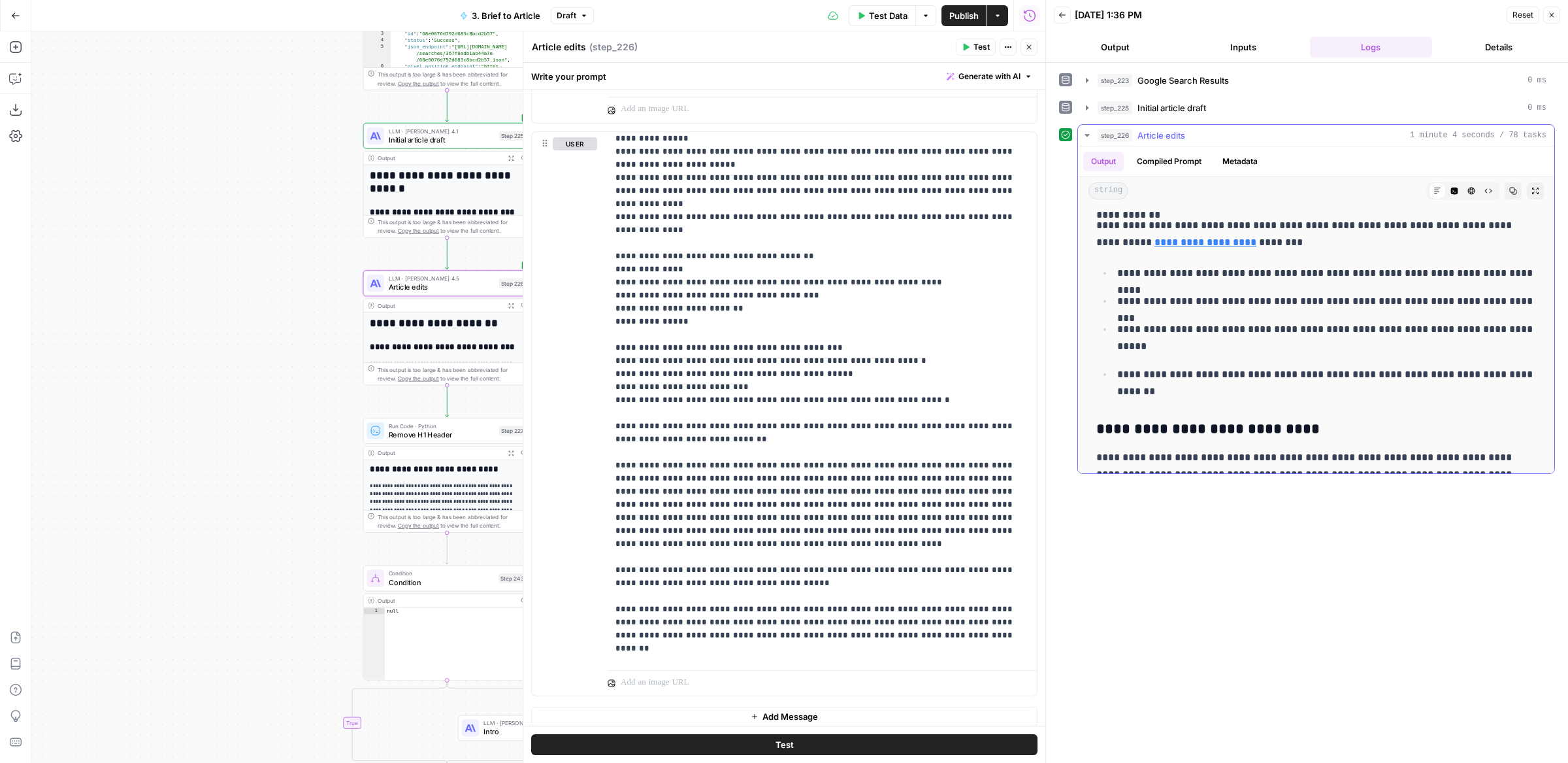
scroll to position [2329, 0]
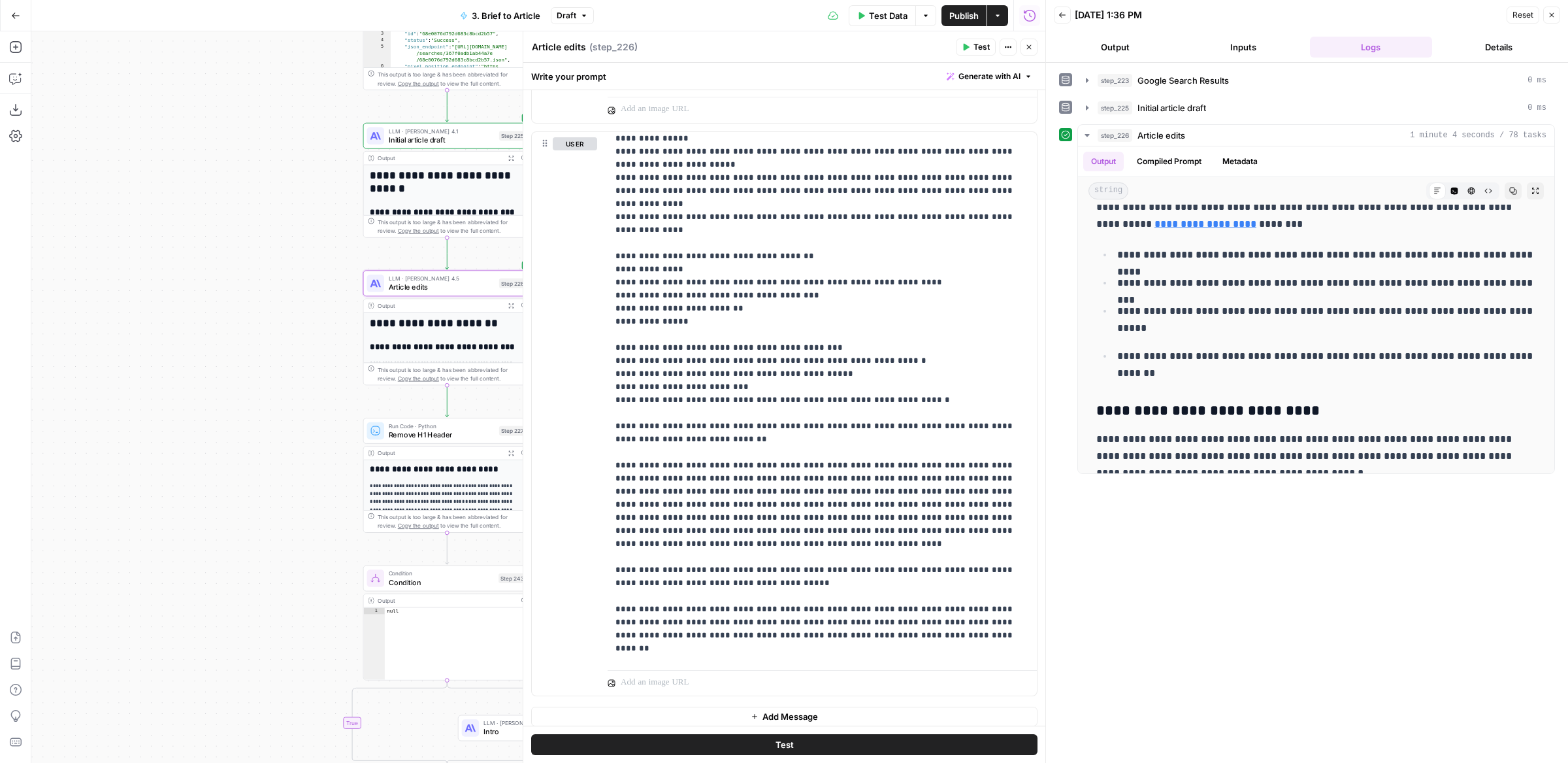
click at [953, 17] on span "Publish" at bounding box center [964, 15] width 29 height 14
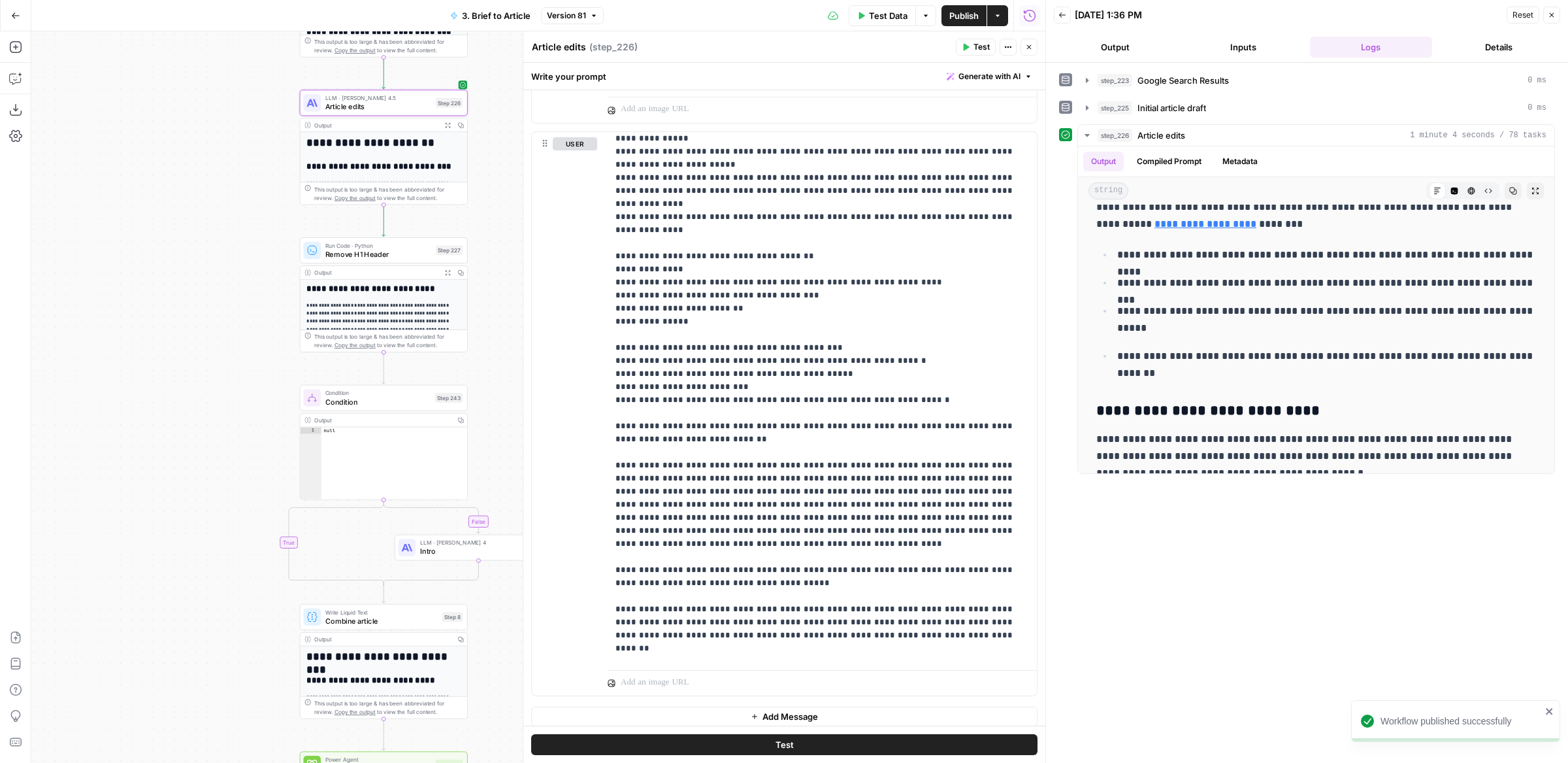
drag, startPoint x: 188, startPoint y: 367, endPoint x: 121, endPoint y: 171, distance: 207.1
click at [121, 171] on div "**********" at bounding box center [538, 396] width 1014 height 731
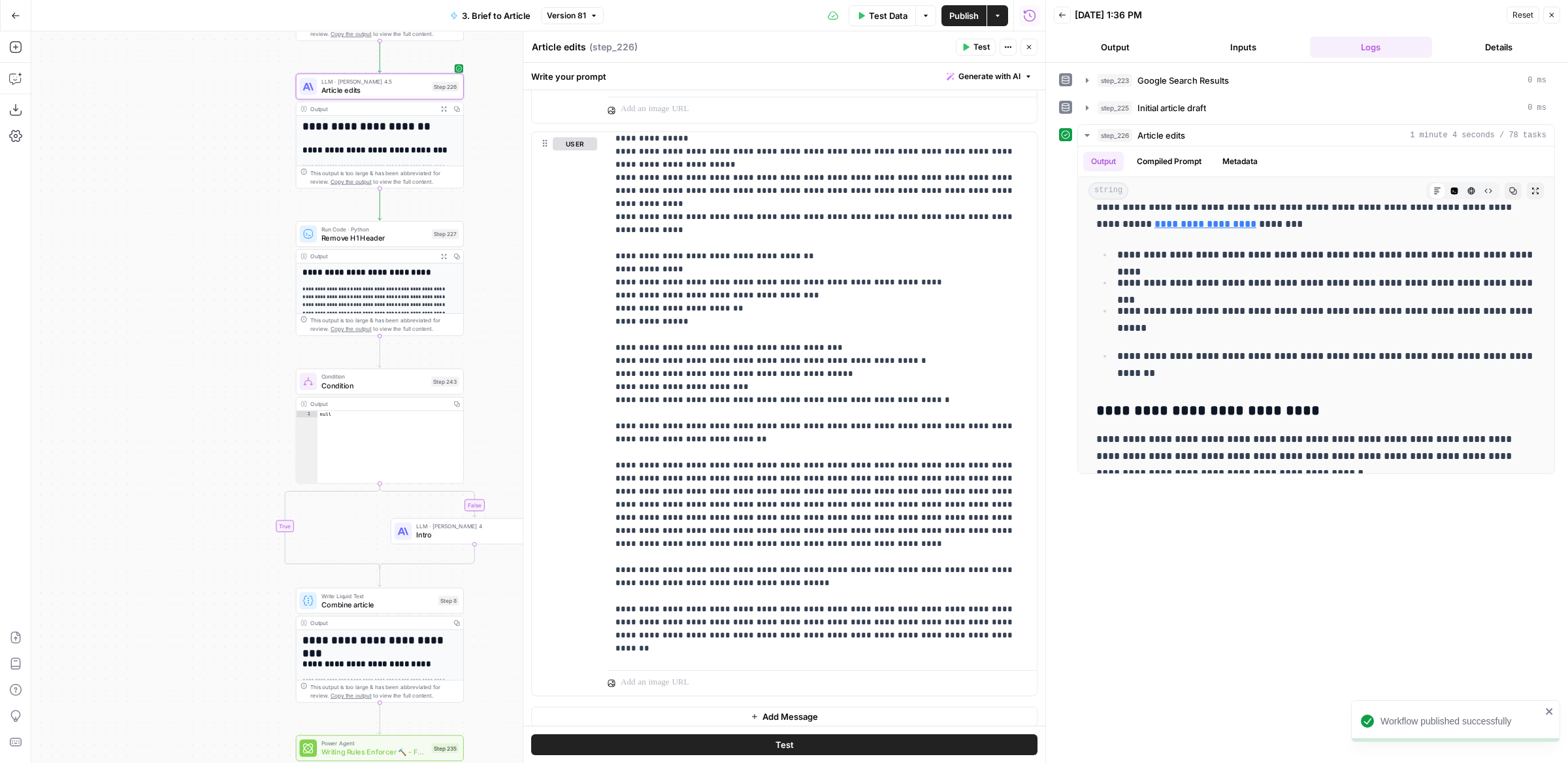
drag, startPoint x: 251, startPoint y: 530, endPoint x: 251, endPoint y: 198, distance: 332.0
click at [251, 206] on div "**********" at bounding box center [538, 396] width 1014 height 731
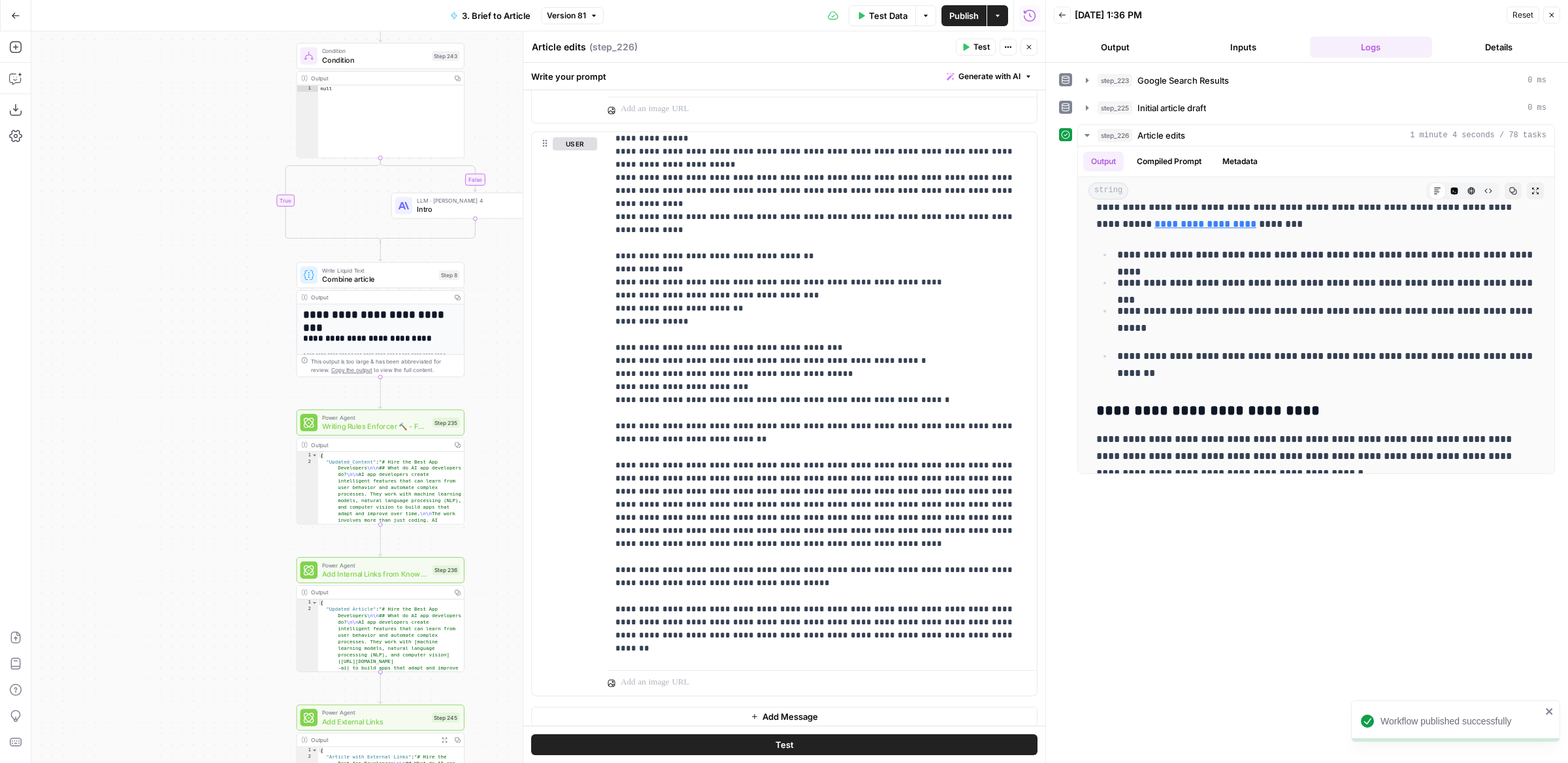
drag, startPoint x: 211, startPoint y: 523, endPoint x: 214, endPoint y: 123, distance: 400.0
click at [214, 125] on div "**********" at bounding box center [538, 396] width 1014 height 731
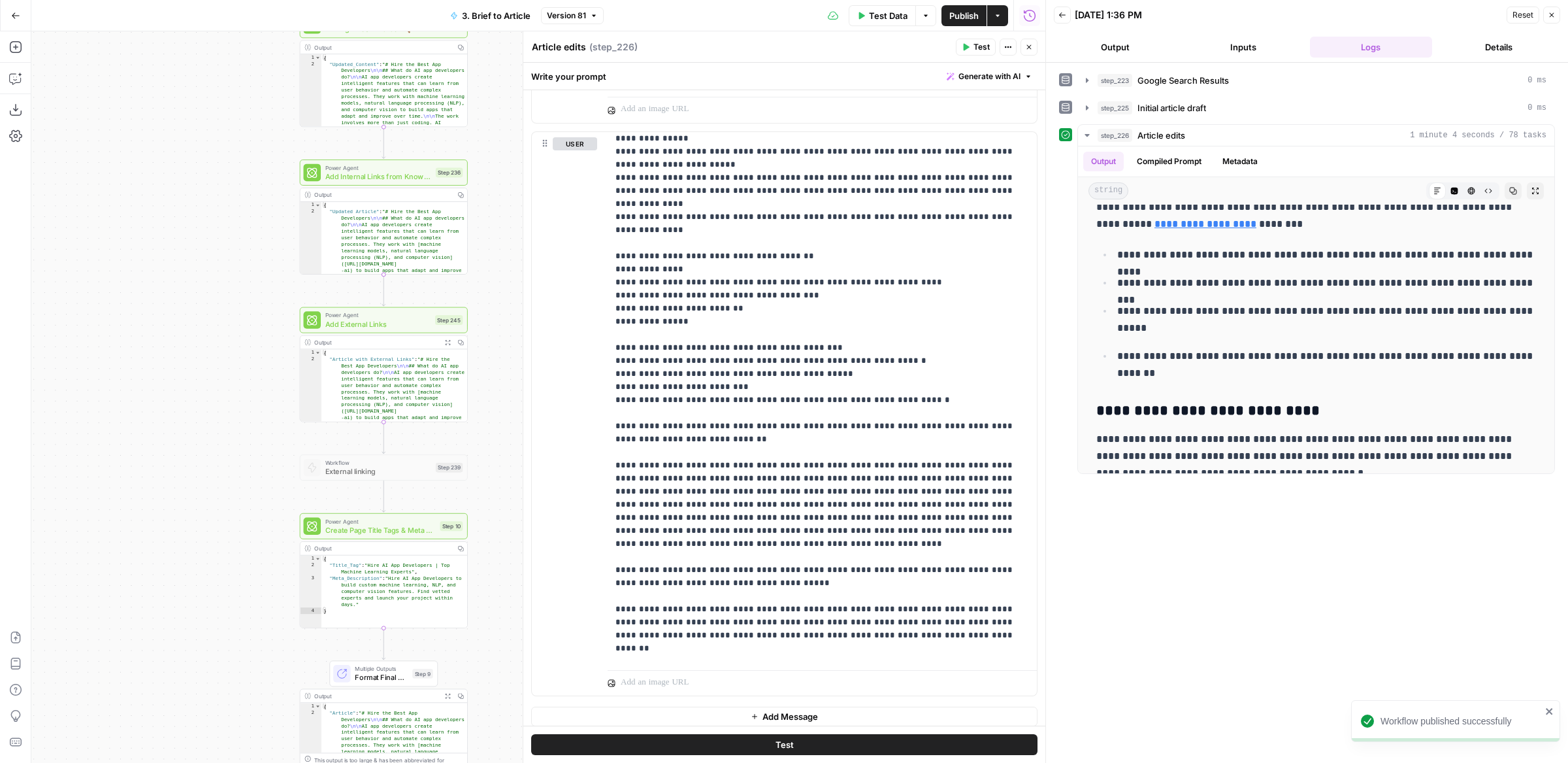
drag, startPoint x: 197, startPoint y: 461, endPoint x: 198, endPoint y: 149, distance: 312.0
click at [198, 151] on div "**********" at bounding box center [538, 396] width 1014 height 731
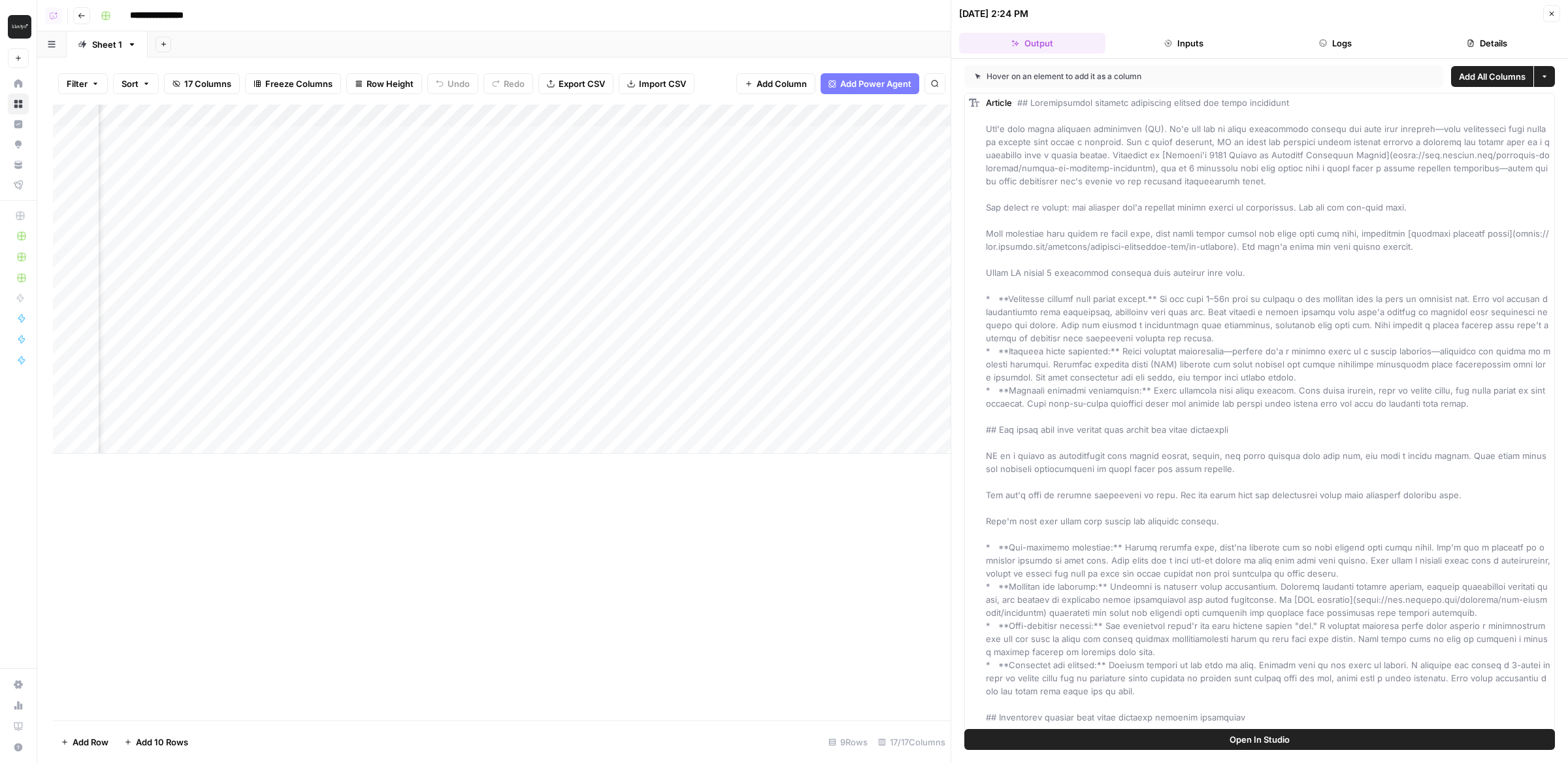
scroll to position [0, 1300]
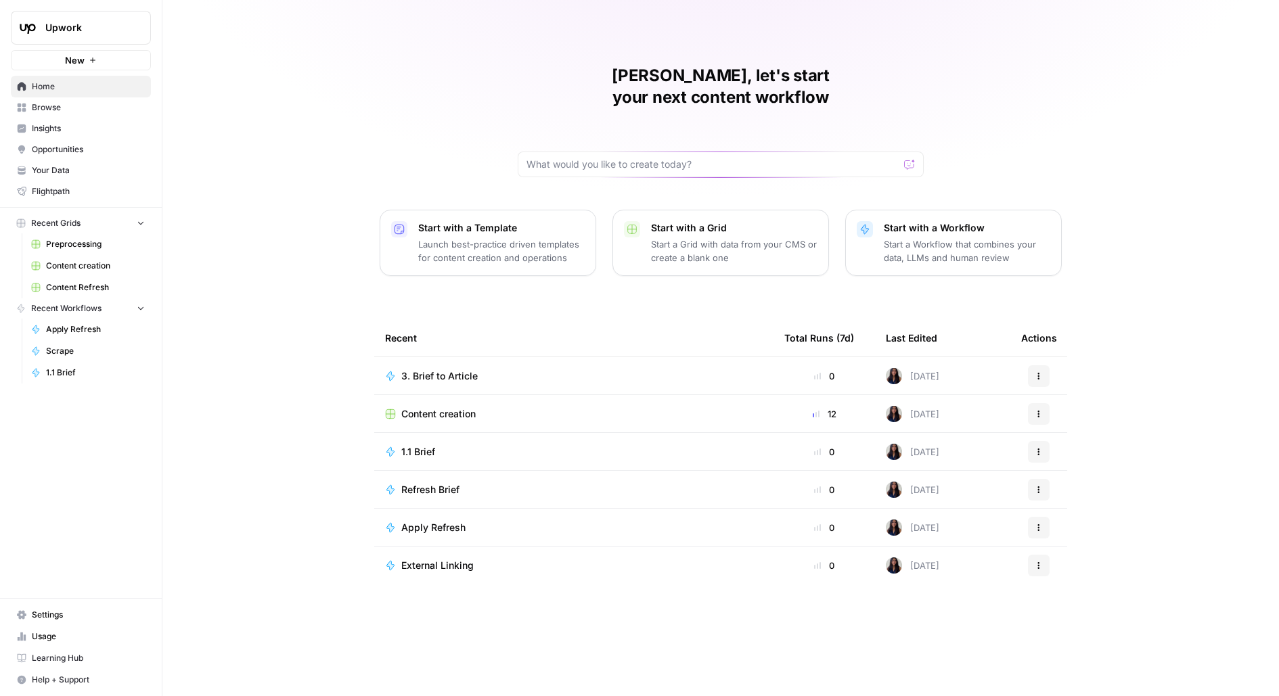
click at [91, 43] on button "Upwork" at bounding box center [81, 28] width 140 height 34
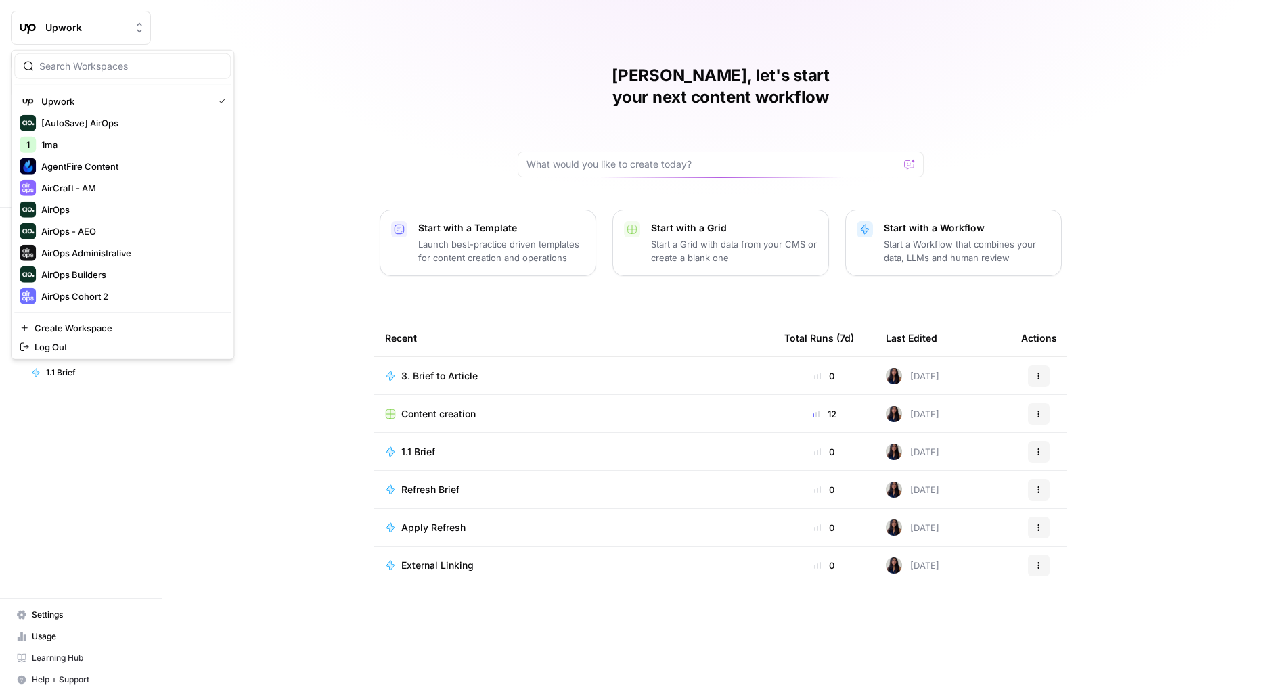
click at [345, 86] on div "[PERSON_NAME], let's start your next content workflow Start with a Template Lau…" at bounding box center [720, 348] width 1117 height 696
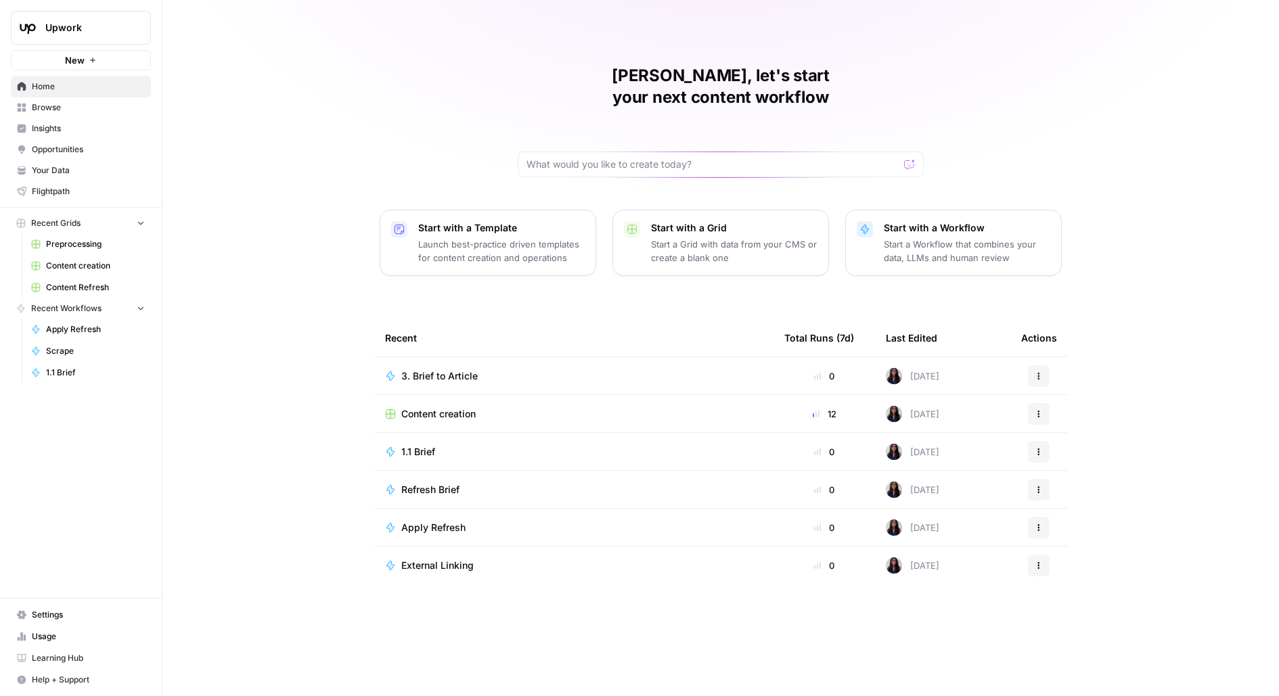
click at [60, 125] on span "Insights" at bounding box center [88, 128] width 113 height 12
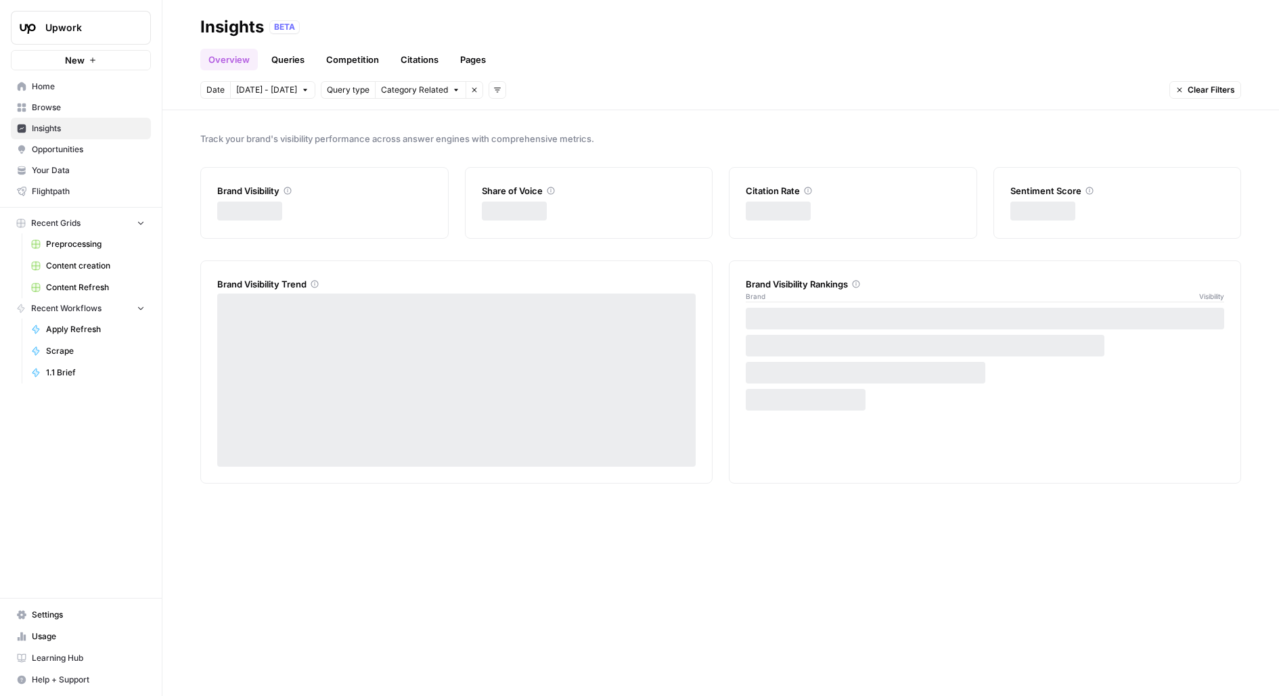
click at [128, 26] on div "Upwork" at bounding box center [95, 28] width 101 height 14
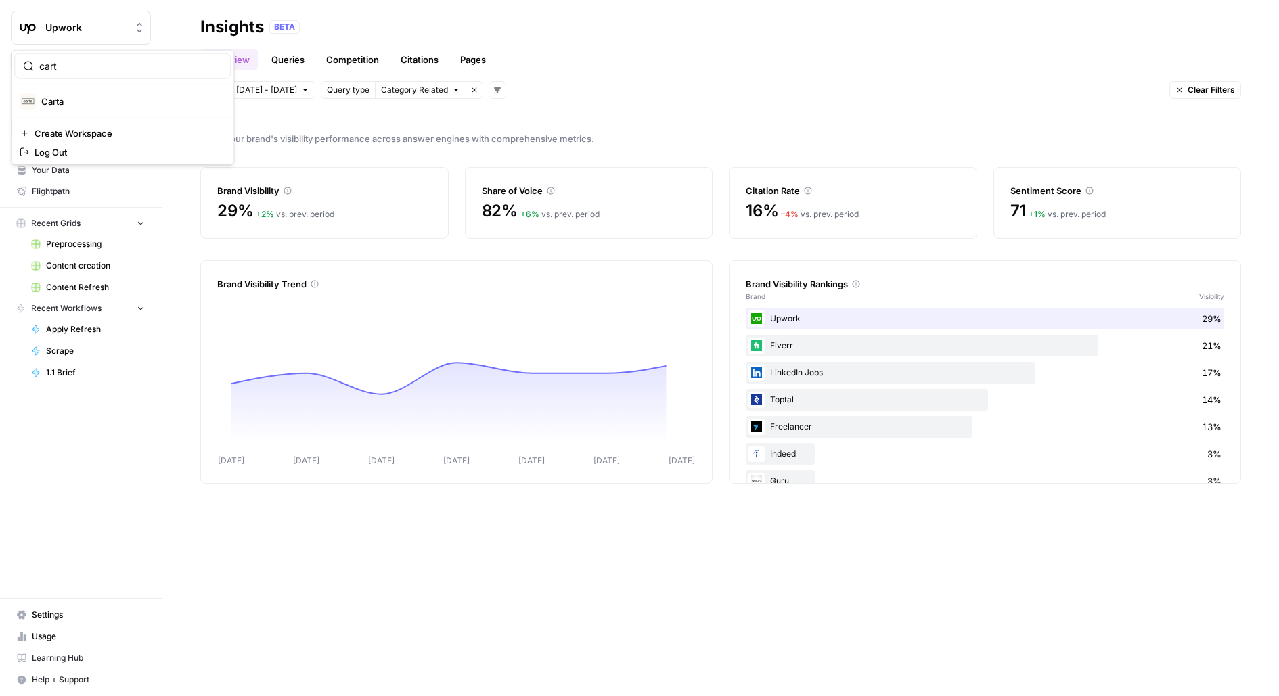
type input "cart"
click button "Carta" at bounding box center [122, 102] width 217 height 22
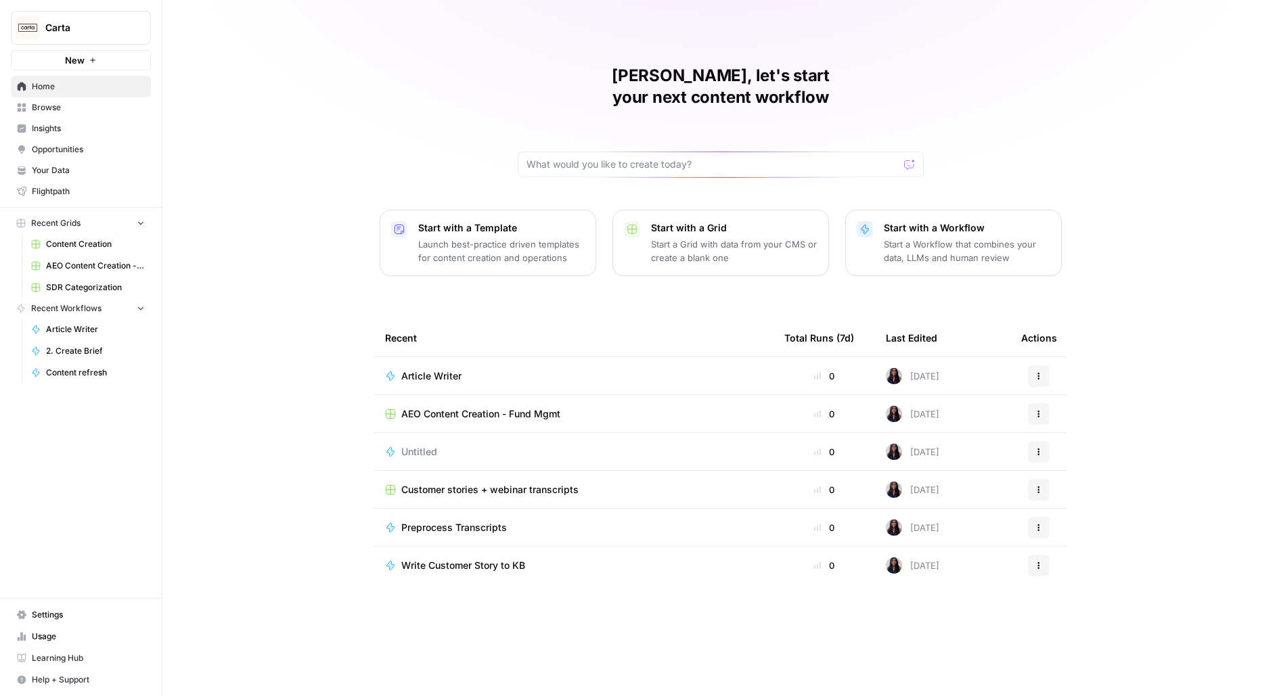
click at [93, 131] on span "Insights" at bounding box center [88, 128] width 113 height 12
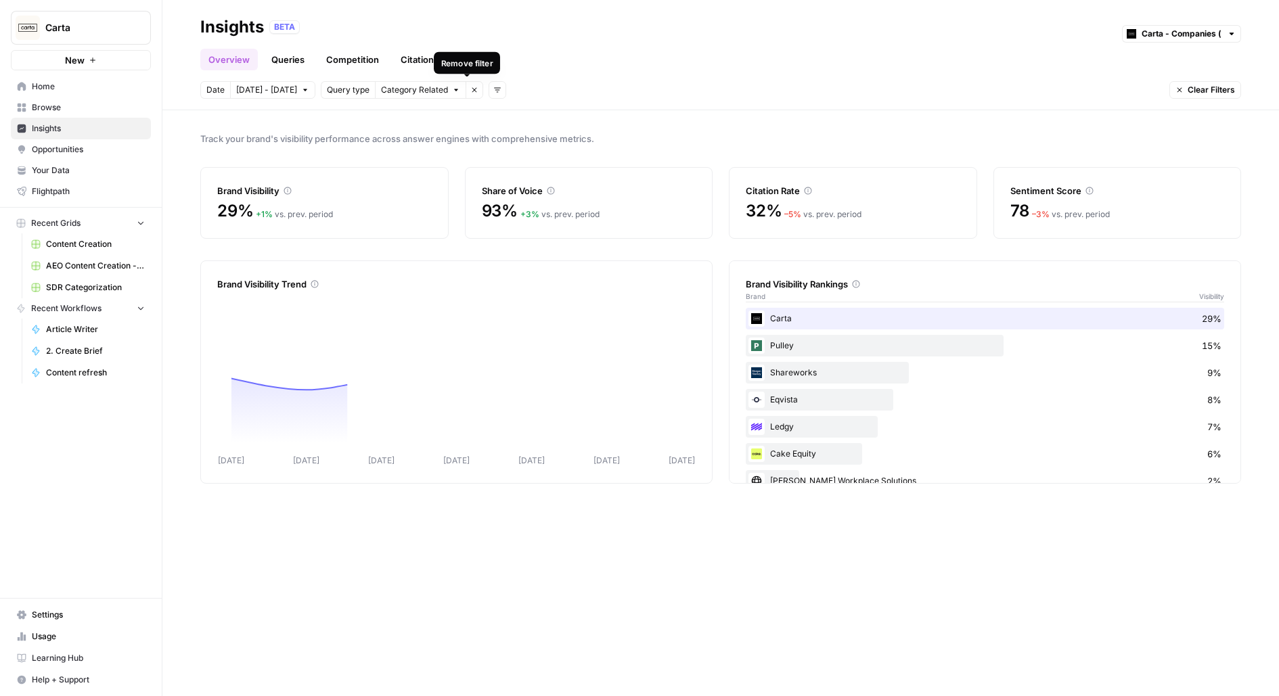
click at [465, 64] on div "Remove filter" at bounding box center [466, 63] width 51 height 12
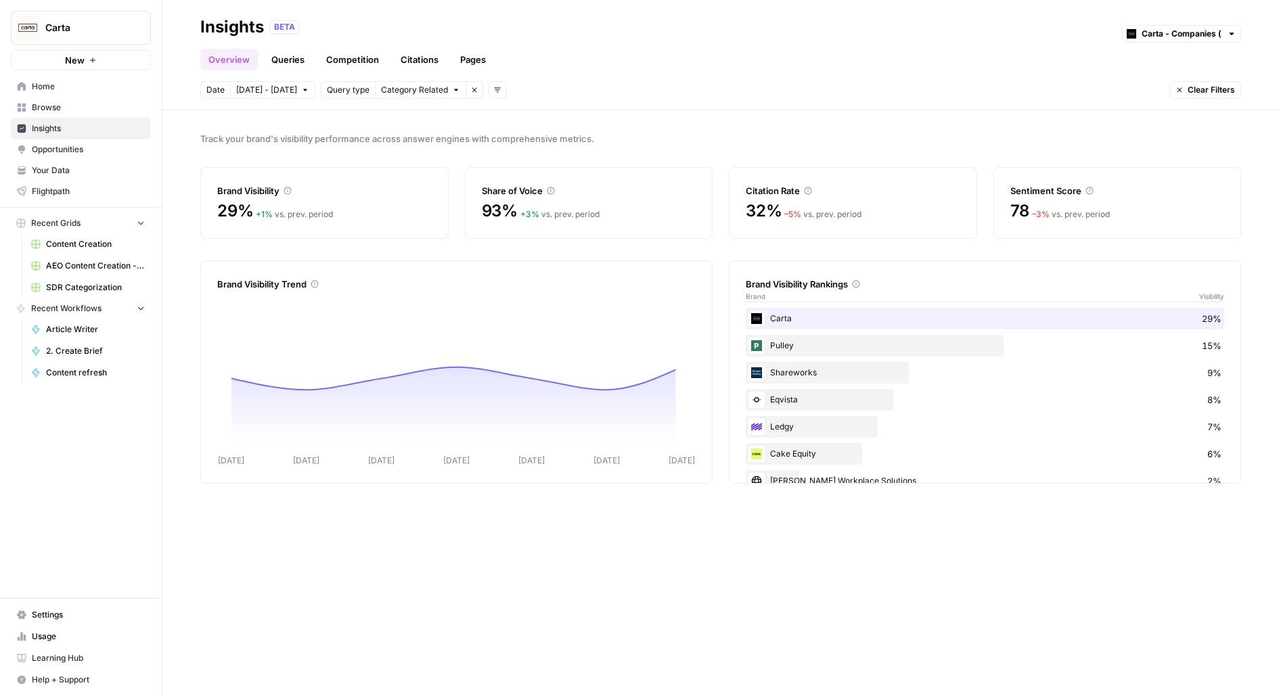
click at [480, 53] on link "Pages" at bounding box center [473, 60] width 42 height 22
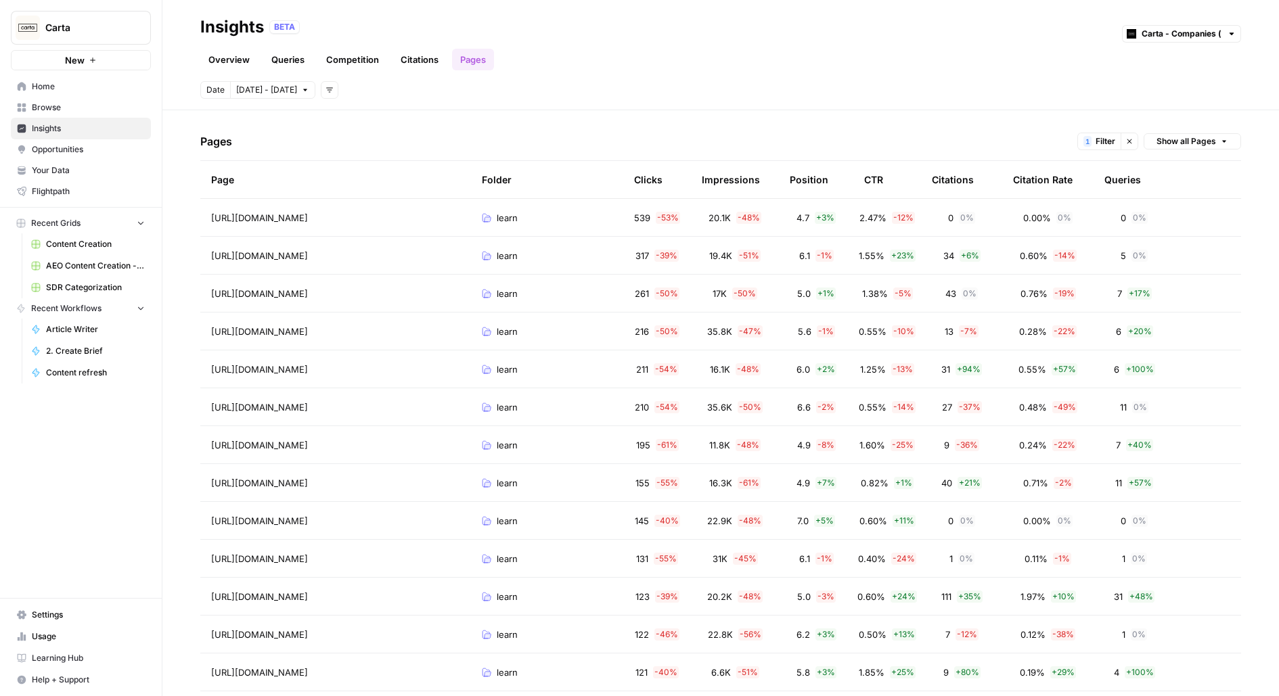
scroll to position [54, 0]
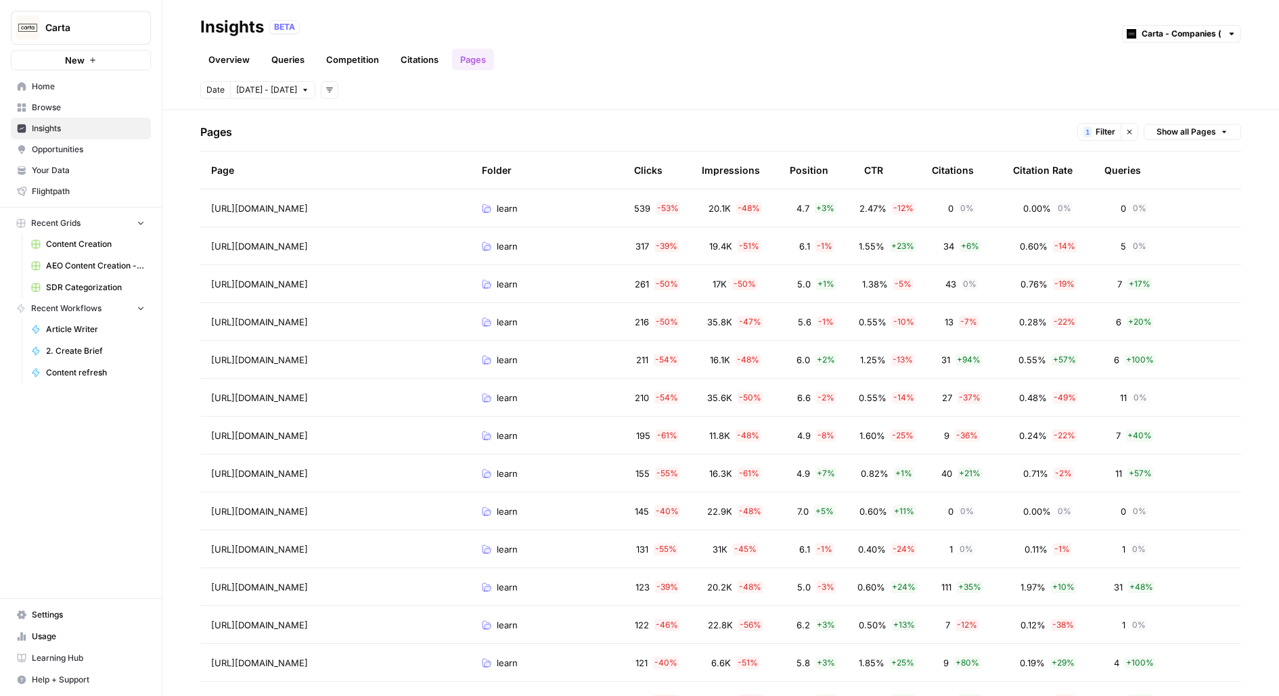
click at [1187, 133] on span "Show all Pages" at bounding box center [1187, 132] width 60 height 12
click at [1155, 70] on div "Overview Queries Competition Citations Pages" at bounding box center [720, 54] width 1041 height 32
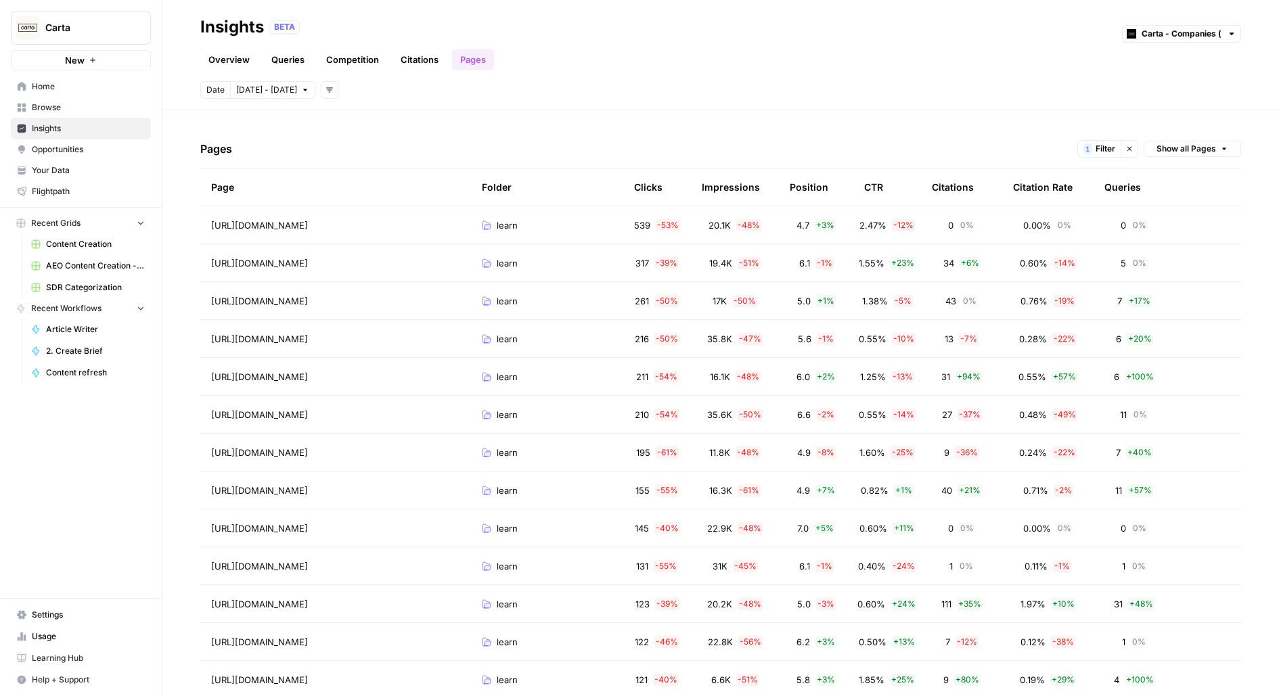
scroll to position [49, 0]
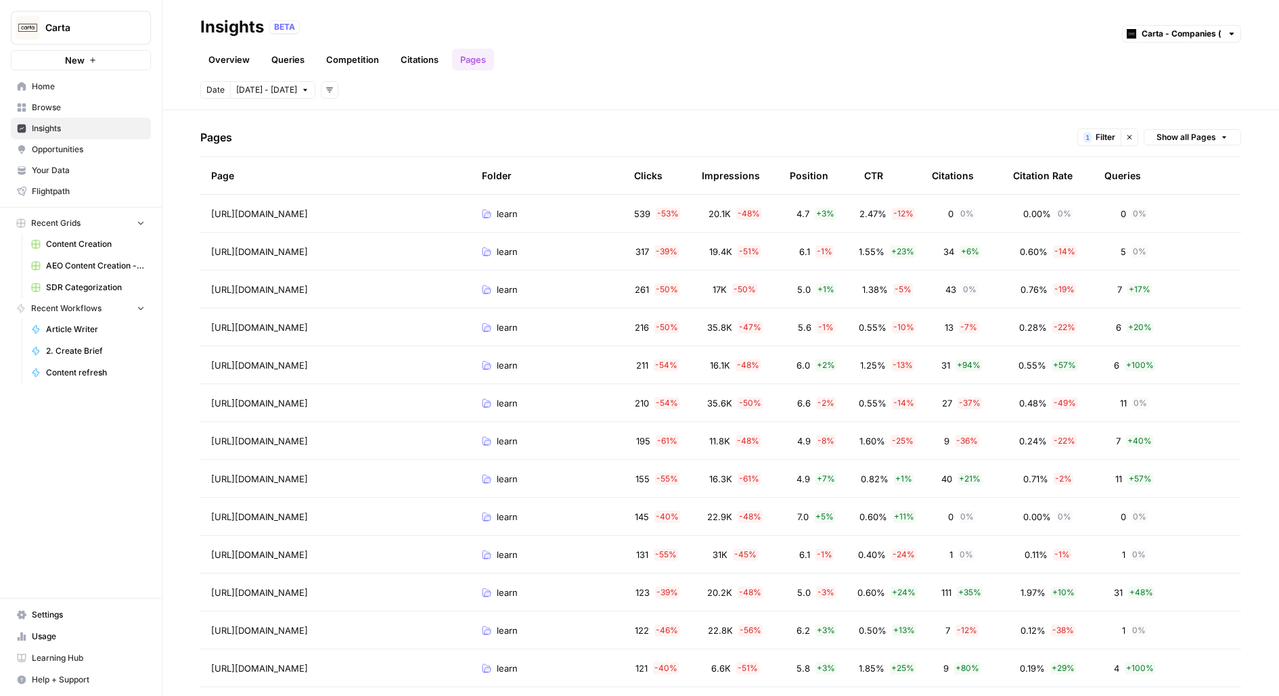
click at [583, 208] on div "learn" at bounding box center [547, 214] width 131 height 14
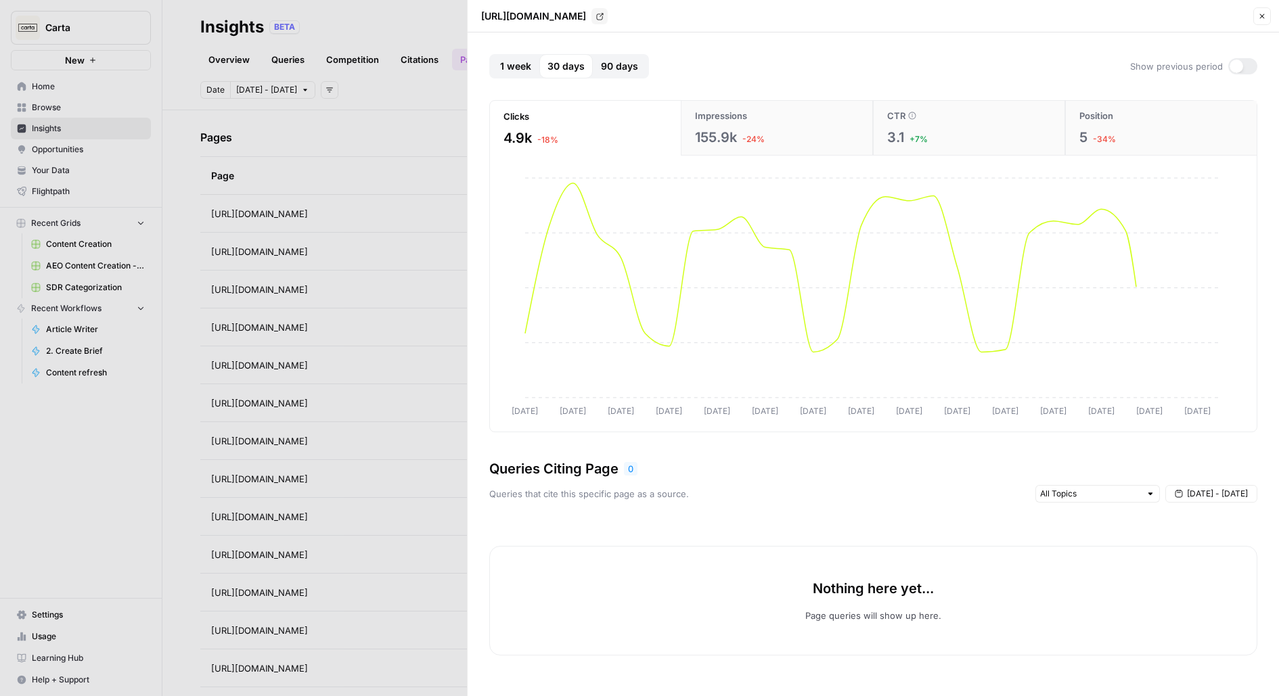
click at [1263, 17] on icon "button" at bounding box center [1262, 16] width 5 height 5
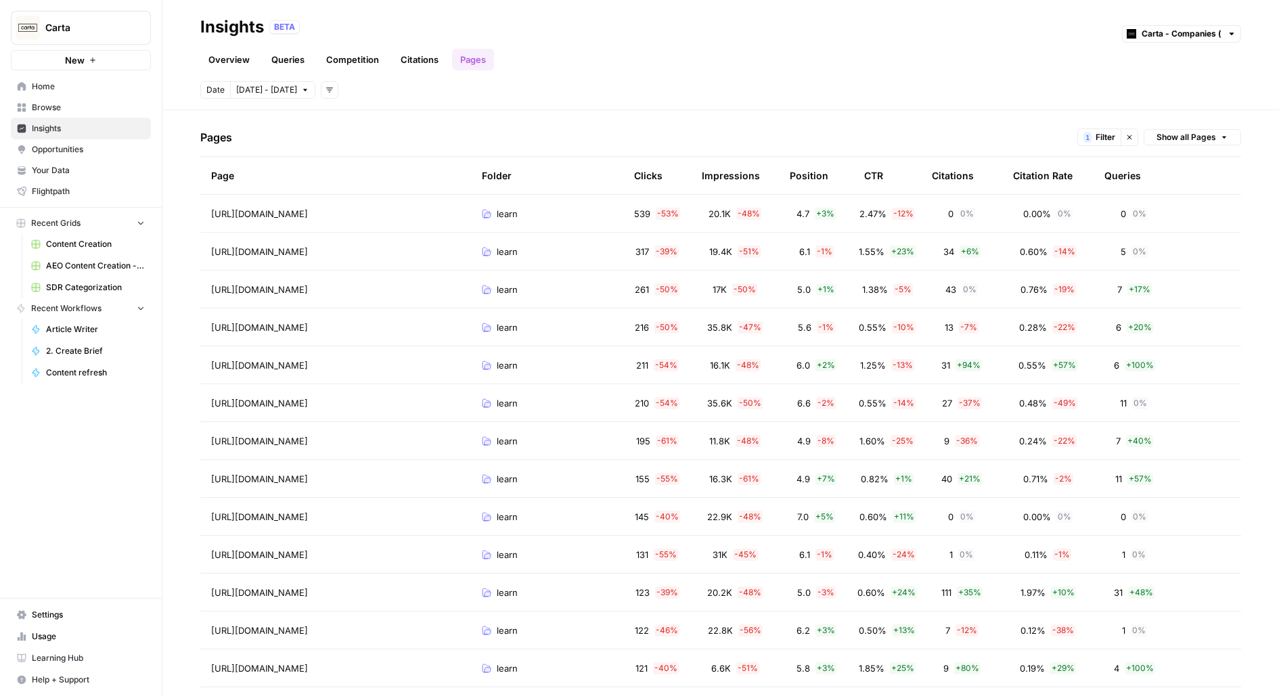
click at [1172, 215] on td "0 0 %" at bounding box center [1134, 213] width 81 height 37
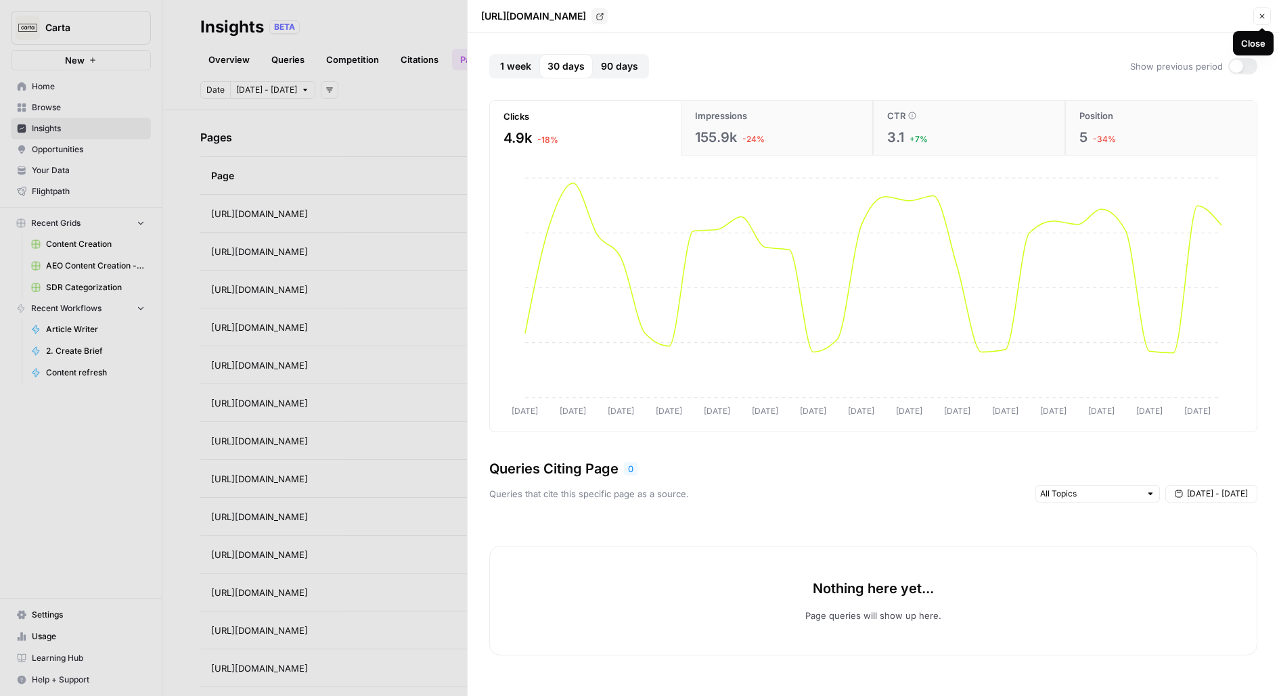
click at [1263, 15] on icon "button" at bounding box center [1262, 16] width 5 height 5
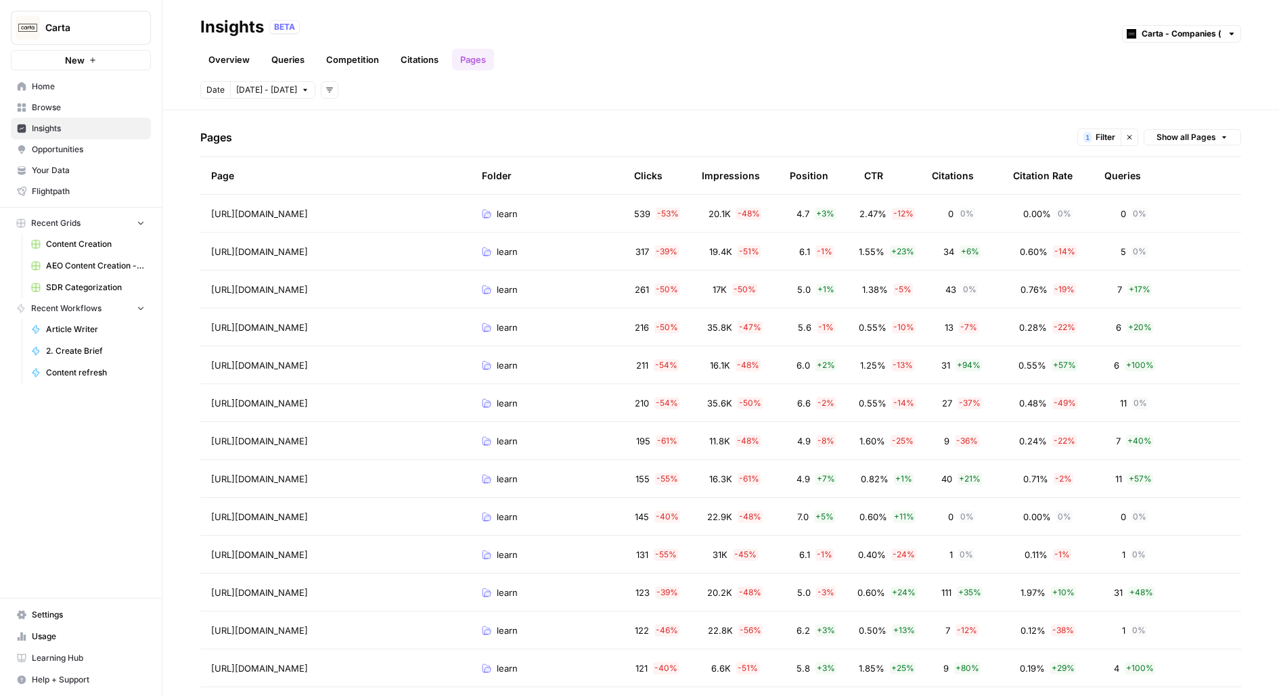
click at [1198, 293] on tr "https://carta.com/learn/equity/stock-options/taxes/83b-election/ learn 261 - 50…" at bounding box center [720, 290] width 1041 height 38
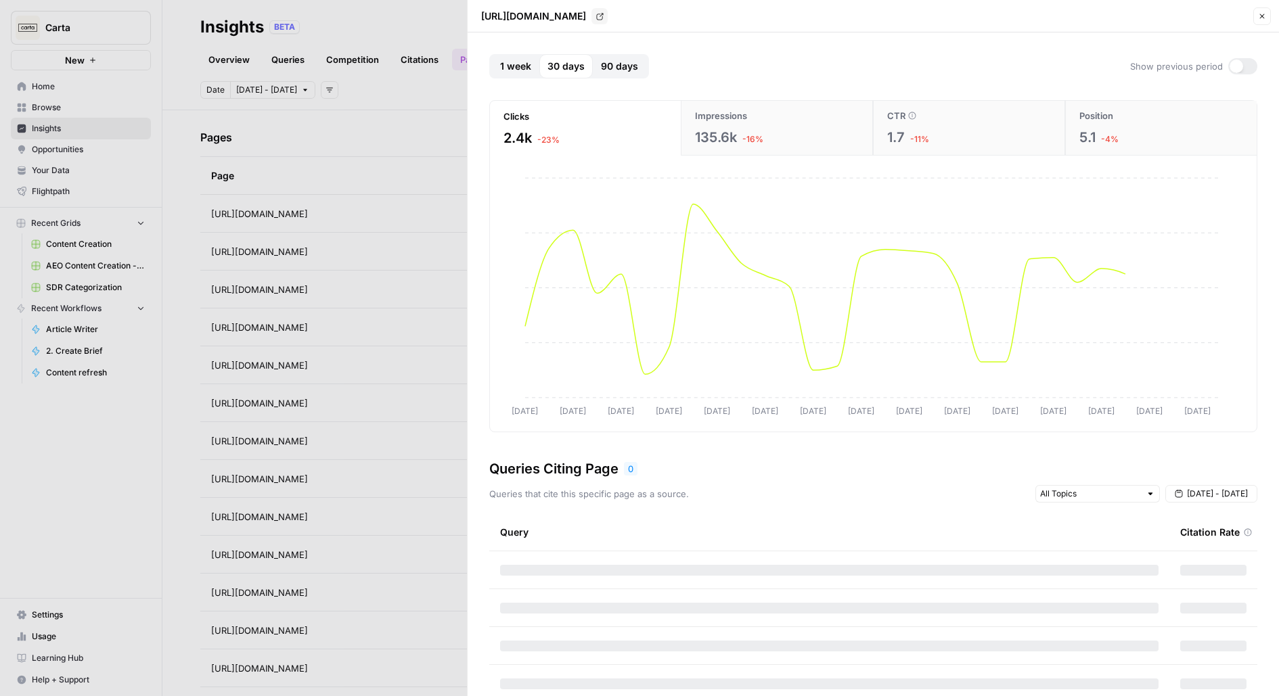
click at [1259, 2] on header "https://carta.com/learn/equity/stock-options/taxes/83b-election/ Go to page Clo…" at bounding box center [873, 16] width 811 height 32
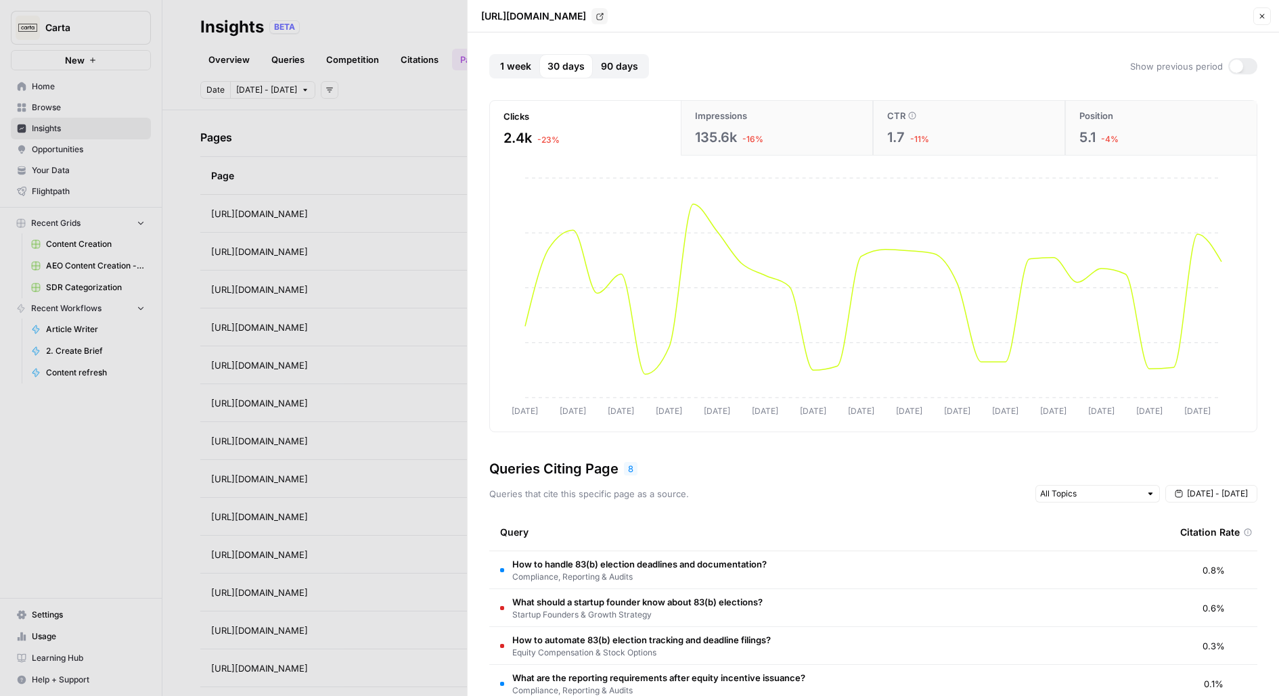
click at [1267, 9] on button "Close" at bounding box center [1262, 16] width 18 height 18
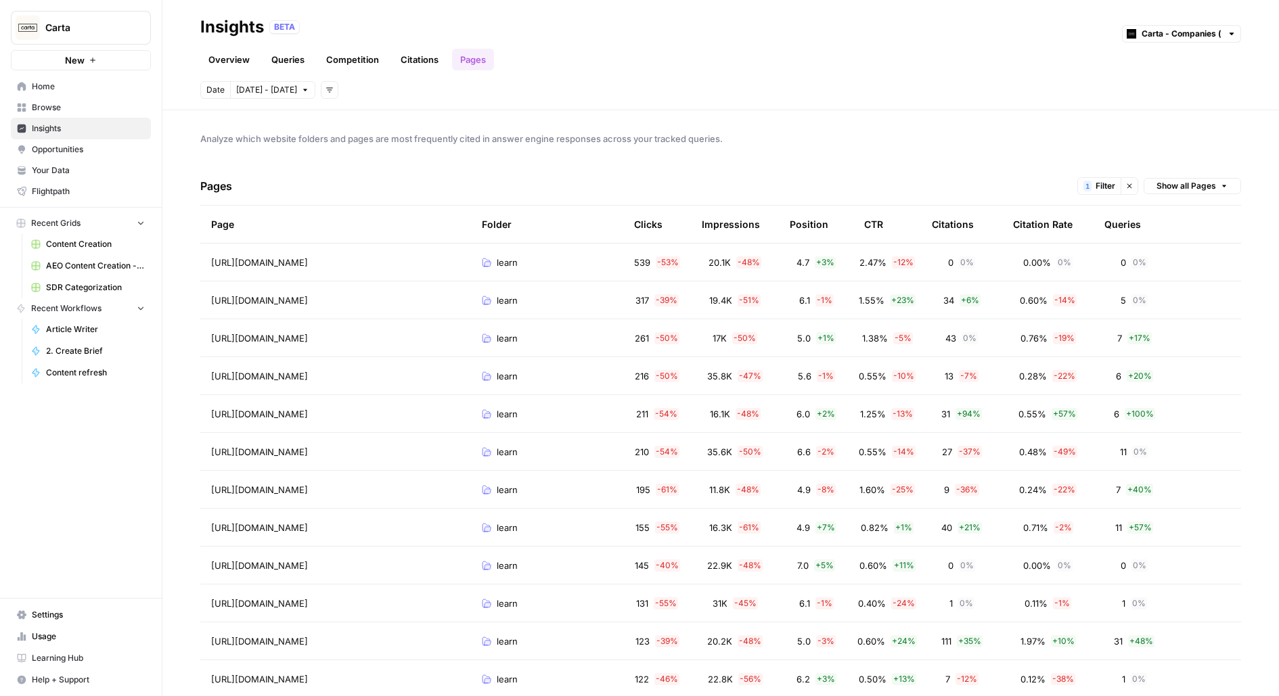
click at [1205, 256] on tr "https://carta.com/learn/startups/tax-planning/qsbs/ learn 539 - 53 % 20.1K - 48…" at bounding box center [720, 263] width 1041 height 38
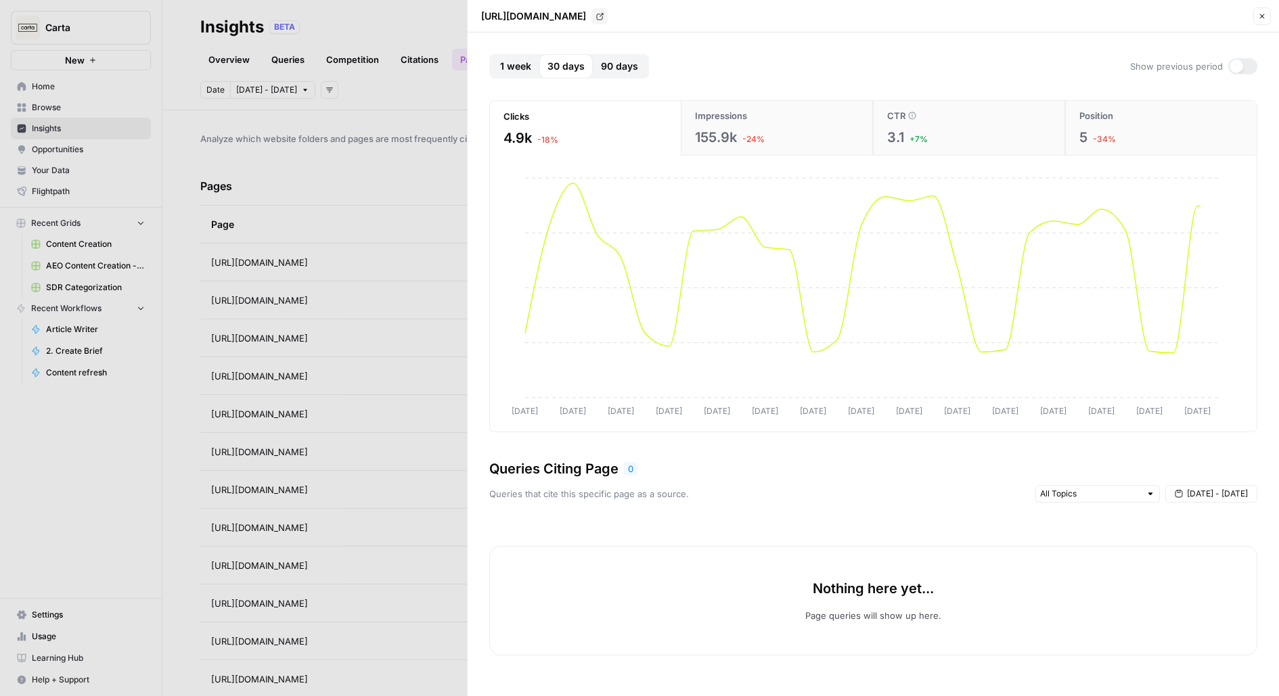
click at [1260, 23] on button "Close" at bounding box center [1262, 16] width 18 height 18
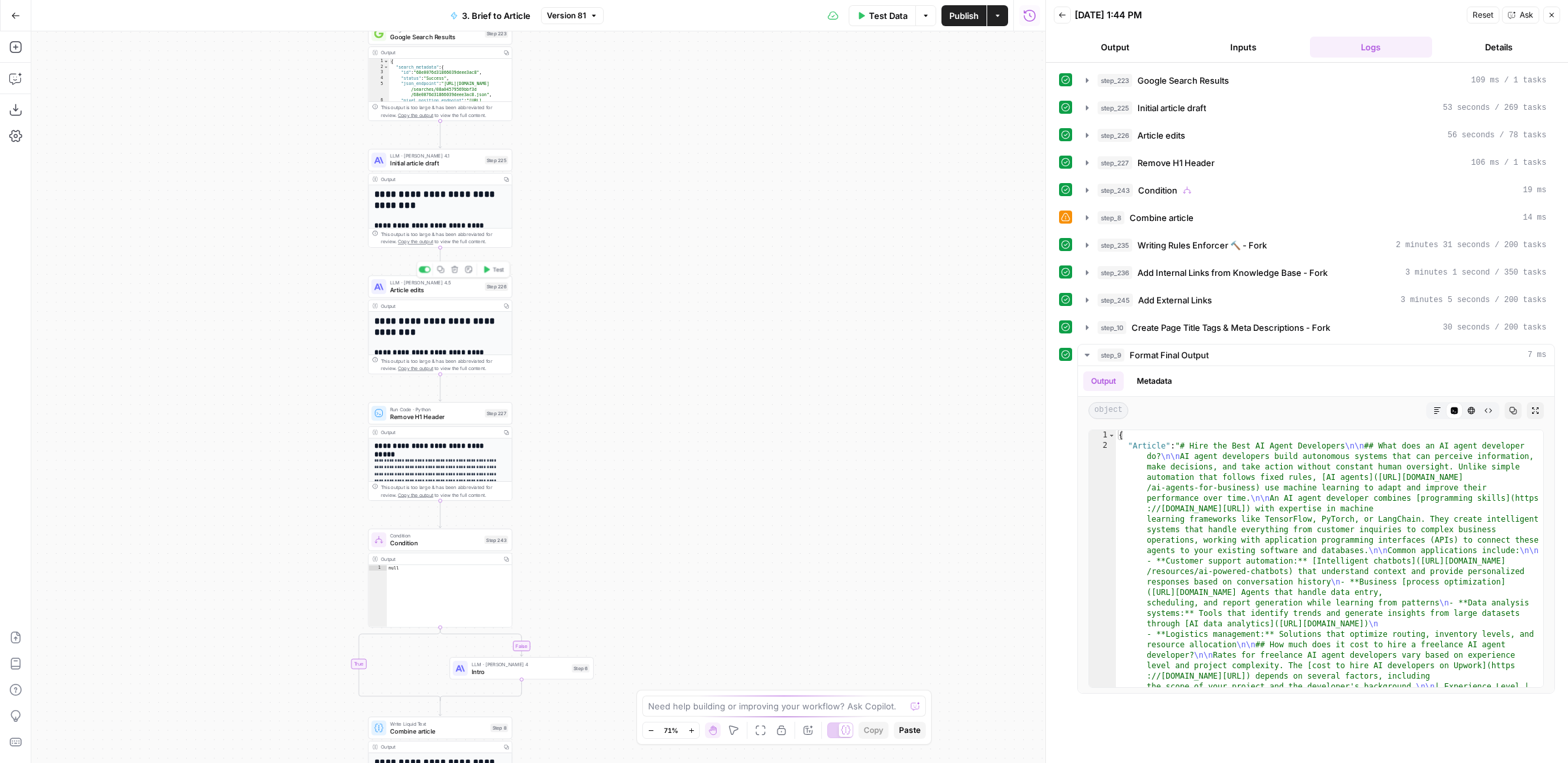
click at [450, 284] on span "LLM · [PERSON_NAME] 4.5" at bounding box center [435, 281] width 92 height 7
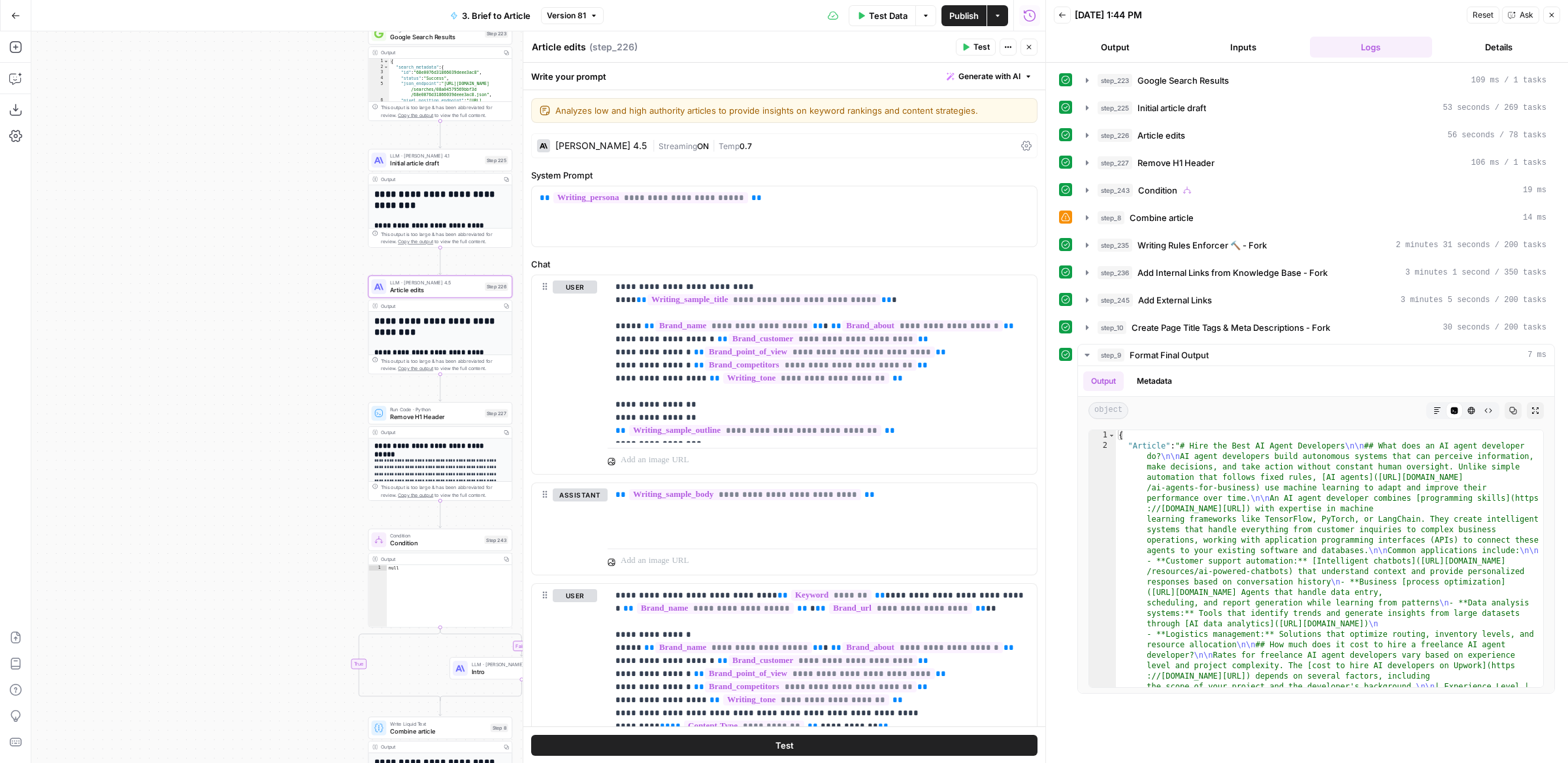
click at [697, 143] on span "ON" at bounding box center [703, 146] width 12 height 10
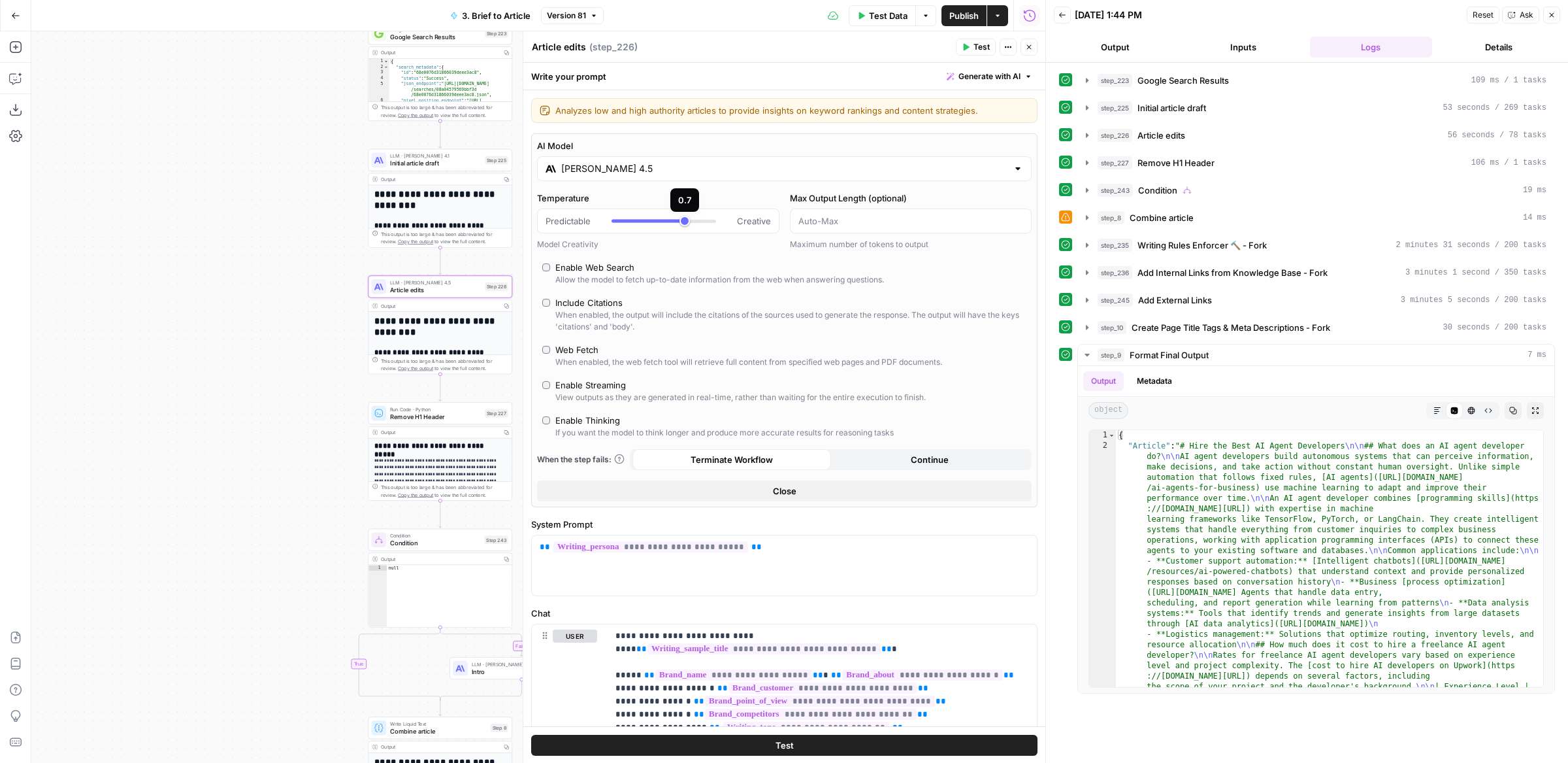
type input "***"
click at [668, 219] on div at bounding box center [663, 221] width 104 height 14
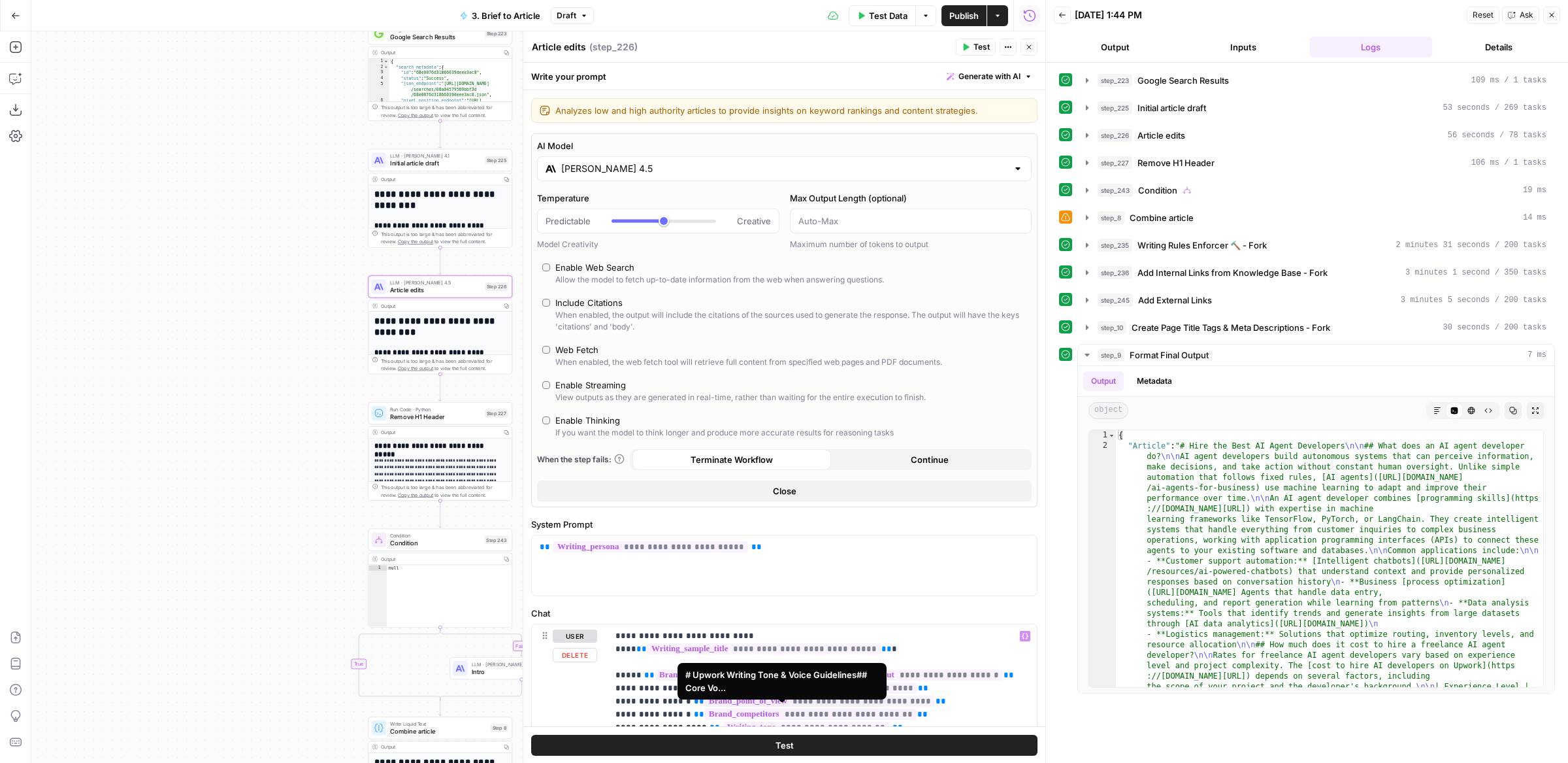
click at [713, 740] on button "Test" at bounding box center [784, 746] width 506 height 21
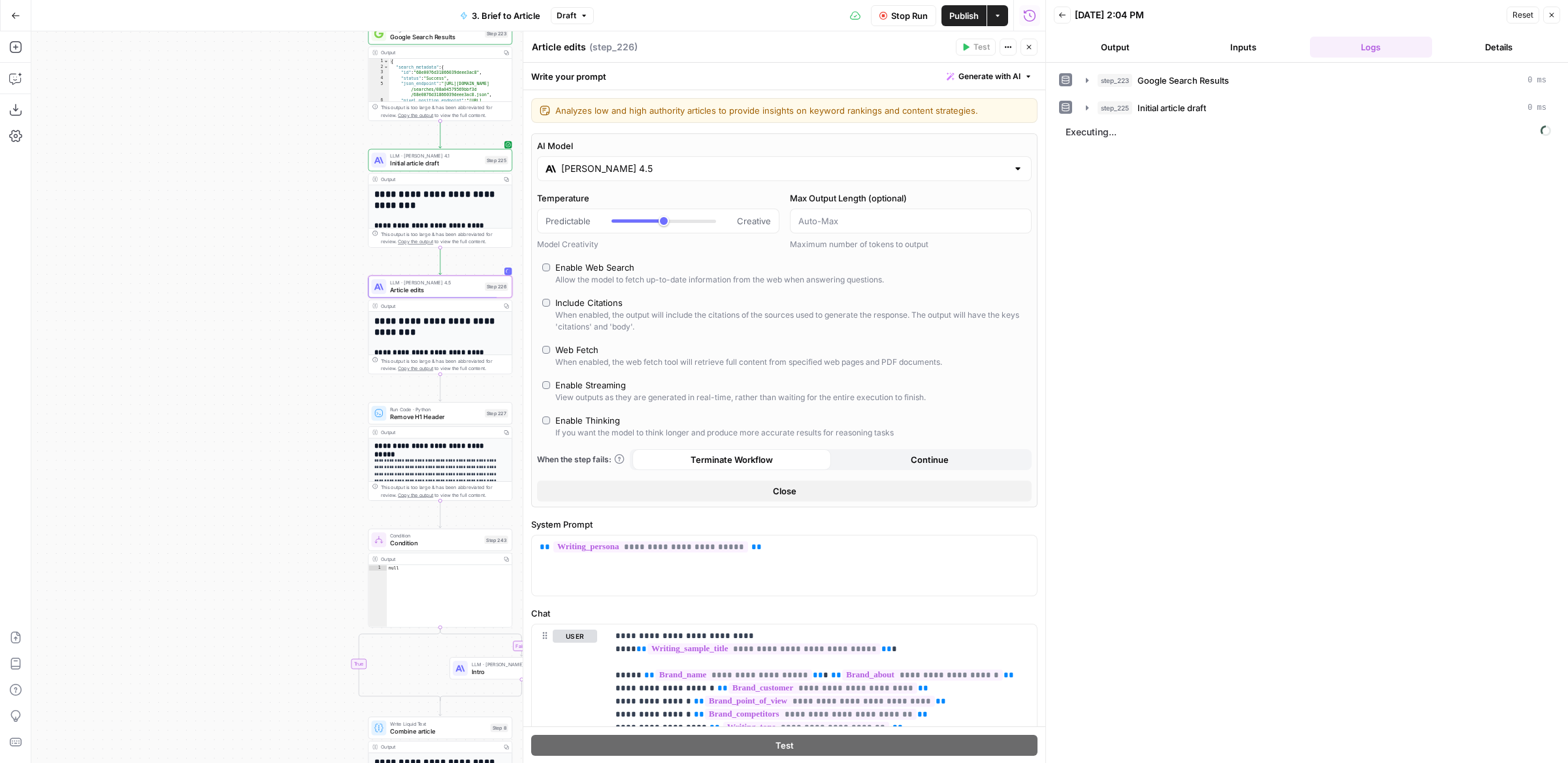
click at [1025, 45] on icon "button" at bounding box center [1029, 47] width 8 height 8
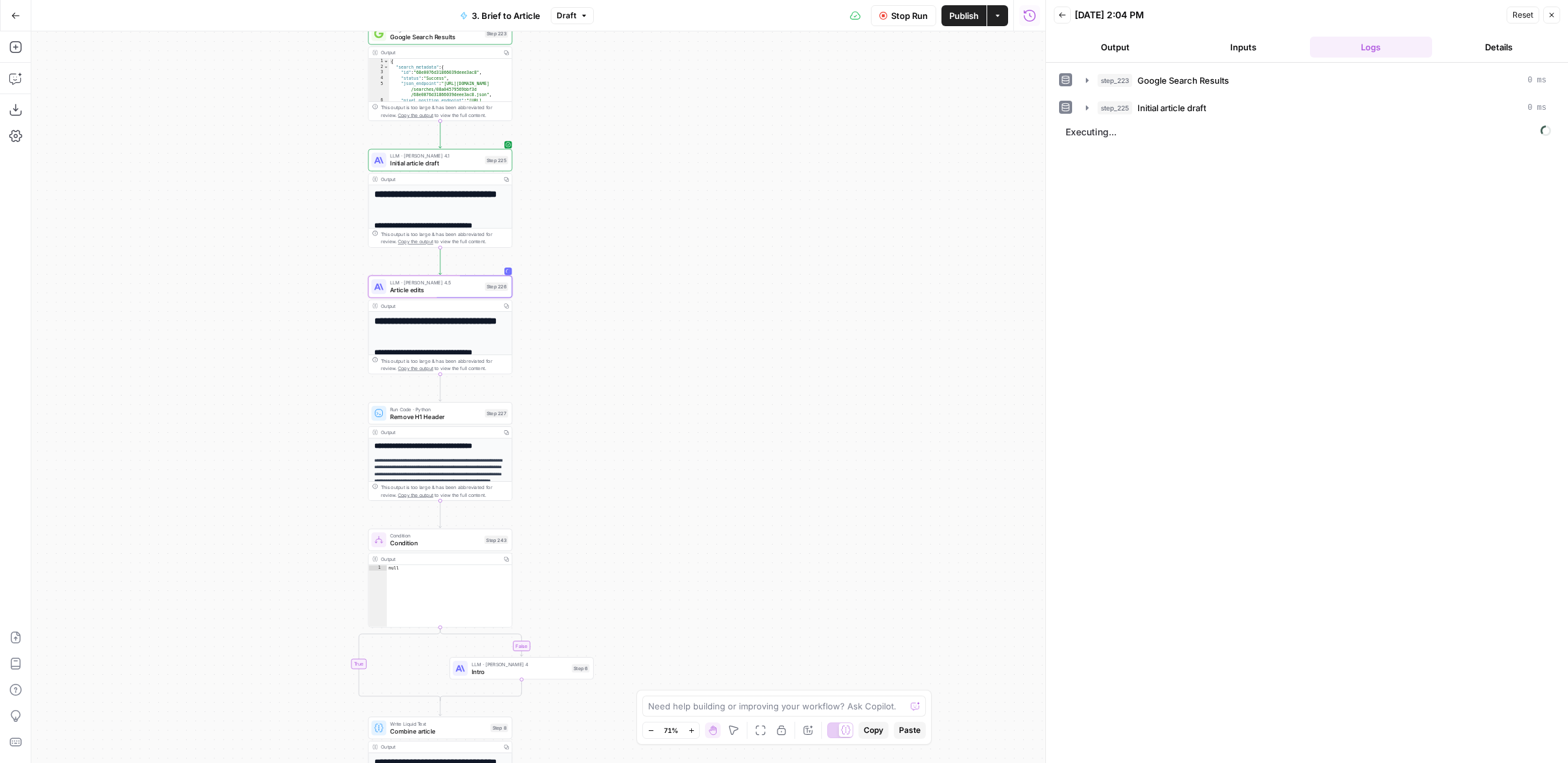
click at [481, 293] on div "LLM · [PERSON_NAME] 4.5 Article edits Step 226 Copy step Delete step Edit Note …" at bounding box center [438, 286] width 136 height 15
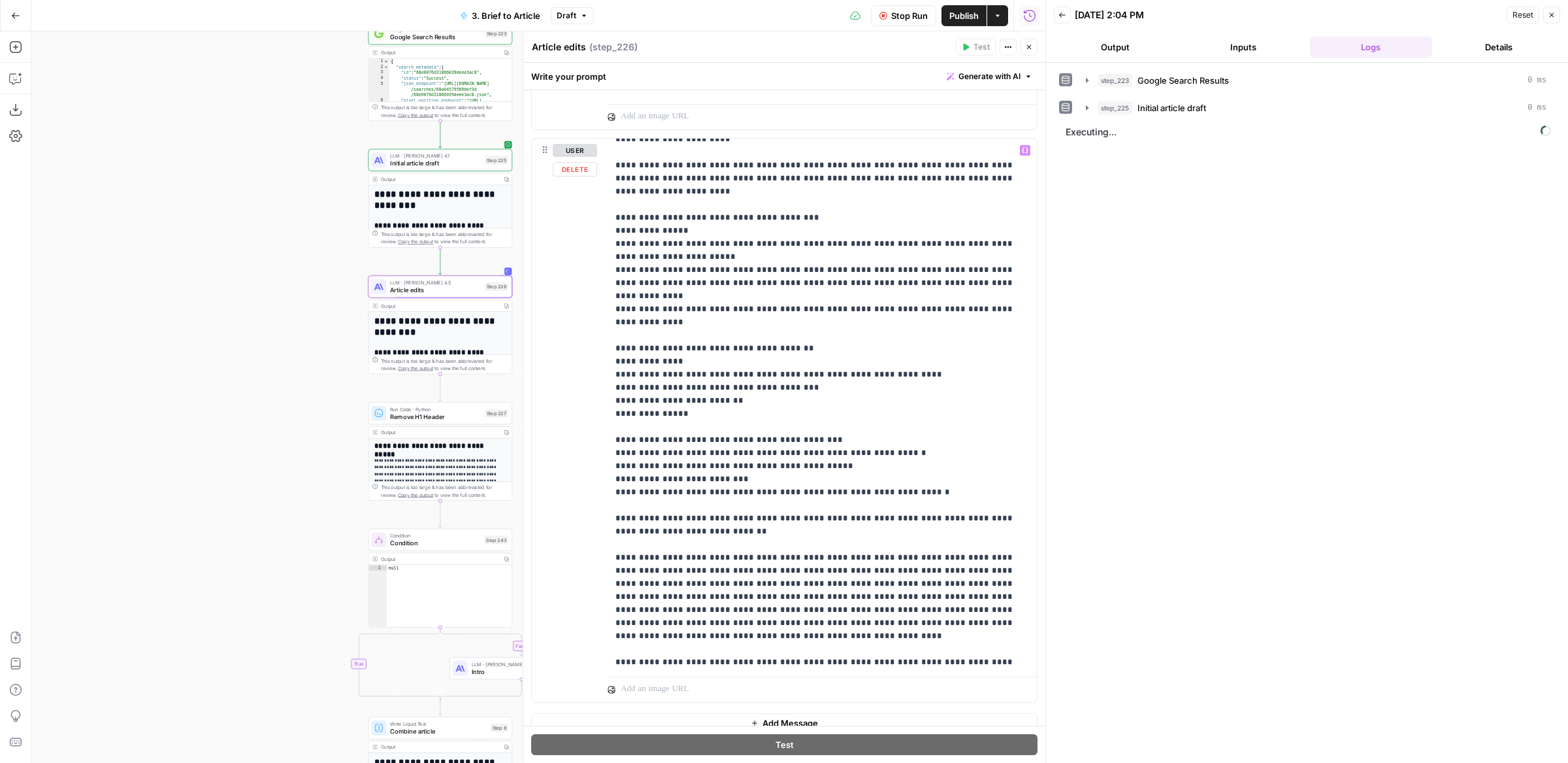
scroll to position [523, 0]
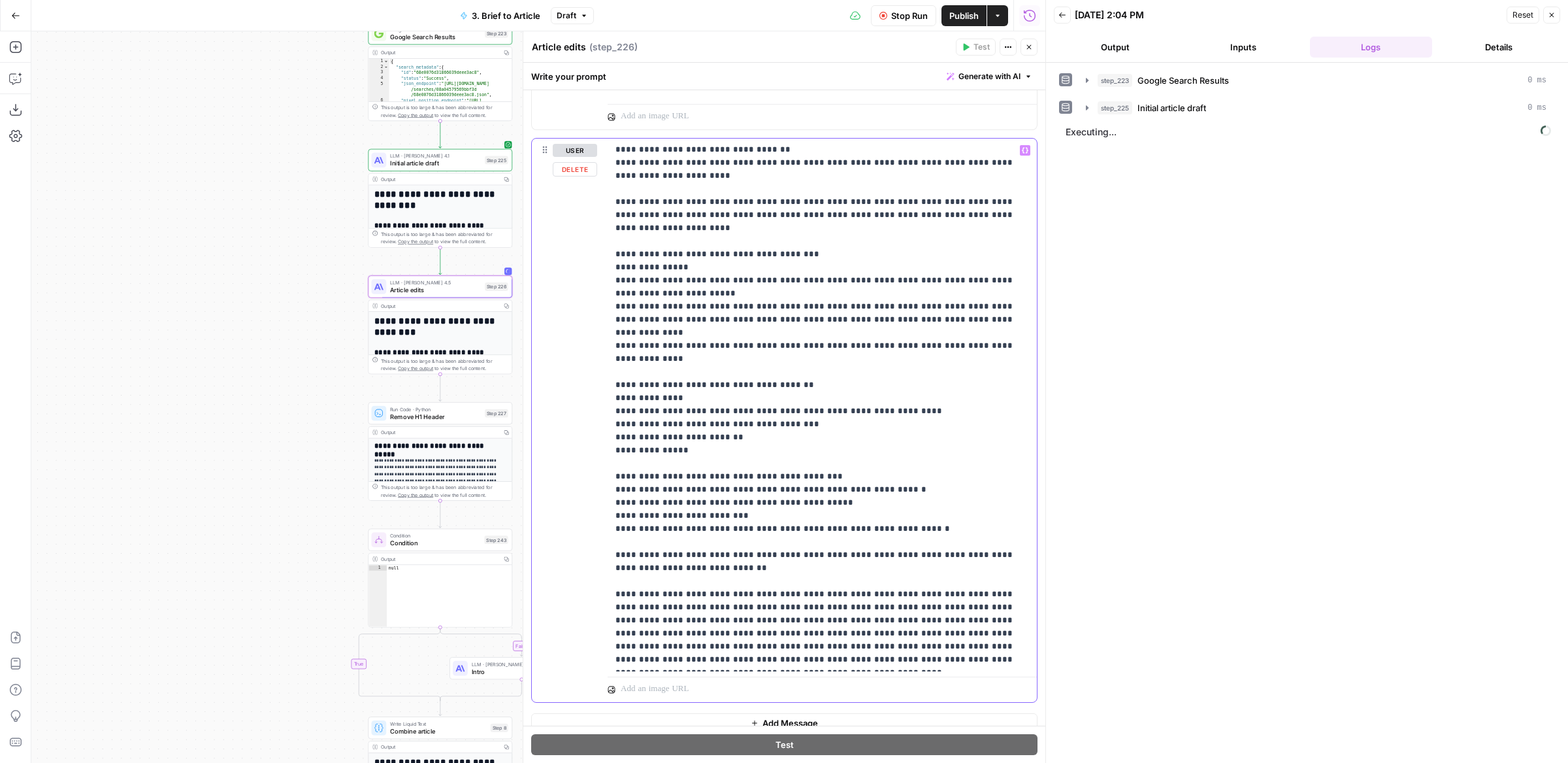
click at [765, 482] on p "**********" at bounding box center [822, 417] width 414 height 1595
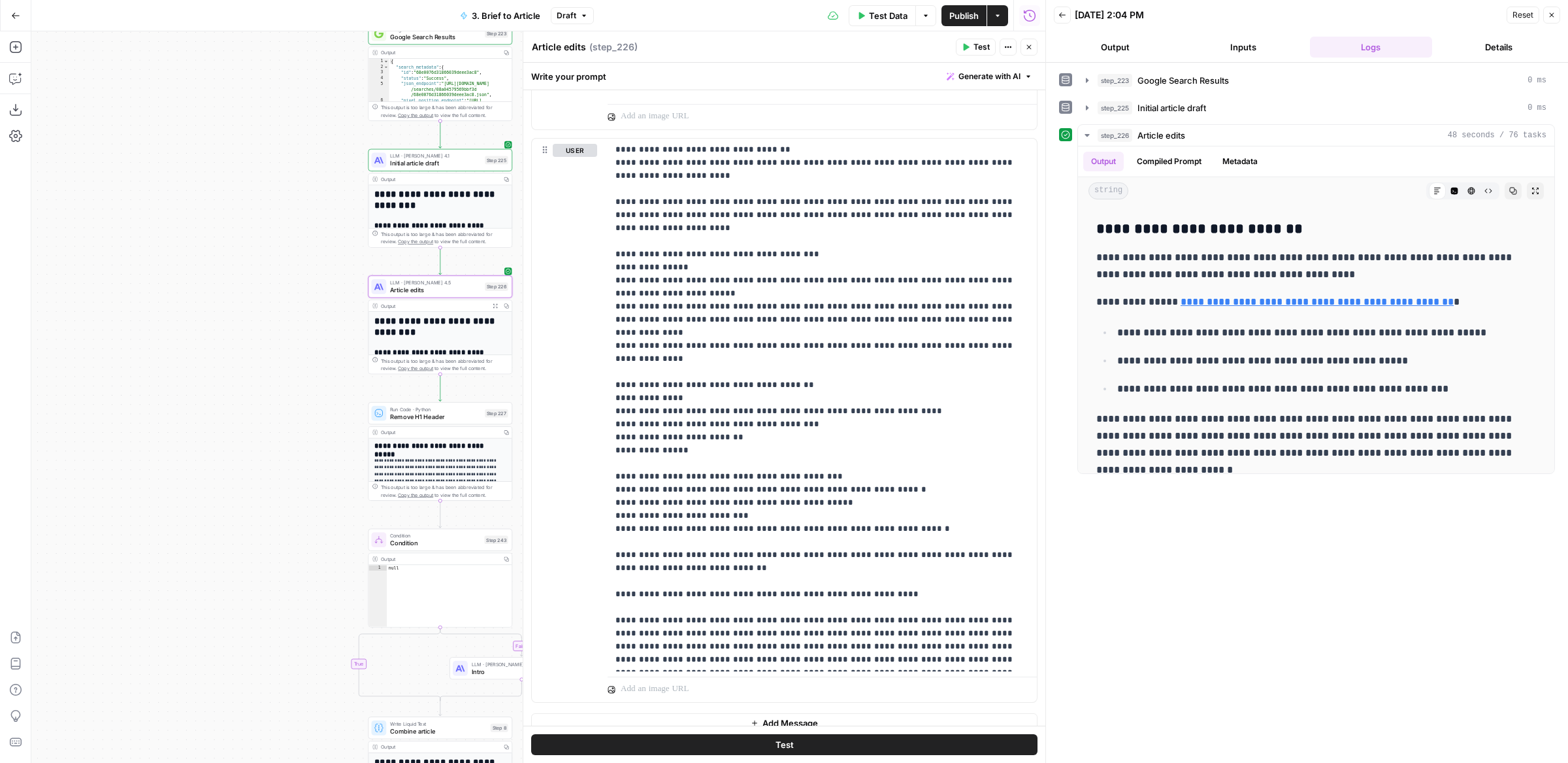
scroll to position [2089, 0]
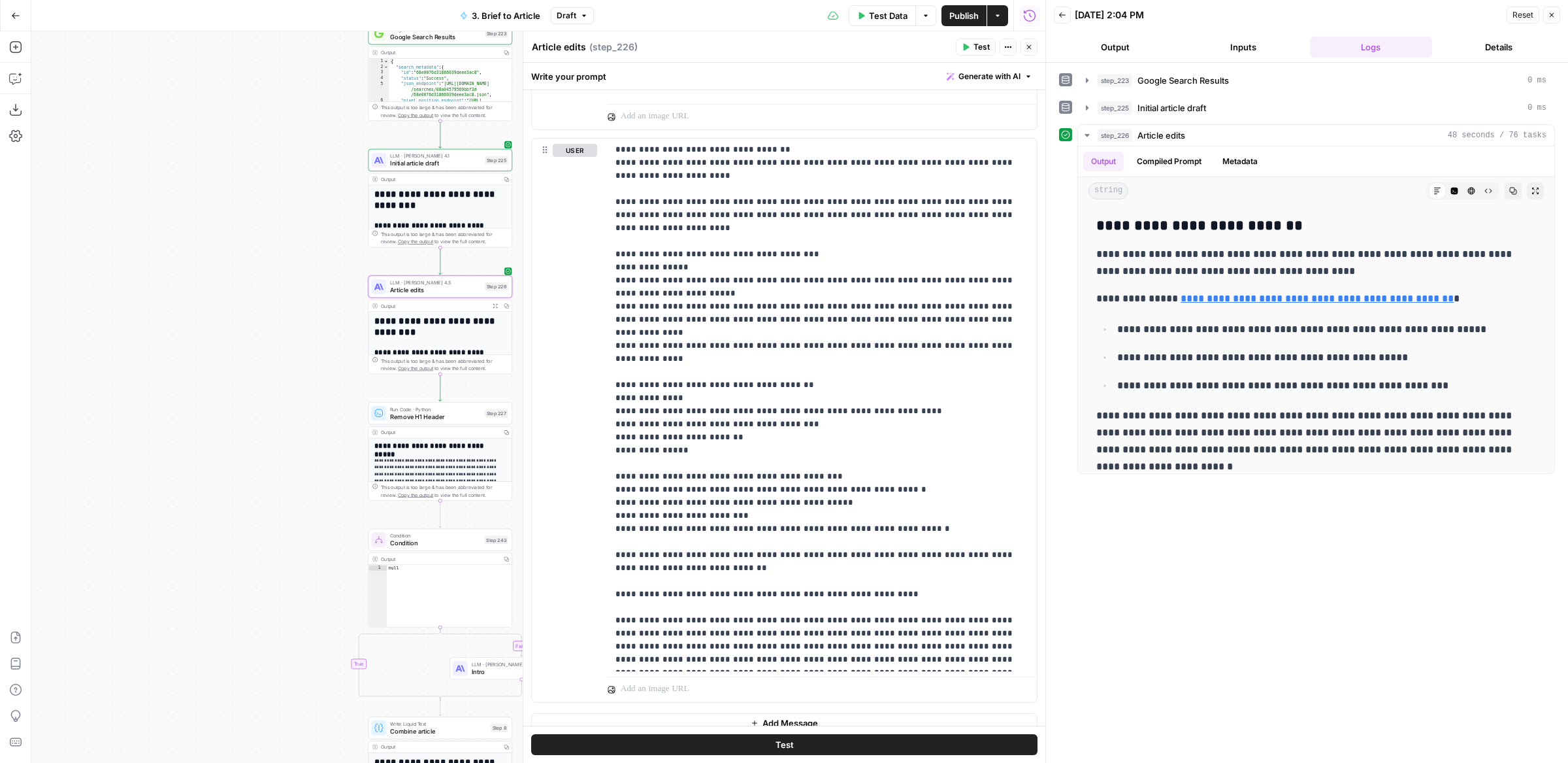
click at [1034, 46] on button "Close" at bounding box center [1029, 47] width 17 height 17
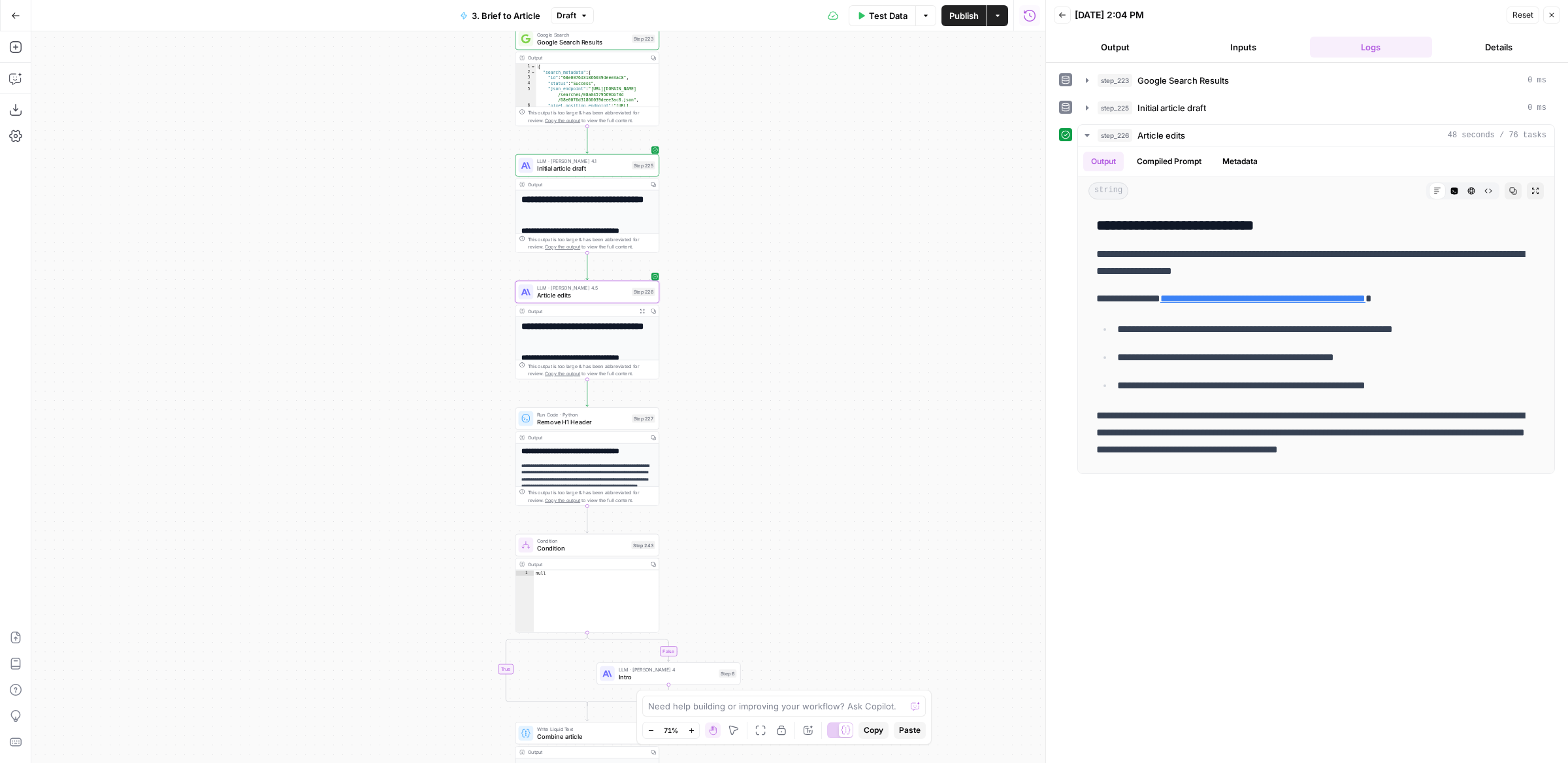
drag, startPoint x: 644, startPoint y: 368, endPoint x: 790, endPoint y: 373, distance: 146.1
click at [791, 373] on div "**********" at bounding box center [538, 396] width 1014 height 731
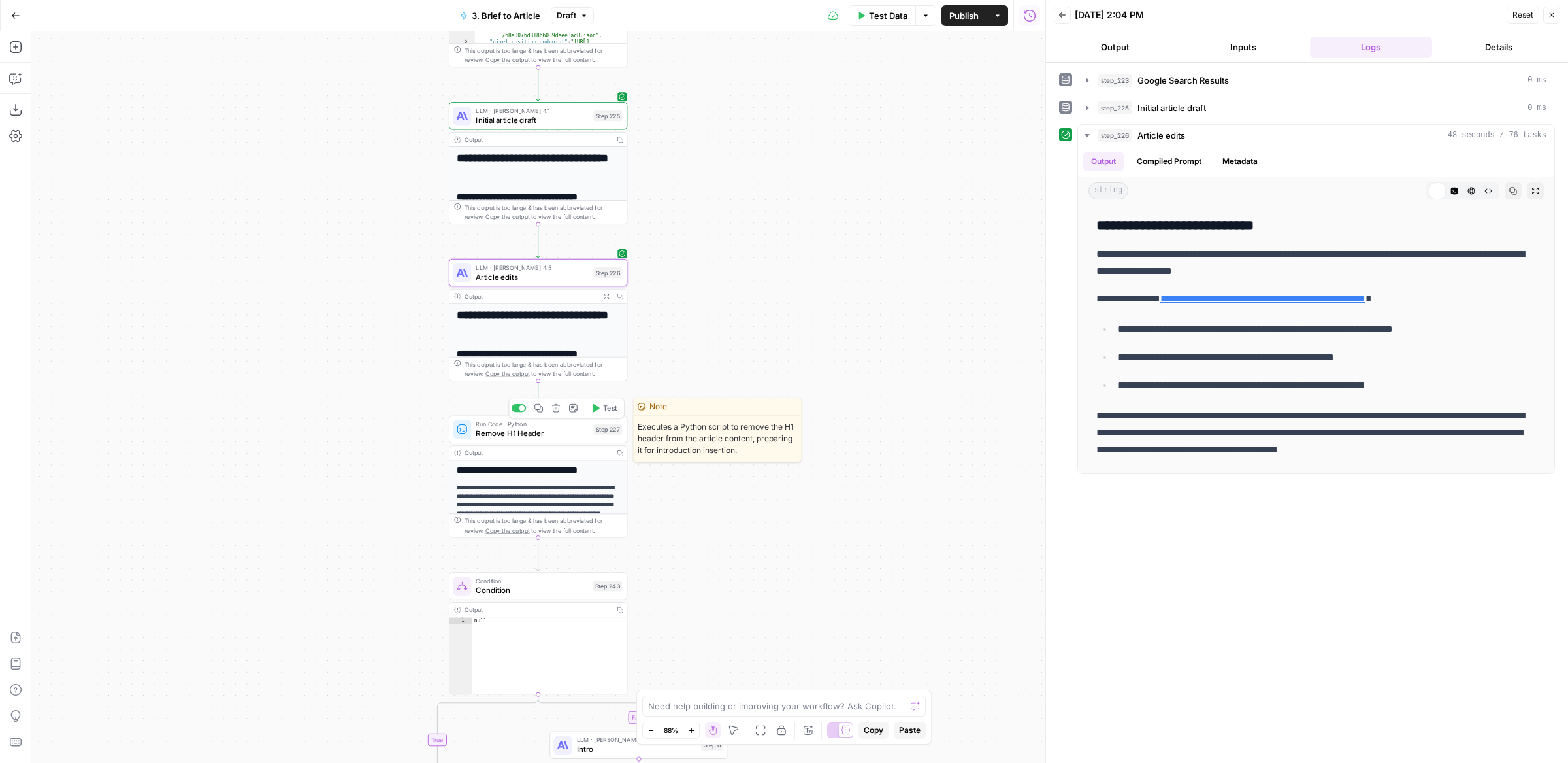
click at [601, 409] on button "Test" at bounding box center [603, 409] width 36 height 15
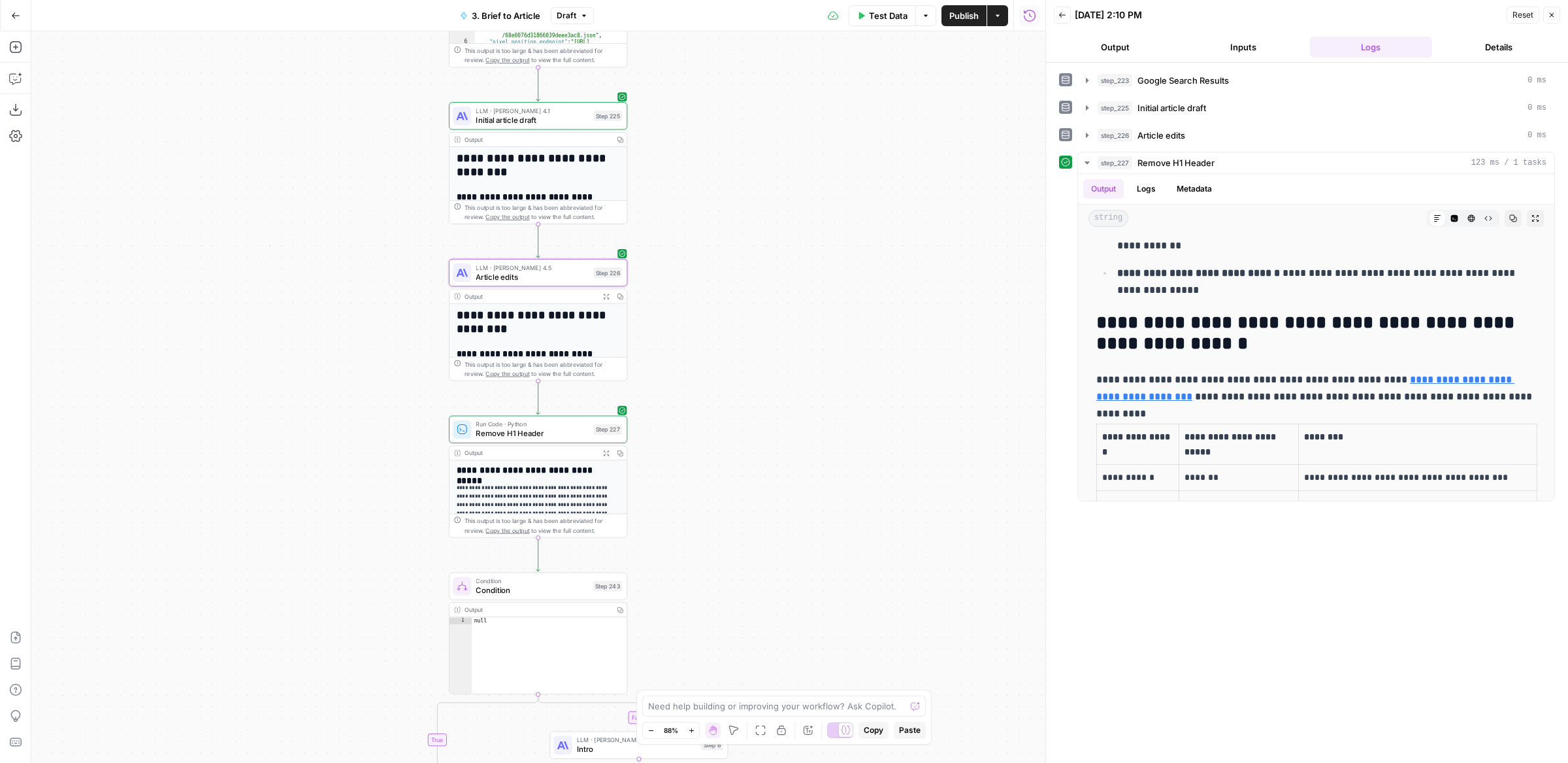
scroll to position [371, 0]
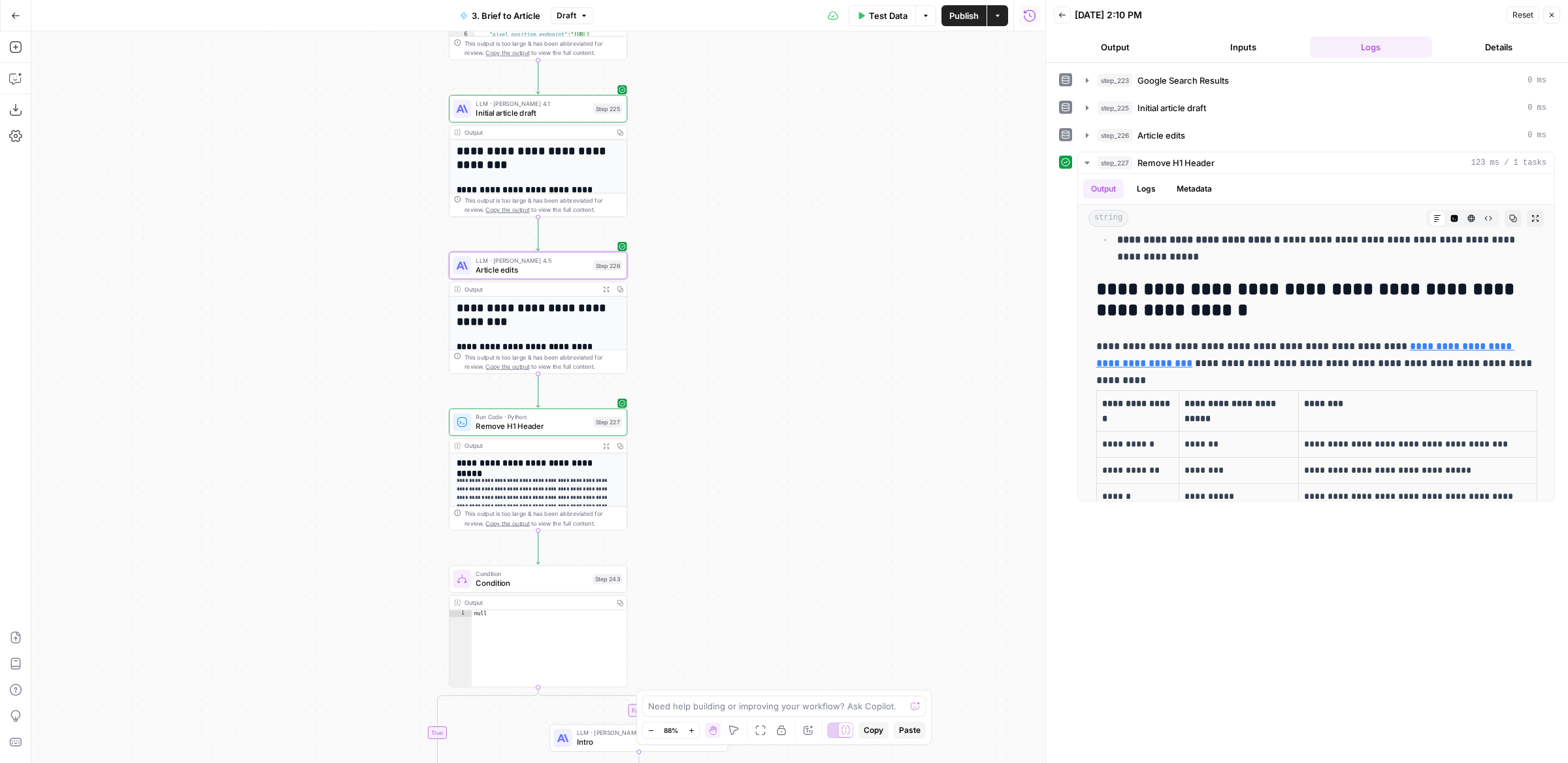
drag, startPoint x: 717, startPoint y: 530, endPoint x: 751, endPoint y: 97, distance: 434.3
click at [751, 98] on div "**********" at bounding box center [538, 396] width 1014 height 731
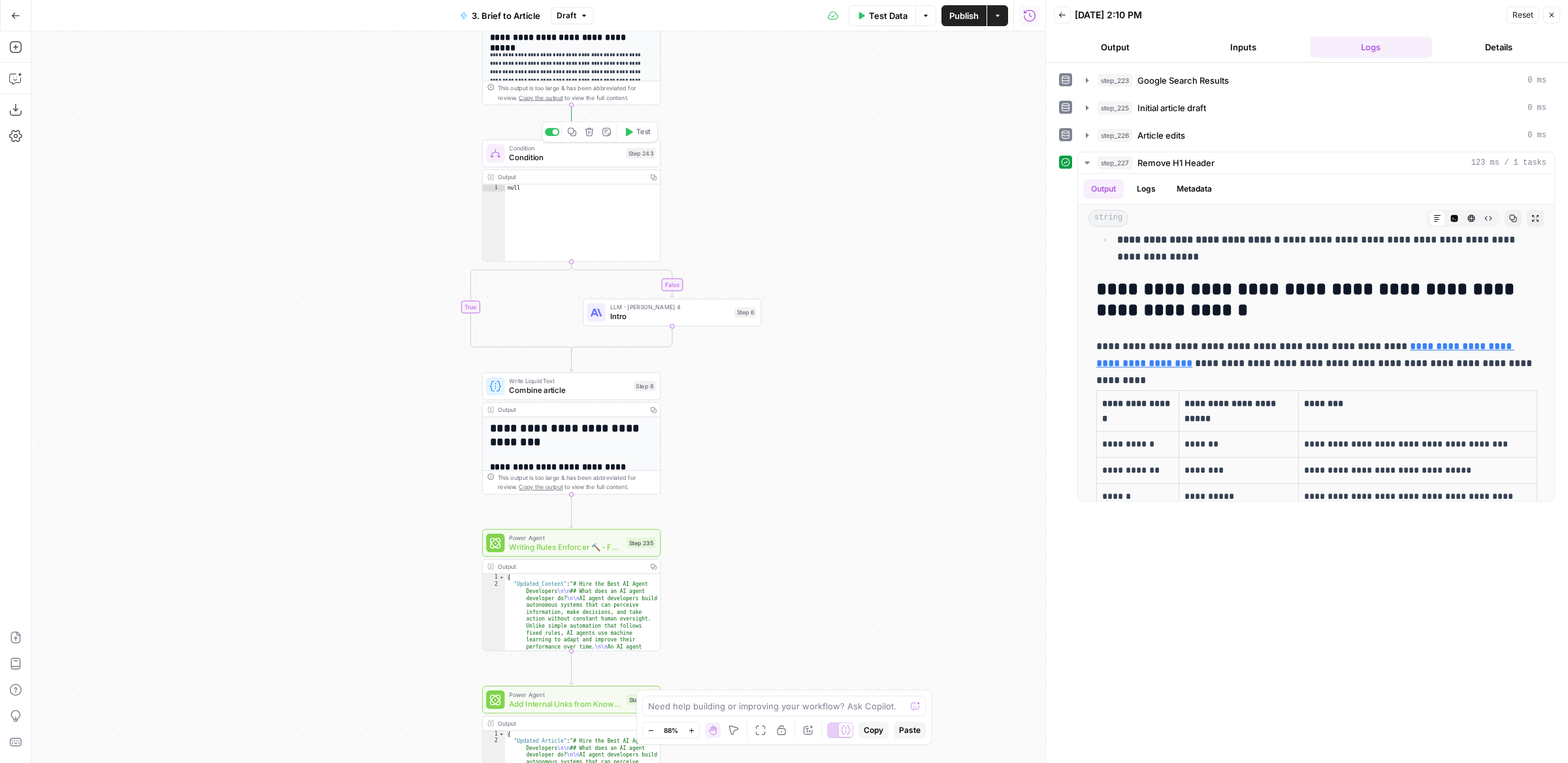
click at [637, 128] on span "Test" at bounding box center [643, 131] width 14 height 11
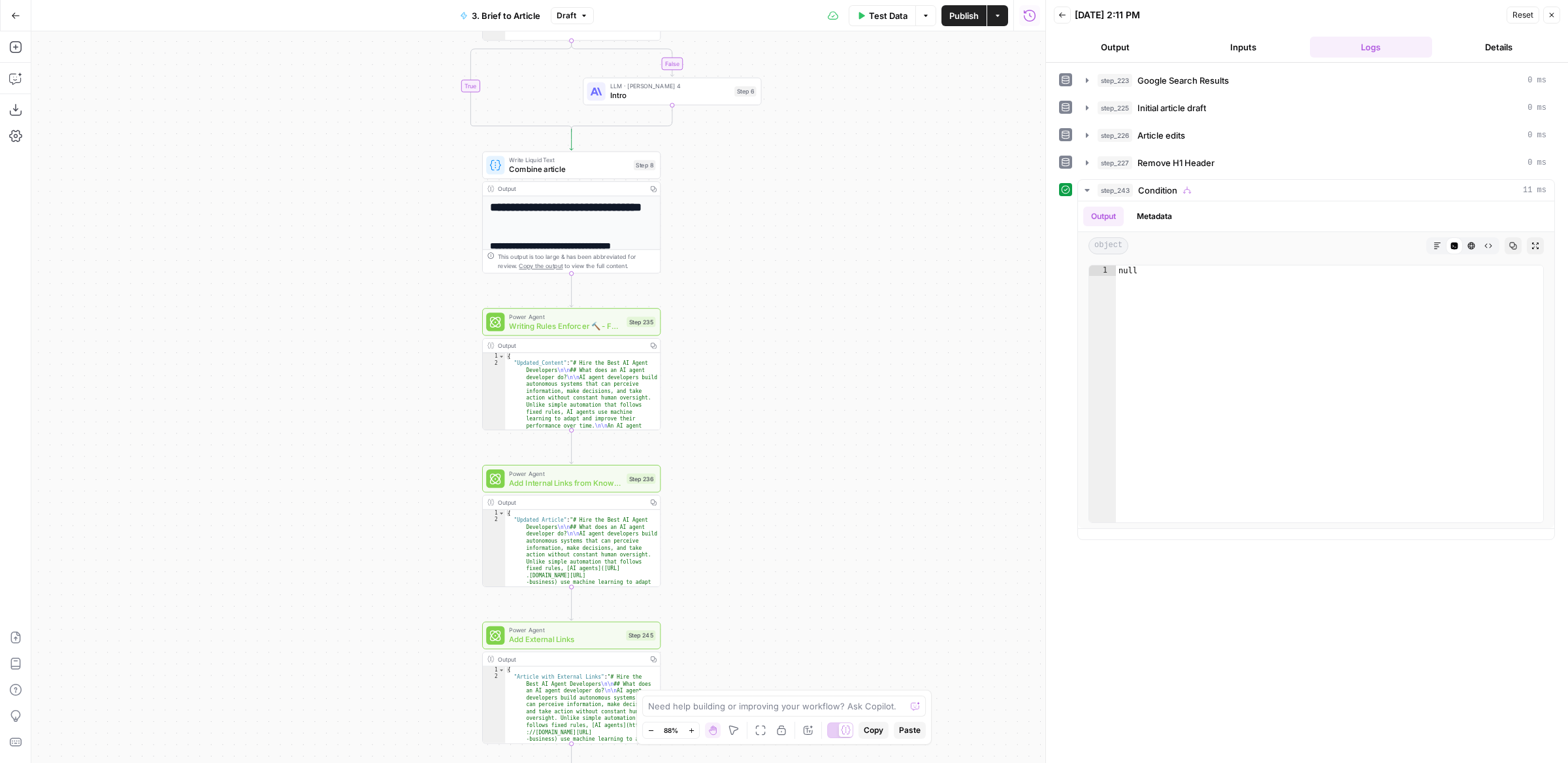
drag, startPoint x: 727, startPoint y: 415, endPoint x: 727, endPoint y: 188, distance: 227.0
click at [727, 189] on div "**********" at bounding box center [538, 396] width 1014 height 731
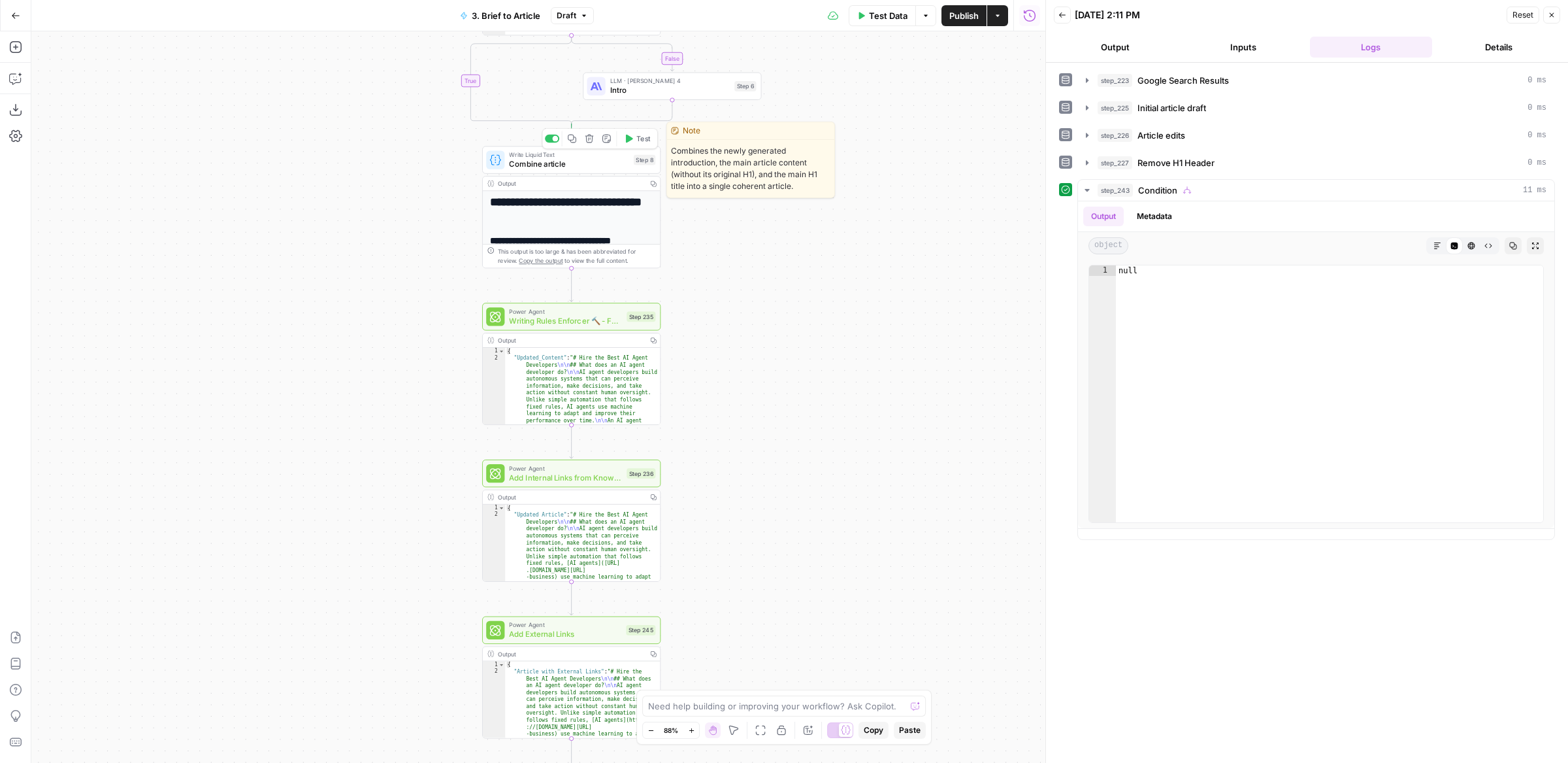
click at [647, 144] on button "Test" at bounding box center [637, 139] width 36 height 15
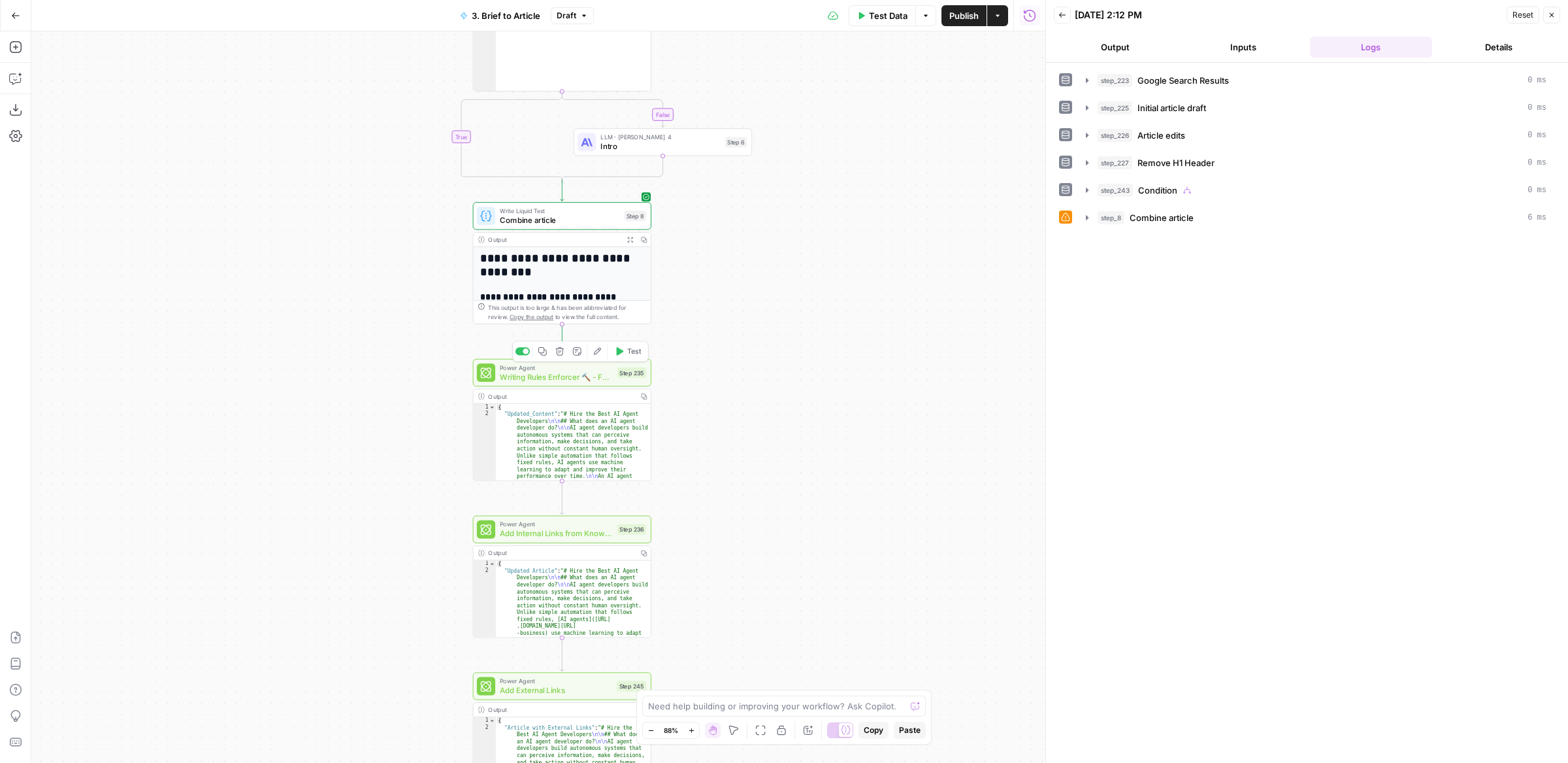
click at [617, 353] on icon "button" at bounding box center [620, 351] width 7 height 9
click at [1118, 49] on button "Output" at bounding box center [1115, 47] width 123 height 21
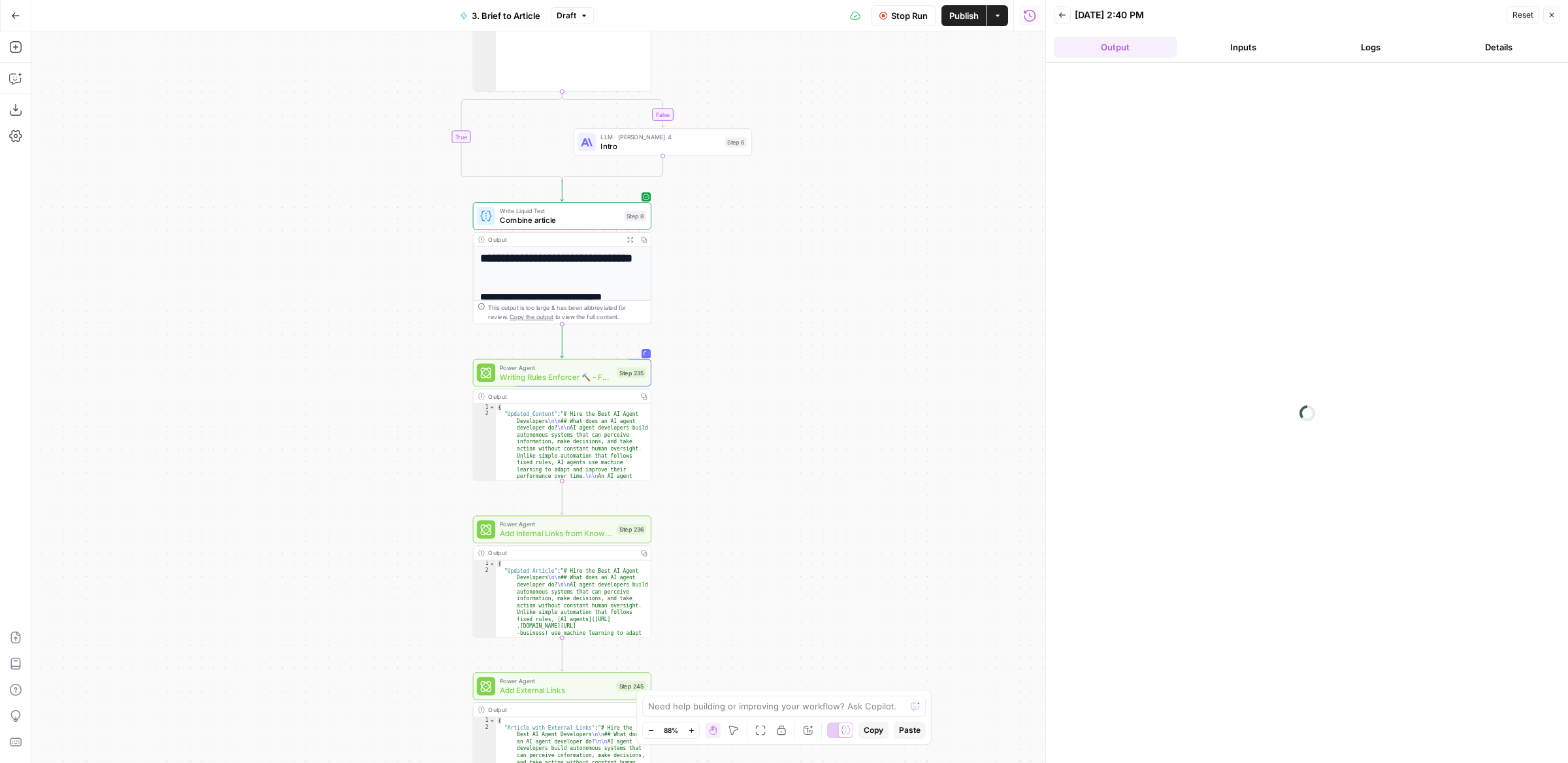
click at [1392, 40] on button "Logs" at bounding box center [1371, 47] width 123 height 21
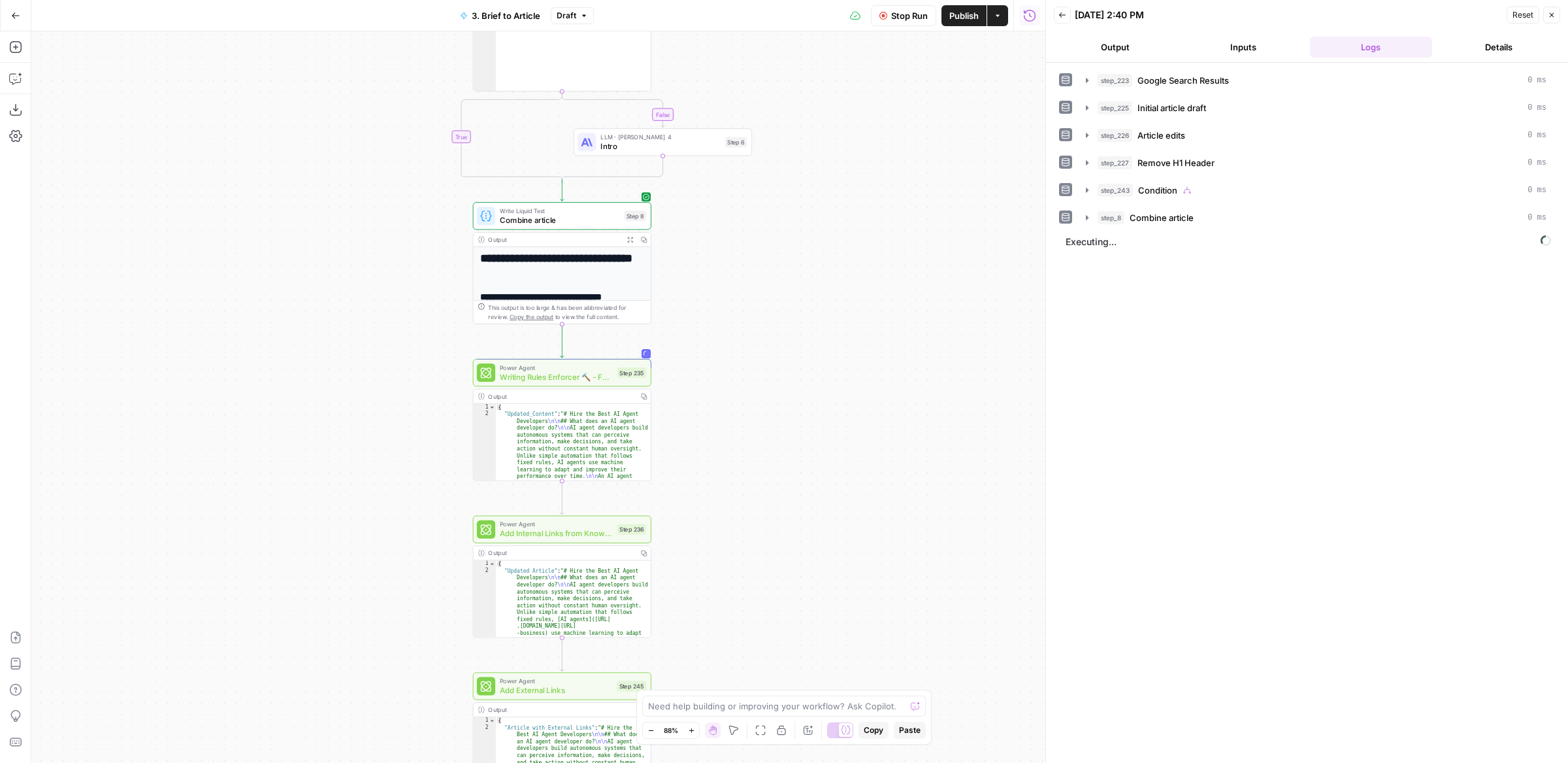
click at [1152, 36] on header "Back [DATE] 2:40 PM Reset Close Output Inputs Logs Details" at bounding box center [1306, 31] width 522 height 63
click at [1139, 54] on button "Output" at bounding box center [1115, 47] width 123 height 21
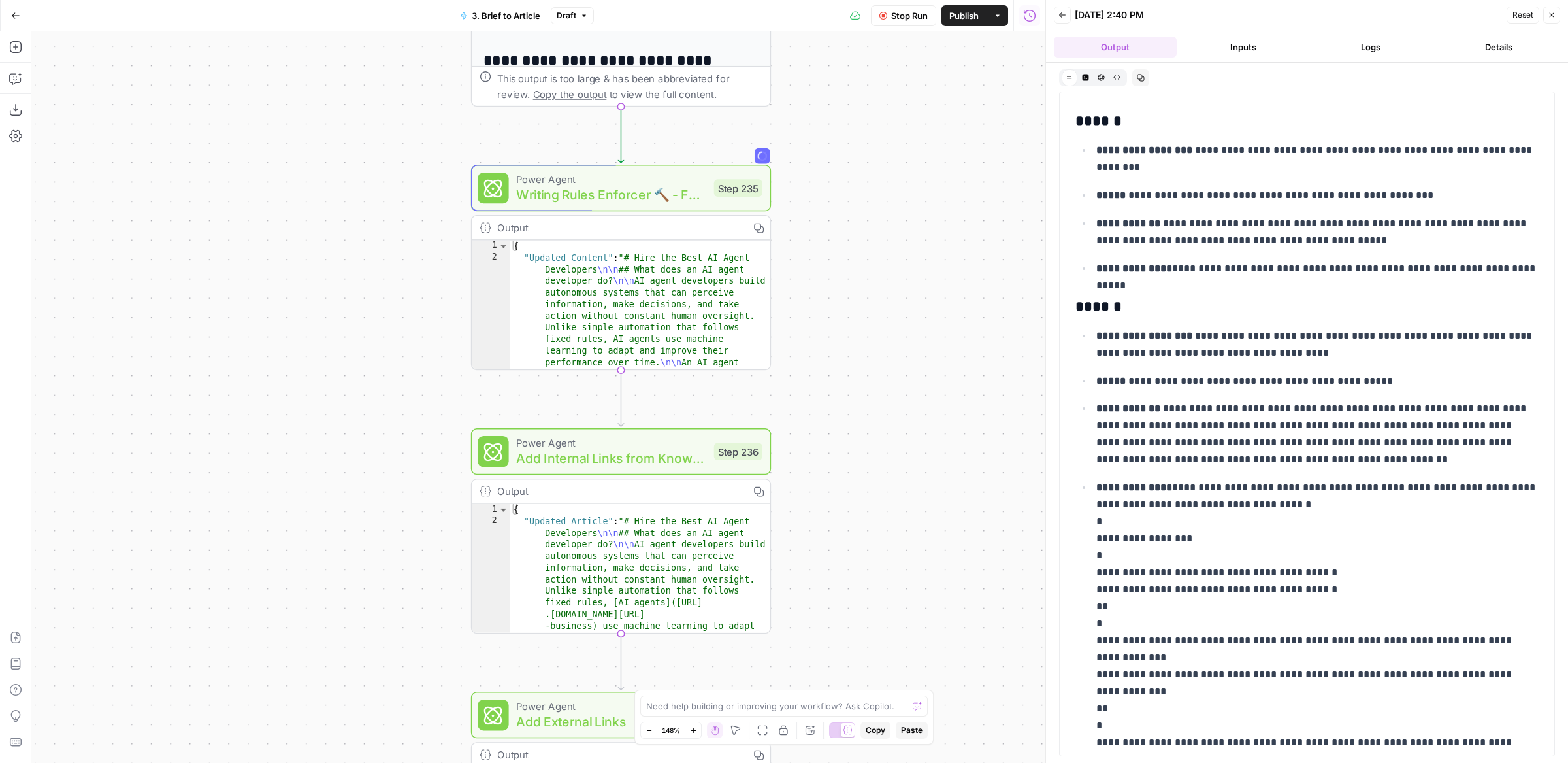
scroll to position [345, 0]
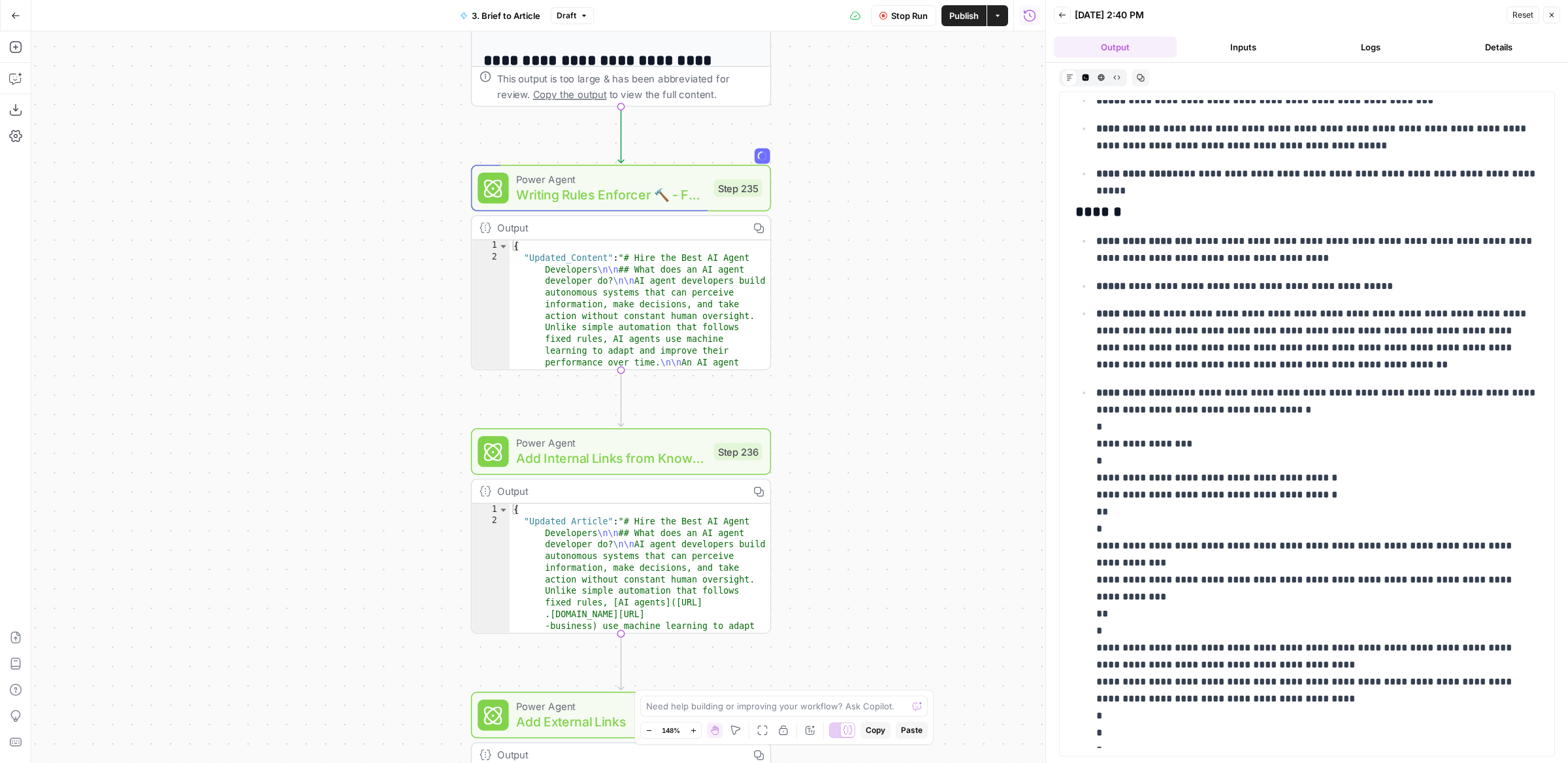
click at [1364, 41] on button "Logs" at bounding box center [1371, 47] width 123 height 21
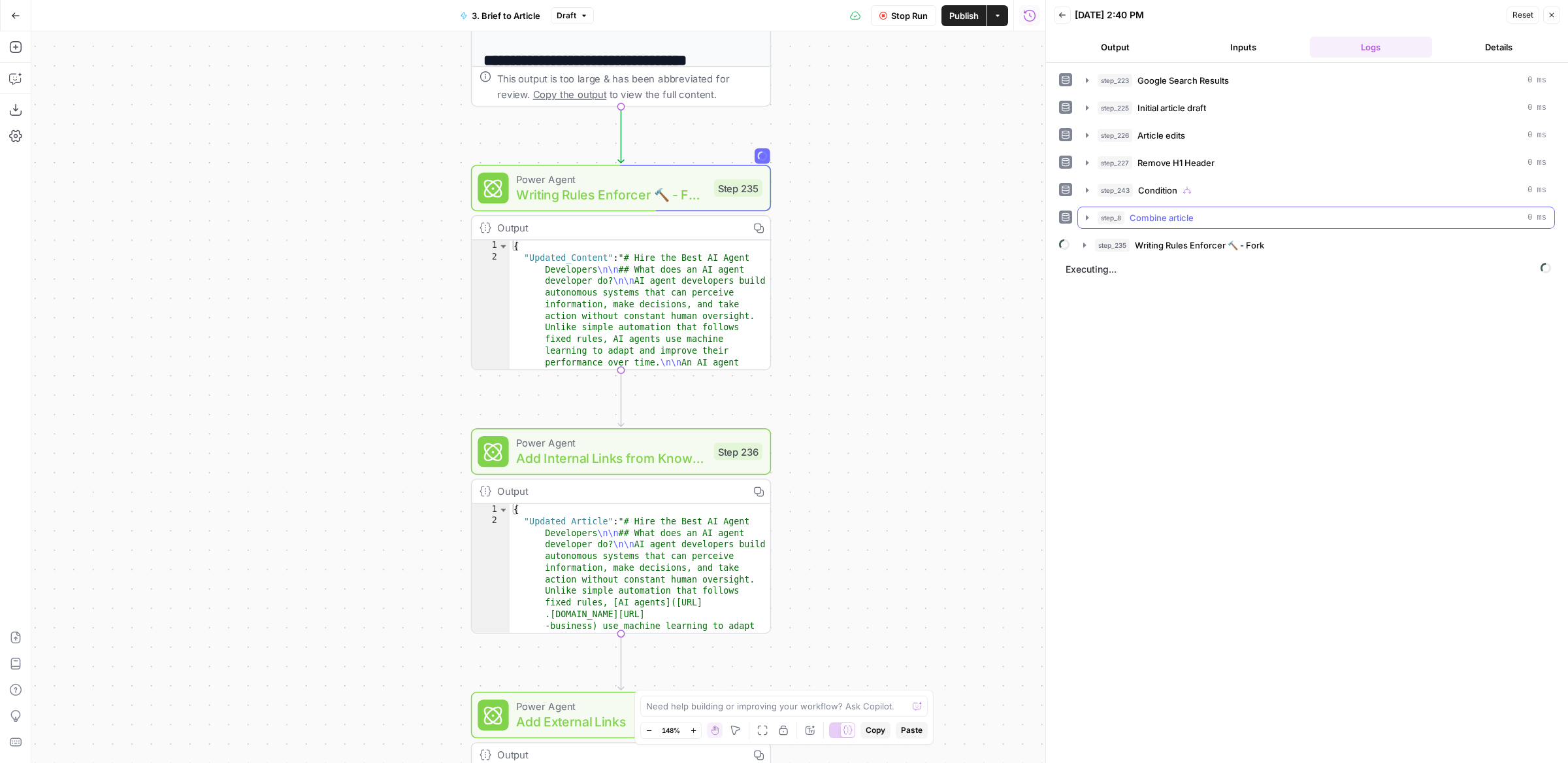
click at [1119, 230] on div "step_223 Google Search Results 0 ms step_225 Initial article draft 0 ms step_22…" at bounding box center [1307, 163] width 496 height 187
click at [1119, 242] on span "step_235" at bounding box center [1112, 245] width 35 height 14
click at [1110, 239] on span "step_235" at bounding box center [1112, 245] width 35 height 14
click at [1195, 241] on span "Writing Rules Enforcer 🔨 - Fork" at bounding box center [1199, 245] width 129 height 14
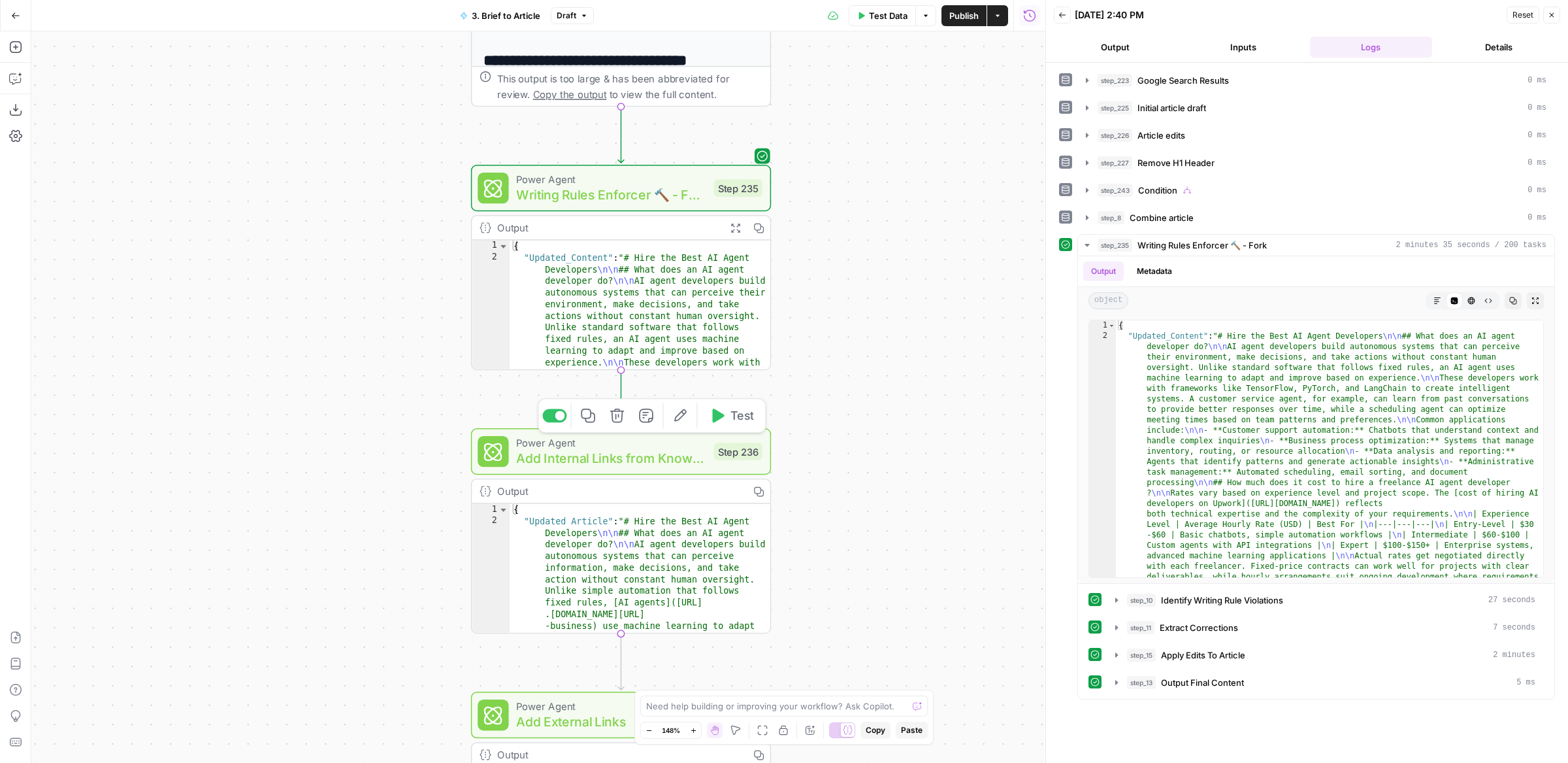
click at [735, 411] on span "Test" at bounding box center [742, 415] width 23 height 17
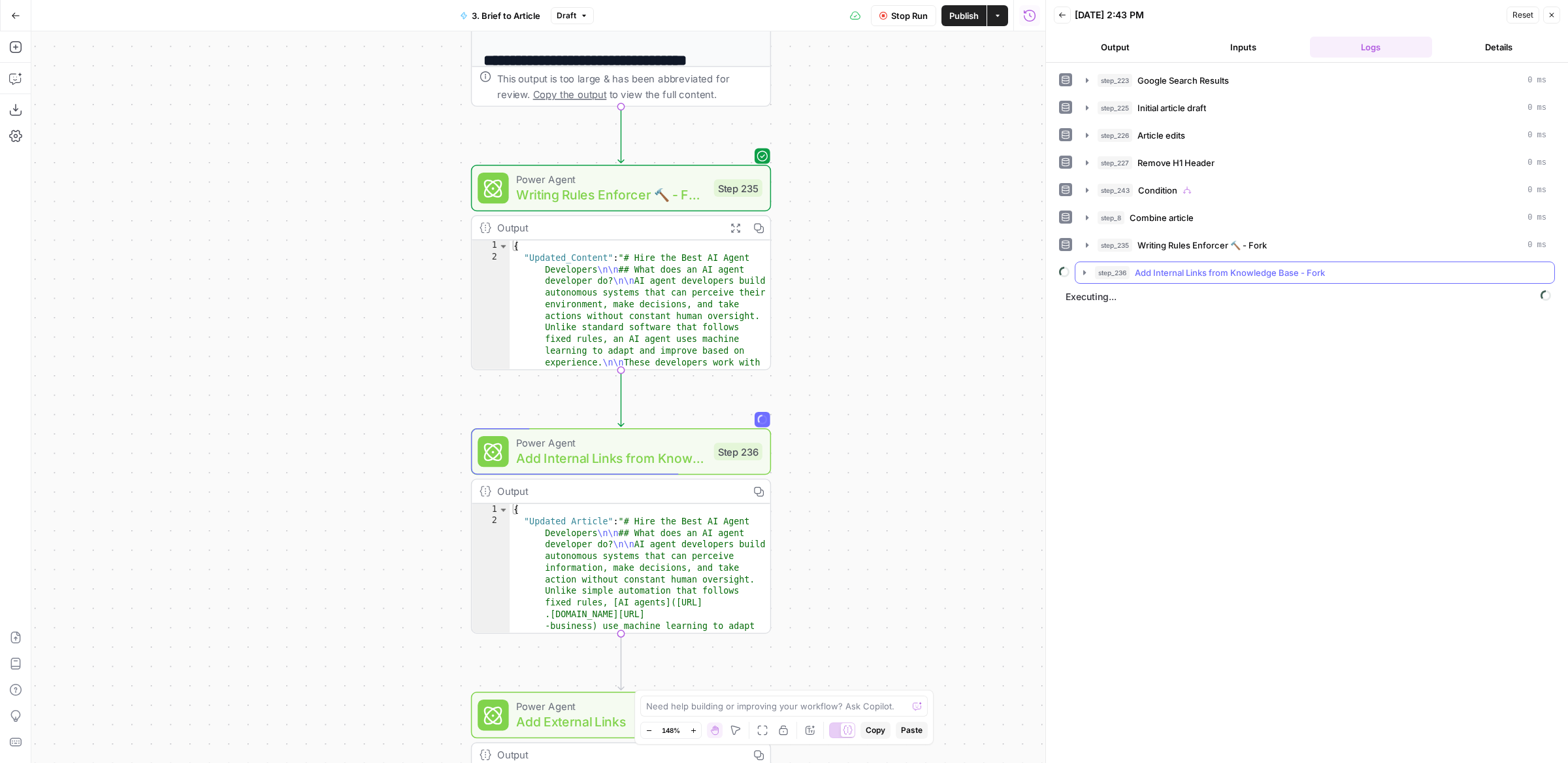
click at [1337, 272] on div "step_236 Add Internal Links from Knowledge Base - Fork" at bounding box center [1321, 272] width 452 height 14
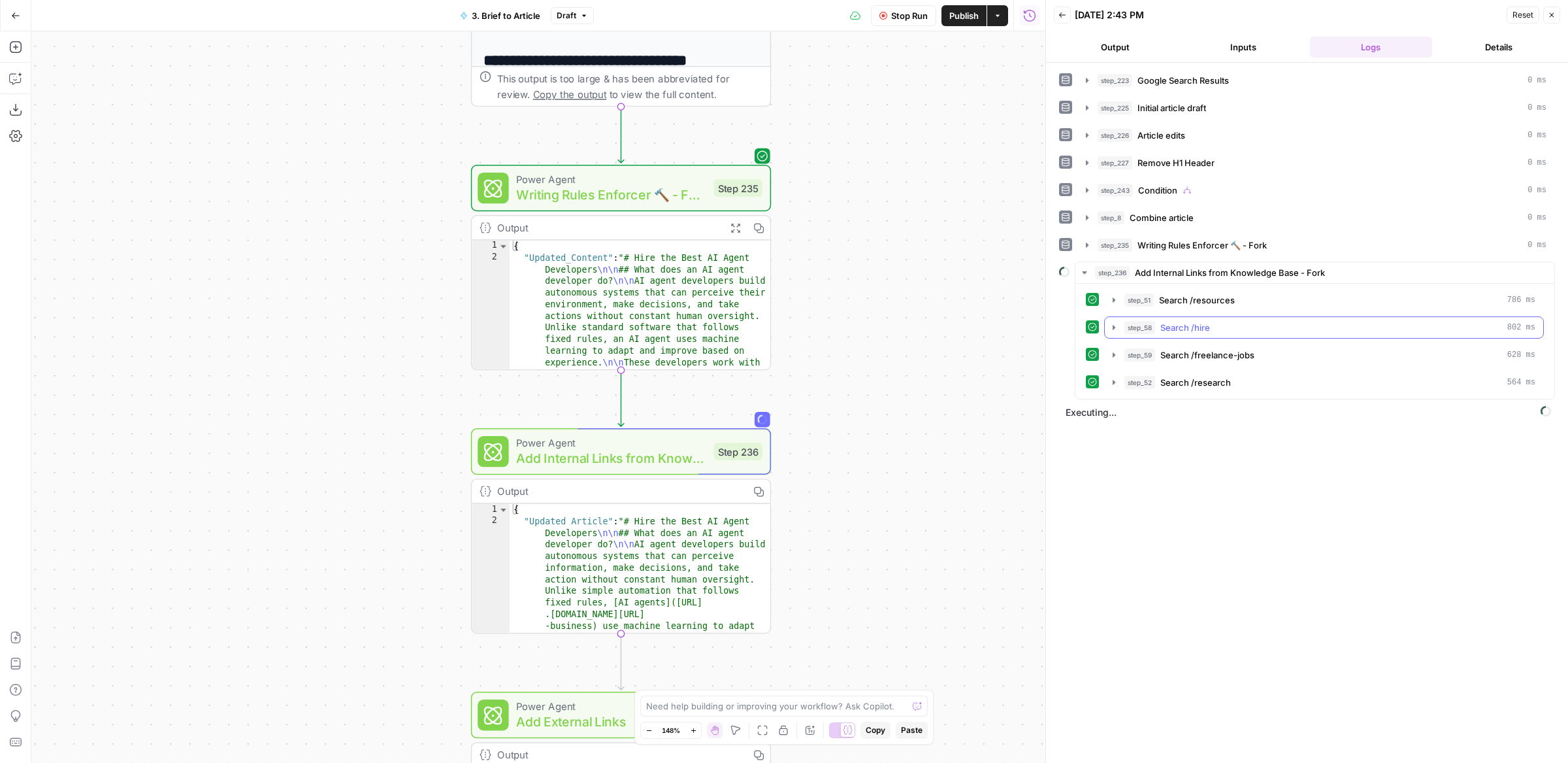
click at [1336, 317] on button "step_58 Search /hire 802 ms" at bounding box center [1324, 327] width 438 height 21
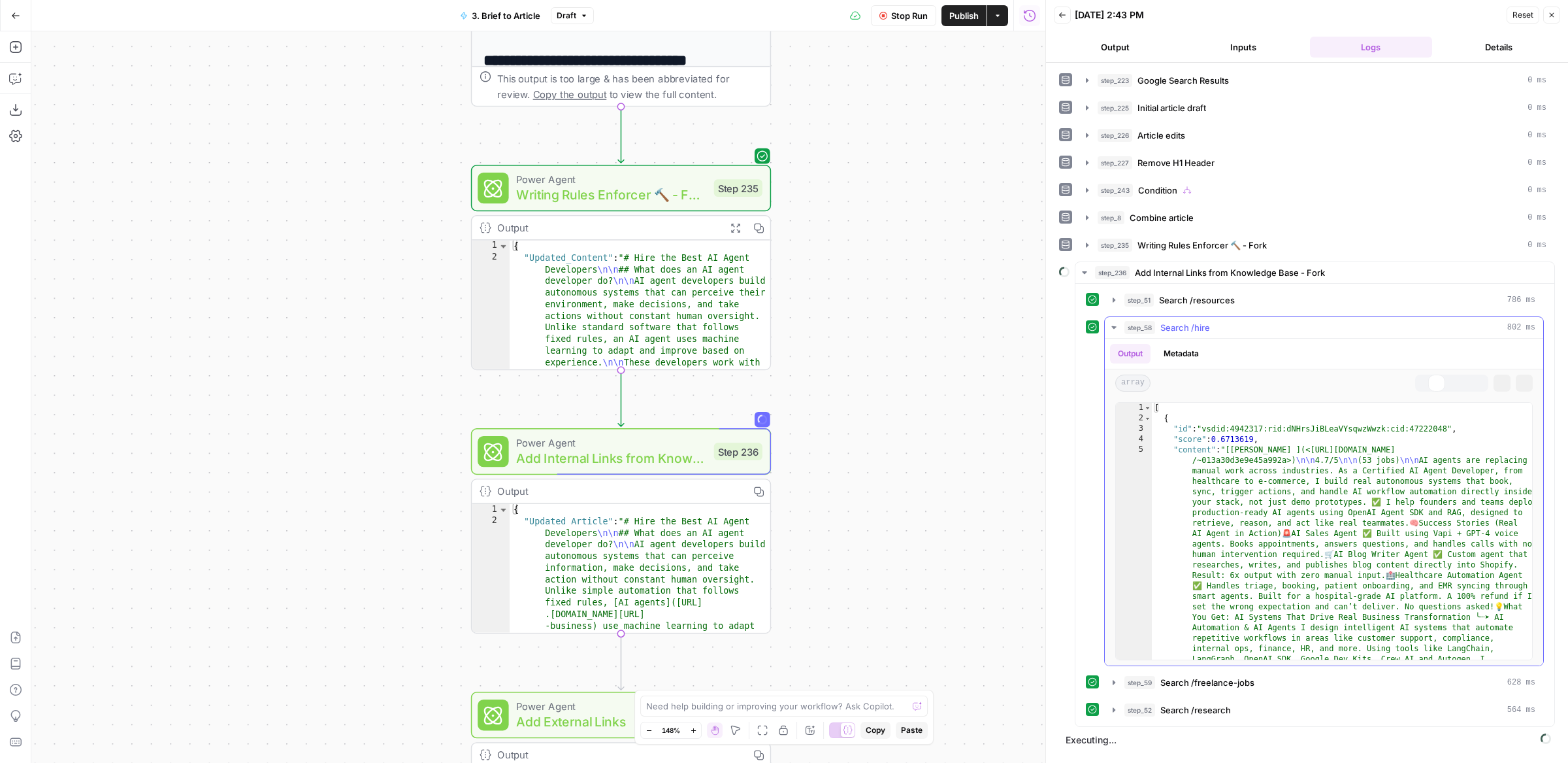
click at [1336, 317] on button "step_58 Search /hire 802 ms" at bounding box center [1324, 327] width 438 height 21
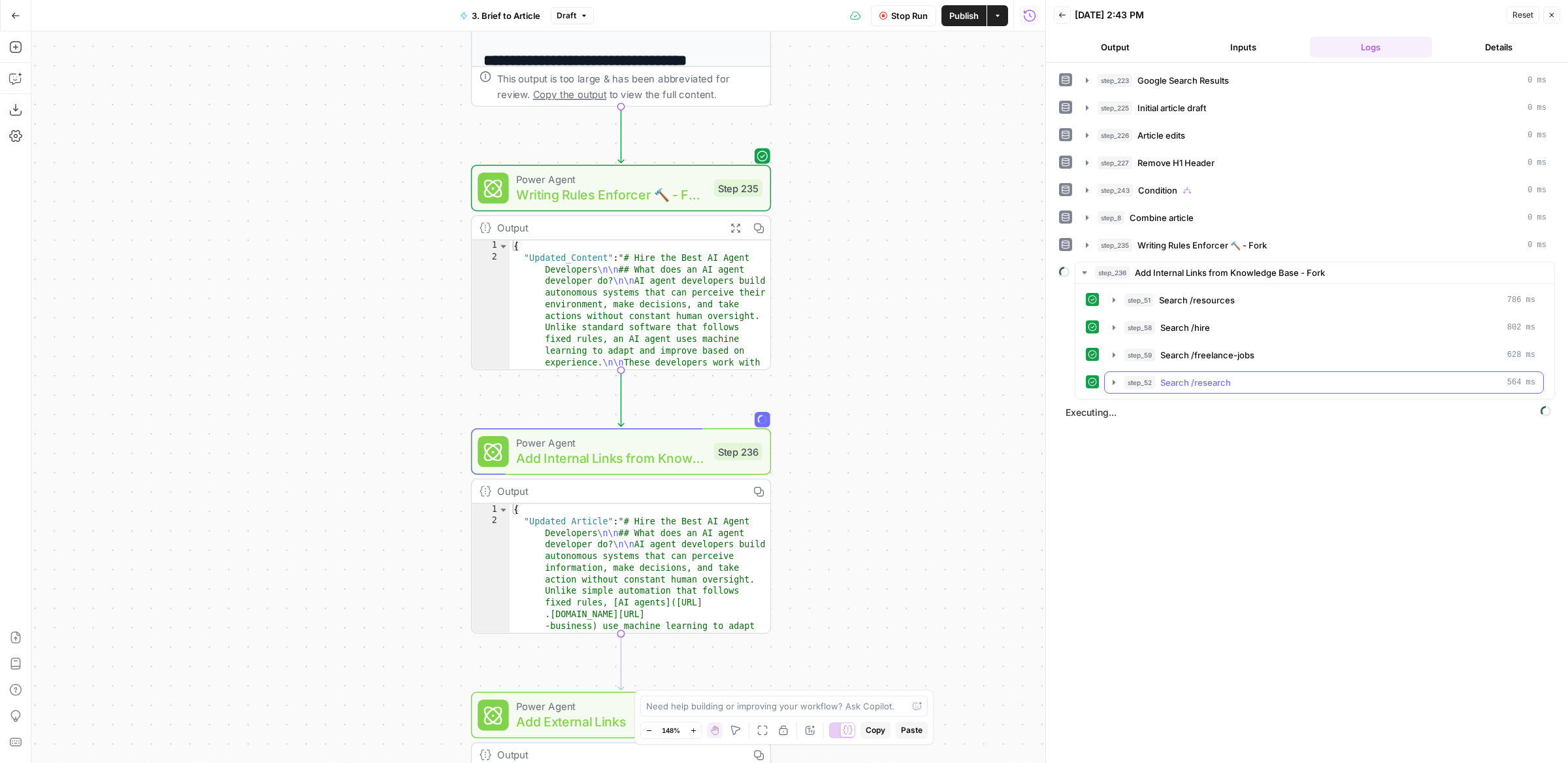
click at [1301, 376] on div "step_52 Search /research 564 ms" at bounding box center [1330, 382] width 411 height 14
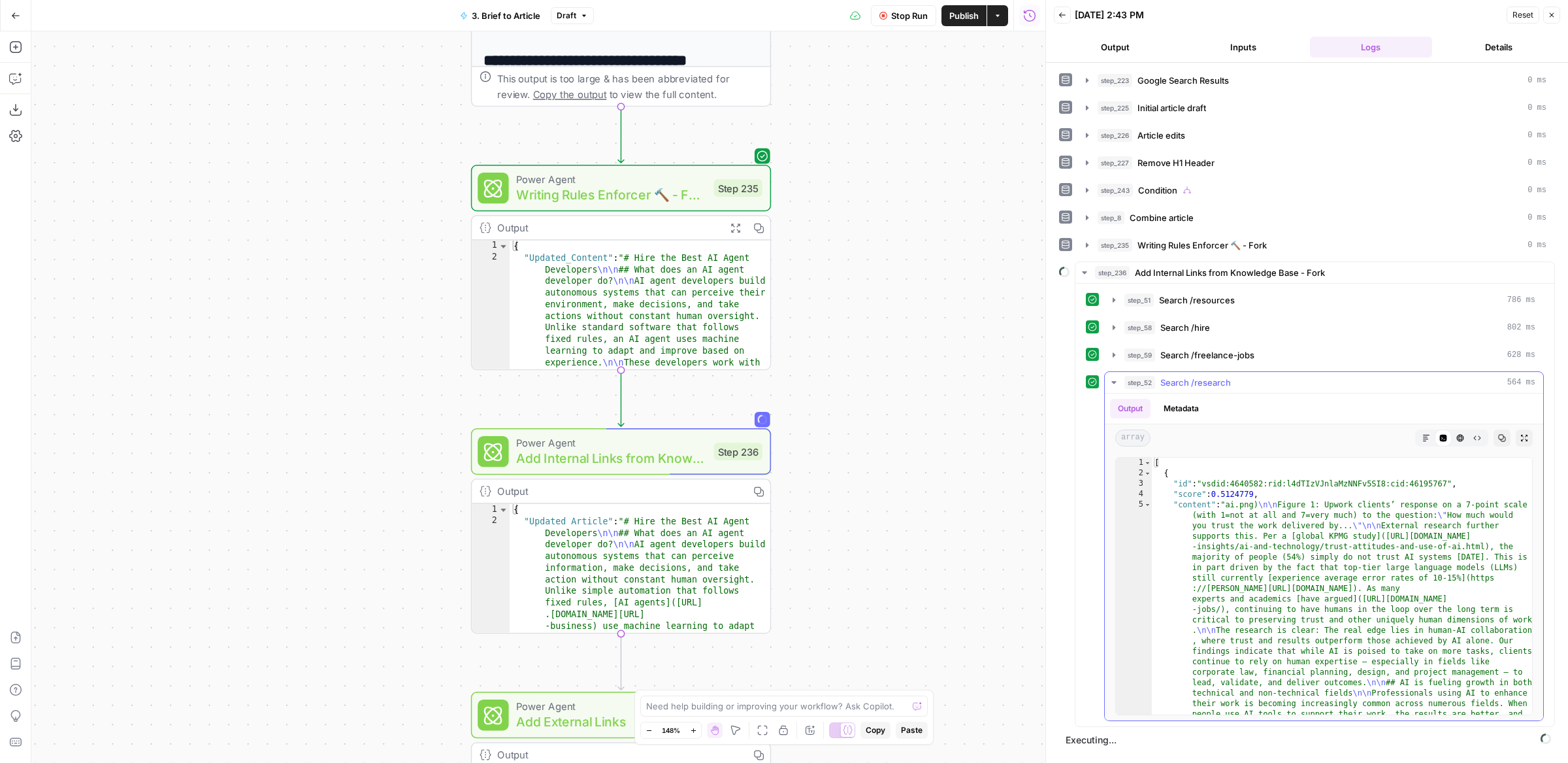
click at [1302, 377] on div "step_52 Search /research 564 ms" at bounding box center [1330, 382] width 411 height 14
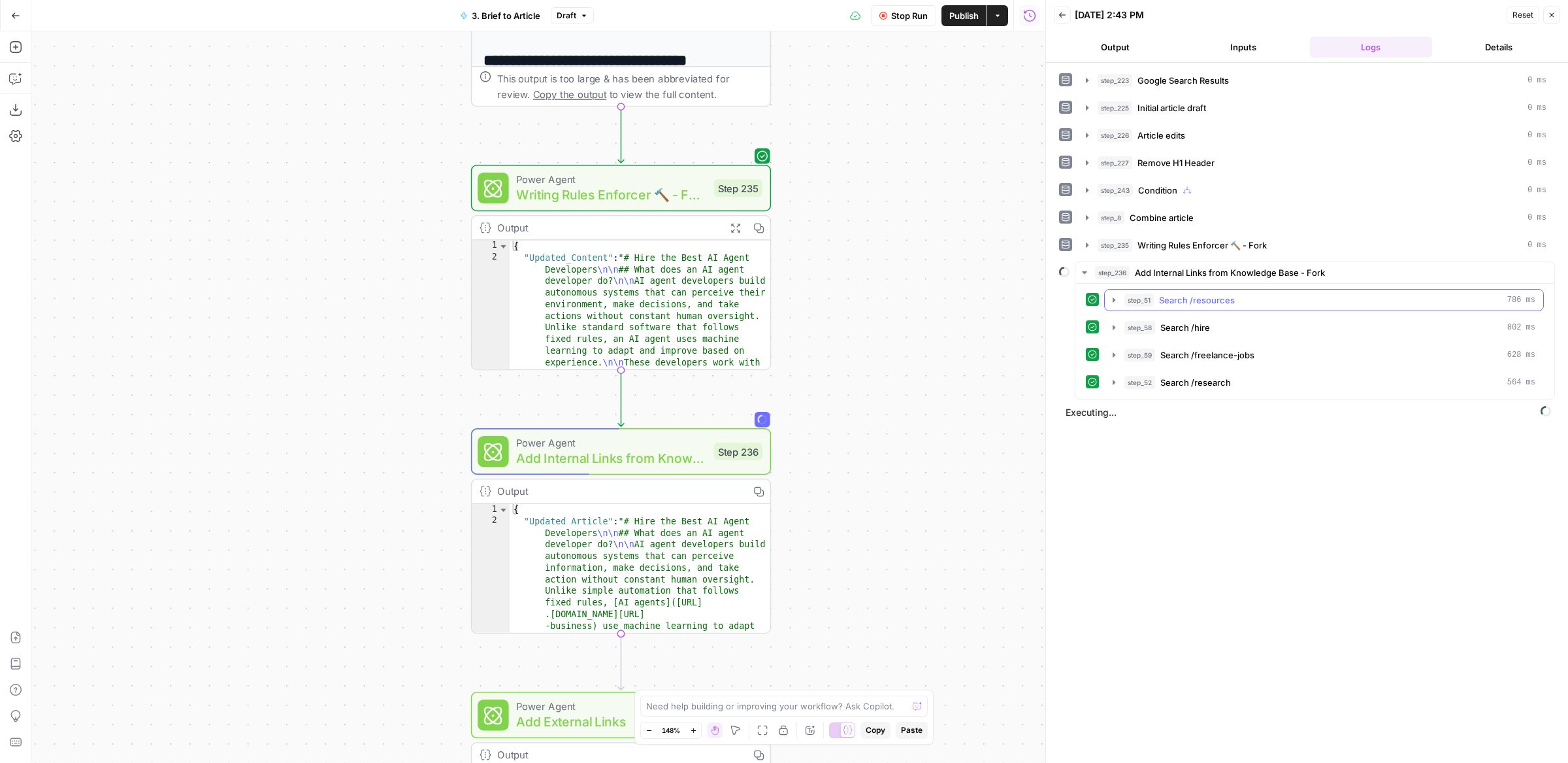
click at [1244, 294] on div "step_51 Search /resources 786 ms" at bounding box center [1330, 300] width 411 height 14
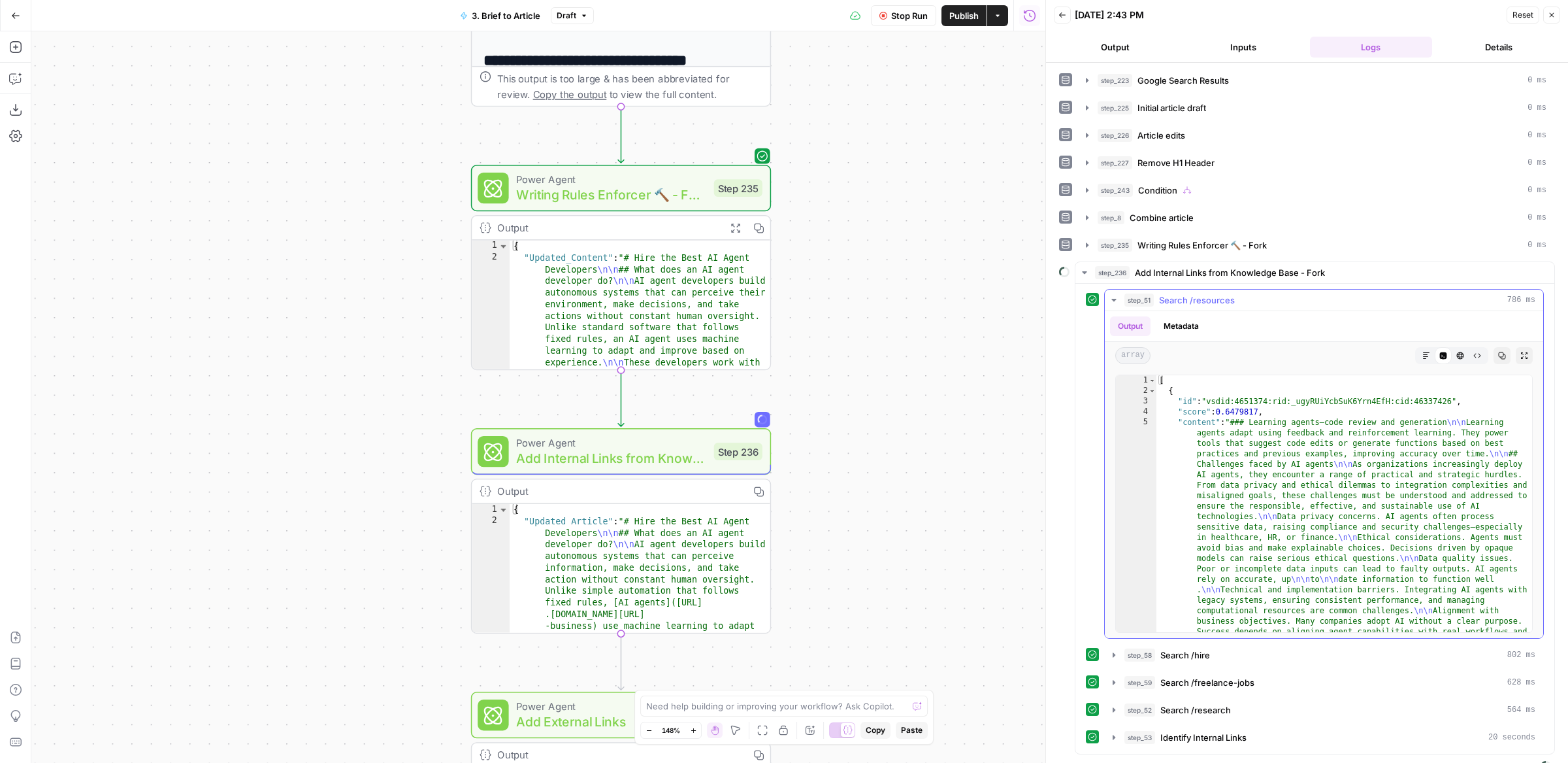
click at [1244, 294] on div "step_51 Search /resources 786 ms" at bounding box center [1330, 300] width 411 height 14
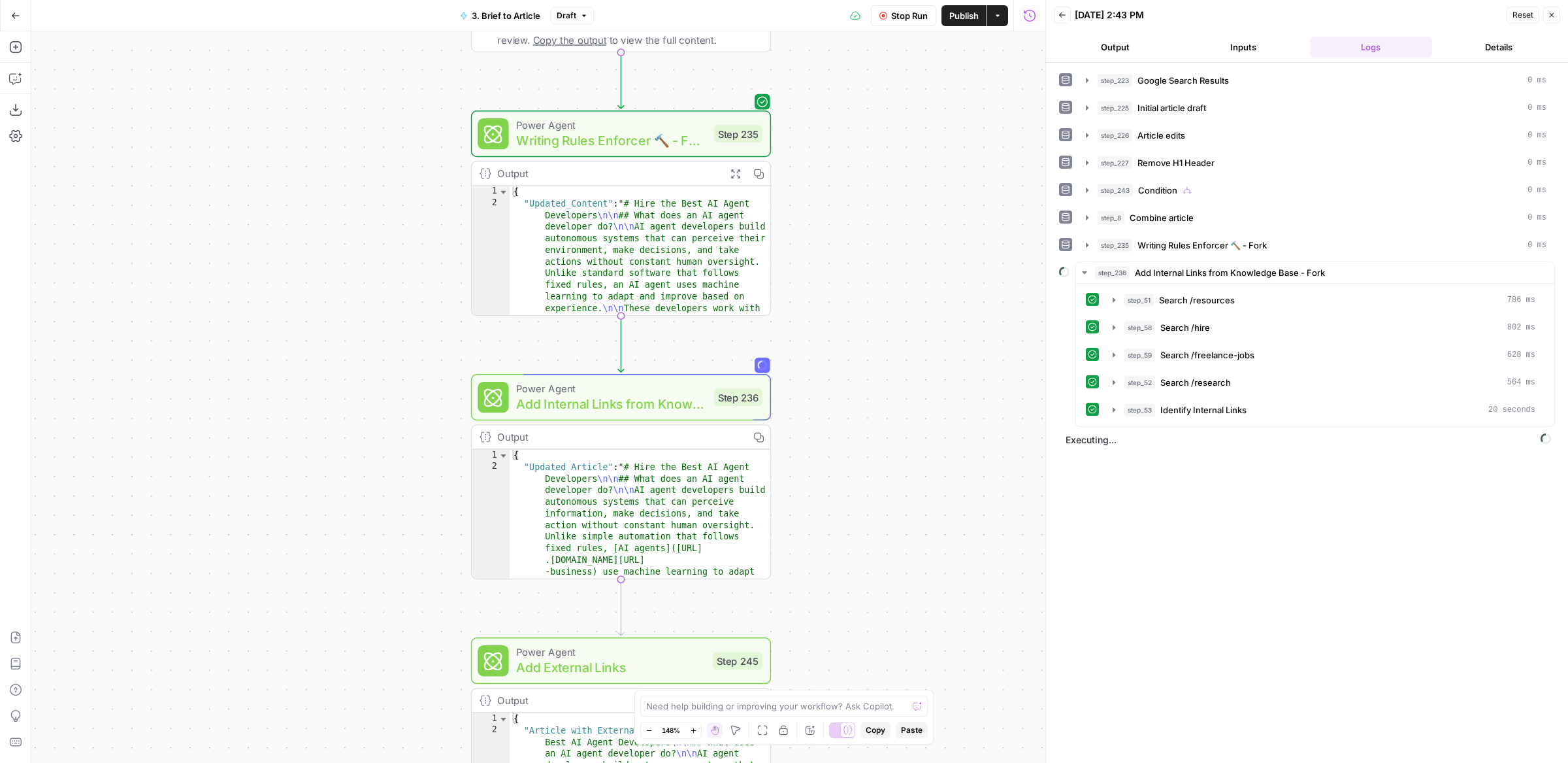
drag, startPoint x: 880, startPoint y: 596, endPoint x: 880, endPoint y: 345, distance: 251.0
click at [880, 345] on div "**********" at bounding box center [538, 396] width 1014 height 731
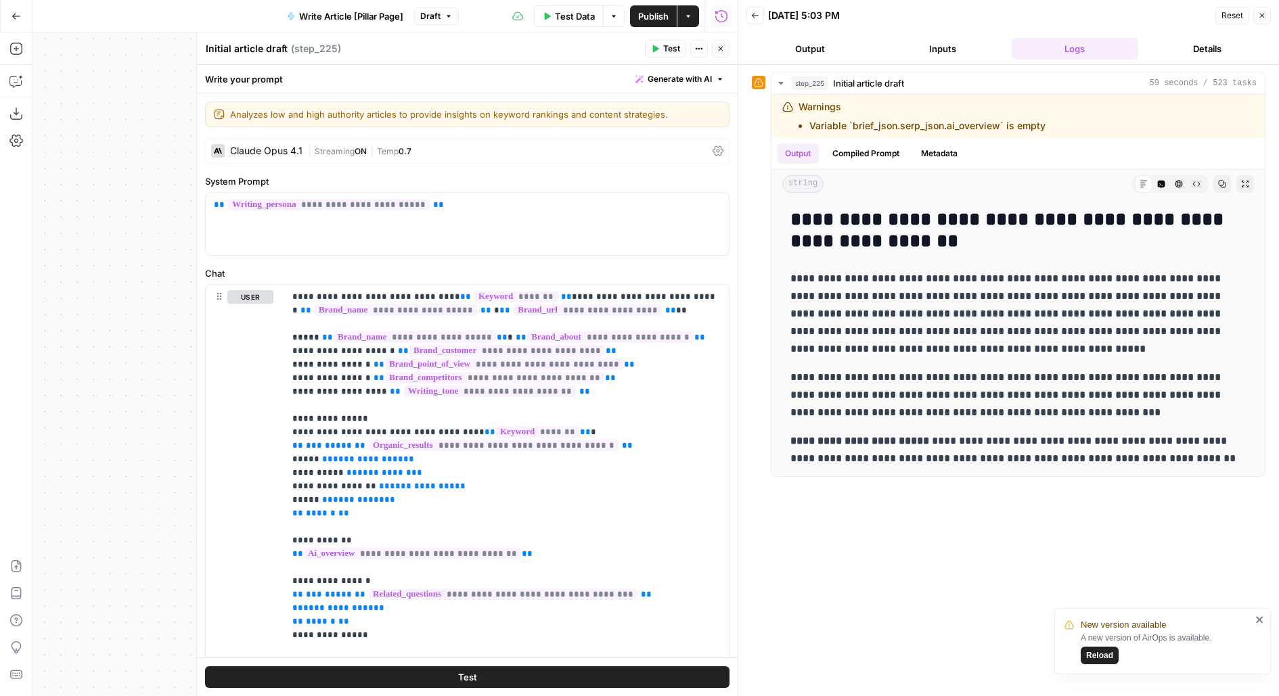
scroll to position [1692, 0]
